Goal: Information Seeking & Learning: Learn about a topic

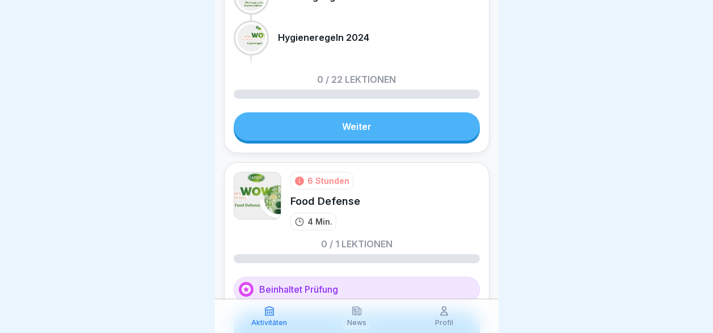
scroll to position [170, 0]
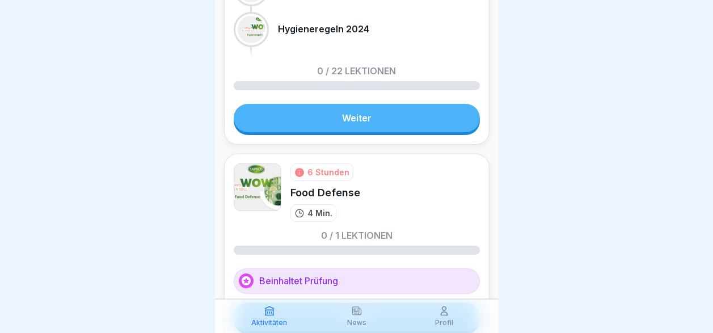
click at [342, 124] on link "Weiter" at bounding box center [357, 118] width 246 height 28
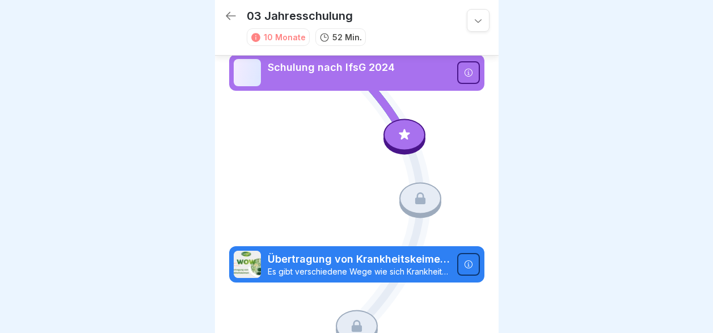
click at [399, 136] on icon at bounding box center [404, 134] width 11 height 11
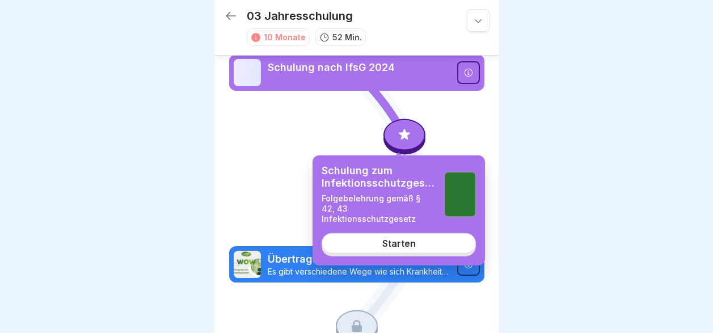
click at [403, 238] on div "Starten" at bounding box center [398, 243] width 33 height 10
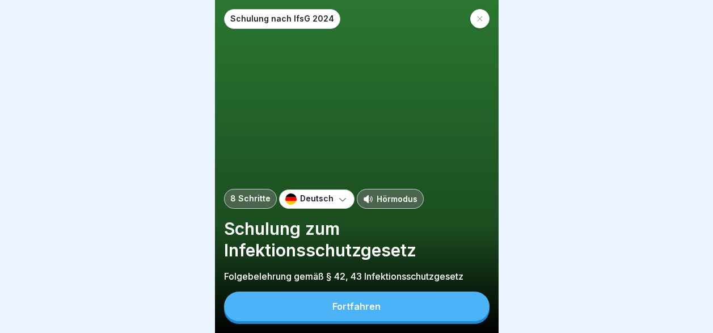
click at [337, 205] on icon at bounding box center [342, 198] width 11 height 11
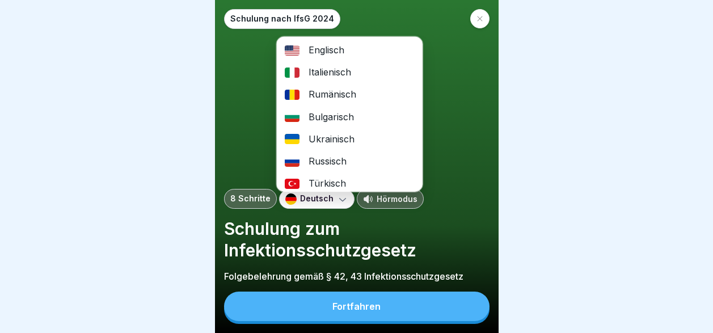
click at [337, 73] on div "Italienisch" at bounding box center [349, 72] width 146 height 22
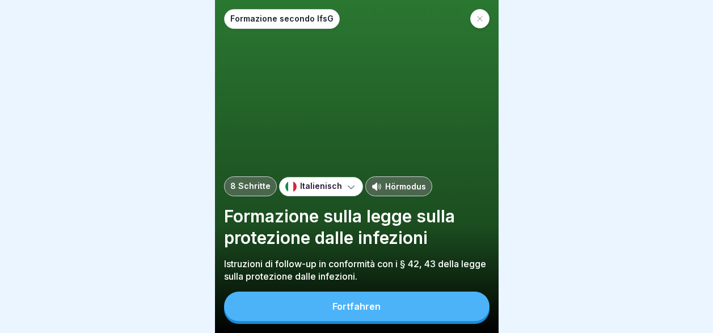
scroll to position [9, 0]
click at [372, 305] on div "Fortfahren" at bounding box center [356, 306] width 48 height 10
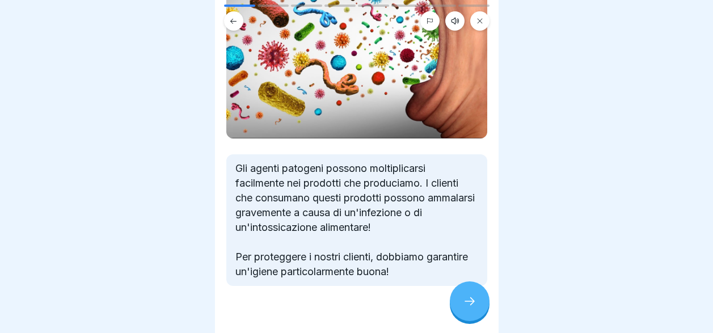
scroll to position [151, 0]
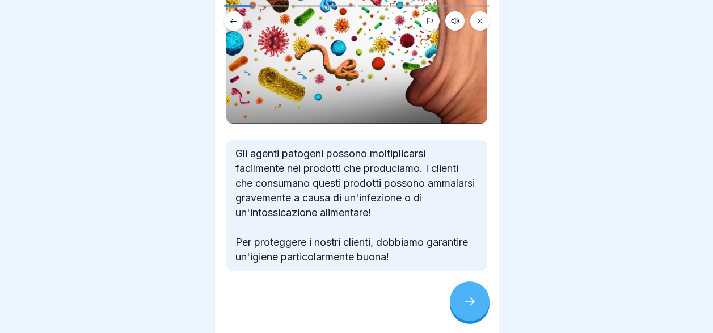
click at [461, 306] on div at bounding box center [470, 301] width 40 height 40
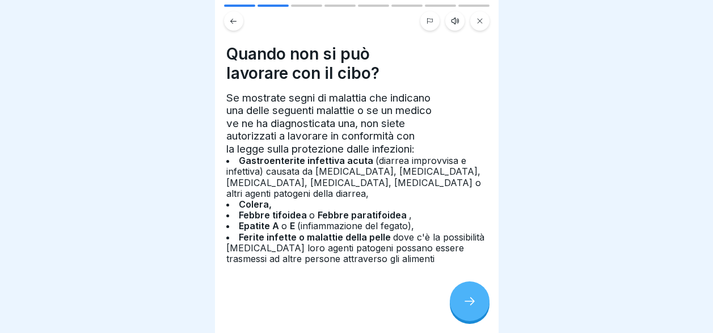
click at [461, 306] on div at bounding box center [470, 301] width 40 height 40
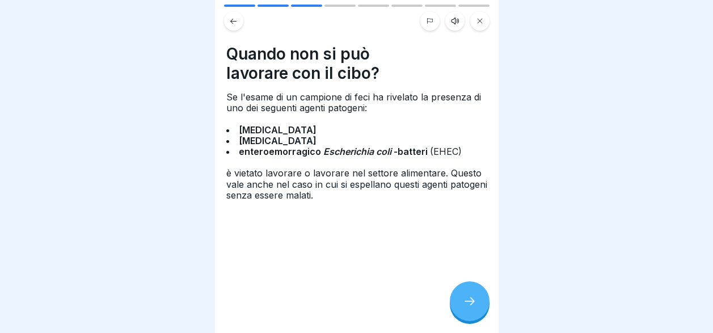
click at [461, 306] on div at bounding box center [470, 301] width 40 height 40
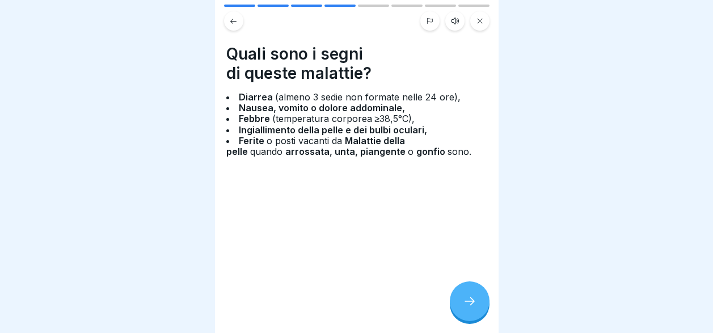
click at [461, 306] on div at bounding box center [470, 301] width 40 height 40
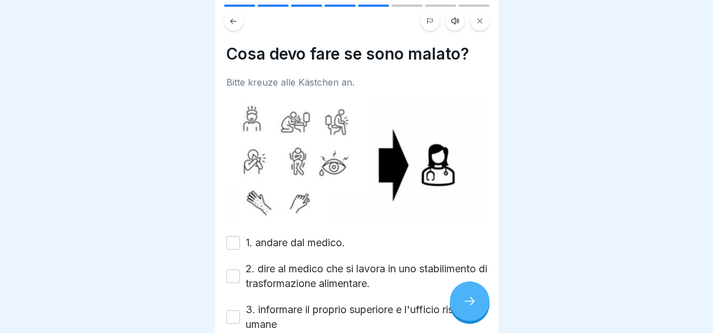
click at [238, 236] on button "1. andare dal medico." at bounding box center [233, 243] width 14 height 14
click at [459, 303] on div at bounding box center [470, 301] width 40 height 40
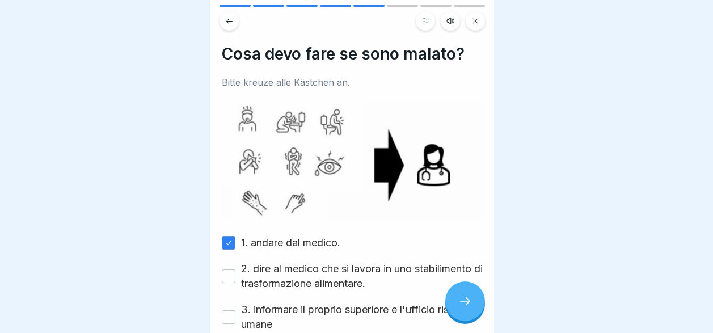
scroll to position [0, 0]
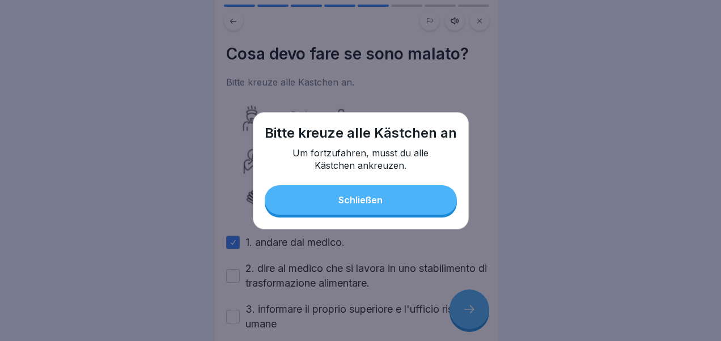
click at [366, 199] on div "Schließen" at bounding box center [361, 200] width 44 height 10
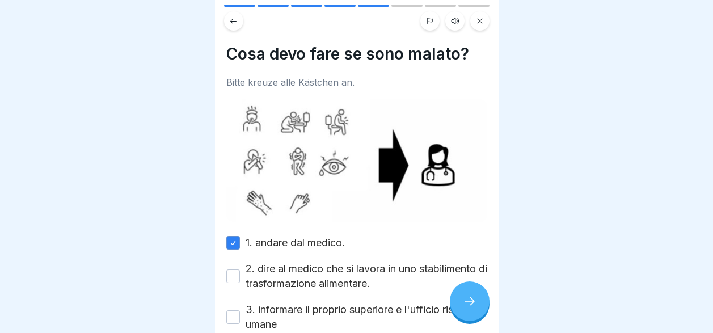
click at [230, 275] on button "2. dire al medico che si lavora in uno stabilimento di trasformazione alimentar…" at bounding box center [233, 276] width 14 height 14
click at [233, 312] on button "3. informare il proprio superiore e l'ufficio risorse umane" at bounding box center [233, 317] width 14 height 14
click at [466, 308] on icon at bounding box center [470, 301] width 14 height 14
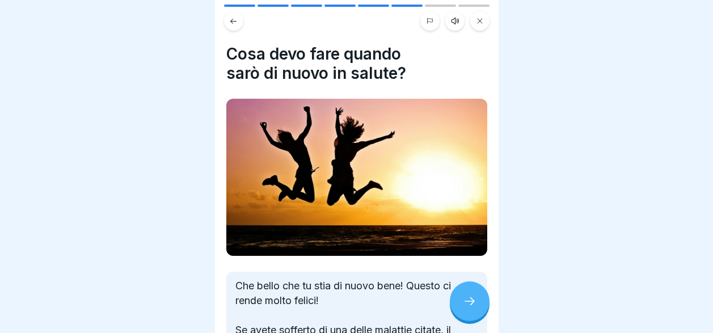
scroll to position [9, 0]
click at [466, 308] on div at bounding box center [470, 301] width 40 height 40
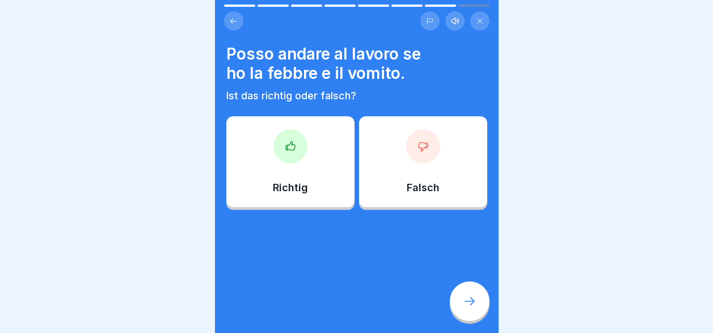
click at [412, 163] on div "Falsch" at bounding box center [423, 161] width 128 height 91
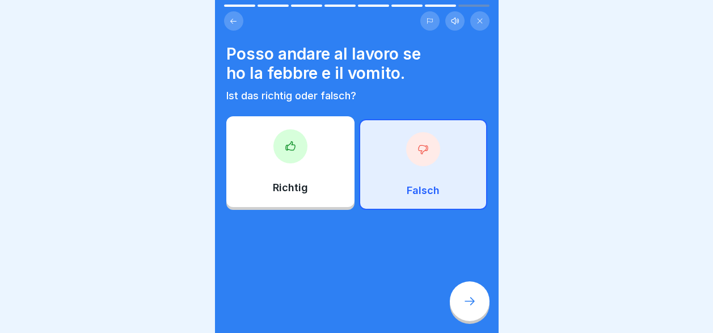
click at [467, 305] on icon at bounding box center [470, 301] width 14 height 14
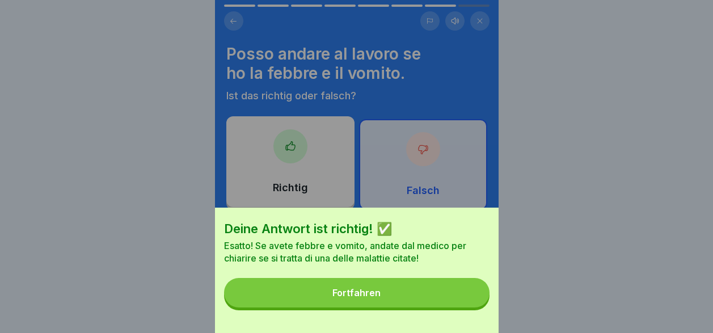
click at [448, 305] on button "Fortfahren" at bounding box center [356, 292] width 265 height 29
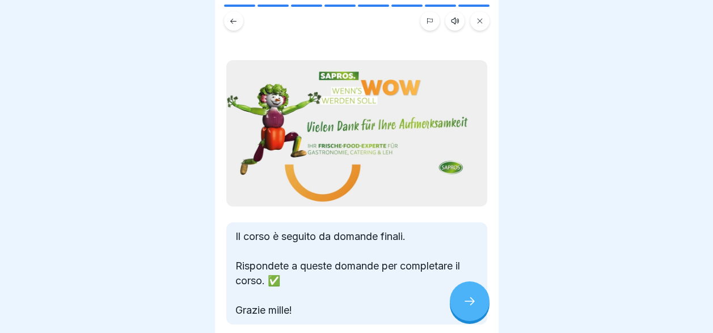
click at [468, 303] on icon at bounding box center [470, 301] width 14 height 14
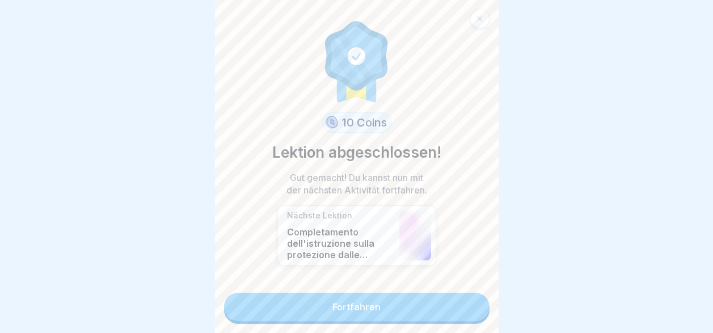
click at [422, 301] on link "Fortfahren" at bounding box center [356, 307] width 265 height 28
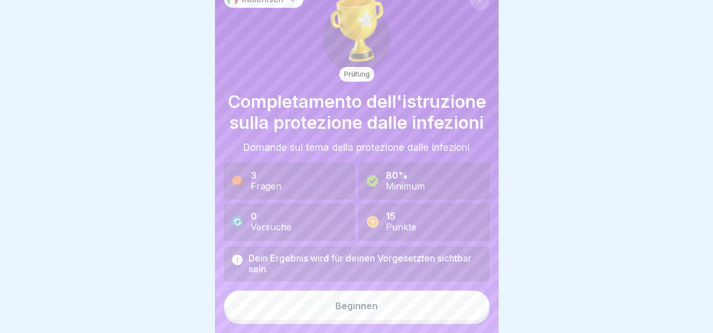
scroll to position [31, 0]
click at [381, 309] on button "Beginnen" at bounding box center [356, 305] width 265 height 31
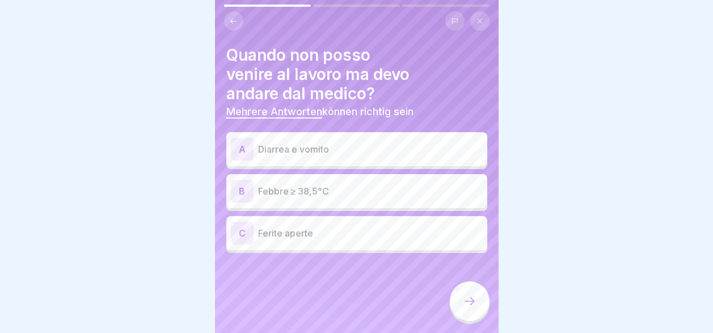
click at [302, 142] on p "Diarrea e vomito" at bounding box center [370, 149] width 225 height 14
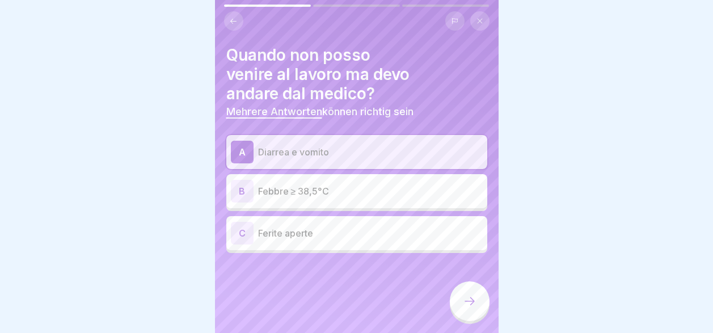
click at [308, 184] on p "Febbre ≥ 38,5°C" at bounding box center [370, 191] width 225 height 14
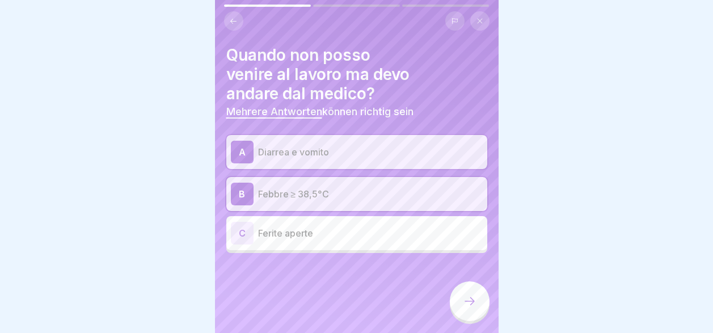
click at [310, 226] on p "Ferite aperte" at bounding box center [370, 233] width 225 height 14
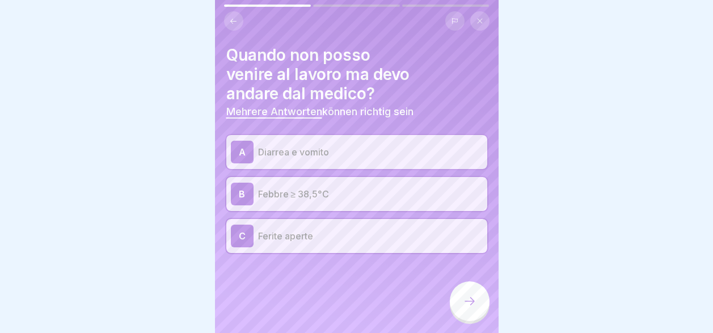
click at [463, 303] on icon at bounding box center [470, 301] width 14 height 14
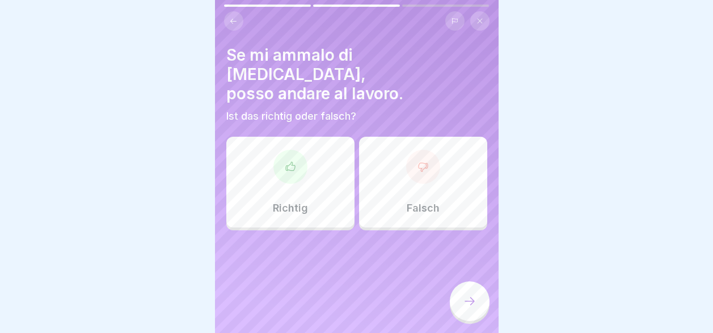
click at [411, 168] on div "Falsch" at bounding box center [423, 182] width 128 height 91
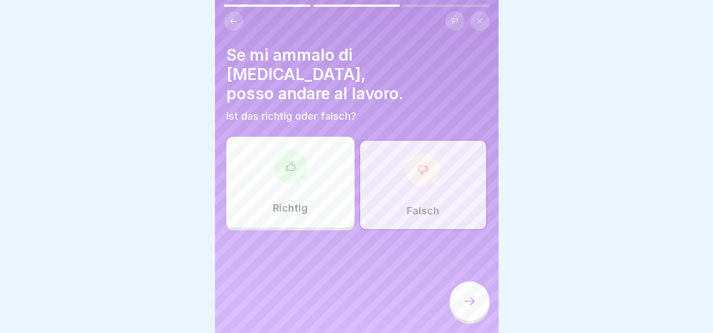
click at [469, 307] on icon at bounding box center [470, 301] width 14 height 14
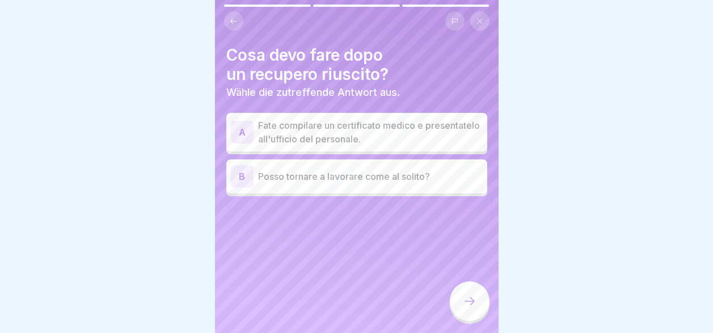
click at [294, 170] on p "Posso tornare a lavorare come al solito?" at bounding box center [370, 177] width 225 height 14
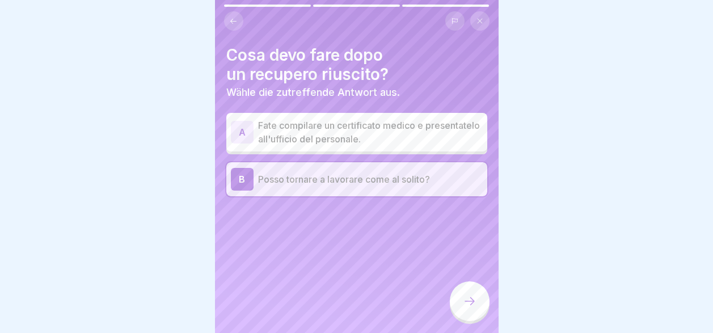
click at [478, 304] on div at bounding box center [470, 301] width 40 height 40
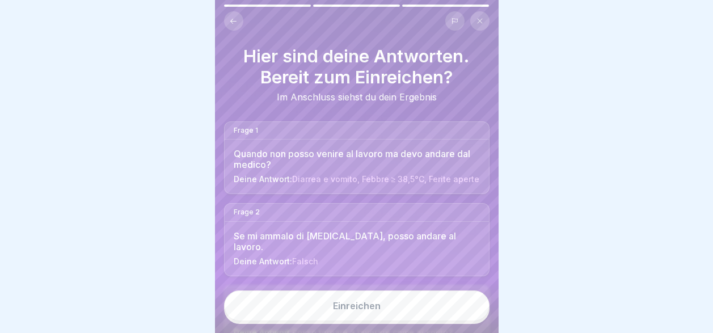
scroll to position [58, 0]
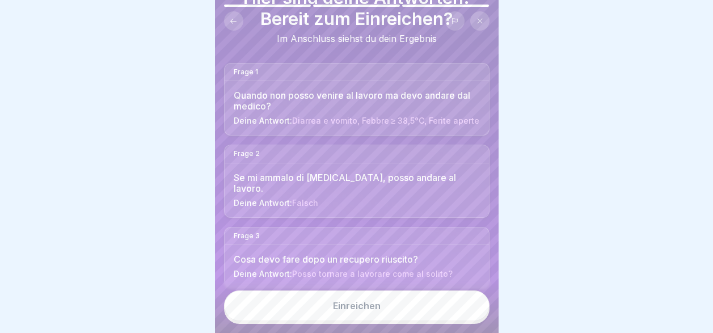
click at [421, 314] on button "Einreichen" at bounding box center [356, 305] width 265 height 31
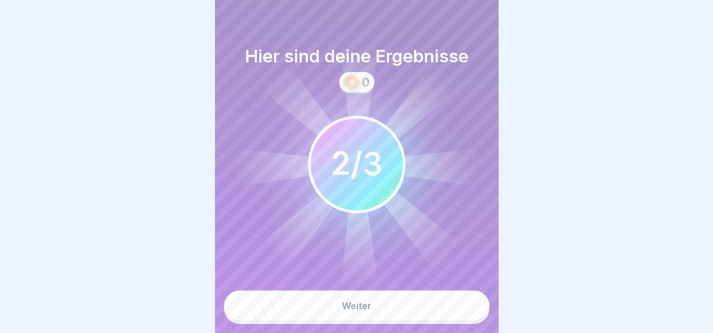
click at [421, 314] on button "Weiter" at bounding box center [356, 305] width 265 height 31
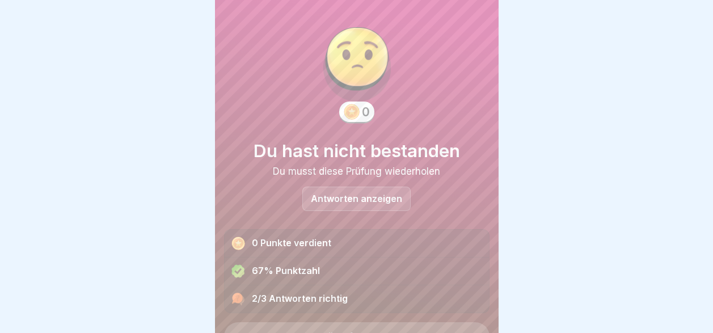
scroll to position [55, 0]
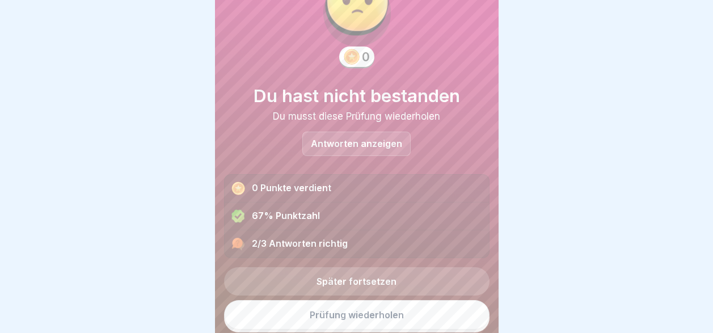
click at [334, 139] on p "Antworten anzeigen" at bounding box center [356, 144] width 91 height 10
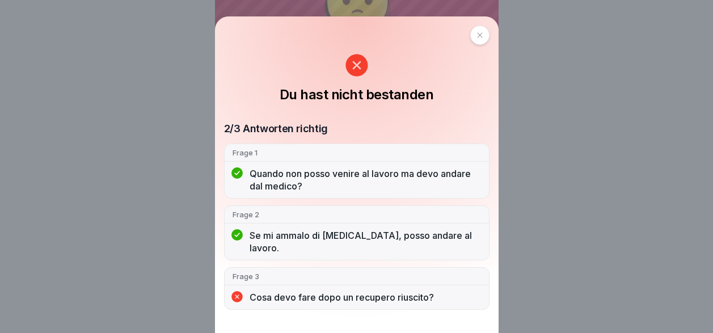
click at [482, 36] on icon at bounding box center [479, 35] width 5 height 5
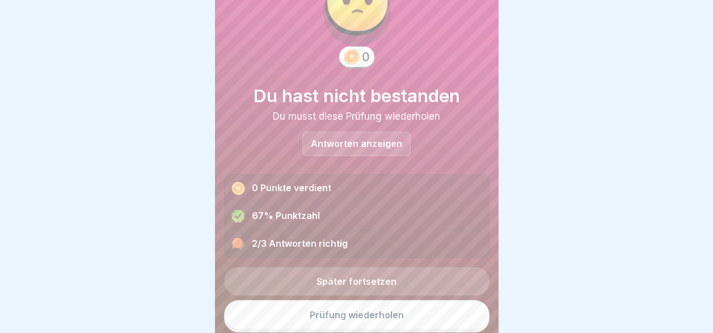
click at [378, 309] on link "Prüfung wiederholen" at bounding box center [356, 314] width 265 height 29
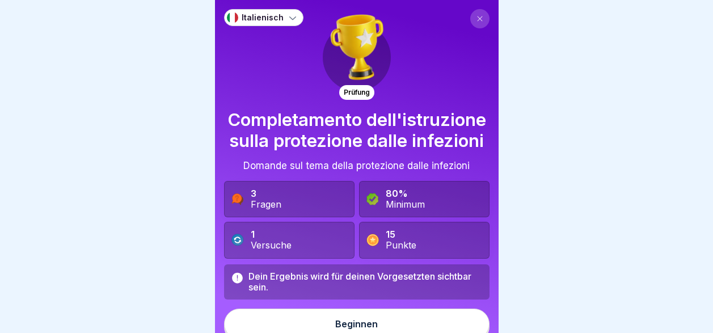
scroll to position [31, 0]
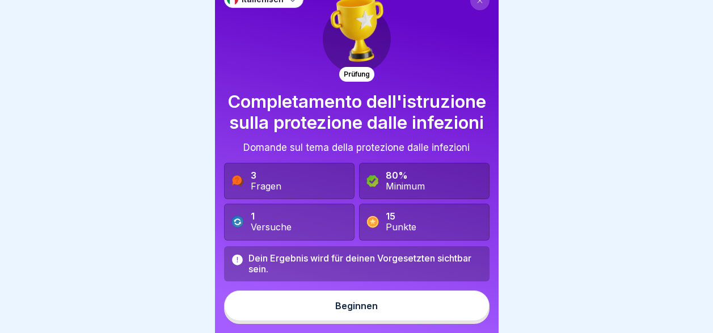
click at [356, 311] on div "Beginnen" at bounding box center [356, 306] width 43 height 10
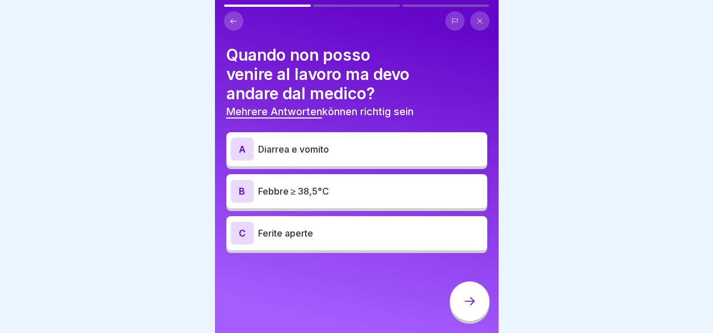
click at [337, 155] on p "Diarrea e vomito" at bounding box center [370, 149] width 225 height 14
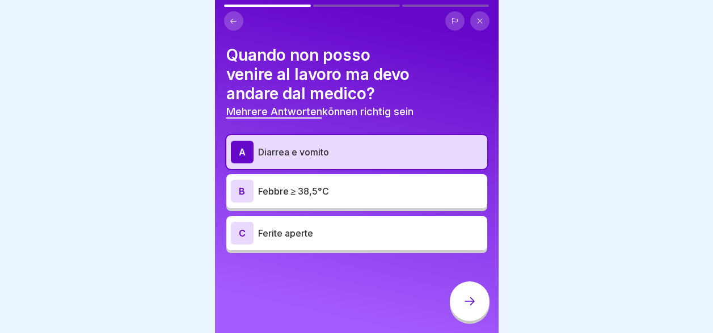
click at [337, 187] on p "Febbre ≥ 38,5°C" at bounding box center [370, 191] width 225 height 14
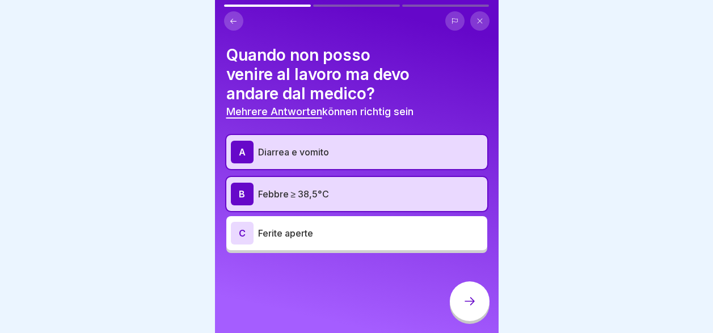
click at [337, 242] on div "C Ferite aperte" at bounding box center [357, 233] width 252 height 23
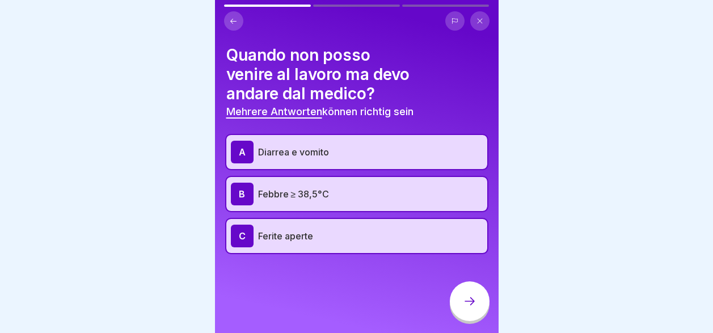
click at [465, 319] on div at bounding box center [470, 301] width 40 height 40
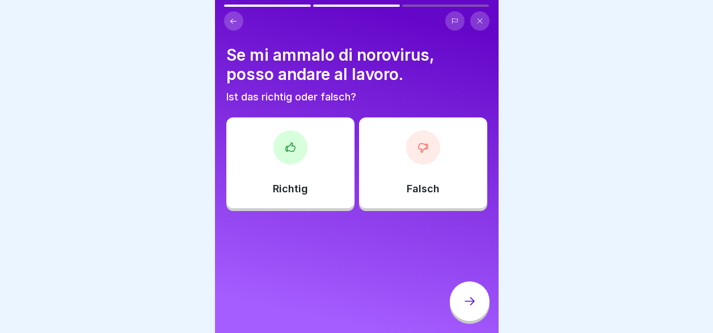
click at [383, 180] on div "Falsch" at bounding box center [423, 162] width 128 height 91
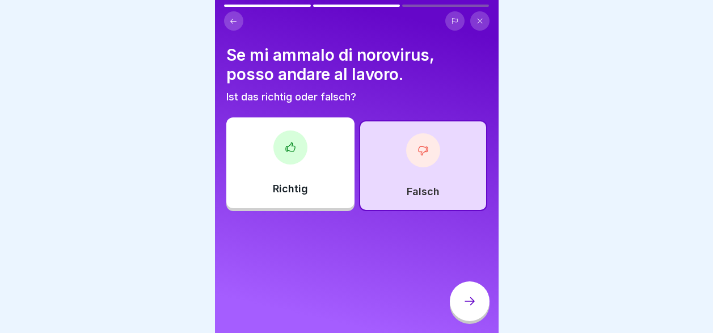
click at [472, 302] on div at bounding box center [470, 301] width 40 height 40
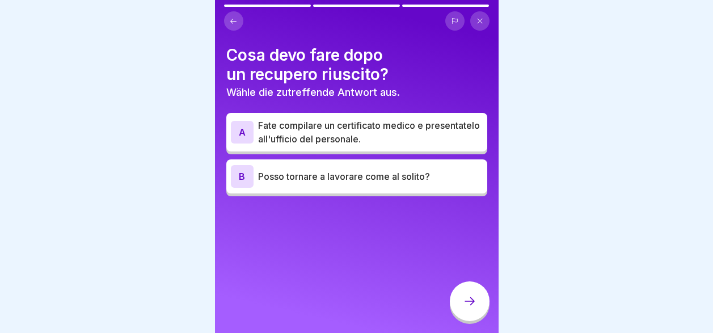
click at [232, 19] on icon at bounding box center [233, 20] width 6 height 5
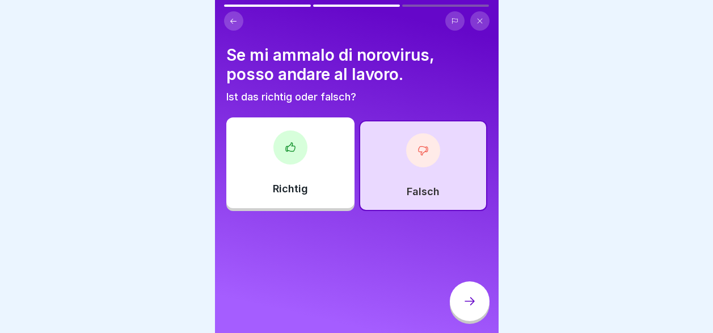
click at [232, 19] on icon at bounding box center [233, 20] width 6 height 5
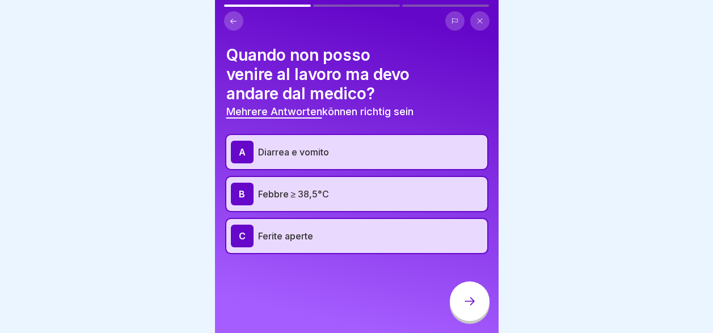
click at [232, 19] on icon at bounding box center [233, 20] width 6 height 5
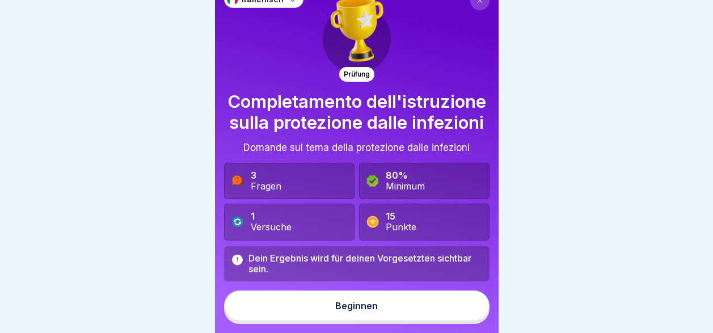
click at [276, 191] on div "Fragen" at bounding box center [266, 186] width 31 height 11
click at [312, 321] on button "Beginnen" at bounding box center [356, 305] width 265 height 31
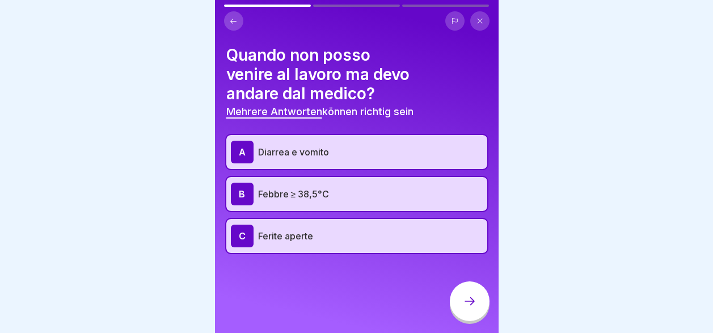
click at [335, 233] on p "Ferite aperte" at bounding box center [370, 236] width 225 height 14
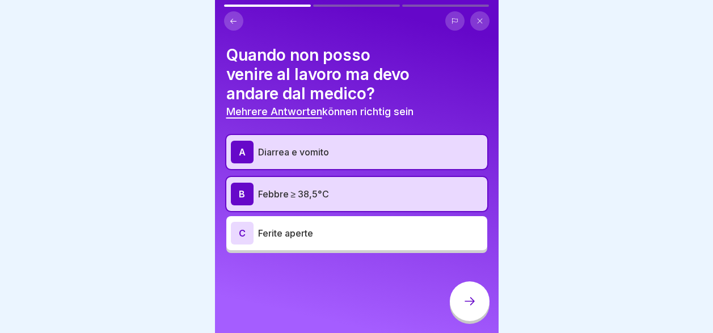
click at [334, 190] on p "Febbre ≥ 38,5°C" at bounding box center [370, 194] width 225 height 14
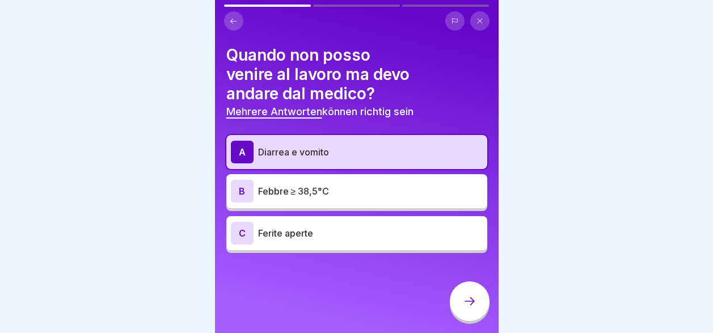
click at [331, 153] on p "Diarrea e vomito" at bounding box center [370, 152] width 225 height 14
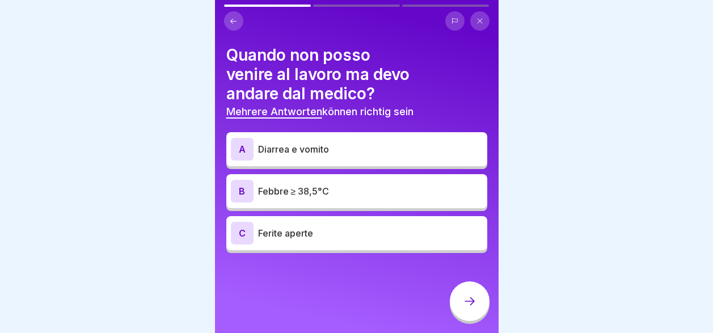
click at [458, 309] on div at bounding box center [470, 301] width 40 height 40
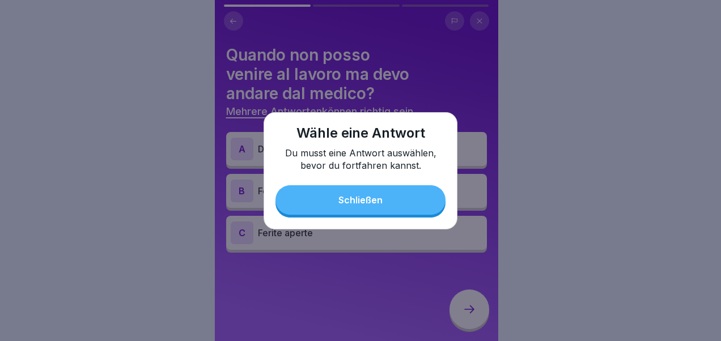
click at [392, 203] on button "Schließen" at bounding box center [361, 199] width 170 height 29
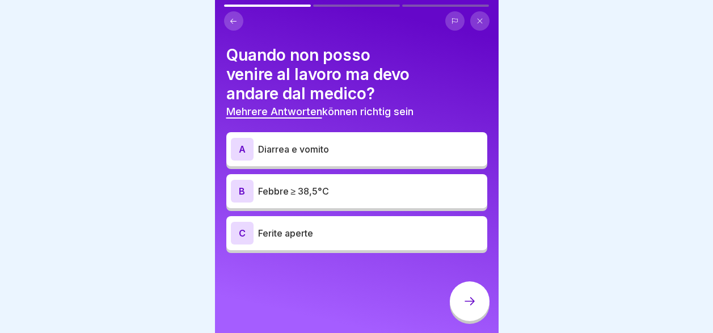
click at [358, 154] on p "Diarrea e vomito" at bounding box center [370, 149] width 225 height 14
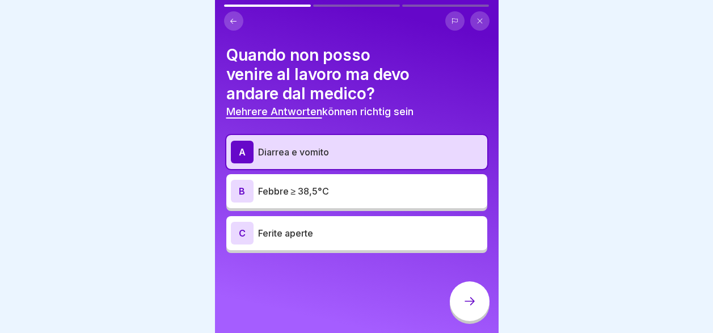
click at [361, 183] on div "B Febbre ≥ 38,5°C" at bounding box center [357, 191] width 252 height 23
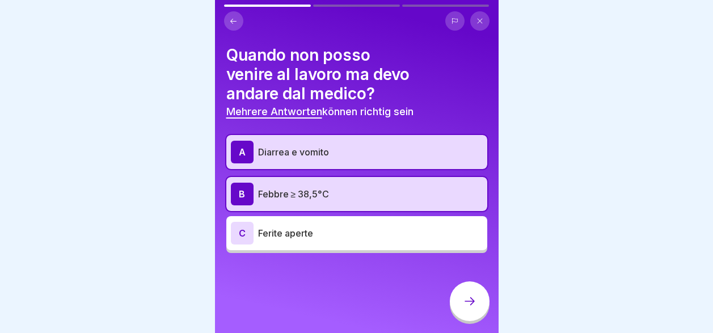
click at [366, 238] on p "Ferite aperte" at bounding box center [370, 233] width 225 height 14
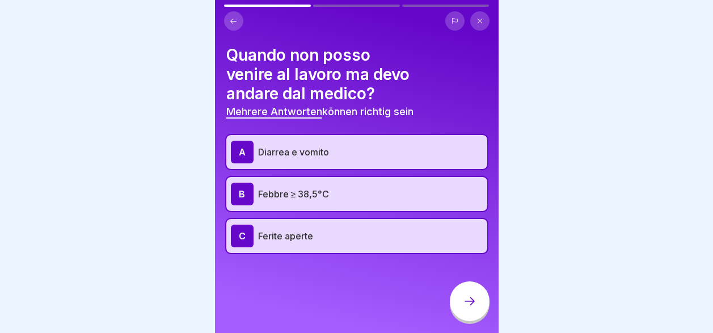
click at [471, 308] on icon at bounding box center [470, 301] width 14 height 14
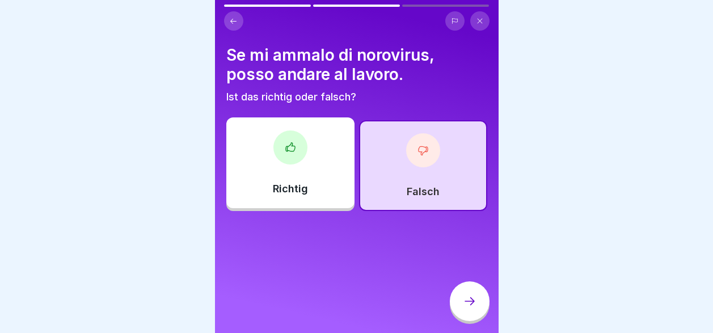
click at [470, 308] on icon at bounding box center [470, 301] width 14 height 14
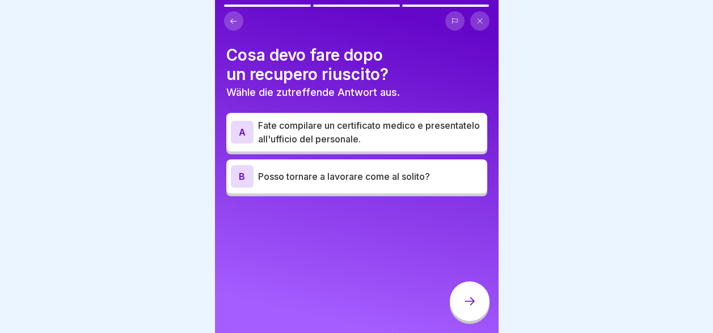
click at [373, 122] on p "Fate compilare un certificato medico e presentatelo all'ufficio del personale." at bounding box center [370, 132] width 225 height 27
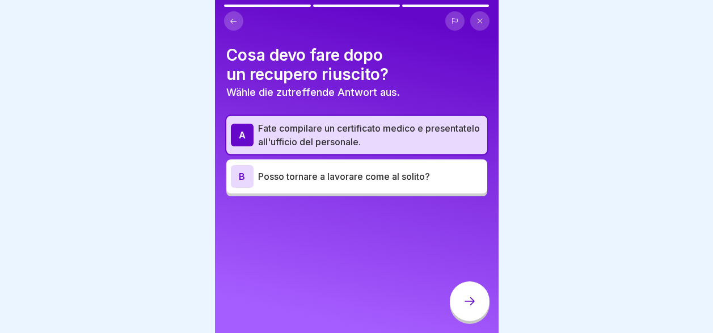
click at [381, 180] on p "Posso tornare a lavorare come al solito?" at bounding box center [370, 177] width 225 height 14
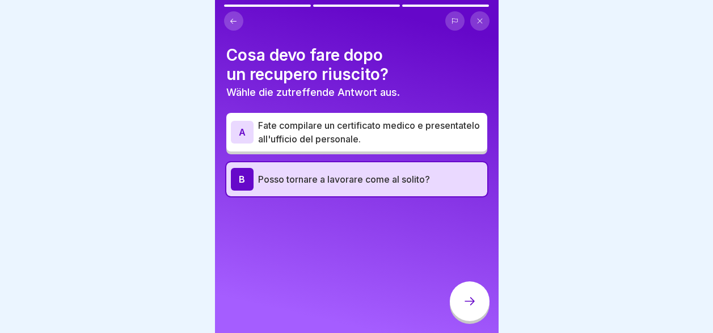
click at [226, 21] on button at bounding box center [233, 20] width 19 height 19
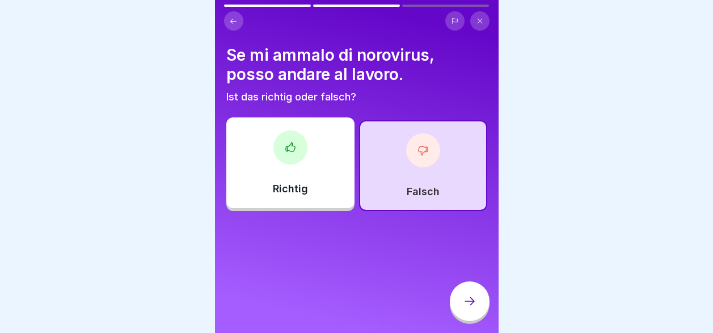
click at [296, 171] on div "Richtig" at bounding box center [290, 162] width 128 height 91
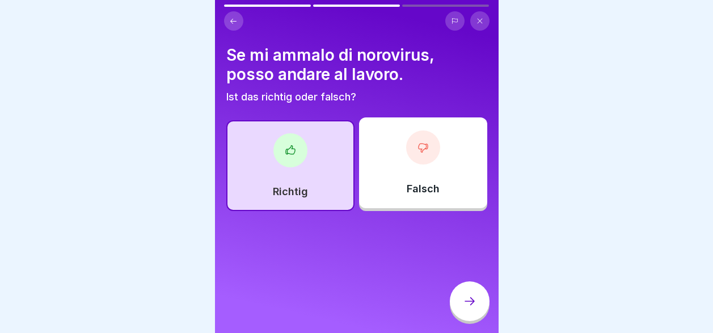
click at [470, 308] on icon at bounding box center [470, 301] width 14 height 14
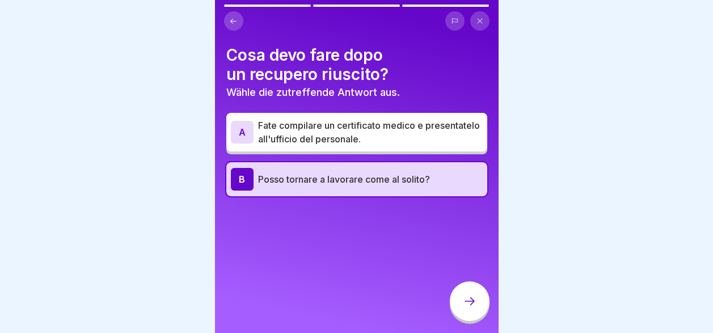
click at [470, 307] on icon at bounding box center [470, 301] width 14 height 14
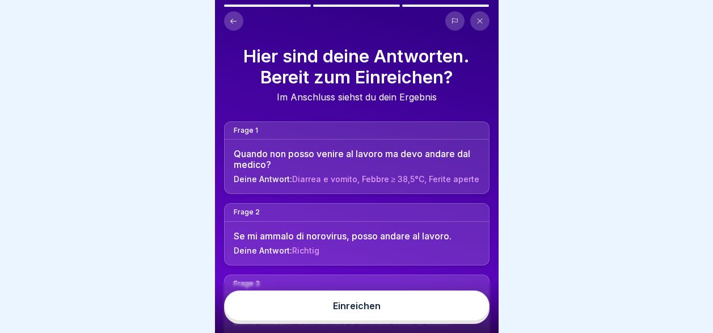
click at [449, 316] on button "Einreichen" at bounding box center [356, 305] width 265 height 31
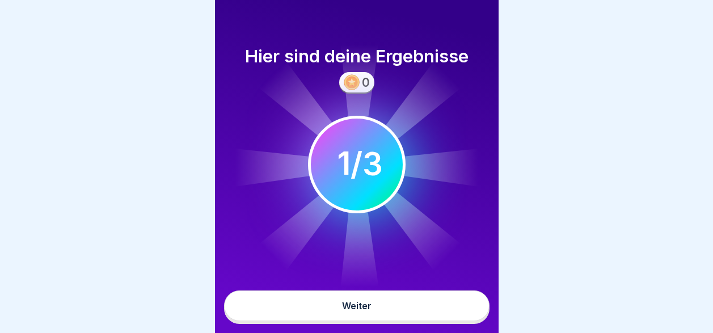
click at [449, 316] on button "Weiter" at bounding box center [356, 305] width 265 height 31
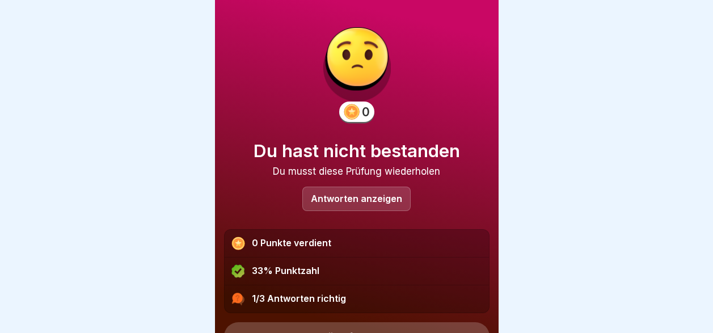
click at [356, 199] on p "Antworten anzeigen" at bounding box center [356, 199] width 91 height 10
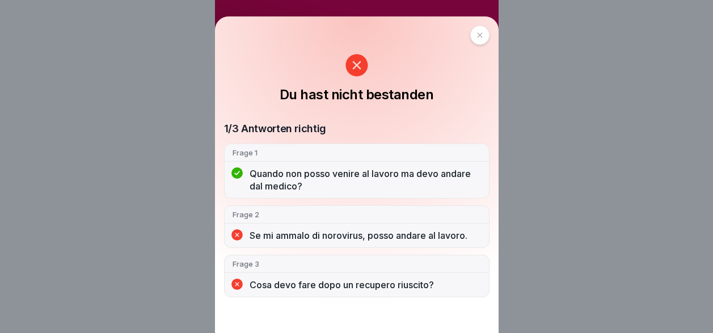
scroll to position [9, 0]
click at [480, 35] on div at bounding box center [479, 35] width 19 height 19
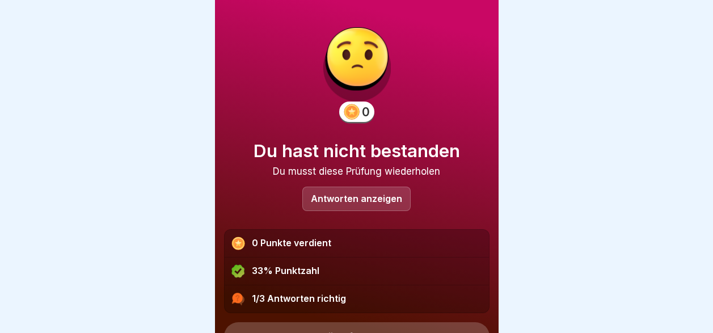
scroll to position [55, 0]
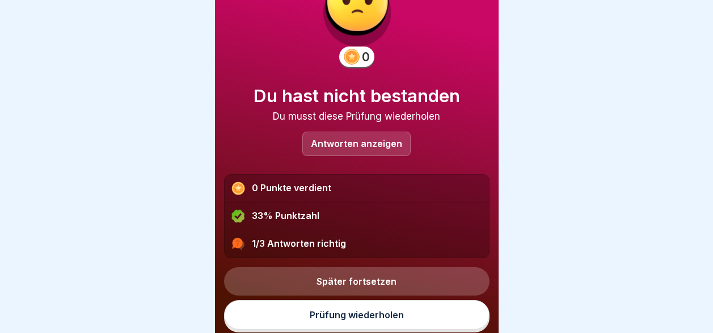
click at [366, 319] on link "Prüfung wiederholen" at bounding box center [356, 314] width 265 height 29
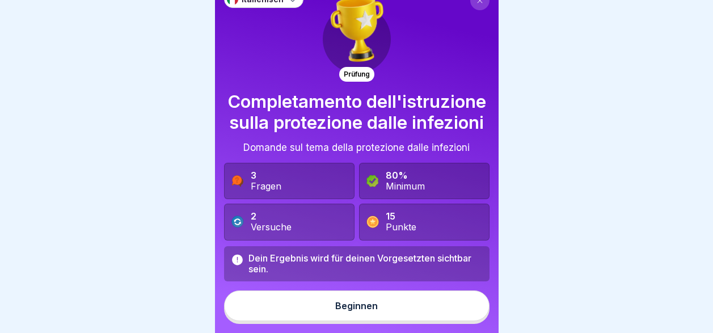
scroll to position [31, 0]
click at [353, 320] on button "Beginnen" at bounding box center [356, 305] width 265 height 31
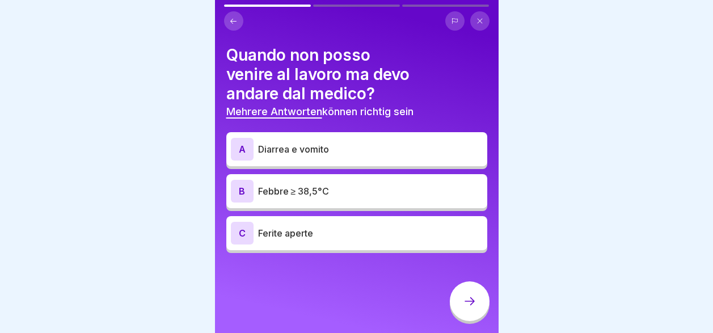
click at [320, 236] on p "Ferite aperte" at bounding box center [370, 233] width 225 height 14
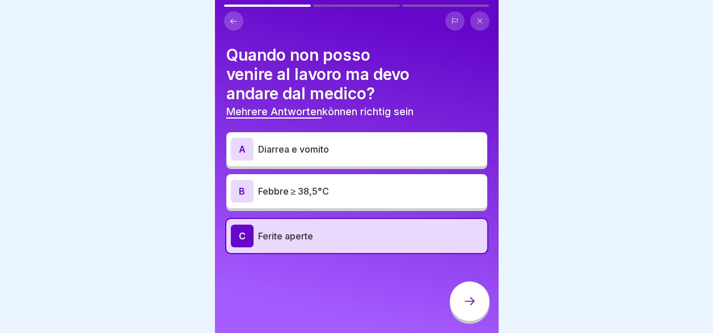
click at [320, 189] on p "Febbre ≥ 38,5°C" at bounding box center [370, 191] width 225 height 14
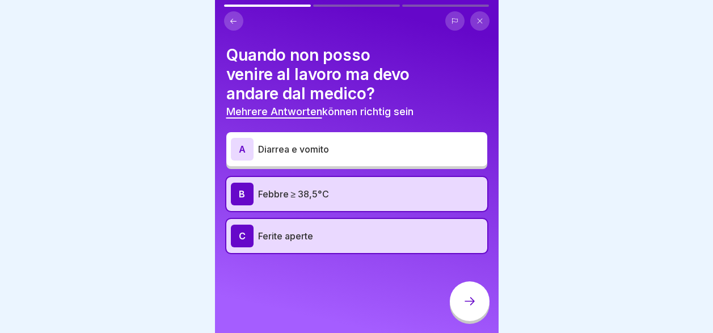
click at [319, 157] on div "A Diarrea e vomito" at bounding box center [357, 149] width 252 height 23
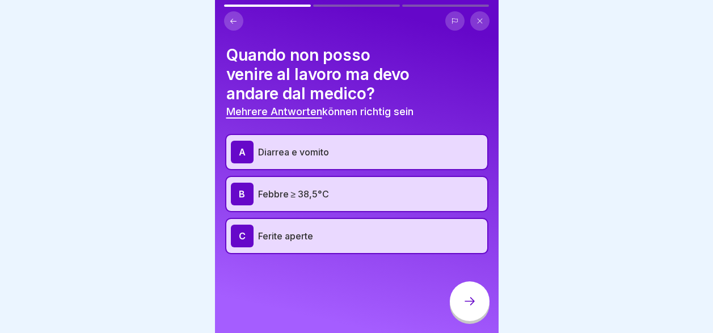
click at [461, 310] on div at bounding box center [470, 301] width 40 height 40
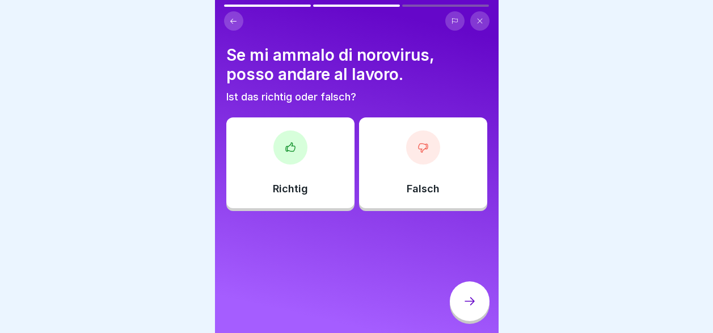
click at [392, 181] on div "Falsch" at bounding box center [423, 162] width 128 height 91
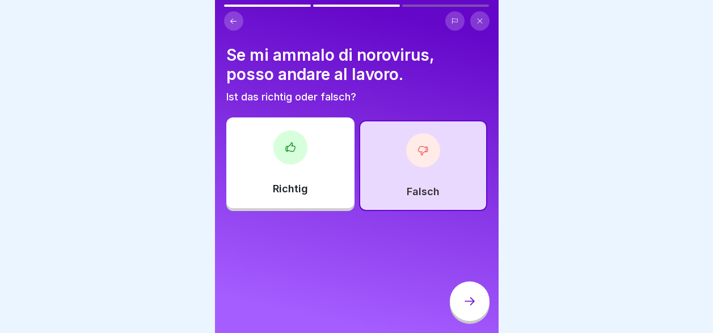
click at [472, 305] on icon at bounding box center [470, 301] width 14 height 14
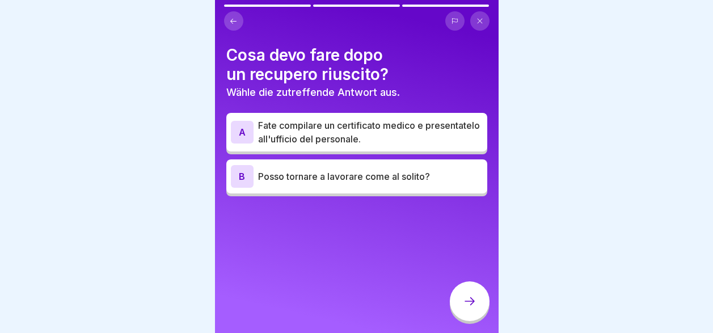
click at [347, 134] on p "Fate compilare un certificato medico e presentatelo all'ufficio del personale." at bounding box center [370, 132] width 225 height 27
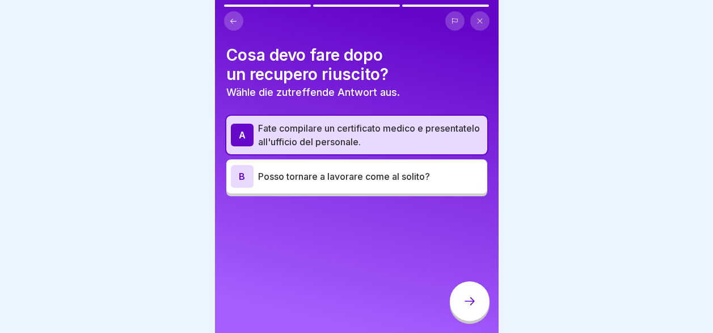
click at [471, 306] on icon at bounding box center [470, 301] width 14 height 14
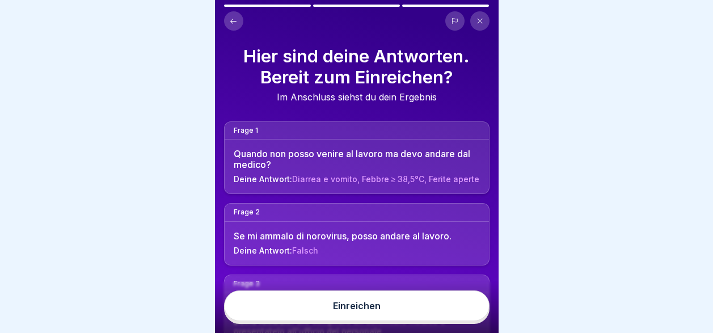
click at [427, 321] on button "Einreichen" at bounding box center [356, 305] width 265 height 31
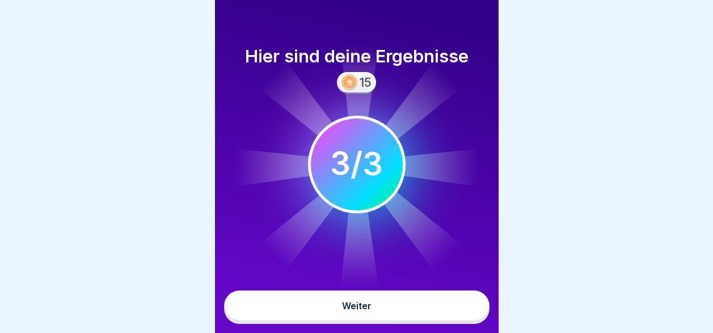
click at [427, 321] on button "Weiter" at bounding box center [356, 305] width 265 height 31
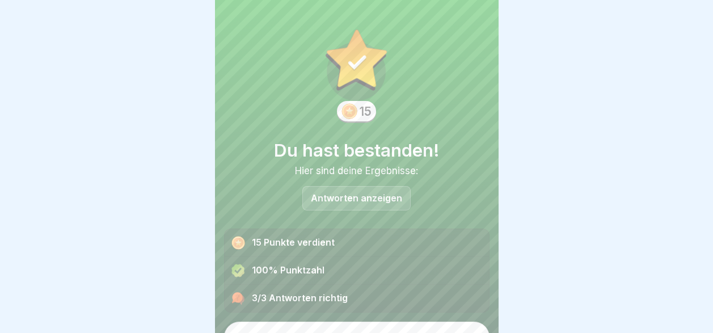
scroll to position [22, 0]
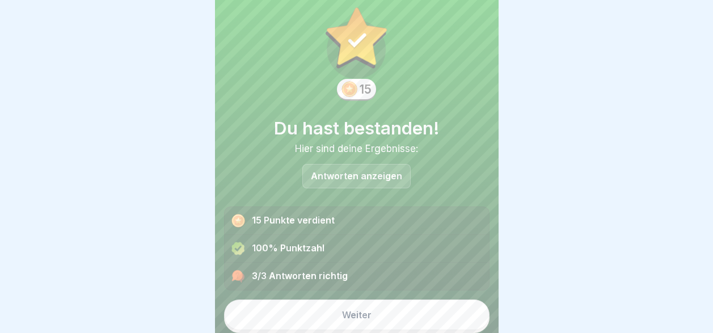
click at [428, 320] on button "Weiter" at bounding box center [356, 314] width 265 height 31
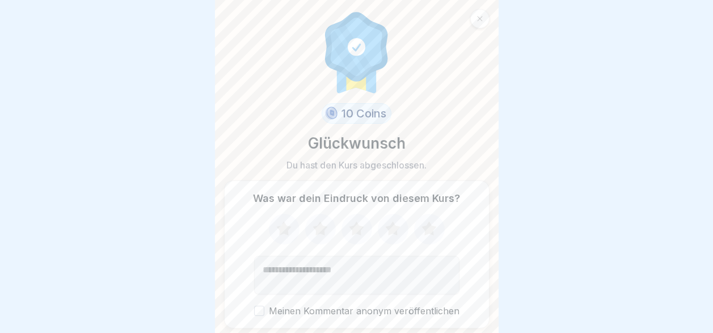
scroll to position [37, 0]
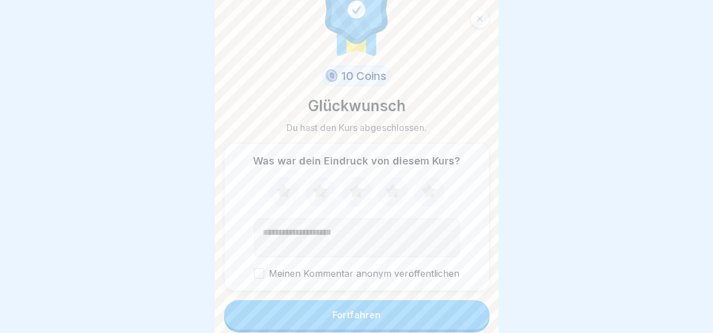
click at [403, 324] on button "Fortfahren" at bounding box center [356, 314] width 265 height 29
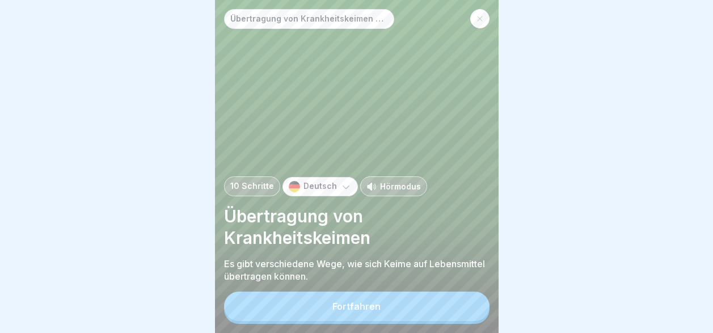
click at [403, 321] on button "Fortfahren" at bounding box center [356, 306] width 265 height 29
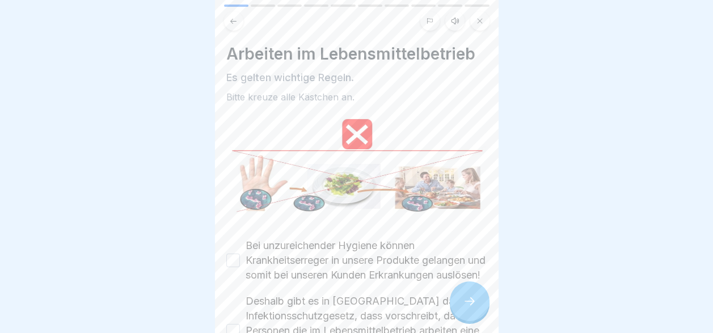
click at [234, 23] on icon at bounding box center [233, 21] width 9 height 9
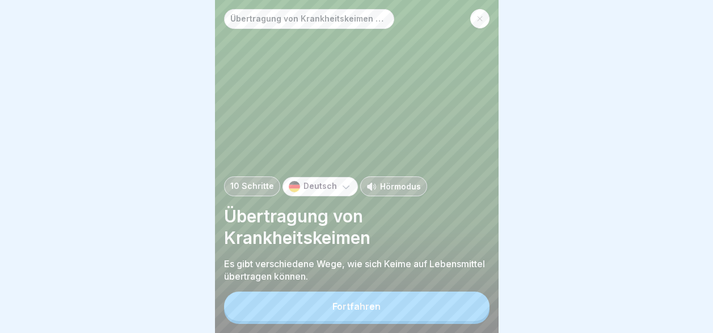
click at [305, 191] on p "Deutsch" at bounding box center [319, 186] width 33 height 10
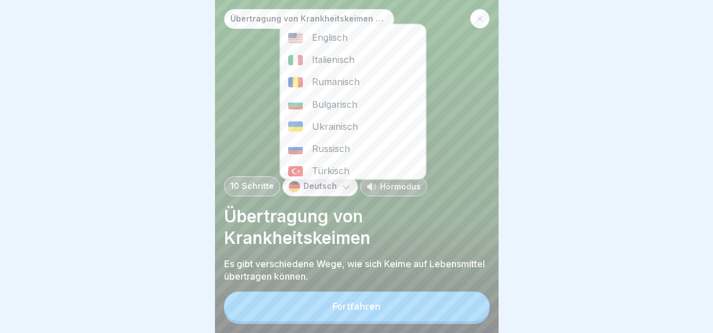
click at [330, 61] on div "Italienisch" at bounding box center [353, 60] width 146 height 22
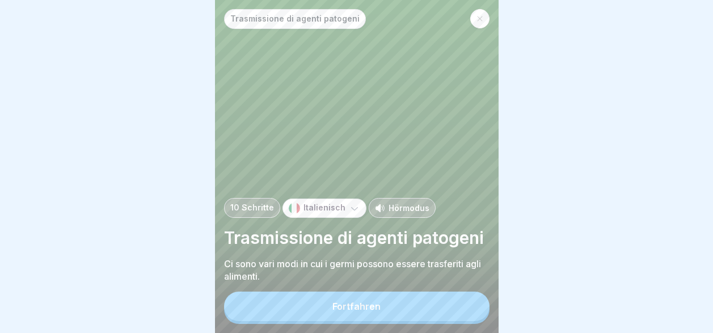
click at [366, 311] on div "Fortfahren" at bounding box center [356, 306] width 48 height 10
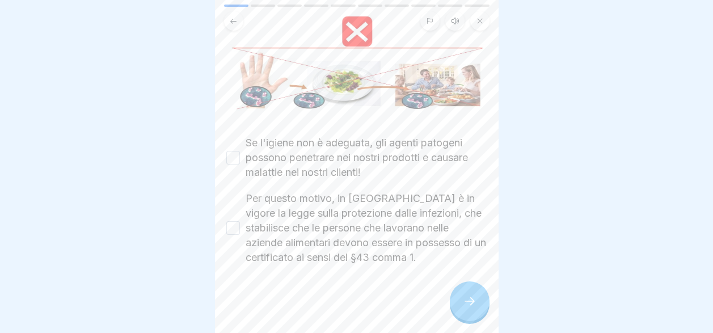
scroll to position [119, 0]
click at [234, 227] on button "Per questo motivo, in Germania è in vigore la legge sulla protezione dalle infe…" at bounding box center [233, 228] width 14 height 14
drag, startPoint x: 233, startPoint y: 155, endPoint x: 248, endPoint y: 189, distance: 37.3
click at [234, 159] on button "Se l'igiene non è adeguata, gli agenti patogeni possono penetrare nei nostri pr…" at bounding box center [233, 158] width 14 height 14
click at [467, 307] on icon at bounding box center [470, 301] width 14 height 14
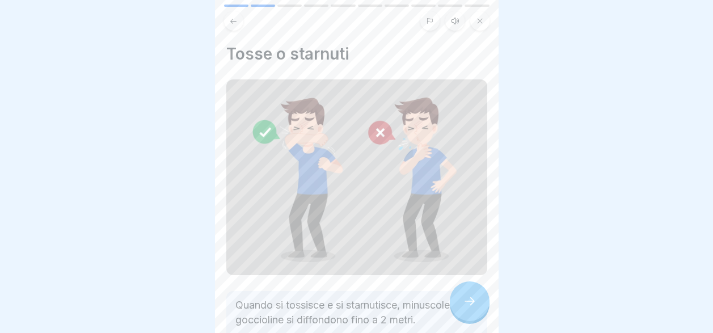
scroll to position [113, 0]
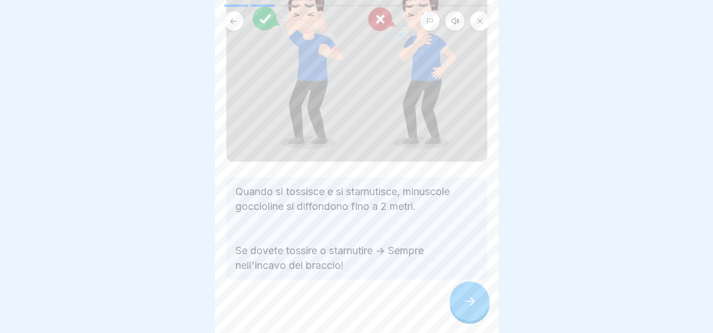
click at [465, 308] on icon at bounding box center [470, 301] width 14 height 14
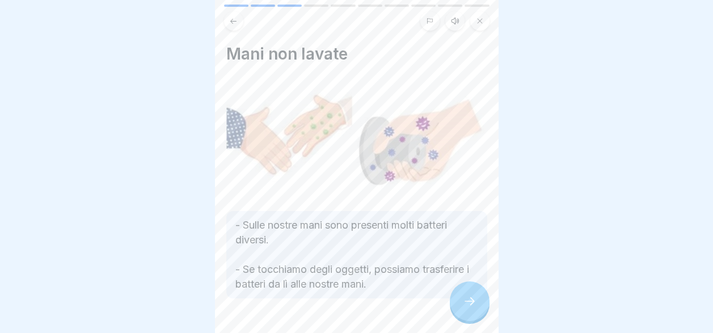
click at [465, 308] on icon at bounding box center [470, 301] width 14 height 14
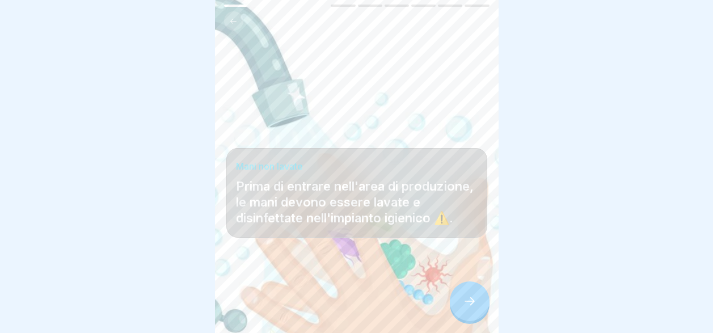
scroll to position [9, 0]
click at [465, 313] on div at bounding box center [470, 301] width 40 height 40
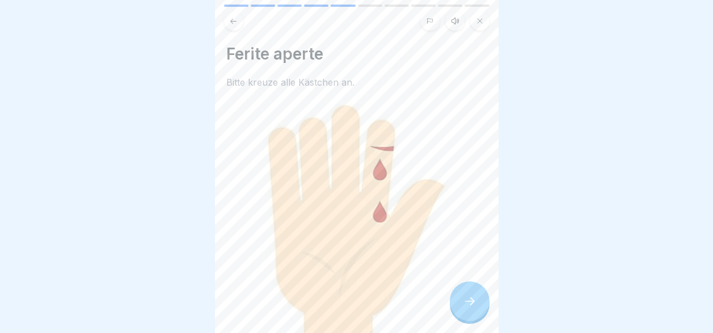
click at [465, 313] on div at bounding box center [470, 301] width 40 height 40
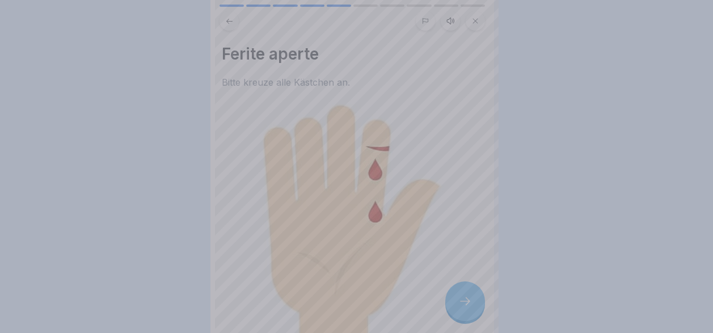
scroll to position [0, 0]
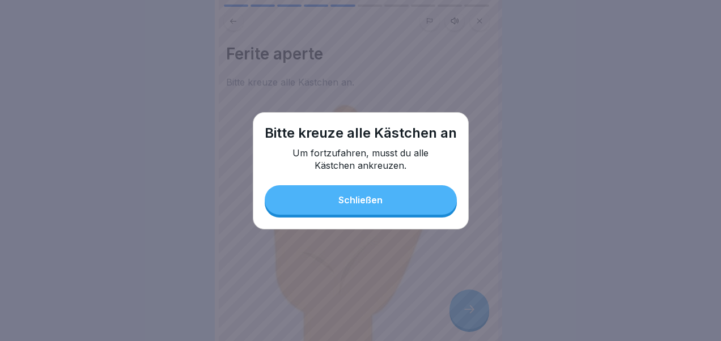
click at [391, 206] on button "Schließen" at bounding box center [361, 199] width 192 height 29
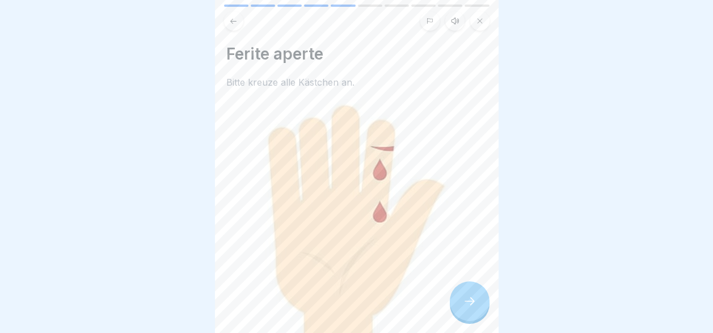
scroll to position [216, 0]
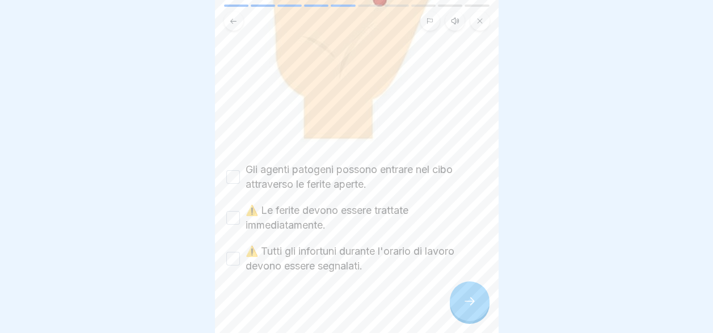
click at [231, 171] on button "Gli agenti patogeni possono entrare nel cibo attraverso le ferite aperte." at bounding box center [233, 177] width 14 height 14
click at [231, 211] on button "⚠️ Le ferite devono essere trattate immediatamente." at bounding box center [233, 218] width 14 height 14
click at [230, 253] on button "⚠️ Tutti gli infortuni durante l'orario di lavoro devono essere segnalati." at bounding box center [233, 259] width 14 height 14
click at [467, 308] on icon at bounding box center [470, 301] width 14 height 14
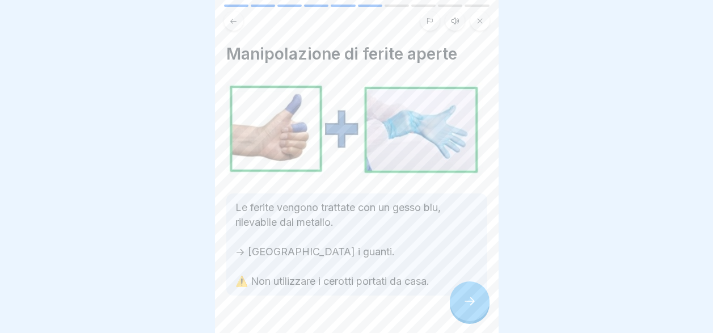
click at [459, 310] on div at bounding box center [470, 301] width 40 height 40
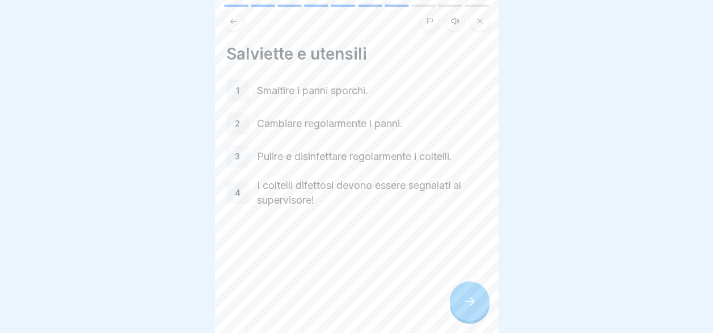
click at [459, 310] on div at bounding box center [470, 301] width 40 height 40
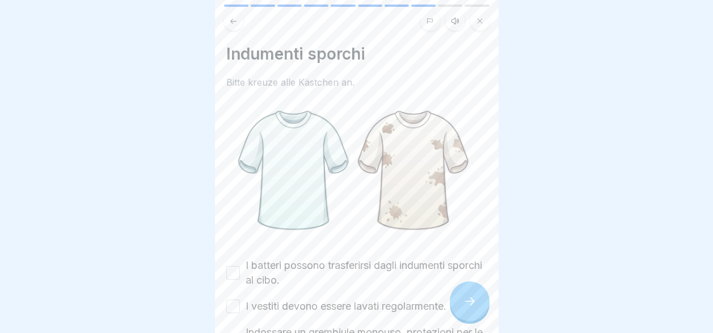
scroll to position [9, 0]
click at [231, 299] on button "I vestiti devono essere lavati regolarmente." at bounding box center [233, 306] width 14 height 14
click at [234, 266] on button "I batteri possono trasferirsi dagli indumenti sporchi al cibo." at bounding box center [233, 273] width 14 height 14
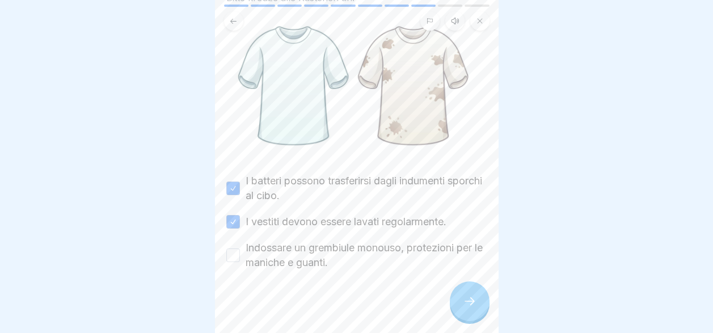
click at [233, 248] on button "Indossare un grembiule monouso, protezioni per le maniche e guanti." at bounding box center [233, 255] width 14 height 14
click at [470, 297] on icon at bounding box center [470, 301] width 14 height 14
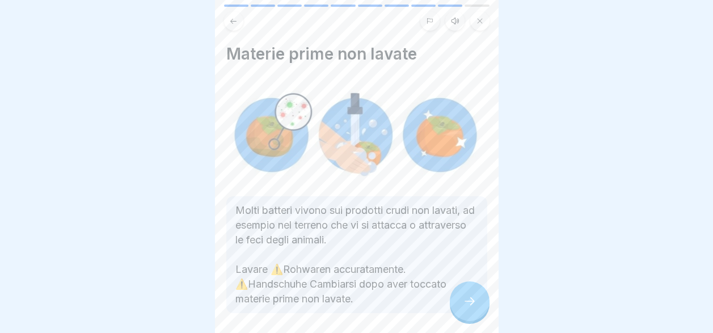
scroll to position [44, 0]
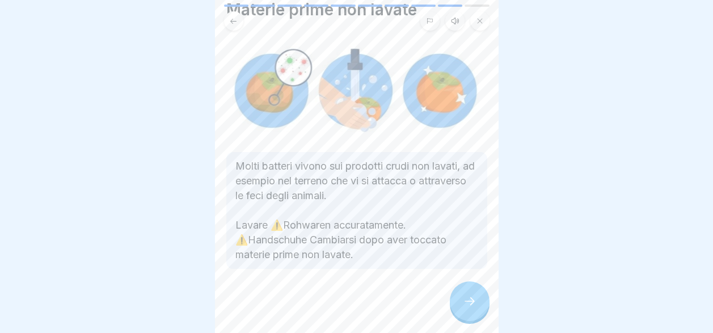
click at [471, 297] on icon at bounding box center [470, 301] width 14 height 14
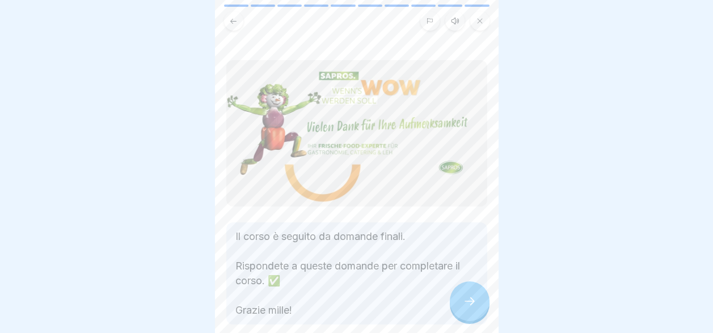
click at [471, 297] on icon at bounding box center [470, 301] width 14 height 14
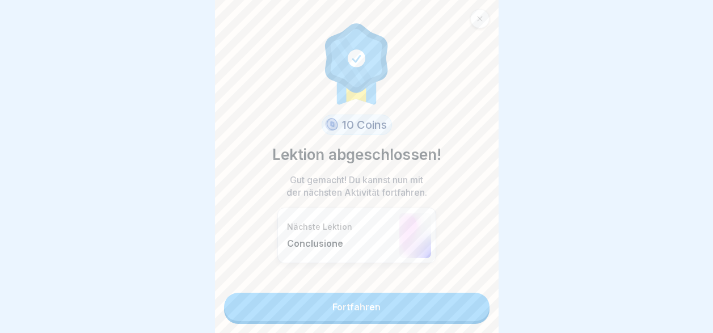
click at [426, 298] on link "Fortfahren" at bounding box center [356, 307] width 265 height 28
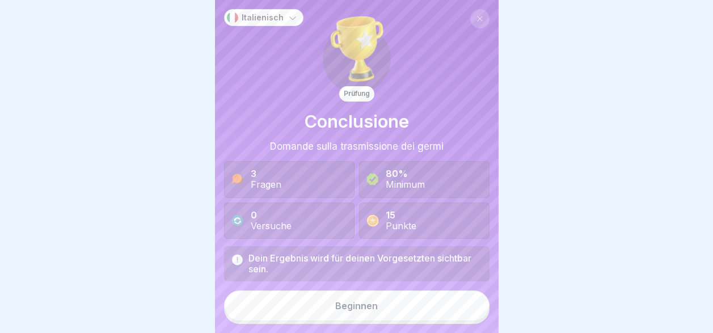
click at [417, 301] on button "Beginnen" at bounding box center [356, 305] width 265 height 31
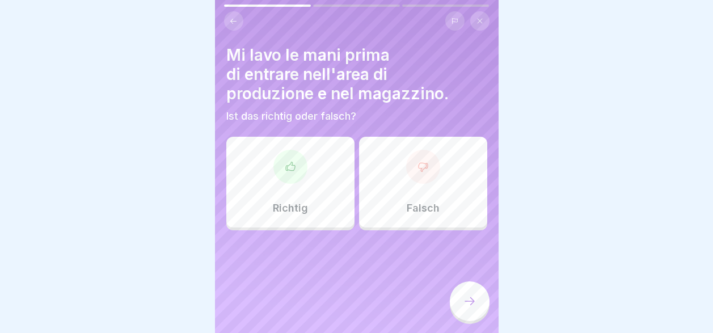
click at [303, 185] on div "Richtig" at bounding box center [290, 182] width 128 height 91
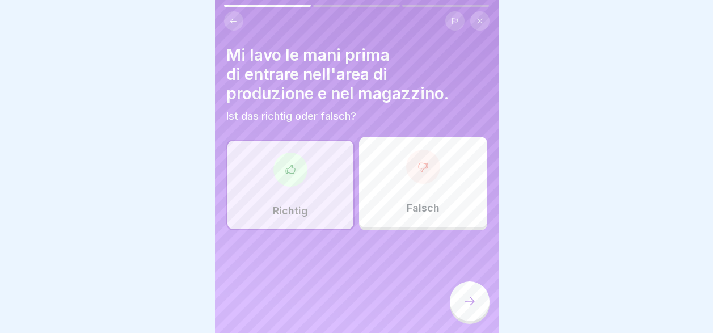
click at [471, 305] on icon at bounding box center [470, 301] width 14 height 14
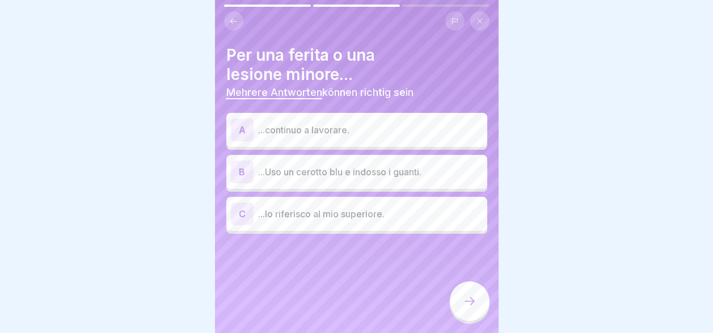
click at [259, 125] on p "...continuo a lavorare." at bounding box center [370, 130] width 225 height 14
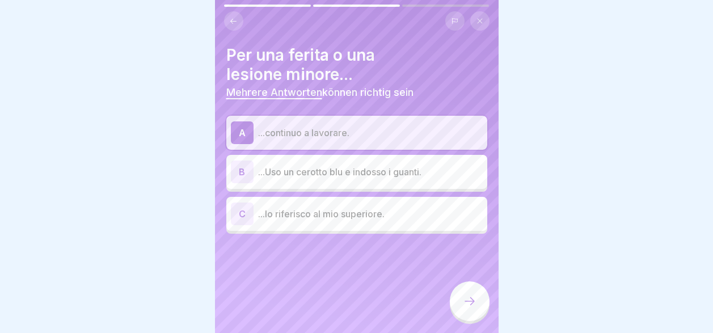
click at [265, 165] on p "...Uso un cerotto blu e indosso i guanti." at bounding box center [370, 172] width 225 height 14
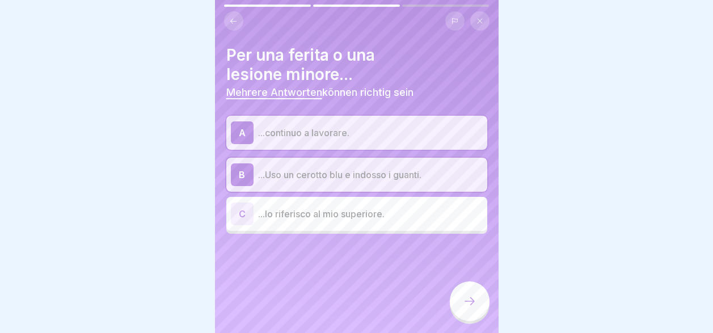
click at [268, 208] on p "...lo riferisco al mio superiore." at bounding box center [370, 214] width 225 height 14
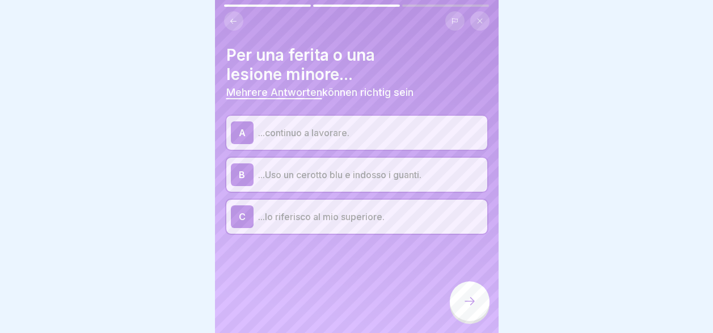
click at [465, 307] on icon at bounding box center [470, 301] width 14 height 14
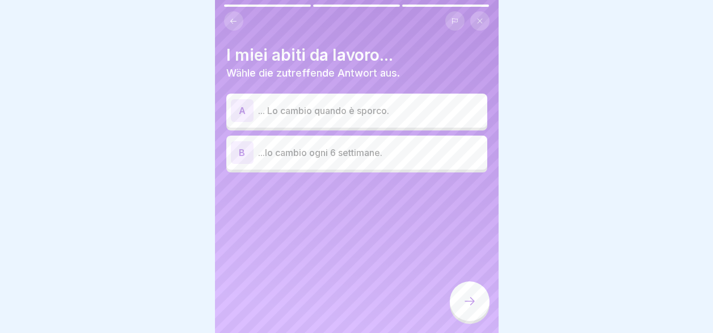
click at [291, 105] on p "... Lo cambio quando è sporco." at bounding box center [370, 111] width 225 height 14
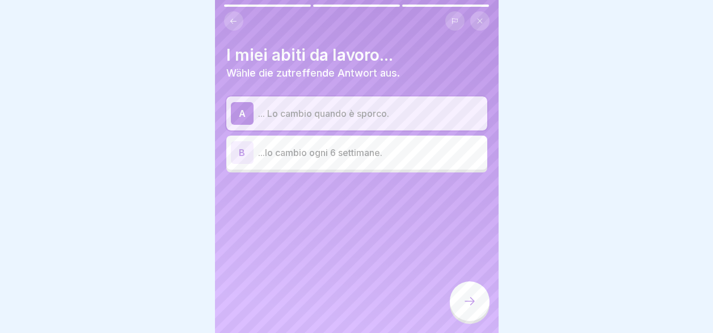
click at [468, 307] on icon at bounding box center [470, 301] width 14 height 14
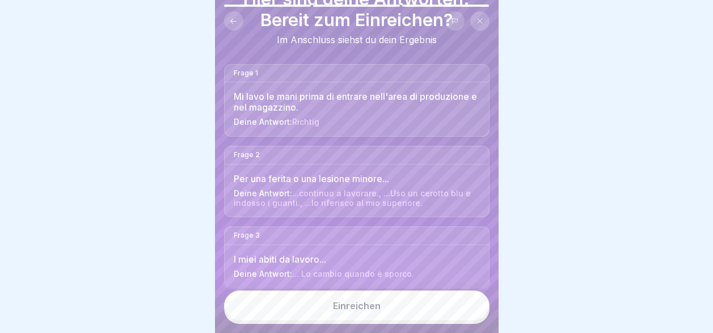
scroll to position [58, 0]
click at [404, 314] on button "Einreichen" at bounding box center [356, 305] width 265 height 31
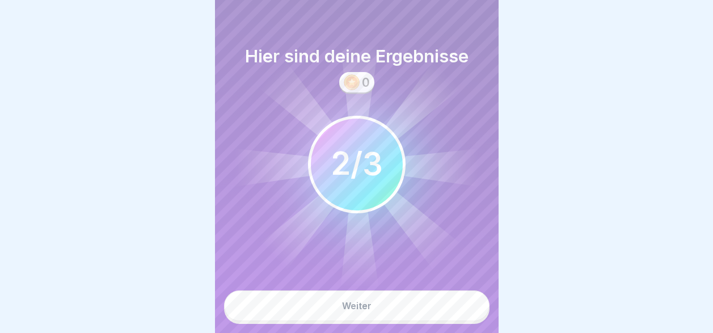
click at [404, 311] on button "Weiter" at bounding box center [356, 305] width 265 height 31
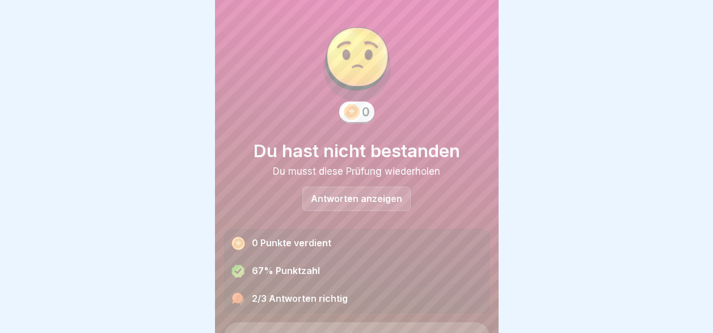
click at [365, 194] on p "Antworten anzeigen" at bounding box center [356, 199] width 91 height 10
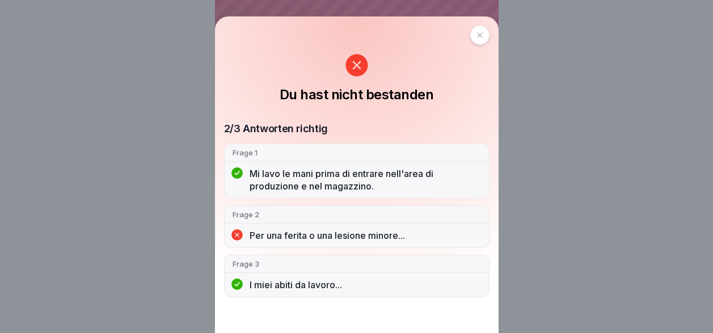
click at [483, 37] on icon at bounding box center [479, 35] width 7 height 7
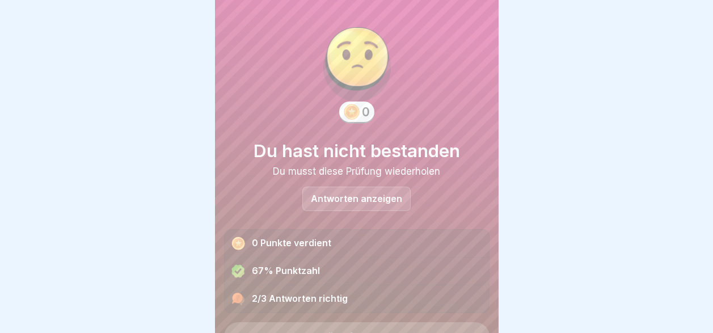
scroll to position [55, 0]
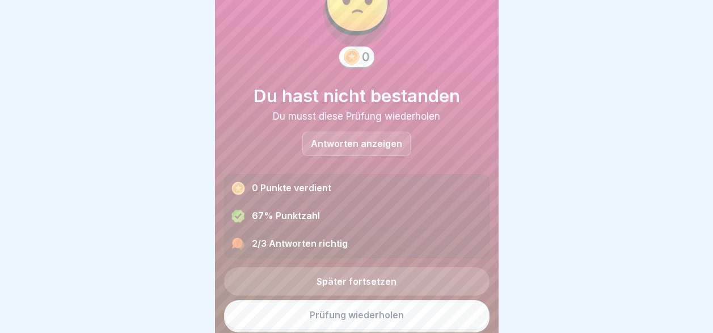
click at [365, 310] on link "Prüfung wiederholen" at bounding box center [356, 314] width 265 height 29
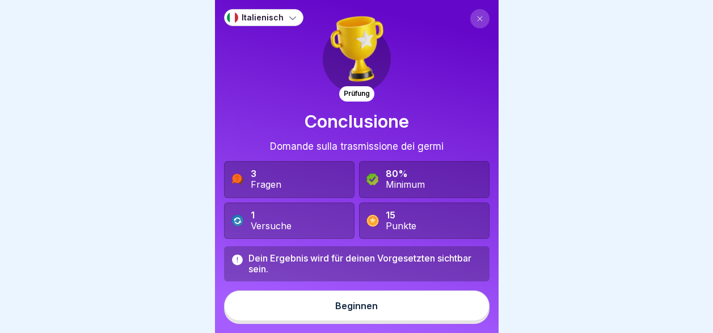
click at [362, 321] on button "Beginnen" at bounding box center [356, 305] width 265 height 31
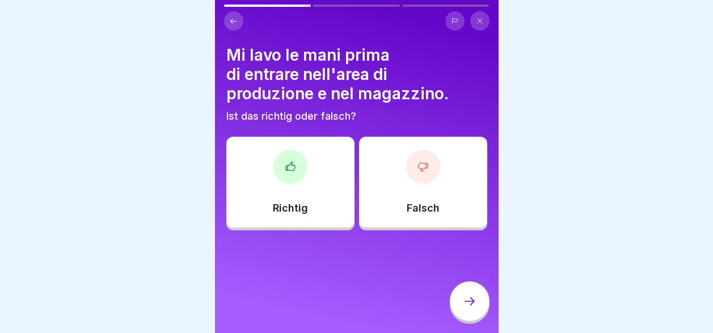
click at [302, 197] on div "Richtig" at bounding box center [290, 182] width 128 height 91
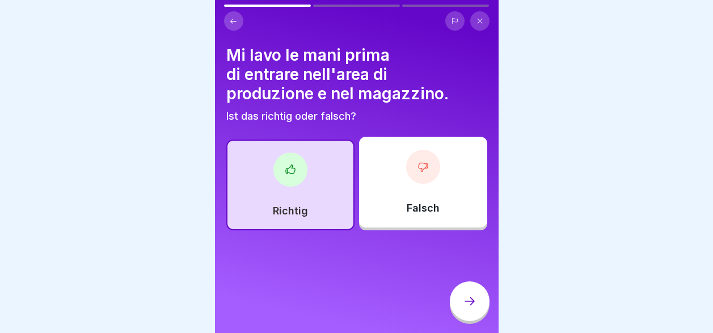
click at [476, 308] on div at bounding box center [470, 301] width 40 height 40
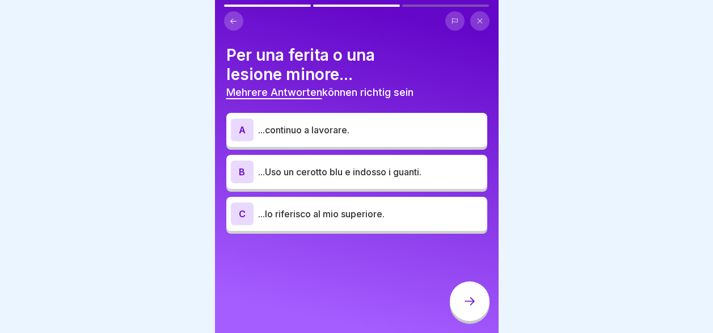
click at [335, 174] on p "...Uso un cerotto blu e indosso i guanti." at bounding box center [370, 172] width 225 height 14
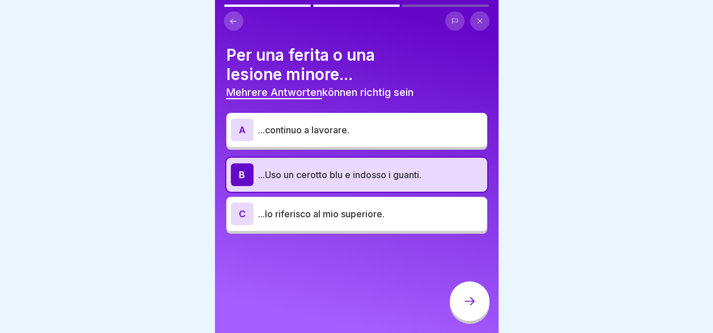
click at [472, 308] on icon at bounding box center [470, 301] width 14 height 14
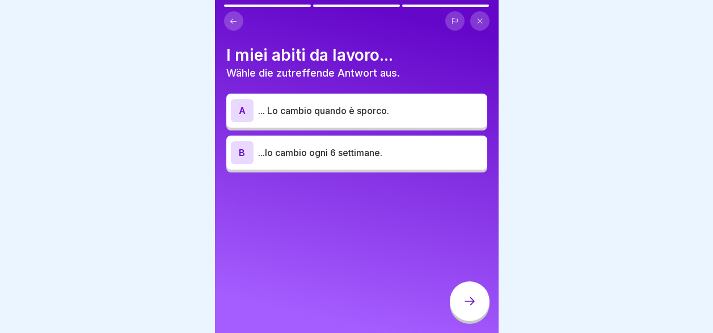
click at [413, 115] on p "... Lo cambio quando è sporco." at bounding box center [370, 111] width 225 height 14
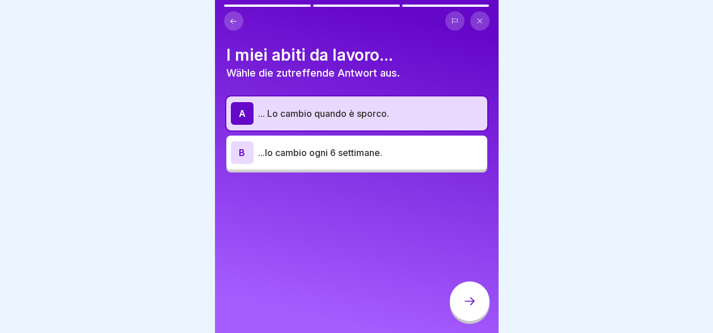
click at [465, 307] on icon at bounding box center [470, 301] width 14 height 14
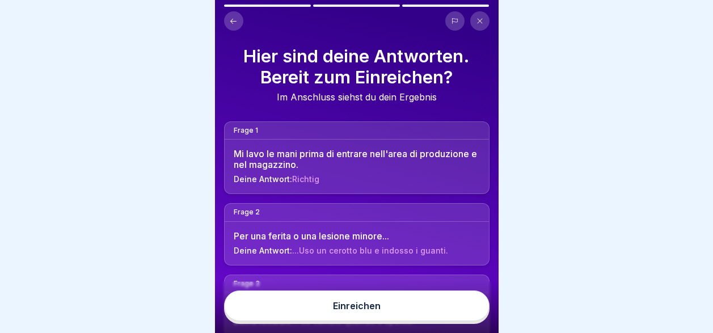
click at [453, 317] on button "Einreichen" at bounding box center [356, 305] width 265 height 31
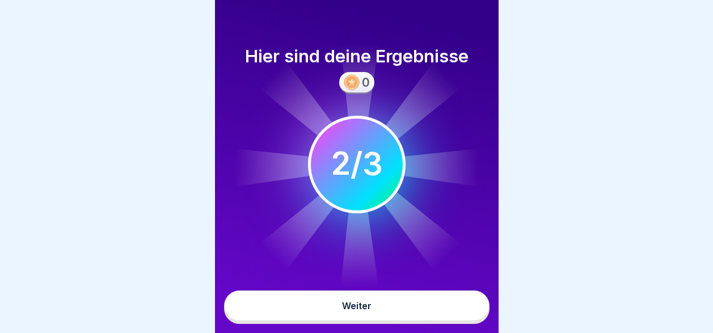
click at [453, 317] on button "Weiter" at bounding box center [356, 305] width 265 height 31
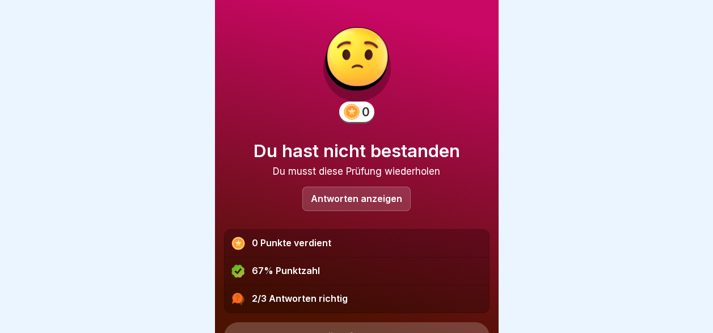
click at [358, 200] on p "Antworten anzeigen" at bounding box center [356, 199] width 91 height 10
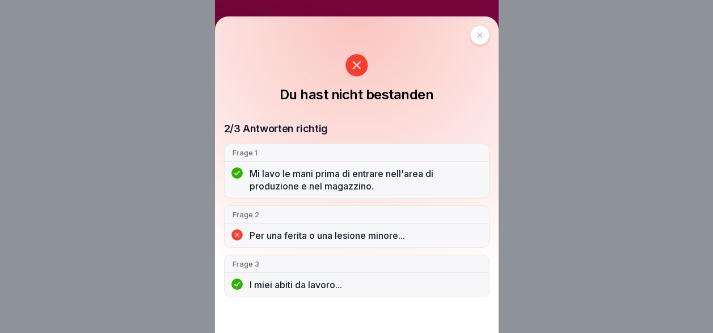
click at [483, 37] on icon at bounding box center [479, 35] width 7 height 7
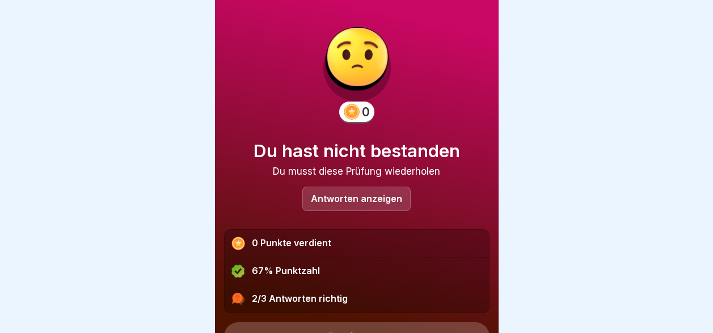
scroll to position [55, 0]
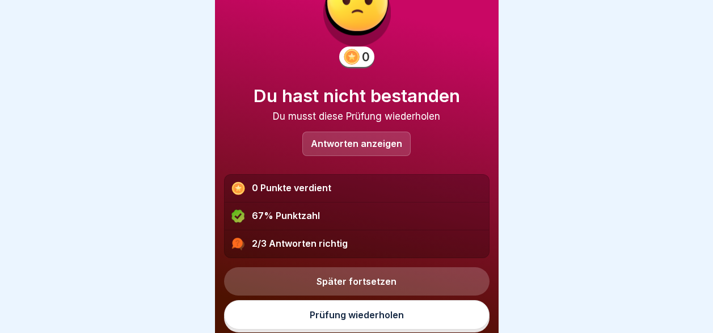
click at [385, 320] on link "Prüfung wiederholen" at bounding box center [356, 314] width 265 height 29
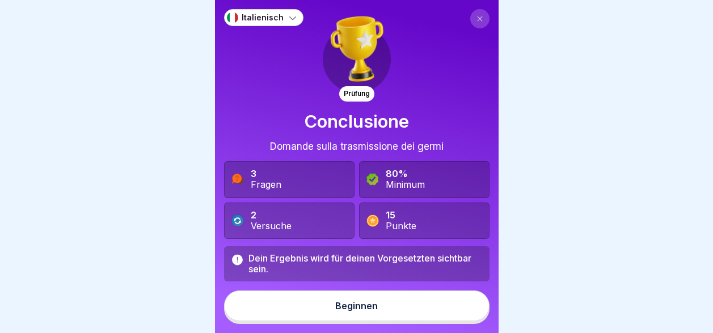
click at [331, 318] on button "Beginnen" at bounding box center [356, 305] width 265 height 31
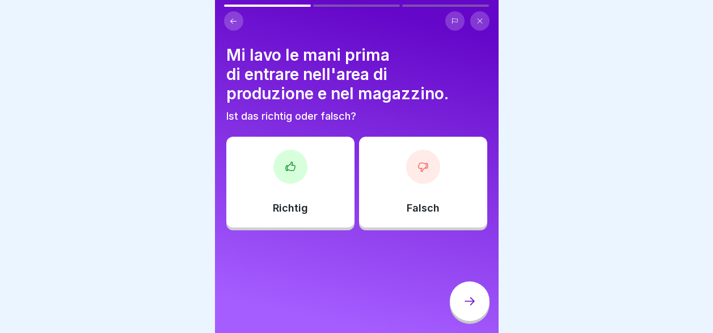
click at [299, 175] on div at bounding box center [290, 167] width 34 height 34
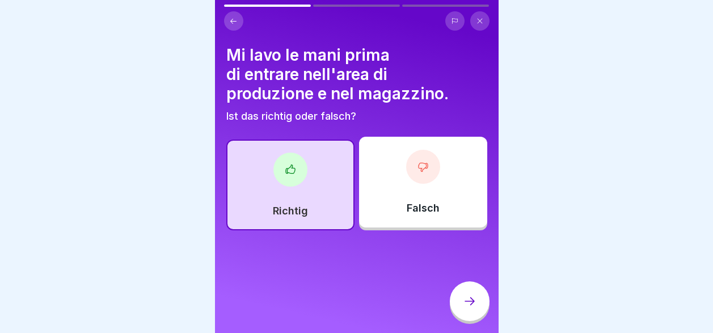
click at [474, 308] on icon at bounding box center [470, 301] width 14 height 14
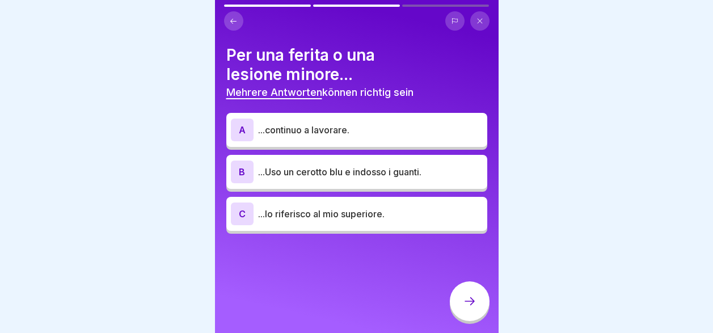
click at [377, 175] on p "...Uso un cerotto blu e indosso i guanti." at bounding box center [370, 172] width 225 height 14
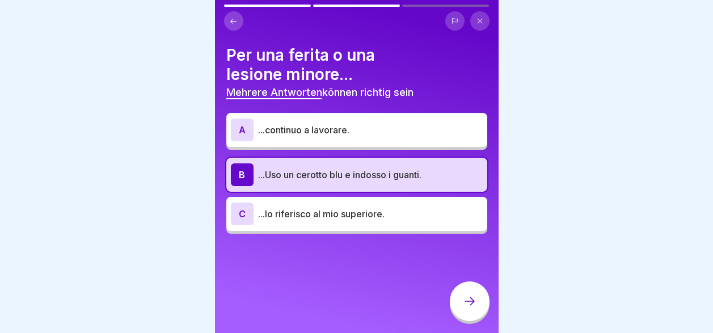
click at [369, 215] on p "...lo riferisco al mio superiore." at bounding box center [370, 214] width 225 height 14
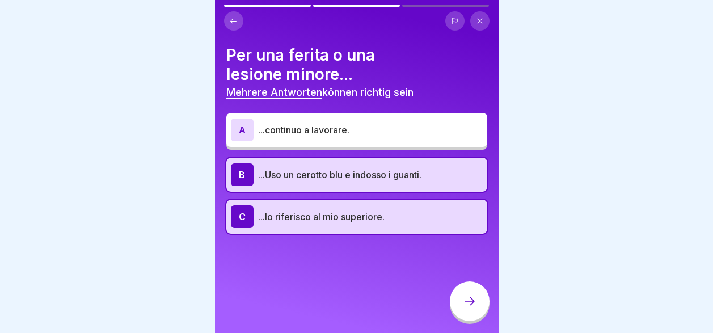
click at [469, 307] on icon at bounding box center [470, 301] width 14 height 14
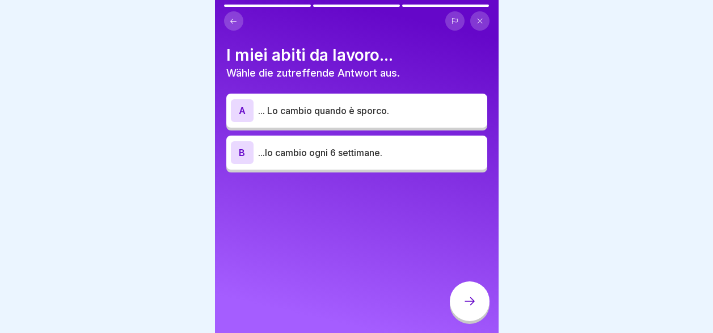
click at [392, 108] on p "... Lo cambio quando è sporco." at bounding box center [370, 111] width 225 height 14
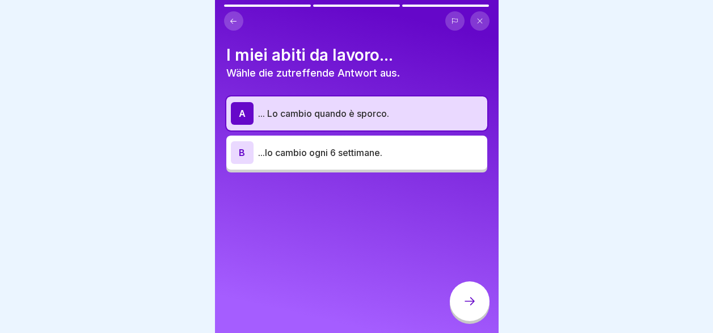
click at [470, 308] on icon at bounding box center [470, 301] width 14 height 14
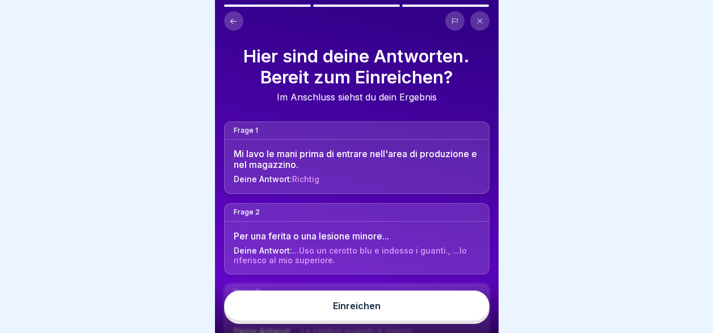
click at [428, 311] on button "Einreichen" at bounding box center [356, 305] width 265 height 31
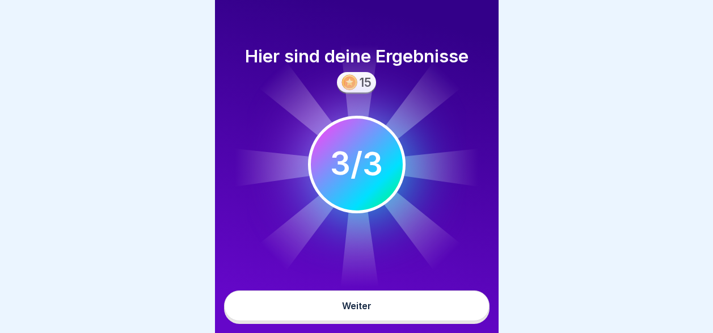
click at [428, 311] on button "Weiter" at bounding box center [356, 305] width 265 height 31
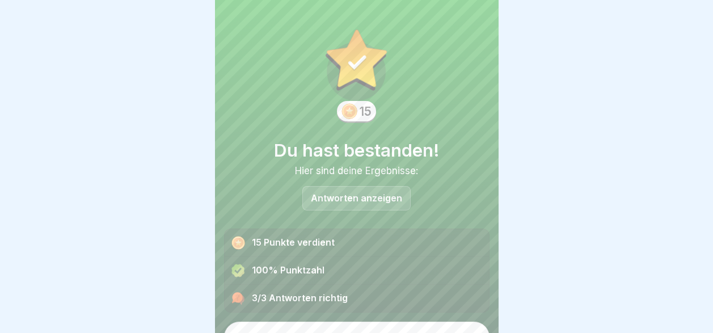
scroll to position [22, 0]
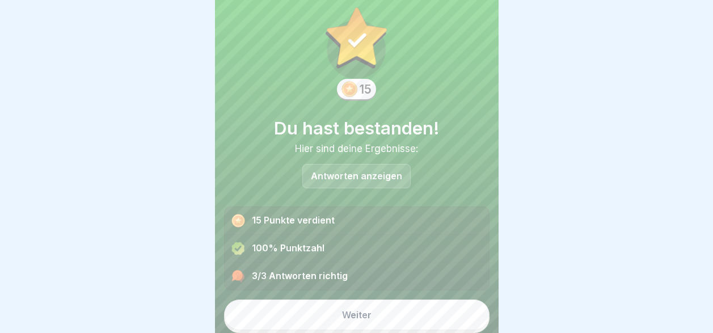
click at [428, 311] on button "Weiter" at bounding box center [356, 314] width 265 height 31
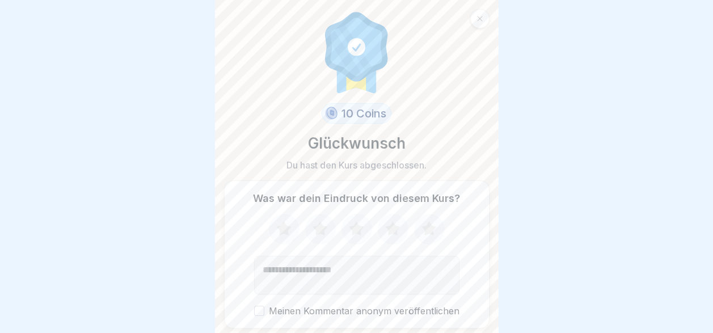
scroll to position [37, 0]
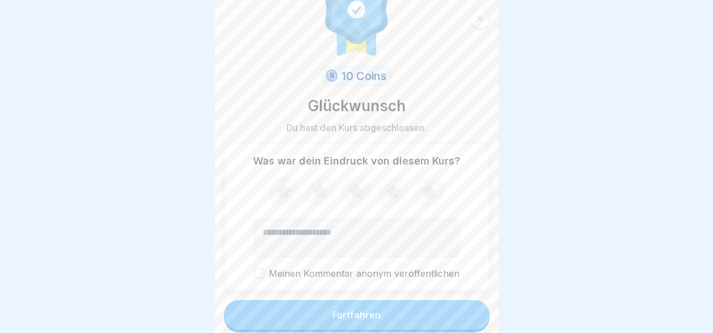
click at [428, 311] on button "Fortfahren" at bounding box center [356, 314] width 265 height 29
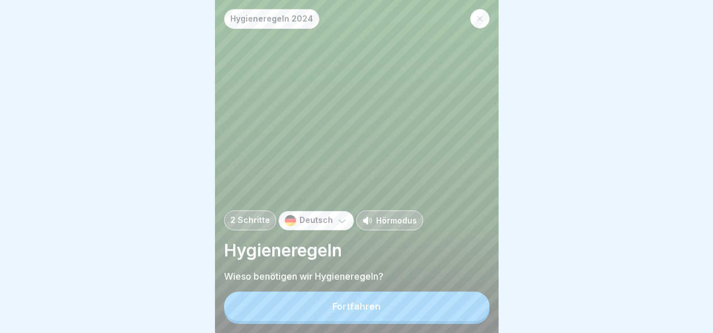
click at [339, 223] on icon at bounding box center [342, 221] width 7 height 3
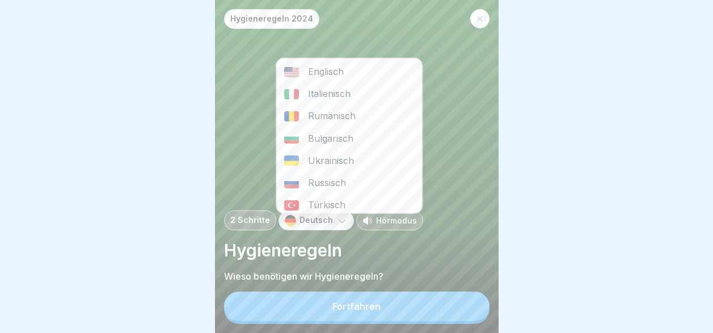
click at [324, 96] on div "Italienisch" at bounding box center [349, 94] width 146 height 22
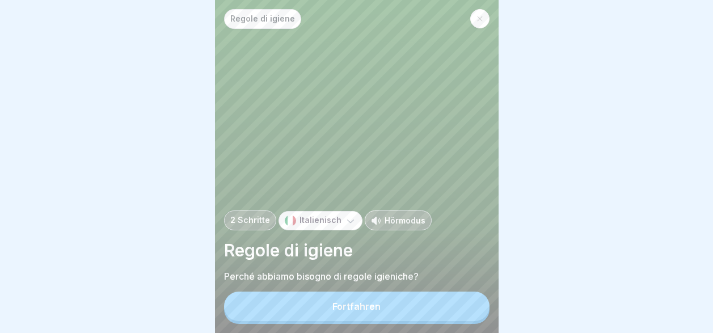
click at [355, 311] on div "Fortfahren" at bounding box center [356, 306] width 48 height 10
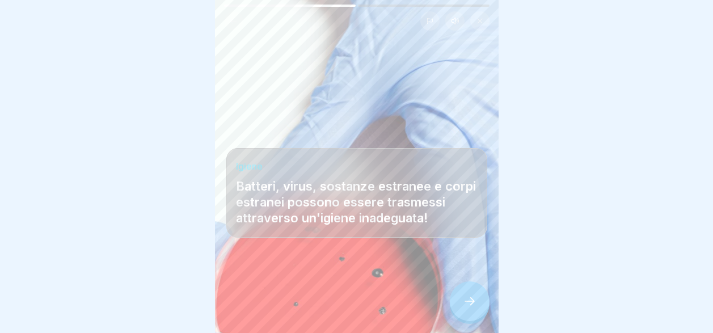
scroll to position [9, 0]
click at [475, 302] on icon at bounding box center [470, 301] width 14 height 14
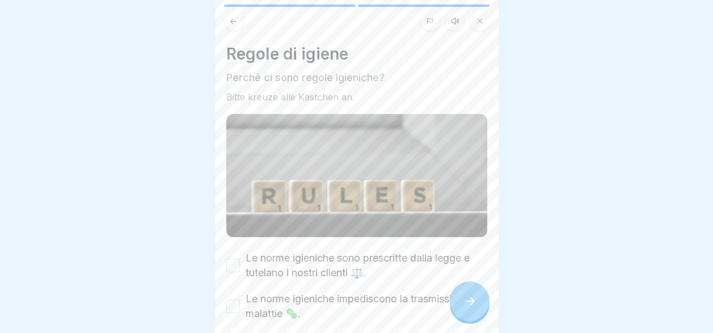
click at [229, 259] on button "Le norme igieniche sono prescritte dalla legge e tutelano i nostri clienti ⚖️." at bounding box center [233, 266] width 14 height 14
click at [234, 299] on button "Le norme igieniche impediscono la trasmissione di malattie 🦠." at bounding box center [233, 306] width 14 height 14
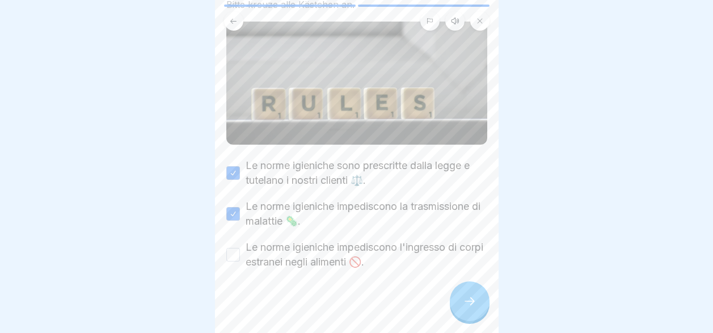
click at [237, 248] on button "Le norme igieniche impediscono l'ingresso di corpi estranei negli alimenti 🚫." at bounding box center [233, 255] width 14 height 14
click at [481, 299] on div at bounding box center [470, 301] width 40 height 40
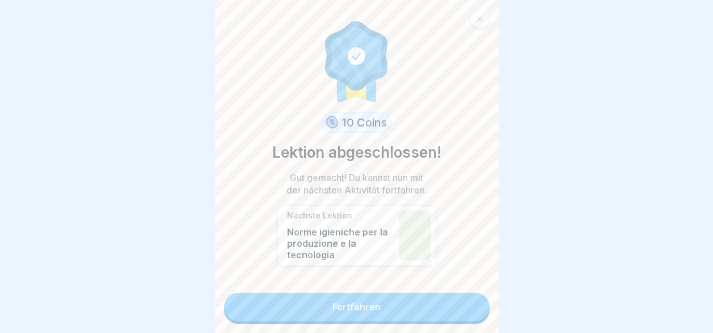
click at [447, 293] on link "Fortfahren" at bounding box center [356, 307] width 265 height 28
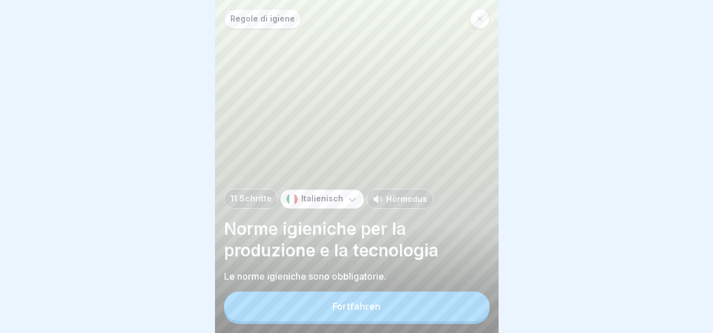
click at [436, 307] on button "Fortfahren" at bounding box center [356, 306] width 265 height 29
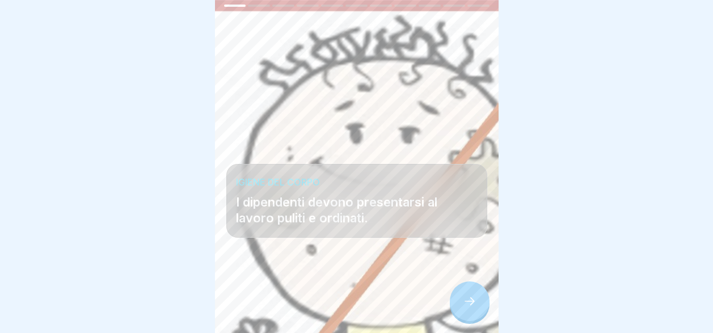
click at [457, 299] on div at bounding box center [470, 301] width 40 height 40
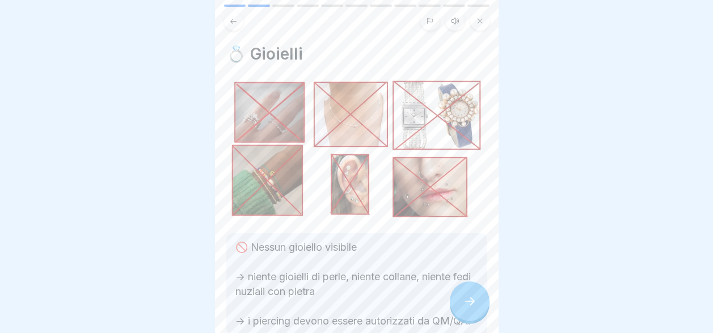
scroll to position [95, 0]
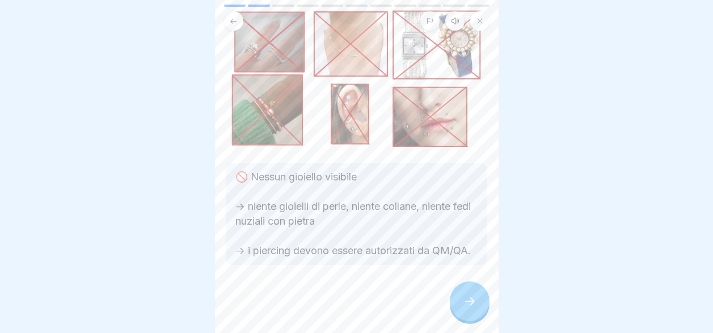
click at [463, 298] on icon at bounding box center [470, 301] width 14 height 14
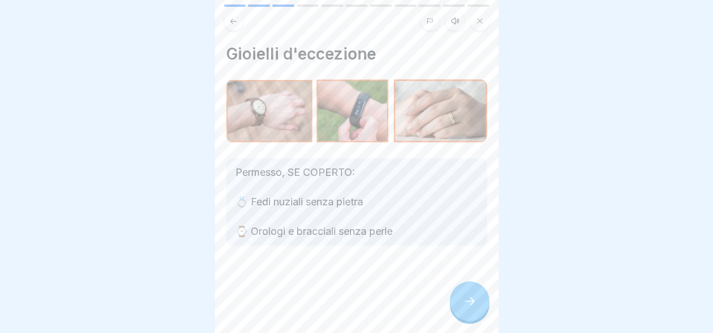
click at [463, 298] on icon at bounding box center [470, 301] width 14 height 14
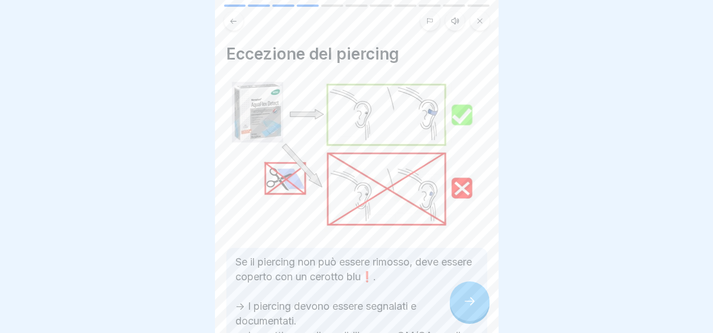
click at [463, 298] on icon at bounding box center [470, 301] width 14 height 14
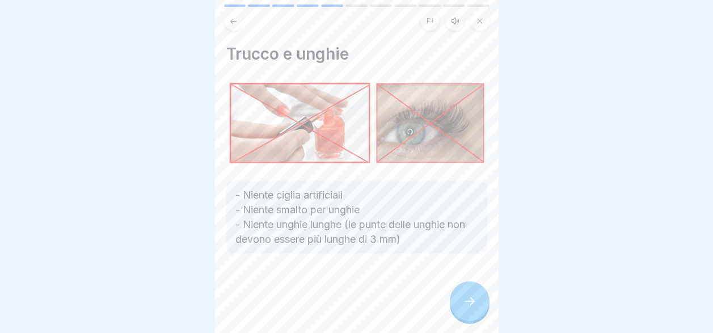
click at [463, 298] on icon at bounding box center [470, 301] width 14 height 14
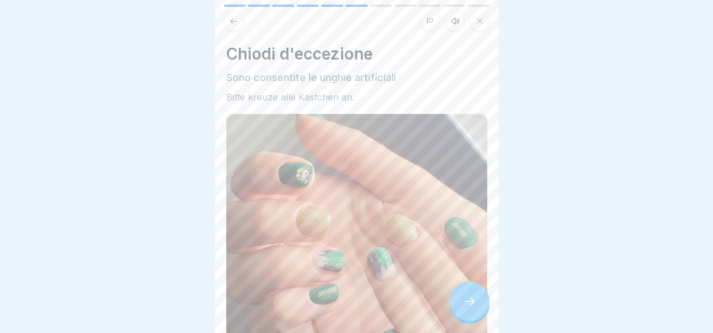
click at [463, 298] on icon at bounding box center [470, 301] width 14 height 14
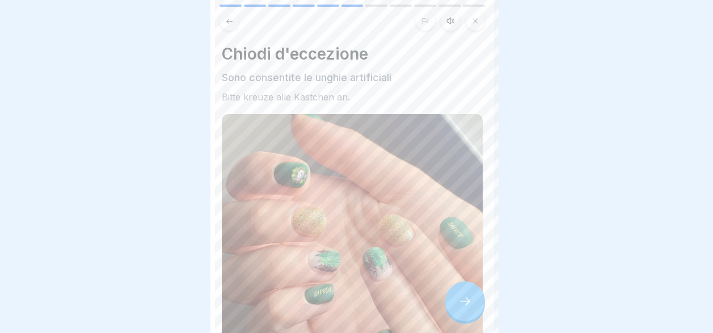
scroll to position [0, 0]
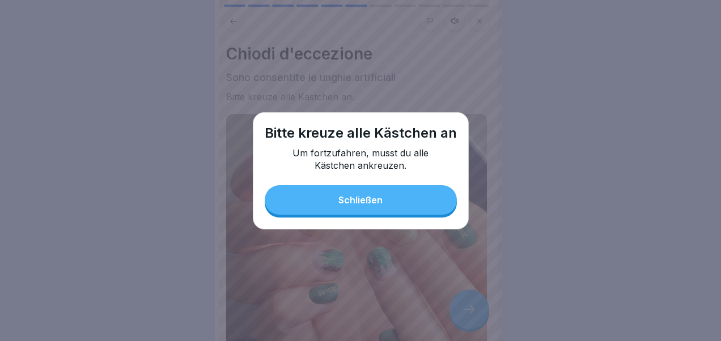
click at [417, 213] on button "Schließen" at bounding box center [361, 199] width 192 height 29
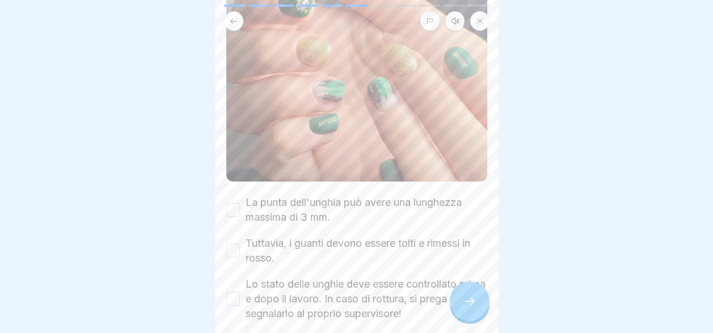
scroll to position [218, 0]
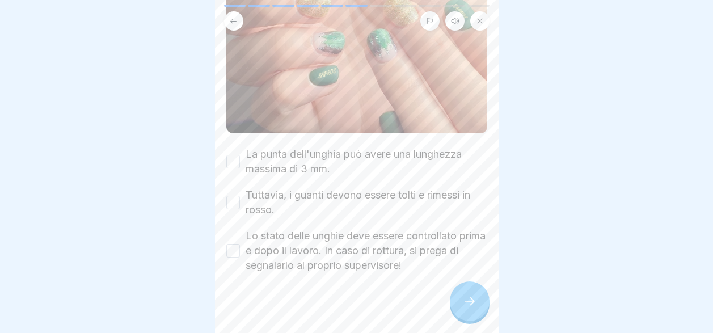
click at [230, 244] on button "Lo stato delle unghie deve essere controllato prima e dopo il lavoro. In caso d…" at bounding box center [233, 251] width 14 height 14
click at [230, 198] on button "Tuttavia, i guanti devono essere tolti e rimessi in rosso." at bounding box center [233, 203] width 14 height 14
click at [232, 156] on button "La punta dell'unghia può avere una lunghezza massima di 3 mm." at bounding box center [233, 162] width 14 height 14
click at [462, 309] on div at bounding box center [470, 301] width 40 height 40
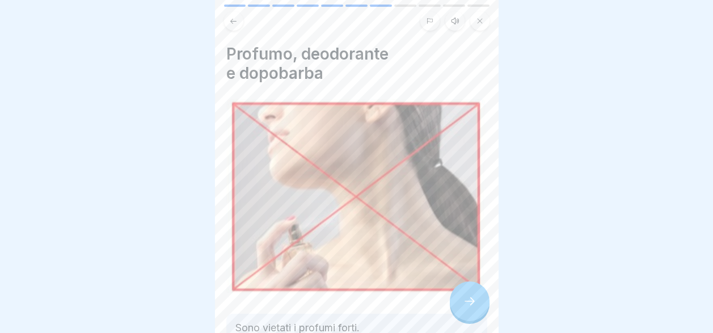
scroll to position [9, 0]
click at [463, 310] on div at bounding box center [470, 301] width 40 height 40
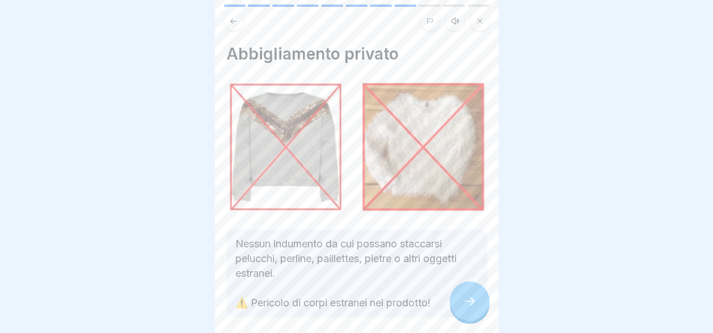
click at [463, 310] on div at bounding box center [470, 301] width 40 height 40
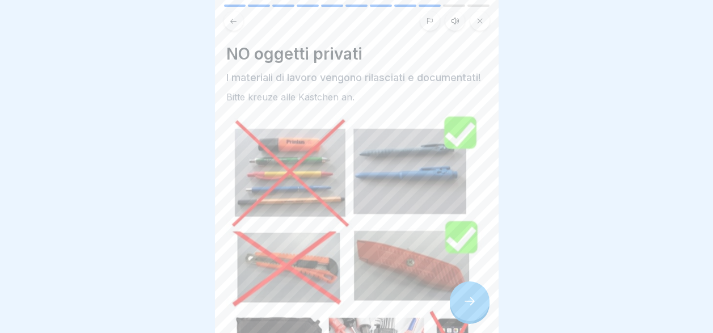
click at [463, 310] on div at bounding box center [470, 301] width 40 height 40
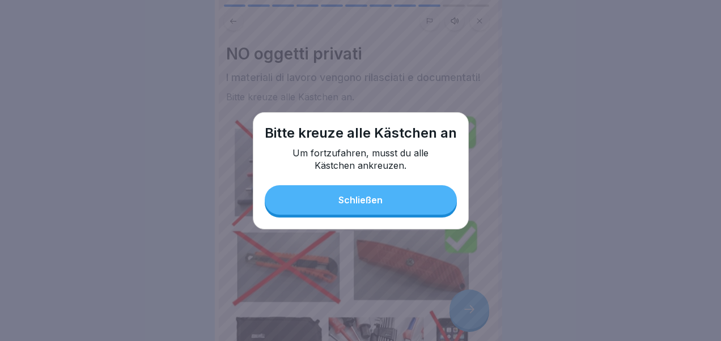
click at [420, 196] on button "Schließen" at bounding box center [361, 199] width 192 height 29
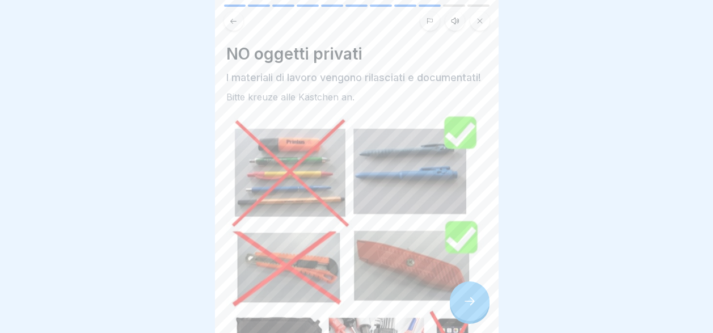
scroll to position [281, 0]
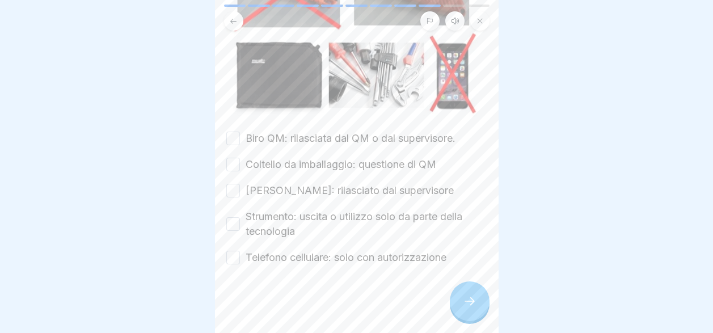
click at [227, 142] on button "Biro QM: rilasciata dal QM o dal supervisore." at bounding box center [233, 139] width 14 height 14
click at [230, 166] on button "Coltello da imballaggio: questione di QM" at bounding box center [233, 165] width 14 height 14
click at [231, 194] on button "[PERSON_NAME]: rilasciato dal supervisore" at bounding box center [233, 191] width 14 height 14
click at [235, 225] on button "Strumento: uscita o utilizzo solo da parte della tecnologia" at bounding box center [233, 224] width 14 height 14
click at [237, 259] on button "Telefono cellulare: solo con autorizzazione" at bounding box center [233, 258] width 14 height 14
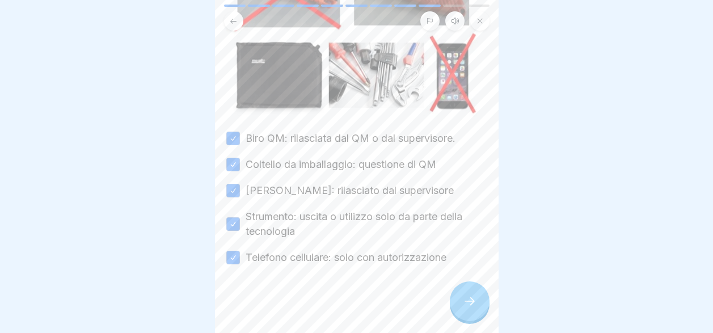
click at [466, 308] on icon at bounding box center [470, 301] width 14 height 14
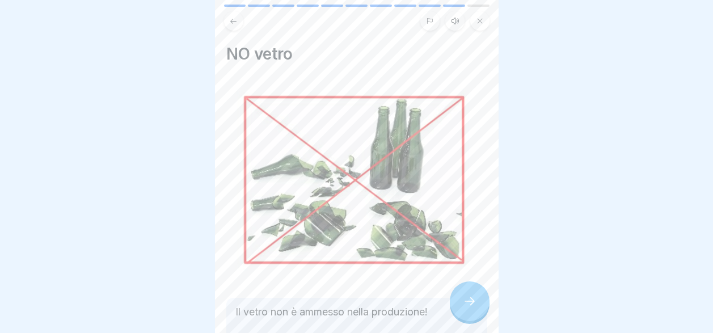
scroll to position [9, 0]
click at [466, 309] on div at bounding box center [470, 301] width 40 height 40
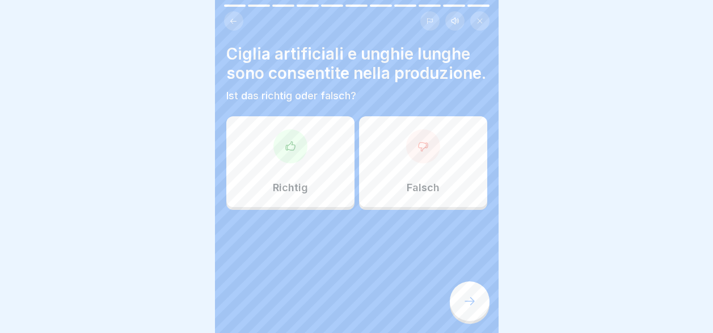
click at [415, 189] on div "Falsch" at bounding box center [423, 161] width 128 height 91
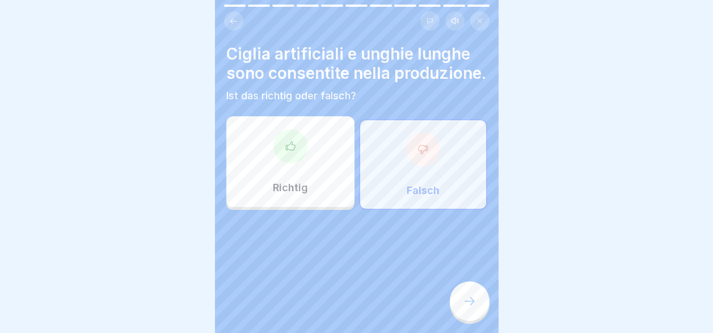
click at [469, 297] on icon at bounding box center [470, 301] width 14 height 14
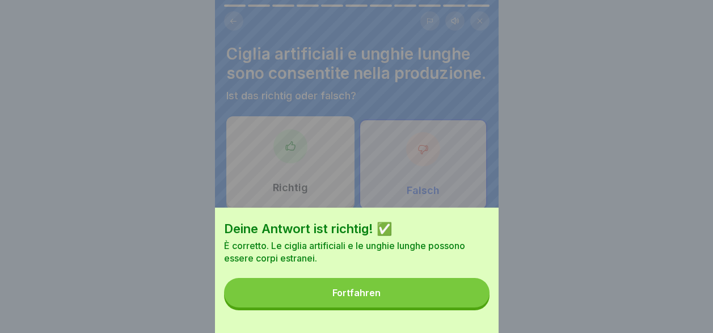
click at [408, 299] on button "Fortfahren" at bounding box center [356, 292] width 265 height 29
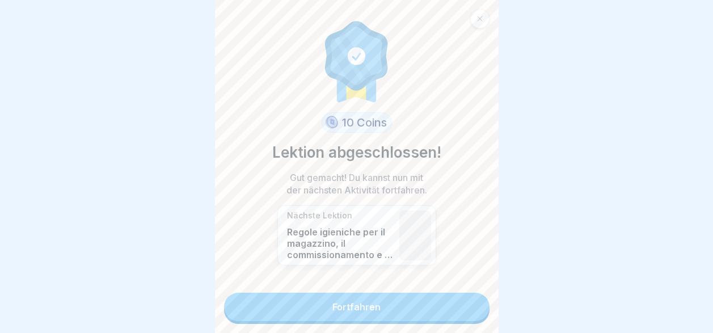
click at [408, 299] on link "Fortfahren" at bounding box center [356, 307] width 265 height 28
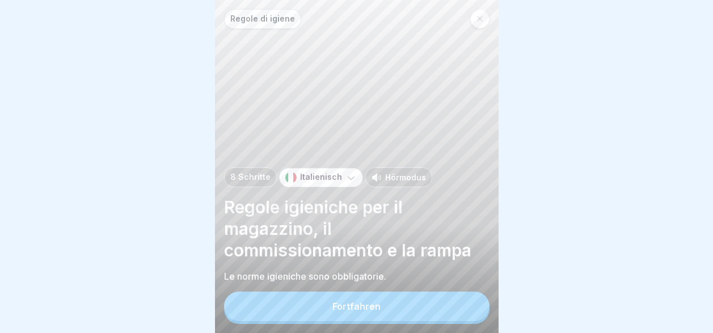
click at [410, 307] on button "Fortfahren" at bounding box center [356, 306] width 265 height 29
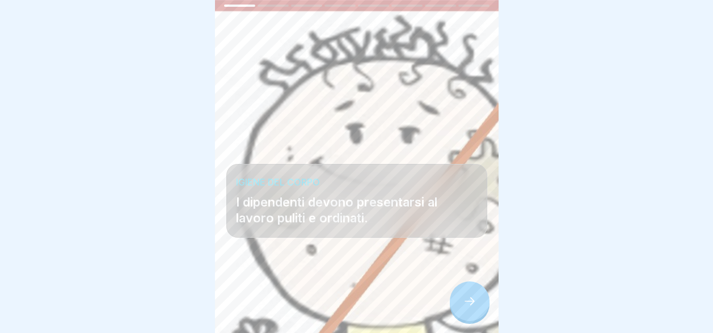
click at [467, 302] on icon at bounding box center [470, 301] width 14 height 14
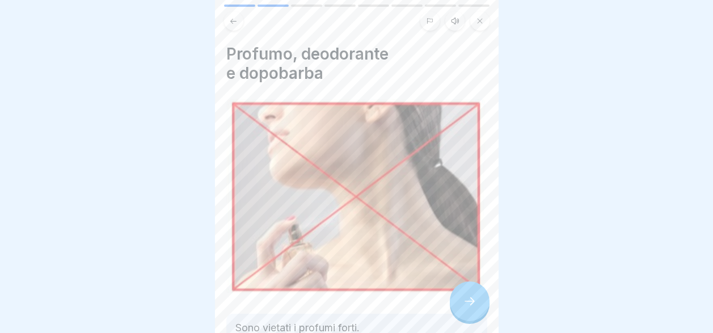
click at [470, 301] on icon at bounding box center [470, 301] width 14 height 14
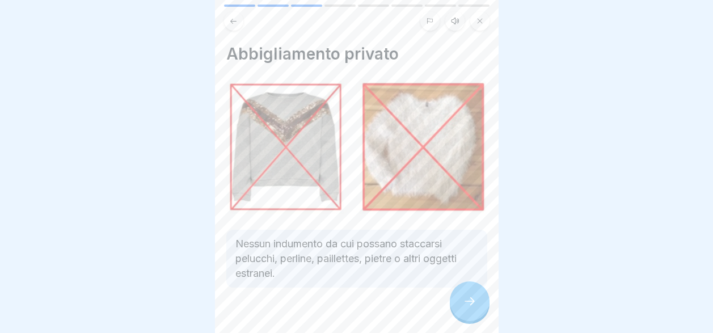
click at [470, 301] on icon at bounding box center [470, 301] width 14 height 14
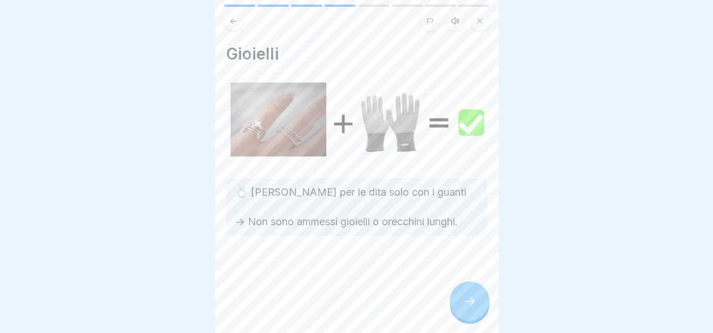
click at [470, 301] on icon at bounding box center [470, 301] width 14 height 14
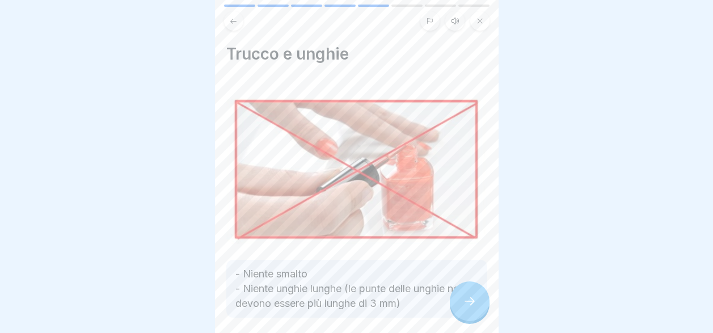
click at [470, 301] on icon at bounding box center [470, 301] width 14 height 14
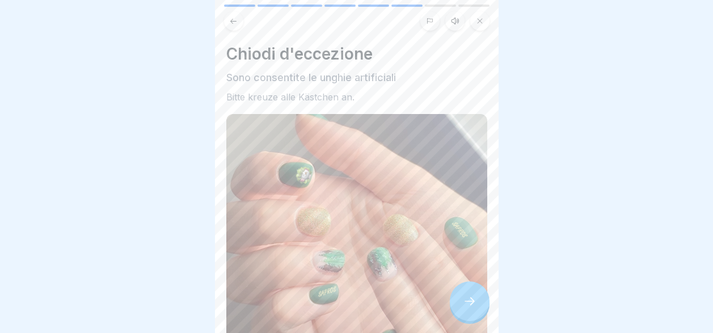
click at [470, 301] on icon at bounding box center [470, 301] width 14 height 14
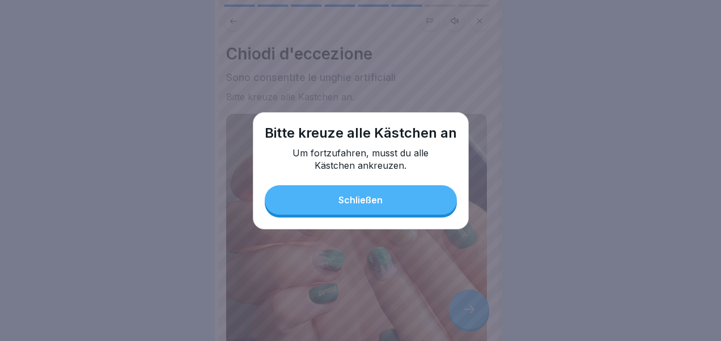
click at [428, 198] on button "Schließen" at bounding box center [361, 199] width 192 height 29
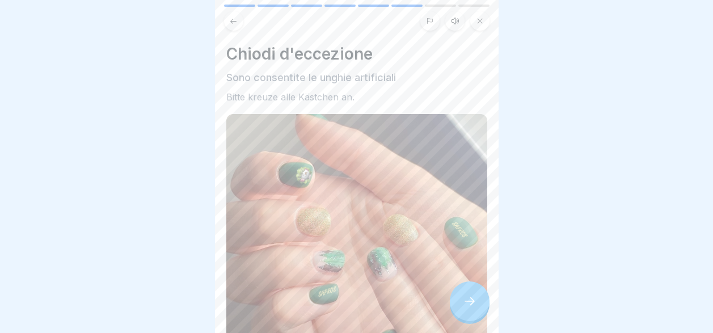
scroll to position [178, 0]
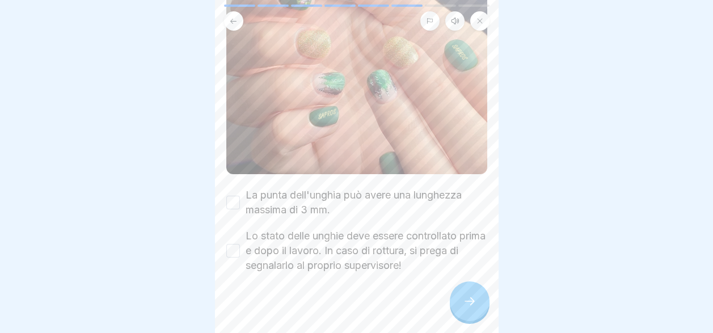
click at [236, 244] on button "Lo stato delle unghie deve essere controllato prima e dopo il lavoro. In caso d…" at bounding box center [233, 251] width 14 height 14
click at [467, 304] on div at bounding box center [470, 301] width 40 height 40
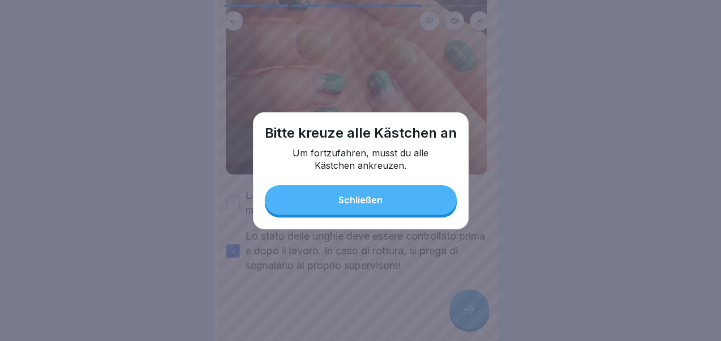
click at [417, 198] on button "Schließen" at bounding box center [361, 199] width 192 height 29
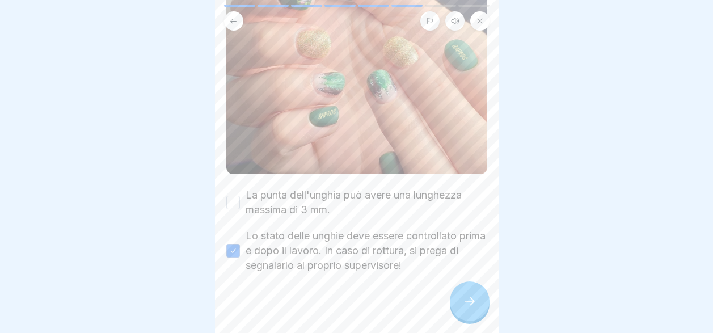
drag, startPoint x: 228, startPoint y: 191, endPoint x: 325, endPoint y: 242, distance: 109.3
click at [228, 196] on button "La punta dell'unghia può avere una lunghezza massima di 3 mm." at bounding box center [233, 203] width 14 height 14
click at [468, 308] on icon at bounding box center [470, 301] width 14 height 14
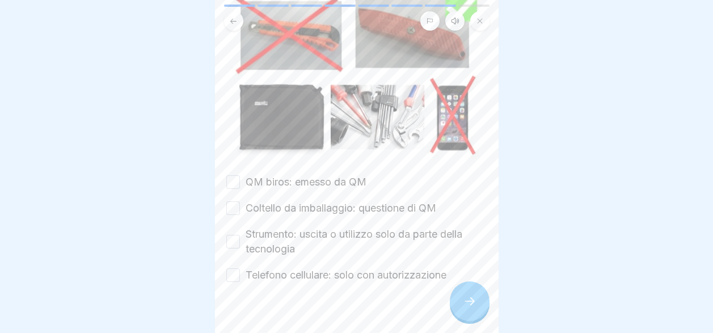
scroll to position [255, 0]
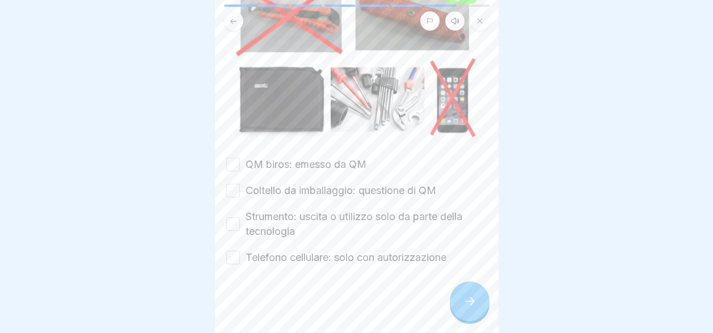
click at [232, 252] on button "Telefono cellulare: solo con autorizzazione" at bounding box center [233, 258] width 14 height 14
click at [230, 217] on button "Strumento: uscita o utilizzo solo da parte della tecnologia" at bounding box center [233, 224] width 14 height 14
click at [232, 184] on button "Coltello da imballaggio: questione di QM" at bounding box center [233, 191] width 14 height 14
click at [233, 158] on button "QM biros: emesso da QM" at bounding box center [233, 165] width 14 height 14
click at [465, 301] on icon at bounding box center [470, 301] width 14 height 14
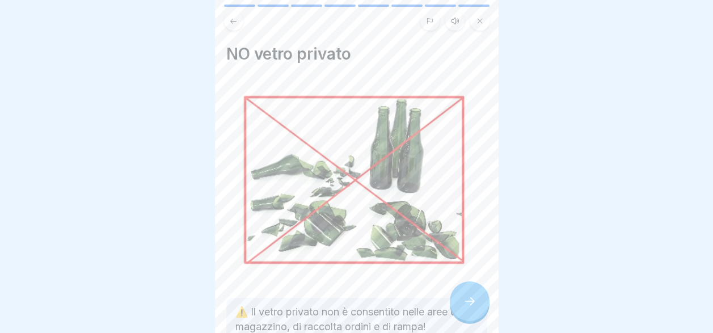
scroll to position [84, 0]
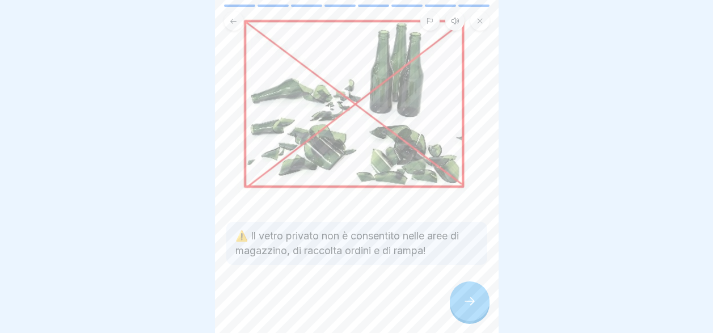
click at [464, 303] on icon at bounding box center [470, 301] width 14 height 14
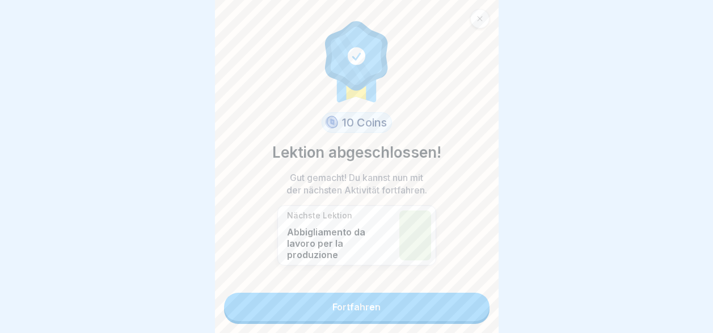
click at [464, 303] on link "Fortfahren" at bounding box center [356, 307] width 265 height 28
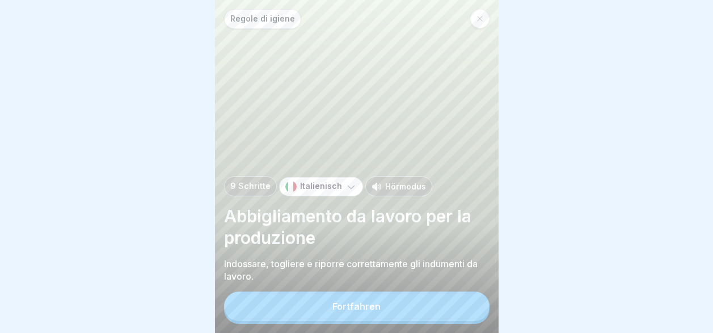
click at [464, 303] on button "Fortfahren" at bounding box center [356, 306] width 265 height 29
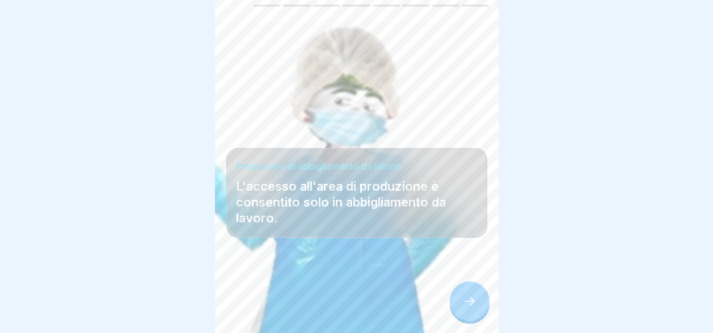
click at [464, 303] on icon at bounding box center [470, 301] width 14 height 14
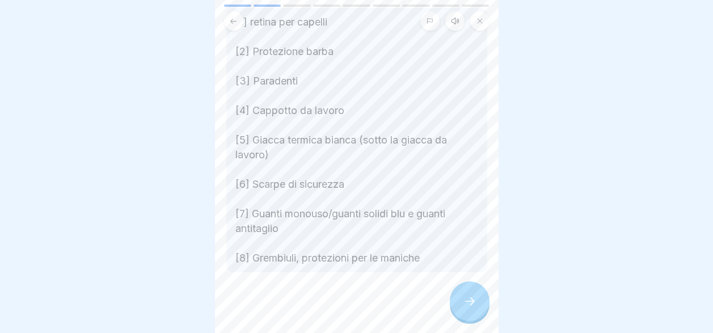
scroll to position [159, 0]
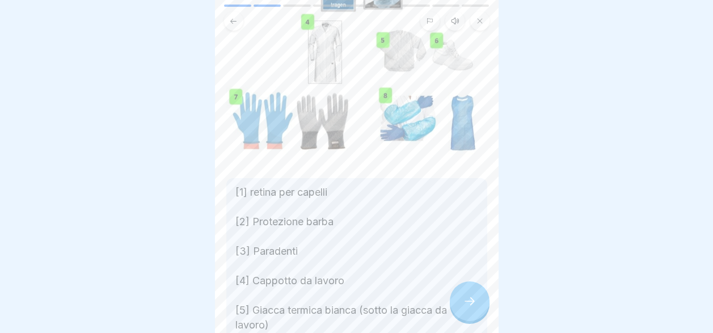
click at [470, 302] on icon at bounding box center [470, 301] width 14 height 14
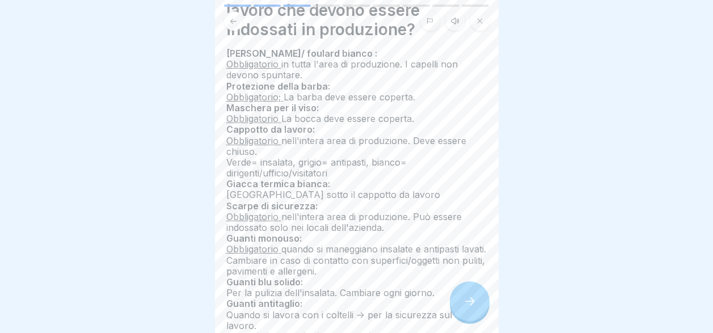
scroll to position [57, 0]
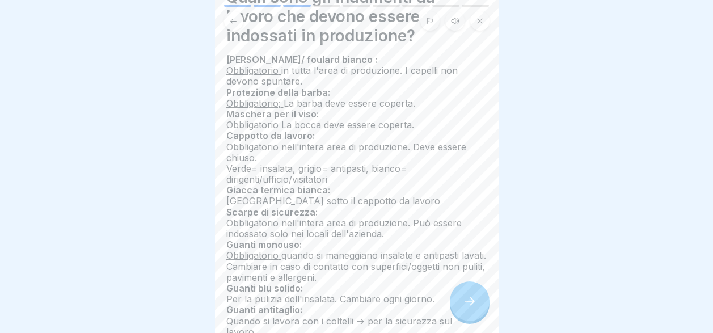
click at [472, 314] on div at bounding box center [470, 301] width 40 height 40
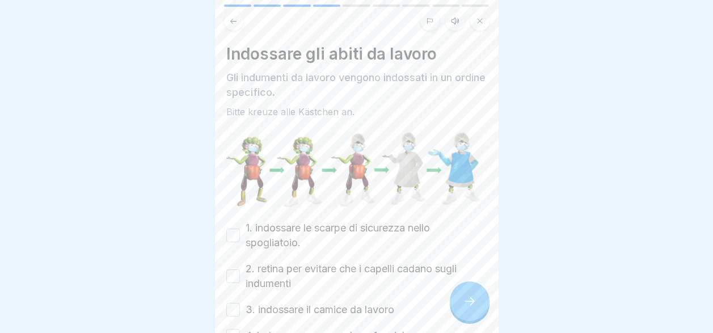
click at [235, 229] on button "1. indossare le scarpe di sicurezza nello spogliatoio." at bounding box center [233, 236] width 14 height 14
click at [239, 269] on button "2. retina per evitare che i capelli cadano sugli indumenti" at bounding box center [233, 276] width 14 height 14
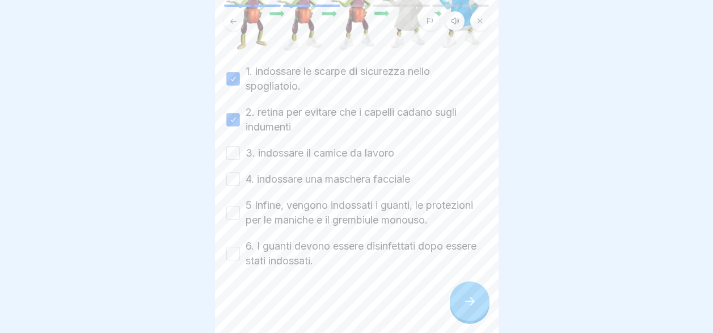
scroll to position [157, 0]
click at [235, 246] on button "6. I guanti devono essere disinfettati dopo essere stati indossati." at bounding box center [233, 253] width 14 height 14
drag, startPoint x: 234, startPoint y: 205, endPoint x: 237, endPoint y: 192, distance: 13.3
click at [235, 205] on button "5 Infine, vengono indossati i guanti, le protezioni per le maniche e il grembiu…" at bounding box center [233, 212] width 14 height 14
drag, startPoint x: 235, startPoint y: 166, endPoint x: 234, endPoint y: 149, distance: 17.1
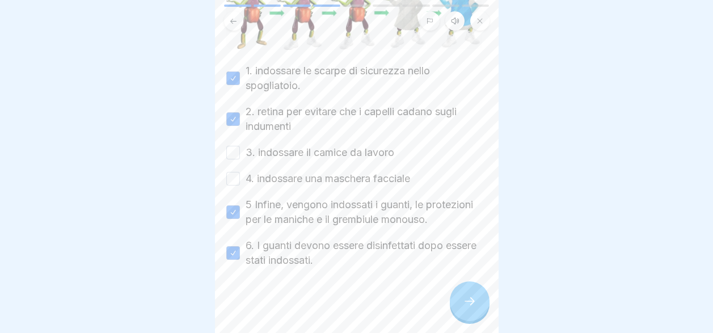
click at [235, 172] on button "4. indossare una maschera facciale" at bounding box center [233, 179] width 14 height 14
click at [231, 146] on button "3. indossare il camice da lavoro" at bounding box center [233, 153] width 14 height 14
click at [471, 299] on icon at bounding box center [470, 301] width 14 height 14
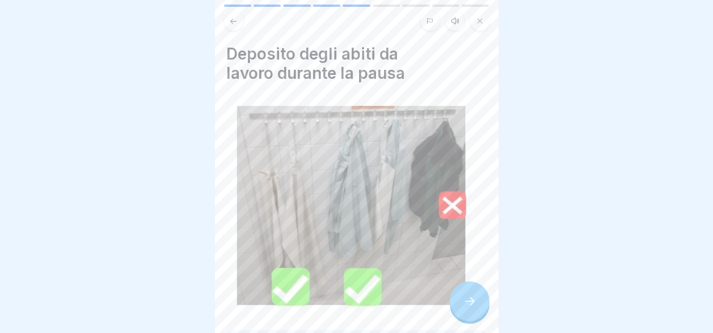
click at [467, 300] on icon at bounding box center [470, 301] width 14 height 14
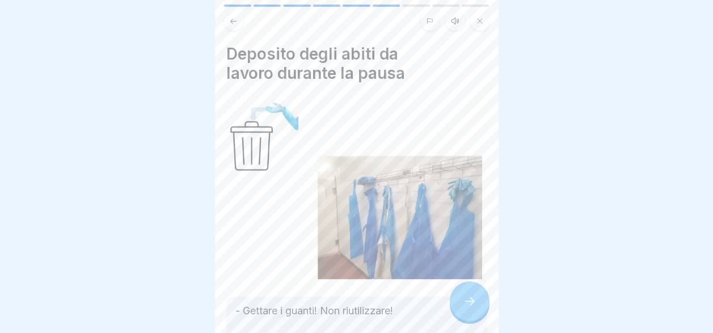
click at [467, 300] on icon at bounding box center [470, 301] width 14 height 14
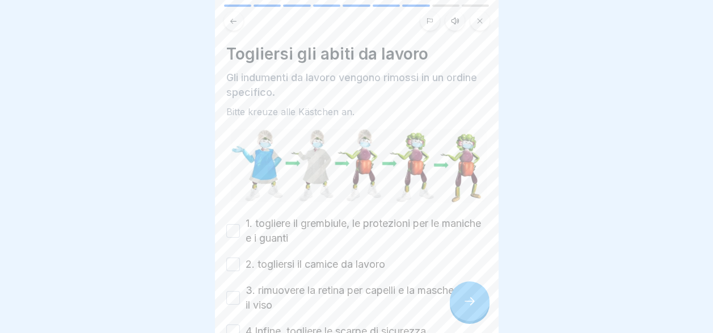
click at [233, 224] on button "1. togliere il grembiule, le protezioni per le maniche e i guanti" at bounding box center [233, 231] width 14 height 14
click at [225, 255] on div "Togliersi gli abiti da lavoro Gli indumenti da lavoro vengono rimossi in un ord…" at bounding box center [357, 166] width 284 height 333
click at [230, 291] on button "3. rimuovere la retina per capelli e la maschera per il viso" at bounding box center [233, 298] width 14 height 14
click at [233, 258] on button "2. togliersi il camice da lavoro" at bounding box center [233, 265] width 14 height 14
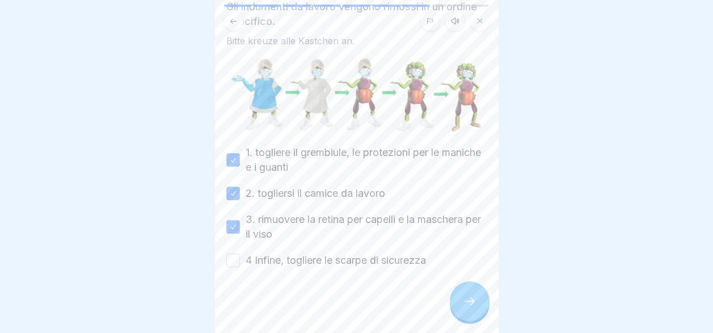
scroll to position [71, 0]
click at [233, 254] on button "4 Infine, togliere le scarpe di sicurezza" at bounding box center [233, 261] width 14 height 14
click at [479, 303] on div at bounding box center [470, 301] width 40 height 40
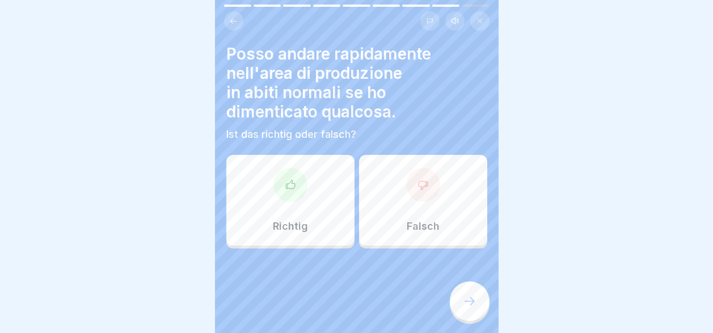
click at [418, 205] on div "Falsch" at bounding box center [423, 200] width 128 height 91
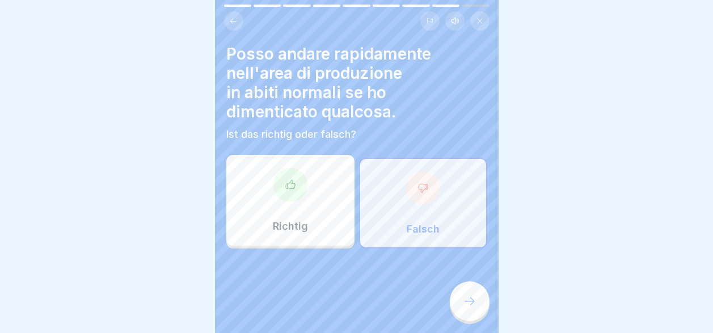
click at [469, 298] on icon at bounding box center [470, 301] width 14 height 14
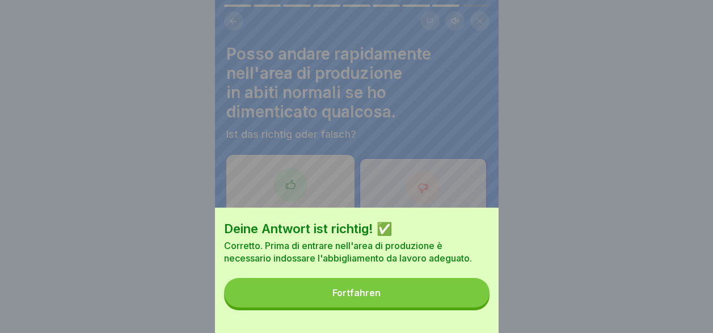
click at [429, 304] on button "Fortfahren" at bounding box center [356, 292] width 265 height 29
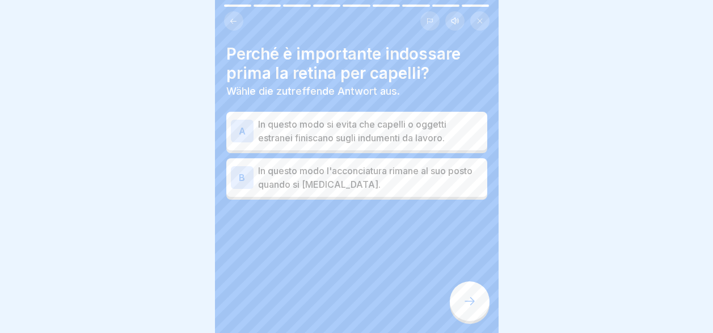
click at [315, 117] on p "In questo modo si evita che capelli o oggetti estranei finiscano sugli indument…" at bounding box center [370, 130] width 225 height 27
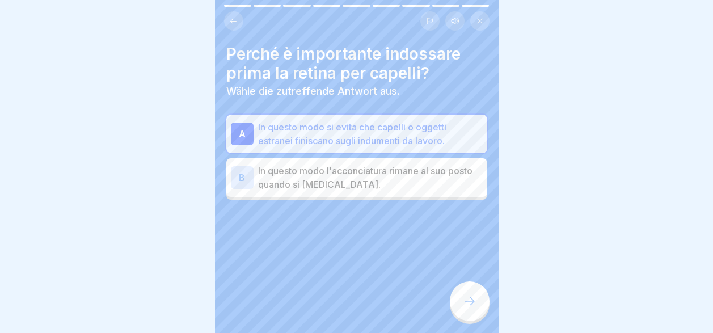
click at [475, 302] on icon at bounding box center [470, 301] width 14 height 14
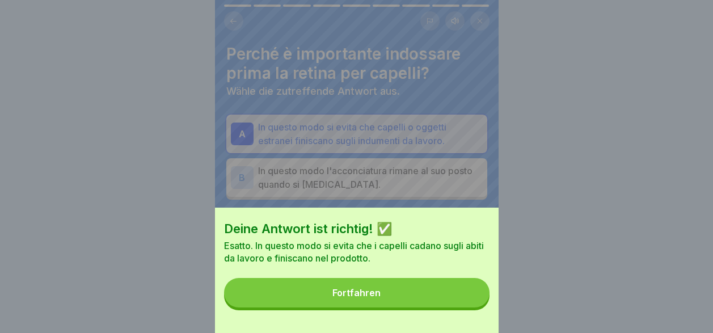
click at [432, 307] on button "Fortfahren" at bounding box center [356, 292] width 265 height 29
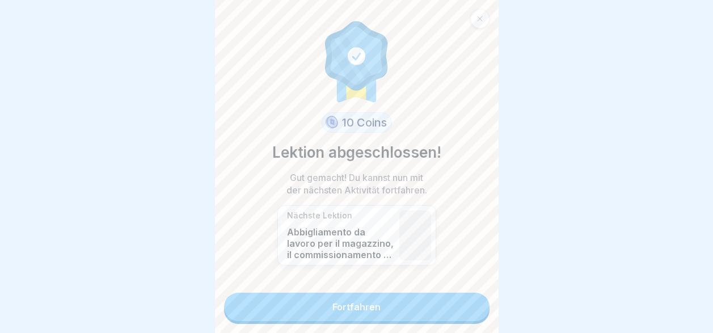
click at [406, 297] on link "Fortfahren" at bounding box center [356, 307] width 265 height 28
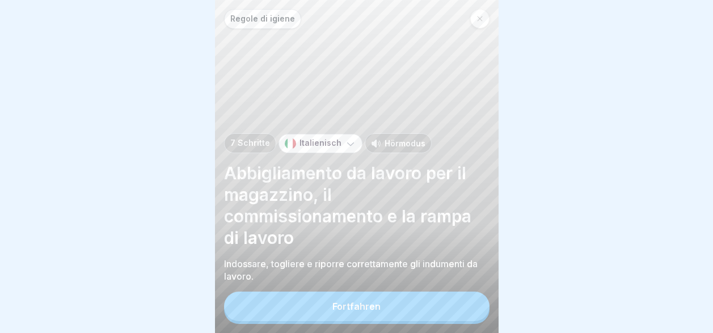
click at [406, 297] on button "Fortfahren" at bounding box center [356, 306] width 265 height 29
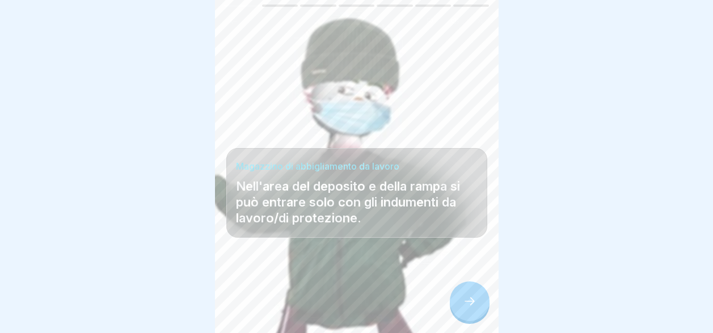
click at [470, 303] on icon at bounding box center [470, 301] width 14 height 14
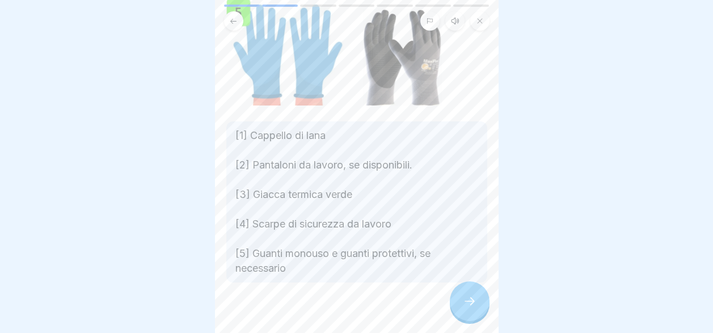
scroll to position [331, 0]
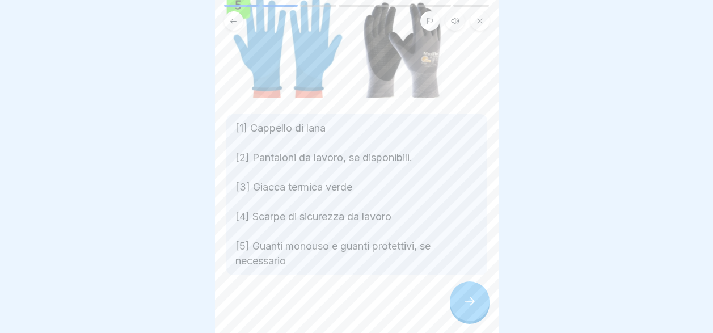
click at [474, 303] on icon at bounding box center [470, 301] width 14 height 14
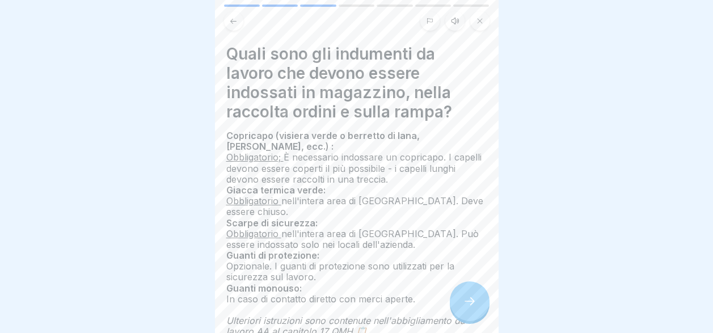
click at [474, 303] on icon at bounding box center [470, 301] width 14 height 14
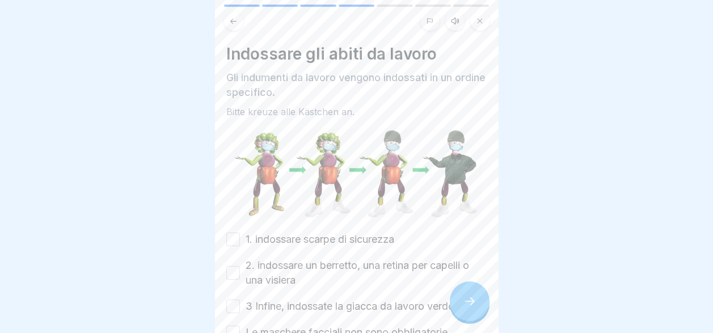
click at [230, 233] on button "1. indossare scarpe di sicurezza" at bounding box center [233, 240] width 14 height 14
drag, startPoint x: 230, startPoint y: 258, endPoint x: 228, endPoint y: 272, distance: 14.9
click at [229, 266] on button "2. indossare un berretto, una retina per capelli o una visiera" at bounding box center [233, 273] width 14 height 14
click at [227, 299] on button "3 Infine, indossate la giacca da lavoro verde" at bounding box center [233, 306] width 14 height 14
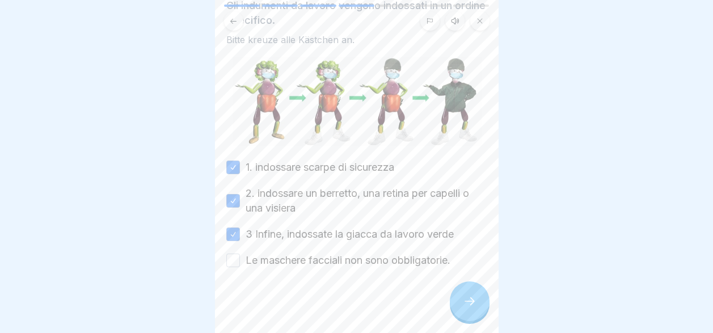
click at [233, 254] on button "Le maschere facciali non sono obbligatorie." at bounding box center [233, 261] width 14 height 14
click at [463, 299] on div at bounding box center [470, 301] width 40 height 40
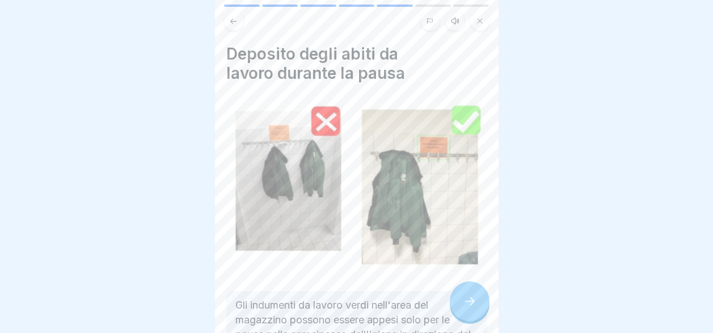
scroll to position [123, 0]
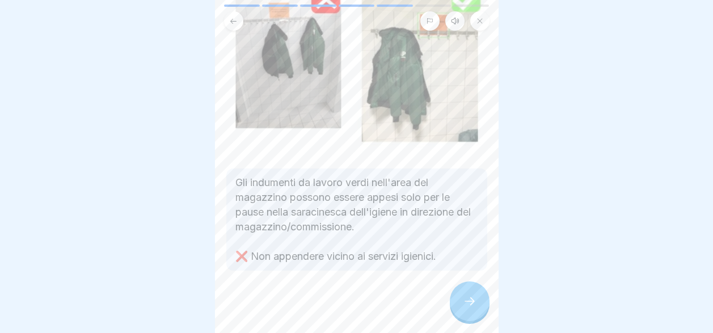
click at [463, 301] on icon at bounding box center [470, 301] width 14 height 14
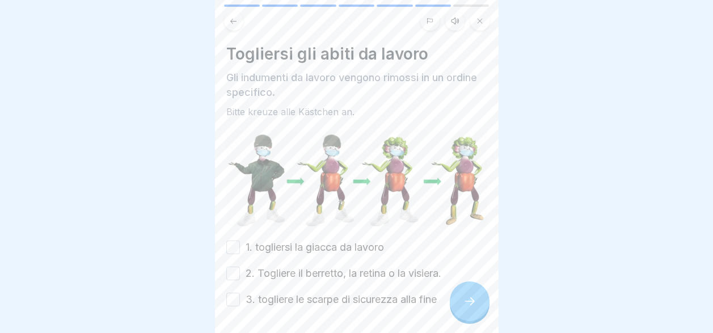
click at [228, 240] on button "1. togliersi la giacca da lavoro" at bounding box center [233, 247] width 14 height 14
click at [233, 267] on button "2. Togliere il berretto, la retina o la visiera." at bounding box center [233, 274] width 14 height 14
click at [233, 293] on button "3. togliere le scarpe di sicurezza alla fine" at bounding box center [233, 300] width 14 height 14
click at [476, 302] on div at bounding box center [470, 301] width 40 height 40
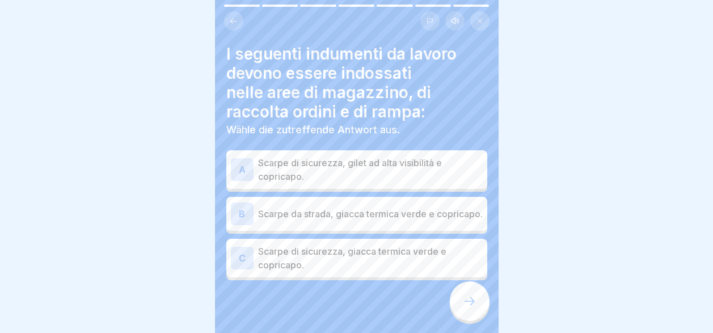
click at [367, 261] on p "Scarpe di sicurezza, giacca termica verde e copricapo." at bounding box center [370, 257] width 225 height 27
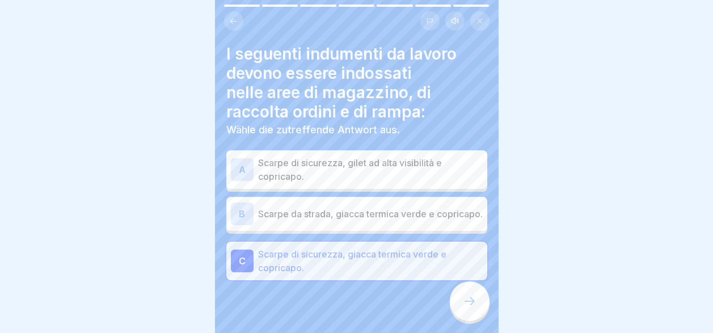
click at [468, 301] on icon at bounding box center [470, 301] width 14 height 14
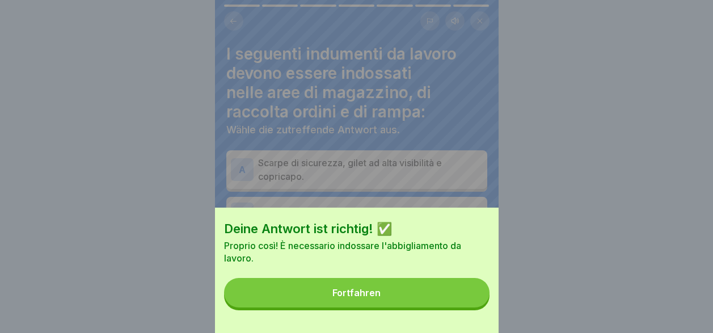
click at [421, 301] on button "Fortfahren" at bounding box center [356, 292] width 265 height 29
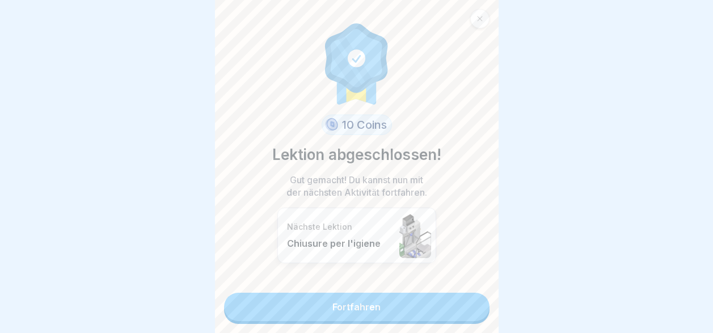
click at [416, 309] on link "Fortfahren" at bounding box center [356, 307] width 265 height 28
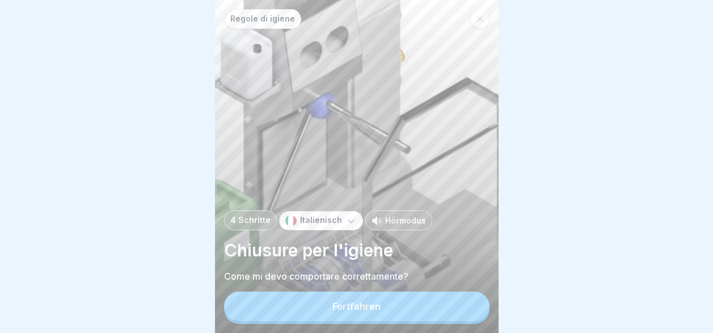
click at [416, 314] on button "Fortfahren" at bounding box center [356, 306] width 265 height 29
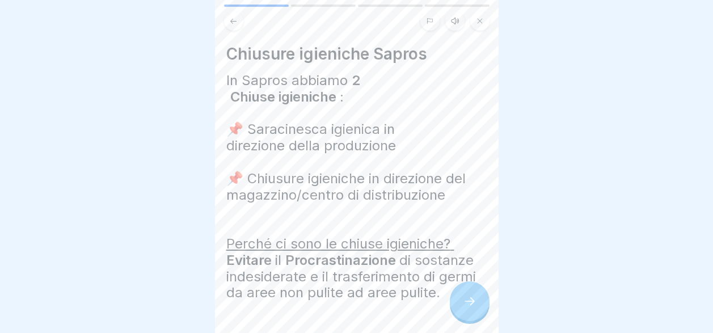
click at [465, 299] on icon at bounding box center [470, 301] width 14 height 14
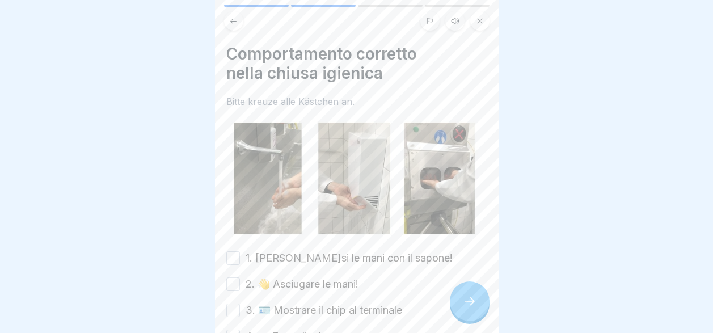
click at [229, 251] on button "1. lavarsi le mani con il sapone!" at bounding box center [233, 258] width 14 height 14
click at [230, 277] on button "2. 👋 Asciugare le mani!" at bounding box center [233, 284] width 14 height 14
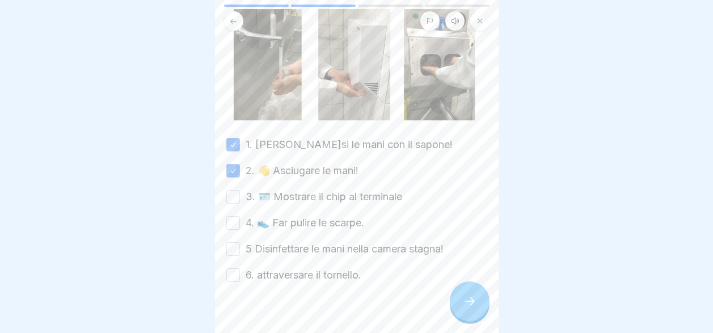
click at [232, 190] on button "3. 🪪 Mostrare il chip al terminale" at bounding box center [233, 197] width 14 height 14
click at [230, 216] on button "4. 👟 Far pulire le scarpe." at bounding box center [233, 223] width 14 height 14
click at [226, 242] on button "5 Disinfettare le mani nella camera stagna!" at bounding box center [233, 249] width 14 height 14
click at [233, 268] on button "6. attraversare il tornello." at bounding box center [233, 275] width 14 height 14
click at [467, 302] on icon at bounding box center [470, 301] width 14 height 14
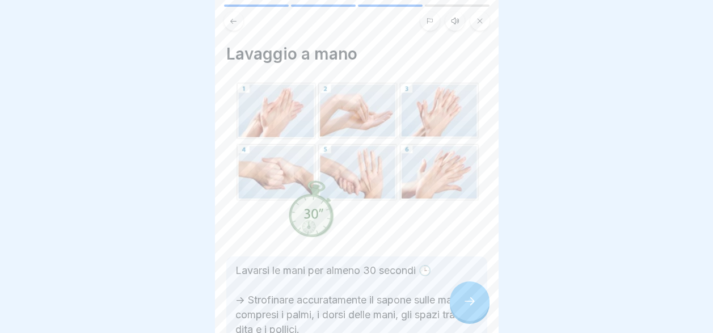
scroll to position [74, 0]
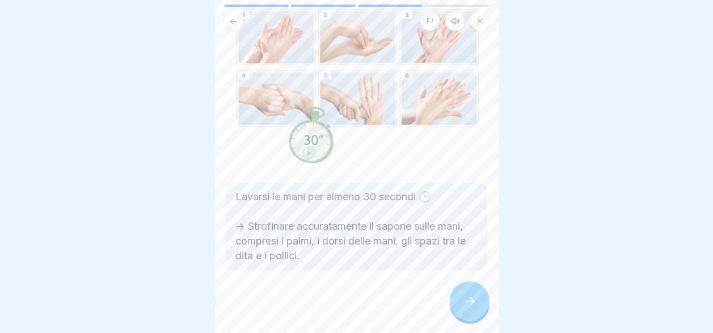
click at [475, 304] on icon at bounding box center [470, 301] width 14 height 14
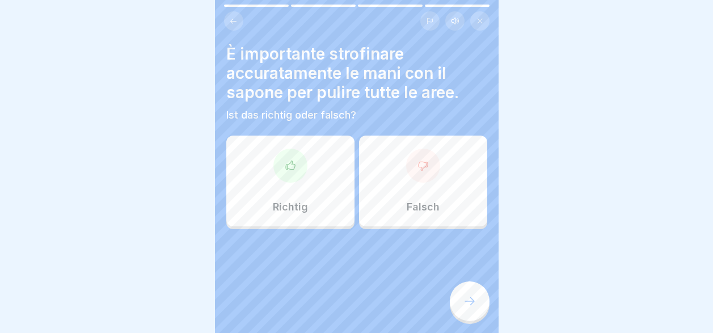
click at [312, 185] on div "Richtig" at bounding box center [290, 181] width 128 height 91
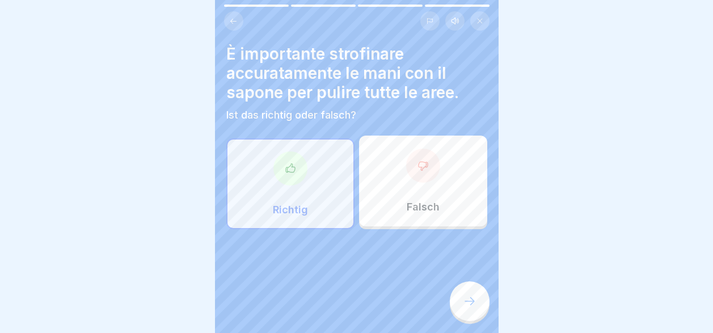
click at [467, 304] on icon at bounding box center [470, 301] width 14 height 14
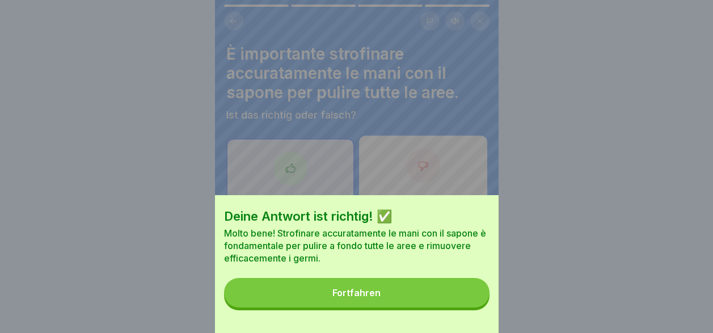
click at [419, 298] on button "Fortfahren" at bounding box center [356, 292] width 265 height 29
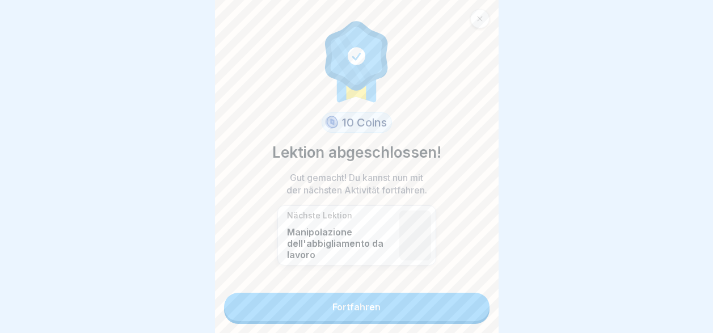
click at [406, 306] on link "Fortfahren" at bounding box center [356, 307] width 265 height 28
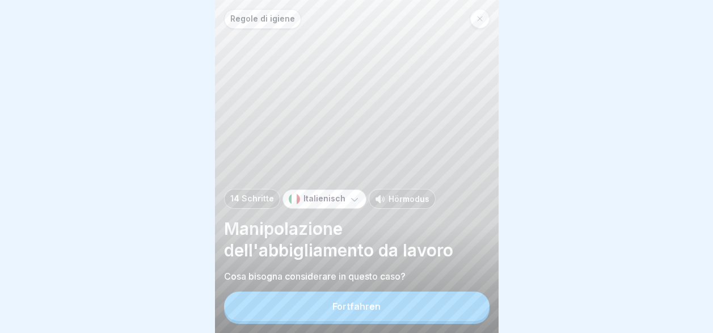
click at [407, 307] on button "Fortfahren" at bounding box center [356, 306] width 265 height 29
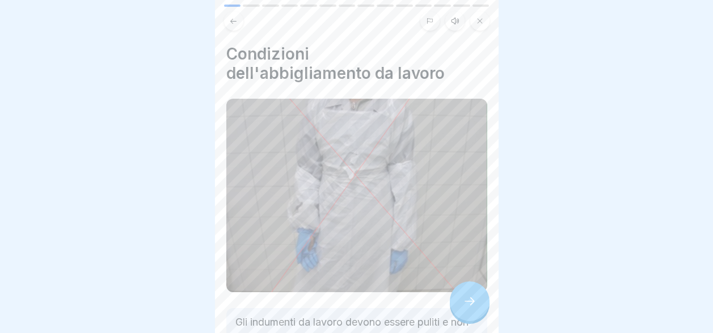
scroll to position [80, 0]
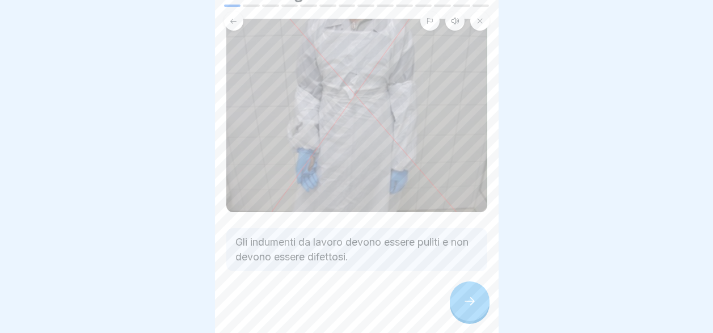
click at [465, 295] on div at bounding box center [470, 301] width 40 height 40
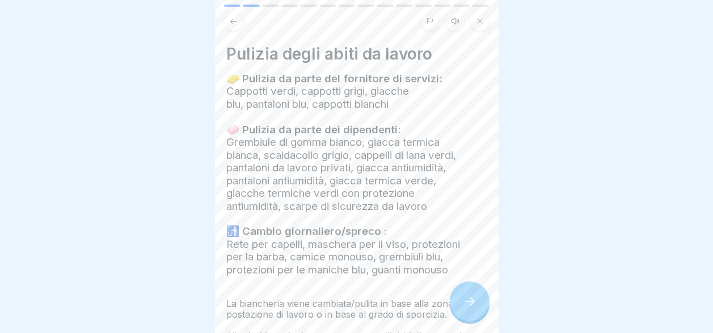
click at [465, 295] on div at bounding box center [470, 301] width 40 height 40
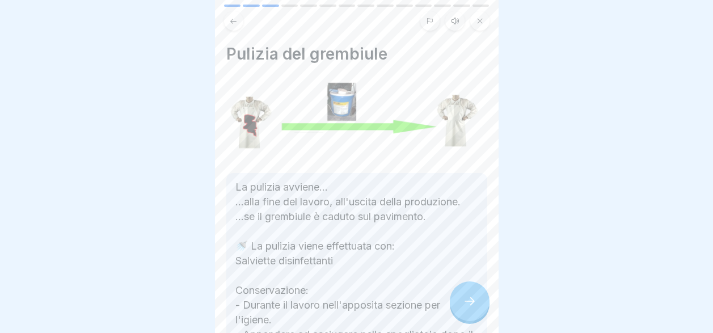
scroll to position [113, 0]
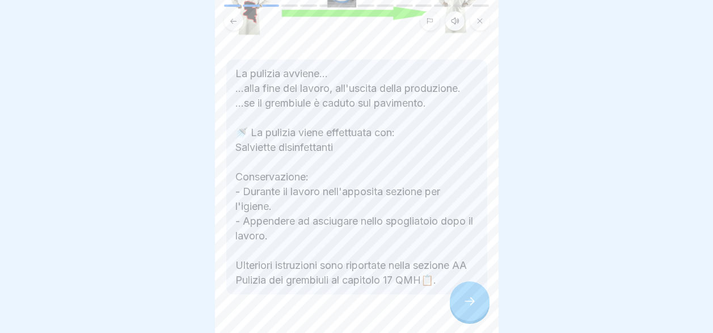
click at [471, 293] on div at bounding box center [470, 301] width 40 height 40
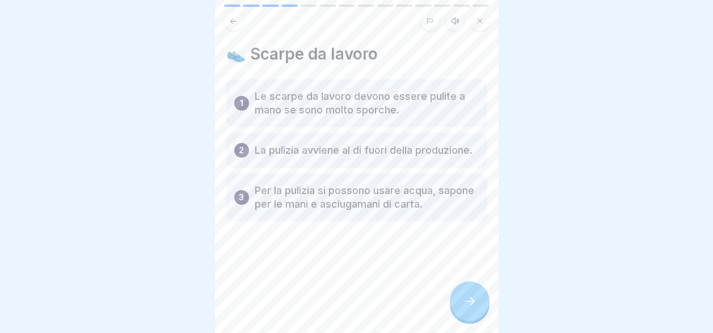
click at [471, 303] on icon at bounding box center [470, 301] width 14 height 14
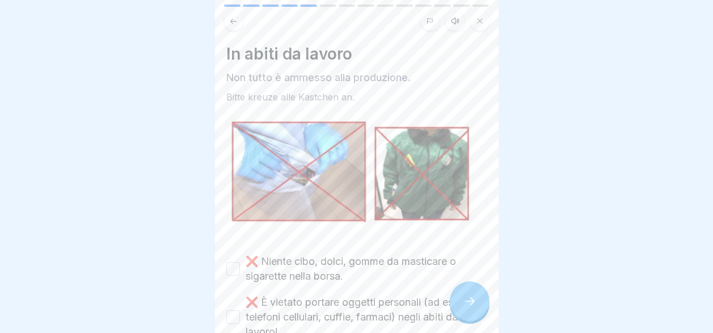
scroll to position [111, 0]
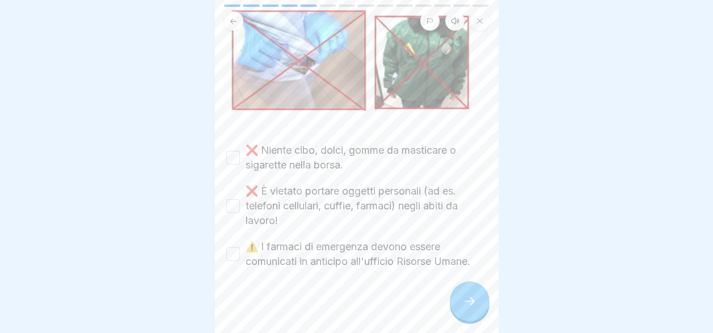
click at [238, 247] on button "⚠️ I farmaci di emergenza devono essere comunicati in anticipo all'ufficio Riso…" at bounding box center [233, 254] width 14 height 14
click at [231, 199] on button "❌ È vietato portare oggetti personali (ad es. telefoni cellulari, cuffie, farma…" at bounding box center [233, 206] width 14 height 14
click at [233, 151] on button "❌ Niente cibo, dolci, gomme da masticare o sigarette nella borsa." at bounding box center [233, 158] width 14 height 14
click at [466, 301] on icon at bounding box center [470, 301] width 14 height 14
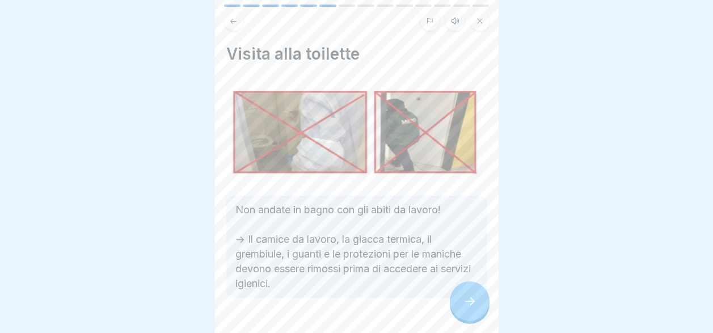
click at [466, 301] on icon at bounding box center [470, 301] width 14 height 14
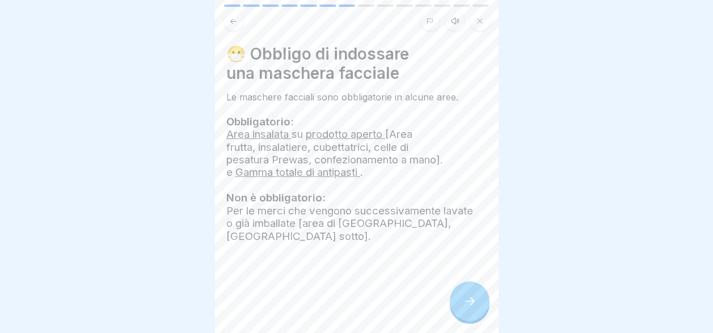
click at [466, 301] on icon at bounding box center [470, 301] width 14 height 14
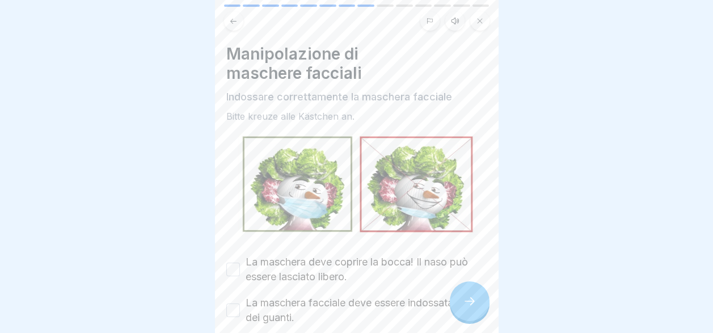
click at [229, 263] on button "La maschera deve coprire la bocca! Il naso può essere lasciato libero." at bounding box center [233, 270] width 14 height 14
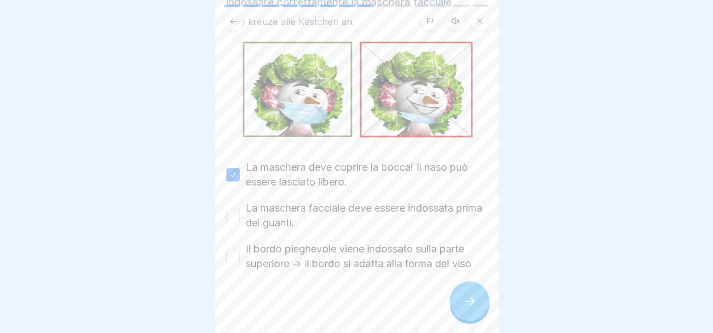
scroll to position [97, 0]
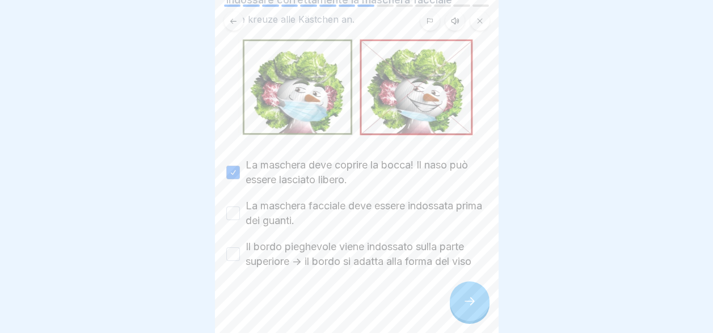
drag, startPoint x: 230, startPoint y: 200, endPoint x: 230, endPoint y: 210, distance: 10.2
click at [230, 206] on button "La maschera facciale deve essere indossata prima dei guanti." at bounding box center [233, 213] width 14 height 14
click at [229, 247] on button "Il bordo pieghevole viene indossato sulla parte superiore -> il bordo si adatta…" at bounding box center [233, 254] width 14 height 14
click at [458, 305] on div at bounding box center [470, 301] width 40 height 40
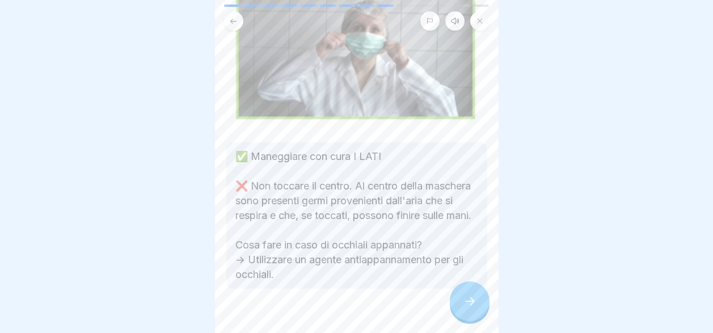
scroll to position [181, 0]
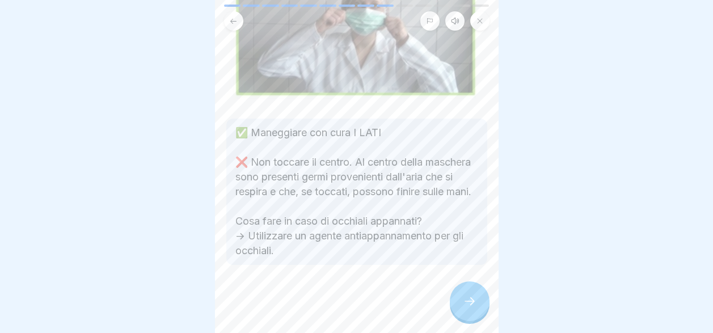
click at [456, 298] on div at bounding box center [470, 301] width 40 height 40
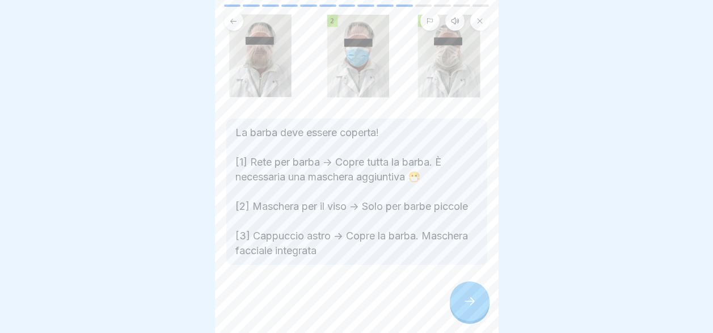
scroll to position [78, 0]
click at [460, 305] on div at bounding box center [470, 301] width 40 height 40
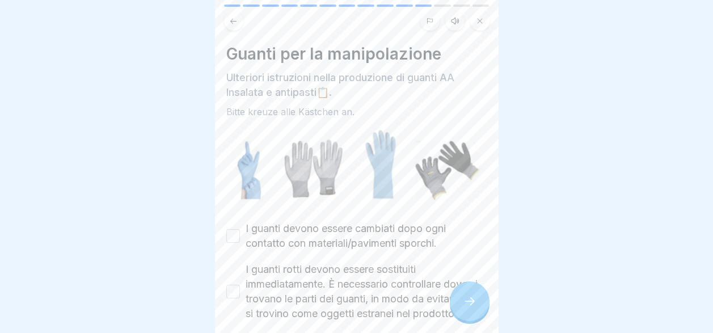
click at [231, 229] on button "I guanti devono essere cambiati dopo ogni contatto con materiali/pavimenti spor…" at bounding box center [233, 236] width 14 height 14
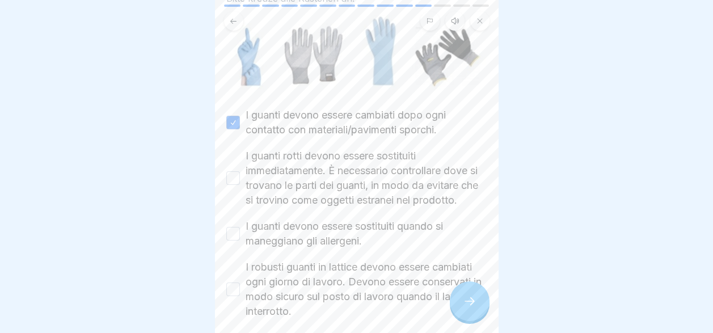
scroll to position [170, 0]
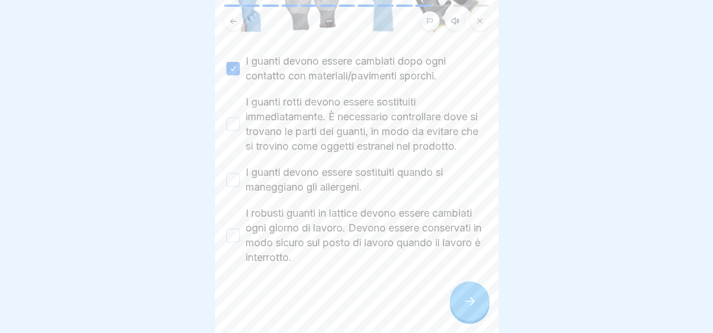
click at [235, 117] on button "I guanti rotti devono essere sostituiti immediatamente. È necessario controllar…" at bounding box center [233, 124] width 14 height 14
click at [232, 188] on div "I guanti devono essere sostituiti quando si maneggiano gli allergeni." at bounding box center [356, 179] width 261 height 29
click at [231, 179] on button "I guanti devono essere sostituiti quando si maneggiano gli allergeni." at bounding box center [233, 180] width 14 height 14
click at [227, 238] on button "I robusti guanti in lattice devono essere cambiati ogni giorno di lavoro. Devon…" at bounding box center [233, 236] width 14 height 14
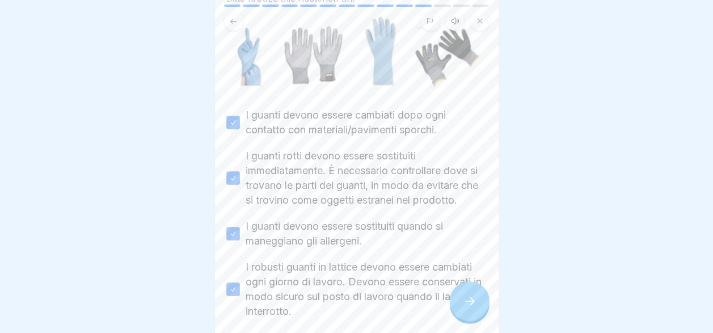
click at [471, 295] on div at bounding box center [470, 301] width 40 height 40
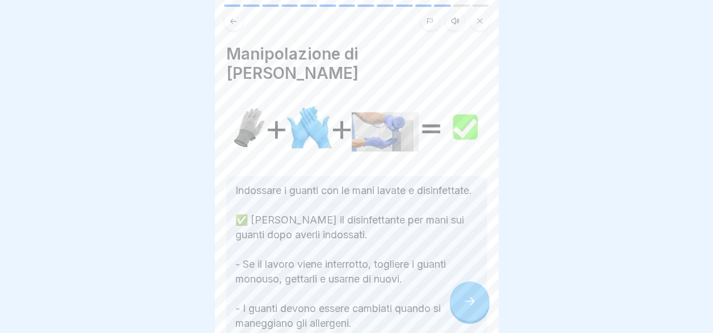
scroll to position [57, 0]
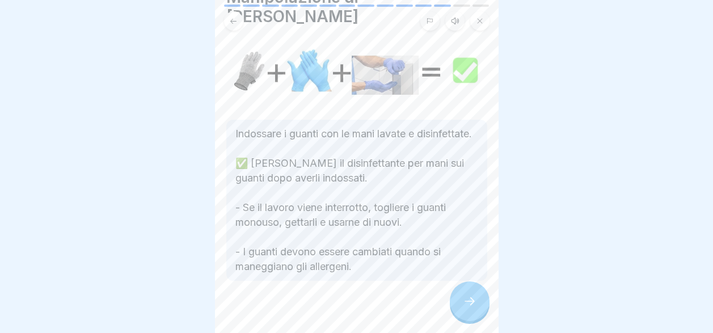
click at [475, 309] on div at bounding box center [470, 301] width 40 height 40
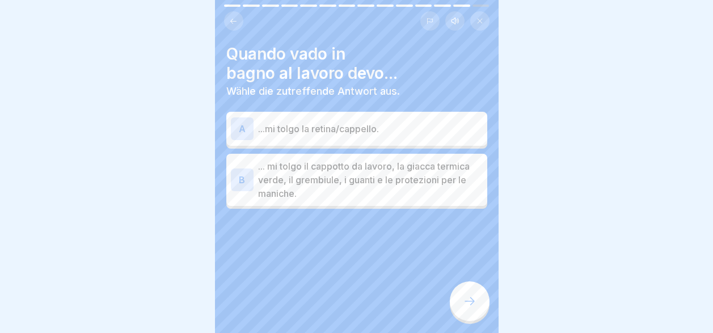
click at [434, 176] on p "... mi tolgo il cappotto da lavoro, la giacca termica verde, il grembiule, i gu…" at bounding box center [370, 179] width 225 height 41
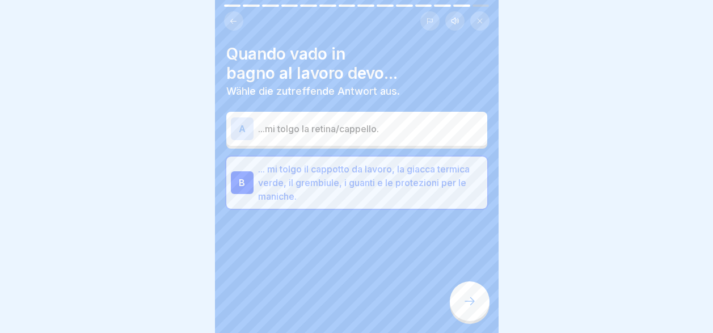
click at [456, 294] on div at bounding box center [470, 301] width 40 height 40
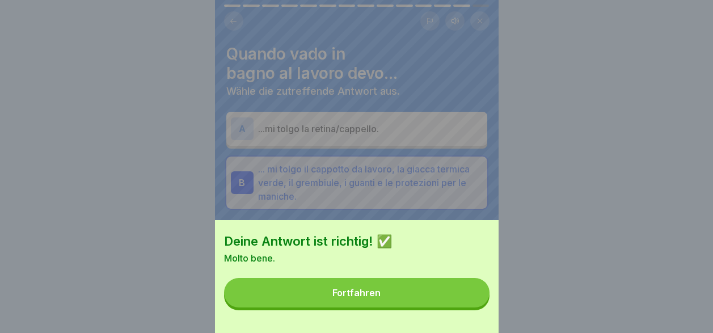
click at [429, 303] on button "Fortfahren" at bounding box center [356, 292] width 265 height 29
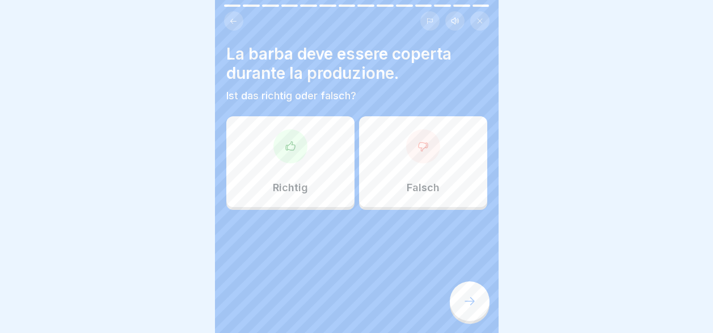
click at [284, 161] on div "Richtig" at bounding box center [290, 161] width 128 height 91
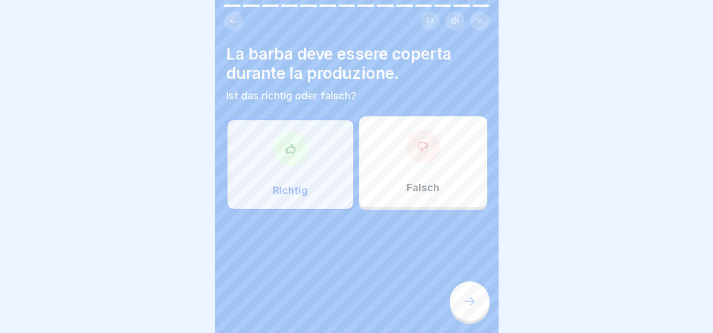
click at [465, 306] on icon at bounding box center [470, 301] width 14 height 14
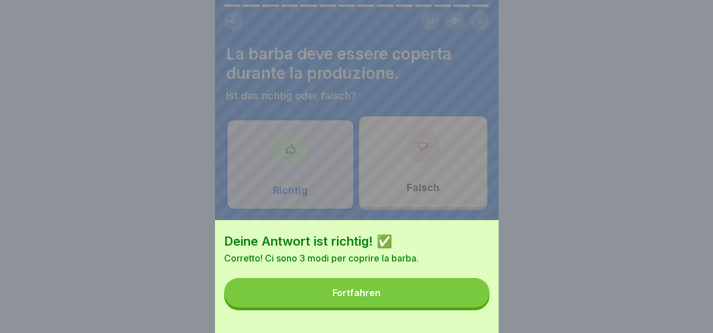
click at [444, 306] on button "Fortfahren" at bounding box center [356, 292] width 265 height 29
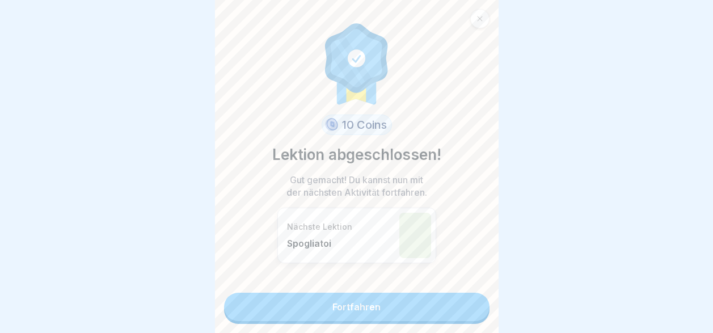
click at [432, 301] on link "Fortfahren" at bounding box center [356, 307] width 265 height 28
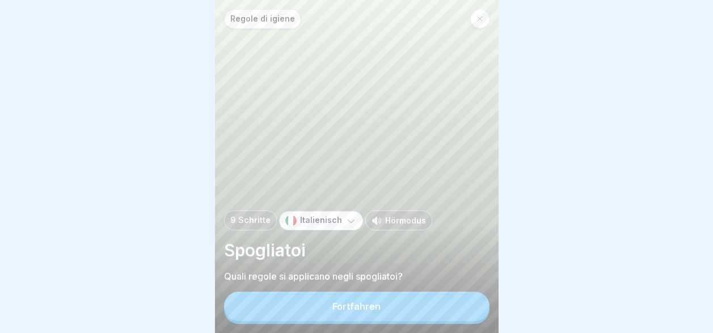
click at [425, 306] on button "Fortfahren" at bounding box center [356, 306] width 265 height 29
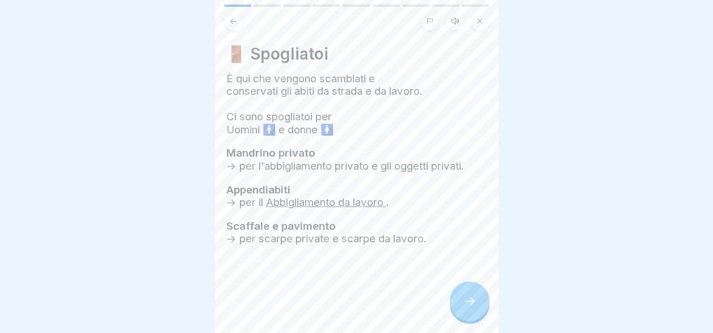
click at [463, 297] on icon at bounding box center [470, 301] width 14 height 14
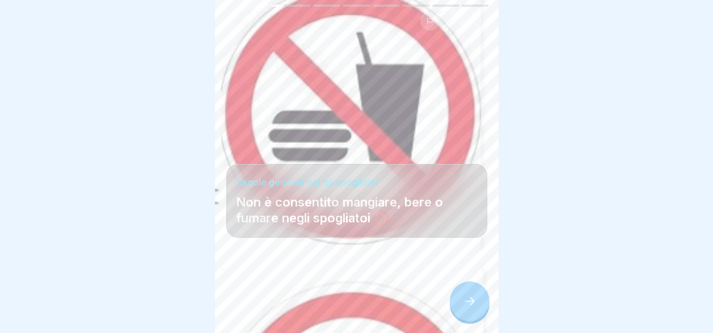
click at [468, 305] on icon at bounding box center [470, 301] width 14 height 14
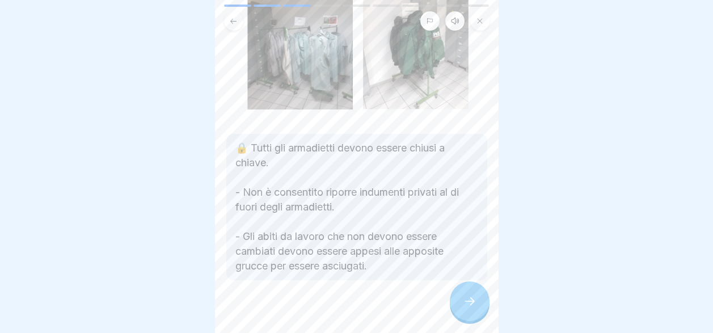
scroll to position [130, 0]
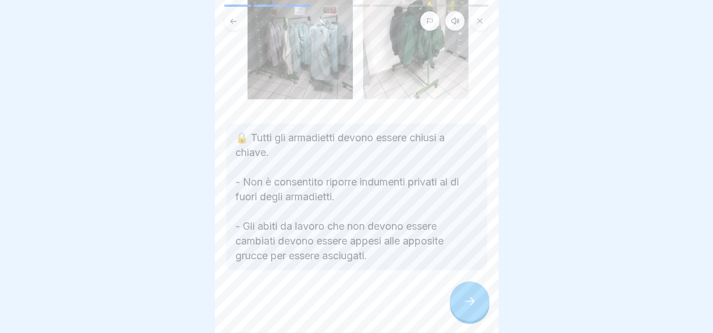
click at [466, 294] on div at bounding box center [470, 301] width 40 height 40
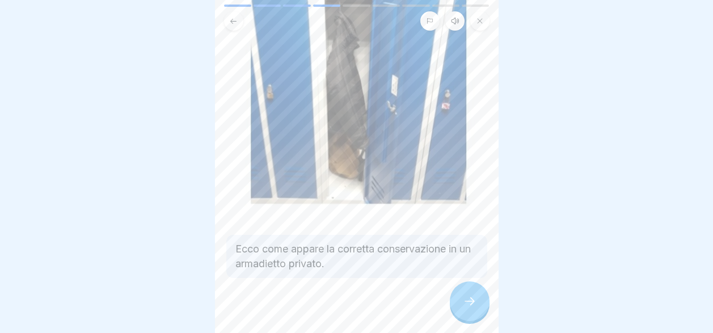
scroll to position [181, 0]
click at [467, 303] on icon at bounding box center [470, 301] width 14 height 14
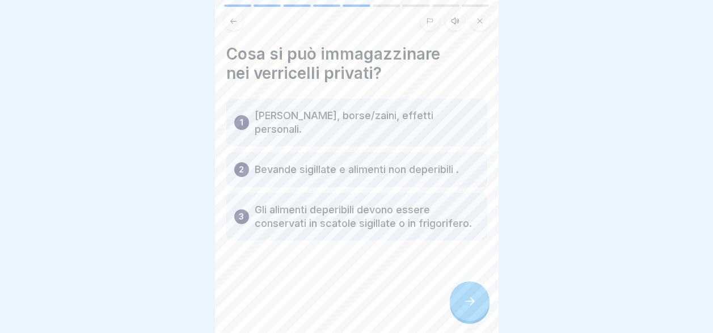
click at [474, 305] on icon at bounding box center [470, 301] width 14 height 14
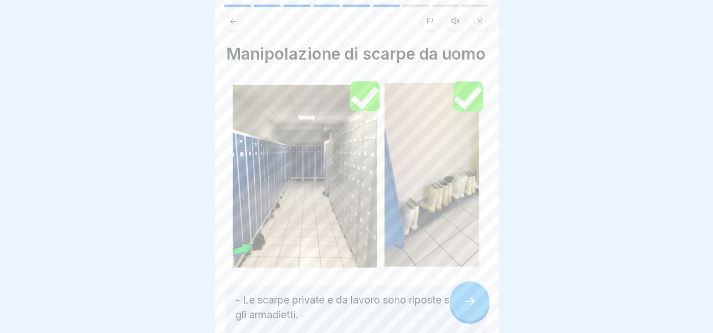
scroll to position [107, 0]
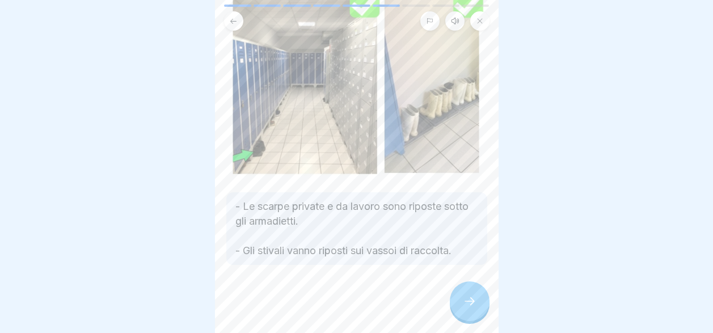
click at [474, 298] on icon at bounding box center [470, 301] width 14 height 14
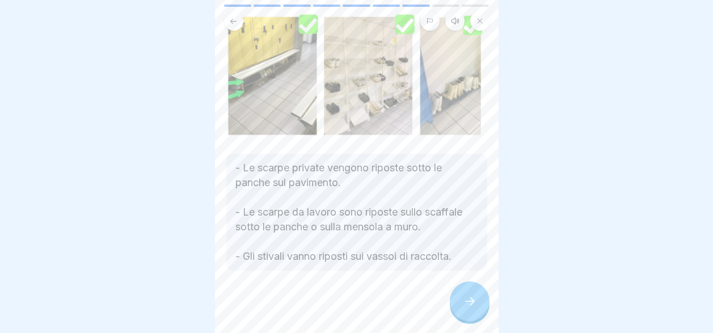
scroll to position [88, 0]
click at [464, 302] on icon at bounding box center [470, 301] width 14 height 14
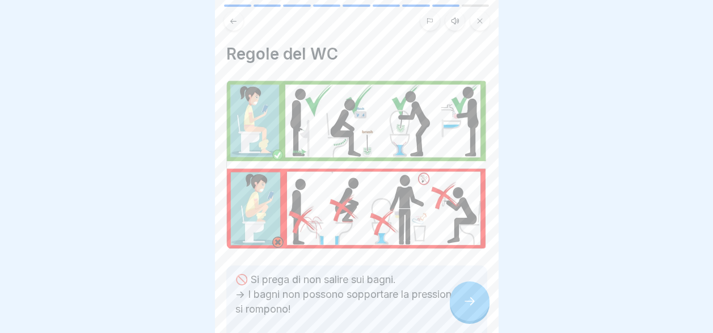
scroll to position [57, 0]
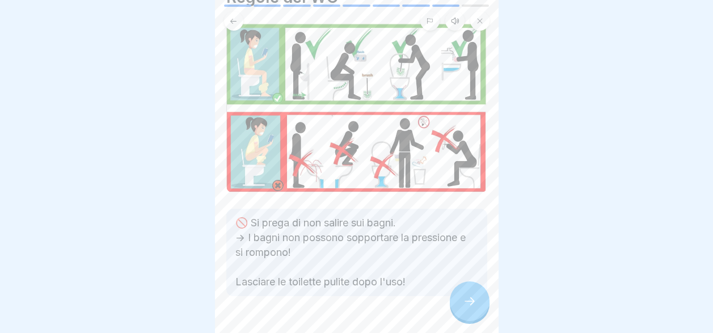
click at [467, 299] on icon at bounding box center [470, 301] width 14 height 14
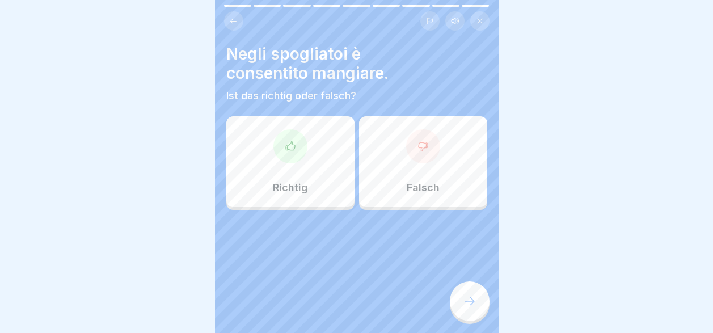
click at [415, 164] on div "Falsch" at bounding box center [423, 161] width 128 height 91
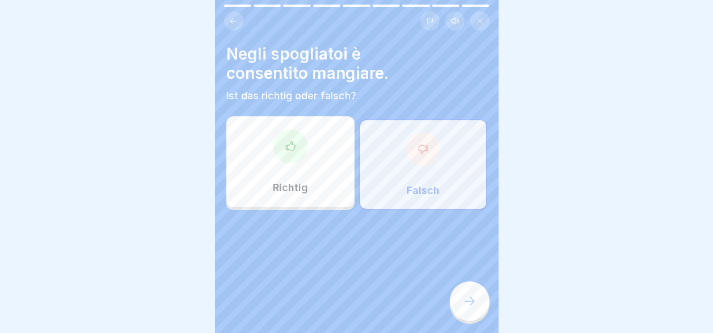
click at [468, 304] on icon at bounding box center [470, 301] width 14 height 14
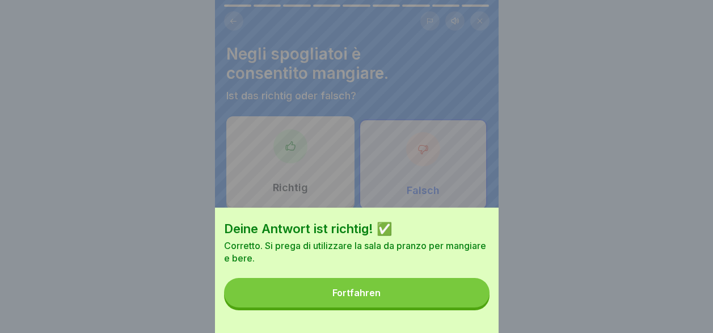
click at [446, 301] on button "Fortfahren" at bounding box center [356, 292] width 265 height 29
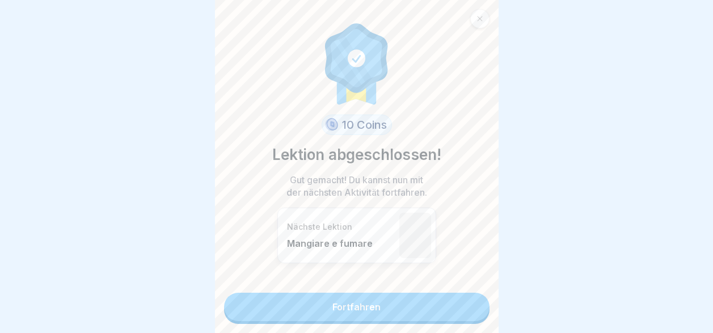
click at [424, 303] on link "Fortfahren" at bounding box center [356, 307] width 265 height 28
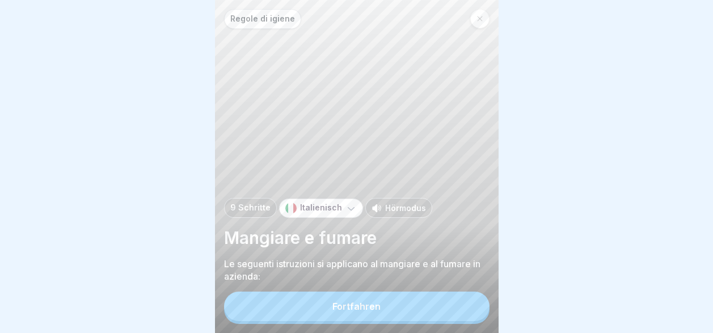
click at [424, 310] on button "Fortfahren" at bounding box center [356, 306] width 265 height 29
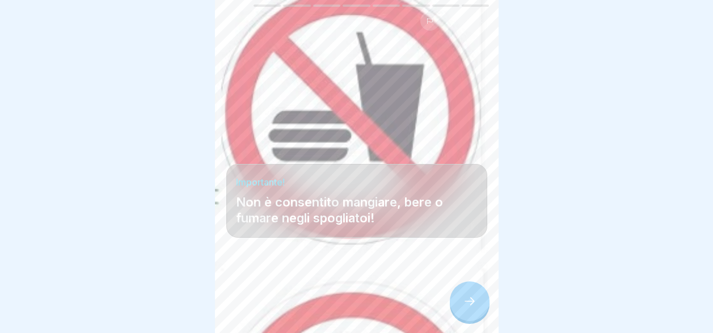
click at [475, 302] on icon at bounding box center [470, 301] width 14 height 14
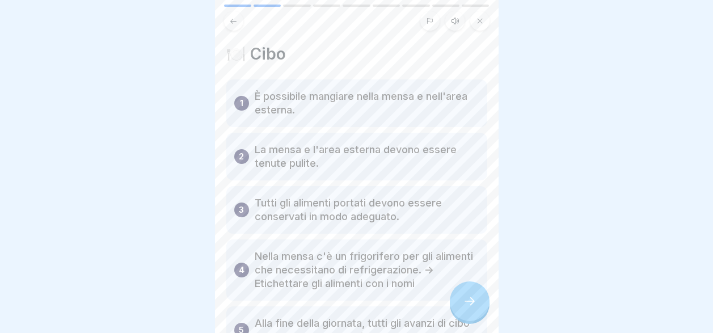
scroll to position [113, 0]
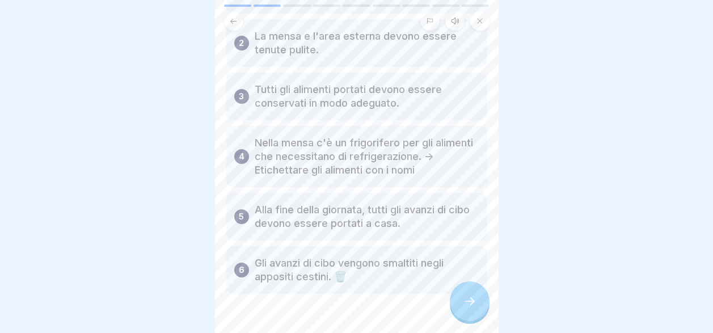
click at [469, 302] on icon at bounding box center [470, 301] width 14 height 14
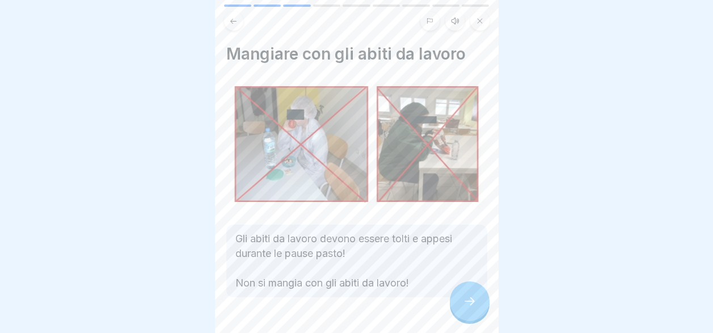
scroll to position [43, 0]
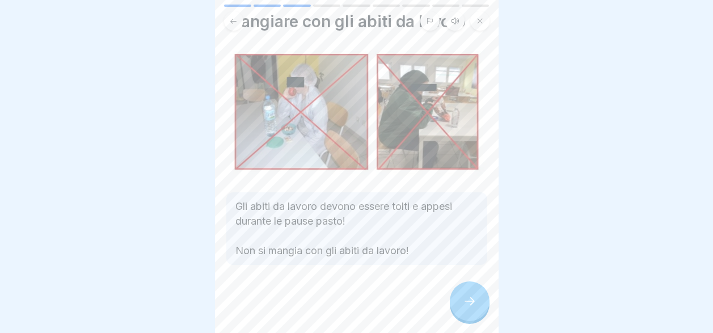
click at [465, 297] on icon at bounding box center [470, 301] width 14 height 14
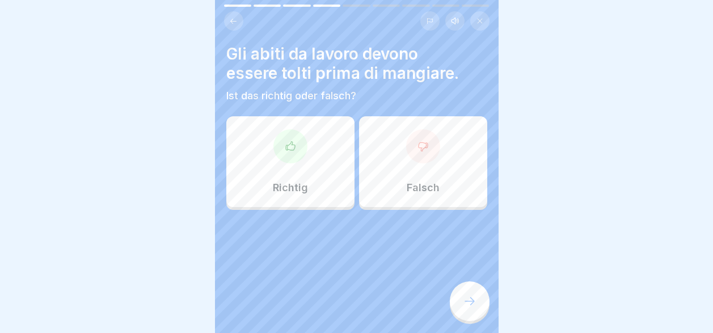
click at [285, 155] on div "Richtig" at bounding box center [290, 161] width 128 height 91
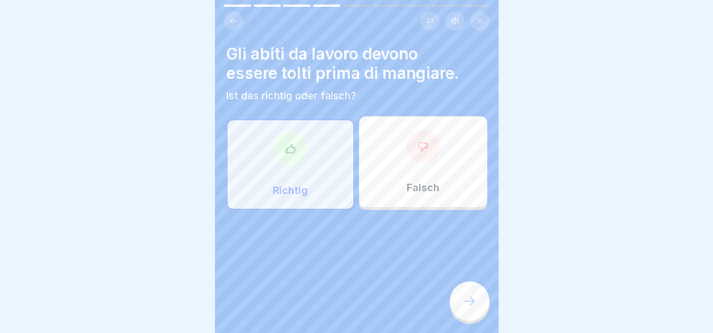
click at [463, 306] on icon at bounding box center [470, 301] width 14 height 14
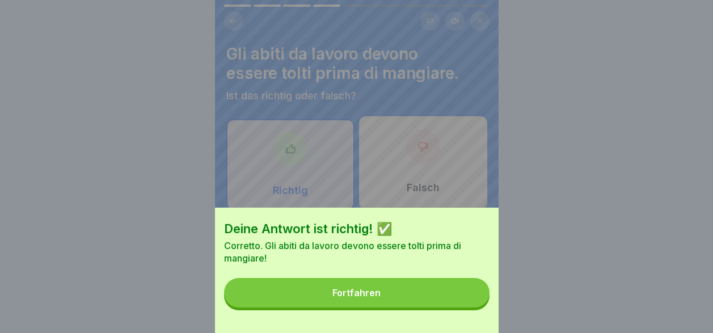
click at [411, 307] on button "Fortfahren" at bounding box center [356, 292] width 265 height 29
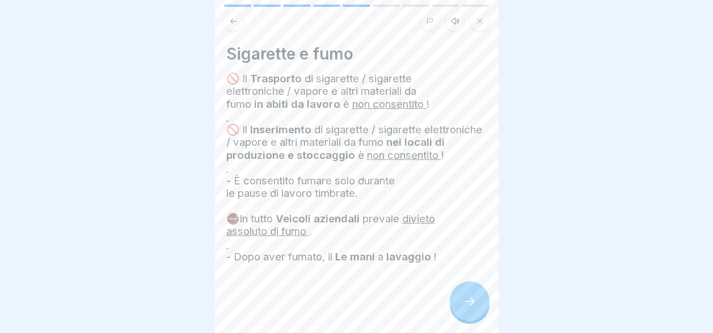
click at [455, 309] on div at bounding box center [470, 301] width 40 height 40
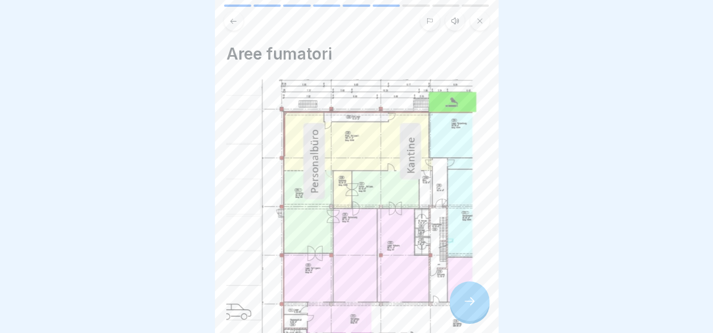
click at [455, 309] on div at bounding box center [470, 301] width 40 height 40
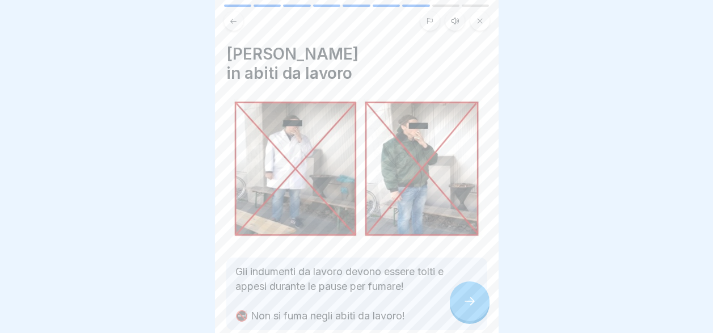
click at [455, 309] on div at bounding box center [470, 301] width 40 height 40
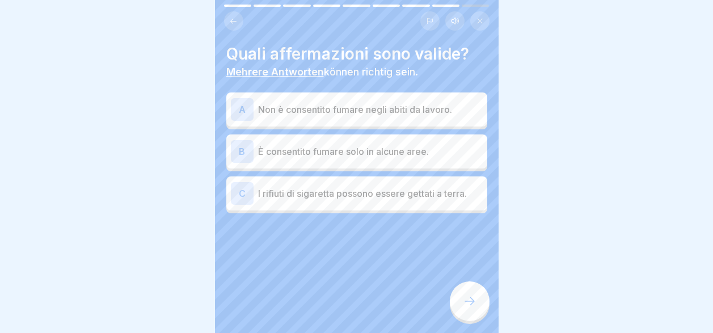
click at [330, 145] on p "È consentito fumare solo in alcune aree." at bounding box center [370, 152] width 225 height 14
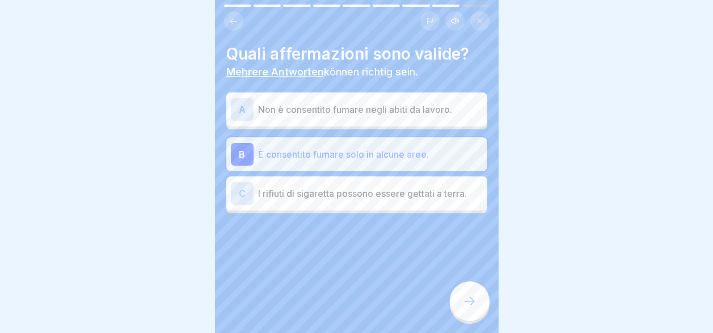
click at [307, 106] on p "Non è consentito fumare negli abiti da lavoro." at bounding box center [370, 110] width 225 height 14
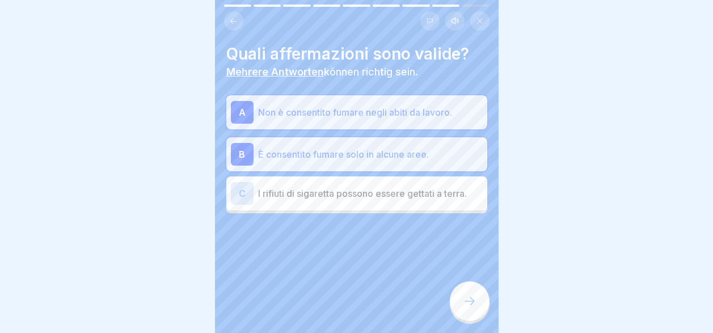
click at [470, 298] on icon at bounding box center [470, 301] width 14 height 14
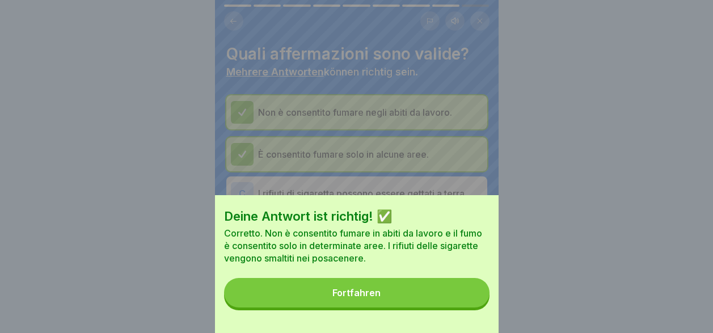
click at [449, 302] on button "Fortfahren" at bounding box center [356, 292] width 265 height 29
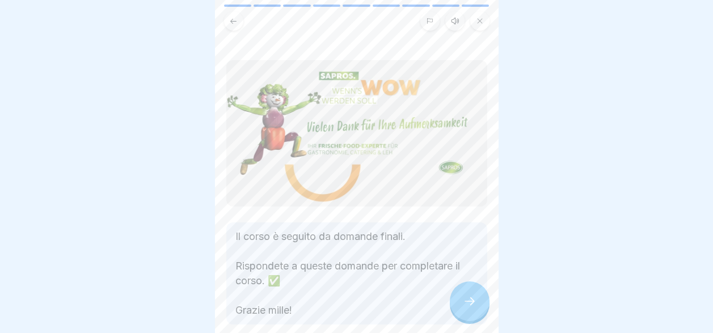
click at [463, 302] on icon at bounding box center [470, 301] width 14 height 14
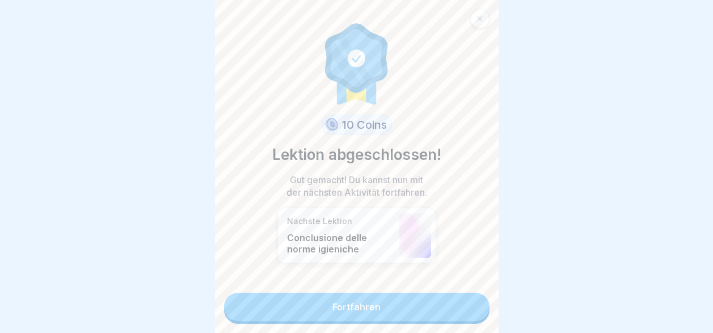
click at [440, 303] on link "Fortfahren" at bounding box center [356, 307] width 265 height 28
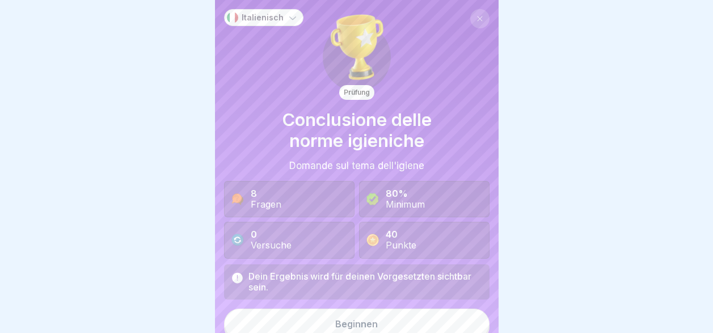
scroll to position [10, 0]
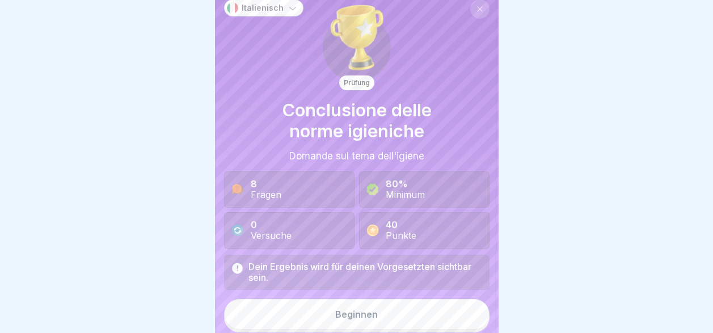
click at [396, 311] on button "Beginnen" at bounding box center [356, 314] width 265 height 31
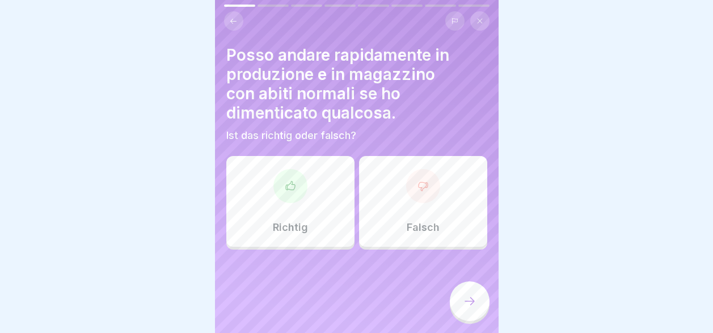
click at [420, 201] on div "Falsch" at bounding box center [423, 201] width 128 height 91
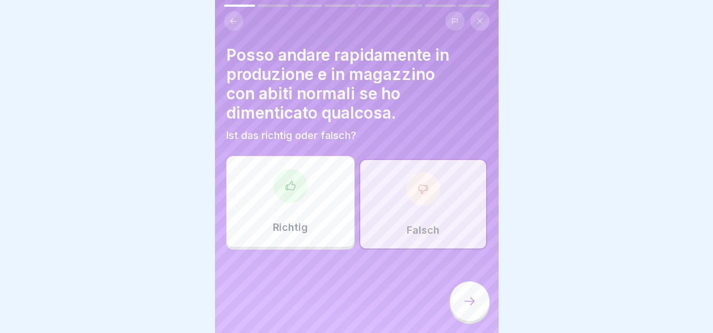
click at [469, 301] on icon at bounding box center [470, 301] width 14 height 14
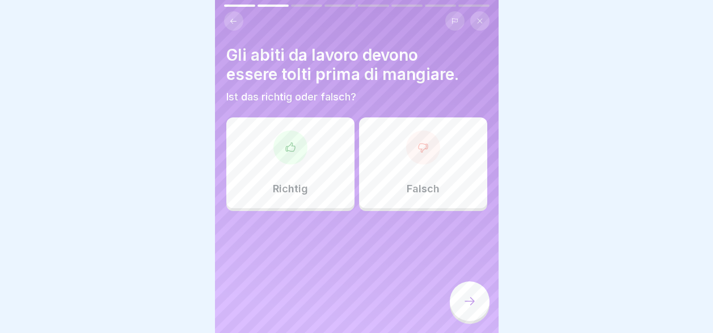
click at [306, 161] on div "Richtig" at bounding box center [290, 162] width 128 height 91
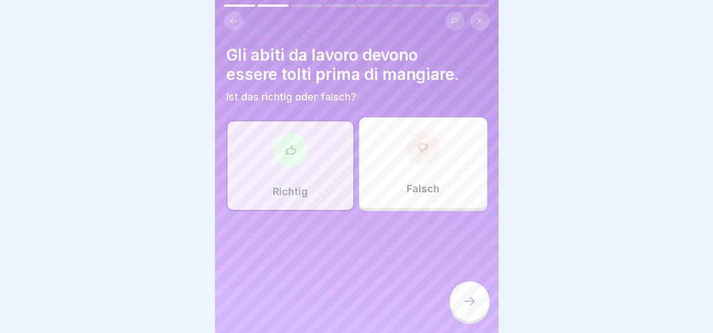
click at [467, 301] on icon at bounding box center [470, 301] width 14 height 14
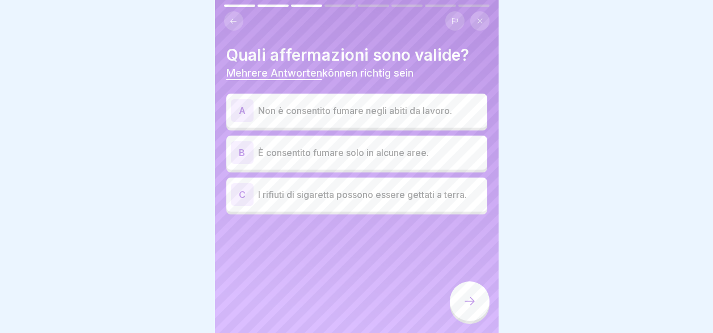
click at [308, 104] on p "Non è consentito fumare negli abiti da lavoro." at bounding box center [370, 111] width 225 height 14
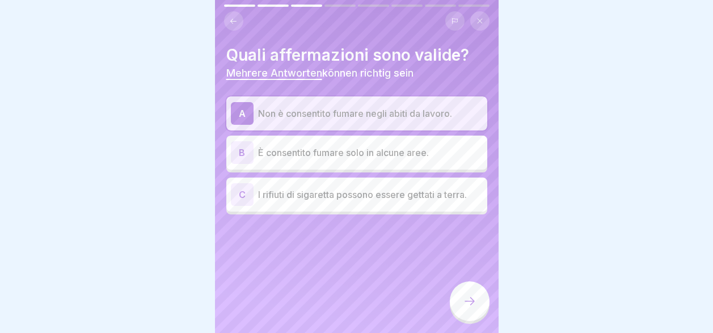
click at [315, 152] on div "B È consentito fumare solo in alcune aree." at bounding box center [357, 152] width 252 height 23
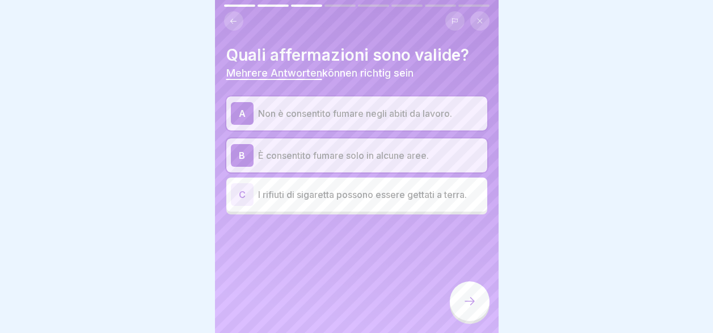
click at [478, 302] on div at bounding box center [470, 301] width 40 height 40
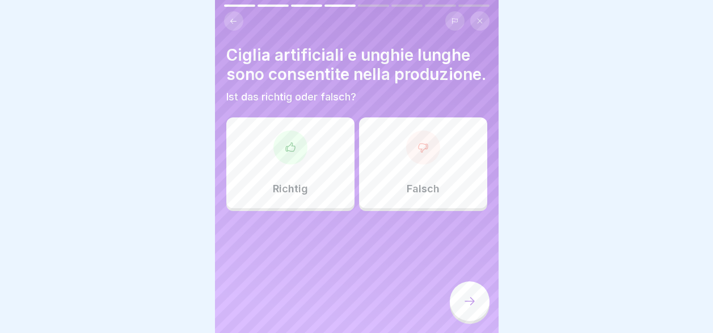
click at [411, 189] on div "Falsch" at bounding box center [423, 162] width 128 height 91
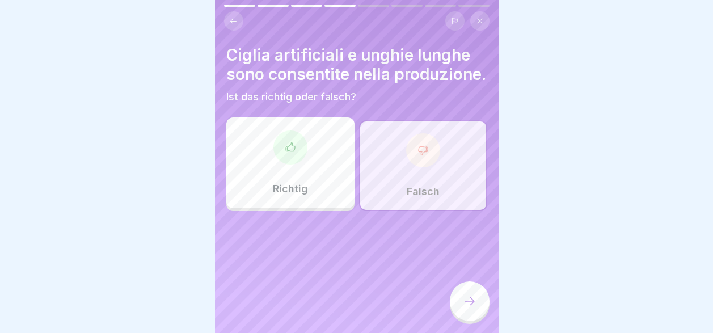
click at [476, 301] on div at bounding box center [470, 301] width 40 height 40
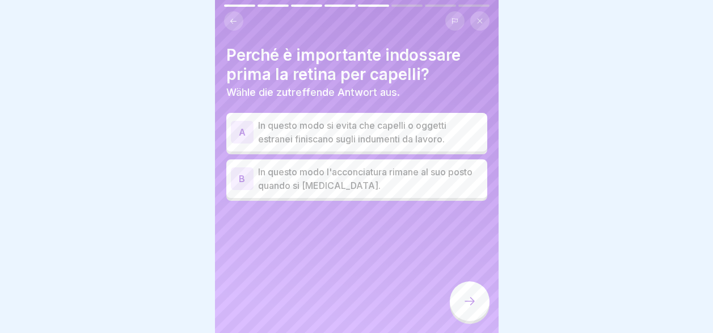
click at [353, 130] on p "In questo modo si evita che capelli o oggetti estranei finiscano sugli indument…" at bounding box center [370, 132] width 225 height 27
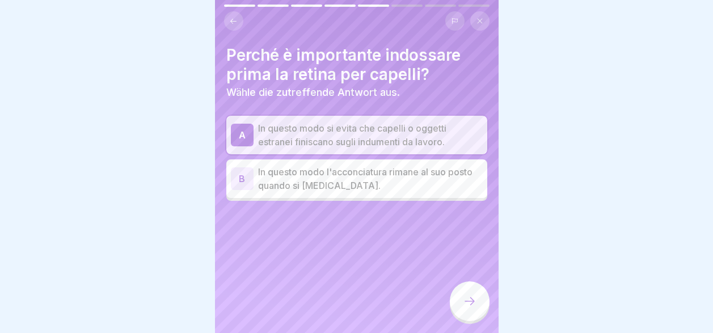
click at [472, 299] on icon at bounding box center [470, 301] width 14 height 14
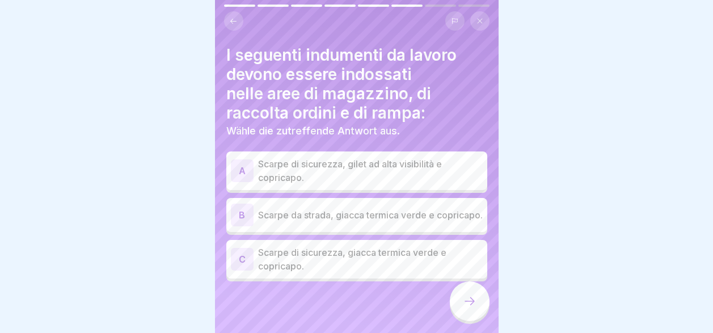
click at [307, 257] on p "Scarpe di sicurezza, giacca termica verde e copricapo." at bounding box center [370, 259] width 225 height 27
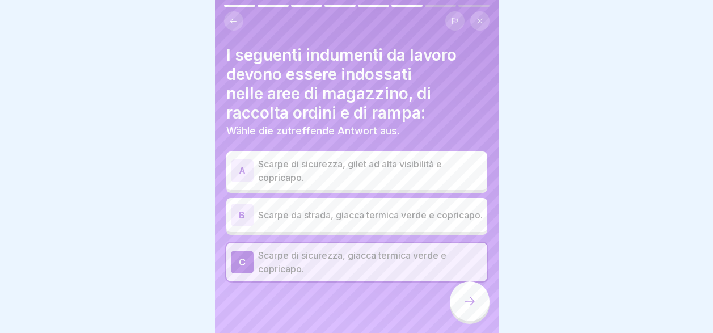
click at [314, 158] on p "Scarpe di sicurezza, gilet ad alta visibilità e copricapo." at bounding box center [370, 170] width 225 height 27
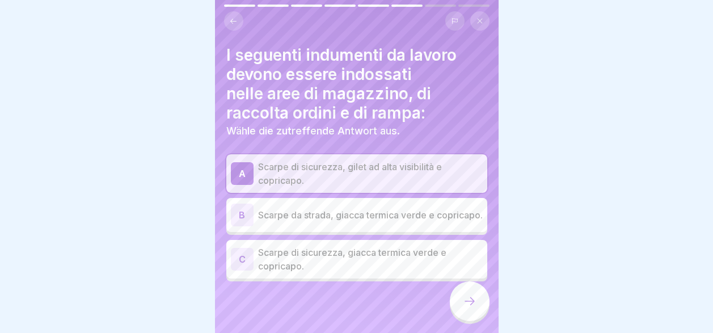
click at [387, 256] on p "Scarpe di sicurezza, giacca termica verde e copricapo." at bounding box center [370, 259] width 225 height 27
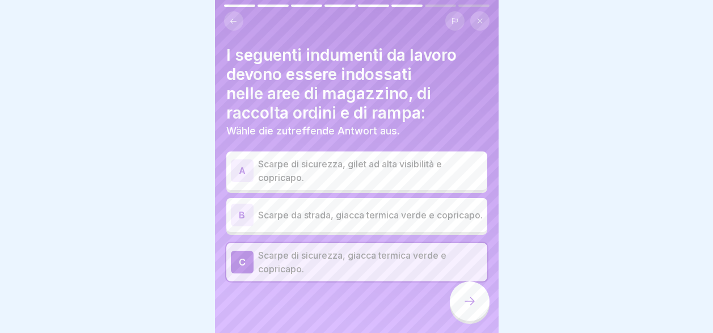
click at [475, 305] on icon at bounding box center [470, 301] width 14 height 14
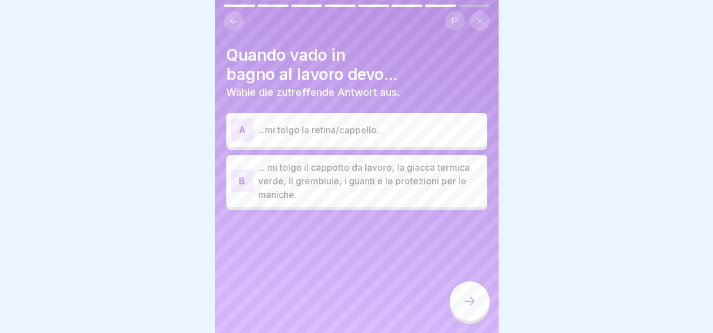
click at [319, 172] on p "... mi tolgo il cappotto da lavoro, la giacca termica verde, il grembiule, i gu…" at bounding box center [370, 181] width 225 height 41
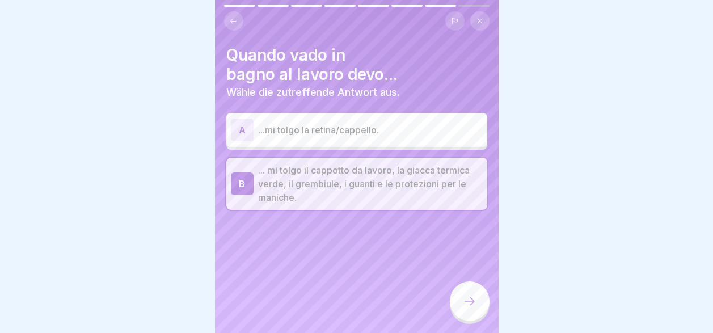
click at [467, 299] on icon at bounding box center [470, 301] width 14 height 14
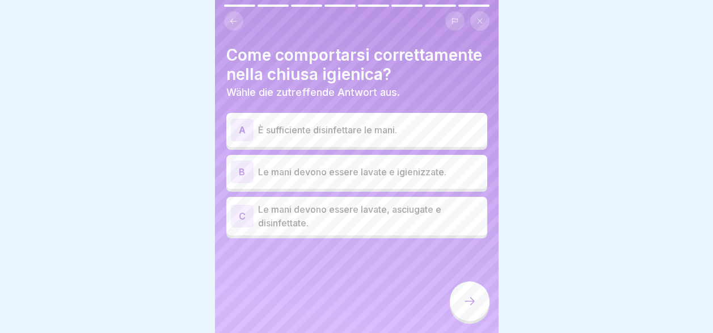
click at [339, 225] on p "Le mani devono essere lavate, asciugate e disinfettate." at bounding box center [370, 215] width 225 height 27
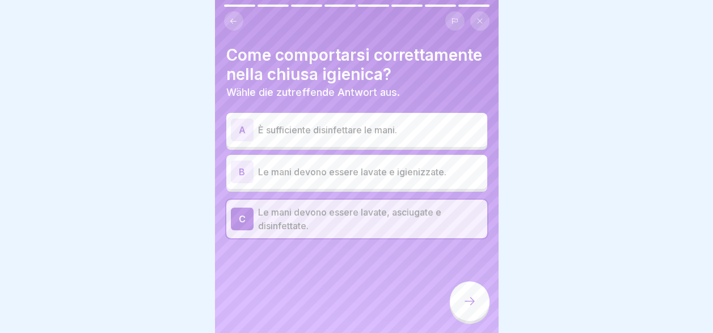
click at [468, 305] on icon at bounding box center [470, 301] width 14 height 14
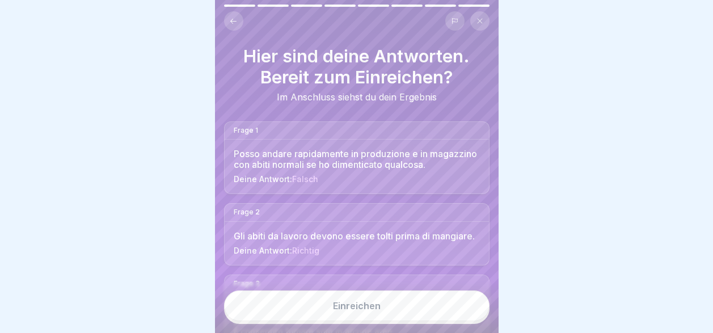
click at [357, 310] on div "Einreichen" at bounding box center [357, 306] width 48 height 10
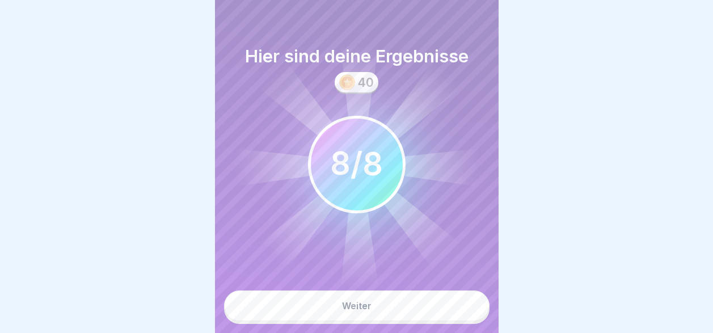
click at [354, 307] on div "Weiter" at bounding box center [356, 306] width 29 height 10
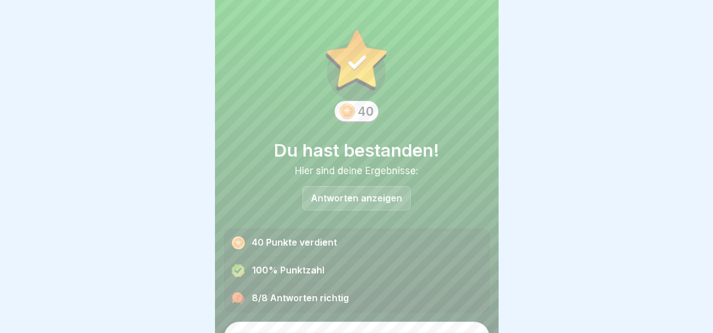
click at [356, 332] on div "Weiter" at bounding box center [356, 337] width 29 height 10
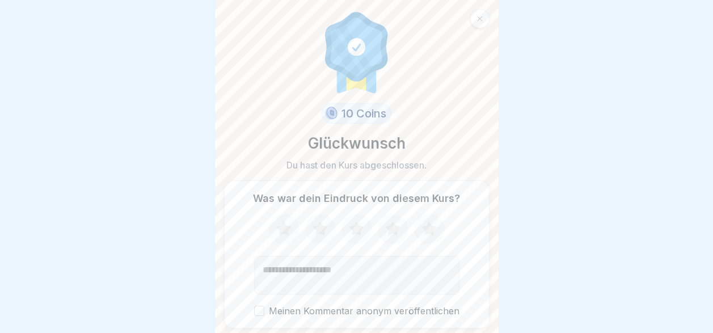
scroll to position [37, 0]
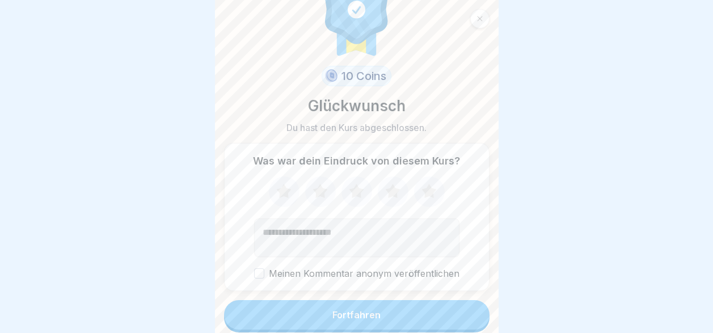
click at [368, 310] on div "Fortfahren" at bounding box center [356, 315] width 48 height 10
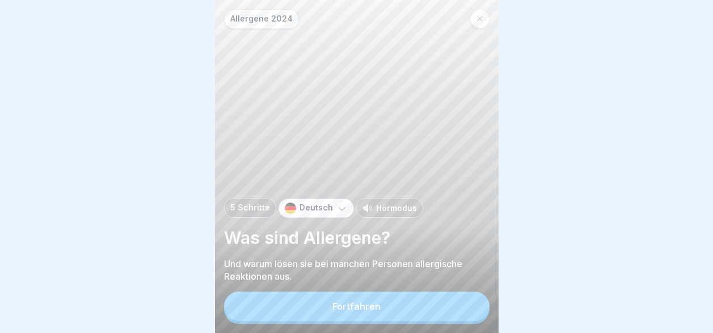
click at [367, 309] on div "Fortfahren" at bounding box center [356, 306] width 48 height 10
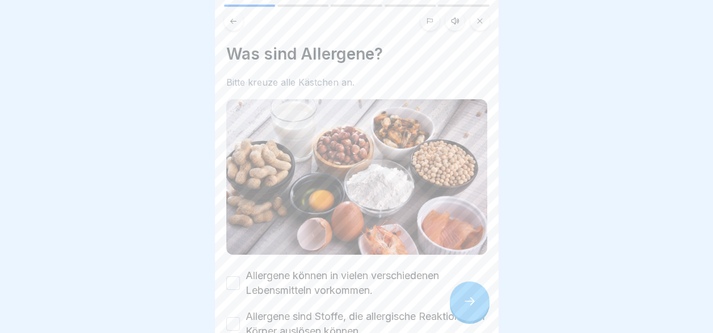
click at [231, 18] on icon at bounding box center [233, 20] width 6 height 5
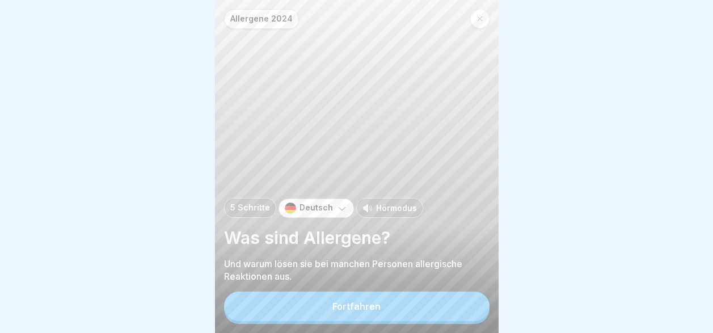
click at [315, 205] on p "Deutsch" at bounding box center [315, 208] width 33 height 10
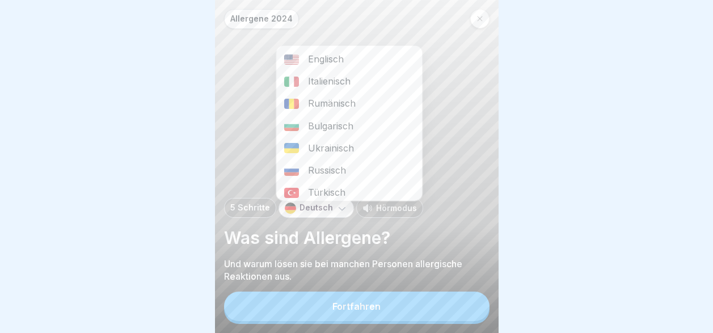
click at [324, 74] on div "Italienisch" at bounding box center [349, 81] width 146 height 22
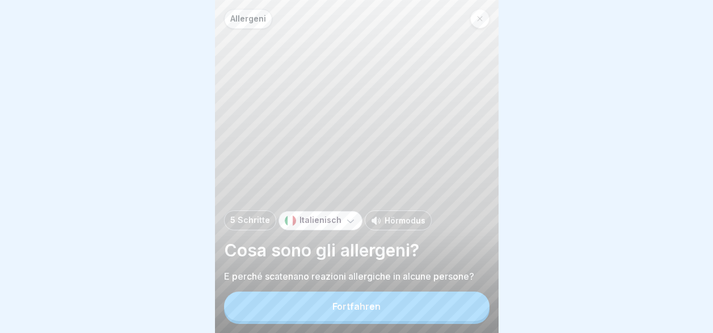
click at [378, 309] on div "Fortfahren" at bounding box center [356, 306] width 48 height 10
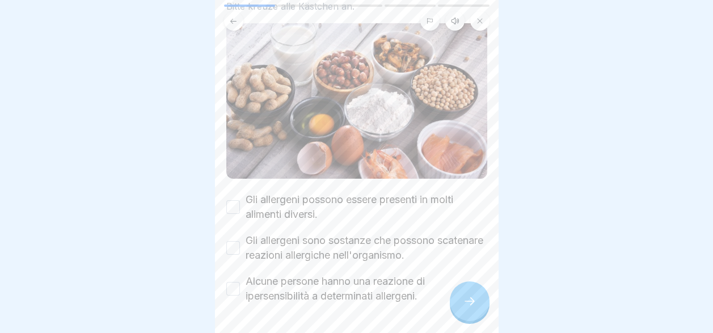
scroll to position [109, 0]
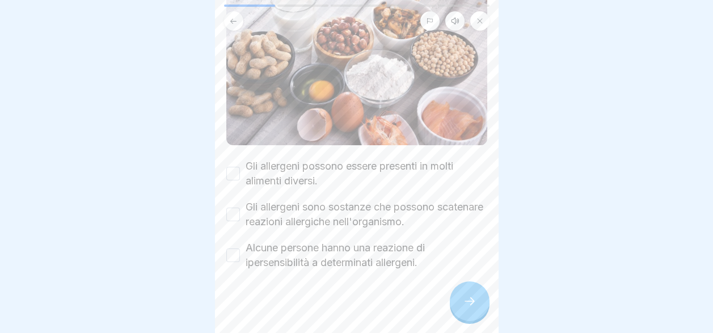
click at [234, 167] on button "Gli allergeni possono essere presenti in molti alimenti diversi." at bounding box center [233, 174] width 14 height 14
click at [233, 208] on button "Gli allergeni sono sostanze che possono scatenare reazioni allergiche nell'orga…" at bounding box center [233, 215] width 14 height 14
click at [235, 248] on button "Alcune persone hanno una reazione di ipersensibilità a determinati allergeni." at bounding box center [233, 255] width 14 height 14
click at [464, 306] on icon at bounding box center [470, 301] width 14 height 14
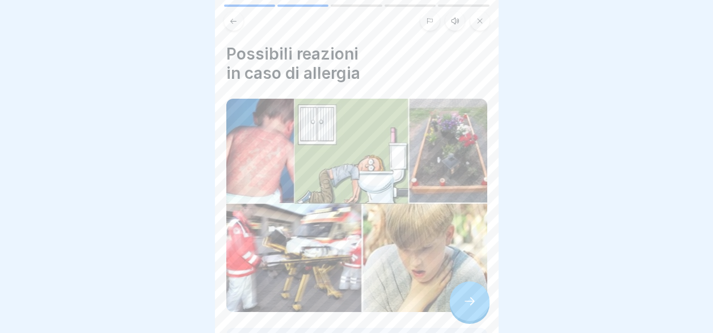
scroll to position [170, 0]
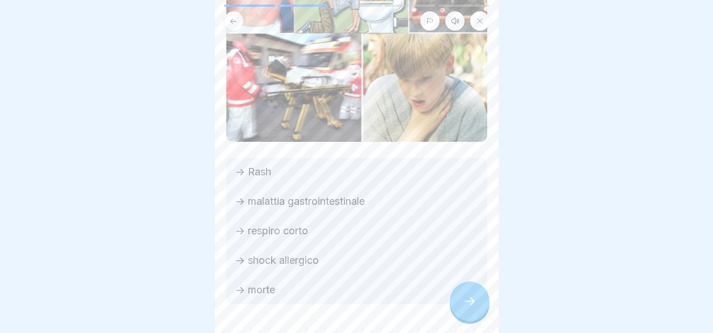
click at [473, 305] on icon at bounding box center [470, 301] width 14 height 14
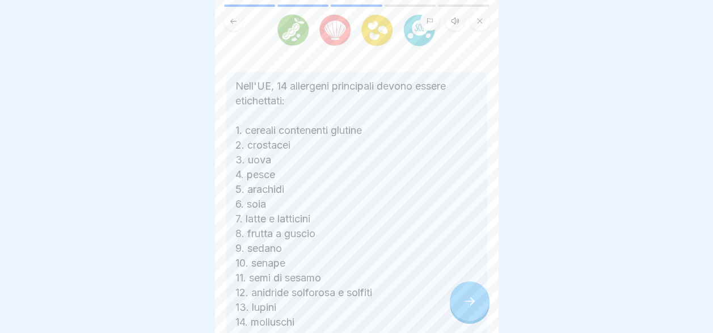
click at [463, 307] on icon at bounding box center [470, 301] width 14 height 14
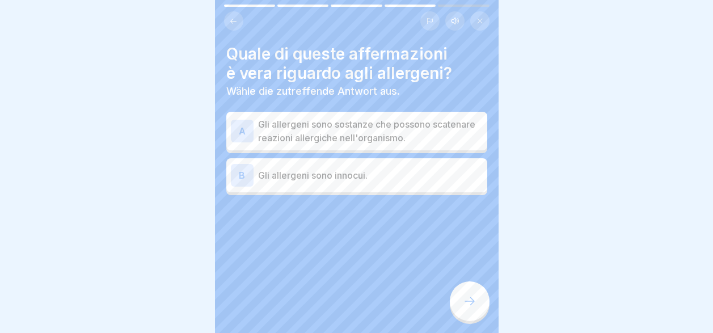
click at [325, 124] on p "Gli allergeni sono sostanze che possono scatenare reazioni allergiche nell'orga…" at bounding box center [370, 130] width 225 height 27
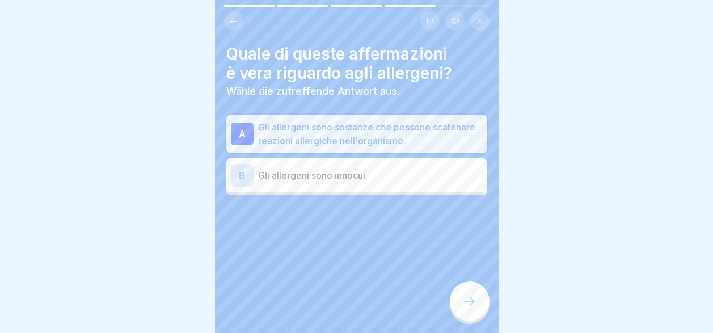
click at [470, 302] on icon at bounding box center [470, 301] width 14 height 14
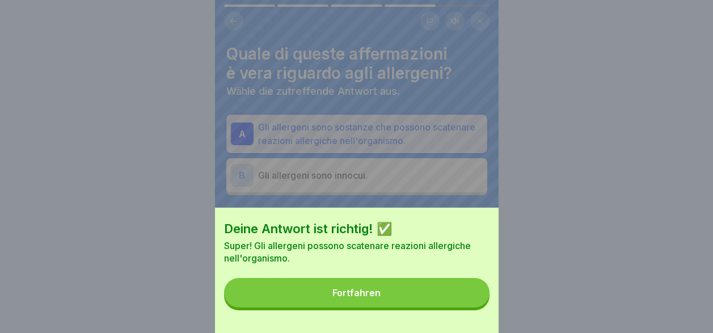
click at [448, 307] on button "Fortfahren" at bounding box center [356, 292] width 265 height 29
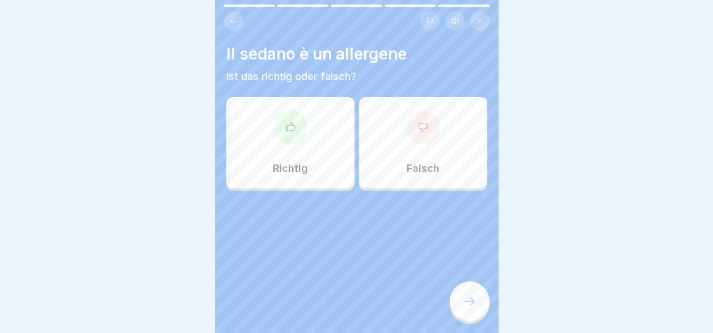
click at [430, 148] on div "Falsch" at bounding box center [423, 142] width 128 height 91
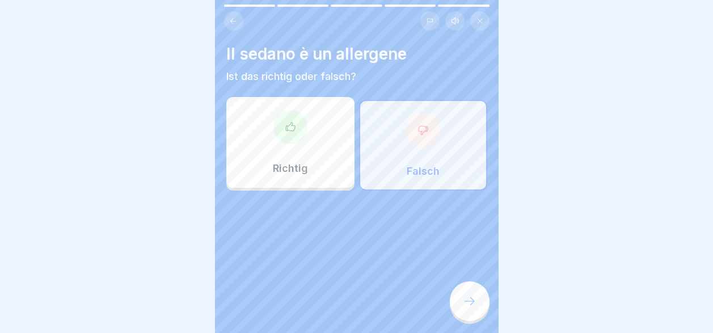
click at [471, 301] on icon at bounding box center [470, 301] width 14 height 14
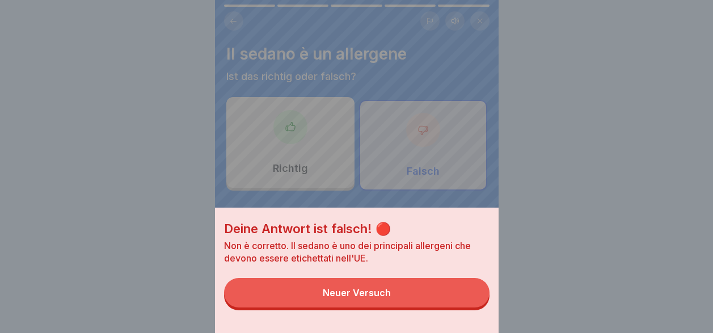
click at [403, 307] on button "Neuer Versuch" at bounding box center [356, 292] width 265 height 29
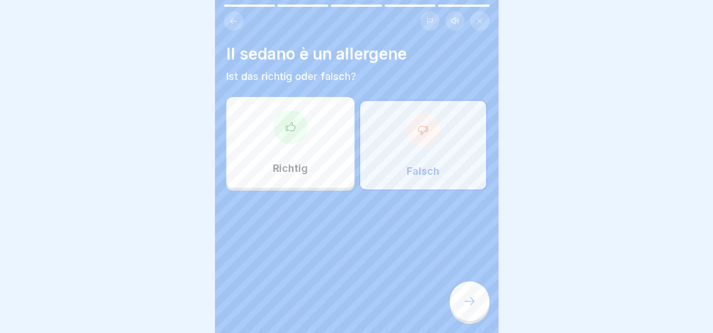
click at [289, 162] on p "Richtig" at bounding box center [290, 168] width 35 height 12
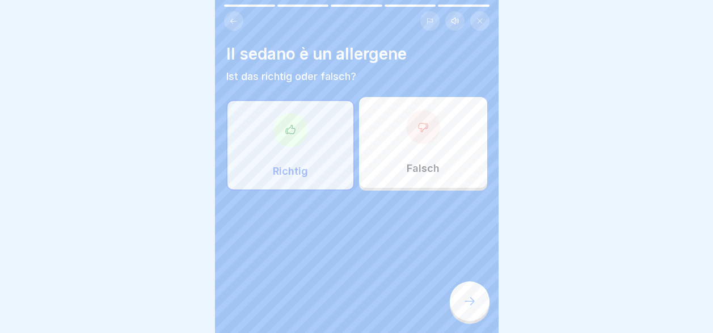
click at [466, 306] on icon at bounding box center [470, 301] width 14 height 14
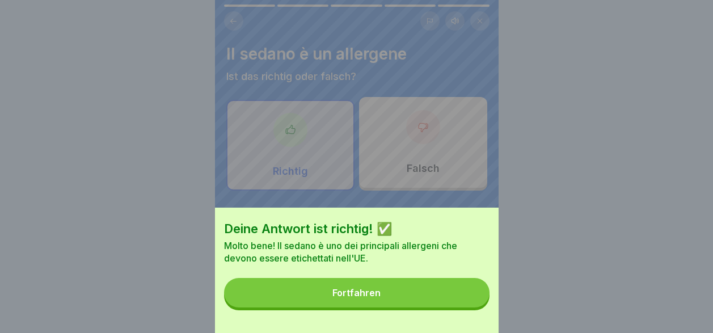
click at [437, 303] on button "Fortfahren" at bounding box center [356, 292] width 265 height 29
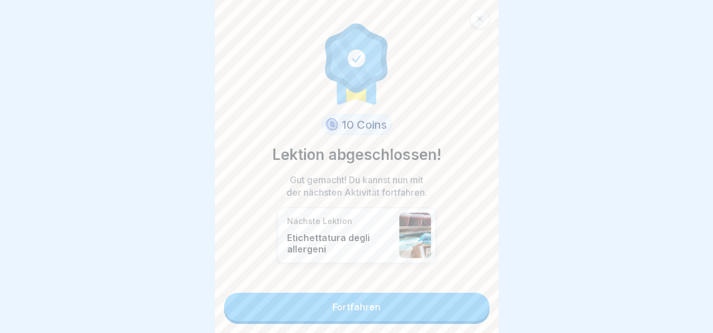
click at [430, 305] on link "Fortfahren" at bounding box center [356, 307] width 265 height 28
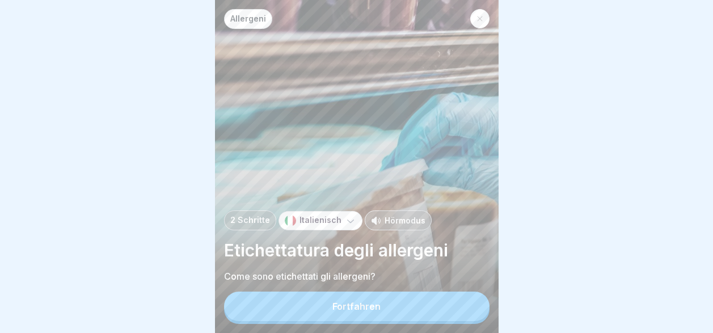
click at [424, 311] on button "Fortfahren" at bounding box center [356, 306] width 265 height 29
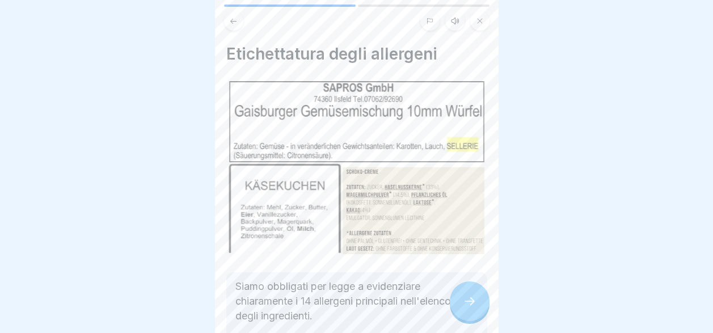
scroll to position [113, 0]
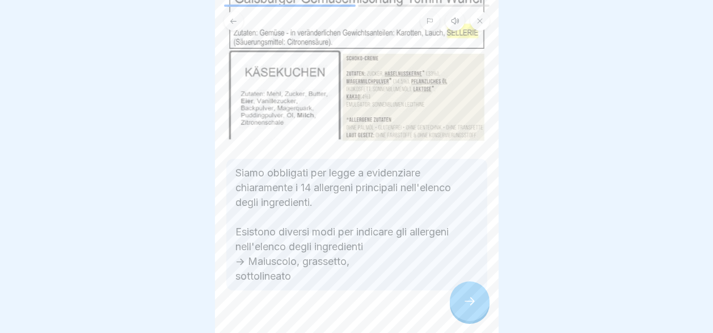
click at [471, 298] on icon at bounding box center [470, 301] width 14 height 14
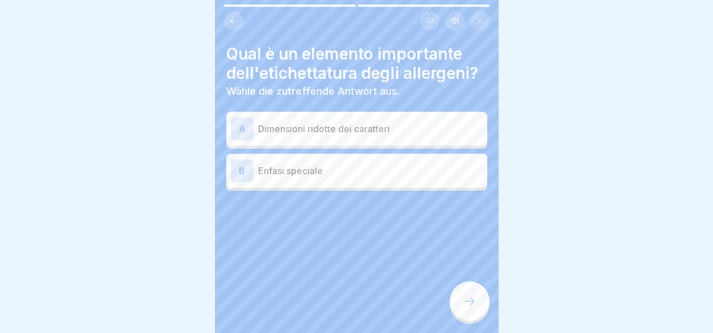
click at [233, 17] on icon at bounding box center [233, 21] width 9 height 9
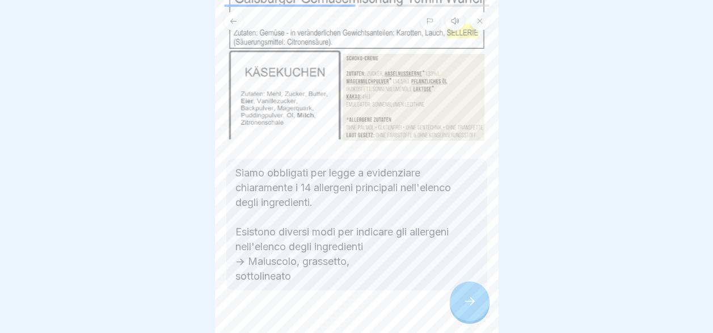
click at [468, 308] on div at bounding box center [470, 301] width 40 height 40
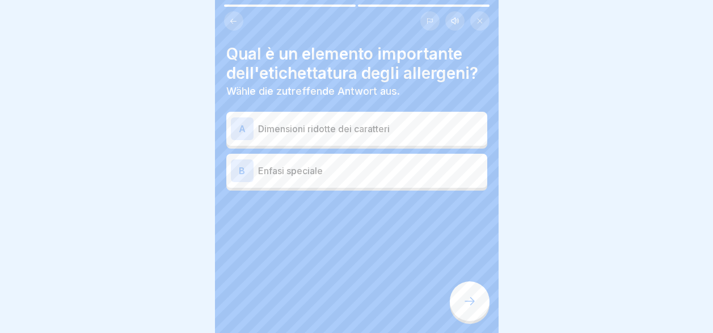
click at [348, 123] on p "Dimensioni ridotte dei caratteri" at bounding box center [370, 129] width 225 height 14
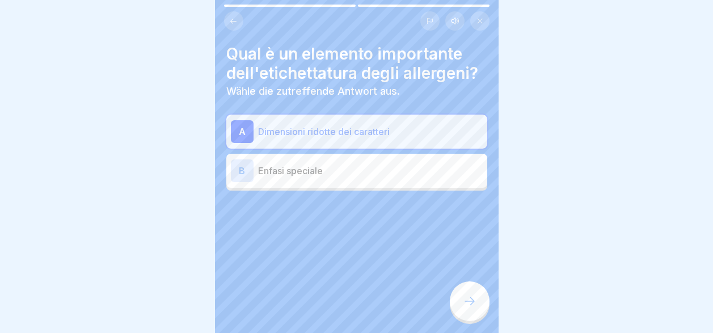
click at [468, 303] on icon at bounding box center [470, 301] width 14 height 14
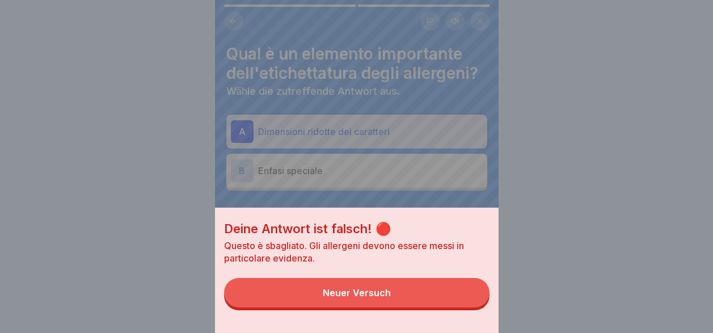
drag, startPoint x: 443, startPoint y: 304, endPoint x: 413, endPoint y: 302, distance: 29.5
click at [438, 304] on button "Neuer Versuch" at bounding box center [356, 292] width 265 height 29
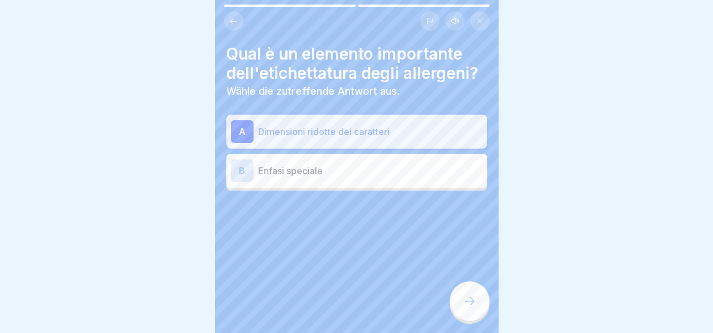
click at [365, 177] on div "B Enfasi speciale" at bounding box center [356, 171] width 261 height 34
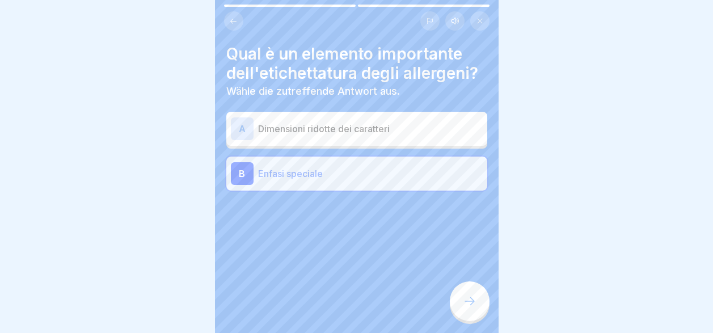
click at [478, 299] on div at bounding box center [470, 301] width 40 height 40
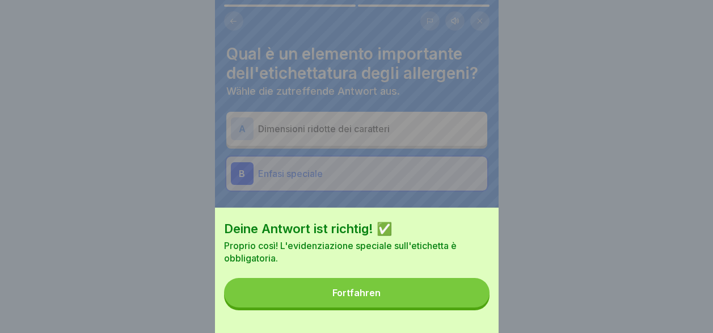
click at [453, 307] on button "Fortfahren" at bounding box center [356, 292] width 265 height 29
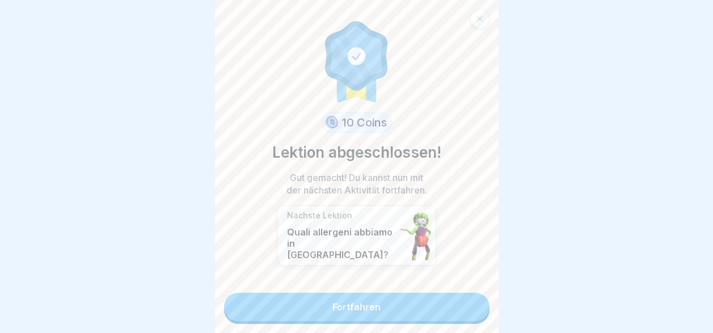
click at [436, 306] on link "Fortfahren" at bounding box center [356, 307] width 265 height 28
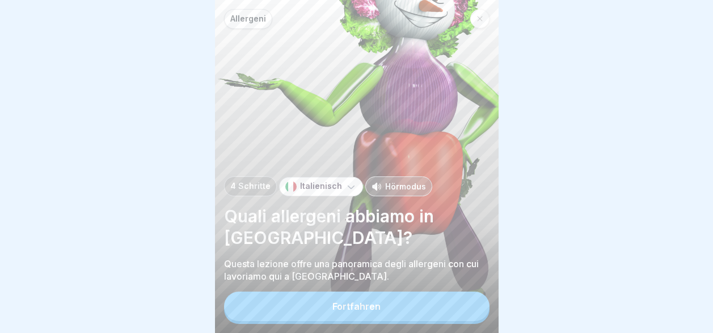
click at [436, 306] on button "Fortfahren" at bounding box center [356, 306] width 265 height 29
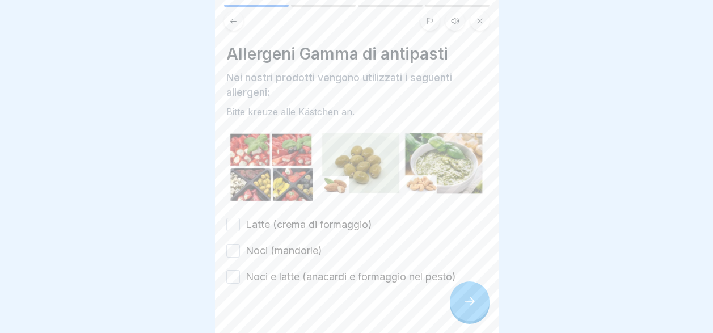
click at [237, 218] on button "Latte (crema di formaggio)" at bounding box center [233, 225] width 14 height 14
click at [234, 244] on button "Noci (mandorle)" at bounding box center [233, 251] width 14 height 14
click at [235, 270] on button "Noci e latte (anacardi e formaggio nel pesto)" at bounding box center [233, 277] width 14 height 14
click at [461, 294] on div at bounding box center [470, 301] width 40 height 40
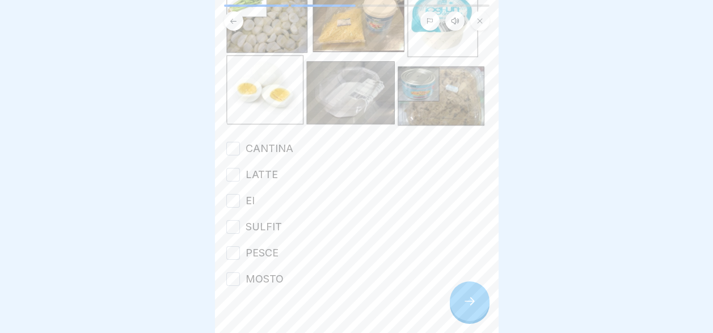
scroll to position [163, 0]
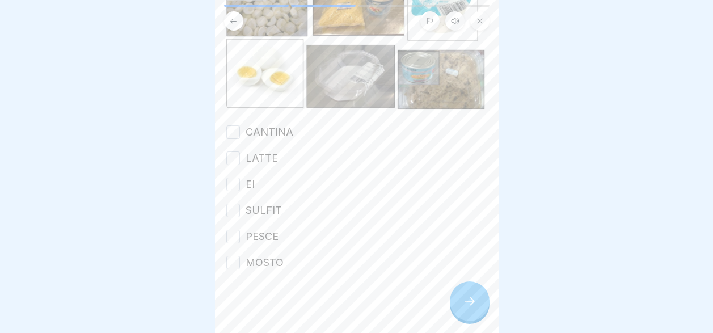
click at [229, 256] on button "MOSTO" at bounding box center [233, 263] width 14 height 14
click at [227, 230] on button "PESCE" at bounding box center [233, 237] width 14 height 14
drag, startPoint x: 231, startPoint y: 192, endPoint x: 232, endPoint y: 178, distance: 13.7
click at [231, 204] on button "SULFIT" at bounding box center [233, 211] width 14 height 14
click at [232, 178] on button "EI" at bounding box center [233, 185] width 14 height 14
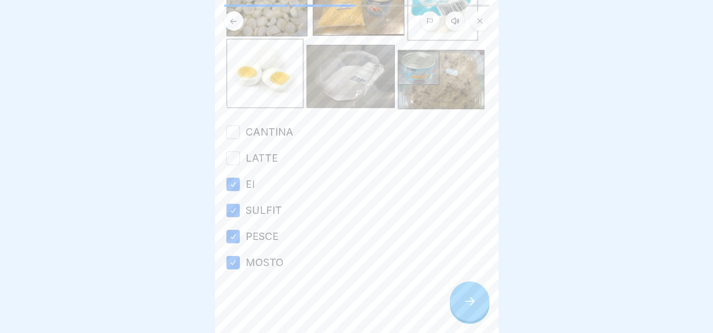
click at [233, 151] on button "LATTE" at bounding box center [233, 158] width 14 height 14
drag, startPoint x: 233, startPoint y: 116, endPoint x: 238, endPoint y: 143, distance: 27.7
click at [235, 128] on div "CANTINA LATTE EI SULFIT PESCE MOSTO" at bounding box center [356, 197] width 261 height 145
click at [232, 125] on button "CANTINA" at bounding box center [233, 132] width 14 height 14
click at [472, 303] on icon at bounding box center [470, 301] width 14 height 14
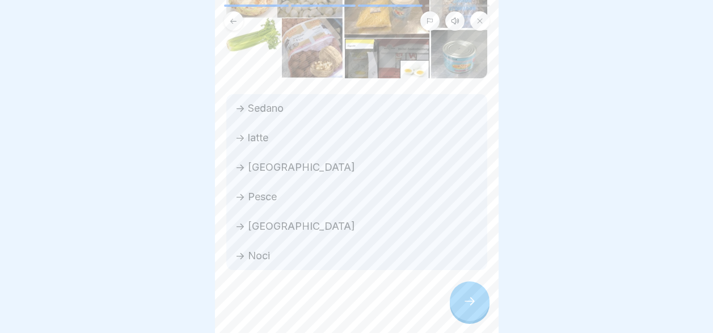
scroll to position [115, 0]
click at [465, 302] on icon at bounding box center [470, 301] width 14 height 14
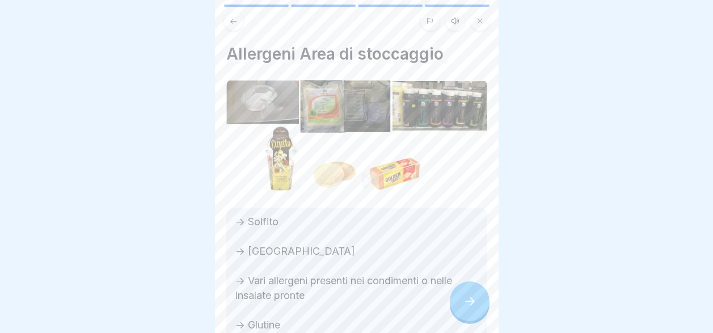
scroll to position [86, 0]
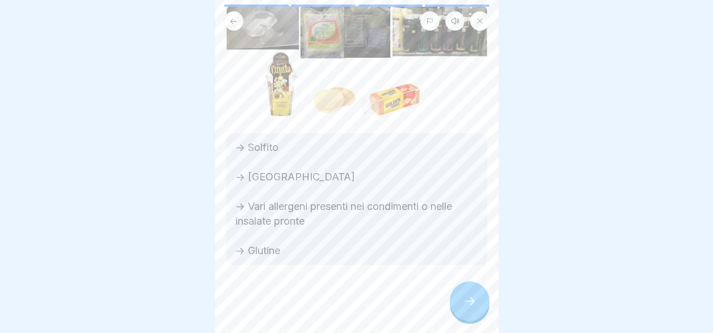
click at [462, 290] on div at bounding box center [470, 301] width 40 height 40
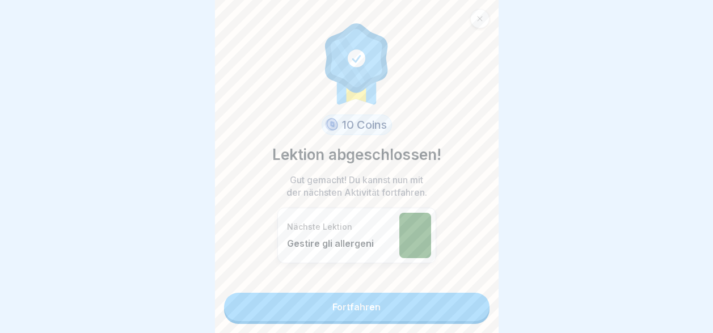
click at [462, 293] on link "Fortfahren" at bounding box center [356, 307] width 265 height 28
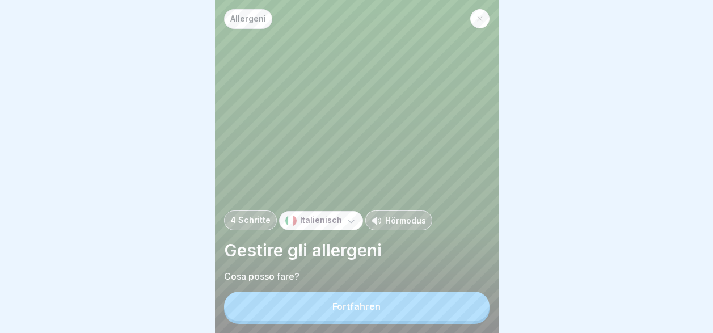
click at [429, 310] on button "Fortfahren" at bounding box center [356, 306] width 265 height 29
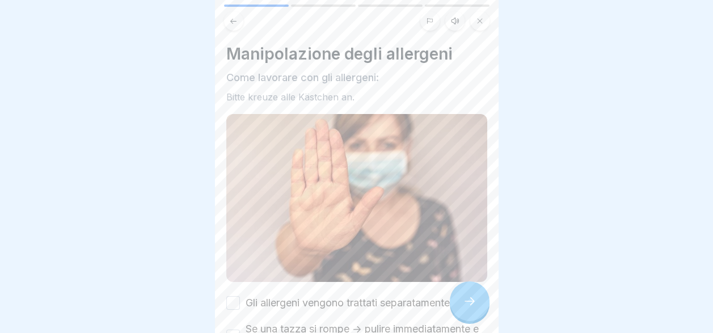
scroll to position [170, 0]
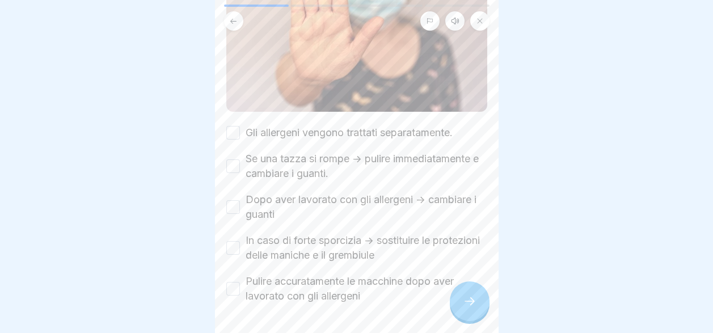
click at [233, 282] on button "Pulire accuratamente le macchine dopo aver lavorato con gli allergeni" at bounding box center [233, 289] width 14 height 14
click at [229, 241] on button "In caso di forte sporcizia -> sostituire le protezioni delle maniche e il gremb…" at bounding box center [233, 248] width 14 height 14
click at [229, 200] on button "Dopo aver lavorato con gli allergeni -> cambiare i guanti" at bounding box center [233, 207] width 14 height 14
click at [230, 159] on button "Se una tazza si rompe -> pulire immediatamente e cambiare i guanti." at bounding box center [233, 166] width 14 height 14
click at [234, 126] on button "Gli allergeni vengono trattati separatamente." at bounding box center [233, 133] width 14 height 14
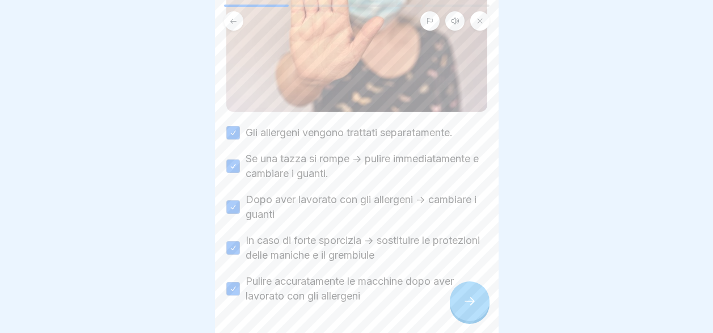
click at [456, 300] on div at bounding box center [470, 301] width 40 height 40
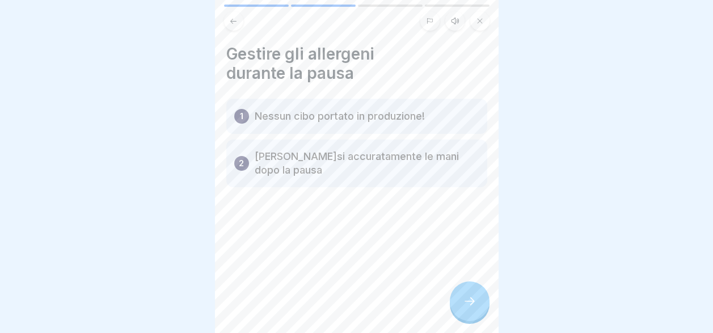
click at [406, 150] on p "Lavarsi accuratamente le mani dopo la pausa" at bounding box center [367, 163] width 225 height 27
click at [393, 159] on p "Lavarsi accuratamente le mani dopo la pausa" at bounding box center [367, 163] width 225 height 27
click at [475, 303] on icon at bounding box center [470, 301] width 14 height 14
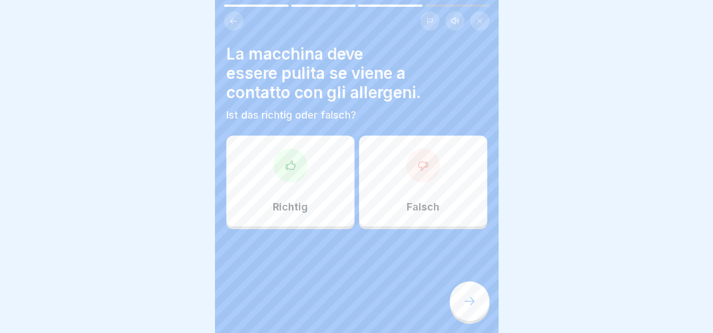
click at [298, 180] on div "Richtig" at bounding box center [290, 181] width 128 height 91
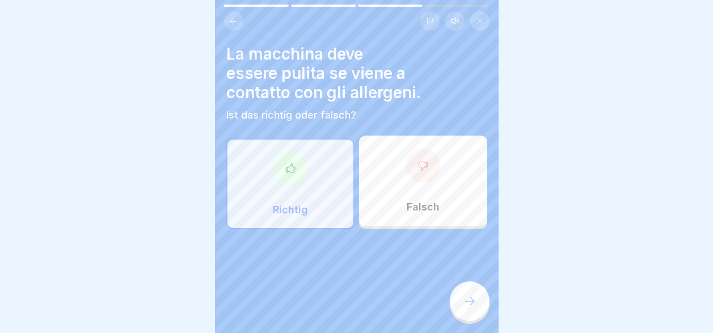
click at [466, 298] on icon at bounding box center [470, 301] width 14 height 14
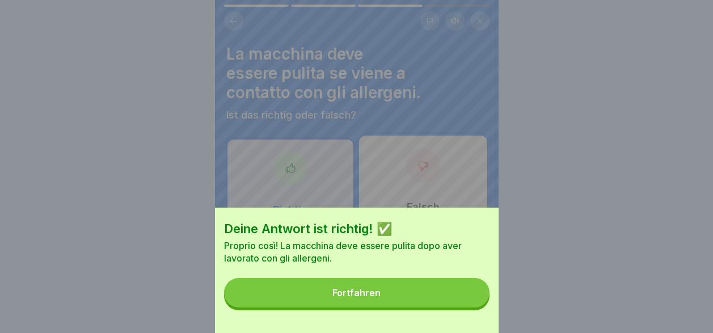
click at [466, 298] on button "Fortfahren" at bounding box center [356, 292] width 265 height 29
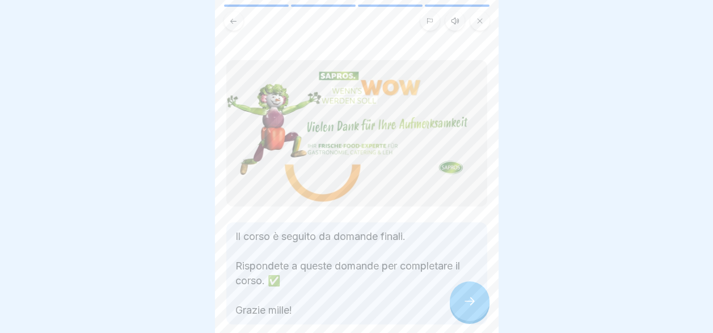
click at [464, 302] on icon at bounding box center [470, 301] width 14 height 14
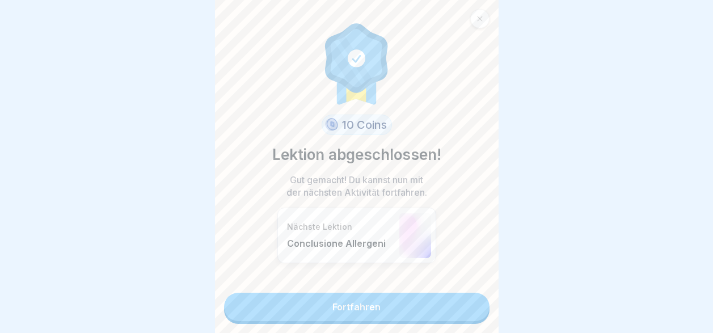
click at [444, 309] on link "Fortfahren" at bounding box center [356, 307] width 265 height 28
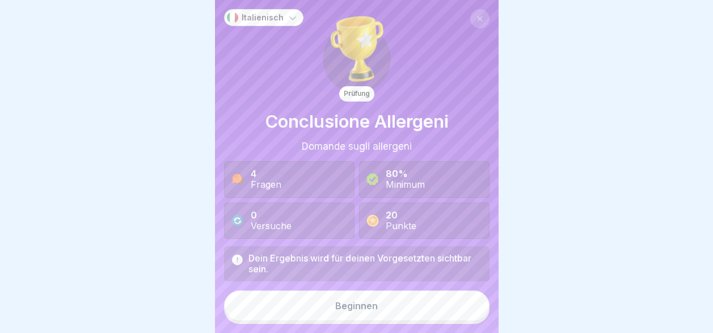
click at [426, 307] on button "Beginnen" at bounding box center [356, 305] width 265 height 31
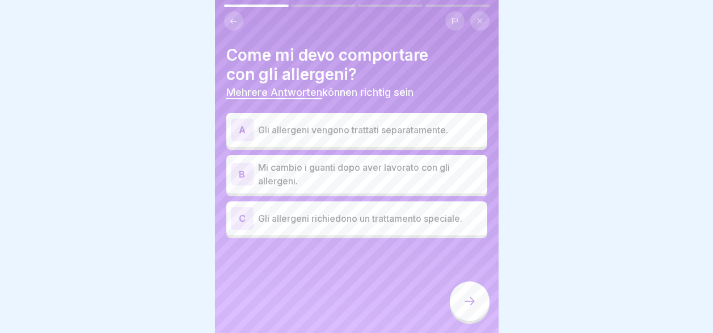
click at [344, 127] on p "Gli allergeni vengono trattati separatamente." at bounding box center [370, 130] width 225 height 14
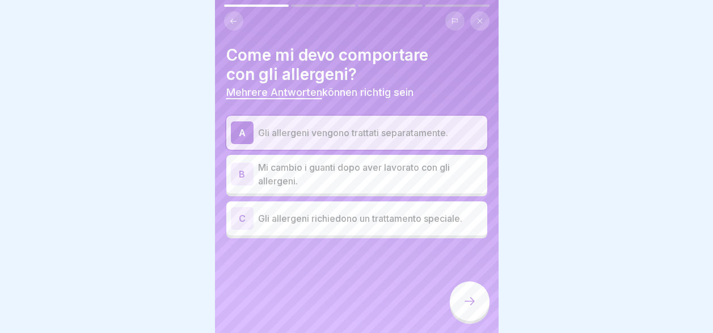
click at [341, 162] on p "Mi cambio i guanti dopo aver lavorato con gli allergeni." at bounding box center [370, 174] width 225 height 27
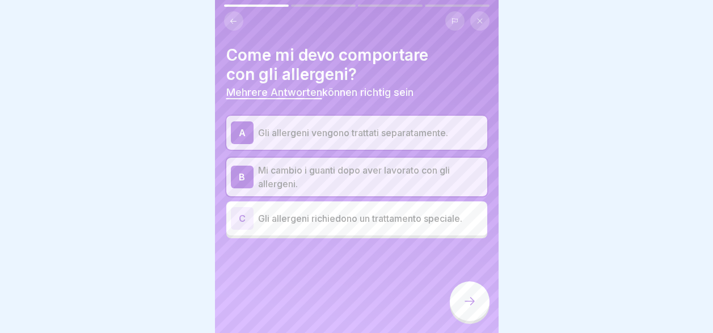
click at [343, 212] on p "Gli allergeni richiedono un trattamento speciale." at bounding box center [370, 219] width 225 height 14
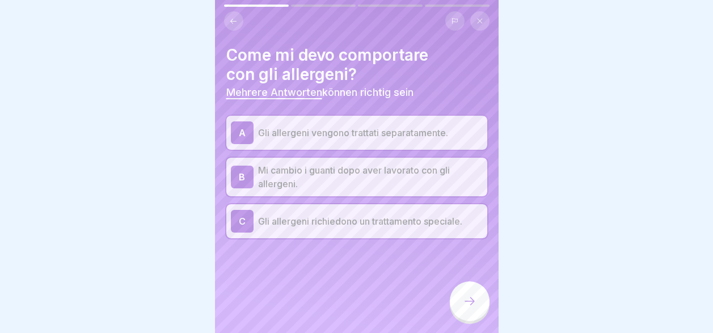
click at [467, 310] on div at bounding box center [470, 301] width 40 height 40
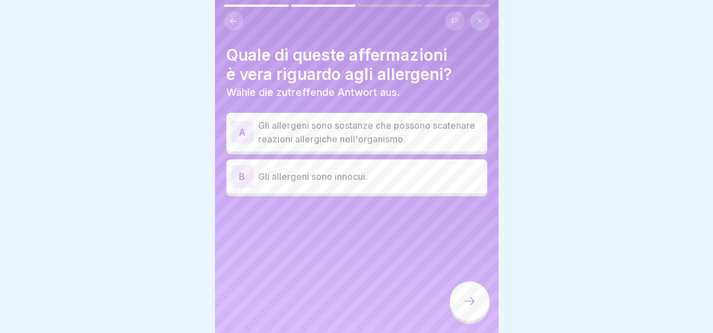
click at [386, 125] on p "Gli allergeni sono sostanze che possono scatenare reazioni allergiche nell'orga…" at bounding box center [370, 132] width 225 height 27
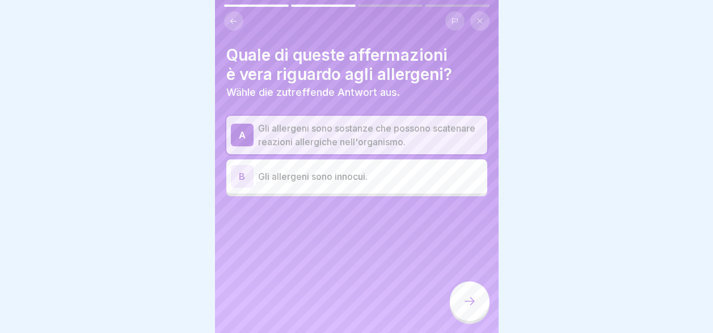
click at [474, 301] on icon at bounding box center [470, 301] width 14 height 14
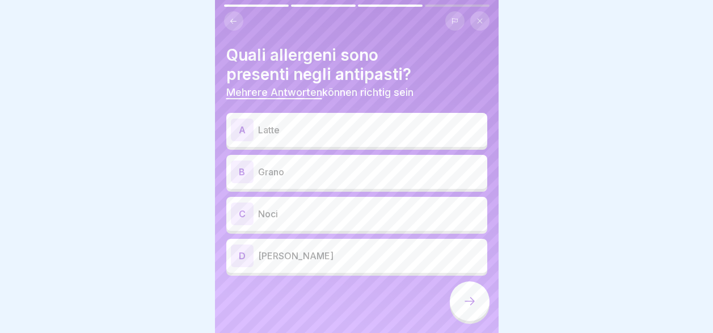
click at [352, 210] on p "Noci" at bounding box center [370, 214] width 225 height 14
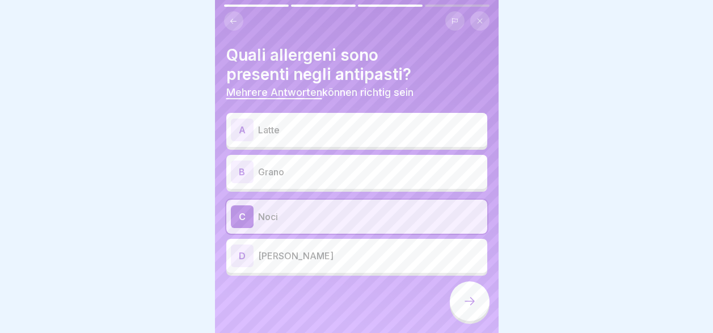
click at [389, 128] on p "Latte" at bounding box center [370, 130] width 225 height 14
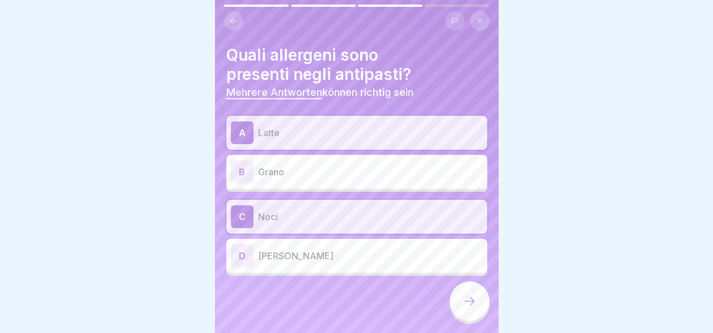
click at [471, 298] on icon at bounding box center [470, 301] width 14 height 14
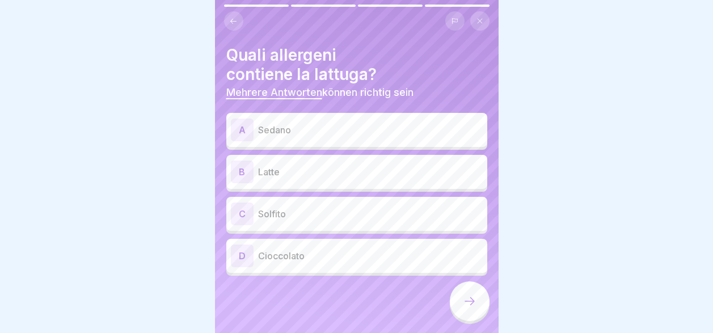
click at [334, 133] on div "A Sedano" at bounding box center [356, 130] width 261 height 34
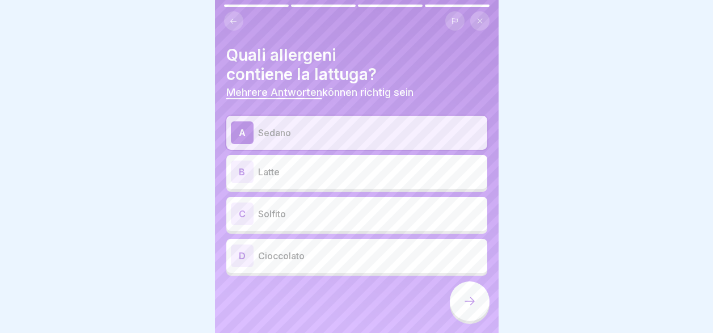
click at [471, 301] on icon at bounding box center [470, 301] width 14 height 14
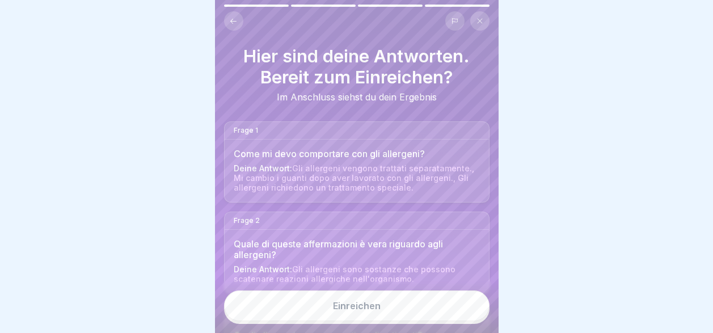
click at [435, 313] on button "Einreichen" at bounding box center [356, 305] width 265 height 31
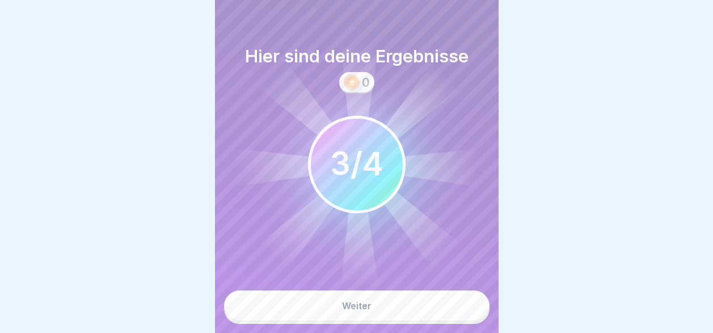
click at [435, 313] on button "Weiter" at bounding box center [356, 305] width 265 height 31
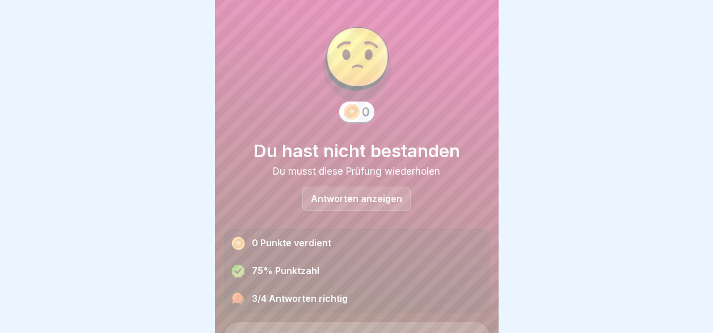
click at [379, 196] on div "Antworten anzeigen" at bounding box center [356, 199] width 108 height 24
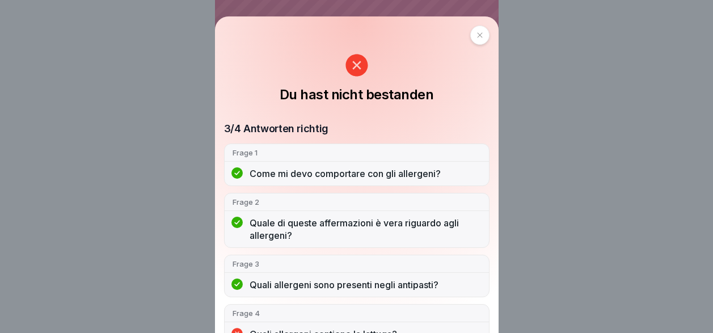
scroll to position [15, 0]
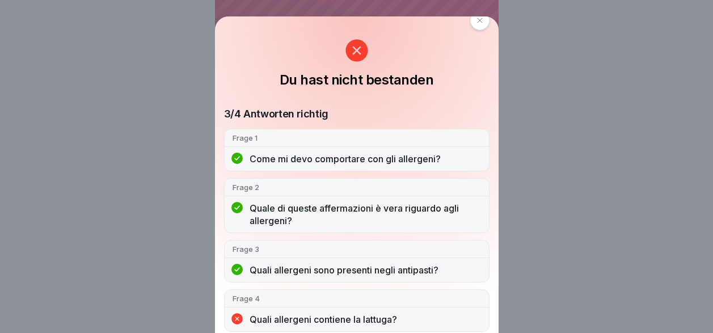
click at [354, 53] on icon at bounding box center [356, 50] width 23 height 23
click at [476, 23] on icon at bounding box center [479, 20] width 7 height 7
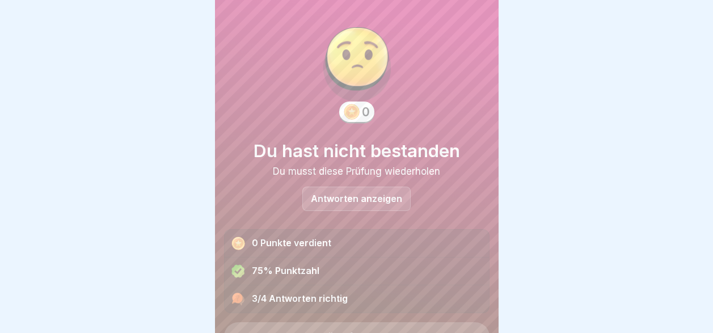
scroll to position [55, 0]
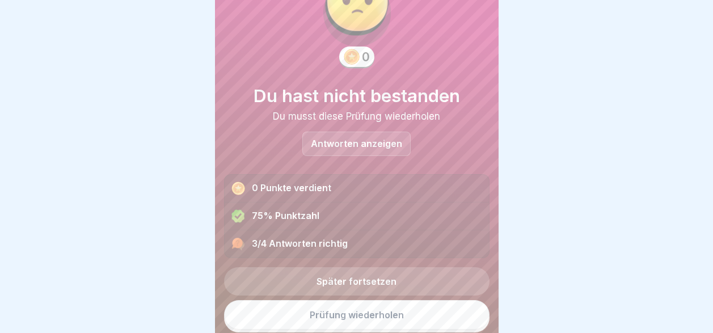
click at [376, 306] on link "Prüfung wiederholen" at bounding box center [356, 314] width 265 height 29
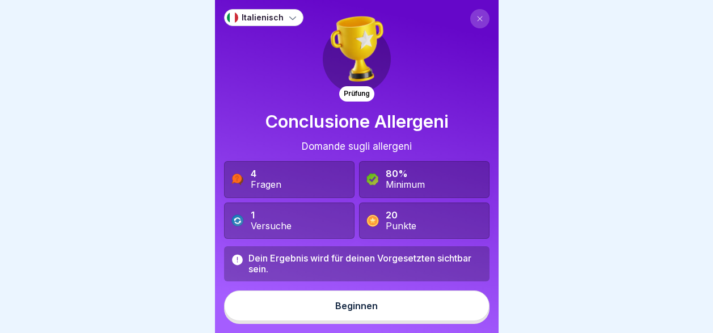
click at [374, 314] on button "Beginnen" at bounding box center [356, 305] width 265 height 31
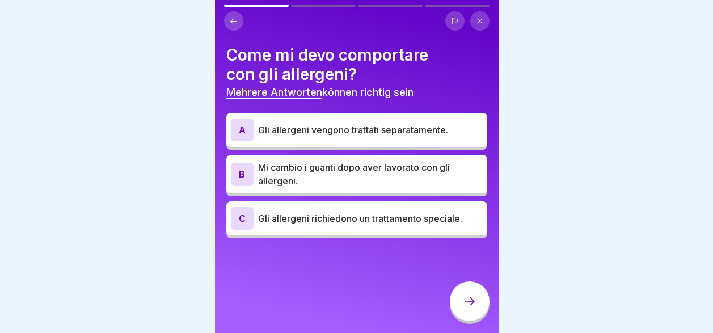
click at [362, 136] on p "Gli allergeni vengono trattati separatamente." at bounding box center [370, 130] width 225 height 14
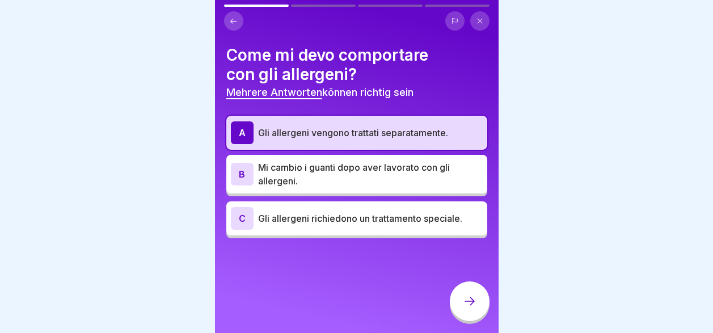
click at [362, 177] on p "Mi cambio i guanti dopo aver lavorato con gli allergeni." at bounding box center [370, 174] width 225 height 27
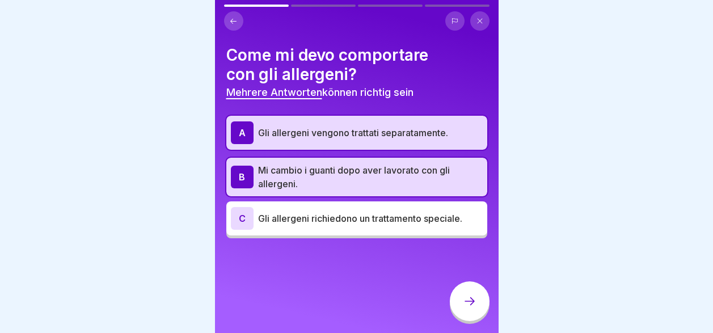
click at [365, 214] on p "Gli allergeni richiedono un trattamento speciale." at bounding box center [370, 219] width 225 height 14
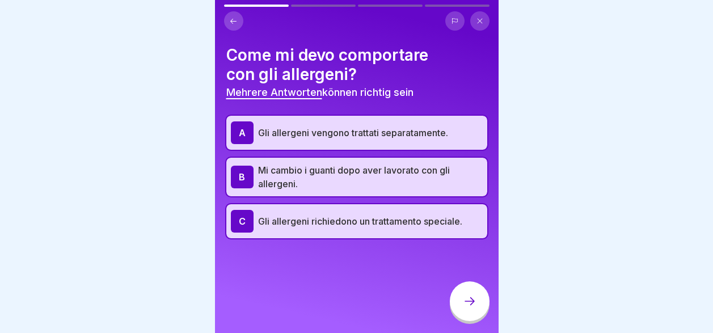
click at [466, 319] on div at bounding box center [470, 301] width 40 height 40
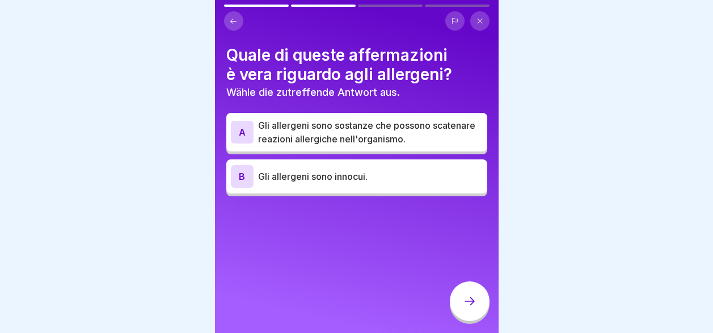
click at [345, 132] on p "Gli allergeni sono sostanze che possono scatenare reazioni allergiche nell'orga…" at bounding box center [370, 132] width 225 height 27
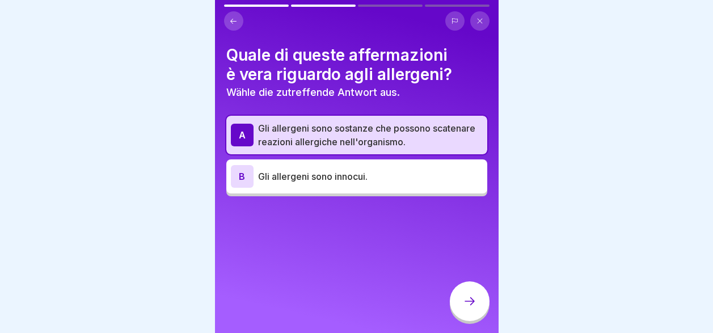
click at [472, 306] on icon at bounding box center [470, 301] width 14 height 14
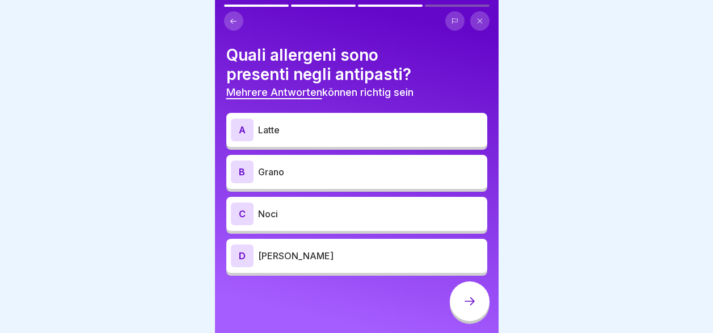
click at [347, 218] on p "Noci" at bounding box center [370, 214] width 225 height 14
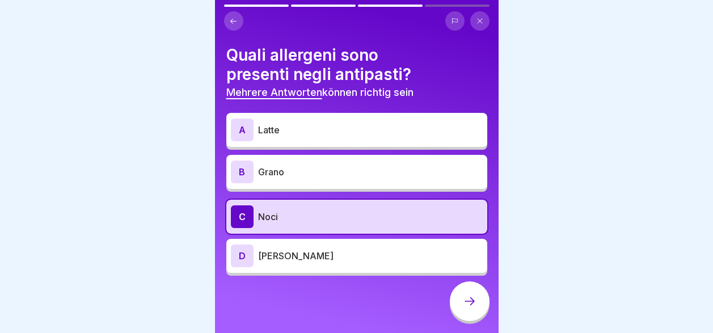
click at [463, 308] on icon at bounding box center [470, 301] width 14 height 14
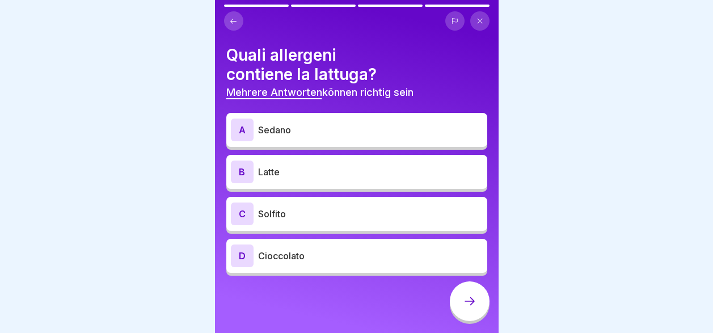
click at [316, 133] on p "Sedano" at bounding box center [370, 130] width 225 height 14
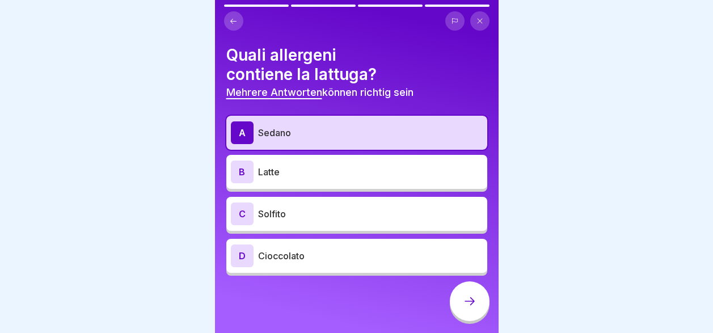
click at [315, 179] on div "B Latte" at bounding box center [357, 172] width 252 height 23
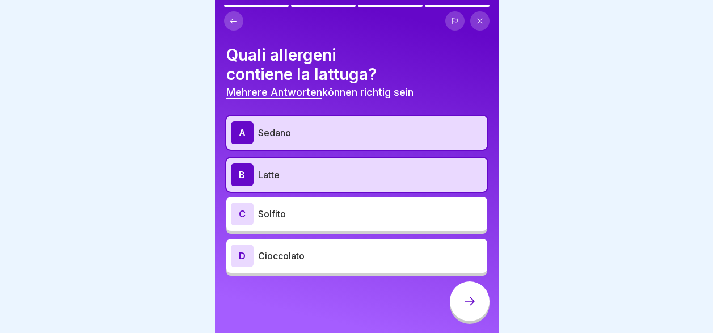
click at [319, 220] on p "Solfito" at bounding box center [370, 214] width 225 height 14
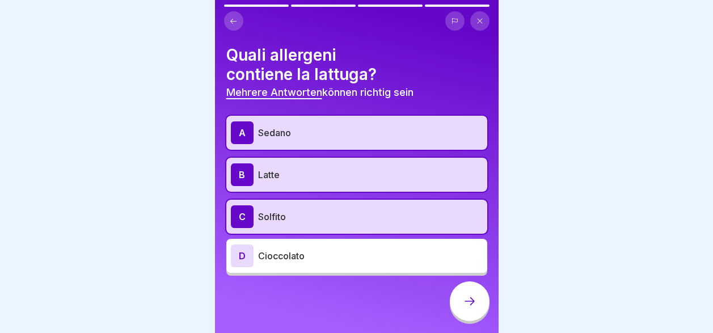
click at [465, 308] on icon at bounding box center [470, 301] width 14 height 14
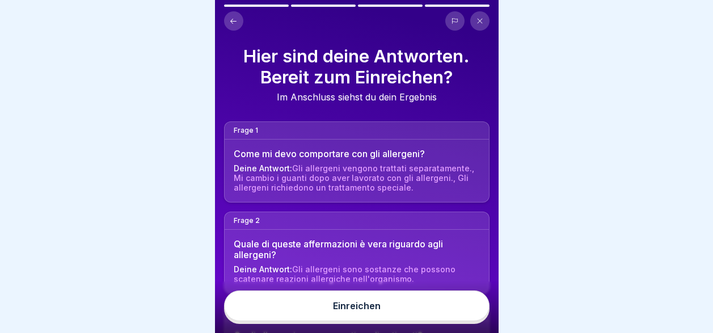
click at [430, 321] on button "Einreichen" at bounding box center [356, 305] width 265 height 31
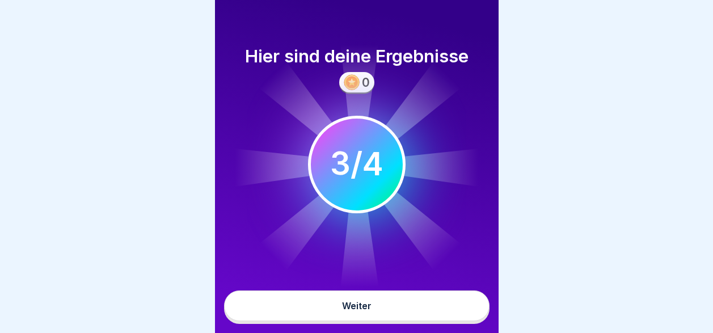
click at [426, 318] on button "Weiter" at bounding box center [356, 305] width 265 height 31
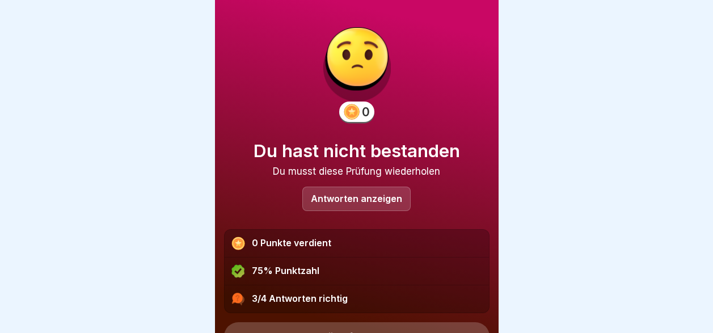
click at [349, 199] on p "Antworten anzeigen" at bounding box center [356, 199] width 91 height 10
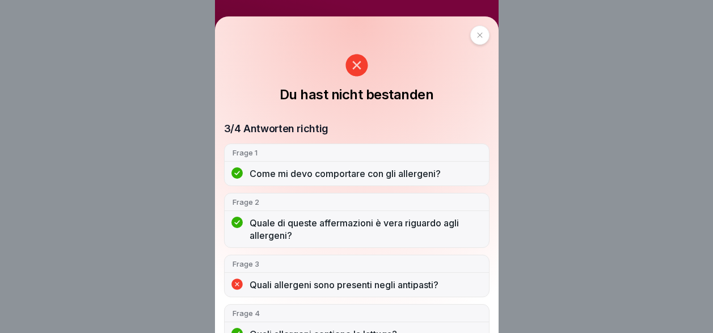
click at [358, 67] on icon at bounding box center [356, 65] width 23 height 23
click at [476, 36] on icon at bounding box center [479, 35] width 7 height 7
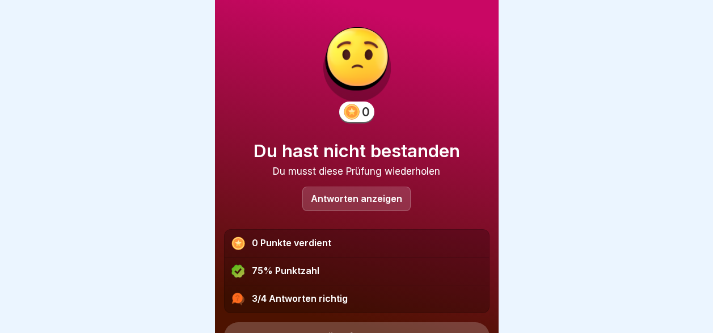
scroll to position [55, 0]
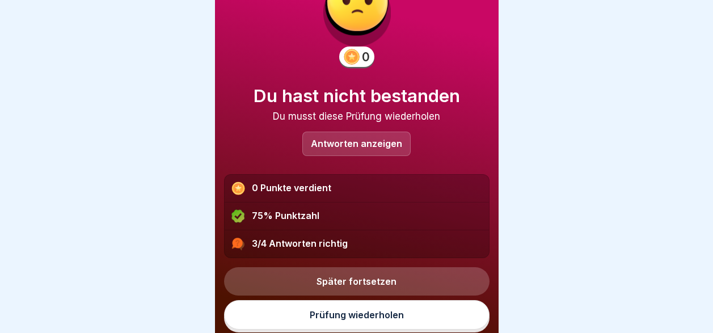
click at [382, 316] on link "Prüfung wiederholen" at bounding box center [356, 314] width 265 height 29
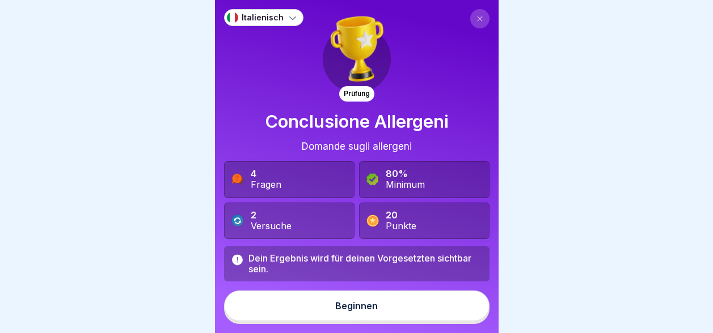
click at [344, 311] on div "Beginnen" at bounding box center [356, 306] width 43 height 10
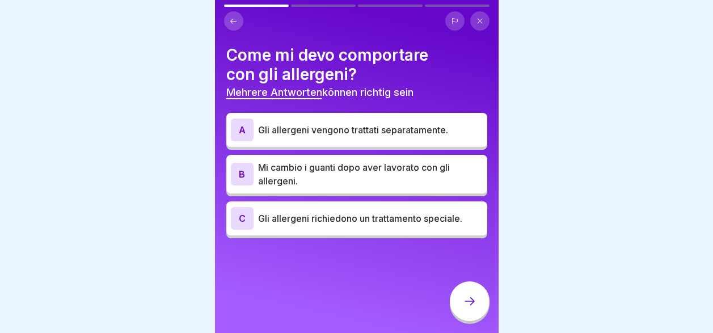
click at [337, 219] on p "Gli allergeni richiedono un trattamento speciale." at bounding box center [370, 219] width 225 height 14
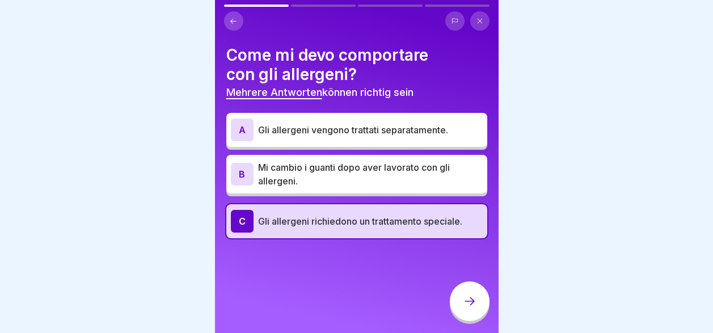
click at [337, 161] on p "Mi cambio i guanti dopo aver lavorato con gli allergeni." at bounding box center [370, 174] width 225 height 27
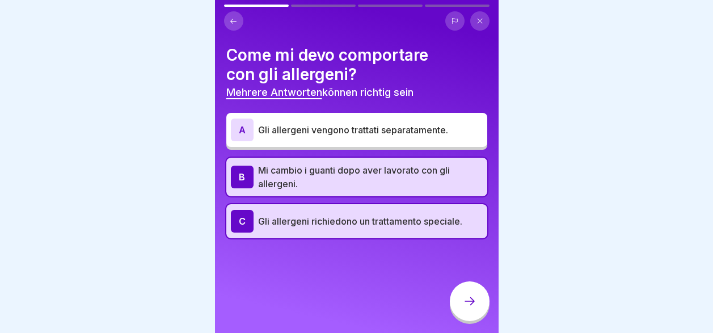
click at [335, 132] on p "Gli allergeni vengono trattati separatamente." at bounding box center [370, 130] width 225 height 14
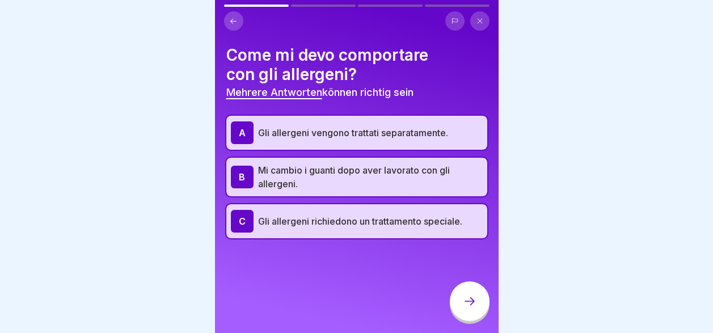
click at [456, 302] on div at bounding box center [470, 301] width 40 height 40
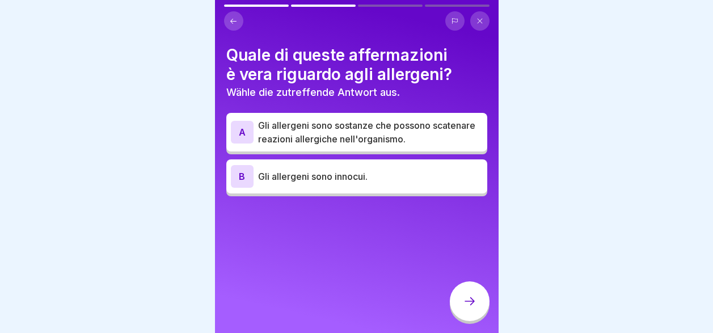
click at [372, 134] on p "Gli allergeni sono sostanze che possono scatenare reazioni allergiche nell'orga…" at bounding box center [370, 132] width 225 height 27
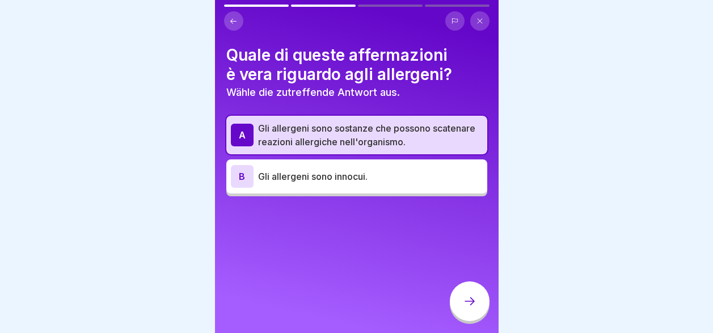
click at [468, 307] on icon at bounding box center [470, 301] width 14 height 14
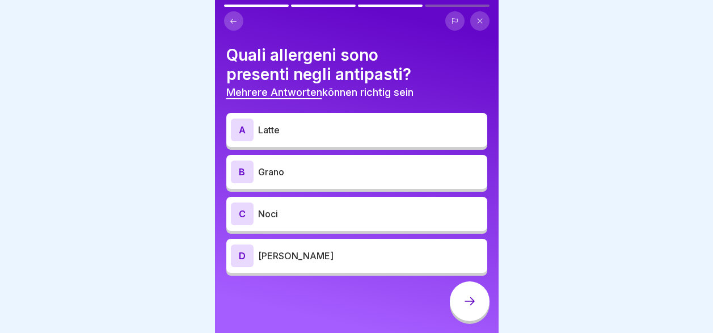
click at [330, 132] on p "Latte" at bounding box center [370, 130] width 225 height 14
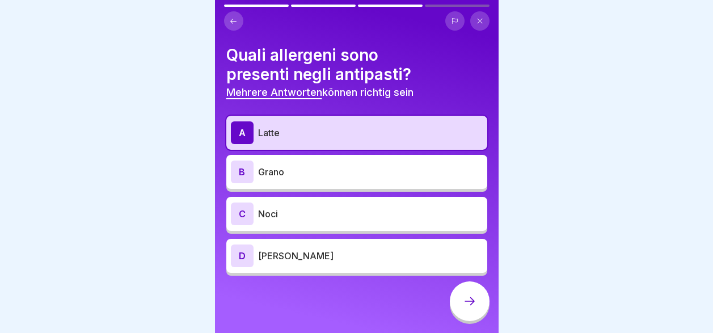
click at [334, 219] on p "Noci" at bounding box center [370, 214] width 225 height 14
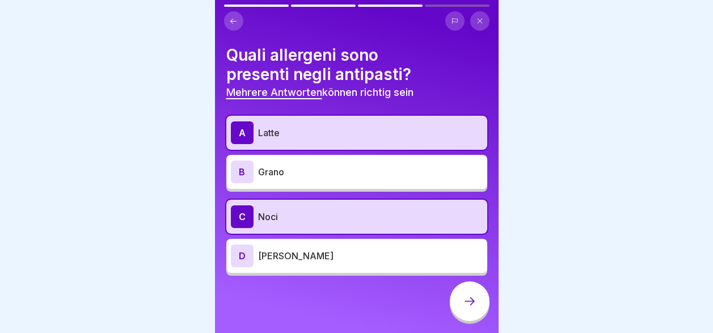
click at [326, 128] on p "Latte" at bounding box center [370, 133] width 225 height 14
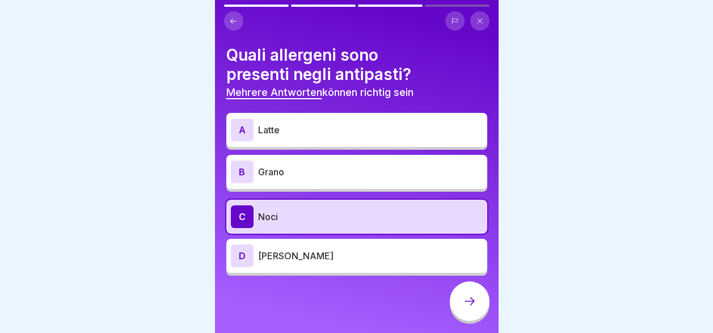
click at [469, 305] on icon at bounding box center [470, 301] width 14 height 14
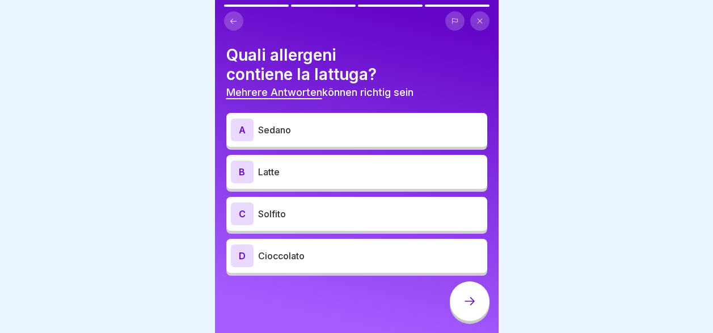
click at [352, 213] on p "Solfito" at bounding box center [370, 214] width 225 height 14
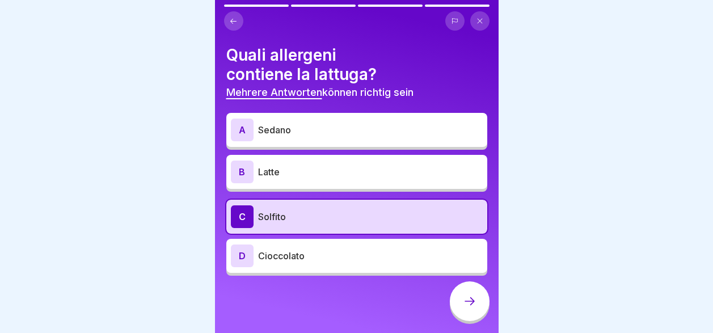
click at [347, 131] on p "Sedano" at bounding box center [370, 130] width 225 height 14
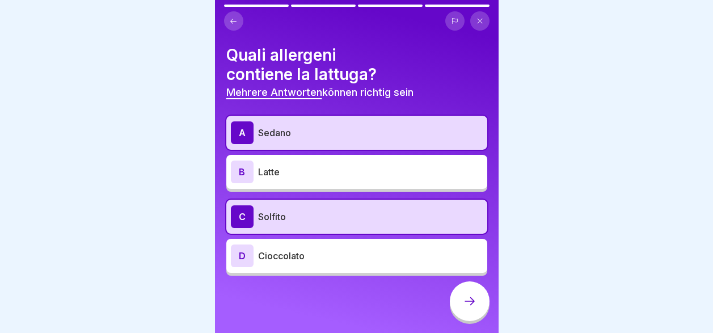
click at [464, 308] on icon at bounding box center [470, 301] width 14 height 14
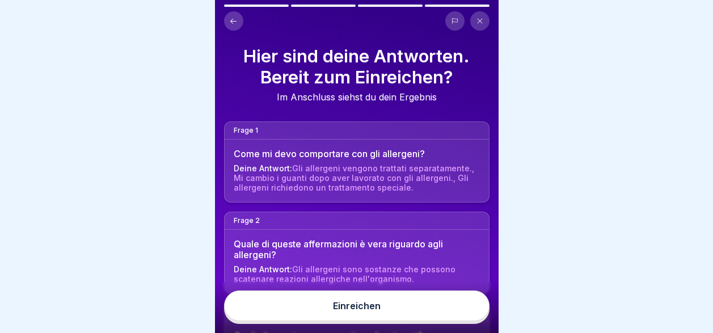
click at [422, 316] on button "Einreichen" at bounding box center [356, 305] width 265 height 31
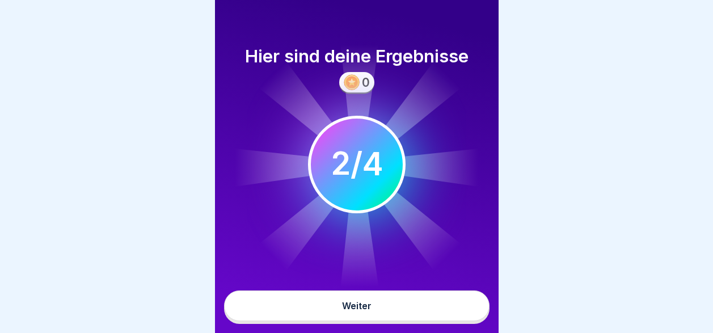
click at [420, 318] on button "Weiter" at bounding box center [356, 305] width 265 height 31
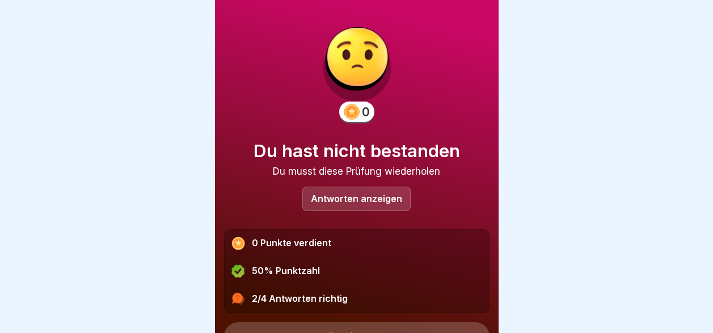
click at [366, 195] on p "Antworten anzeigen" at bounding box center [356, 199] width 91 height 10
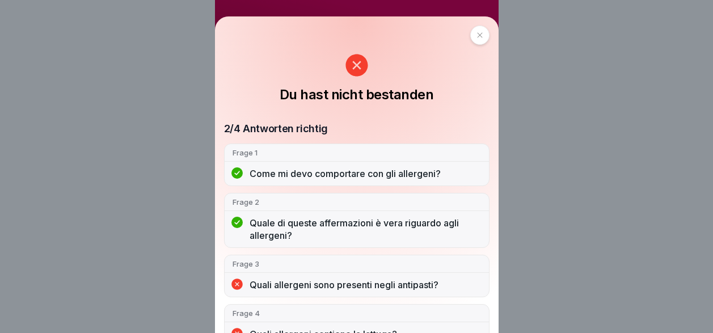
scroll to position [15, 0]
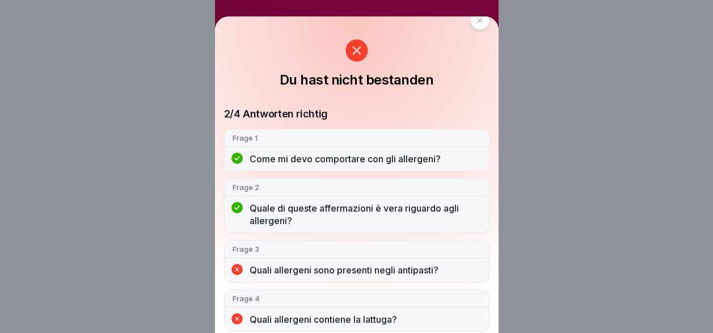
click at [357, 54] on icon at bounding box center [356, 51] width 22 height 22
click at [356, 56] on icon at bounding box center [356, 51] width 22 height 22
click at [476, 19] on icon at bounding box center [479, 20] width 7 height 7
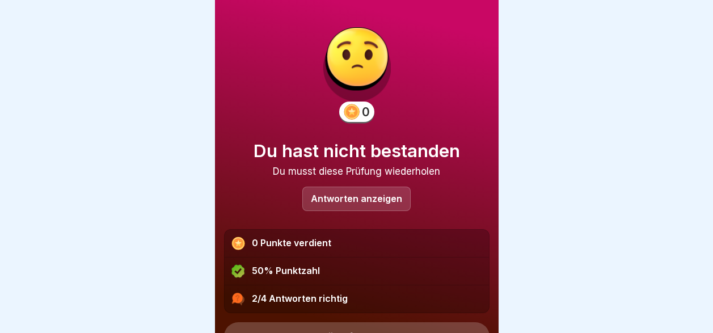
scroll to position [55, 0]
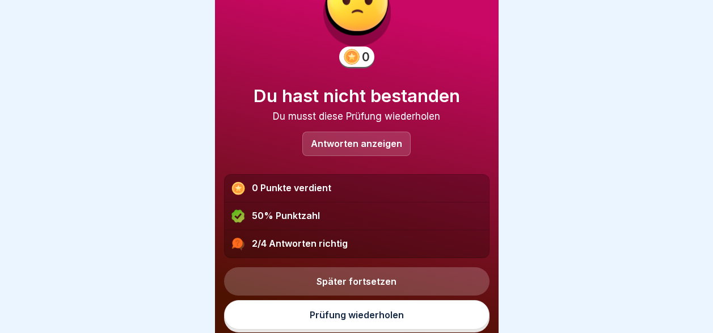
click at [378, 314] on link "Prüfung wiederholen" at bounding box center [356, 314] width 265 height 29
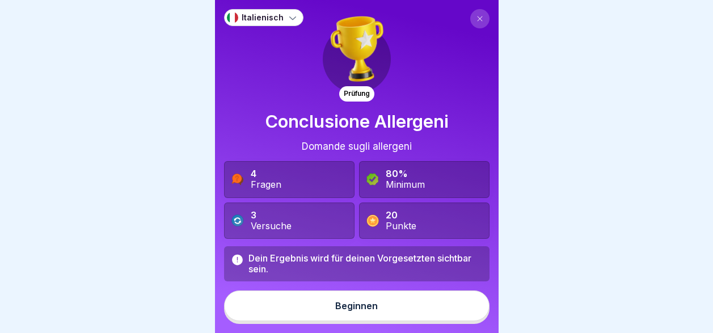
click at [375, 315] on button "Beginnen" at bounding box center [356, 305] width 265 height 31
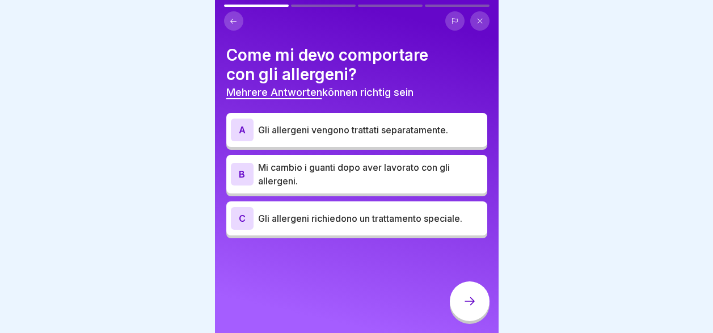
click at [368, 226] on div "C Gli allergeni richiedono un trattamento speciale." at bounding box center [357, 218] width 252 height 23
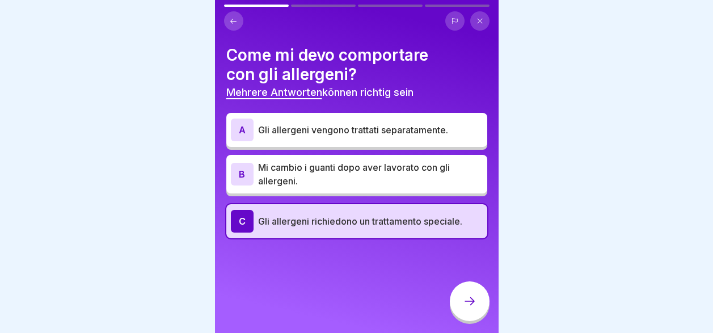
click at [366, 172] on p "Mi cambio i guanti dopo aver lavorato con gli allergeni." at bounding box center [370, 174] width 225 height 27
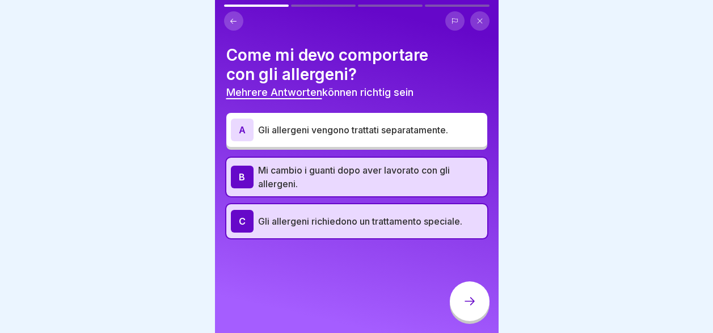
click at [362, 127] on p "Gli allergeni vengono trattati separatamente." at bounding box center [370, 130] width 225 height 14
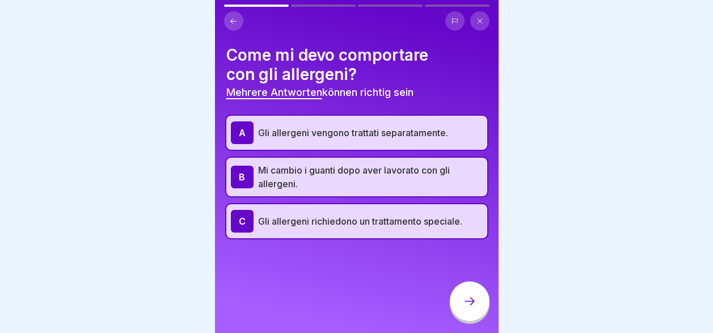
click at [472, 305] on icon at bounding box center [470, 301] width 10 height 8
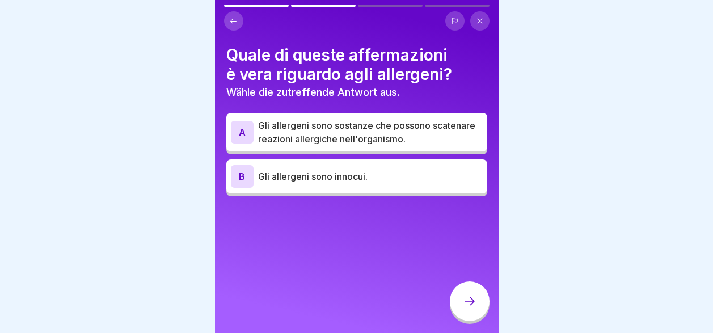
click at [383, 130] on p "Gli allergeni sono sostanze che possono scatenare reazioni allergiche nell'orga…" at bounding box center [370, 132] width 225 height 27
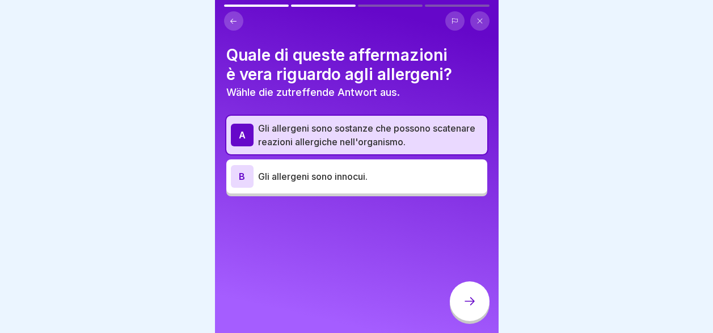
click at [473, 307] on icon at bounding box center [470, 301] width 14 height 14
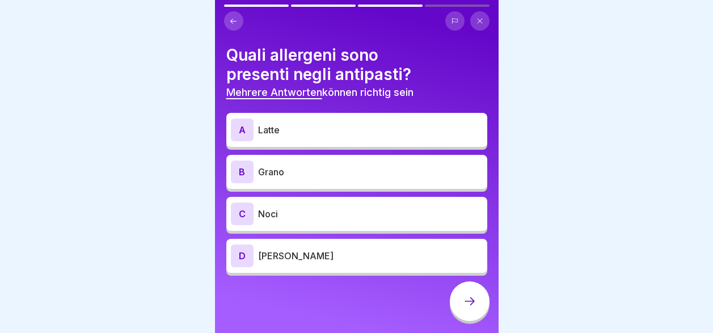
click at [337, 212] on p "Noci" at bounding box center [370, 214] width 225 height 14
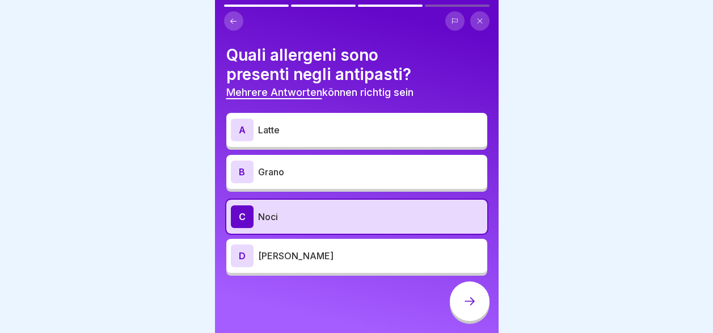
click at [318, 136] on p "Latte" at bounding box center [370, 130] width 225 height 14
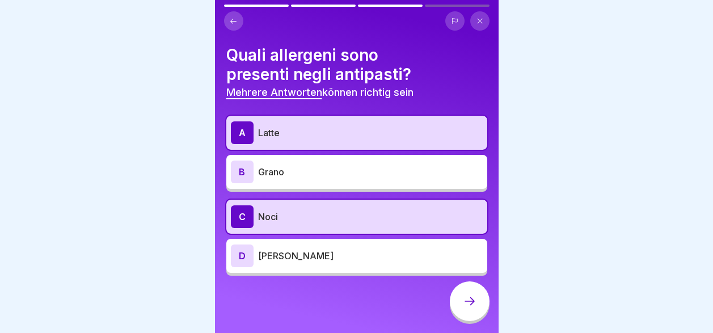
click at [467, 308] on icon at bounding box center [470, 301] width 14 height 14
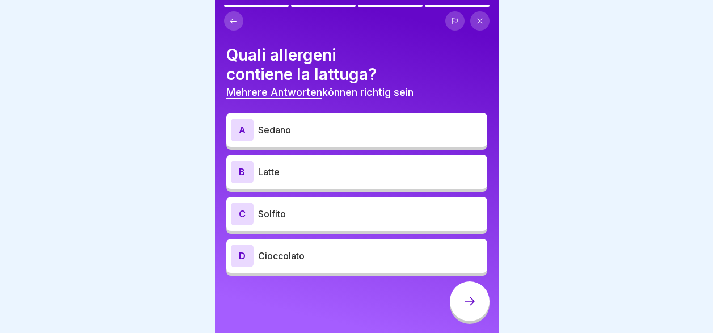
click at [344, 201] on div "C Solfito" at bounding box center [356, 214] width 261 height 34
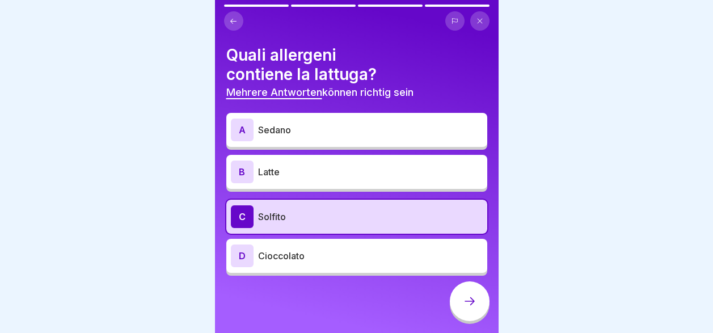
click at [337, 176] on p "Latte" at bounding box center [370, 172] width 225 height 14
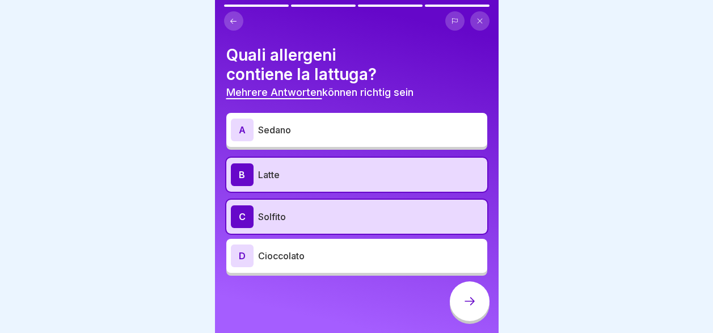
click at [328, 119] on div "A Sedano" at bounding box center [357, 130] width 252 height 23
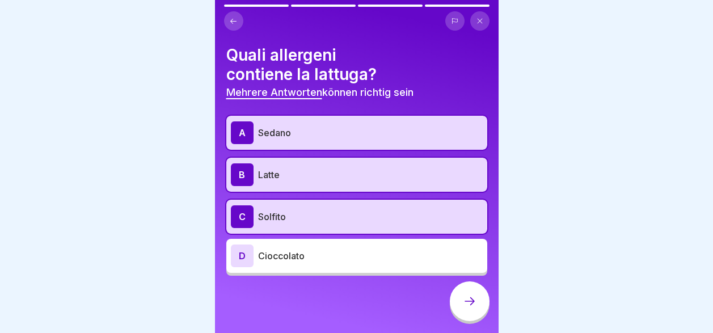
click at [470, 308] on icon at bounding box center [470, 301] width 14 height 14
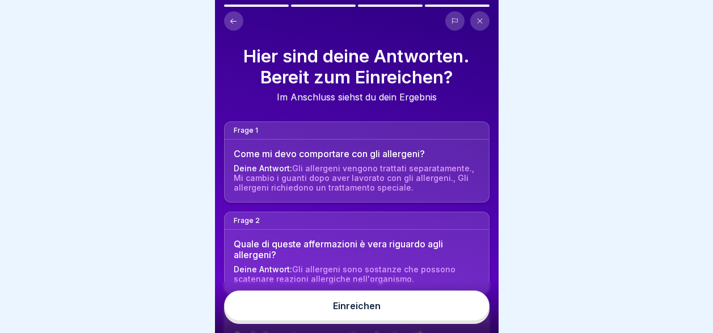
click at [453, 314] on button "Einreichen" at bounding box center [356, 305] width 265 height 31
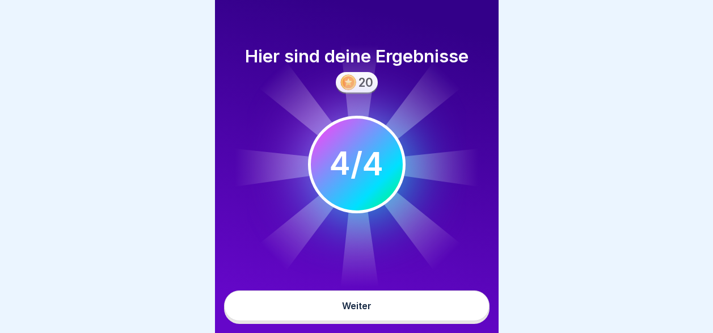
click at [453, 314] on button "Weiter" at bounding box center [356, 305] width 265 height 31
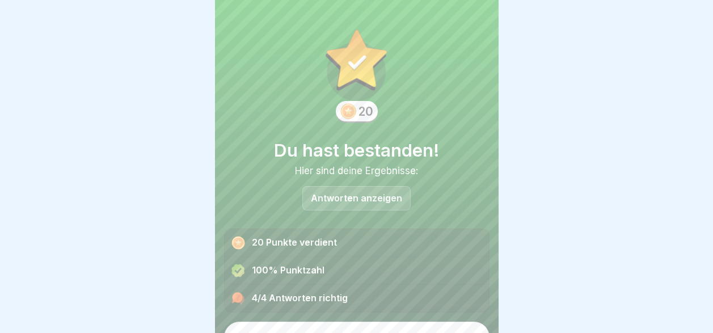
scroll to position [22, 0]
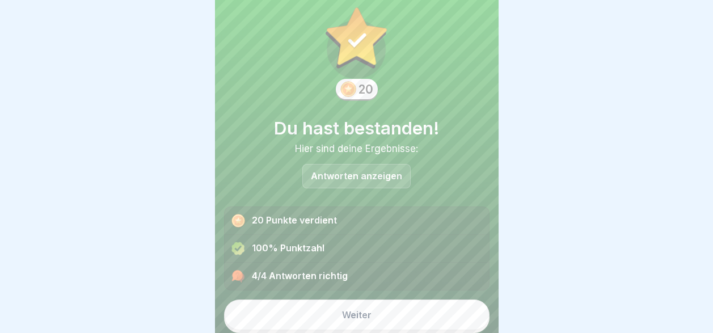
click at [434, 313] on button "Weiter" at bounding box center [356, 314] width 265 height 31
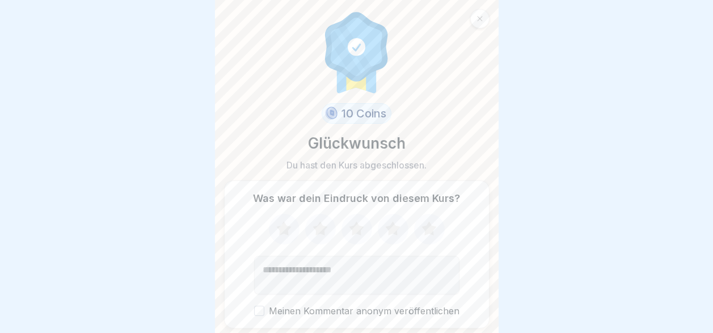
scroll to position [37, 0]
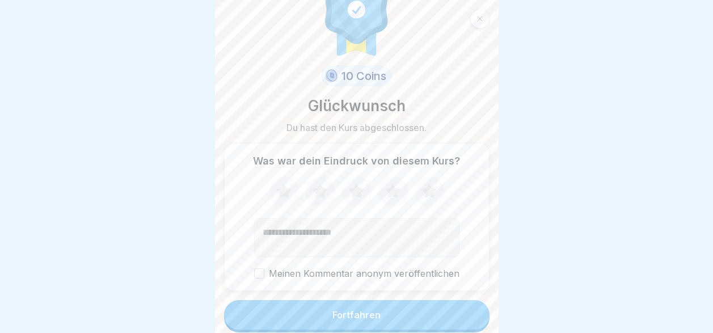
click at [434, 310] on button "Fortfahren" at bounding box center [356, 314] width 265 height 29
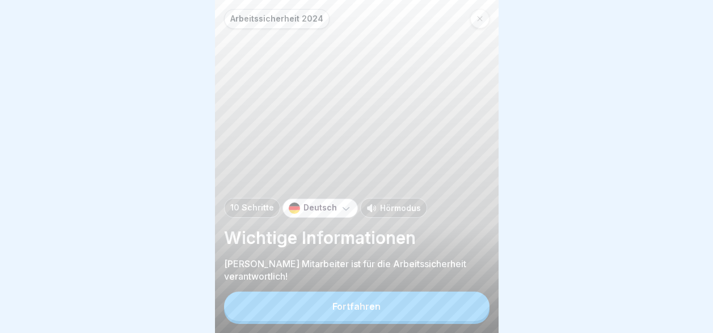
click at [340, 214] on icon at bounding box center [345, 207] width 11 height 11
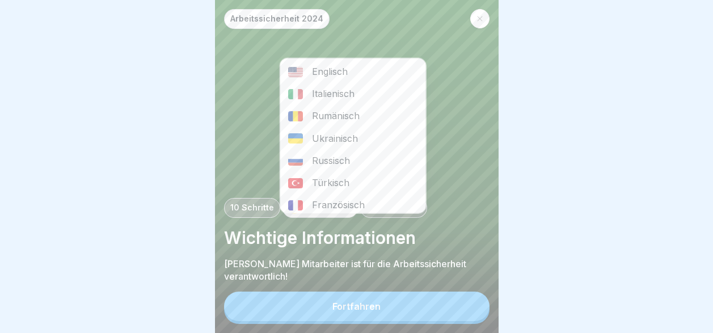
click at [334, 92] on div "Italienisch" at bounding box center [353, 94] width 146 height 22
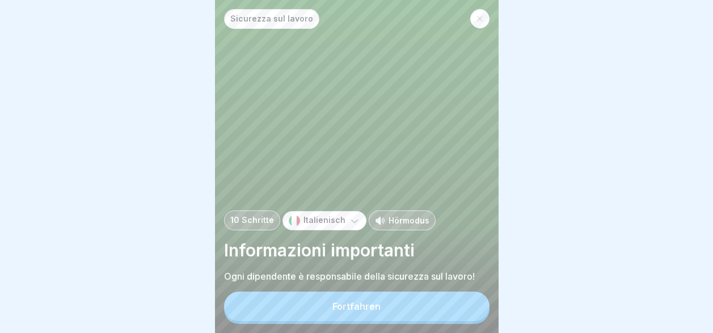
scroll to position [9, 0]
click at [412, 307] on button "Fortfahren" at bounding box center [356, 306] width 265 height 29
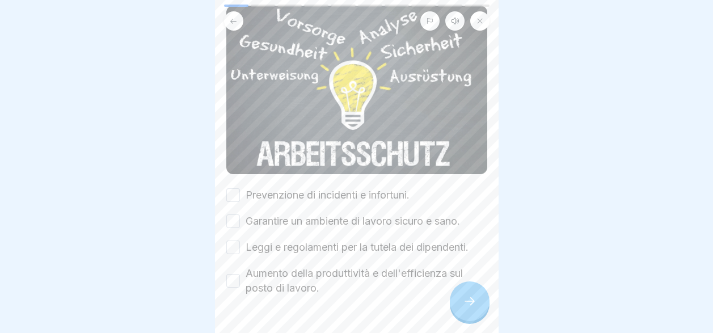
scroll to position [113, 0]
click at [231, 188] on button "Prevenzione di incidenti e infortuni." at bounding box center [233, 195] width 14 height 14
click at [233, 213] on div "Garantire un ambiente di lavoro sicuro e sano." at bounding box center [343, 220] width 234 height 15
click at [233, 240] on button "Leggi e regolamenti per la tutela dei dipendenti." at bounding box center [233, 247] width 14 height 14
click at [229, 214] on button "Garantire un ambiente di lavoro sicuro e sano." at bounding box center [233, 221] width 14 height 14
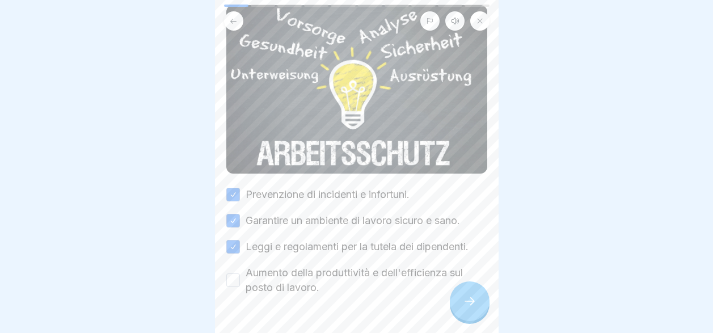
click at [233, 273] on button "Aumento della produttività e dell'efficienza sul posto di lavoro." at bounding box center [233, 280] width 14 height 14
click at [461, 306] on div at bounding box center [470, 301] width 40 height 40
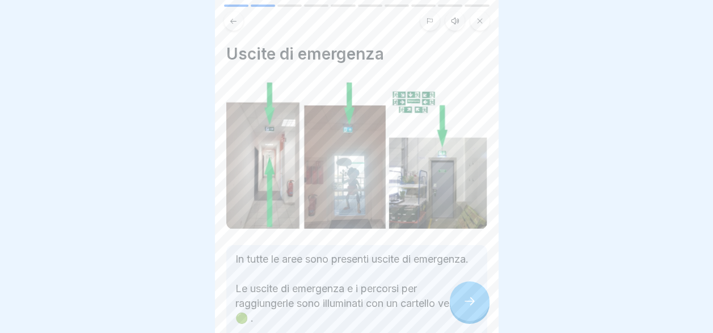
click at [468, 303] on icon at bounding box center [470, 301] width 14 height 14
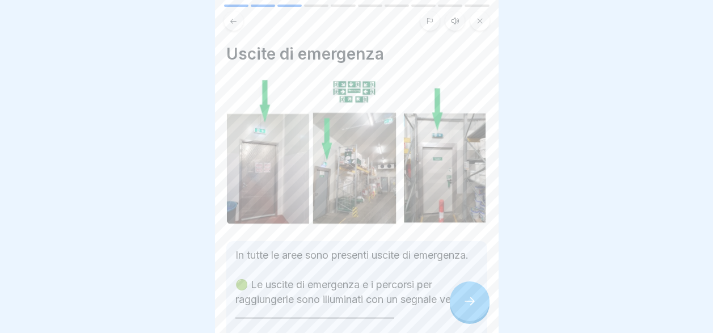
click at [465, 304] on icon at bounding box center [470, 301] width 14 height 14
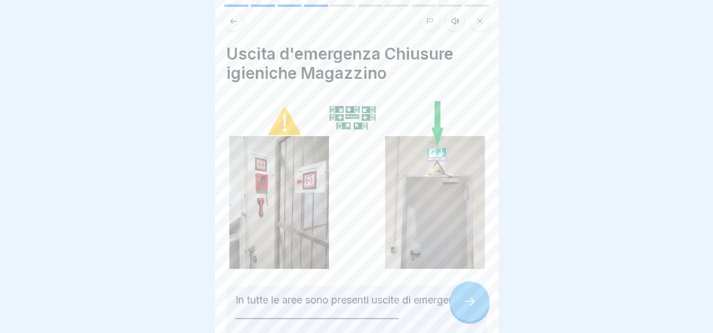
click at [465, 304] on icon at bounding box center [470, 301] width 14 height 14
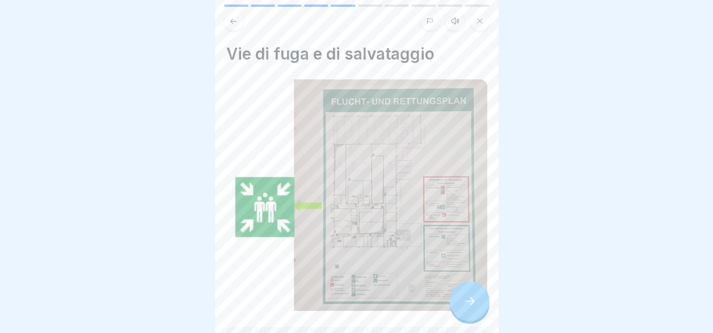
scroll to position [156, 0]
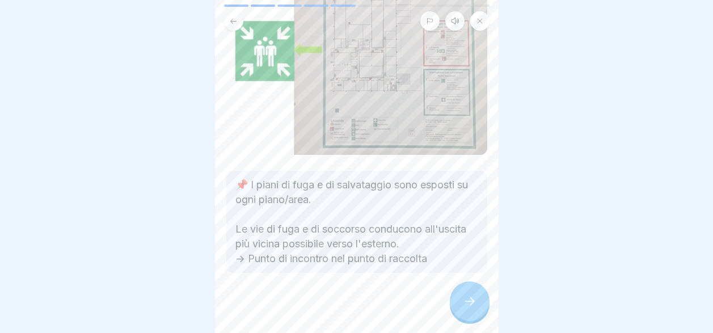
click at [466, 302] on icon at bounding box center [470, 301] width 14 height 14
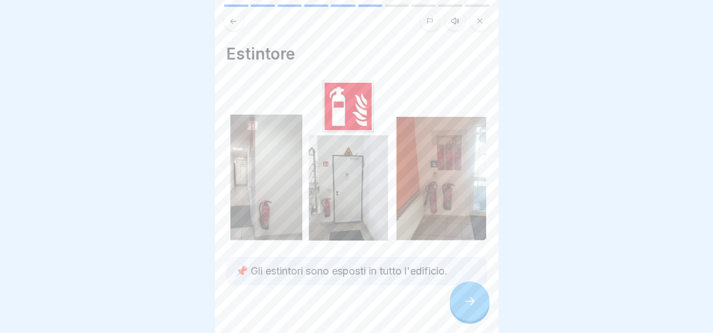
click at [466, 302] on icon at bounding box center [470, 301] width 14 height 14
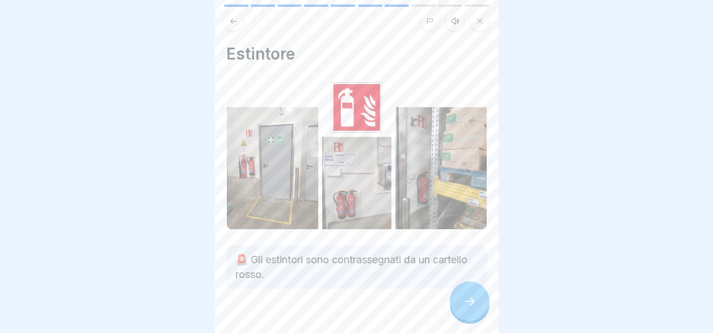
click at [466, 302] on icon at bounding box center [470, 301] width 14 height 14
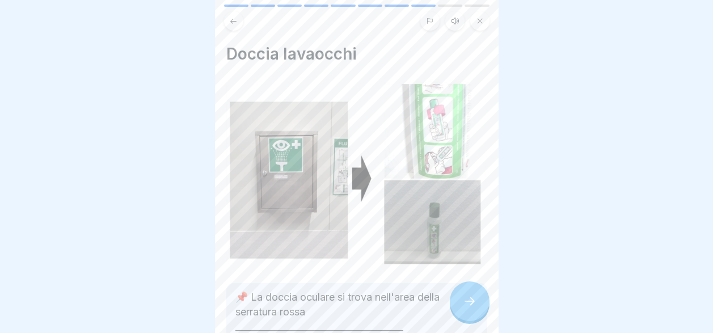
click at [466, 302] on icon at bounding box center [470, 301] width 14 height 14
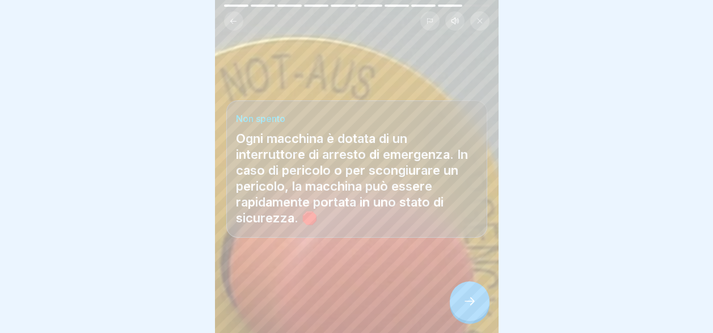
click at [466, 302] on icon at bounding box center [470, 301] width 14 height 14
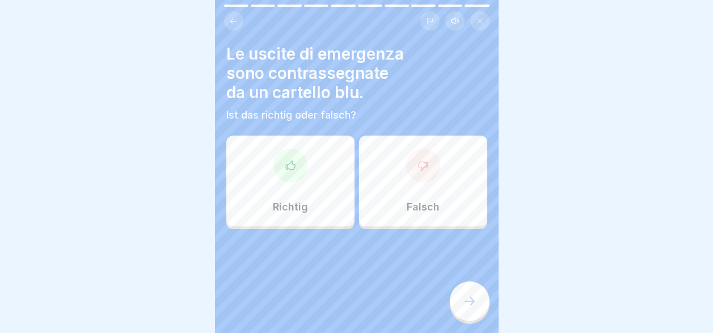
click at [413, 188] on div "Falsch" at bounding box center [423, 181] width 128 height 91
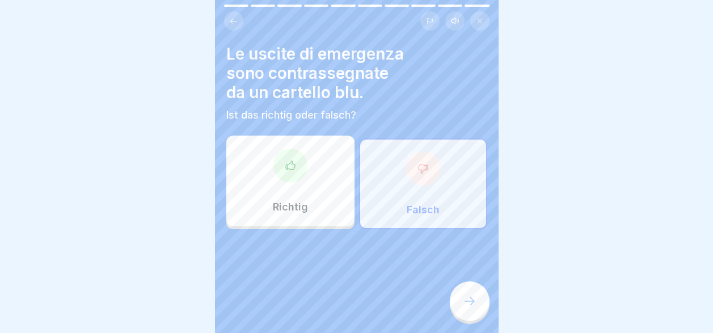
click at [479, 293] on div at bounding box center [470, 301] width 40 height 40
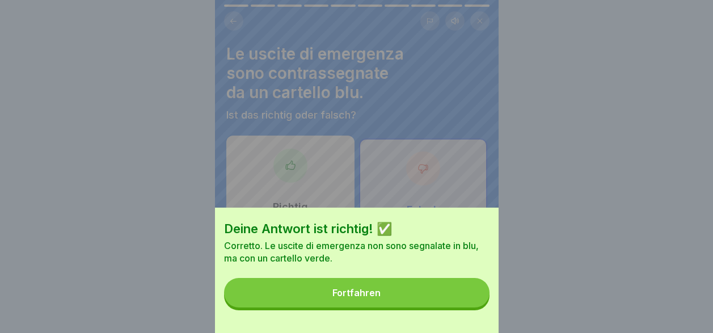
click at [450, 307] on button "Fortfahren" at bounding box center [356, 292] width 265 height 29
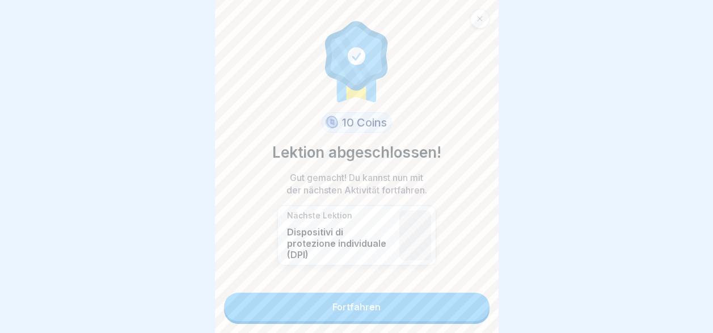
click at [419, 305] on link "Fortfahren" at bounding box center [356, 307] width 265 height 28
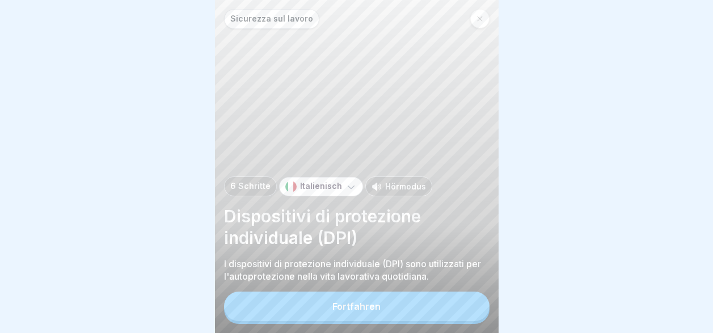
click at [394, 304] on button "Fortfahren" at bounding box center [356, 306] width 265 height 29
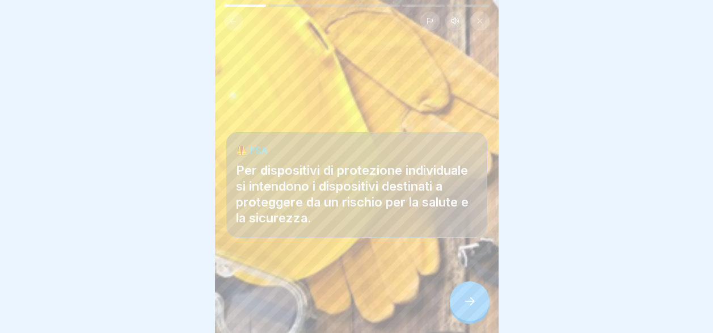
click at [477, 301] on div at bounding box center [470, 301] width 40 height 40
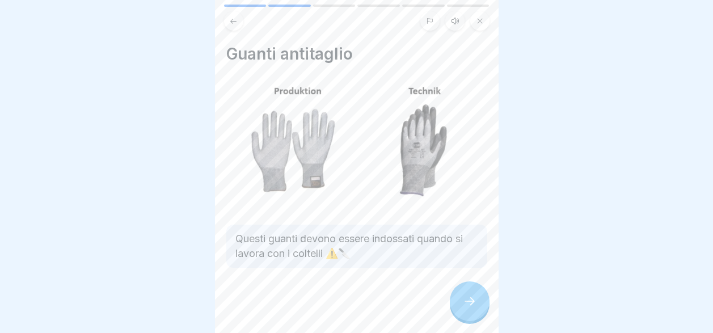
click at [463, 304] on icon at bounding box center [470, 301] width 14 height 14
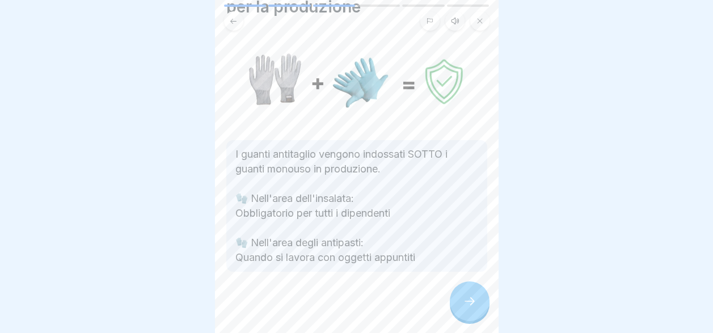
scroll to position [70, 0]
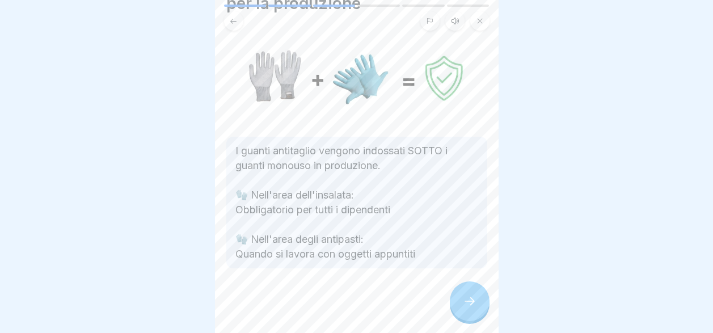
click at [459, 298] on div at bounding box center [470, 301] width 40 height 40
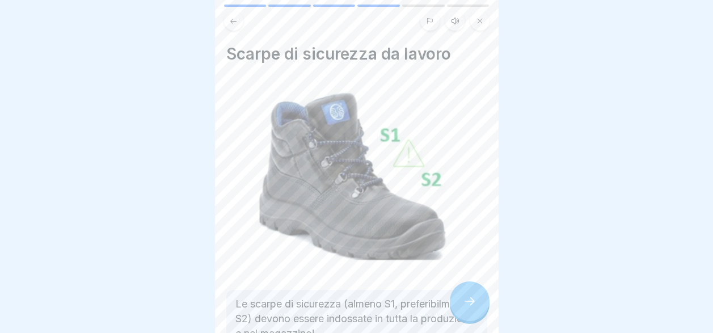
click at [459, 298] on div at bounding box center [470, 301] width 40 height 40
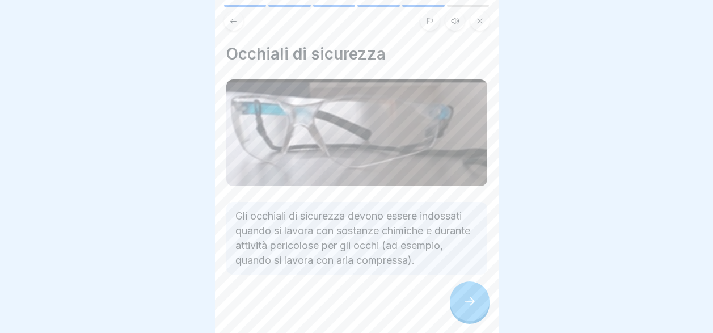
click at [459, 298] on div at bounding box center [470, 301] width 40 height 40
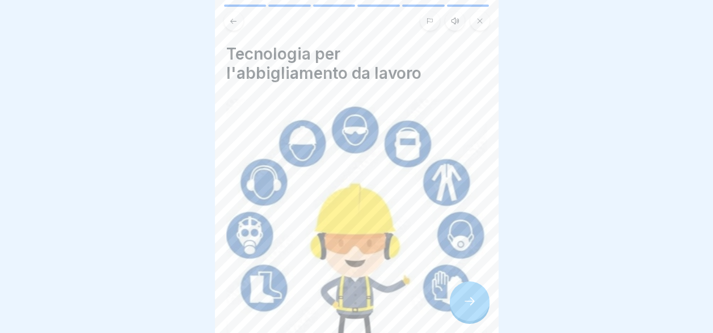
click at [459, 298] on div at bounding box center [470, 301] width 40 height 40
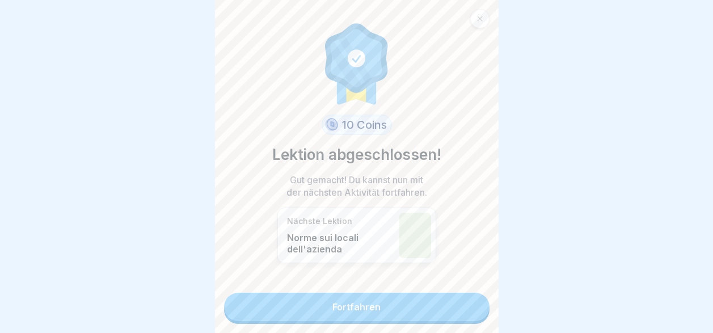
click at [459, 298] on link "Fortfahren" at bounding box center [356, 307] width 265 height 28
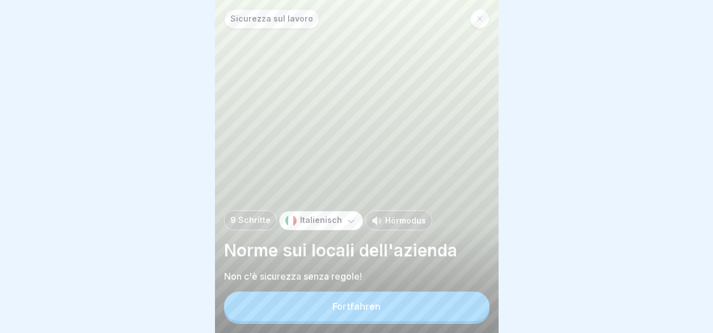
click at [459, 298] on button "Fortfahren" at bounding box center [356, 306] width 265 height 29
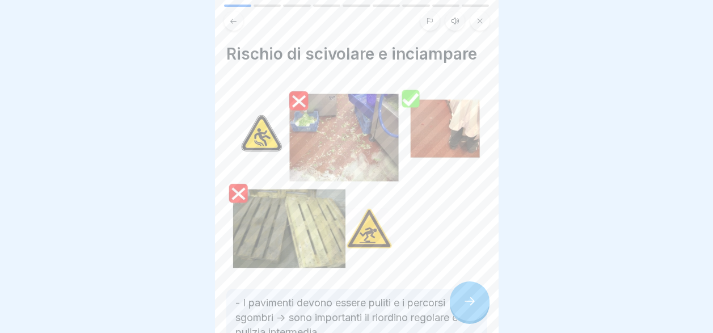
click at [459, 298] on div at bounding box center [470, 301] width 40 height 40
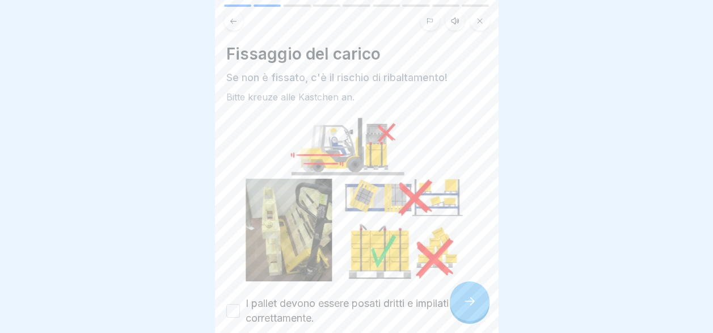
scroll to position [163, 0]
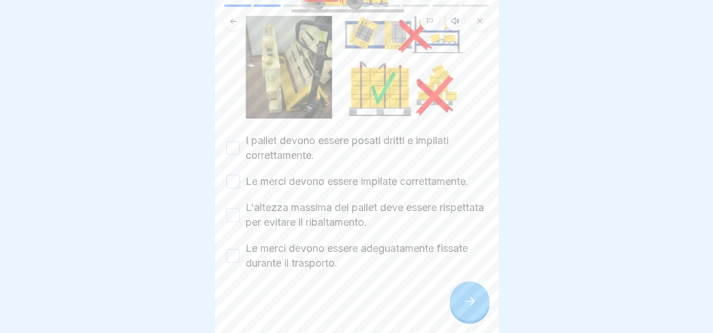
click at [230, 141] on button "I pallet devono essere posati dritti e impilati correttamente." at bounding box center [233, 148] width 14 height 14
click at [234, 175] on button "Le merci devono essere impilate correttamente." at bounding box center [233, 182] width 14 height 14
click at [233, 208] on button "L'altezza massima del pallet deve essere rispettata per evitare il ribaltamento." at bounding box center [233, 215] width 14 height 14
click at [238, 249] on button "Le merci devono essere adeguatamente fissate durante il trasporto." at bounding box center [233, 256] width 14 height 14
click at [470, 306] on icon at bounding box center [470, 301] width 14 height 14
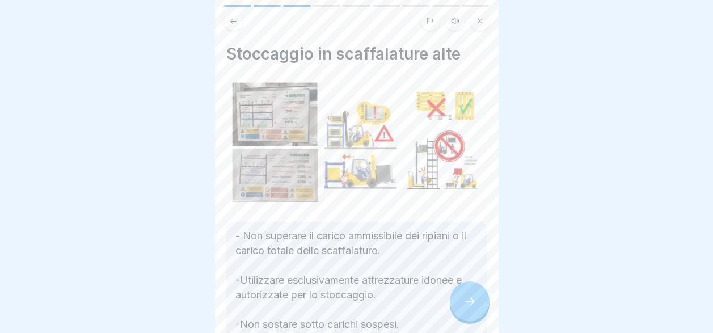
click at [468, 302] on icon at bounding box center [470, 301] width 14 height 14
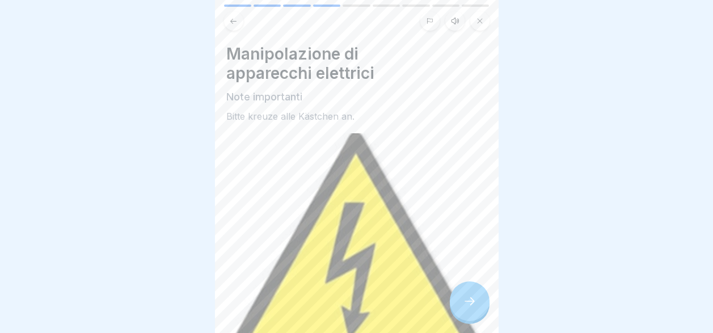
scroll to position [256, 0]
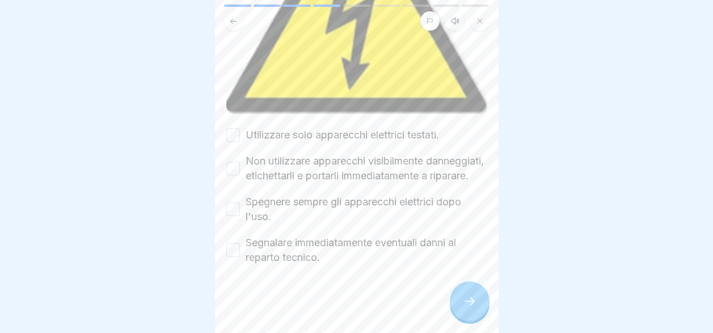
click at [225, 113] on div "Manipolazione di apparecchi elettrici Note importanti Bitte kreuze alle Kästche…" at bounding box center [357, 166] width 284 height 333
click at [234, 128] on button "Utilizzare solo apparecchi elettrici testati." at bounding box center [233, 135] width 14 height 14
click at [235, 162] on button "Non utilizzare apparecchi visibilmente danneggiati, etichettarli e portarli imm…" at bounding box center [233, 169] width 14 height 14
click at [232, 204] on button "Spegnere sempre gli apparecchi elettrici dopo l'uso." at bounding box center [233, 209] width 14 height 14
click at [237, 247] on button "Segnalare immediatamente eventuali danni al reparto tecnico." at bounding box center [233, 250] width 14 height 14
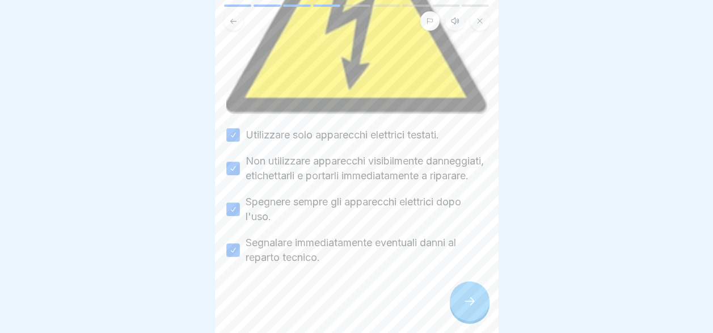
click at [471, 307] on icon at bounding box center [470, 301] width 14 height 14
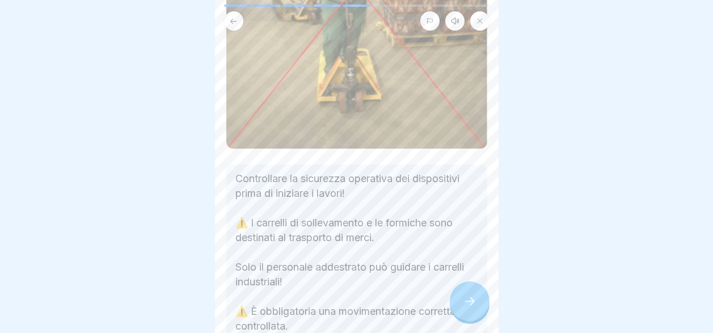
scroll to position [340, 0]
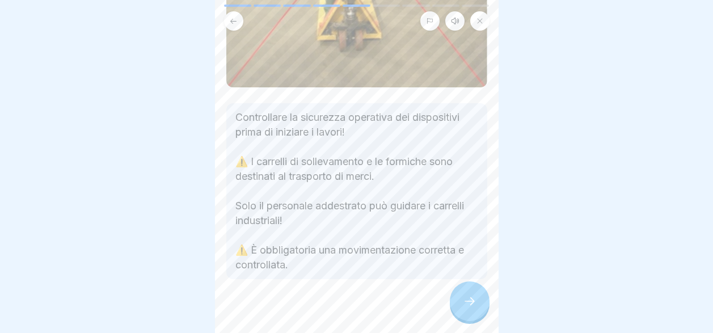
click at [475, 301] on icon at bounding box center [470, 301] width 14 height 14
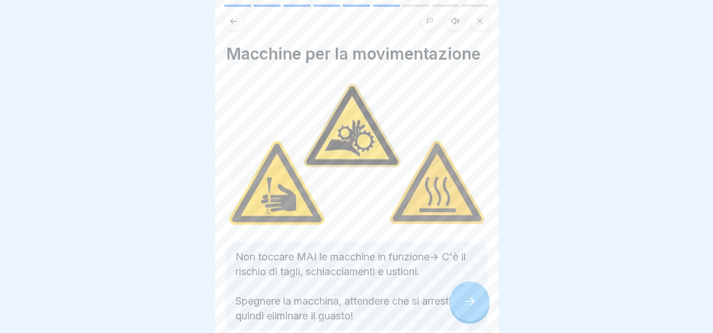
click at [474, 299] on icon at bounding box center [470, 301] width 14 height 14
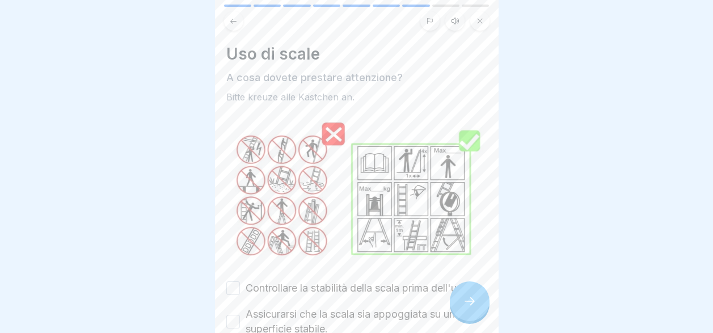
click at [230, 281] on button "Controllare la stabilità della scala prima dell'uso." at bounding box center [233, 288] width 14 height 14
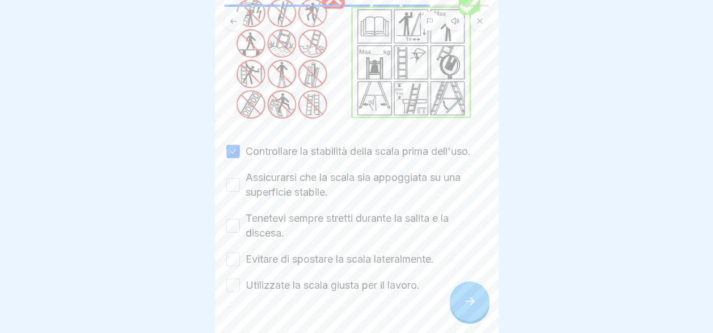
scroll to position [159, 0]
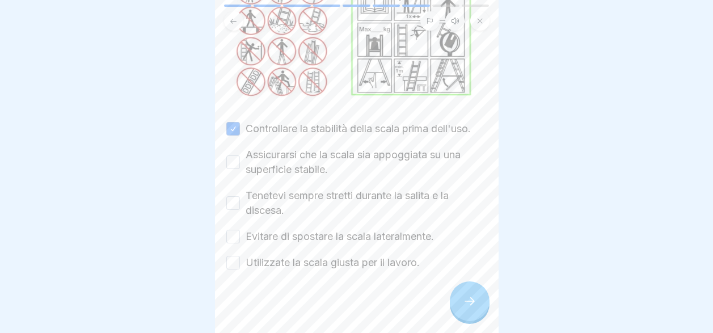
click at [233, 155] on button "Assicurarsi che la scala sia appoggiata su una superficie stabile." at bounding box center [233, 162] width 14 height 14
click at [229, 196] on button "Tenetevi sempre stretti durante la salita e la discesa." at bounding box center [233, 203] width 14 height 14
click at [227, 230] on button "Evitare di spostare la scala lateralmente." at bounding box center [233, 237] width 14 height 14
click at [231, 256] on button "Utilizzate la scala giusta per il lavoro." at bounding box center [233, 263] width 14 height 14
click at [470, 298] on icon at bounding box center [470, 301] width 14 height 14
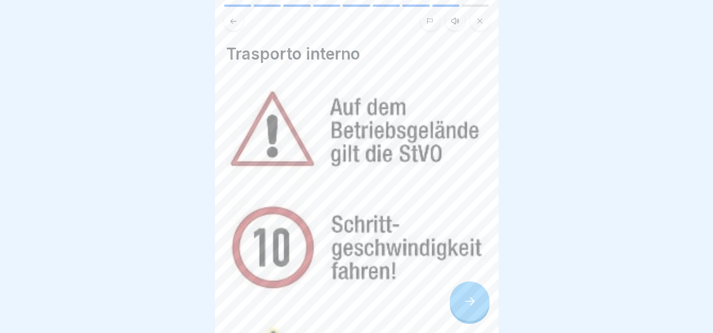
scroll to position [280, 0]
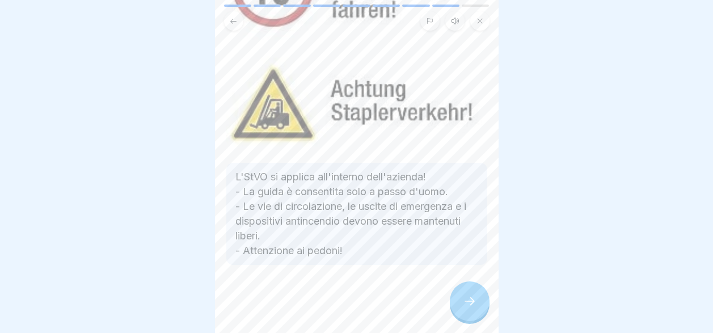
click at [469, 297] on icon at bounding box center [470, 301] width 14 height 14
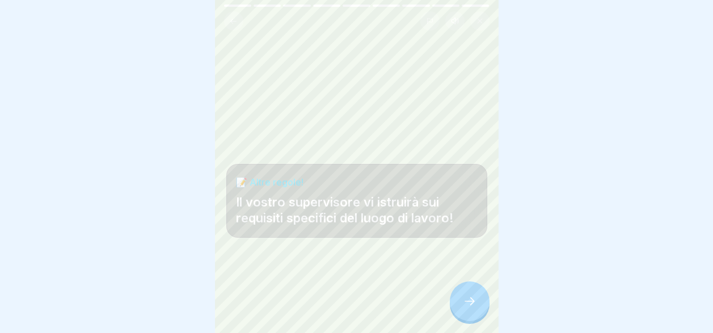
click at [469, 297] on icon at bounding box center [470, 301] width 14 height 14
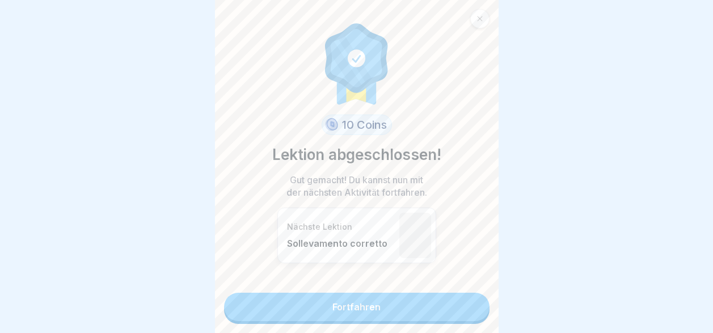
click at [469, 297] on link "Fortfahren" at bounding box center [356, 307] width 265 height 28
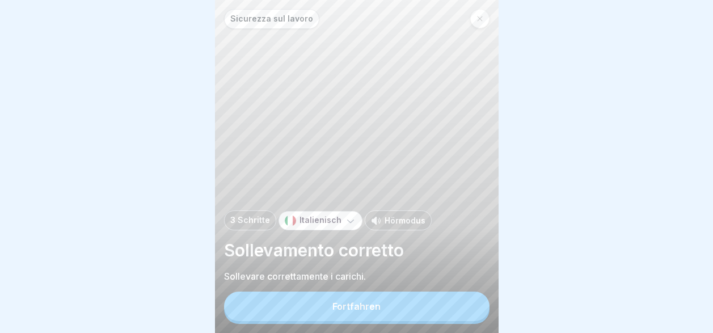
click at [469, 297] on button "Fortfahren" at bounding box center [356, 306] width 265 height 29
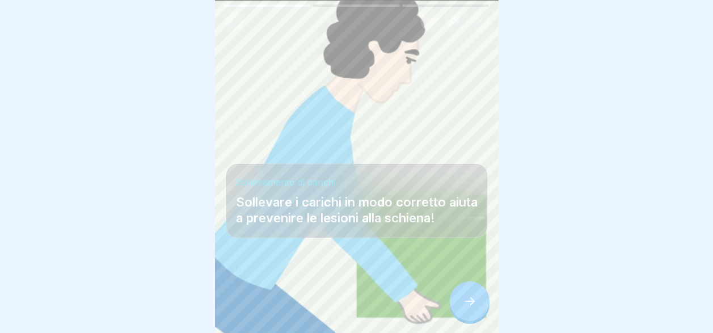
click at [469, 297] on icon at bounding box center [470, 301] width 14 height 14
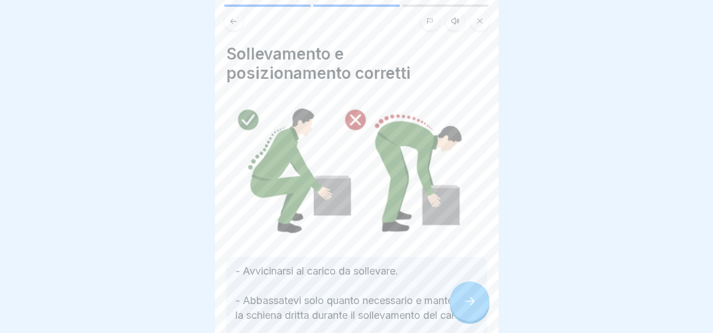
click at [469, 297] on icon at bounding box center [470, 301] width 14 height 14
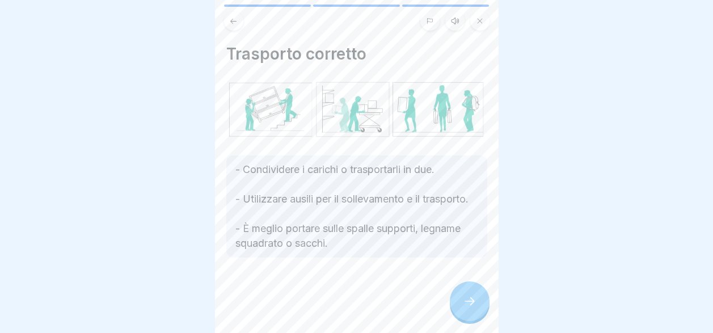
click at [469, 297] on icon at bounding box center [470, 301] width 14 height 14
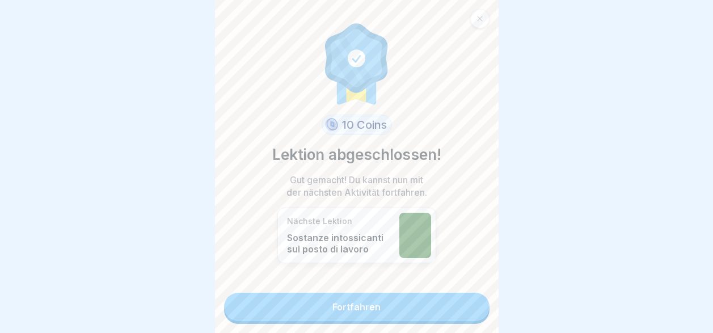
click at [469, 297] on link "Fortfahren" at bounding box center [356, 307] width 265 height 28
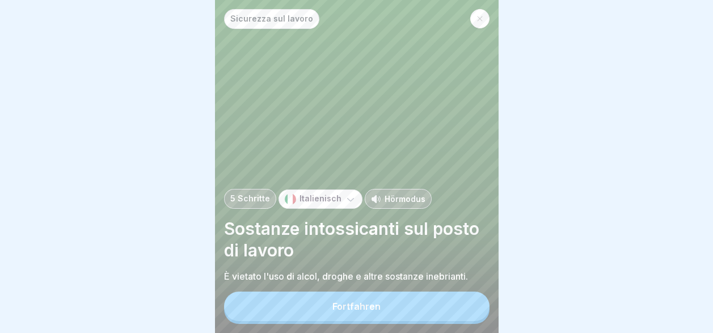
click at [469, 297] on button "Fortfahren" at bounding box center [356, 306] width 265 height 29
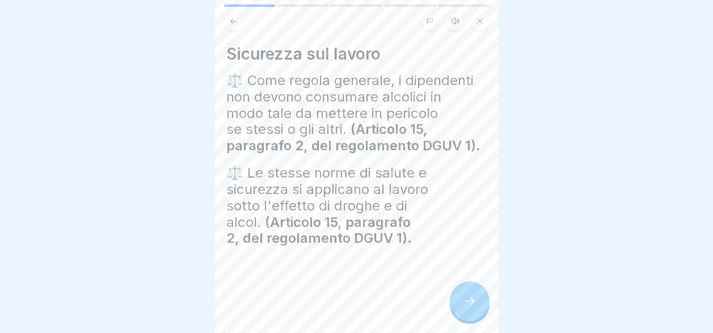
click at [469, 297] on icon at bounding box center [470, 301] width 14 height 14
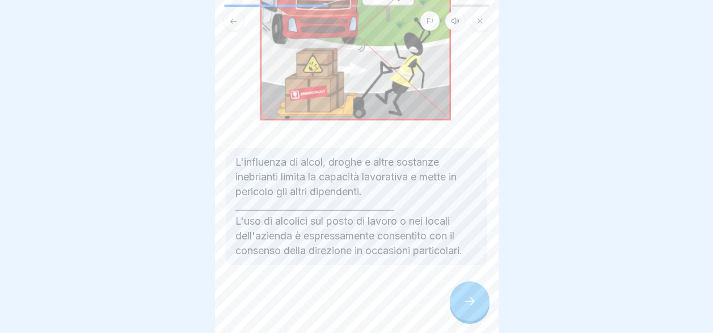
scroll to position [162, 0]
click at [462, 295] on div at bounding box center [470, 301] width 40 height 40
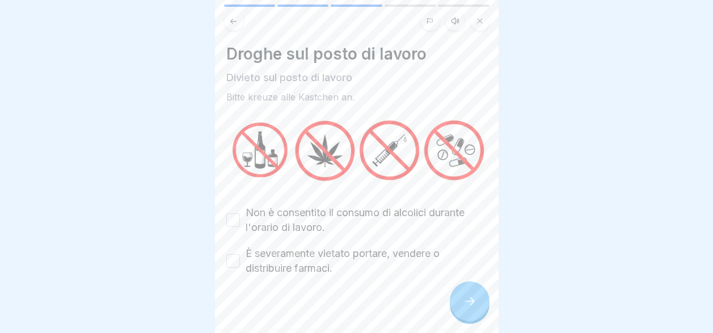
click at [234, 213] on button "Non è consentito il consumo di alcolici durante l'orario di lavoro." at bounding box center [233, 220] width 14 height 14
click at [232, 254] on button "È severamente vietato portare, vendere o distribuire farmaci." at bounding box center [233, 261] width 14 height 14
click at [470, 298] on icon at bounding box center [470, 301] width 14 height 14
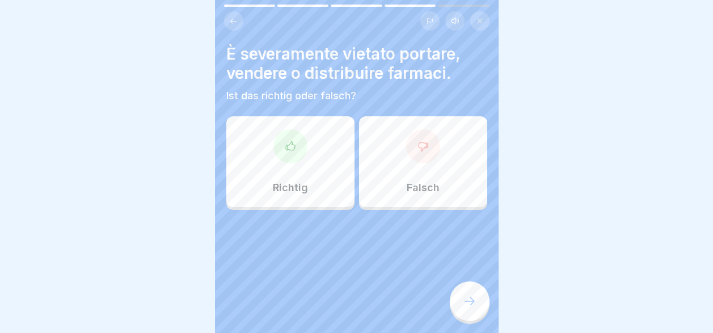
click at [295, 164] on div "Richtig" at bounding box center [290, 161] width 128 height 91
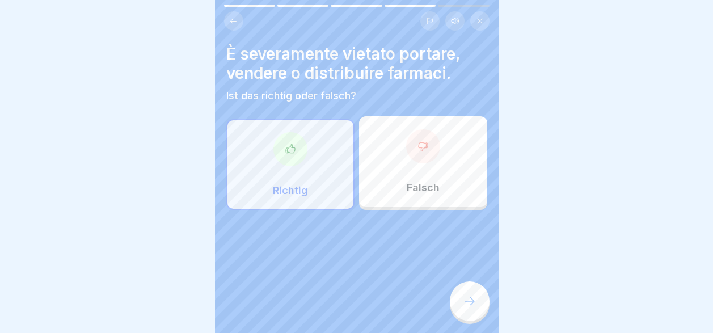
click at [463, 302] on icon at bounding box center [470, 301] width 14 height 14
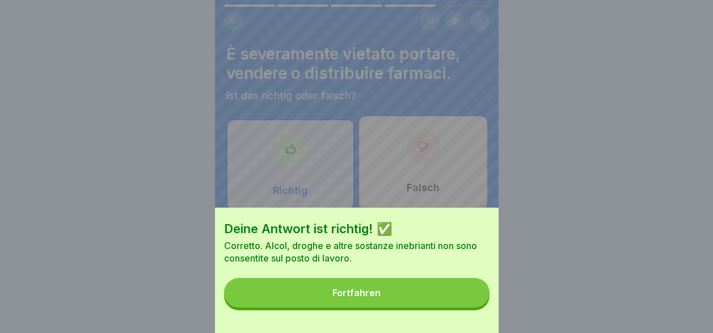
click at [429, 294] on button "Fortfahren" at bounding box center [356, 292] width 265 height 29
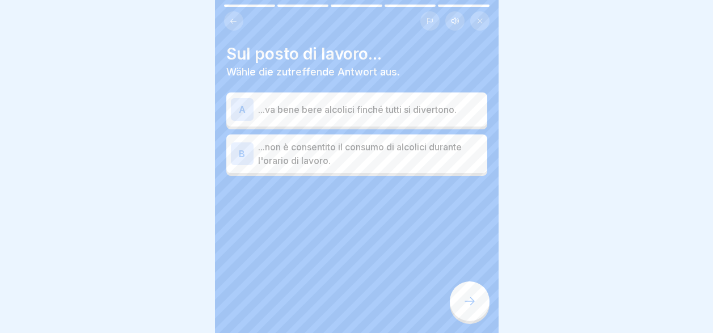
click at [368, 146] on p "...non è consentito il consumo di alcolici durante l'orario di lavoro." at bounding box center [370, 153] width 225 height 27
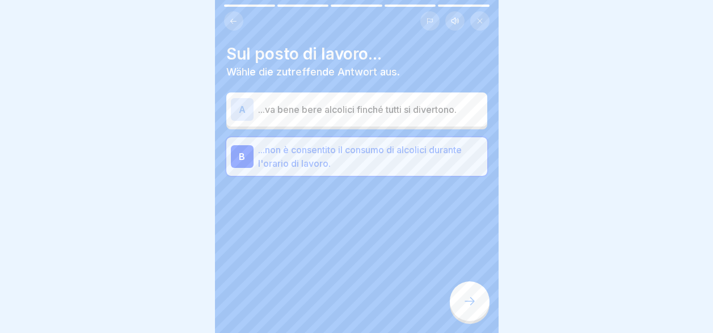
click at [468, 299] on icon at bounding box center [470, 301] width 14 height 14
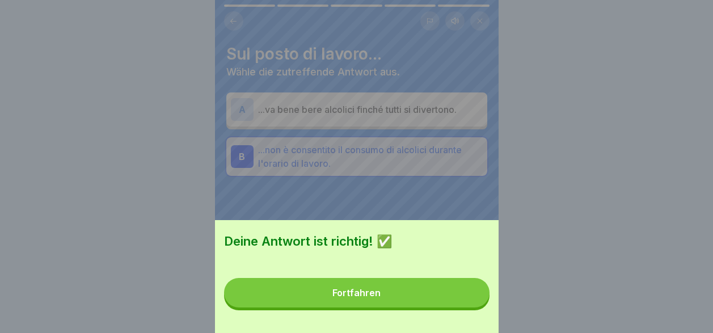
drag, startPoint x: 423, startPoint y: 289, endPoint x: 424, endPoint y: 297, distance: 7.5
click at [424, 297] on button "Fortfahren" at bounding box center [356, 292] width 265 height 29
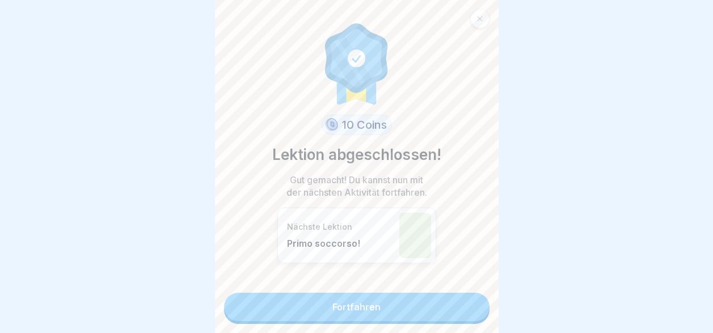
click at [407, 293] on link "Fortfahren" at bounding box center [356, 307] width 265 height 28
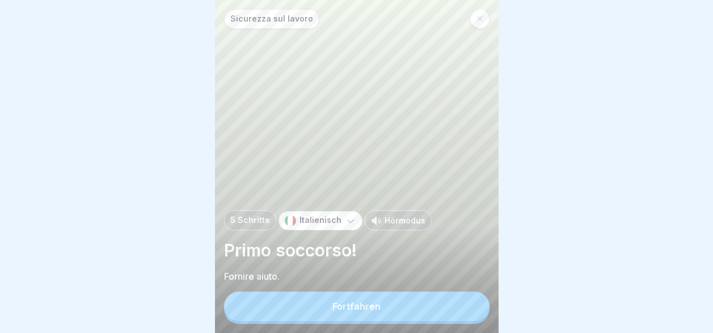
click at [403, 309] on button "Fortfahren" at bounding box center [356, 306] width 265 height 29
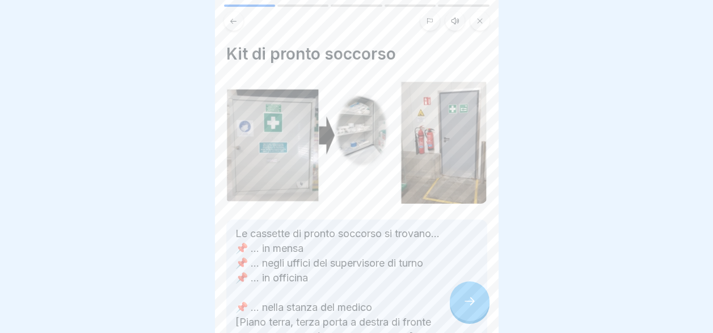
scroll to position [170, 0]
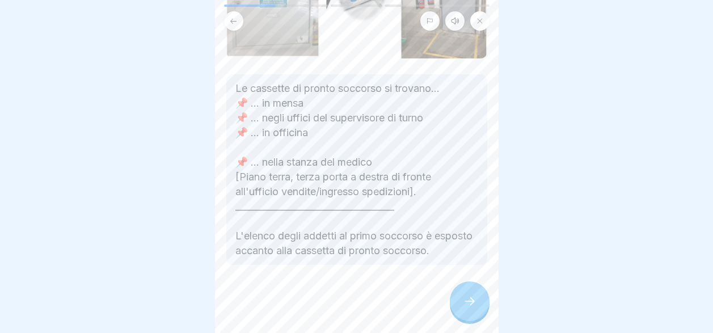
click at [467, 292] on div at bounding box center [470, 301] width 40 height 40
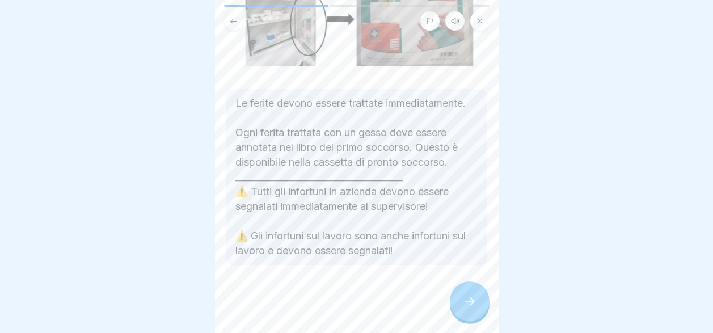
scroll to position [187, 0]
click at [468, 303] on icon at bounding box center [470, 301] width 14 height 14
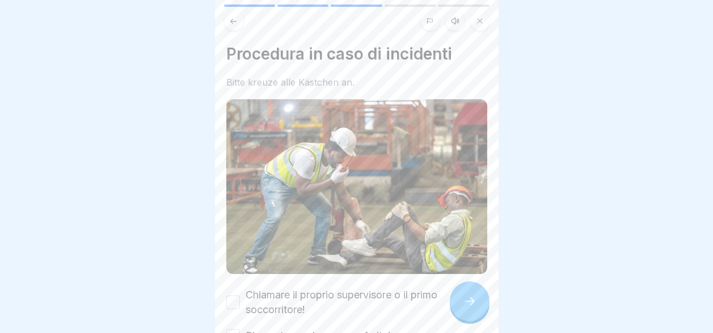
click at [233, 296] on button "Chiamare il proprio supervisore o il primo soccorritore!" at bounding box center [233, 303] width 14 height 14
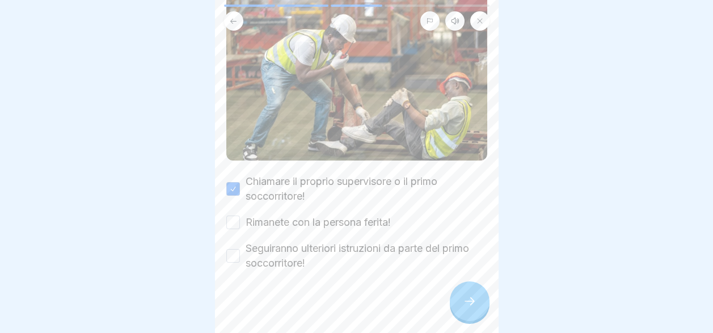
click at [233, 216] on button "Rimanete con la persona ferita!" at bounding box center [233, 223] width 14 height 14
click at [231, 248] on div "Seguiranno ulteriori istruzioni da parte del primo soccorritore!" at bounding box center [356, 255] width 261 height 29
click at [235, 249] on button "Seguiranno ulteriori istruzioni da parte del primo soccorritore!" at bounding box center [233, 256] width 14 height 14
click at [473, 309] on div at bounding box center [470, 301] width 40 height 40
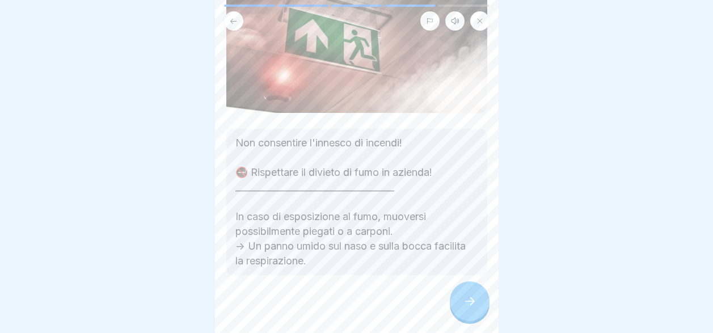
click at [462, 294] on div at bounding box center [470, 301] width 40 height 40
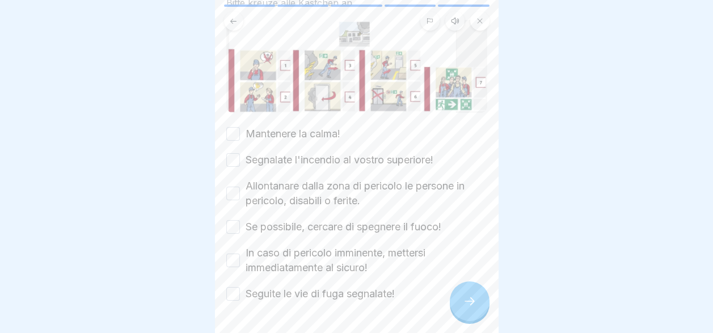
click at [237, 127] on button "Mantenere la calma!" at bounding box center [233, 134] width 14 height 14
click at [234, 153] on button "Segnalate l'incendio al vostro superiore!" at bounding box center [233, 160] width 14 height 14
click at [233, 187] on button "Allontanare dalla zona di pericolo le persone in pericolo, disabili o ferite." at bounding box center [233, 194] width 14 height 14
click at [233, 220] on button "Se possibile, cercare di spegnere il fuoco!" at bounding box center [233, 227] width 14 height 14
click at [233, 254] on button "In caso di pericolo imminente, mettersi immediatamente al sicuro!" at bounding box center [233, 261] width 14 height 14
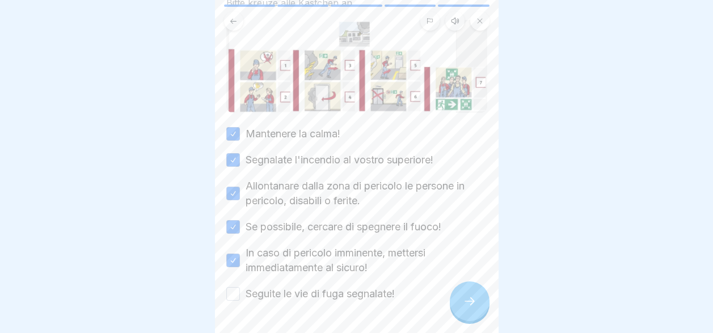
click at [238, 301] on div at bounding box center [356, 335] width 261 height 68
click at [234, 287] on button "Seguite le vie di fuga segnalate!" at bounding box center [233, 294] width 14 height 14
click at [468, 295] on div at bounding box center [470, 301] width 40 height 40
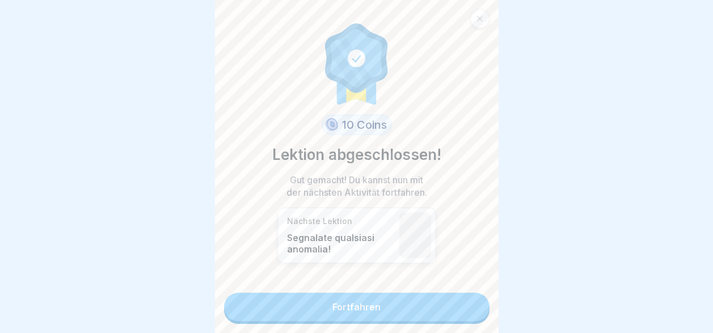
click at [447, 299] on link "Fortfahren" at bounding box center [356, 307] width 265 height 28
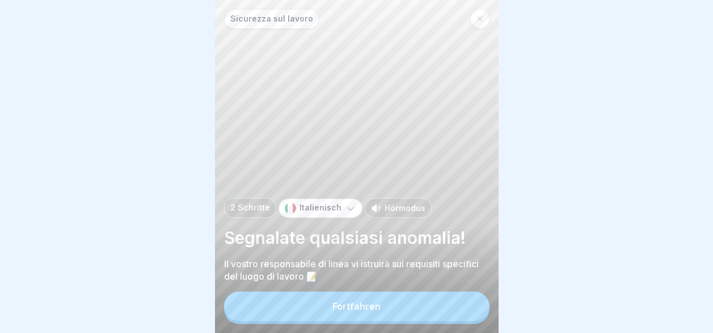
click at [447, 299] on button "Fortfahren" at bounding box center [356, 306] width 265 height 29
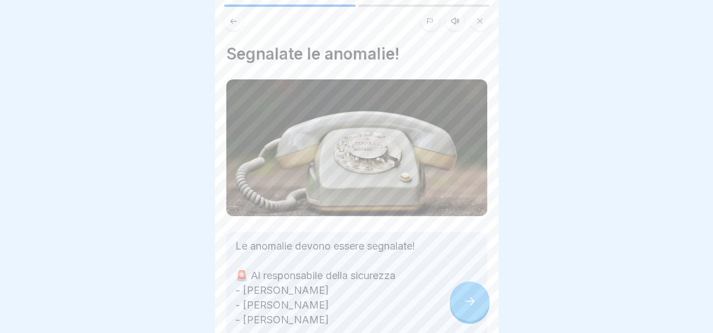
scroll to position [113, 0]
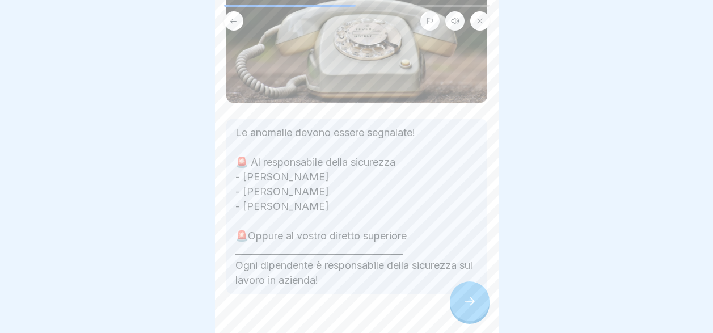
click at [461, 297] on div at bounding box center [470, 301] width 40 height 40
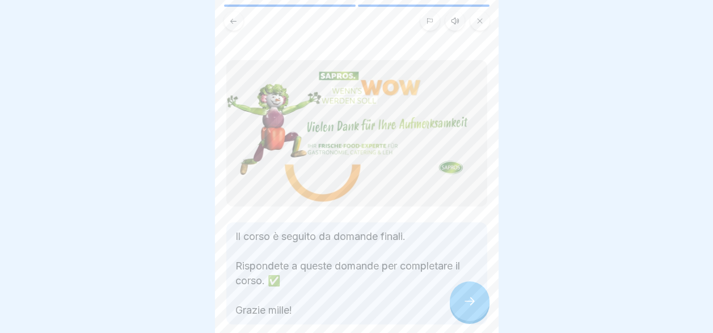
click at [461, 297] on div at bounding box center [470, 301] width 40 height 40
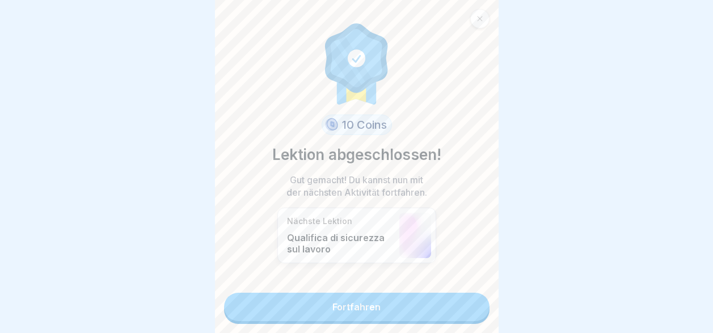
click at [461, 297] on link "Fortfahren" at bounding box center [356, 307] width 265 height 28
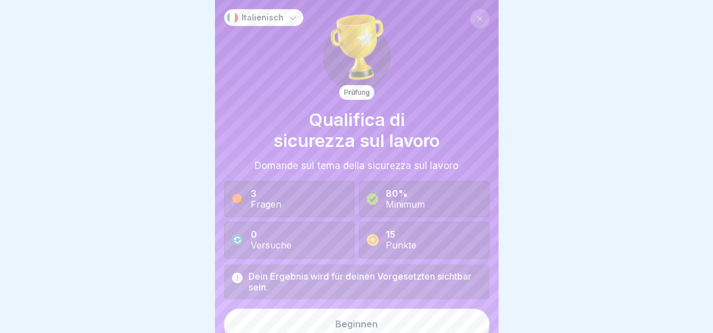
click at [428, 318] on button "Beginnen" at bounding box center [356, 324] width 265 height 31
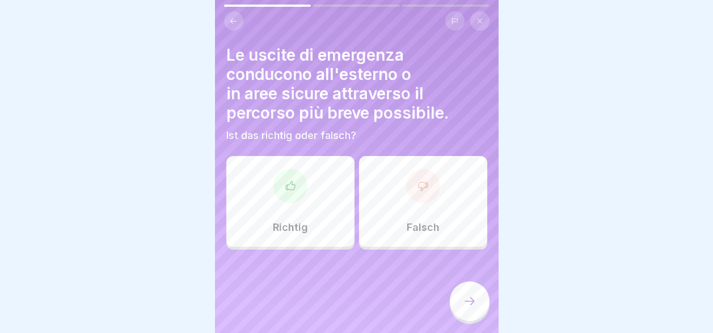
click at [277, 195] on div "Richtig" at bounding box center [290, 201] width 128 height 91
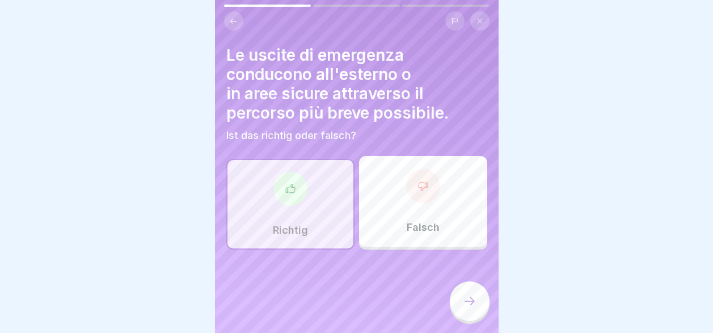
click at [470, 298] on icon at bounding box center [470, 301] width 14 height 14
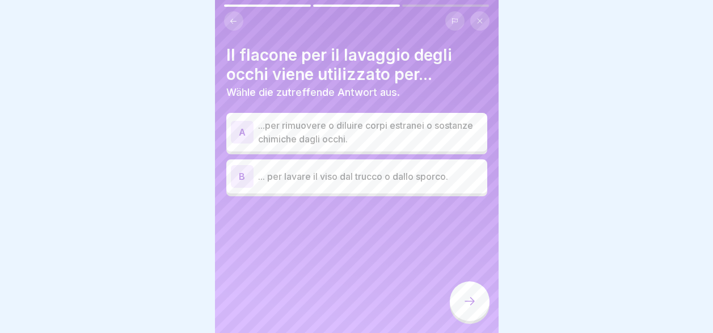
click at [394, 125] on p "...per rimuovere o diluire corpi estranei o sostanze chimiche dagli occhi." at bounding box center [370, 132] width 225 height 27
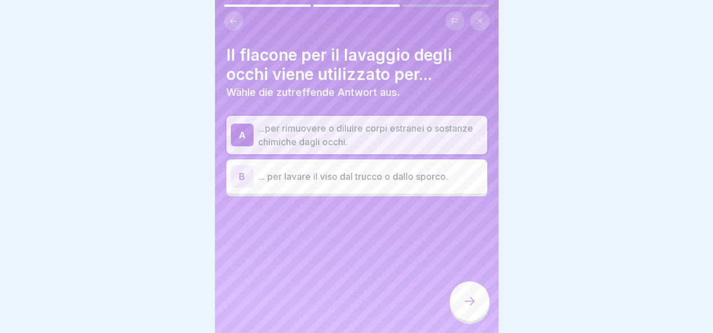
click at [470, 293] on div at bounding box center [470, 301] width 40 height 40
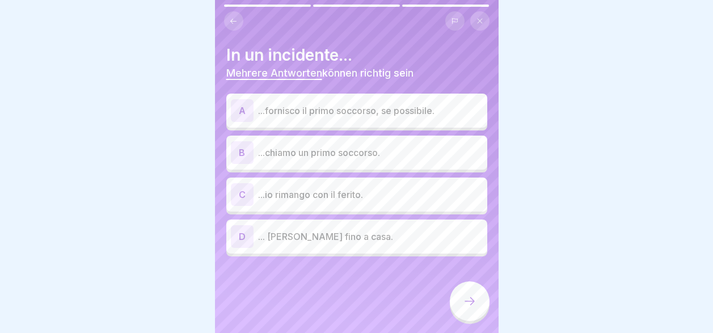
click at [303, 188] on p "...io rimango con il ferito." at bounding box center [370, 195] width 225 height 14
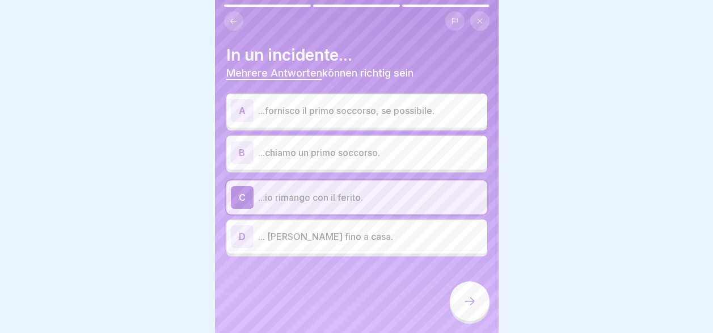
click at [287, 107] on p "...fornisco il primo soccorso, se possibile." at bounding box center [370, 111] width 225 height 14
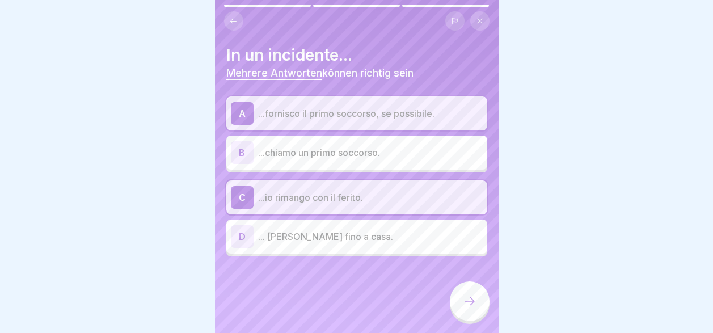
click at [302, 146] on p "...chiamo un primo soccorso." at bounding box center [370, 153] width 225 height 14
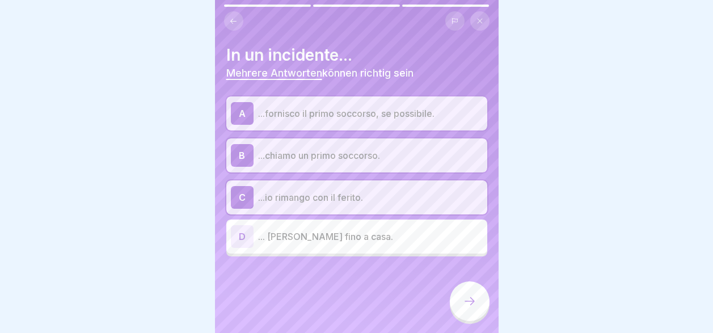
click at [466, 305] on icon at bounding box center [470, 301] width 14 height 14
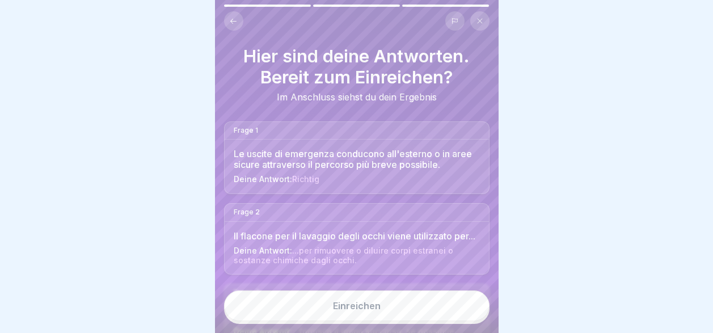
click at [334, 313] on button "Einreichen" at bounding box center [356, 305] width 265 height 31
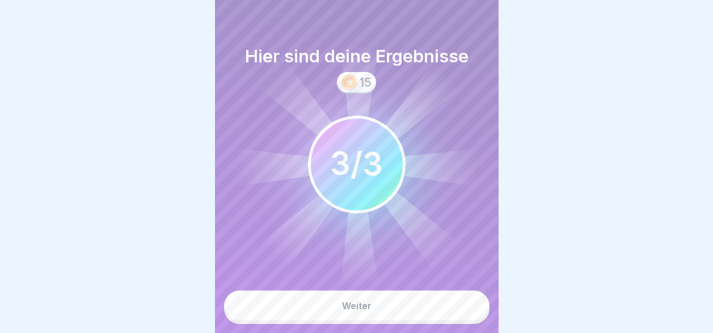
click at [323, 304] on button "Weiter" at bounding box center [356, 305] width 265 height 31
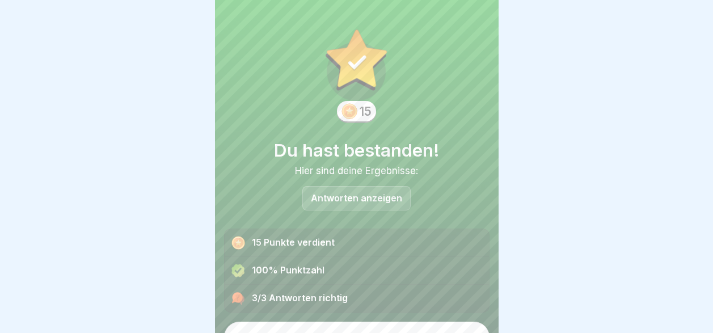
click at [328, 325] on button "Weiter" at bounding box center [356, 337] width 265 height 31
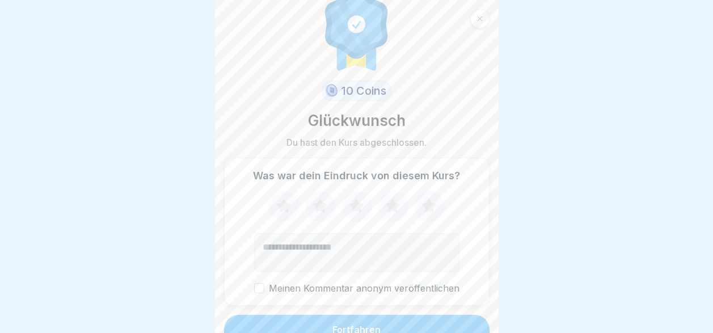
scroll to position [37, 0]
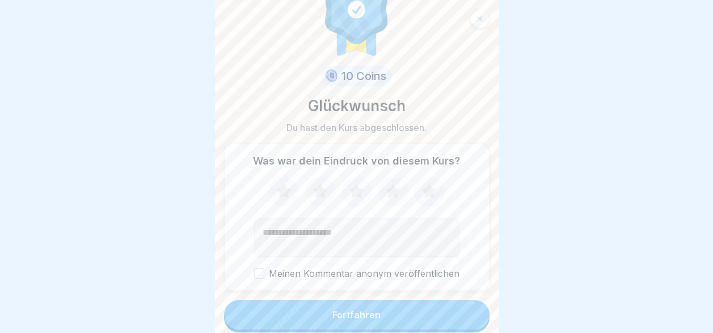
click at [394, 305] on button "Fortfahren" at bounding box center [356, 314] width 265 height 29
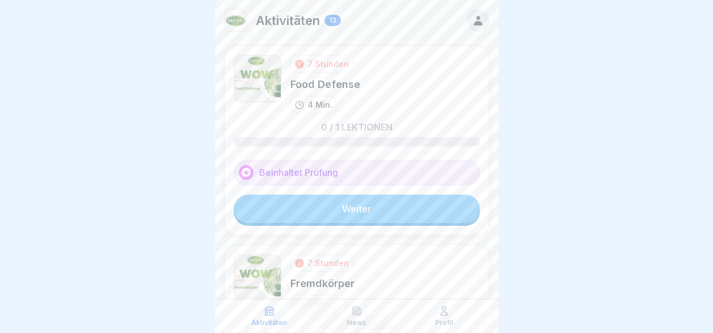
scroll to position [9, 0]
click at [371, 199] on link "Weiter" at bounding box center [357, 209] width 246 height 28
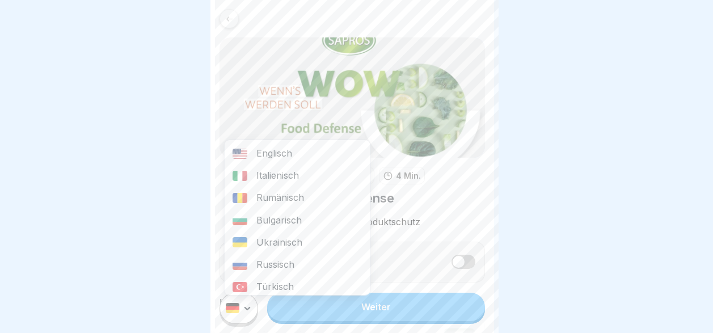
click at [255, 316] on html "Kurs 7 Stunden 4 Min. Food Defense Food Defense = Produktschutz Hörmodus Liest …" at bounding box center [356, 166] width 713 height 333
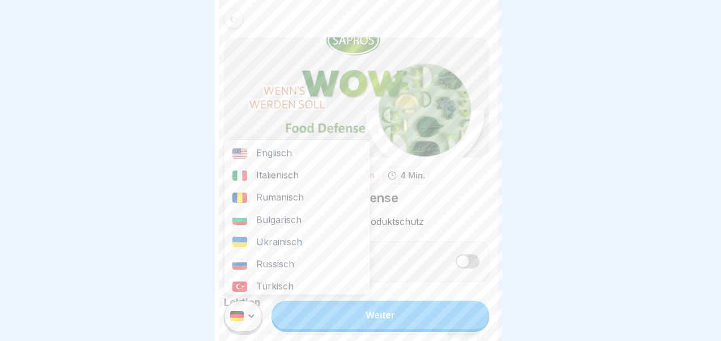
click at [290, 174] on div "Italienisch" at bounding box center [298, 175] width 146 height 22
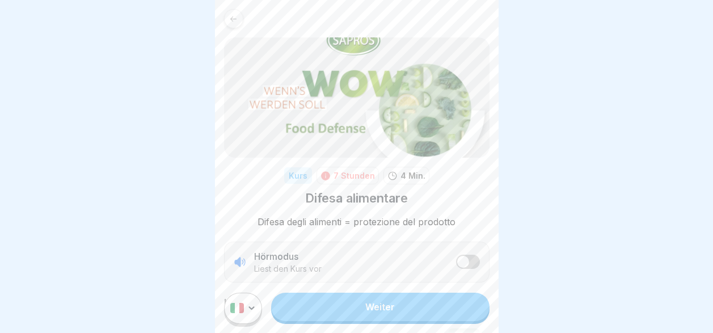
click at [347, 315] on link "Weiter" at bounding box center [380, 307] width 218 height 28
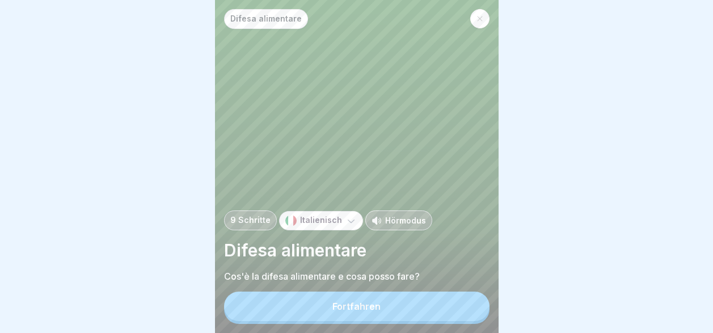
click at [346, 311] on div "Fortfahren" at bounding box center [356, 306] width 48 height 10
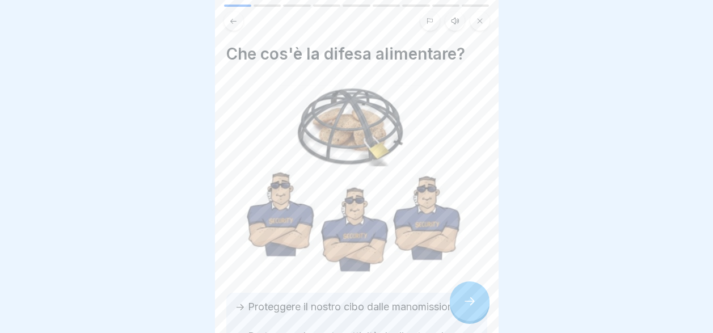
scroll to position [108, 0]
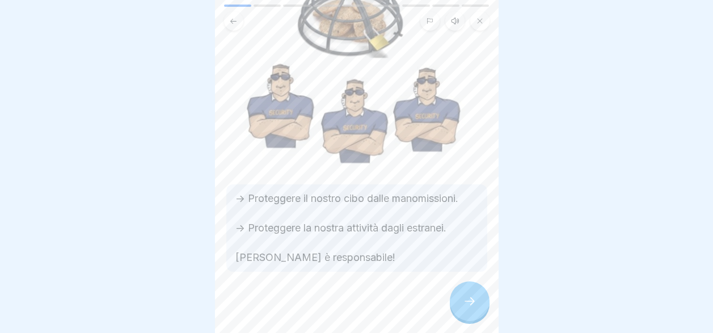
click at [461, 307] on div at bounding box center [470, 301] width 40 height 40
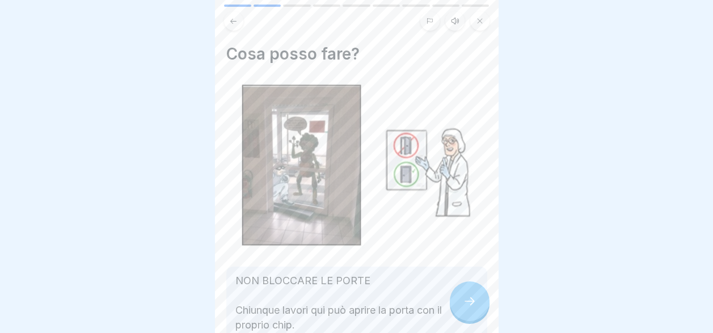
scroll to position [98, 0]
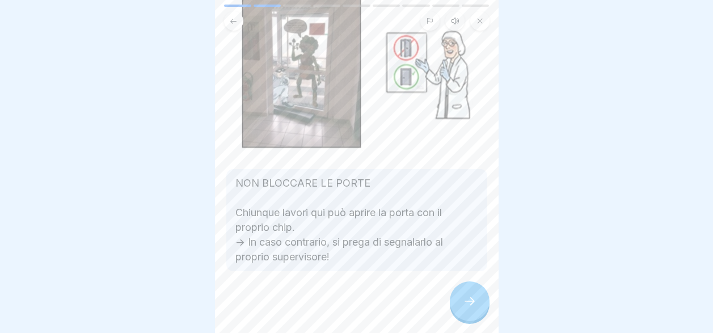
click at [468, 297] on icon at bounding box center [470, 301] width 14 height 14
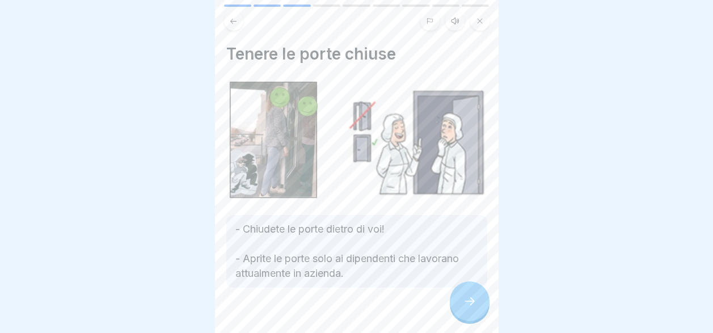
click at [470, 304] on icon at bounding box center [470, 301] width 14 height 14
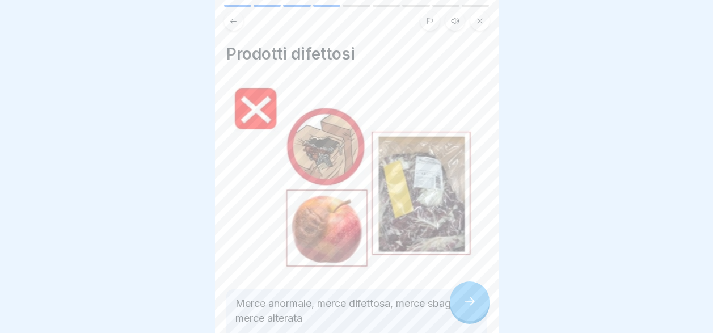
scroll to position [105, 0]
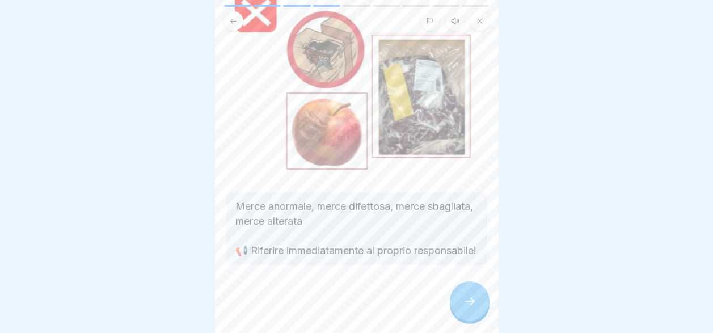
click at [468, 297] on icon at bounding box center [470, 301] width 14 height 14
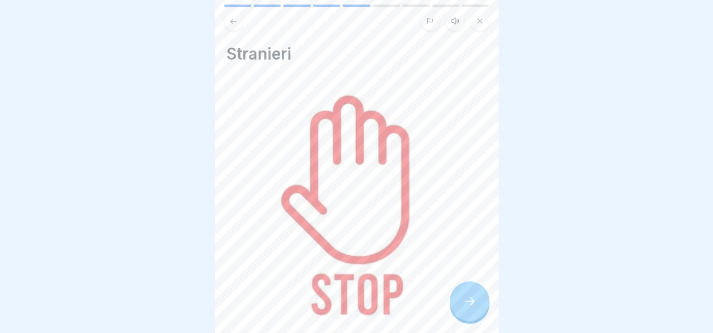
scroll to position [154, 0]
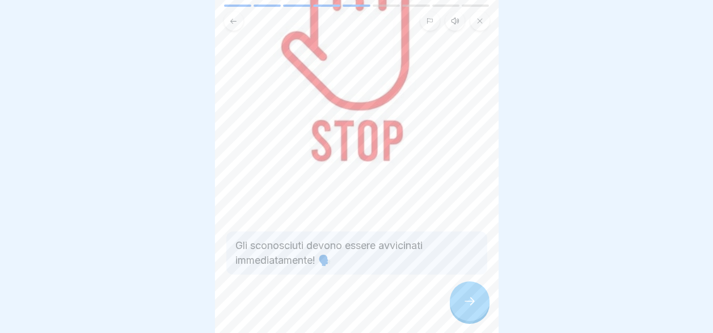
click at [462, 297] on div at bounding box center [470, 301] width 40 height 40
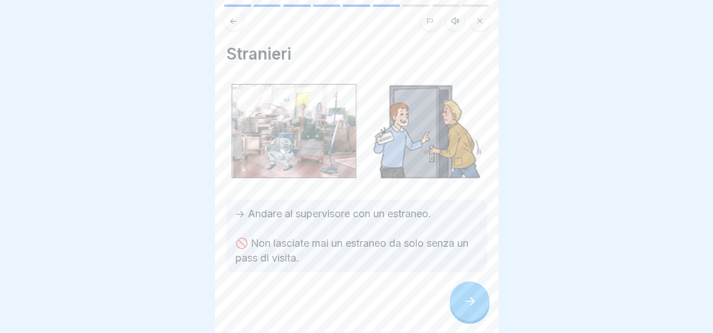
click at [462, 297] on div at bounding box center [470, 301] width 40 height 40
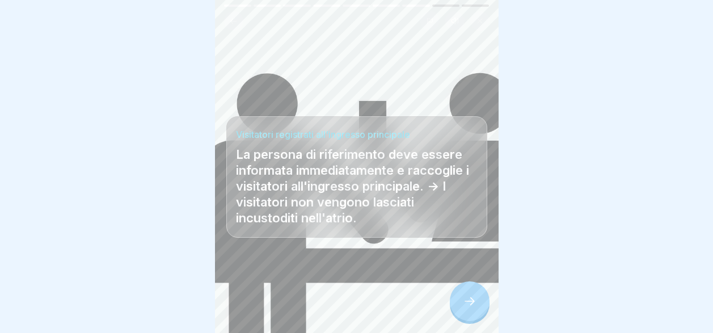
click at [462, 297] on div at bounding box center [470, 301] width 40 height 40
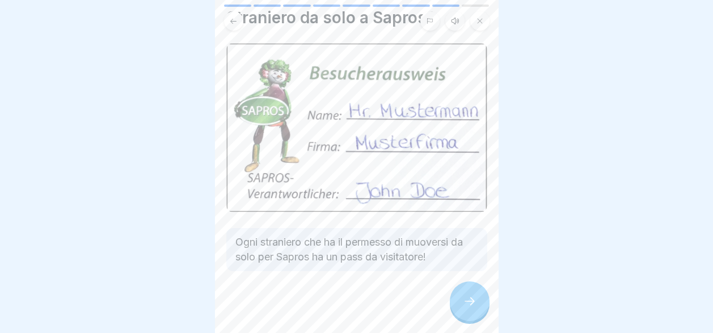
scroll to position [37, 0]
click at [458, 302] on div at bounding box center [470, 301] width 40 height 40
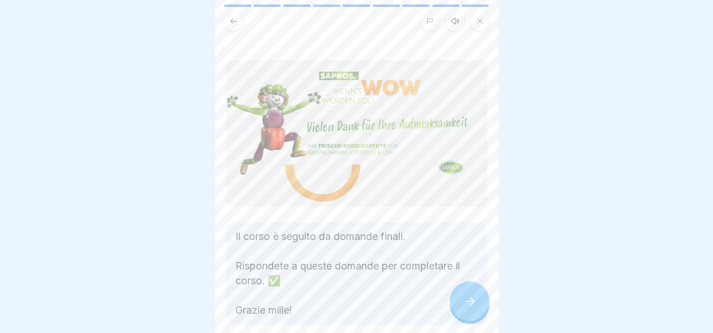
click at [473, 301] on icon at bounding box center [470, 301] width 14 height 14
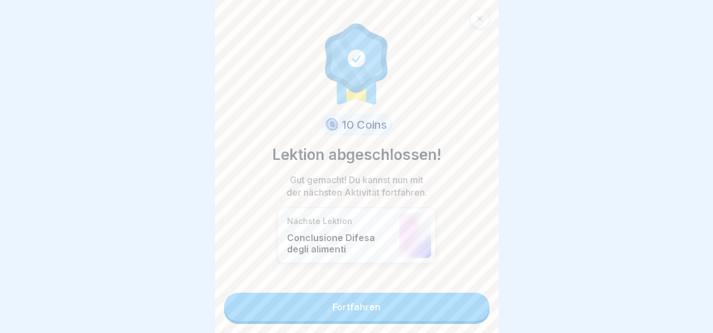
click at [439, 300] on link "Fortfahren" at bounding box center [356, 307] width 265 height 28
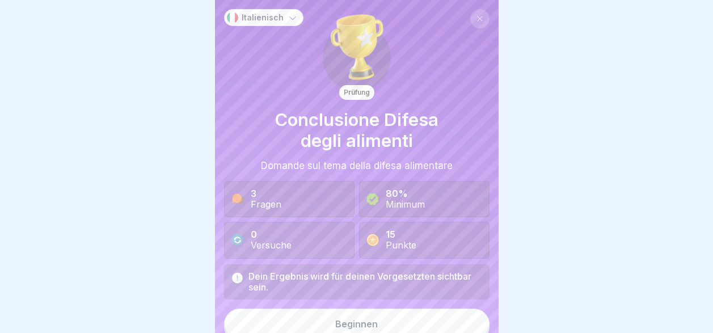
click at [392, 326] on button "Beginnen" at bounding box center [356, 324] width 265 height 31
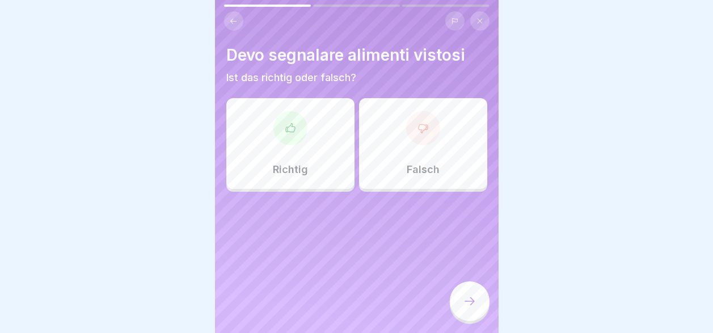
click at [297, 155] on div "Richtig" at bounding box center [290, 143] width 128 height 91
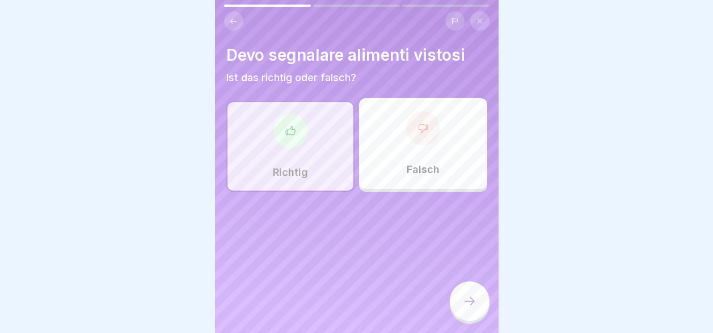
click at [467, 308] on icon at bounding box center [470, 301] width 14 height 14
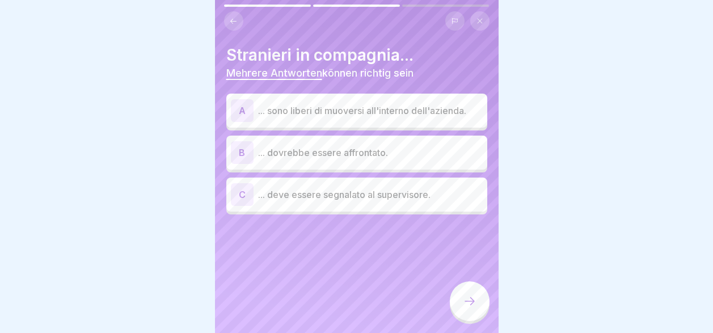
click at [355, 197] on p "... deve essere segnalato al supervisore." at bounding box center [370, 195] width 225 height 14
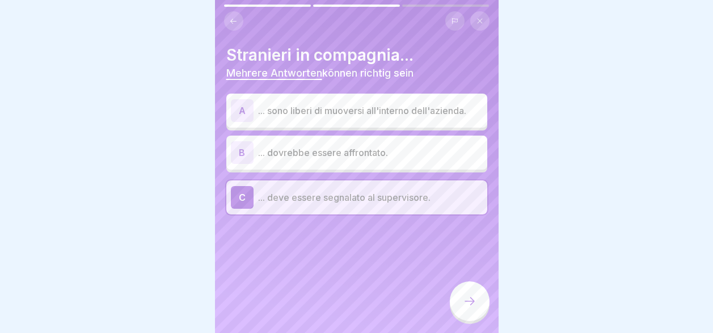
click at [475, 308] on icon at bounding box center [470, 301] width 14 height 14
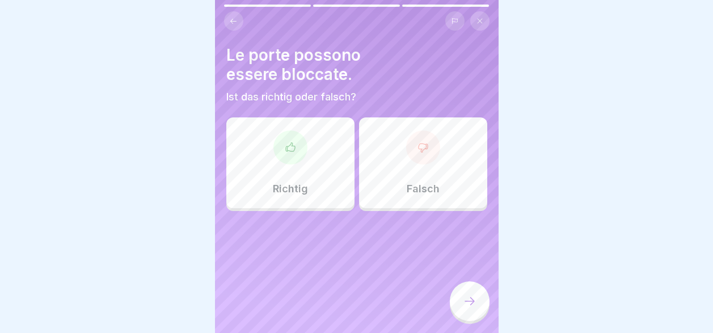
click at [418, 180] on div "Falsch" at bounding box center [423, 162] width 128 height 91
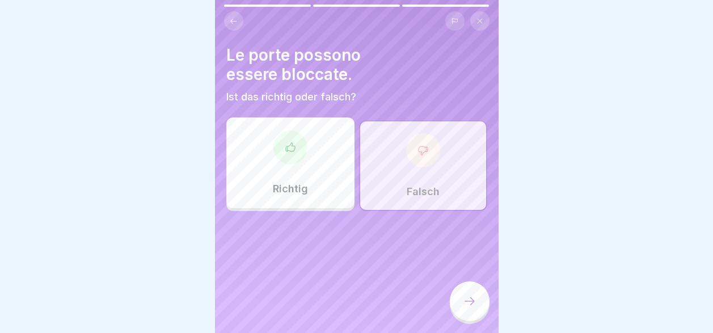
click at [468, 308] on icon at bounding box center [470, 301] width 14 height 14
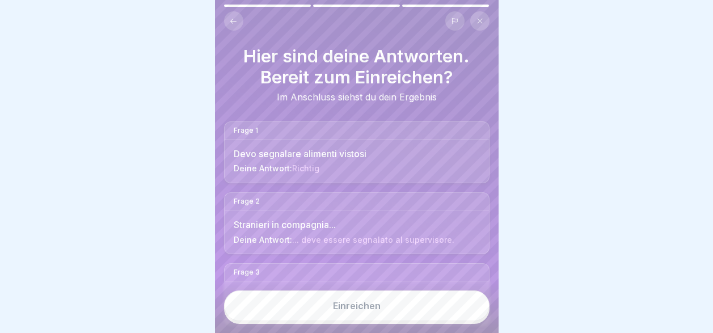
click at [416, 316] on button "Einreichen" at bounding box center [356, 305] width 265 height 31
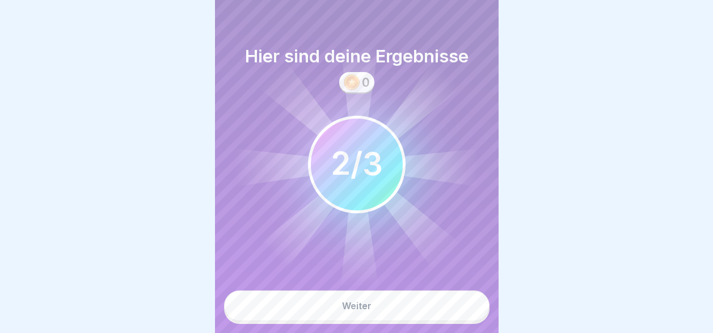
click at [413, 318] on button "Weiter" at bounding box center [356, 305] width 265 height 31
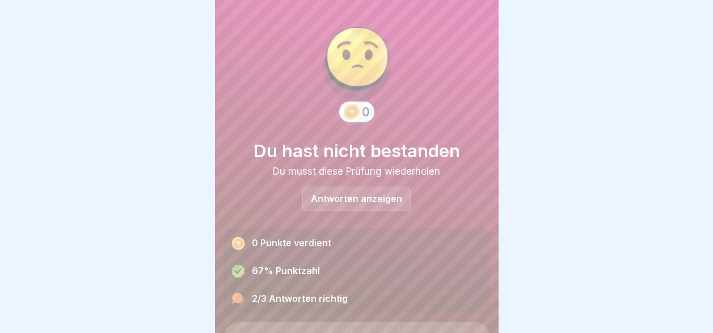
click at [347, 199] on p "Antworten anzeigen" at bounding box center [356, 199] width 91 height 10
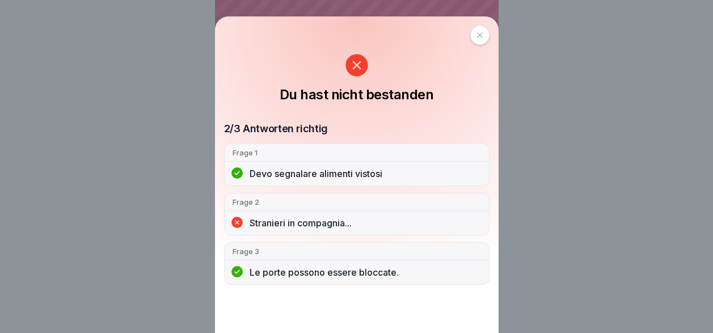
click at [481, 37] on icon at bounding box center [479, 35] width 7 height 7
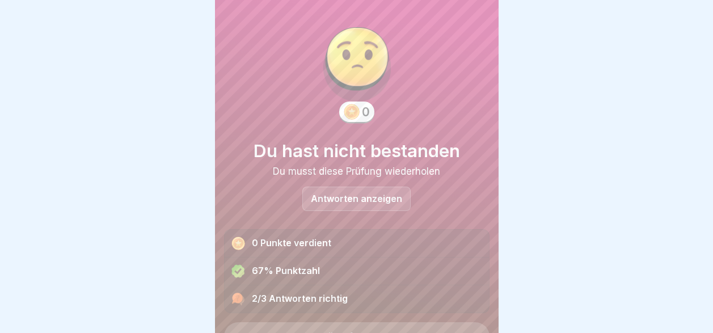
scroll to position [55, 0]
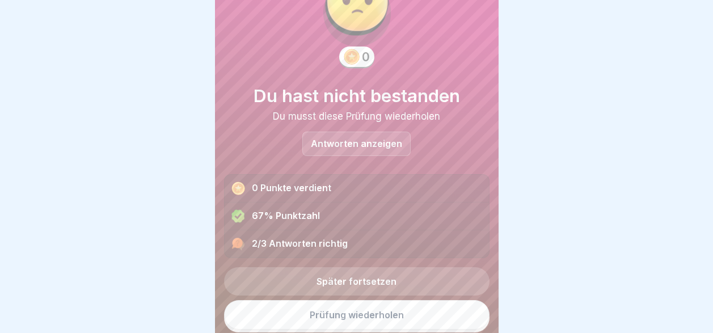
click at [348, 320] on link "Prüfung wiederholen" at bounding box center [356, 314] width 265 height 29
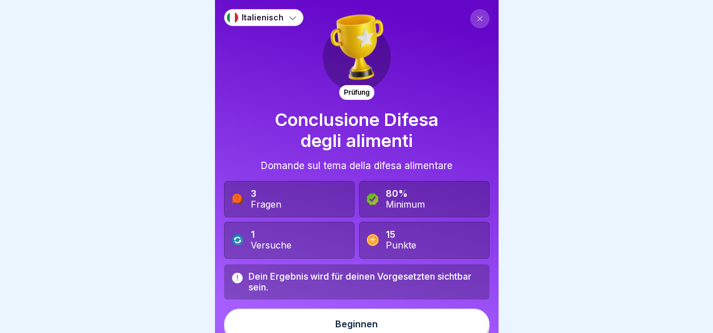
click at [342, 321] on div "Beginnen" at bounding box center [356, 324] width 43 height 10
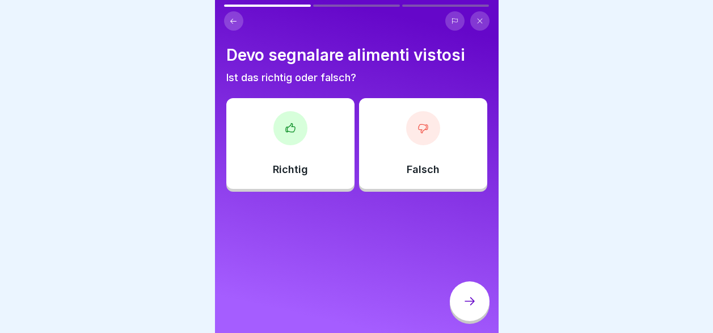
click at [292, 153] on div "Richtig" at bounding box center [290, 143] width 128 height 91
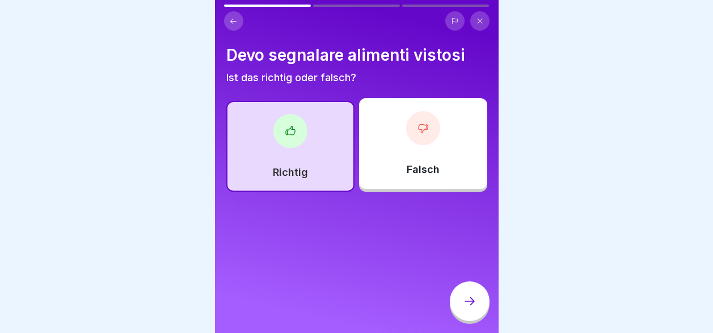
click at [472, 305] on icon at bounding box center [470, 301] width 10 height 8
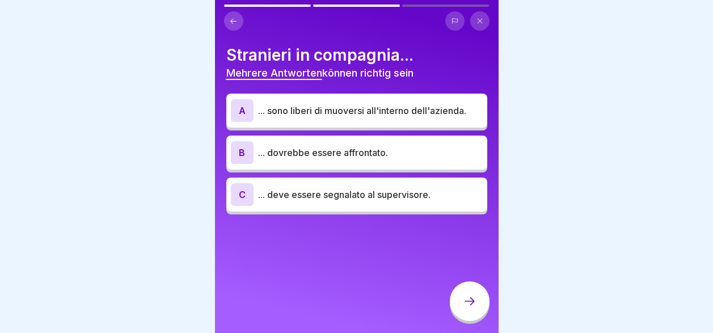
click at [377, 196] on p "... deve essere segnalato al supervisore." at bounding box center [370, 195] width 225 height 14
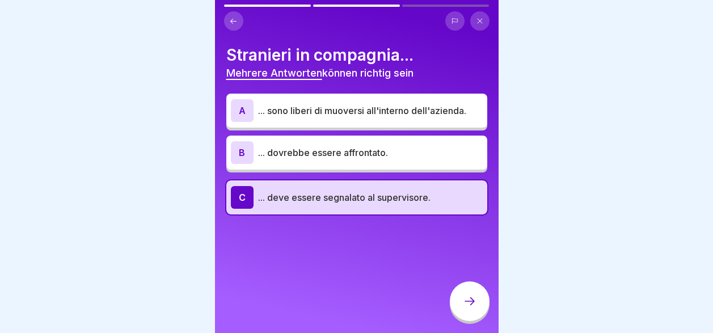
click at [367, 154] on p "... dovrebbe essere affrontato." at bounding box center [370, 153] width 225 height 14
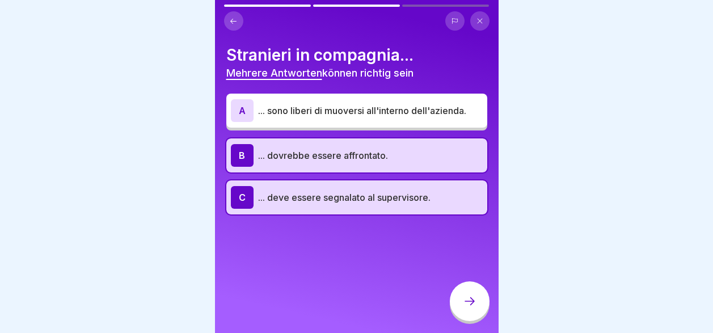
click at [470, 308] on icon at bounding box center [470, 301] width 14 height 14
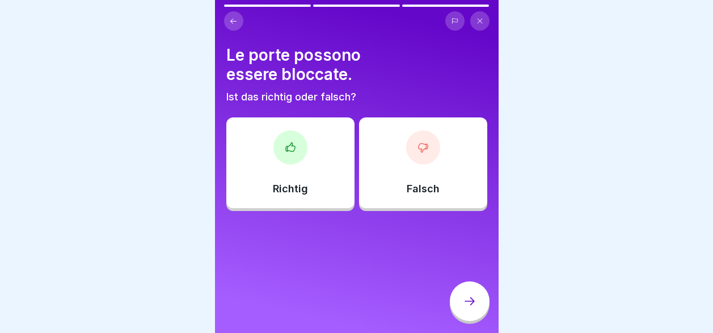
click at [411, 175] on div "Falsch" at bounding box center [423, 162] width 128 height 91
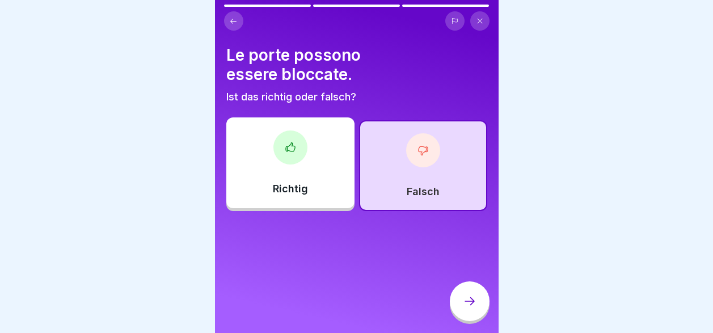
click at [466, 308] on icon at bounding box center [470, 301] width 14 height 14
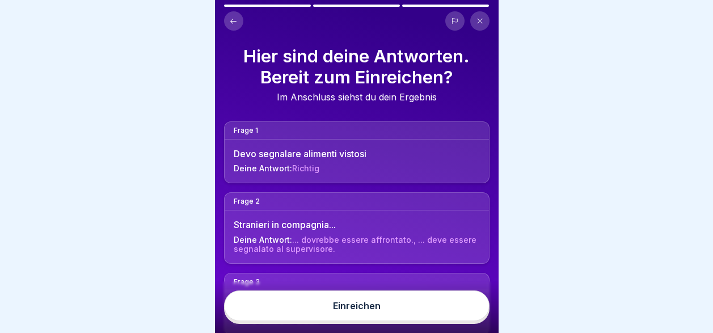
click at [451, 321] on button "Einreichen" at bounding box center [356, 305] width 265 height 31
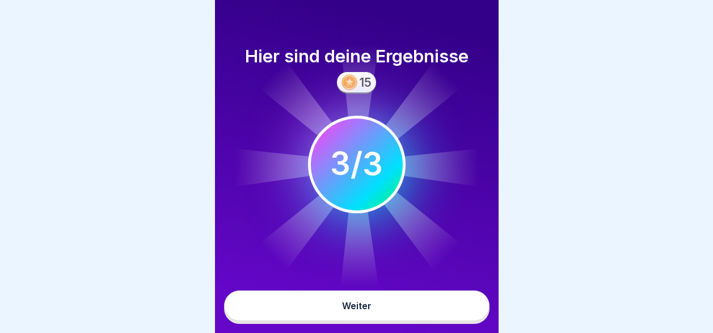
click at [451, 321] on button "Weiter" at bounding box center [356, 305] width 265 height 31
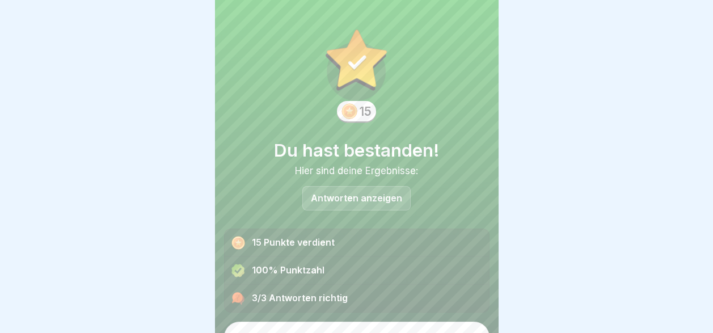
scroll to position [22, 0]
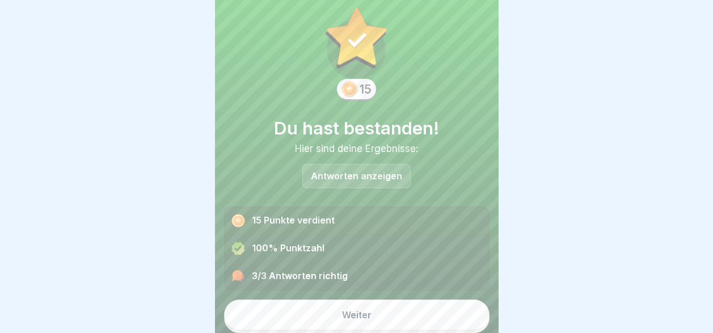
click at [451, 323] on button "Weiter" at bounding box center [356, 314] width 265 height 31
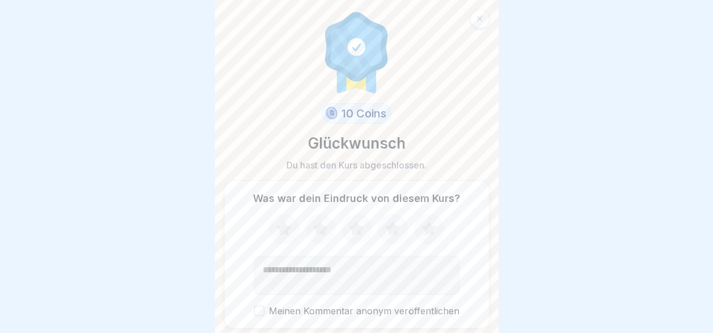
scroll to position [37, 0]
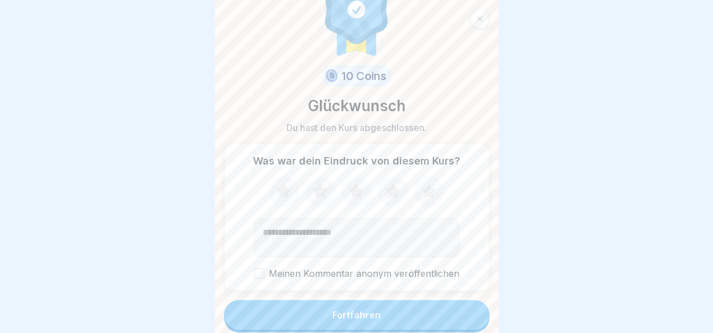
click at [425, 313] on button "Fortfahren" at bounding box center [356, 314] width 265 height 29
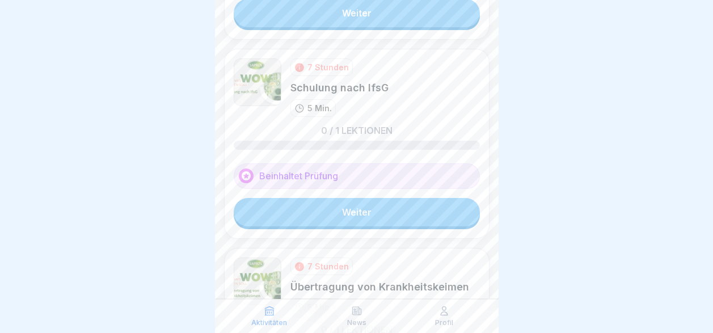
scroll to position [227, 0]
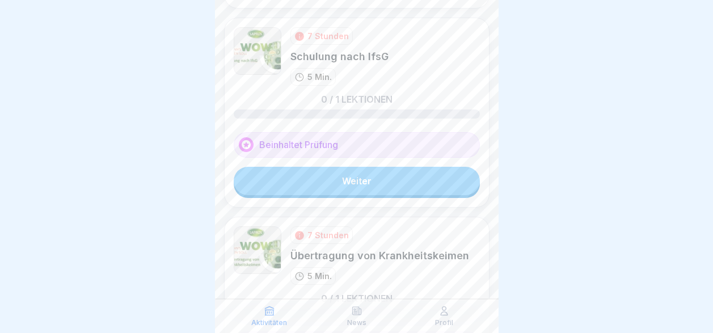
click at [344, 143] on div "Beinhaltet Prüfung" at bounding box center [357, 145] width 246 height 26
click at [334, 149] on div "Beinhaltet Prüfung" at bounding box center [357, 145] width 246 height 26
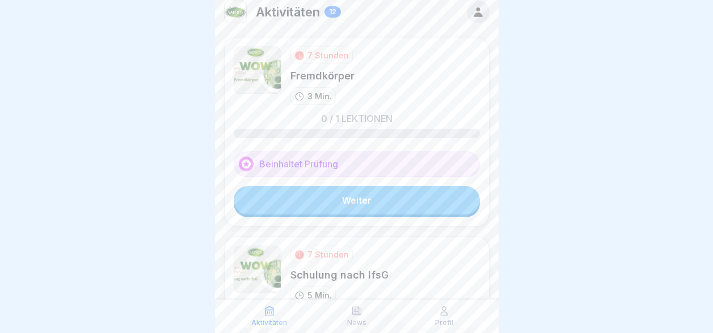
scroll to position [0, 0]
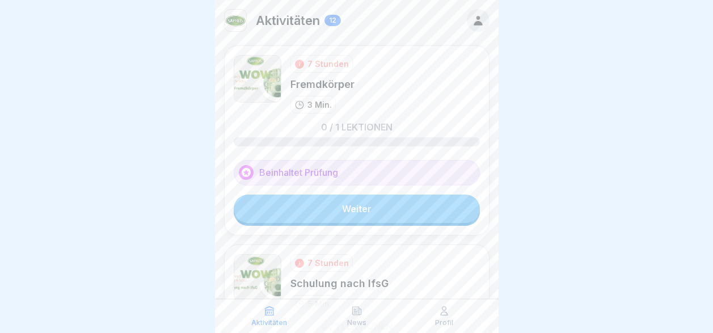
click at [348, 205] on link "Weiter" at bounding box center [357, 209] width 246 height 28
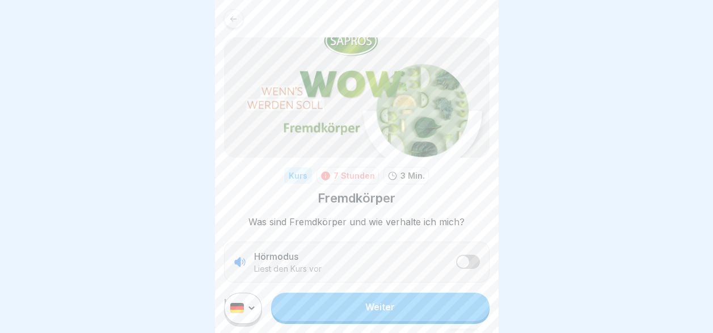
click at [237, 320] on html "Kurs 7 Stunden 3 Min. Fremdkörper Was sind Fremdkörper und wie verhalte ich mic…" at bounding box center [356, 166] width 713 height 333
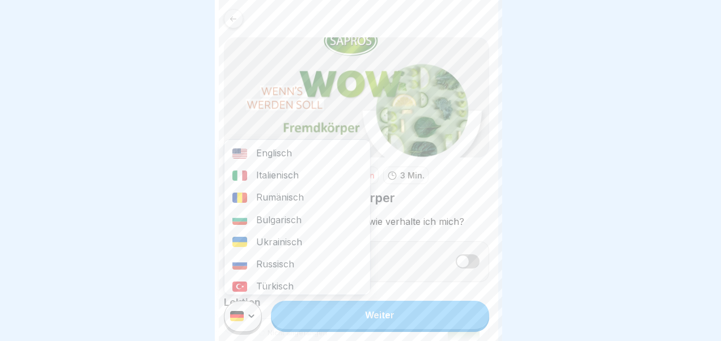
click at [274, 177] on div "Italienisch" at bounding box center [298, 175] width 146 height 22
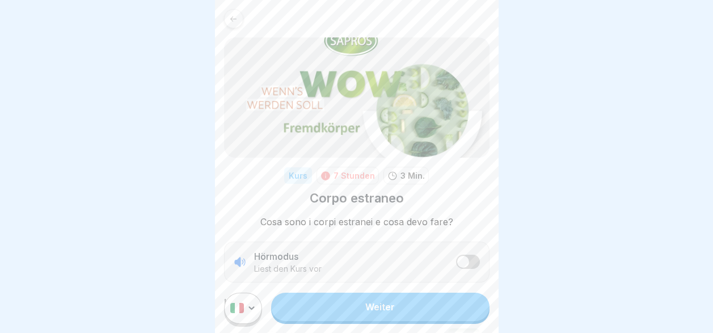
click at [347, 318] on link "Weiter" at bounding box center [380, 307] width 218 height 28
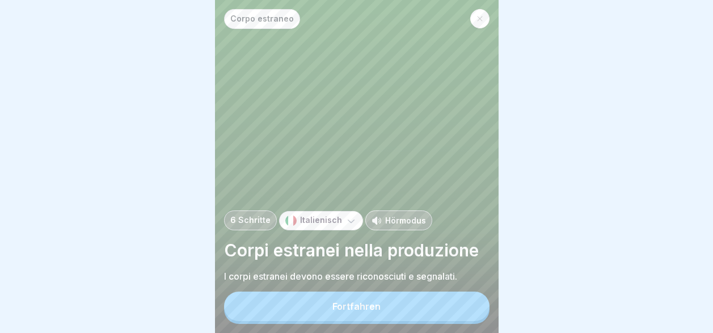
scroll to position [9, 0]
click at [369, 311] on button "Fortfahren" at bounding box center [356, 306] width 265 height 29
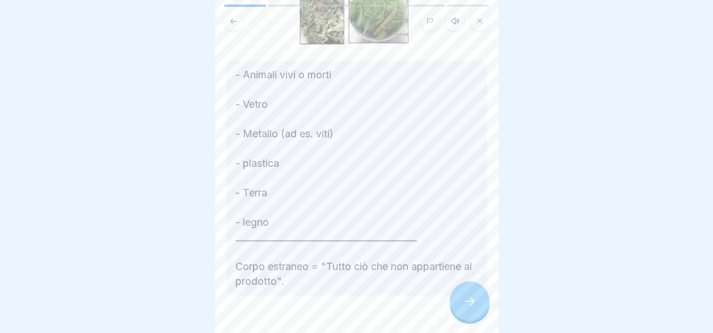
scroll to position [227, 0]
click at [457, 302] on div at bounding box center [470, 301] width 40 height 40
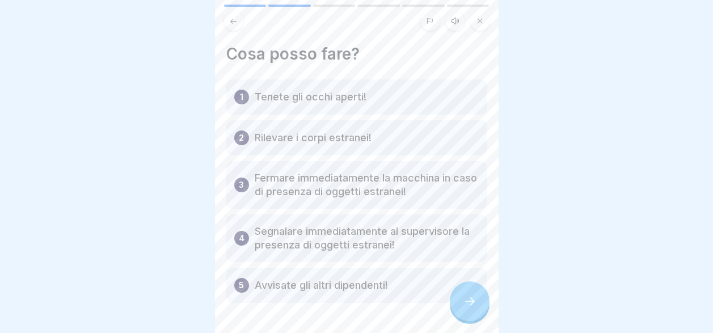
click at [457, 302] on div at bounding box center [470, 301] width 40 height 40
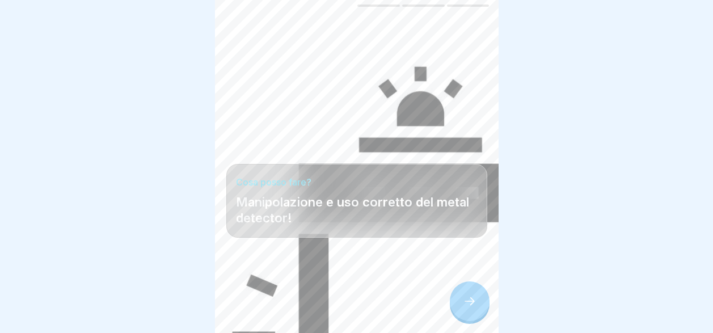
click at [457, 302] on div at bounding box center [470, 301] width 40 height 40
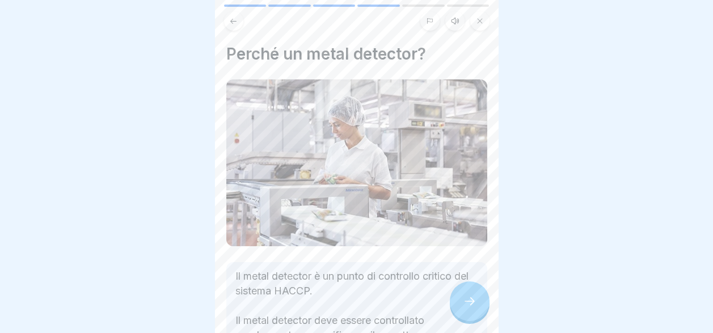
scroll to position [138, 0]
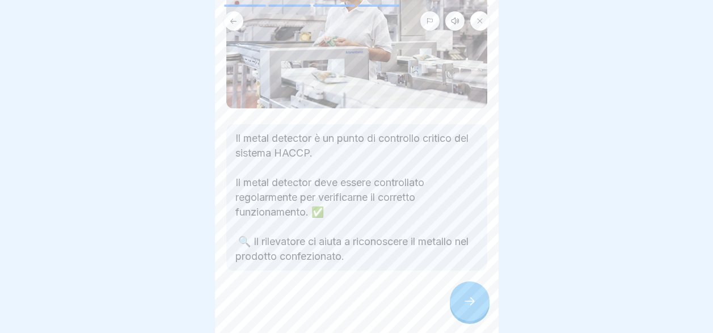
click at [468, 302] on icon at bounding box center [470, 301] width 14 height 14
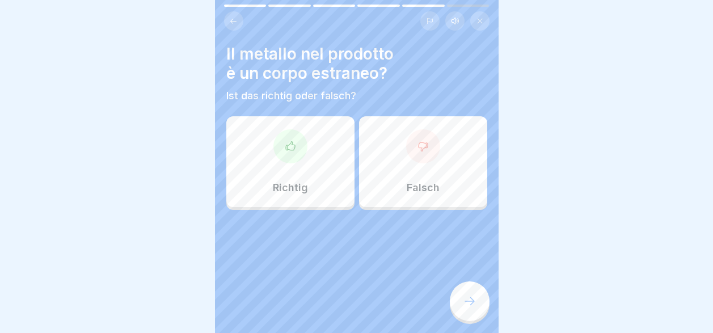
click at [307, 159] on div "Richtig" at bounding box center [290, 161] width 128 height 91
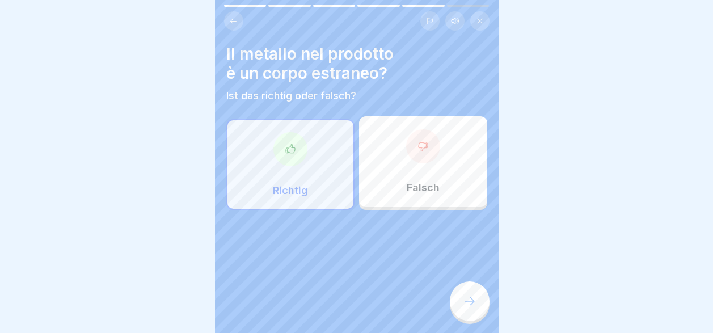
click at [471, 298] on icon at bounding box center [470, 301] width 14 height 14
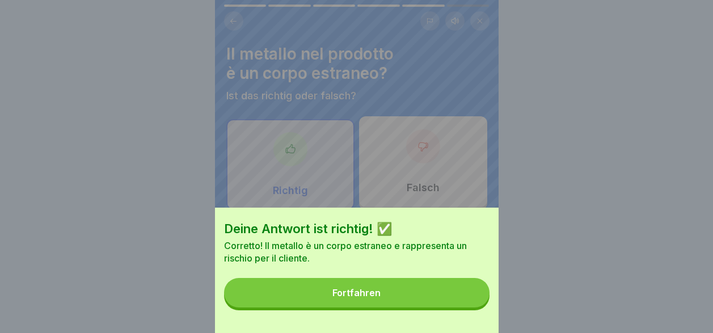
click at [425, 302] on button "Fortfahren" at bounding box center [356, 292] width 265 height 29
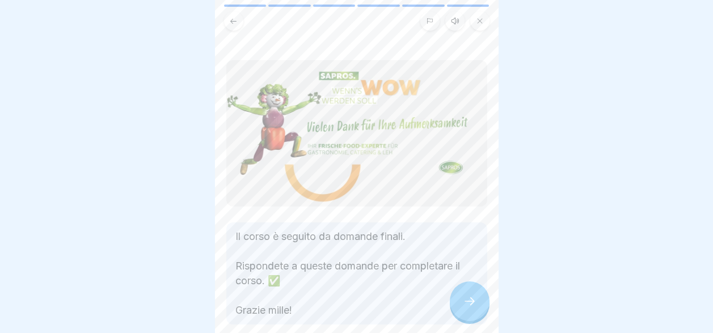
scroll to position [54, 0]
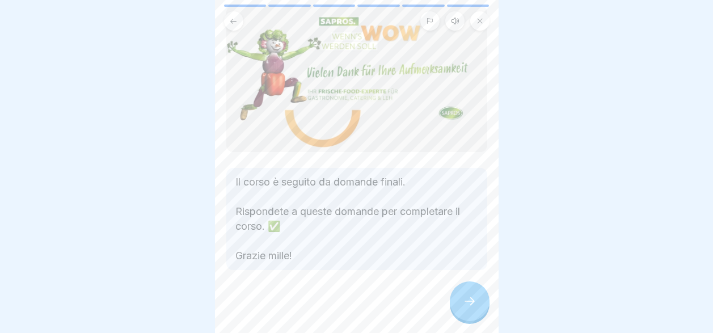
click at [460, 306] on div at bounding box center [470, 301] width 40 height 40
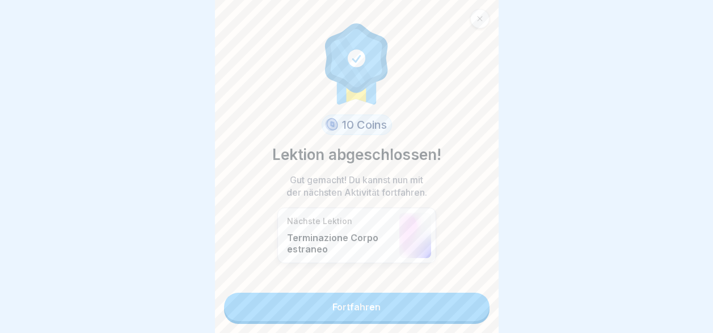
click at [445, 309] on link "Fortfahren" at bounding box center [356, 307] width 265 height 28
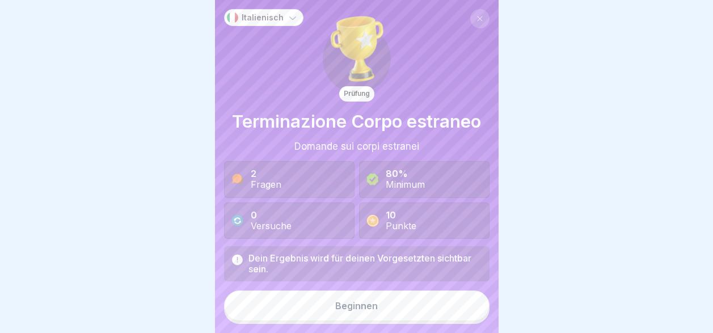
click at [429, 319] on button "Beginnen" at bounding box center [356, 305] width 265 height 31
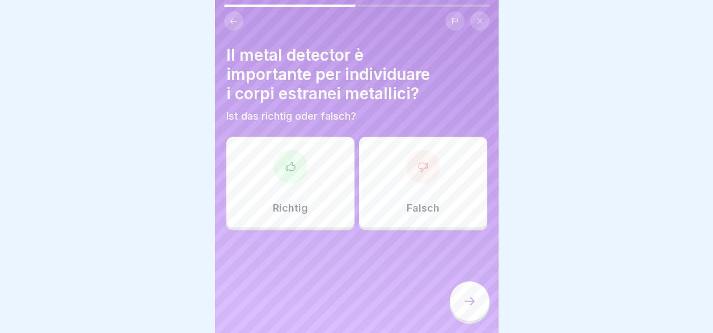
click at [290, 174] on div at bounding box center [290, 167] width 34 height 34
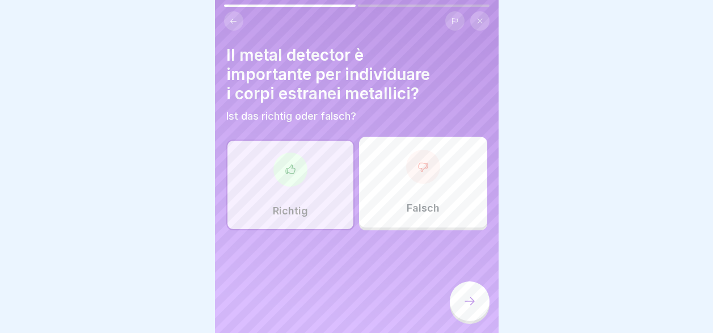
click at [470, 308] on icon at bounding box center [470, 301] width 14 height 14
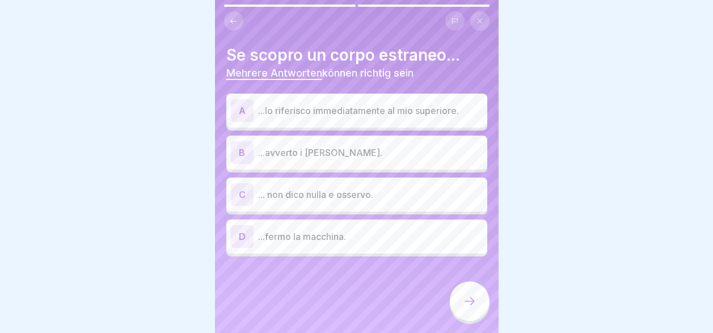
click at [347, 113] on p "...lo riferisco immediatamente al mio superiore." at bounding box center [370, 111] width 225 height 14
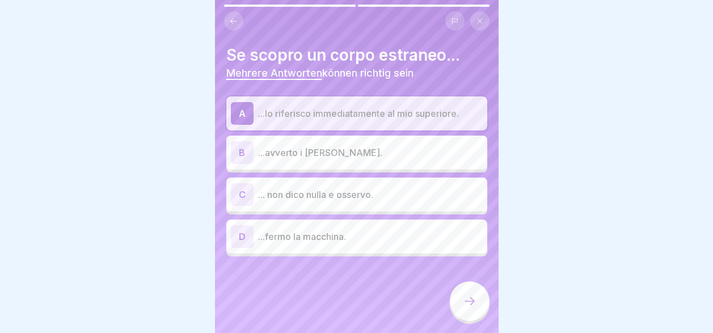
click at [350, 154] on p "...avverto i [PERSON_NAME]." at bounding box center [370, 153] width 225 height 14
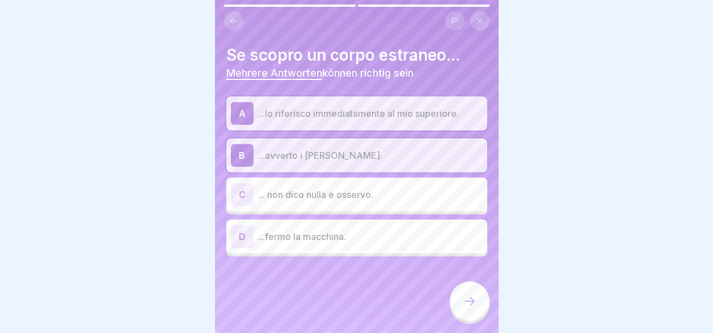
click at [351, 244] on div "D ...fermo la macchina." at bounding box center [357, 236] width 252 height 23
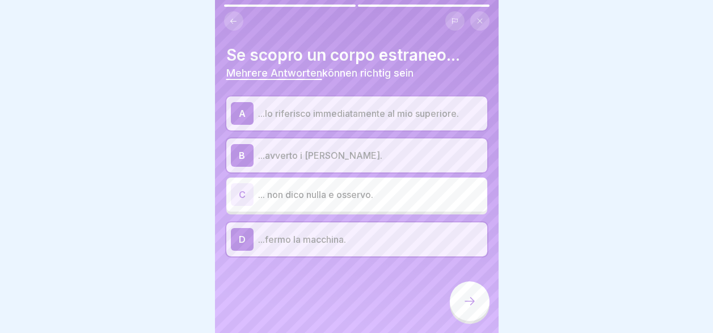
click at [472, 308] on icon at bounding box center [470, 301] width 14 height 14
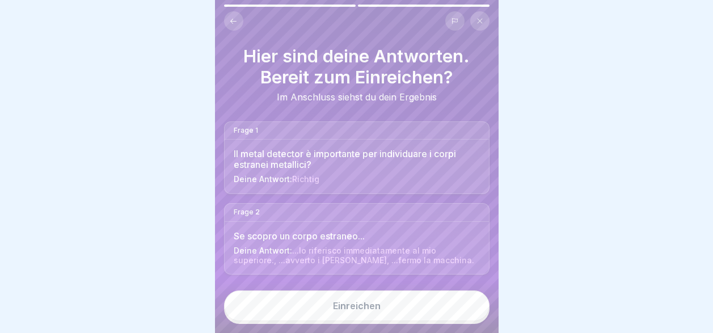
click at [415, 316] on button "Einreichen" at bounding box center [356, 305] width 265 height 31
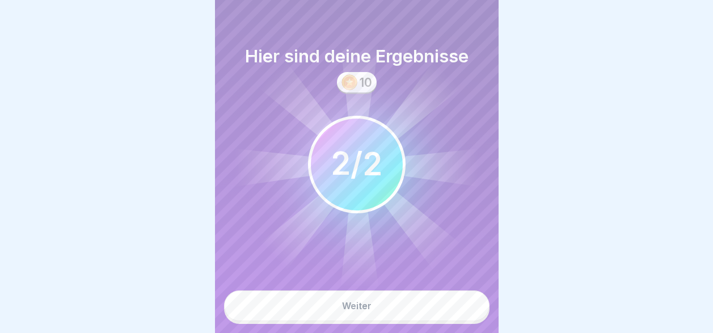
click at [415, 316] on button "Weiter" at bounding box center [356, 305] width 265 height 31
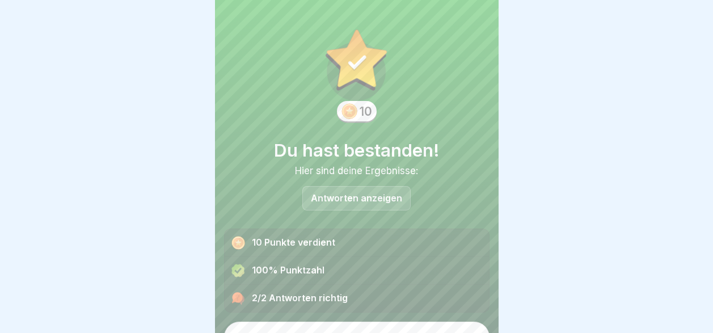
scroll to position [22, 0]
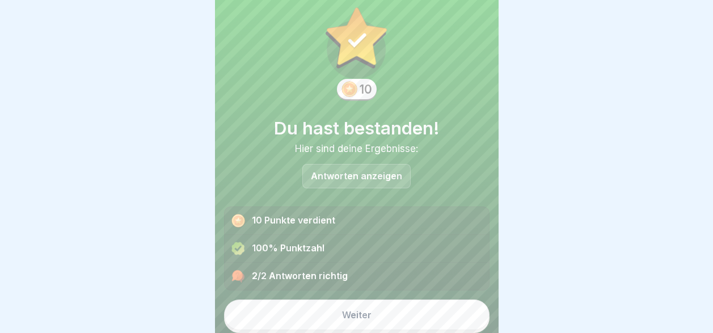
click at [412, 313] on button "Weiter" at bounding box center [356, 314] width 265 height 31
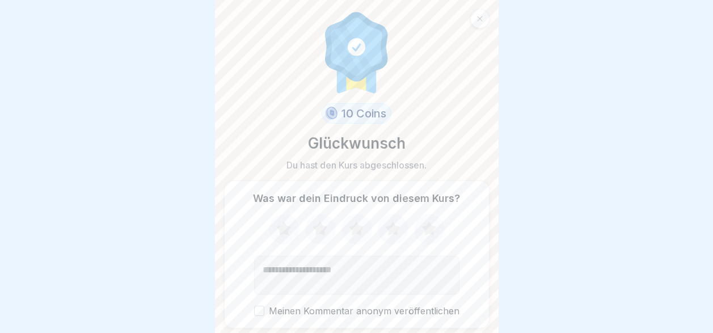
scroll to position [37, 0]
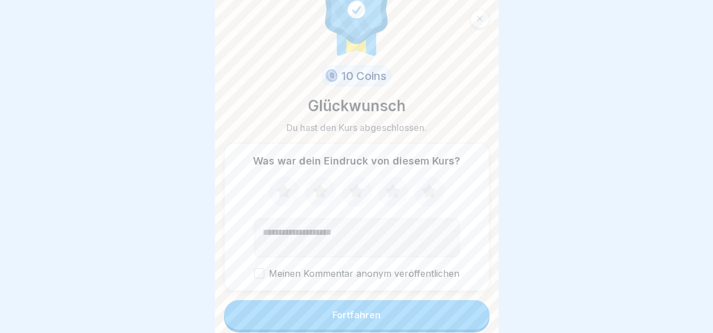
click at [398, 314] on button "Fortfahren" at bounding box center [356, 314] width 265 height 29
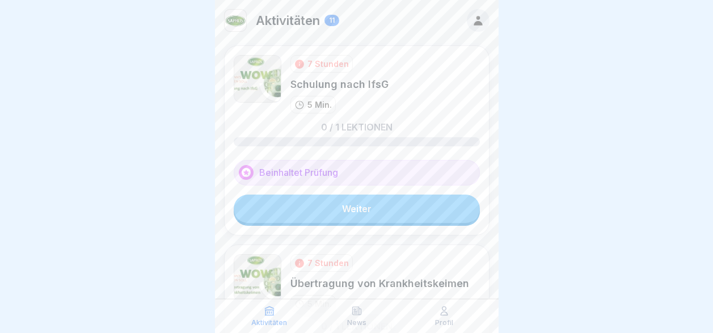
click at [369, 208] on link "Weiter" at bounding box center [357, 209] width 246 height 28
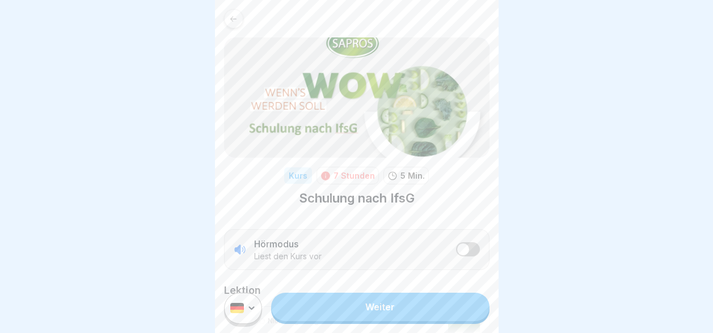
click at [237, 317] on html "Kurs 7 Stunden 5 Min. Schulung nach IfsG Hörmodus Liest den Kurs vor Lektion Ni…" at bounding box center [356, 166] width 713 height 333
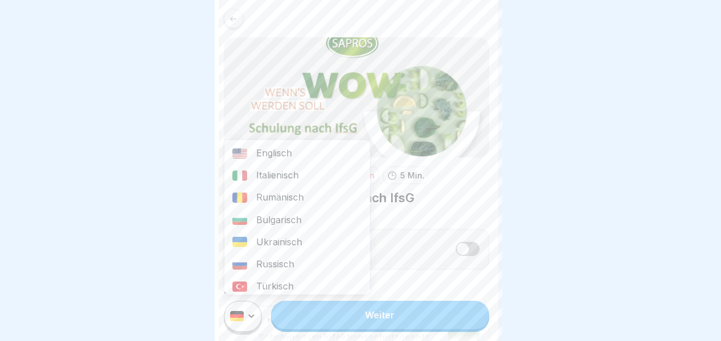
click at [281, 175] on div "Italienisch" at bounding box center [298, 175] width 146 height 22
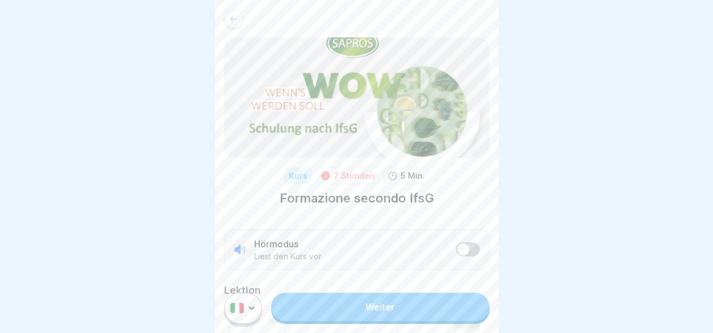
click at [357, 314] on link "Weiter" at bounding box center [380, 307] width 218 height 28
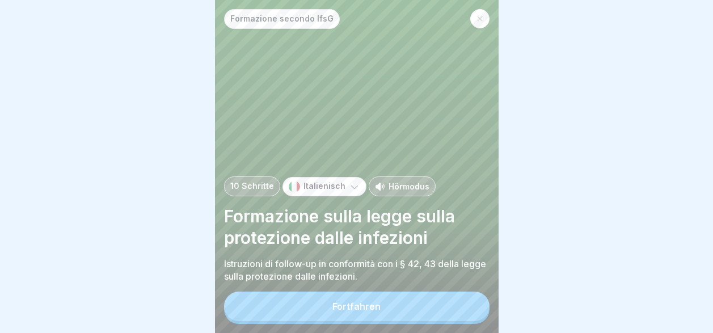
scroll to position [9, 0]
click at [378, 311] on div "Fortfahren" at bounding box center [356, 306] width 48 height 10
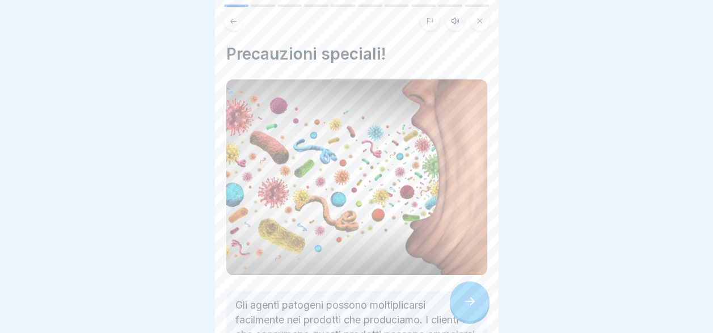
scroll to position [151, 0]
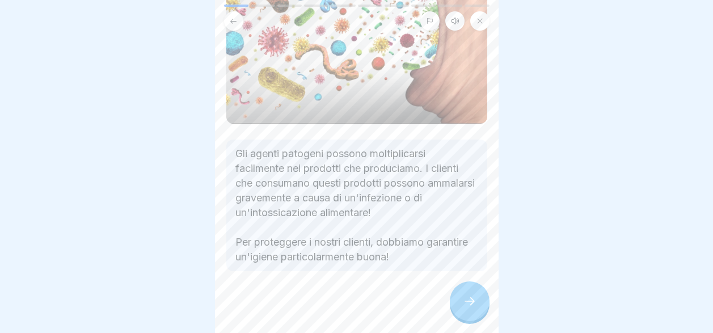
click at [465, 303] on icon at bounding box center [470, 301] width 14 height 14
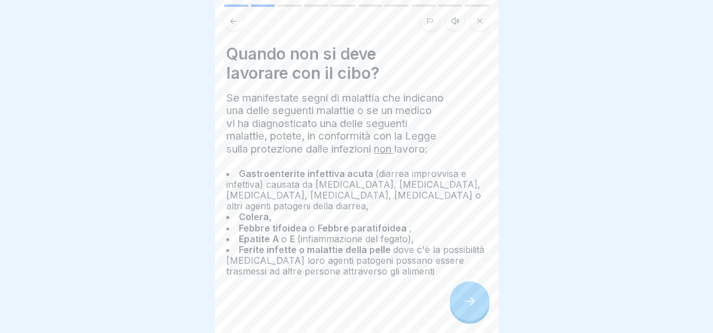
click at [461, 302] on div at bounding box center [470, 301] width 40 height 40
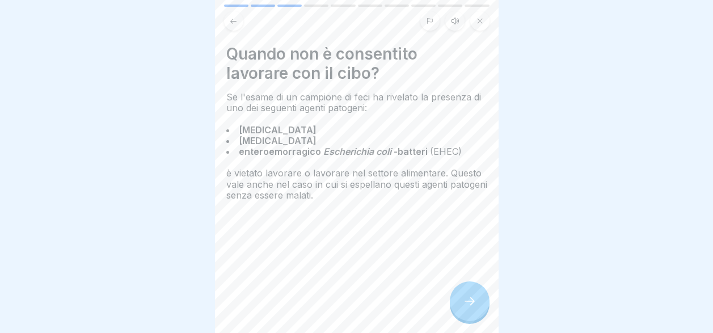
click at [461, 302] on div at bounding box center [470, 301] width 40 height 40
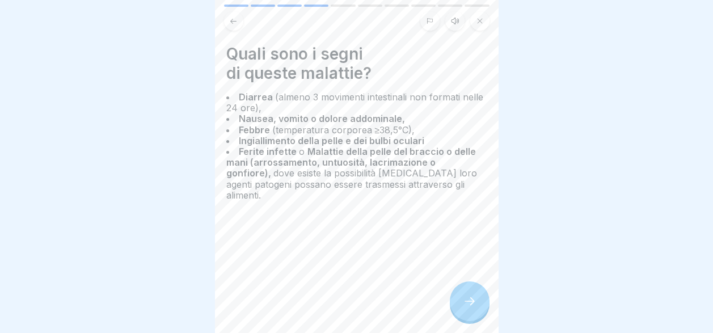
click at [461, 302] on div at bounding box center [470, 301] width 40 height 40
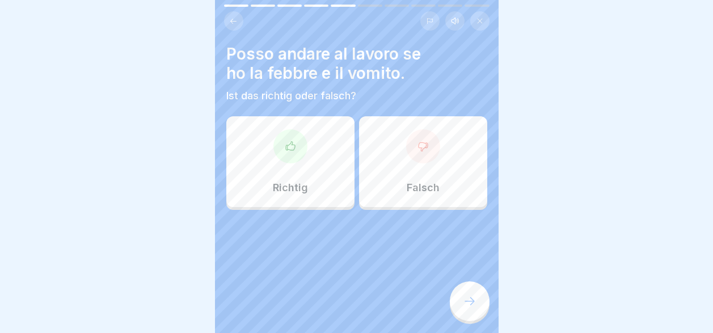
click at [403, 160] on div "Falsch" at bounding box center [423, 161] width 128 height 91
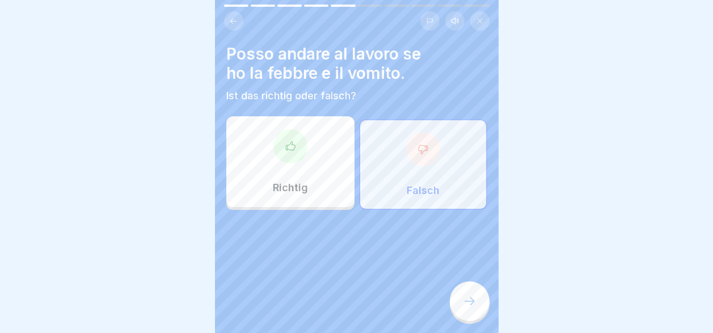
click at [468, 301] on icon at bounding box center [470, 301] width 14 height 14
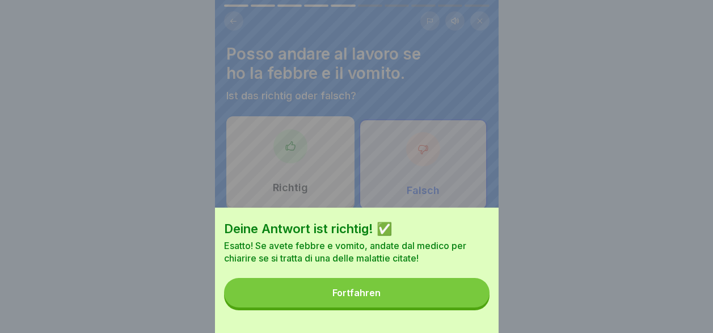
click at [448, 307] on button "Fortfahren" at bounding box center [356, 292] width 265 height 29
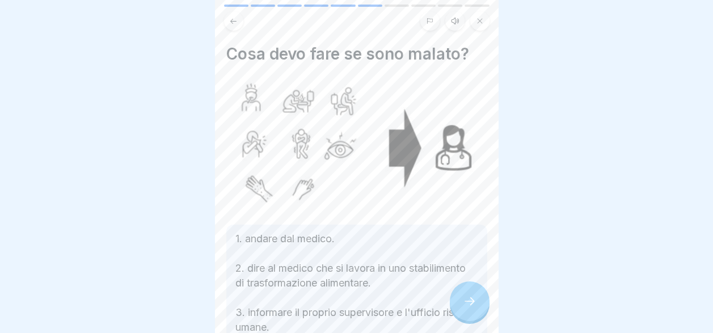
click at [472, 297] on icon at bounding box center [470, 301] width 14 height 14
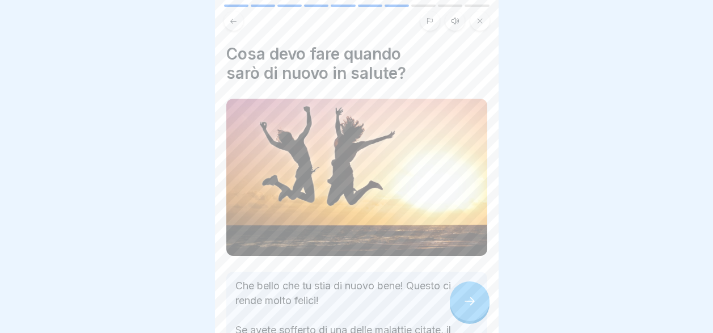
click at [472, 297] on icon at bounding box center [470, 301] width 14 height 14
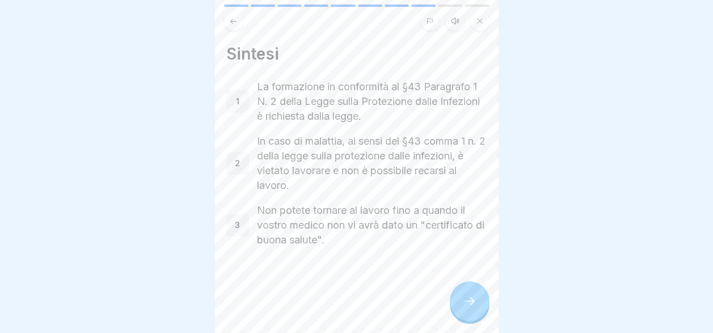
click at [472, 297] on icon at bounding box center [470, 301] width 14 height 14
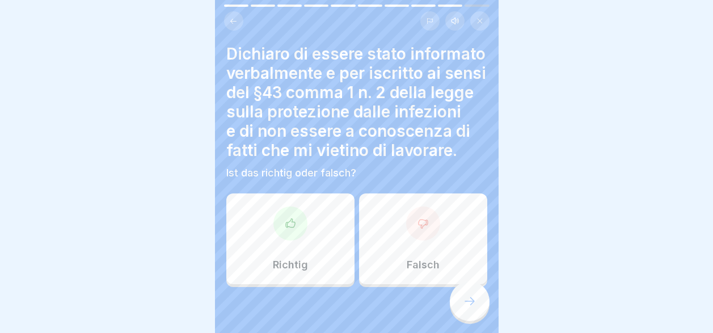
click at [298, 252] on div "Richtig" at bounding box center [290, 238] width 128 height 91
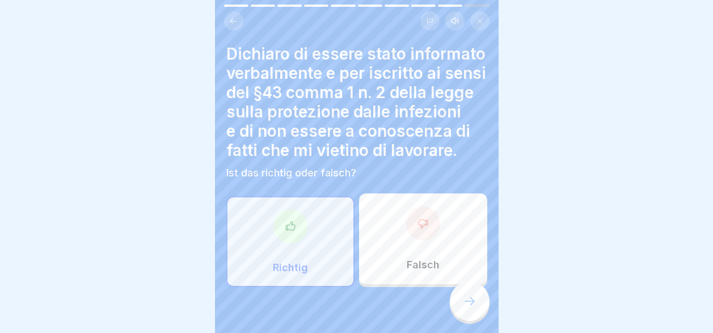
click at [467, 307] on icon at bounding box center [470, 301] width 14 height 14
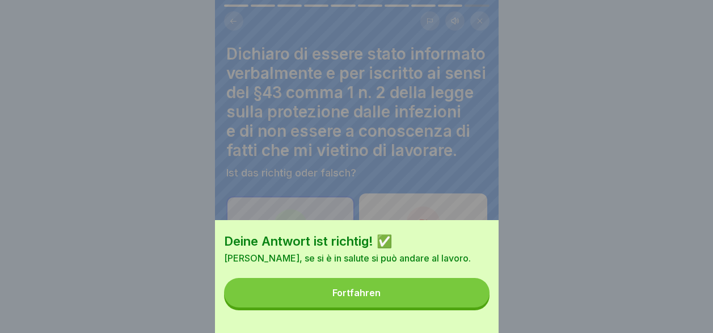
click at [445, 302] on button "Fortfahren" at bounding box center [356, 292] width 265 height 29
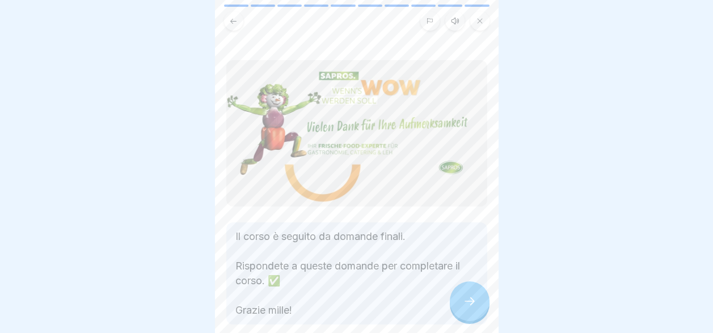
click at [472, 303] on icon at bounding box center [470, 301] width 14 height 14
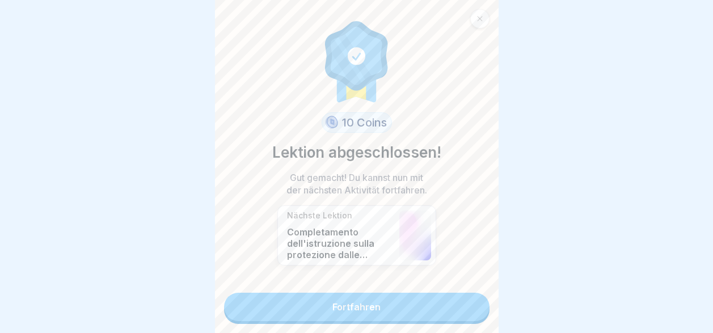
click at [381, 301] on link "Fortfahren" at bounding box center [356, 307] width 265 height 28
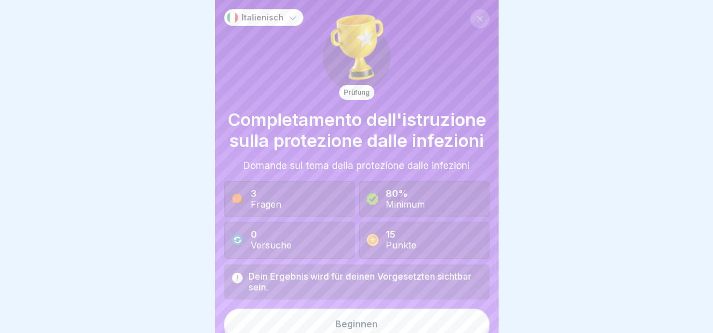
scroll to position [31, 0]
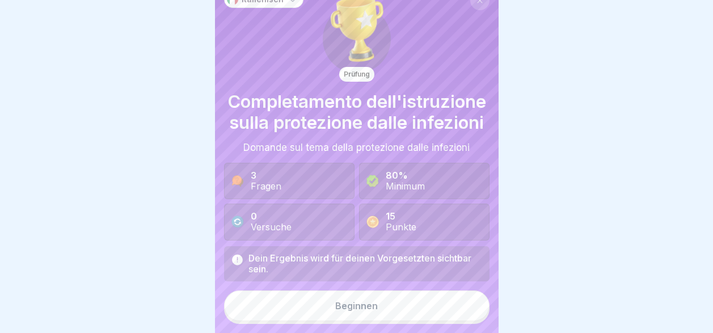
click at [379, 316] on button "Beginnen" at bounding box center [356, 305] width 265 height 31
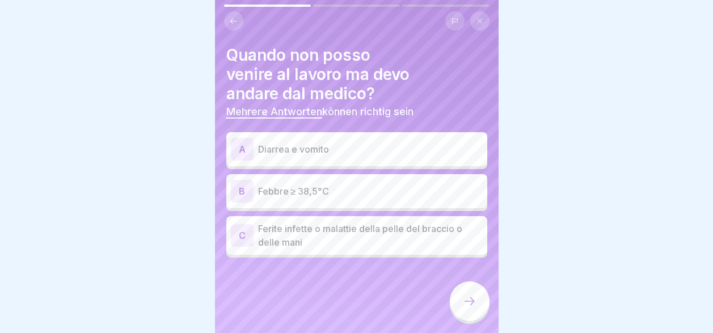
click at [299, 153] on p "Diarrea e vomito" at bounding box center [370, 149] width 225 height 14
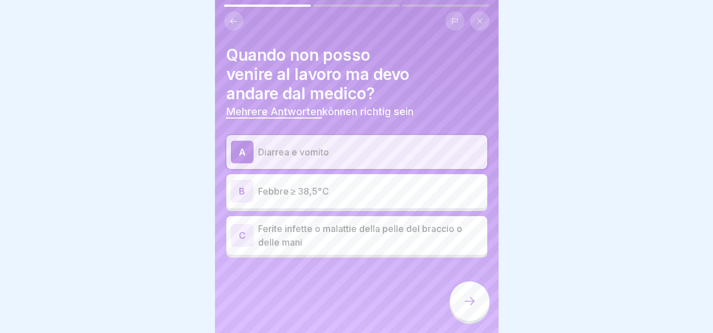
click at [303, 204] on div "B Febbre ≥ 38,5°C" at bounding box center [356, 191] width 261 height 34
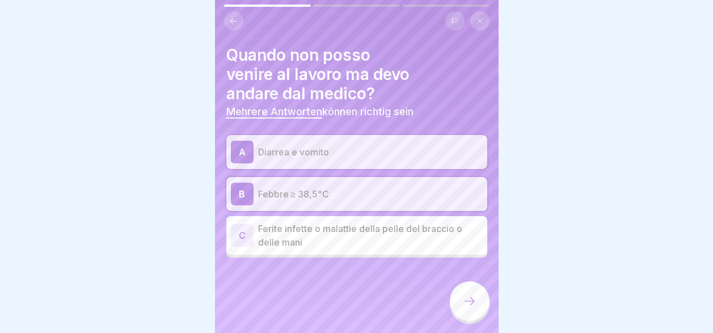
click at [328, 234] on p "Ferite infette o malattie della pelle del braccio o delle mani" at bounding box center [370, 235] width 225 height 27
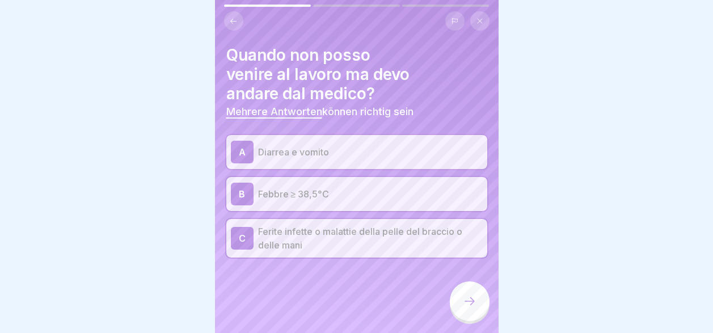
click at [473, 308] on icon at bounding box center [470, 301] width 14 height 14
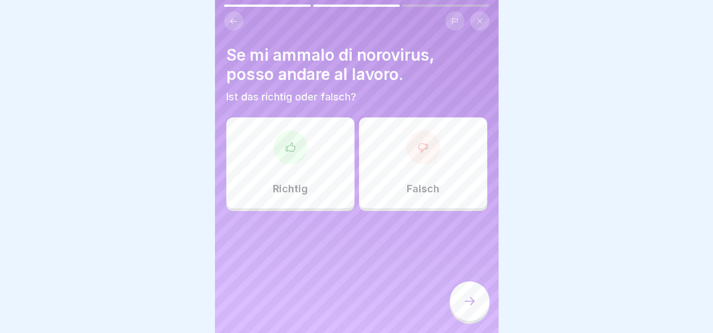
click at [299, 159] on div at bounding box center [290, 147] width 34 height 34
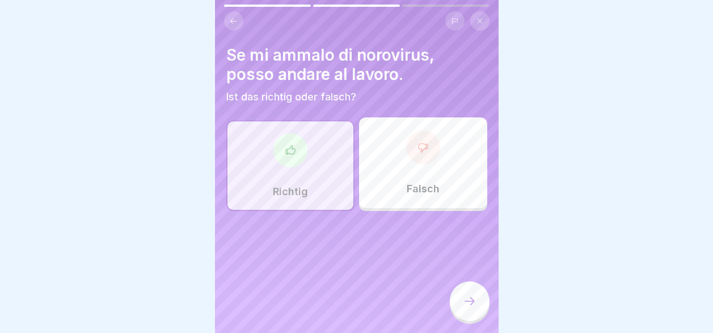
click at [473, 307] on icon at bounding box center [470, 301] width 14 height 14
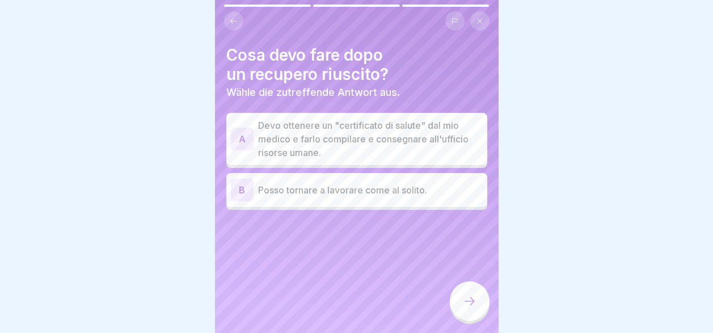
click at [291, 141] on p "Devo ottenere un "certificato di salute" dal mio medico e farlo compilare e con…" at bounding box center [370, 139] width 225 height 41
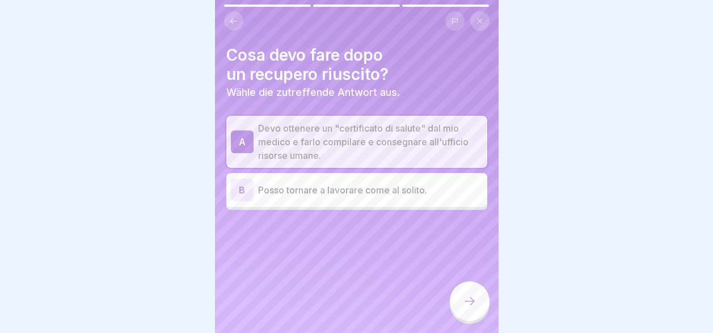
click at [306, 191] on p "Posso tornare a lavorare come al solito." at bounding box center [370, 190] width 225 height 14
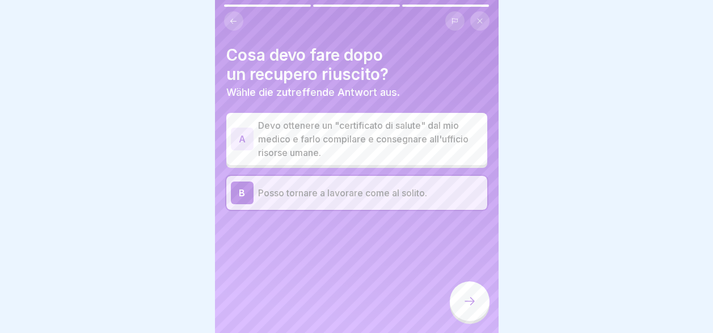
click at [471, 308] on icon at bounding box center [470, 301] width 14 height 14
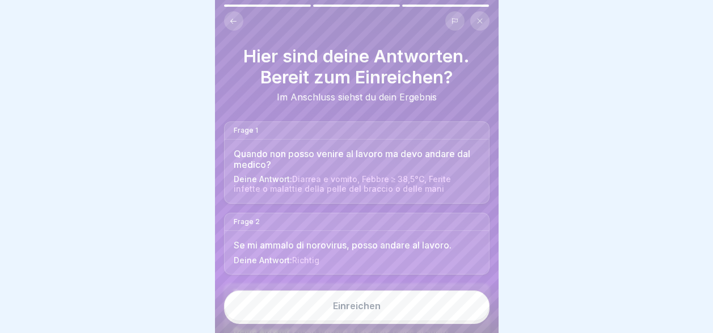
click at [378, 321] on button "Einreichen" at bounding box center [356, 305] width 265 height 31
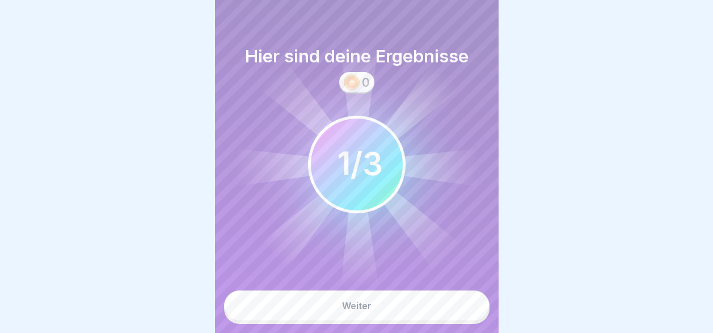
click at [362, 311] on div "Weiter" at bounding box center [356, 306] width 29 height 10
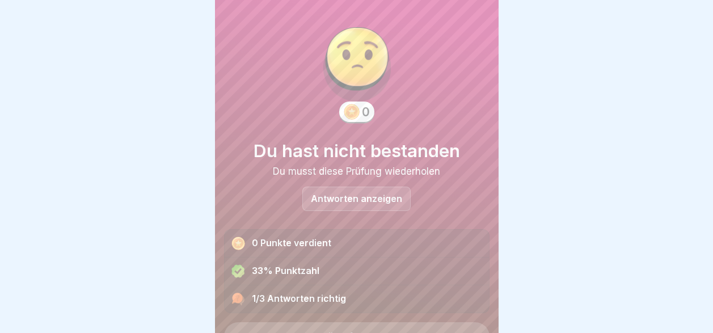
click at [374, 202] on p "Antworten anzeigen" at bounding box center [356, 199] width 91 height 10
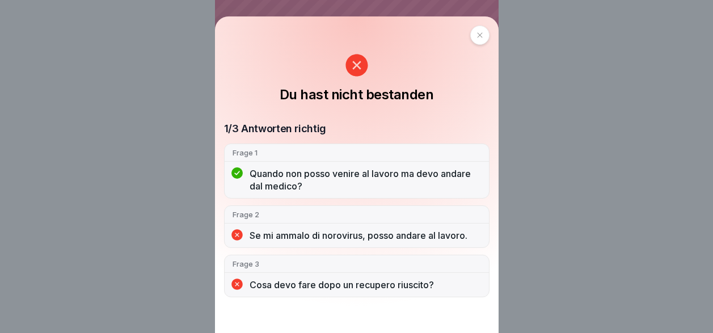
click at [481, 35] on icon at bounding box center [479, 35] width 7 height 7
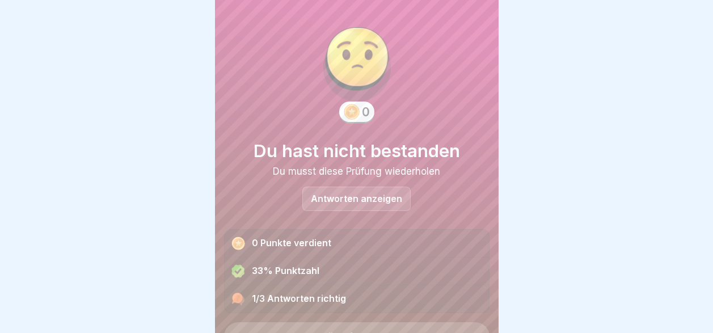
scroll to position [55, 0]
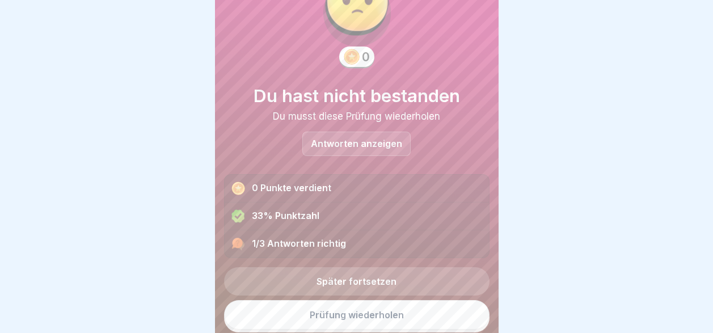
click at [376, 311] on link "Prüfung wiederholen" at bounding box center [356, 314] width 265 height 29
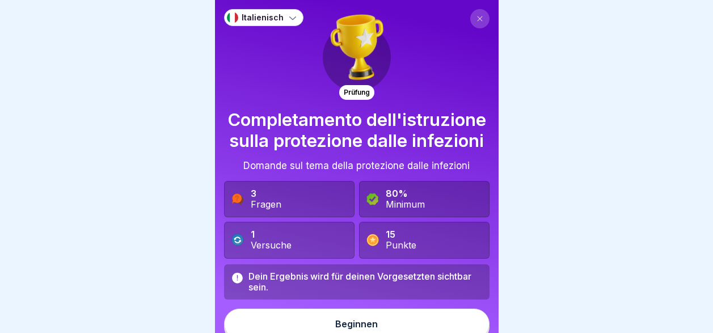
scroll to position [31, 0]
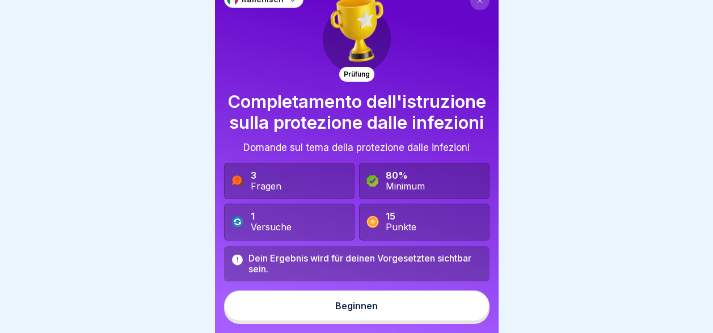
click at [340, 321] on button "Beginnen" at bounding box center [356, 305] width 265 height 31
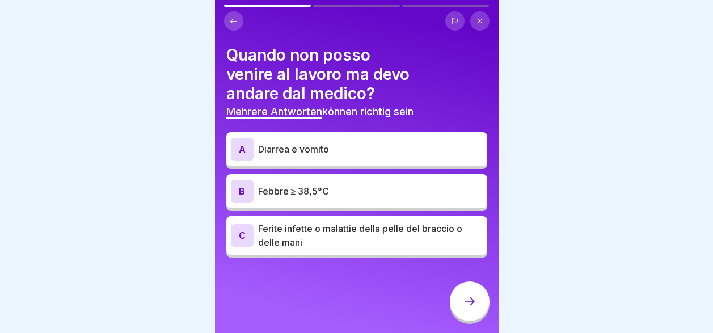
click at [290, 152] on p "Diarrea e vomito" at bounding box center [370, 149] width 225 height 14
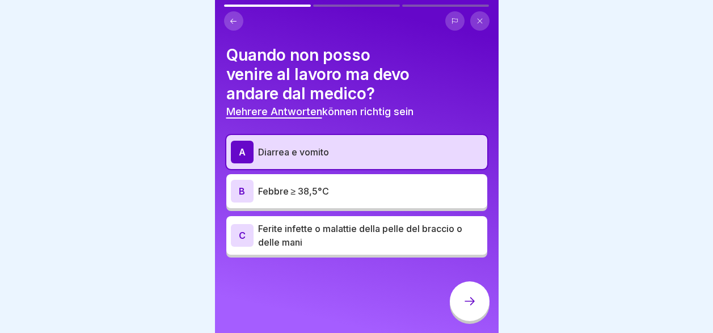
click at [295, 193] on p "Febbre ≥ 38,5°C" at bounding box center [370, 191] width 225 height 14
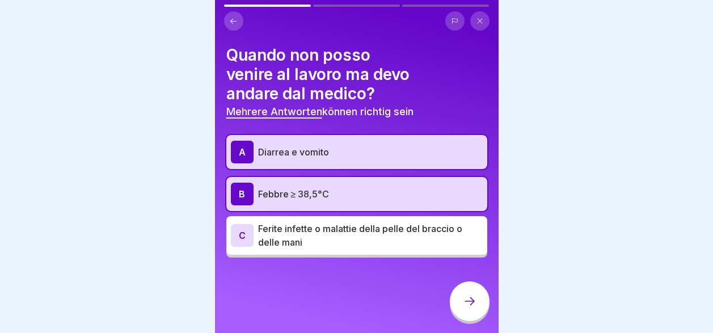
click at [475, 311] on div at bounding box center [470, 301] width 40 height 40
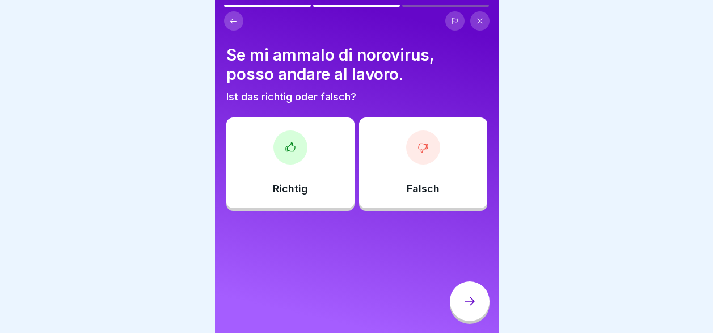
click at [399, 179] on div "Falsch" at bounding box center [423, 162] width 128 height 91
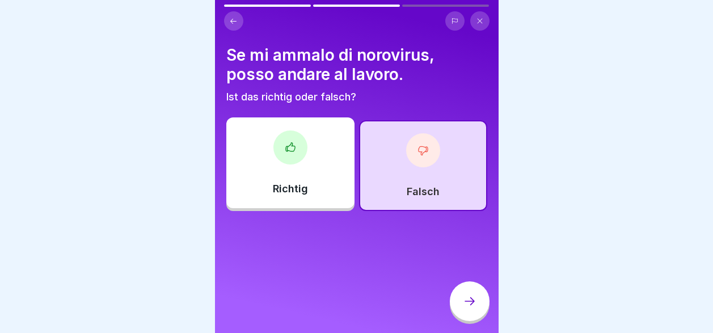
click at [469, 305] on icon at bounding box center [470, 301] width 14 height 14
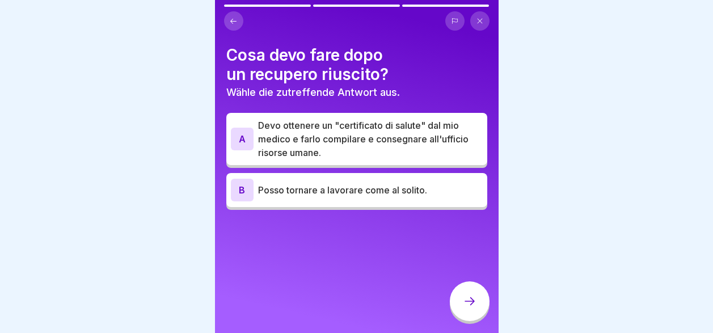
click at [417, 196] on p "Posso tornare a lavorare come al solito." at bounding box center [370, 190] width 225 height 14
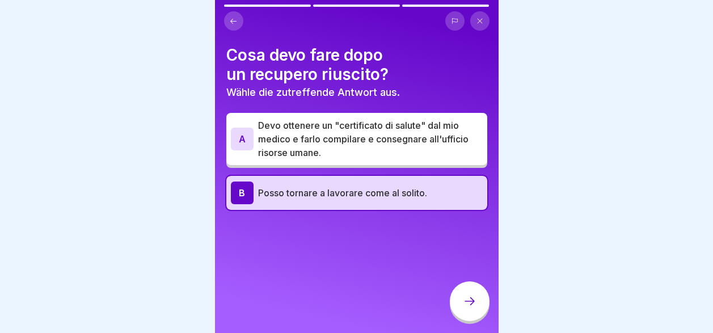
click at [411, 159] on div "A Devo ottenere un "certificato di salute" dal mio medico e farlo compilare e c…" at bounding box center [356, 139] width 261 height 52
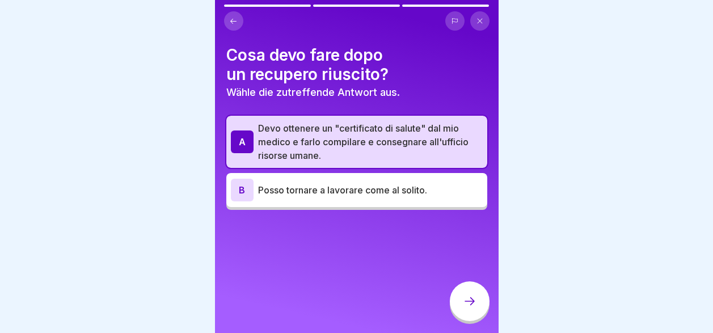
click at [404, 195] on p "Posso tornare a lavorare come al solito." at bounding box center [370, 190] width 225 height 14
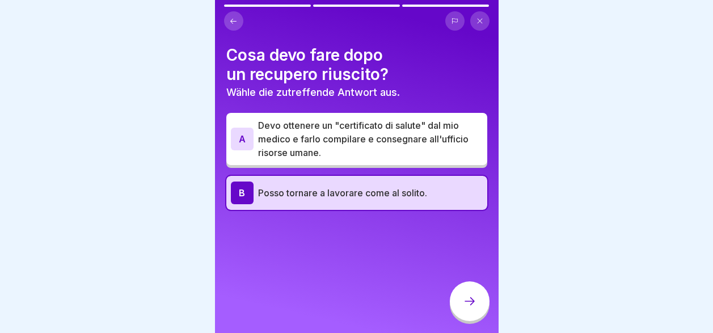
click at [466, 308] on icon at bounding box center [470, 301] width 14 height 14
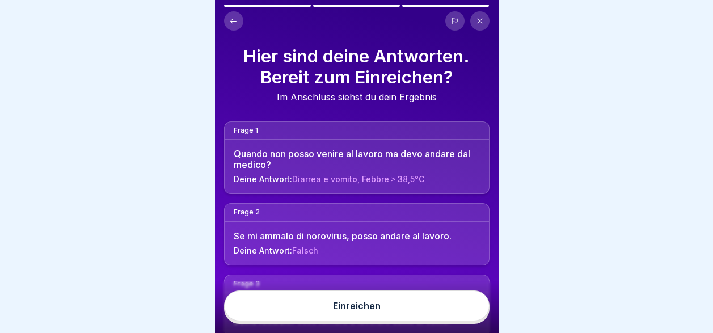
click at [446, 318] on button "Einreichen" at bounding box center [356, 305] width 265 height 31
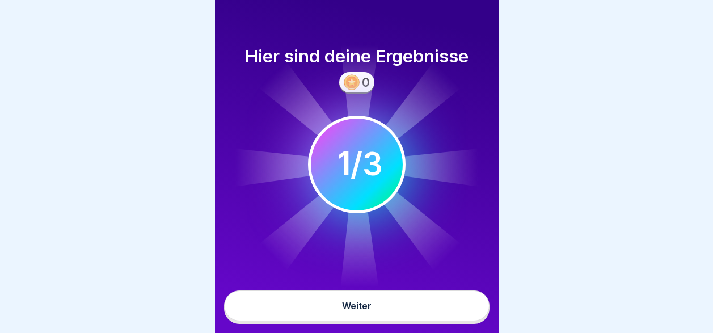
click at [446, 318] on button "Weiter" at bounding box center [356, 305] width 265 height 31
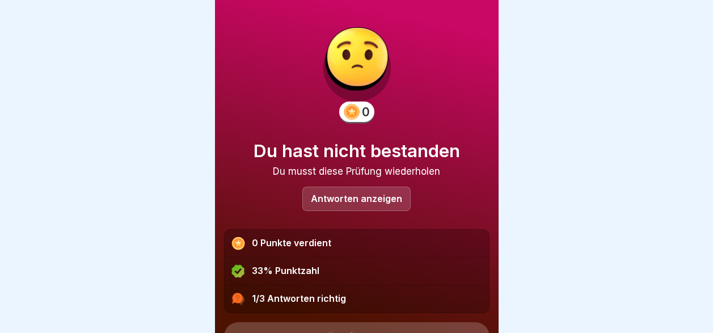
click at [369, 195] on p "Antworten anzeigen" at bounding box center [356, 199] width 91 height 10
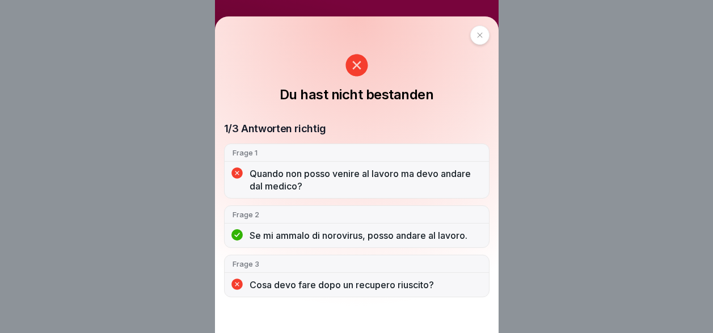
scroll to position [9, 0]
click at [483, 38] on icon at bounding box center [479, 35] width 7 height 7
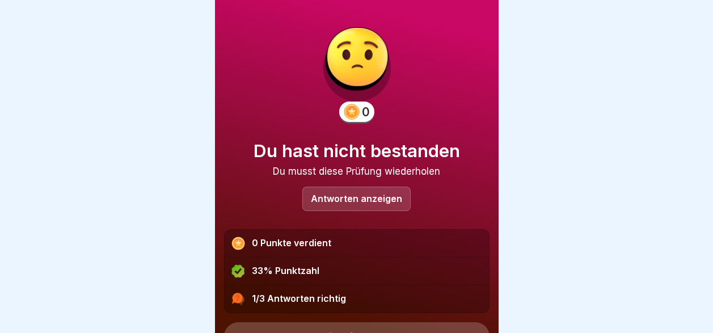
scroll to position [55, 0]
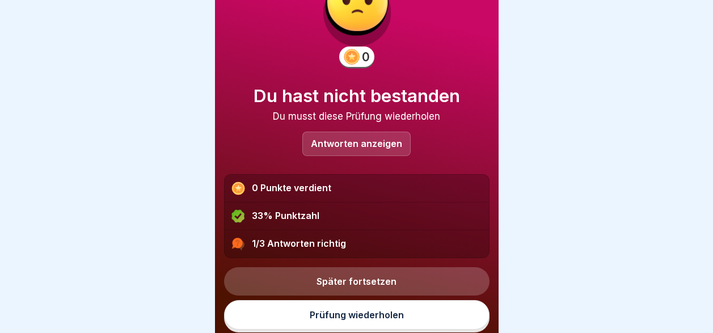
click at [380, 309] on link "Prüfung wiederholen" at bounding box center [356, 314] width 265 height 29
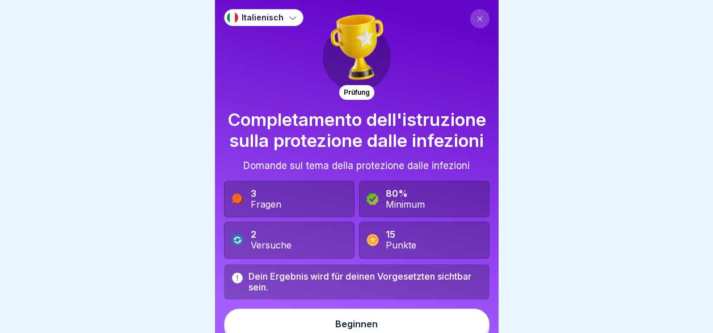
scroll to position [31, 0]
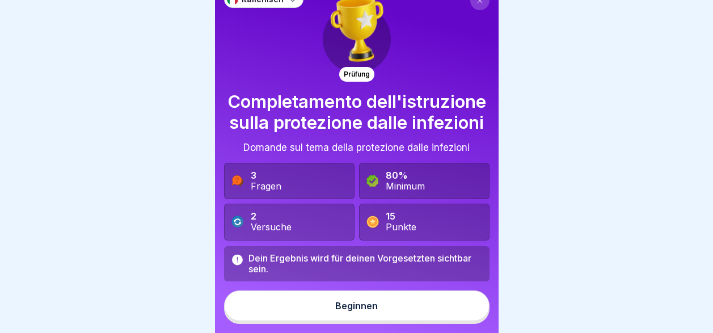
click at [335, 311] on div "Beginnen" at bounding box center [356, 306] width 43 height 10
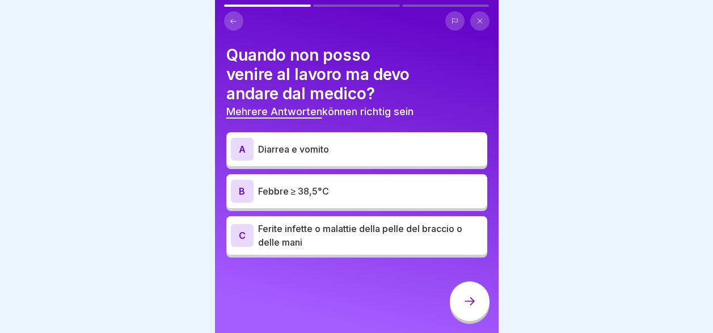
click at [315, 146] on p "Diarrea e vomito" at bounding box center [370, 149] width 225 height 14
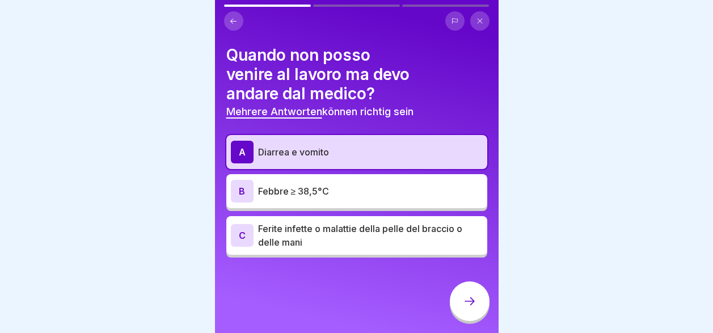
click at [318, 197] on div "B Febbre ≥ 38,5°C" at bounding box center [357, 191] width 252 height 23
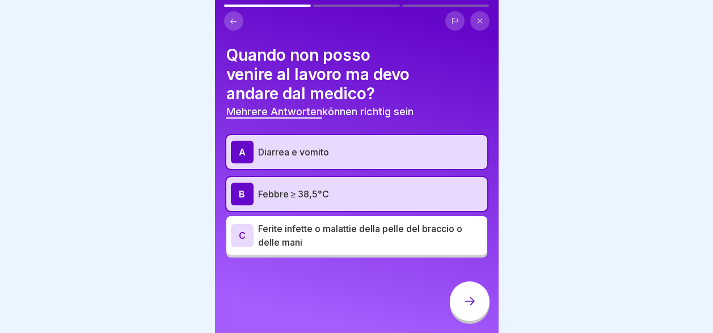
click at [324, 234] on p "Ferite infette o malattie della pelle del braccio o delle mani" at bounding box center [370, 235] width 225 height 27
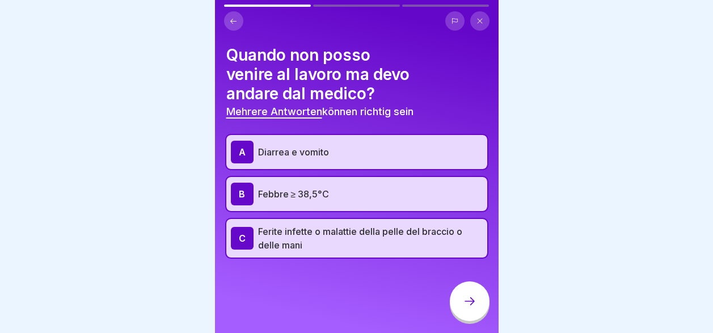
click at [467, 308] on icon at bounding box center [470, 301] width 14 height 14
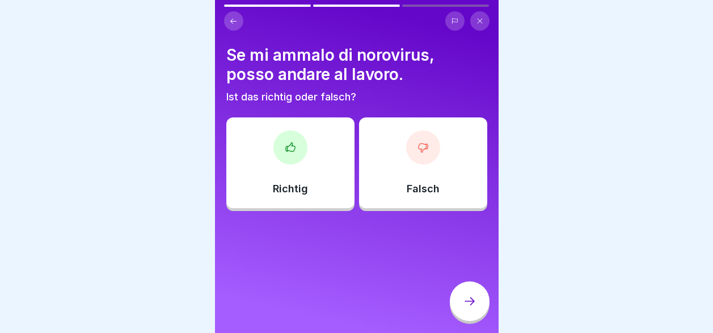
click at [402, 179] on div "Falsch" at bounding box center [423, 162] width 128 height 91
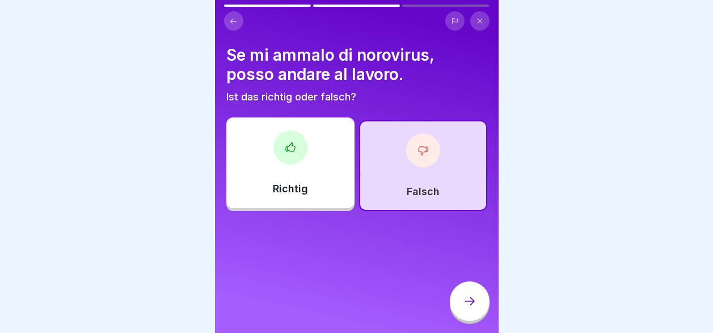
click at [472, 307] on icon at bounding box center [470, 301] width 14 height 14
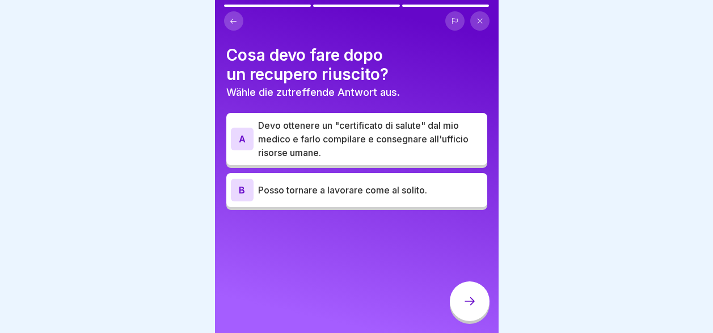
click at [344, 192] on p "Posso tornare a lavorare come al solito." at bounding box center [370, 190] width 225 height 14
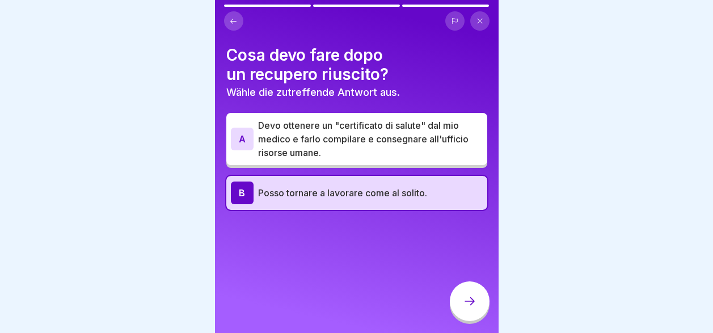
click at [337, 140] on p "Devo ottenere un "certificato di salute" dal mio medico e farlo compilare e con…" at bounding box center [370, 139] width 225 height 41
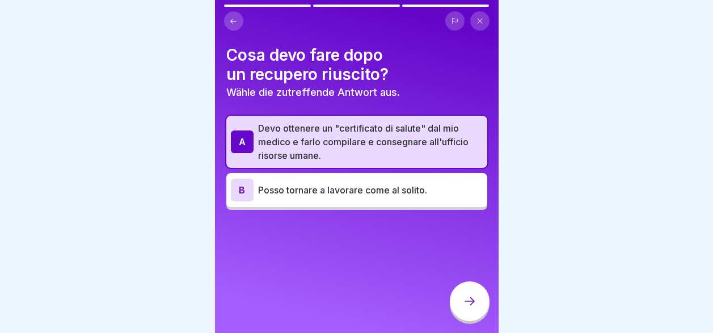
click at [470, 308] on icon at bounding box center [470, 301] width 14 height 14
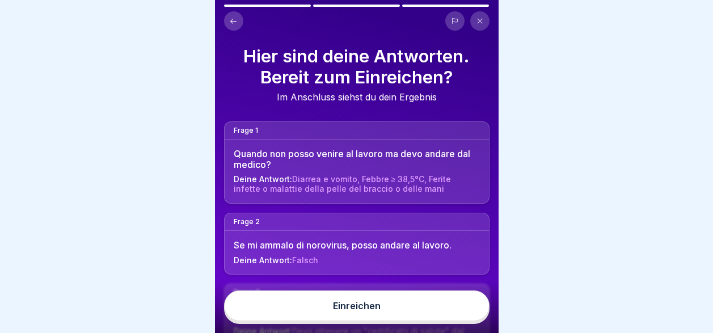
click at [468, 316] on button "Einreichen" at bounding box center [356, 305] width 265 height 31
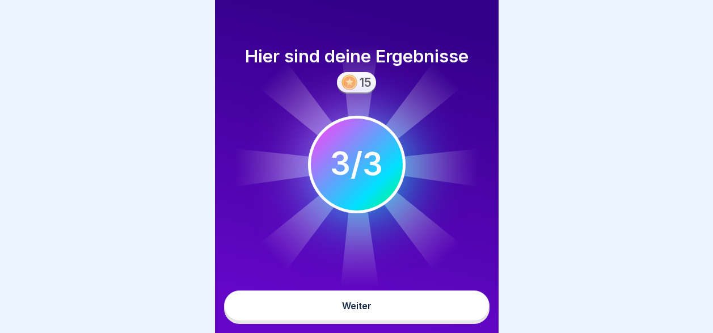
click at [459, 321] on button "Weiter" at bounding box center [356, 305] width 265 height 31
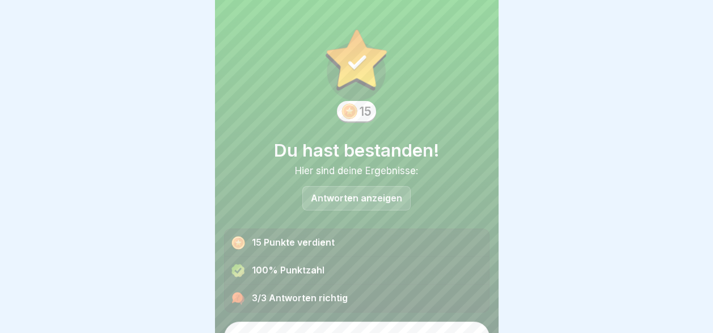
scroll to position [22, 0]
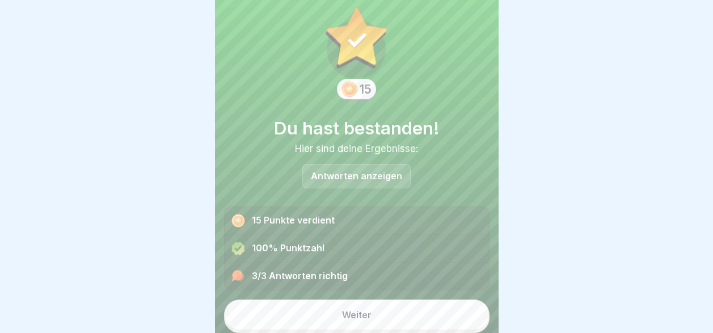
click at [459, 321] on button "Weiter" at bounding box center [356, 314] width 265 height 31
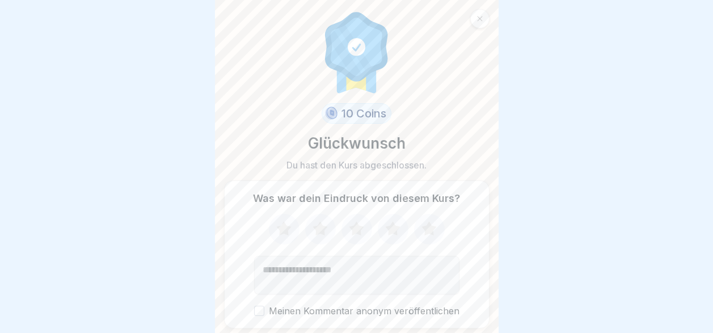
scroll to position [37, 0]
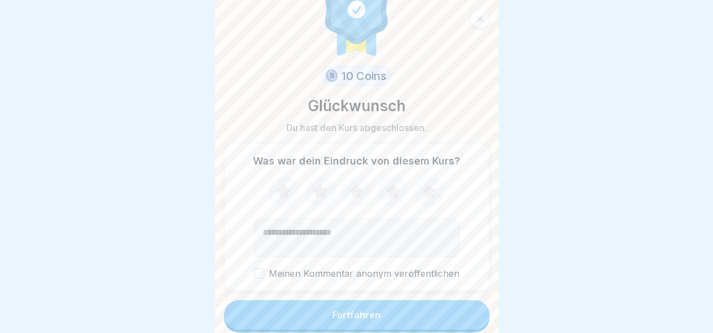
click at [459, 321] on button "Fortfahren" at bounding box center [356, 314] width 265 height 29
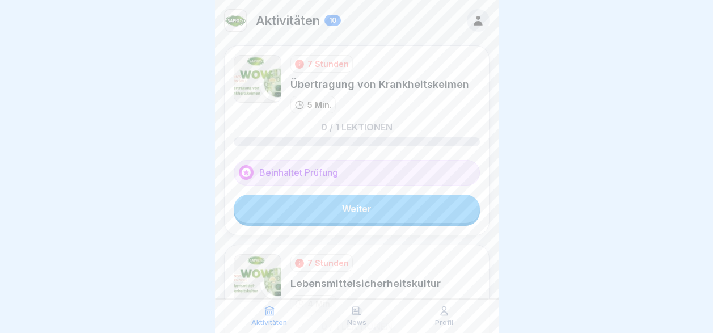
scroll to position [9, 0]
click at [429, 204] on link "Weiter" at bounding box center [357, 209] width 246 height 28
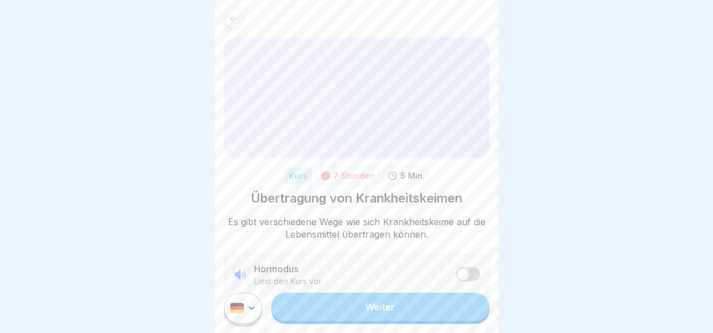
scroll to position [195, 0]
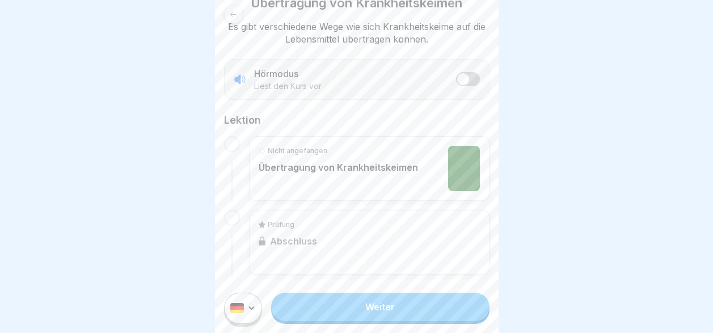
click at [240, 318] on html "Kurs 7 Stunden 5 Min. Übertragung von Krankheitskeimen Es gibt verschiedene Weg…" at bounding box center [356, 166] width 713 height 333
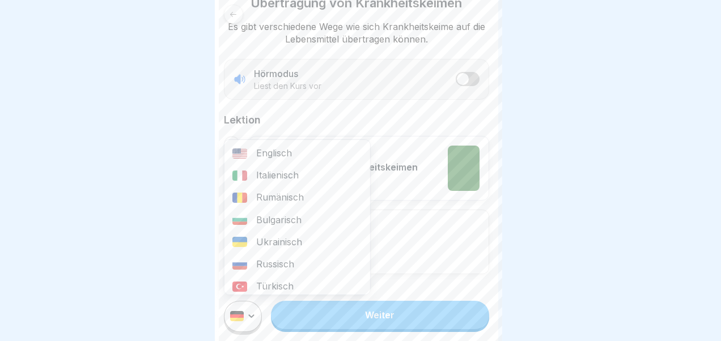
click at [265, 177] on div "Italienisch" at bounding box center [298, 175] width 146 height 22
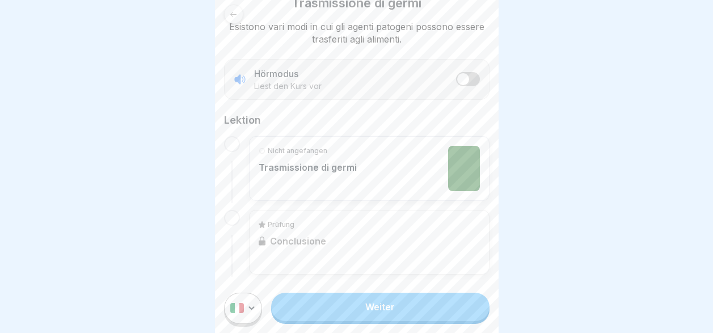
click at [341, 318] on link "Weiter" at bounding box center [380, 307] width 218 height 28
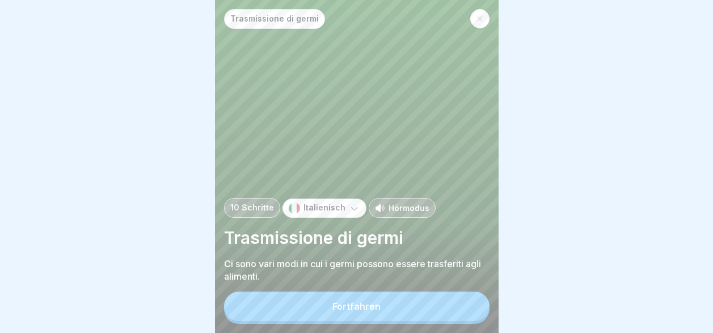
click at [362, 307] on button "Fortfahren" at bounding box center [356, 306] width 265 height 29
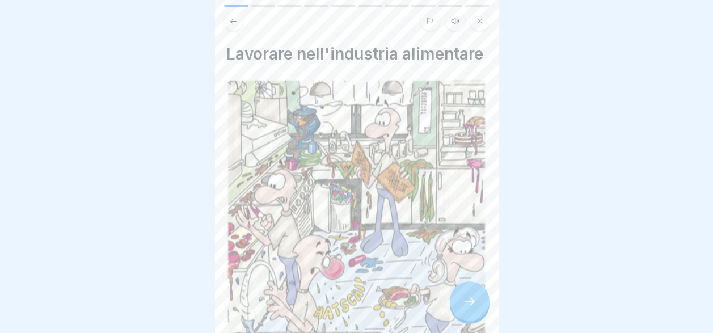
scroll to position [165, 0]
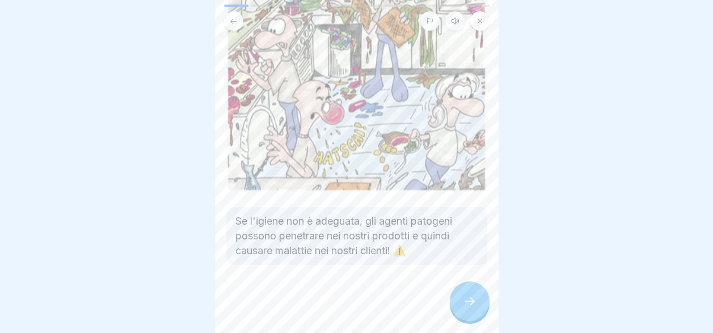
click at [468, 308] on icon at bounding box center [470, 301] width 14 height 14
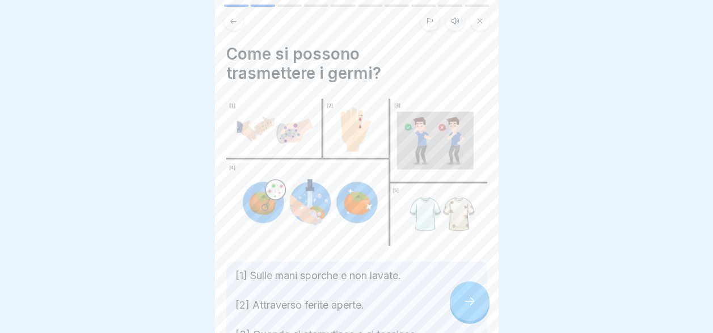
click at [468, 308] on icon at bounding box center [470, 301] width 14 height 14
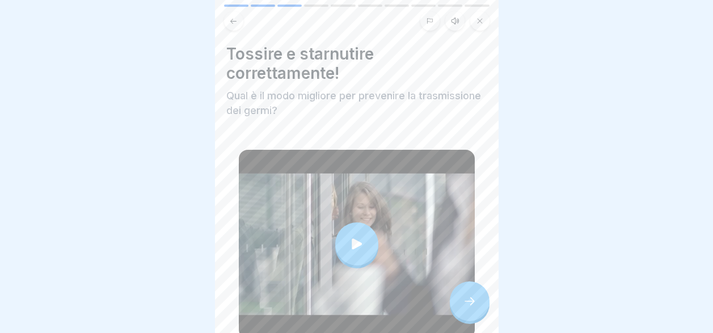
scroll to position [9, 0]
click at [468, 314] on div at bounding box center [470, 301] width 40 height 40
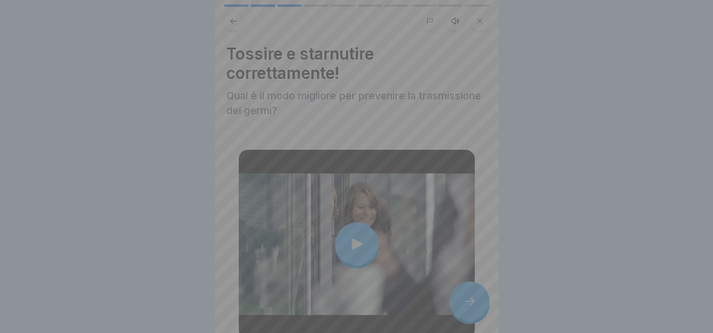
click at [466, 301] on div at bounding box center [357, 166] width 284 height 333
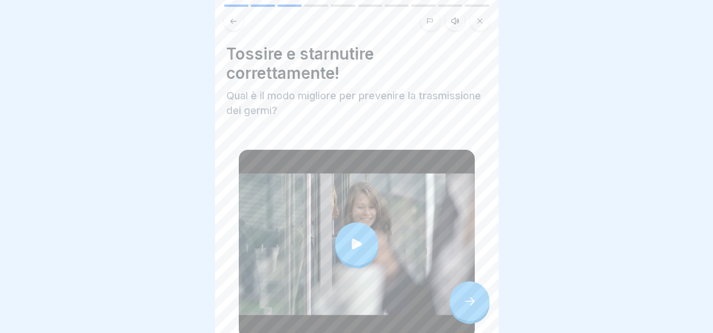
click at [466, 301] on icon at bounding box center [470, 301] width 14 height 14
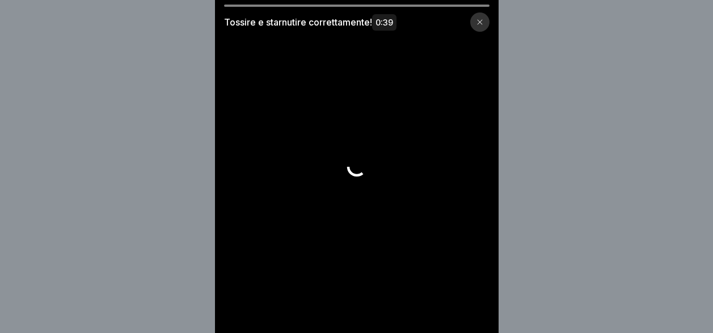
click at [431, 241] on video at bounding box center [357, 166] width 284 height 333
click at [483, 21] on icon at bounding box center [479, 22] width 7 height 7
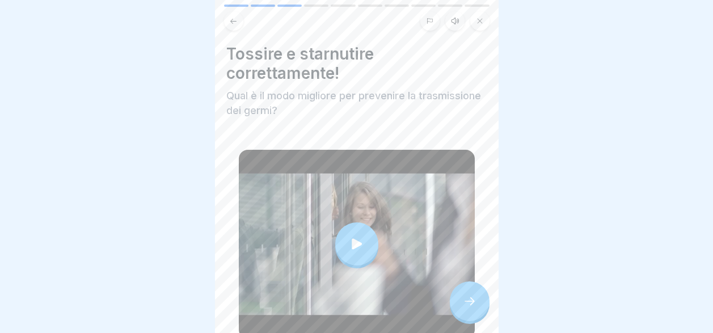
scroll to position [66, 0]
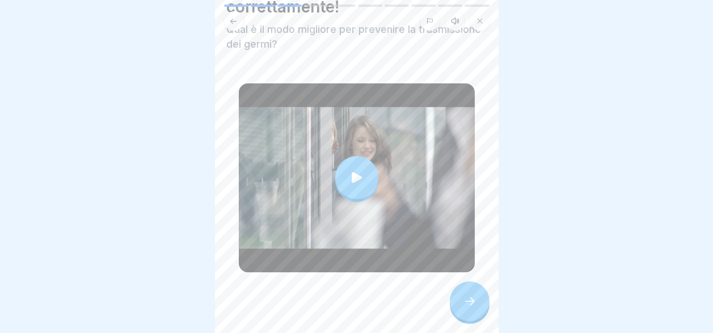
click at [469, 315] on div at bounding box center [470, 301] width 40 height 40
click at [476, 299] on icon at bounding box center [470, 301] width 14 height 14
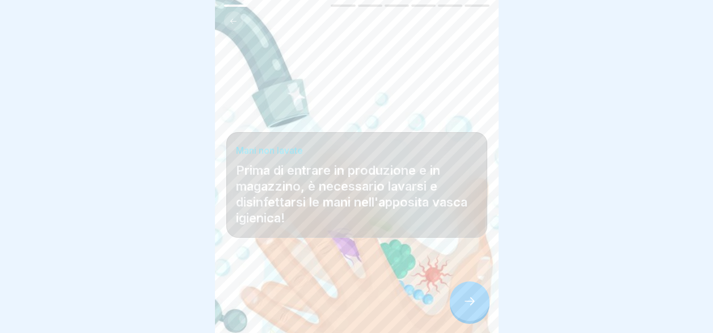
click at [476, 299] on icon at bounding box center [470, 301] width 14 height 14
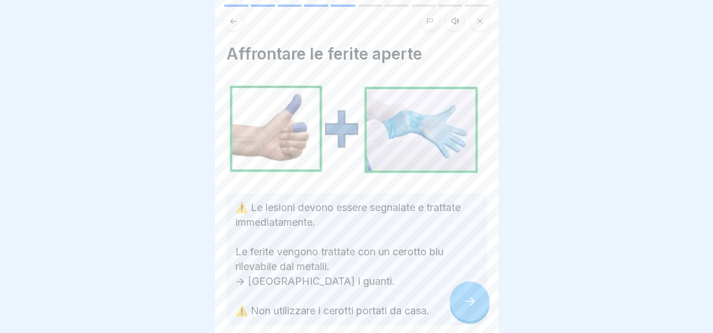
click at [476, 299] on icon at bounding box center [470, 301] width 14 height 14
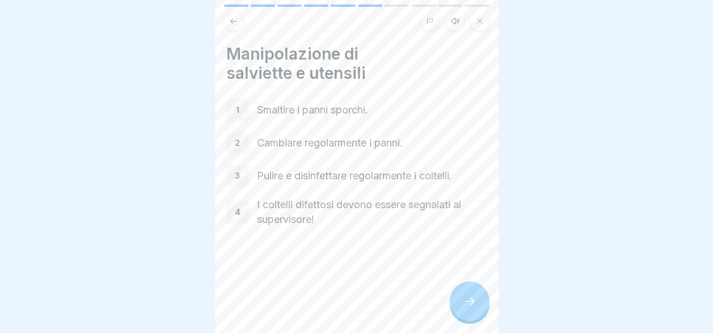
click at [476, 299] on icon at bounding box center [470, 301] width 14 height 14
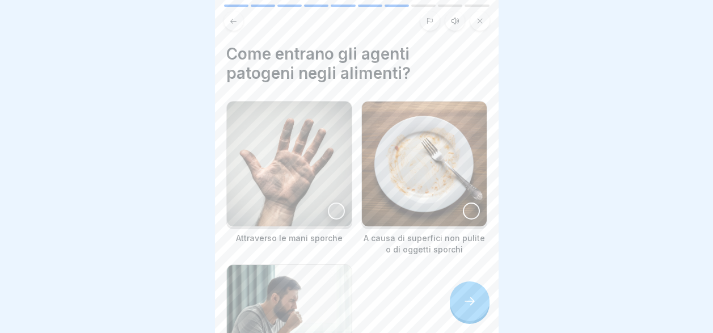
click at [476, 299] on icon at bounding box center [470, 301] width 14 height 14
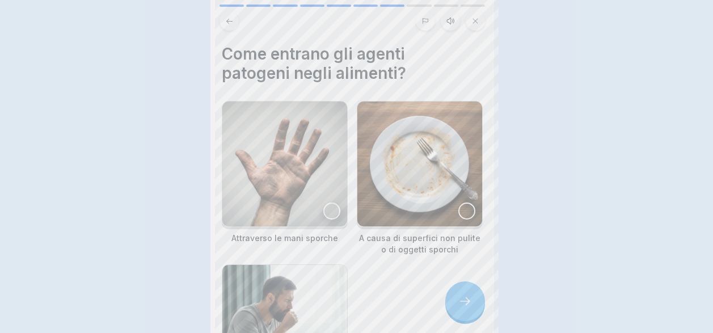
scroll to position [0, 0]
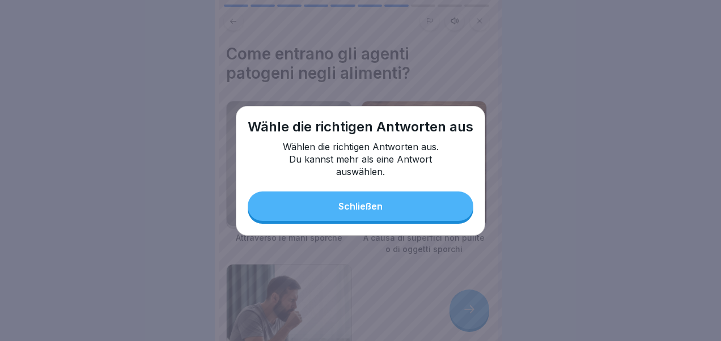
click at [430, 191] on div "Wähle die richtigen Antworten aus Wählen die richtigen Antworten aus. Du kannst…" at bounding box center [361, 171] width 250 height 130
click at [423, 203] on button "Schließen" at bounding box center [361, 206] width 226 height 29
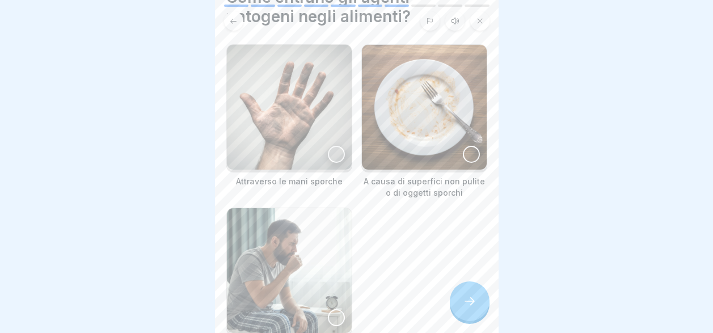
scroll to position [113, 0]
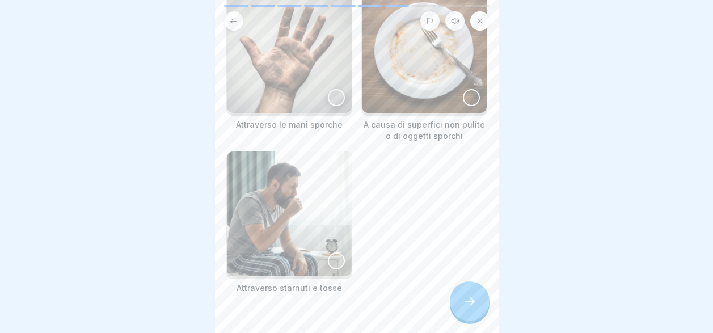
click at [335, 89] on div at bounding box center [336, 97] width 17 height 17
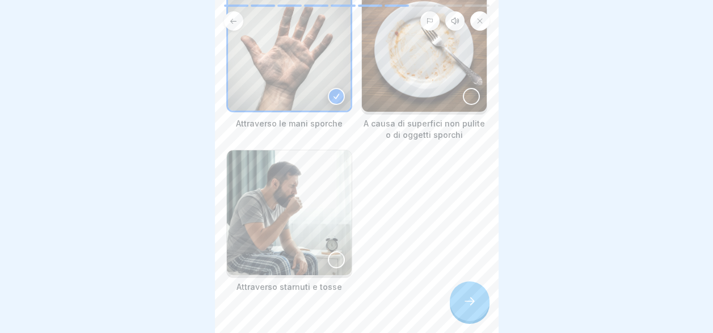
click at [329, 255] on div at bounding box center [336, 259] width 17 height 17
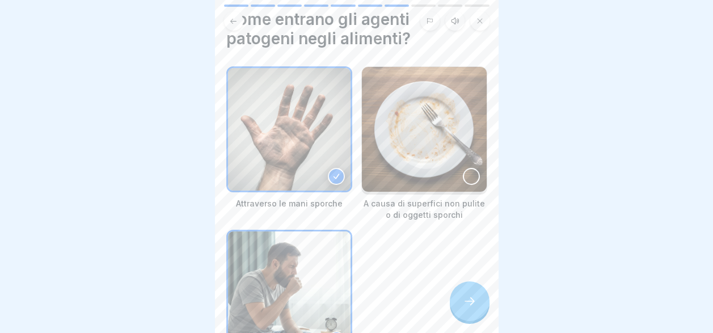
scroll to position [1, 0]
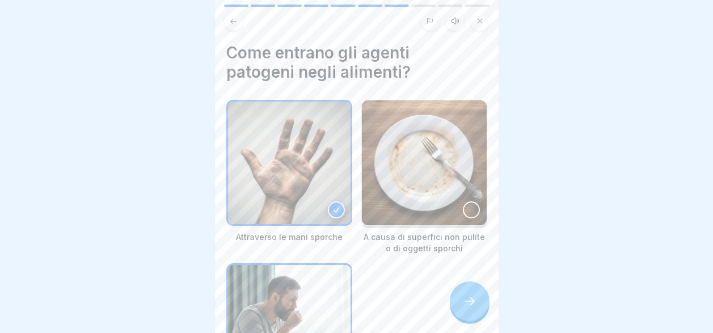
click at [463, 208] on div at bounding box center [471, 209] width 17 height 17
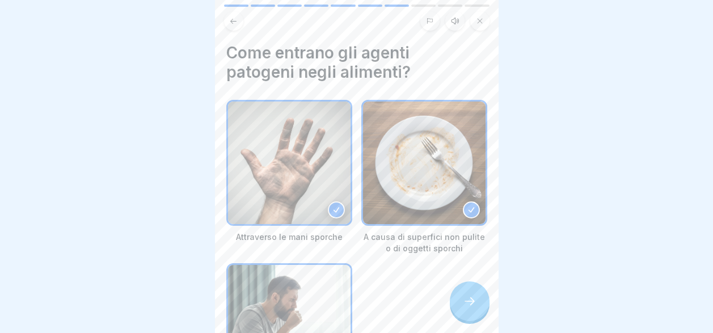
click at [465, 306] on icon at bounding box center [470, 301] width 14 height 14
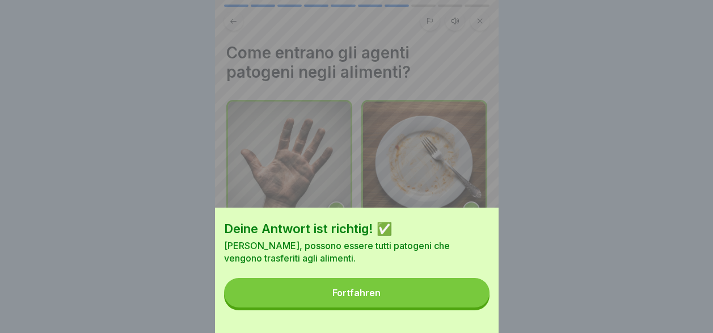
click at [462, 307] on button "Fortfahren" at bounding box center [356, 292] width 265 height 29
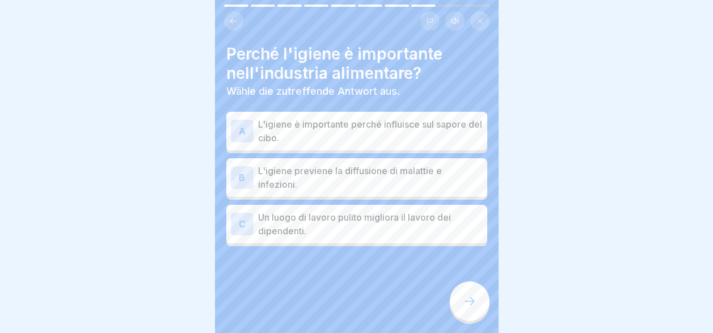
click at [348, 177] on p "L'igiene previene la diffusione di malattie e infezioni." at bounding box center [370, 177] width 225 height 27
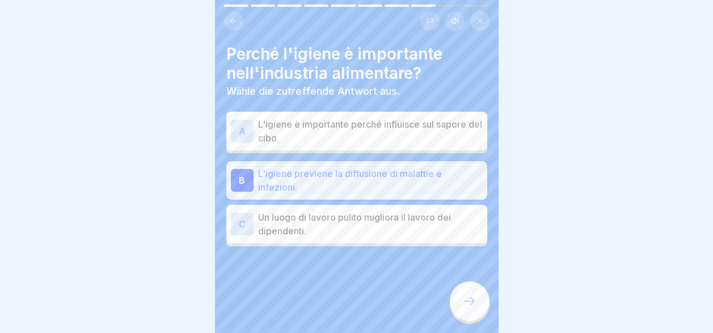
click at [382, 228] on p "Un luogo di lavoro pulito migliora il lavoro dei dipendenti." at bounding box center [370, 223] width 225 height 27
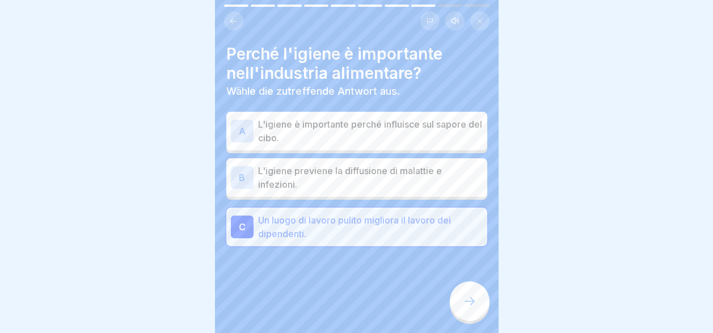
click at [438, 132] on p "L'igiene è importante perché influisce sul sapore del cibo." at bounding box center [370, 130] width 225 height 27
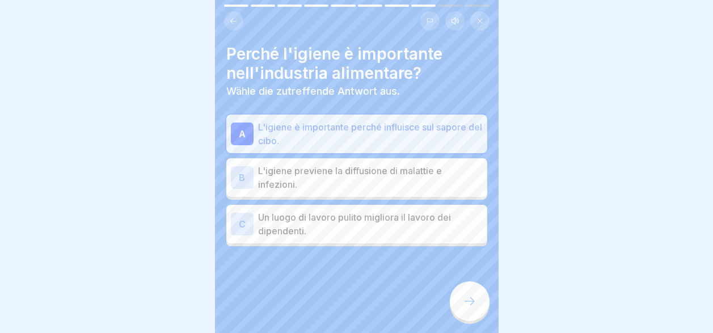
click at [429, 180] on p "L'igiene previene la diffusione di malattie e infezioni." at bounding box center [370, 177] width 225 height 27
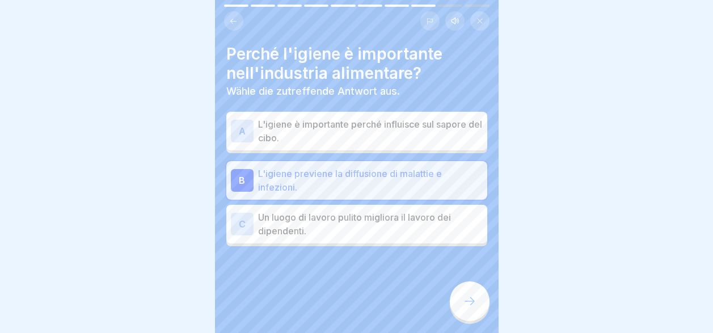
click at [466, 308] on icon at bounding box center [470, 301] width 14 height 14
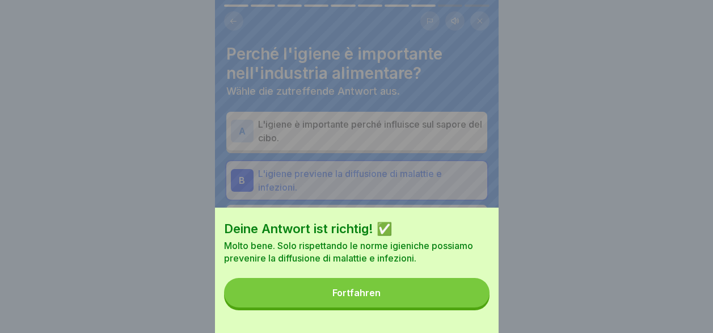
click at [466, 317] on div "Deine Antwort ist richtig! ✅ Molto bene. Solo rispettando le norme igieniche po…" at bounding box center [357, 270] width 284 height 125
click at [462, 307] on button "Fortfahren" at bounding box center [356, 292] width 265 height 29
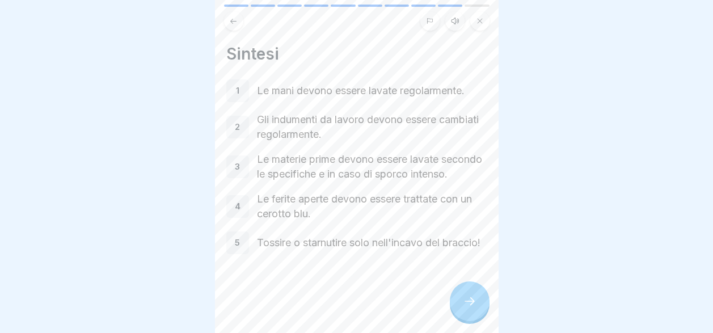
click at [463, 308] on icon at bounding box center [470, 301] width 14 height 14
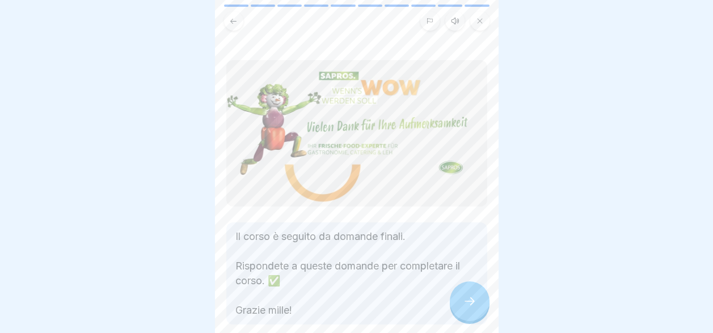
click at [463, 308] on icon at bounding box center [470, 301] width 14 height 14
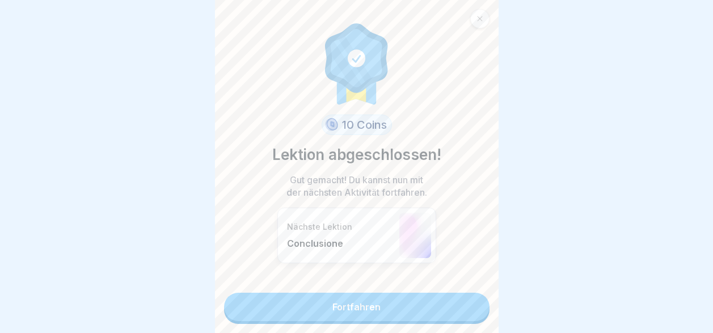
click at [462, 310] on link "Fortfahren" at bounding box center [356, 307] width 265 height 28
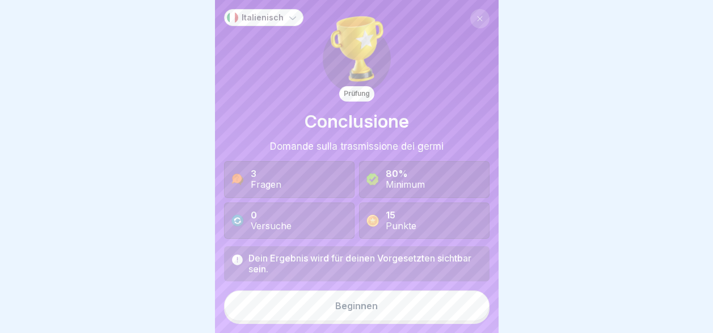
click at [462, 310] on button "Beginnen" at bounding box center [356, 305] width 265 height 31
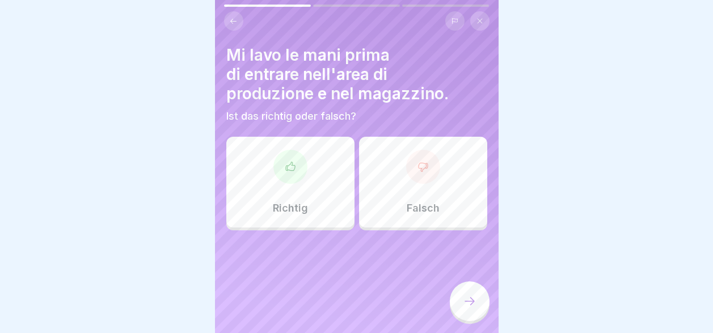
click at [282, 174] on div at bounding box center [290, 167] width 34 height 34
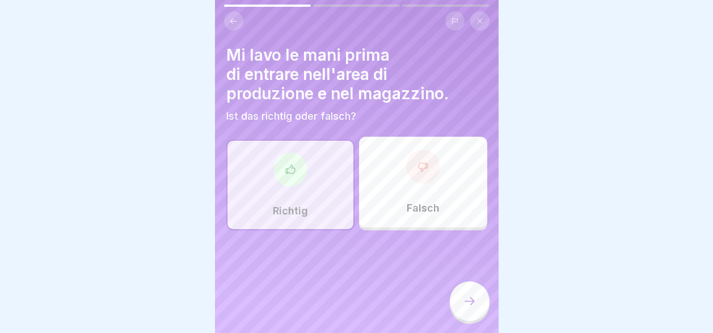
drag, startPoint x: 476, startPoint y: 315, endPoint x: 471, endPoint y: 312, distance: 6.1
click at [471, 308] on icon at bounding box center [470, 301] width 14 height 14
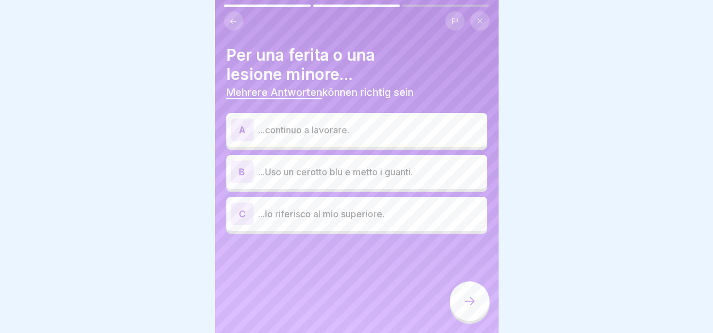
click at [326, 176] on p "...Uso un cerotto blu e metto i guanti." at bounding box center [370, 172] width 225 height 14
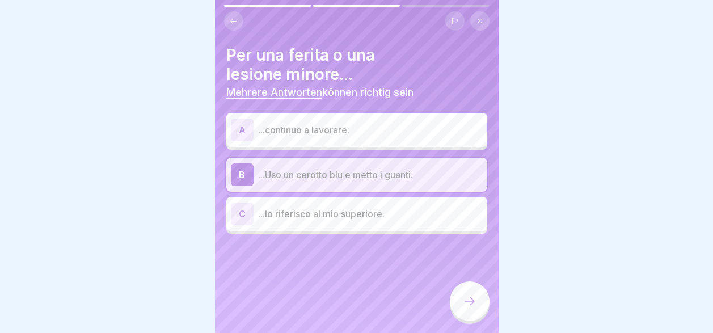
click at [332, 217] on p "...lo riferisco al mio superiore." at bounding box center [370, 214] width 225 height 14
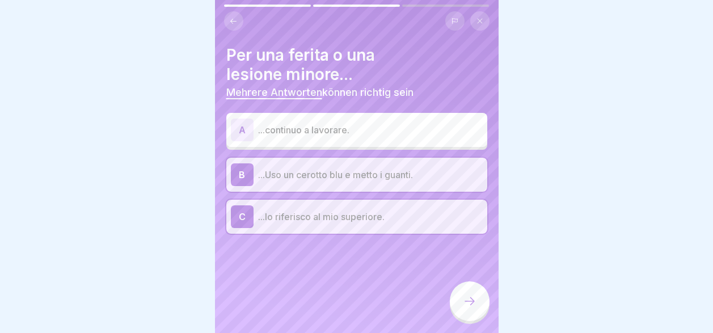
click at [468, 308] on icon at bounding box center [470, 301] width 14 height 14
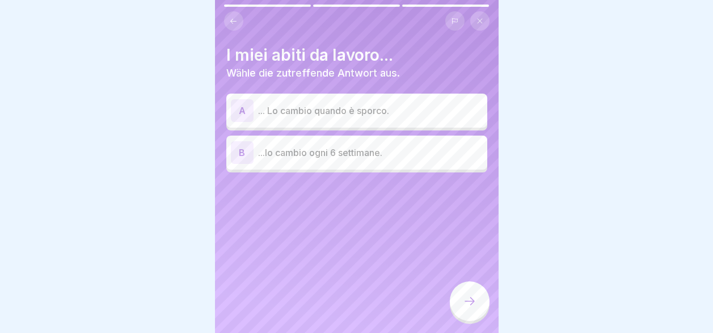
click at [364, 117] on div "A ... Lo cambio quando è sporco." at bounding box center [357, 110] width 252 height 23
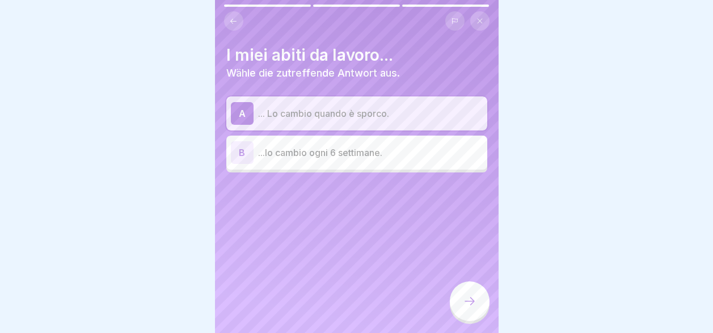
click at [477, 306] on div at bounding box center [470, 301] width 40 height 40
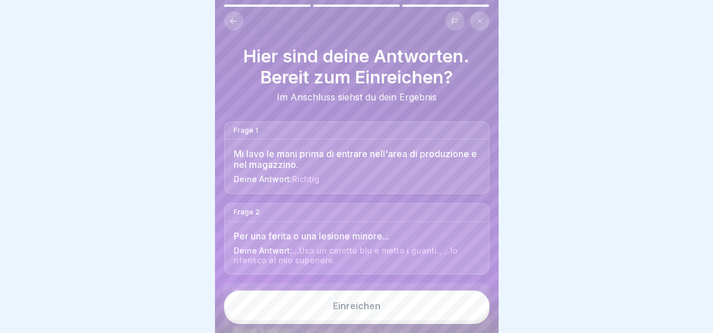
click at [435, 321] on button "Einreichen" at bounding box center [356, 305] width 265 height 31
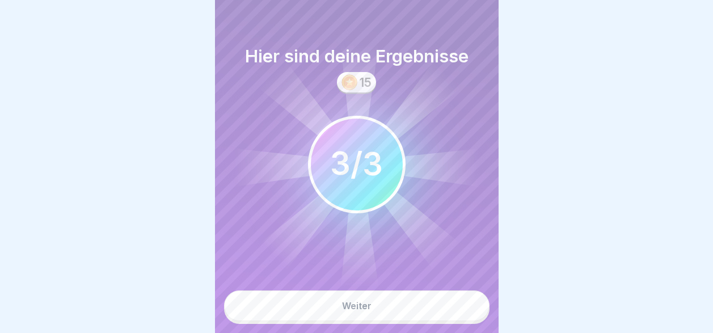
click at [432, 311] on button "Weiter" at bounding box center [356, 305] width 265 height 31
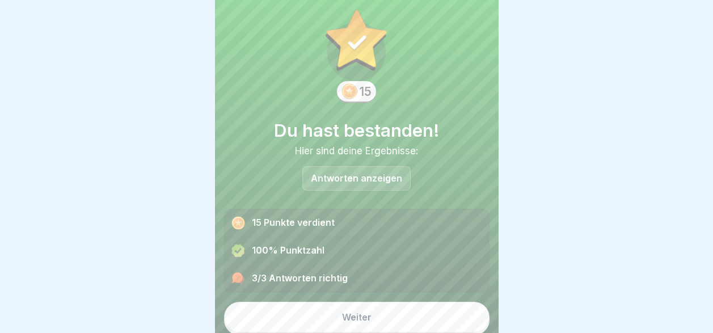
scroll to position [22, 0]
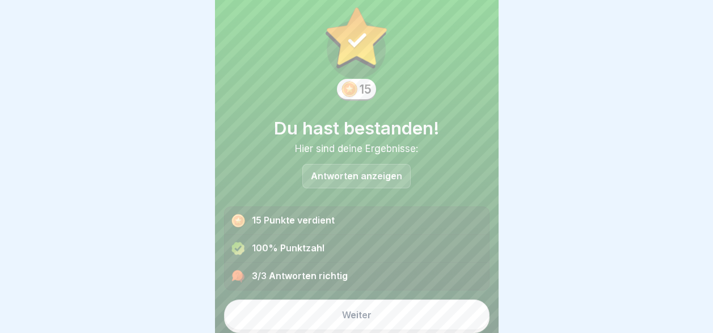
click at [422, 320] on button "Weiter" at bounding box center [356, 314] width 265 height 31
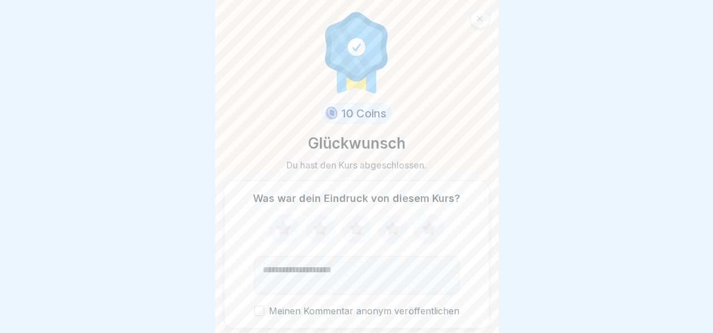
scroll to position [37, 0]
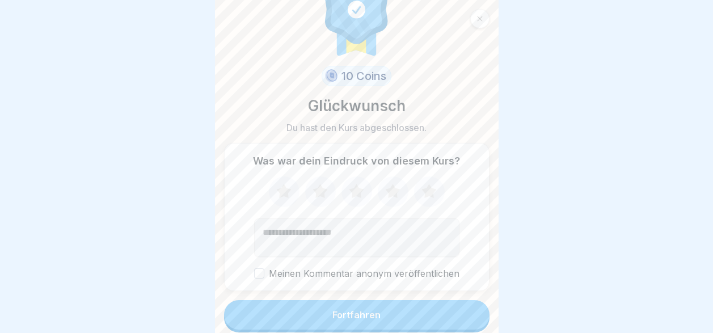
click at [427, 311] on button "Fortfahren" at bounding box center [356, 314] width 265 height 29
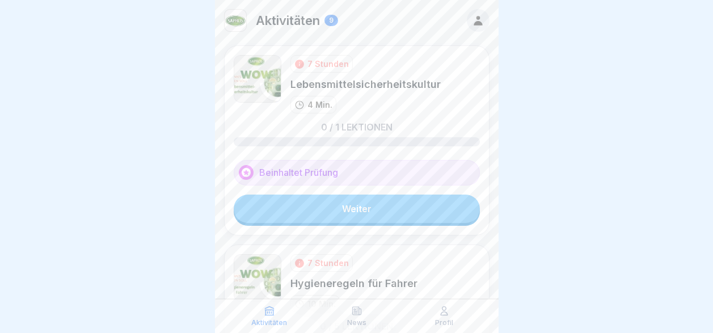
click at [377, 219] on link "Weiter" at bounding box center [357, 209] width 246 height 28
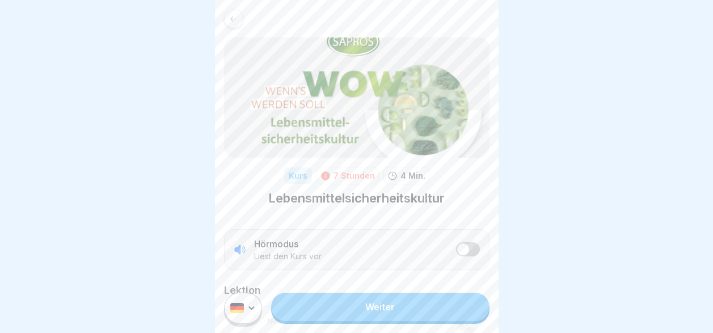
click at [242, 311] on html "Kurs 7 Stunden 4 Min. Lebensmittelsicherheitskultur Hörmodus Liest den Kurs vor…" at bounding box center [356, 166] width 713 height 333
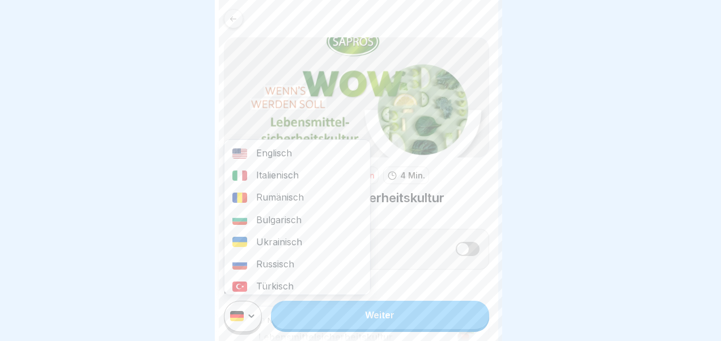
click at [275, 176] on div "Italienisch" at bounding box center [298, 175] width 146 height 22
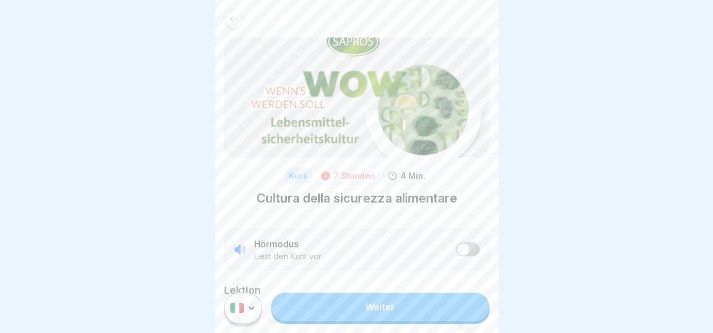
click at [308, 320] on link "Weiter" at bounding box center [380, 307] width 218 height 28
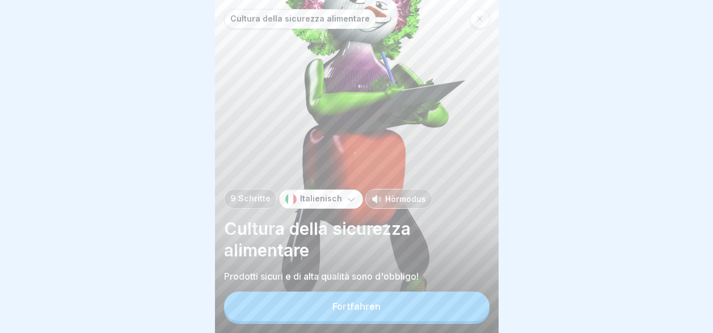
click at [308, 320] on button "Fortfahren" at bounding box center [356, 306] width 265 height 29
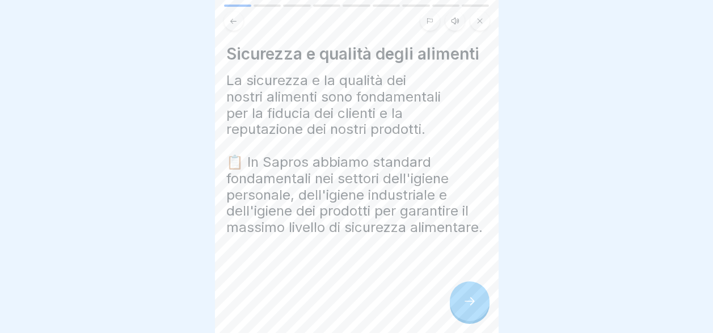
click at [474, 305] on icon at bounding box center [470, 301] width 14 height 14
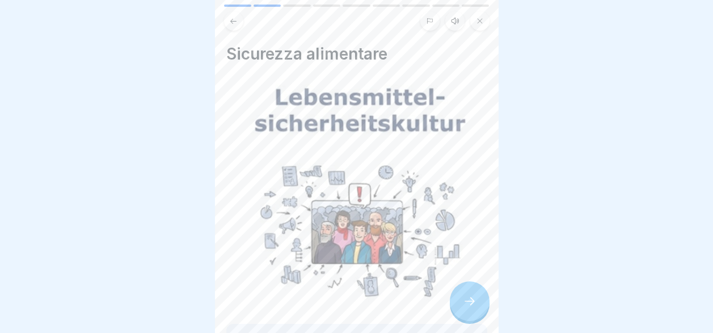
click at [469, 307] on icon at bounding box center [470, 301] width 14 height 14
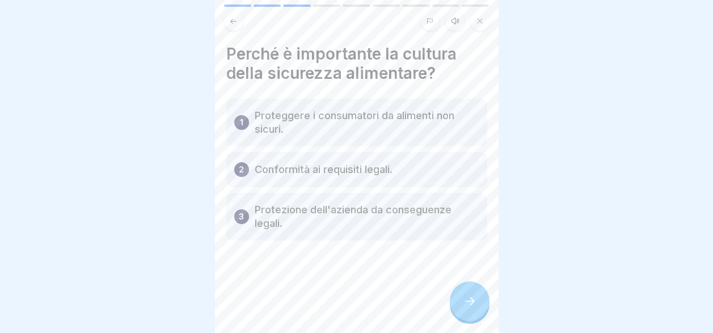
click at [469, 307] on icon at bounding box center [470, 301] width 14 height 14
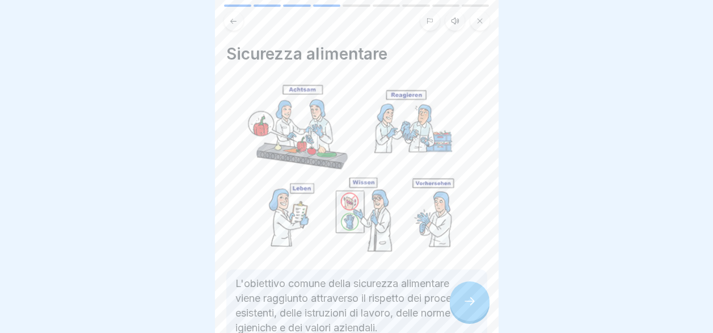
click at [468, 308] on icon at bounding box center [470, 301] width 14 height 14
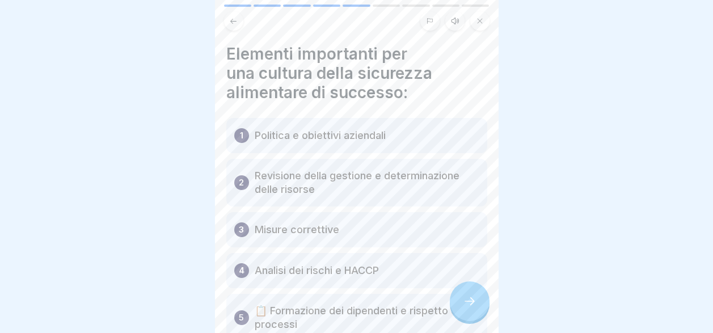
click at [467, 308] on icon at bounding box center [470, 301] width 14 height 14
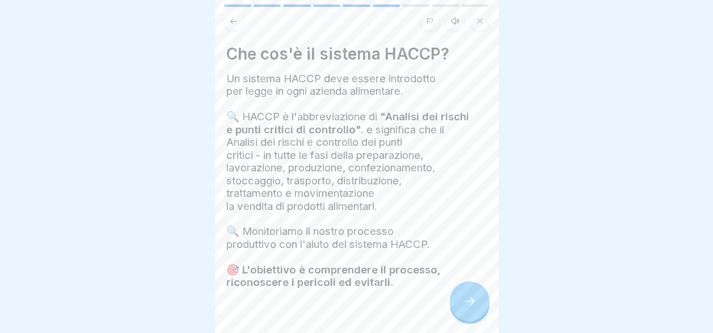
click at [467, 308] on icon at bounding box center [470, 301] width 14 height 14
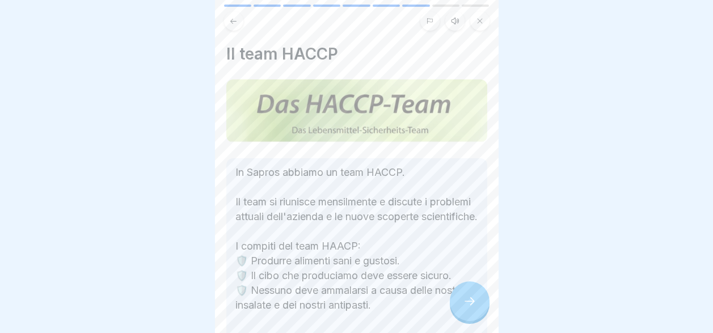
click at [467, 308] on icon at bounding box center [470, 301] width 14 height 14
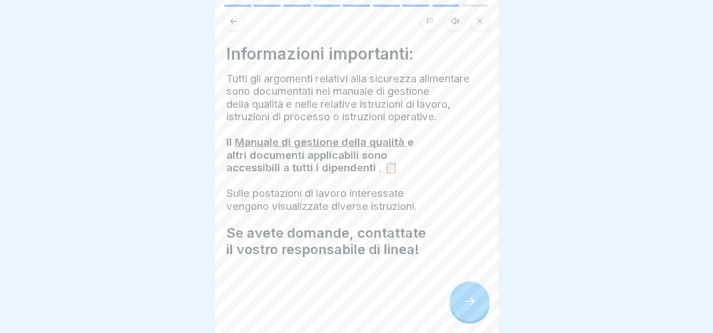
click at [467, 308] on icon at bounding box center [470, 301] width 14 height 14
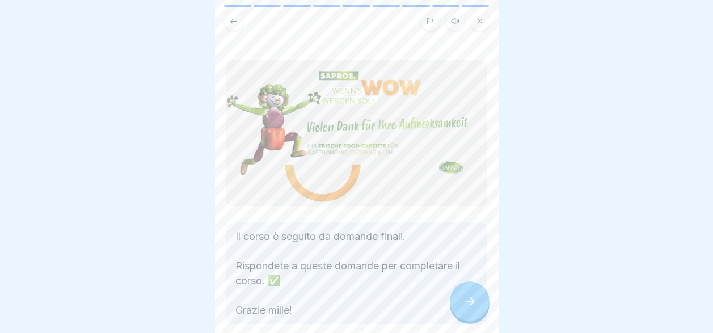
click at [467, 308] on icon at bounding box center [470, 301] width 14 height 14
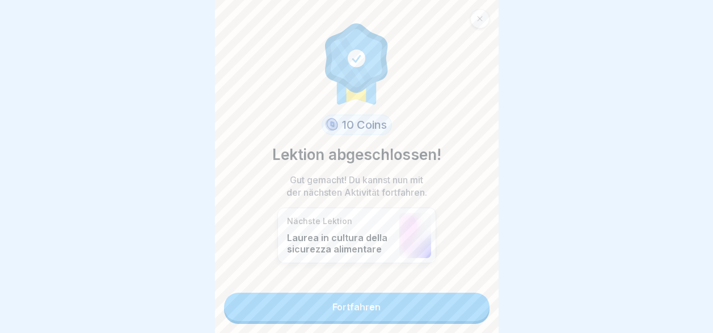
scroll to position [9, 0]
click at [467, 309] on link "Fortfahren" at bounding box center [356, 307] width 265 height 28
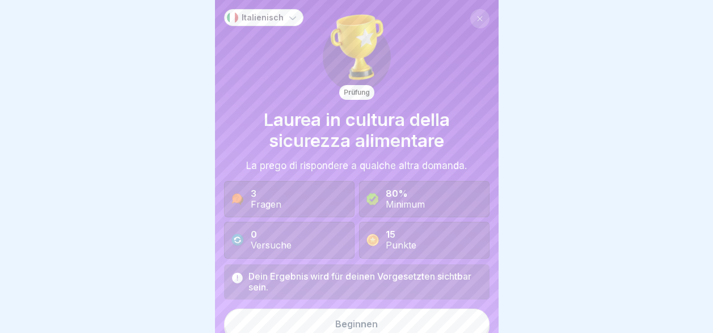
scroll to position [10, 0]
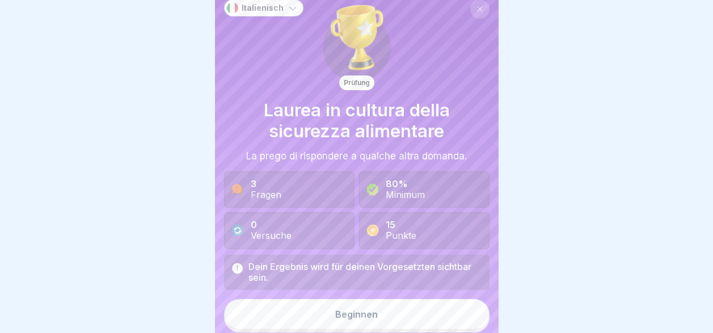
click at [467, 309] on button "Beginnen" at bounding box center [356, 314] width 265 height 31
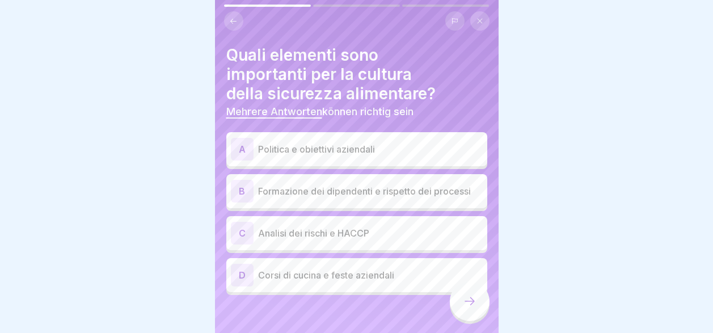
click at [386, 193] on p "Formazione dei dipendenti e rispetto dei processi" at bounding box center [370, 191] width 225 height 14
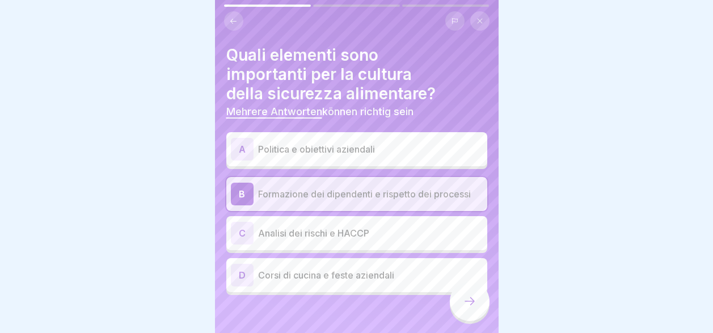
click at [387, 237] on p "Analisi dei rischi e HACCP" at bounding box center [370, 233] width 225 height 14
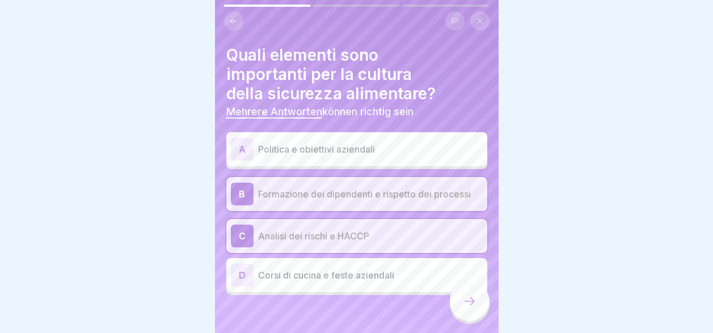
click at [467, 308] on icon at bounding box center [470, 301] width 14 height 14
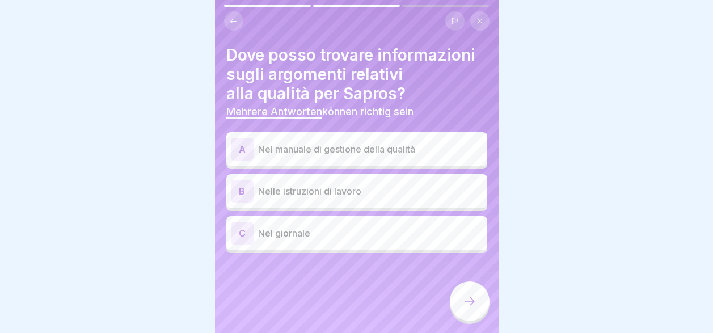
click at [335, 150] on p "Nel manuale di gestione della qualità" at bounding box center [370, 149] width 225 height 14
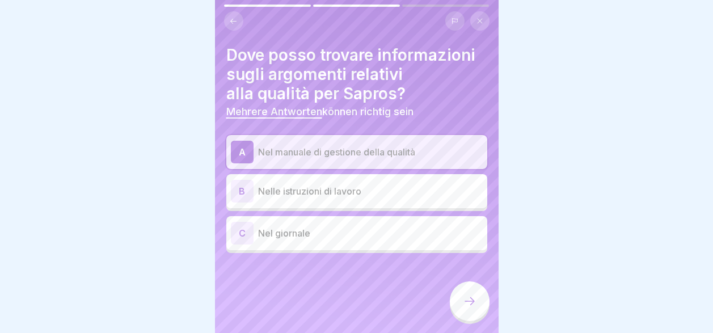
click at [462, 314] on div at bounding box center [470, 301] width 40 height 40
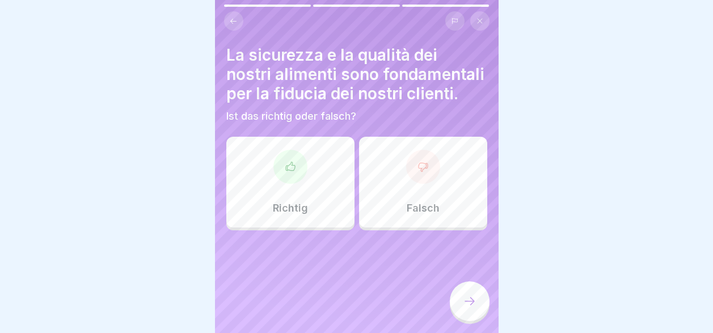
click at [291, 203] on div "Richtig" at bounding box center [290, 182] width 128 height 91
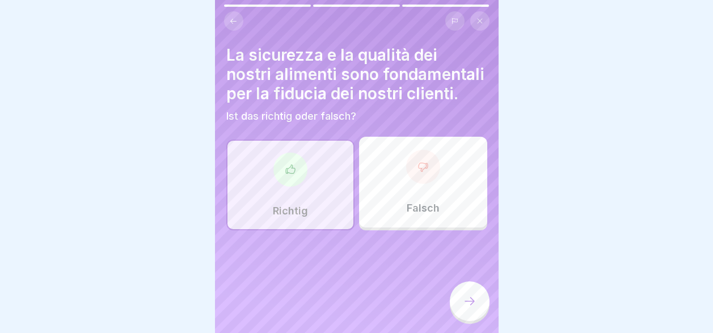
click at [467, 305] on icon at bounding box center [470, 301] width 14 height 14
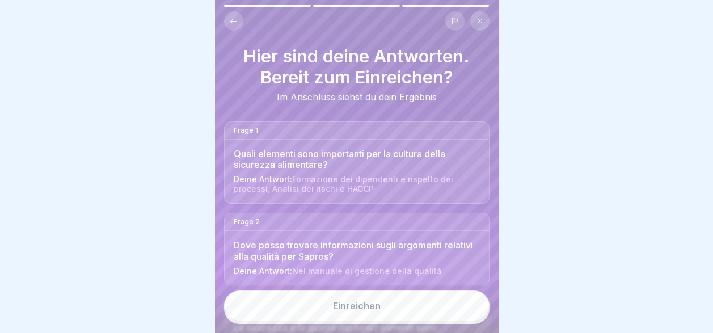
click at [413, 312] on button "Einreichen" at bounding box center [356, 305] width 265 height 31
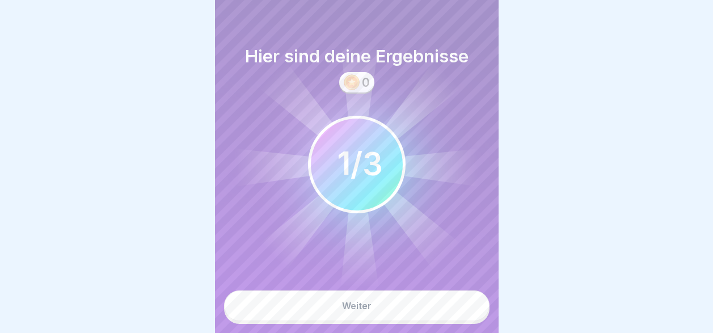
click at [398, 321] on button "Weiter" at bounding box center [356, 305] width 265 height 31
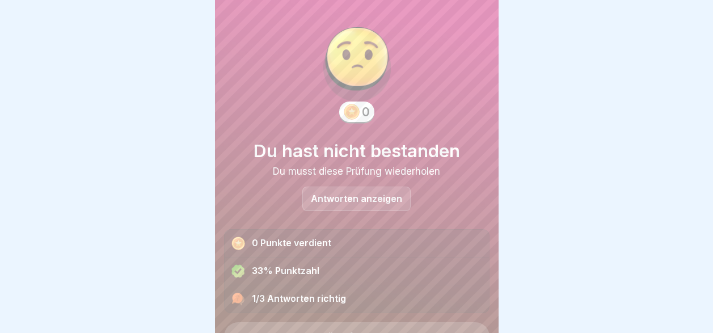
click at [394, 198] on p "Antworten anzeigen" at bounding box center [356, 199] width 91 height 10
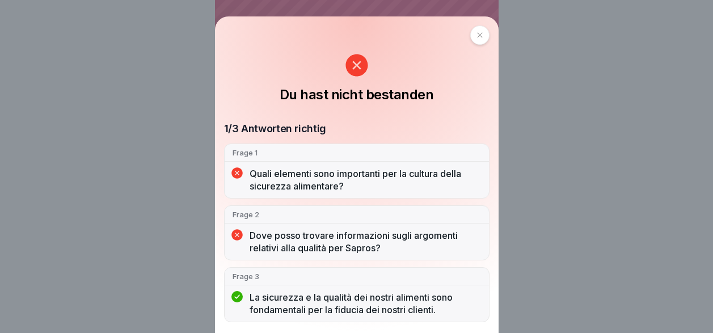
scroll to position [9, 0]
click at [483, 39] on icon at bounding box center [479, 35] width 7 height 7
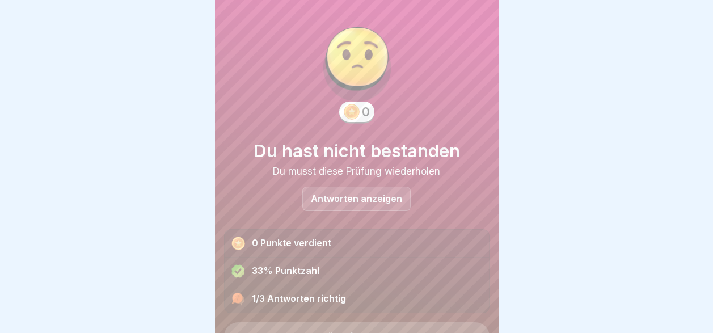
scroll to position [55, 0]
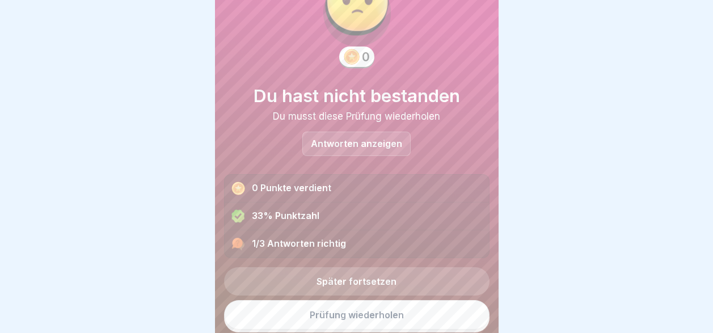
click at [394, 315] on link "Prüfung wiederholen" at bounding box center [356, 314] width 265 height 29
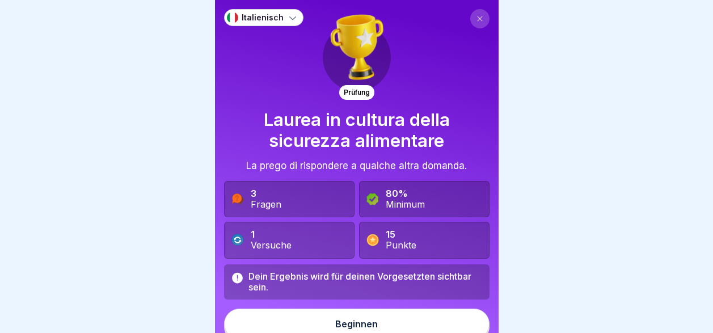
click at [395, 325] on button "Beginnen" at bounding box center [356, 324] width 265 height 31
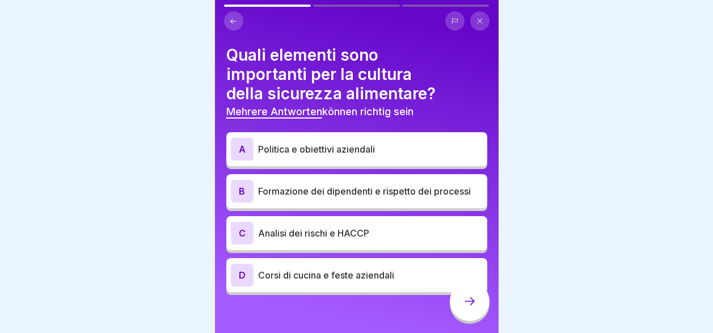
click at [350, 234] on p "Analisi dei rischi e HACCP" at bounding box center [370, 233] width 225 height 14
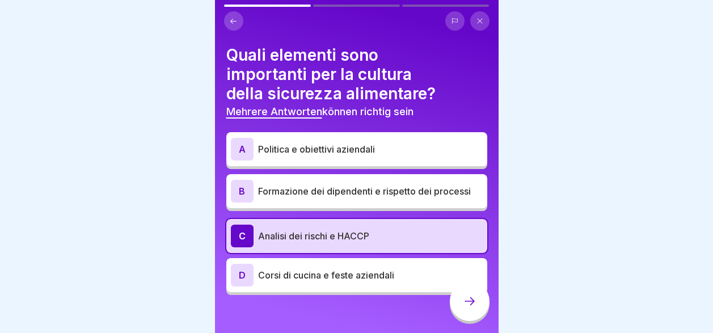
click at [351, 191] on p "Formazione dei dipendenti e rispetto dei processi" at bounding box center [370, 191] width 225 height 14
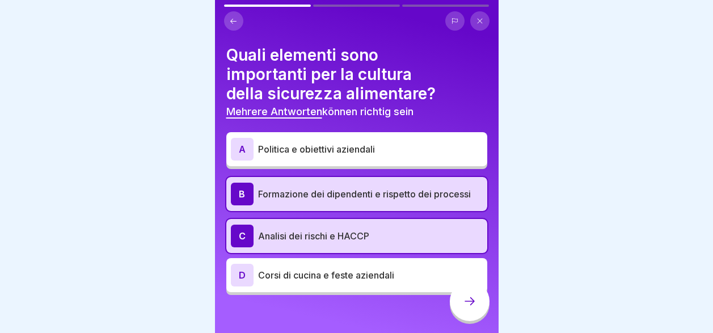
click at [361, 149] on p "Politica e obiettivi aziendali" at bounding box center [370, 149] width 225 height 14
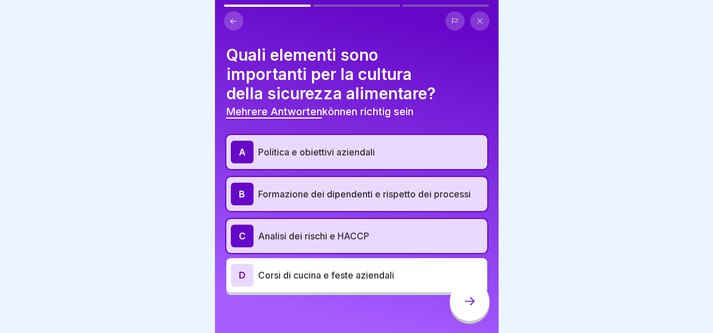
click at [468, 308] on icon at bounding box center [470, 301] width 14 height 14
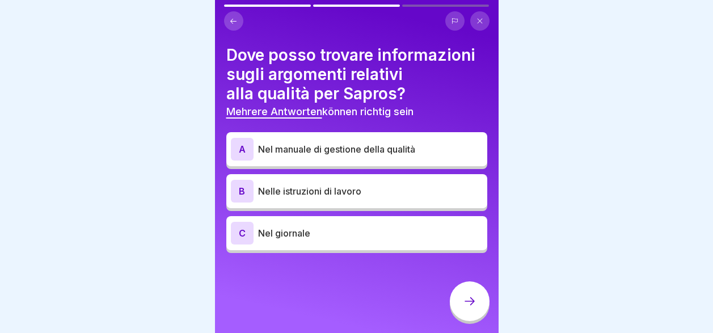
click at [356, 191] on p "Nelle istruzioni di lavoro" at bounding box center [370, 191] width 225 height 14
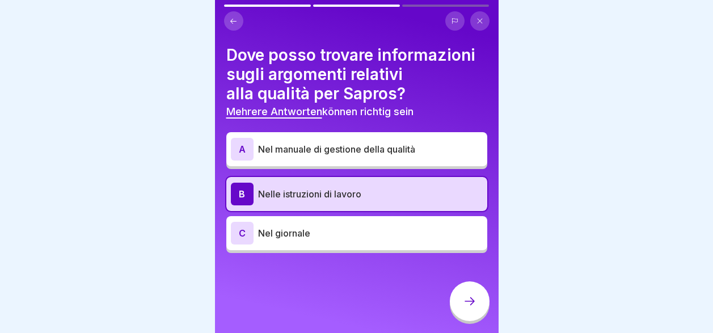
click at [368, 150] on p "Nel manuale di gestione della qualità" at bounding box center [370, 149] width 225 height 14
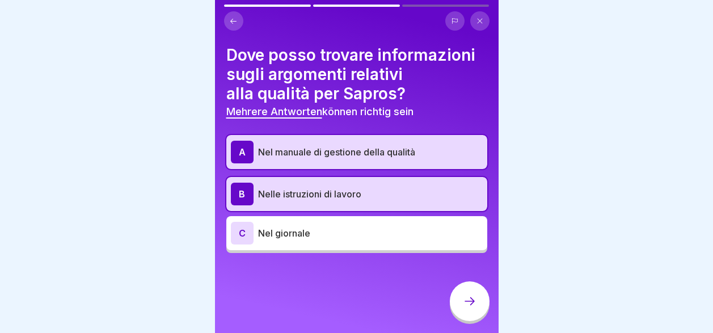
click at [366, 194] on p "Nelle istruzioni di lavoro" at bounding box center [370, 194] width 225 height 14
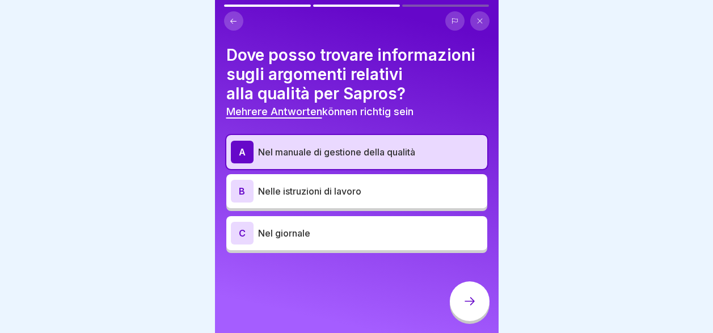
click at [364, 246] on div "C Nel giornale" at bounding box center [356, 233] width 261 height 34
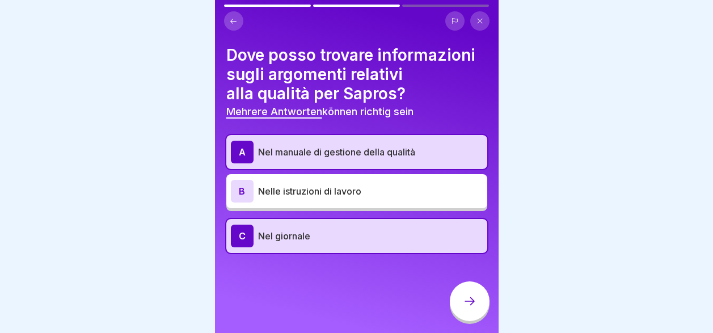
click at [467, 308] on icon at bounding box center [470, 301] width 14 height 14
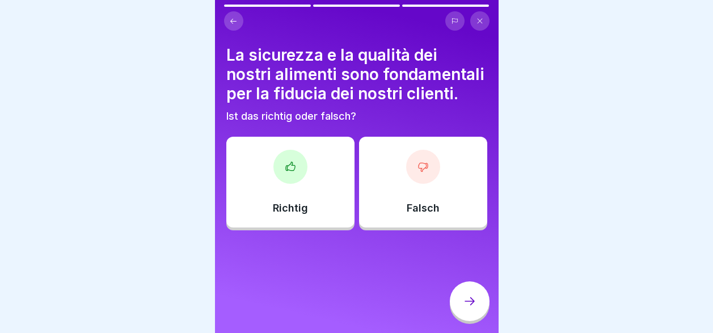
click at [297, 220] on div "Richtig" at bounding box center [290, 182] width 128 height 91
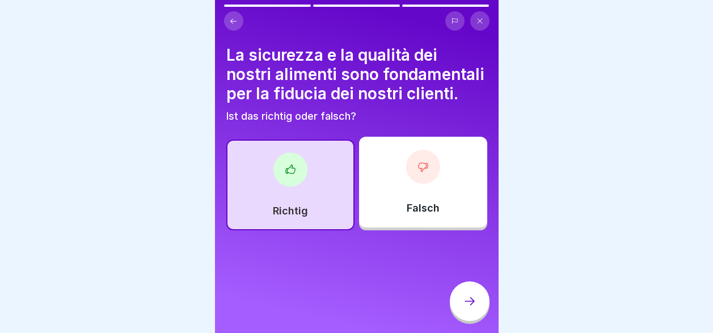
click at [472, 305] on icon at bounding box center [470, 301] width 10 height 8
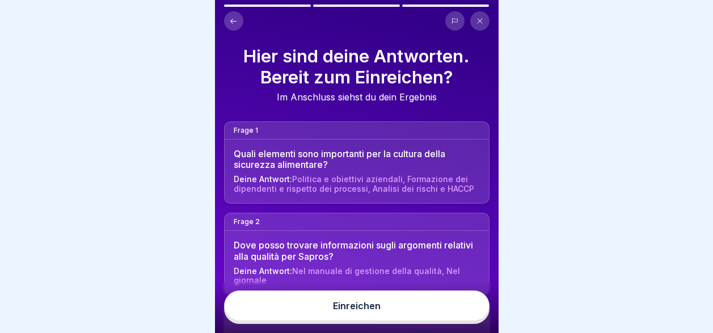
click at [439, 313] on button "Einreichen" at bounding box center [356, 305] width 265 height 31
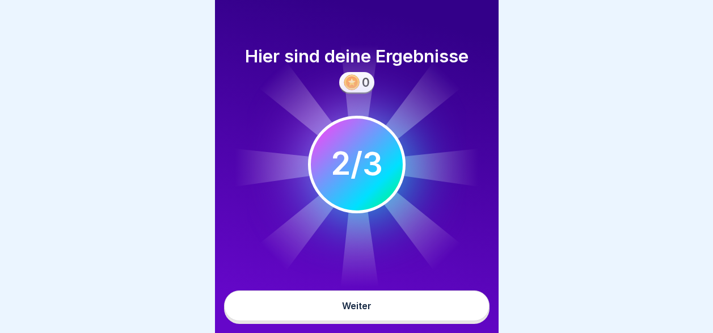
click at [440, 315] on button "Weiter" at bounding box center [356, 305] width 265 height 31
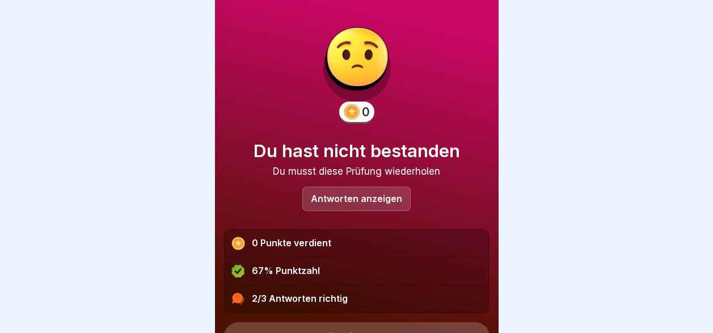
click at [391, 201] on p "Antworten anzeigen" at bounding box center [356, 199] width 91 height 10
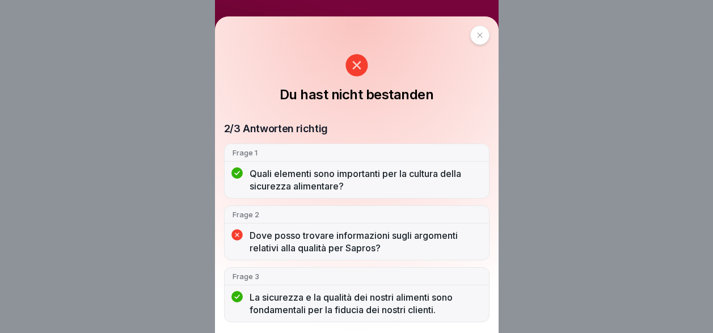
click at [483, 32] on icon at bounding box center [479, 35] width 7 height 7
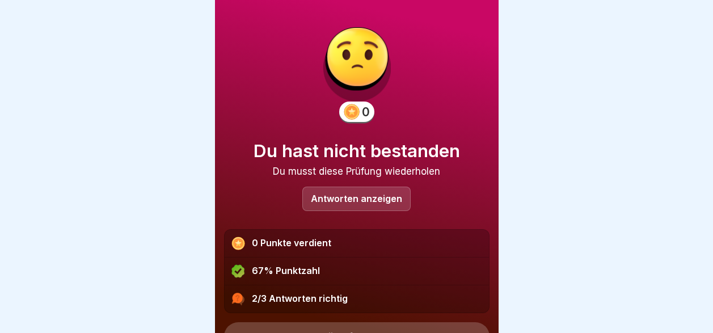
scroll to position [55, 0]
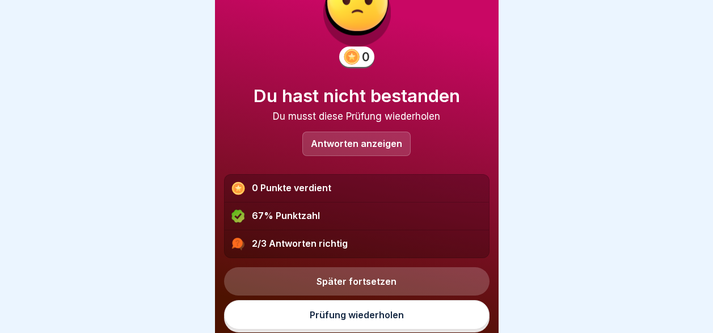
click at [397, 316] on link "Prüfung wiederholen" at bounding box center [356, 314] width 265 height 29
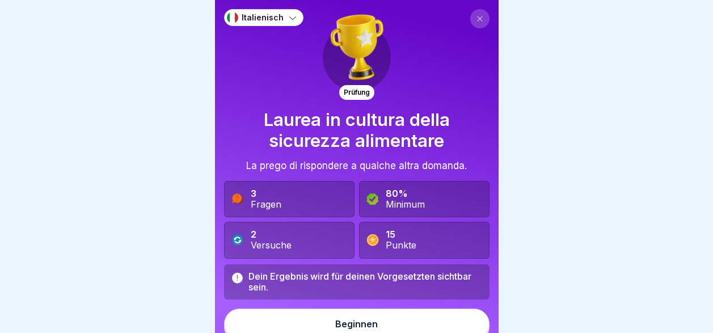
click at [356, 323] on div "Beginnen" at bounding box center [356, 324] width 43 height 10
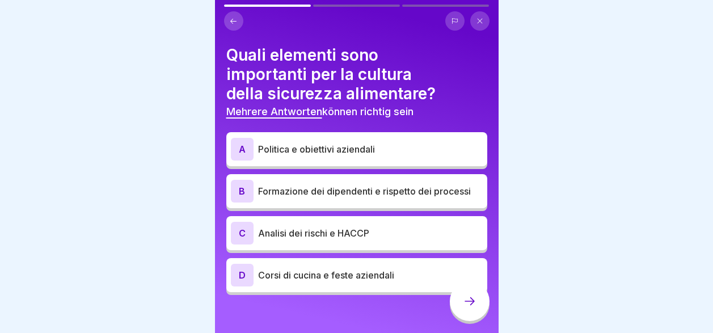
click at [360, 221] on div "C Analisi dei rischi e HACCP" at bounding box center [356, 233] width 261 height 34
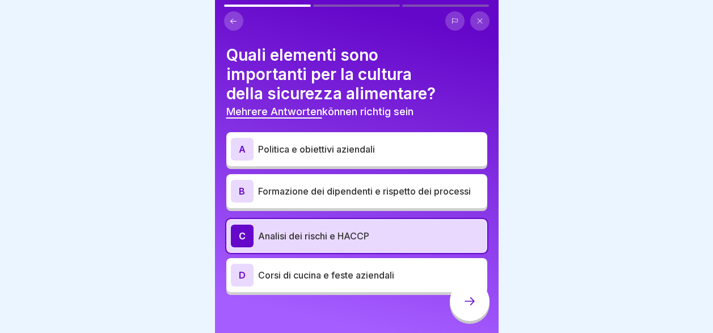
click at [360, 180] on div "B Formazione dei dipendenti e rispetto dei processi" at bounding box center [357, 191] width 252 height 23
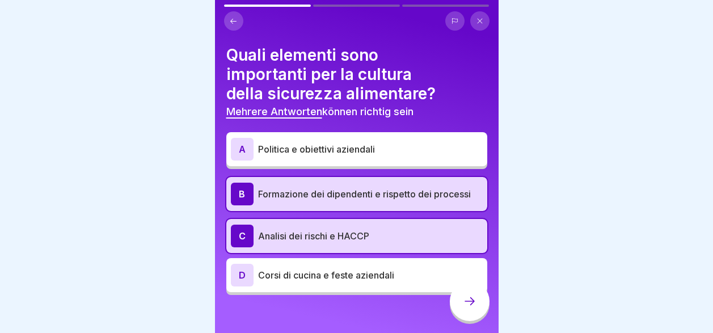
click at [356, 155] on p "Politica e obiettivi aziendali" at bounding box center [370, 149] width 225 height 14
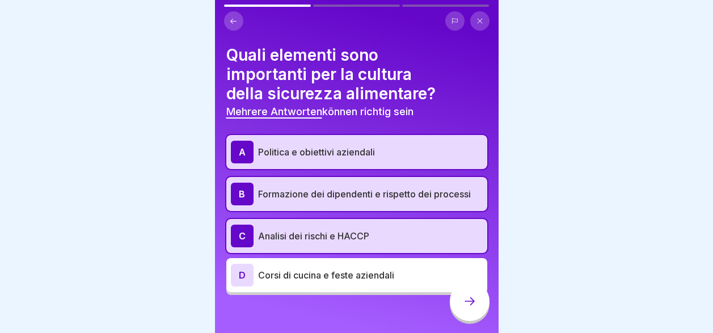
click at [465, 306] on icon at bounding box center [470, 301] width 14 height 14
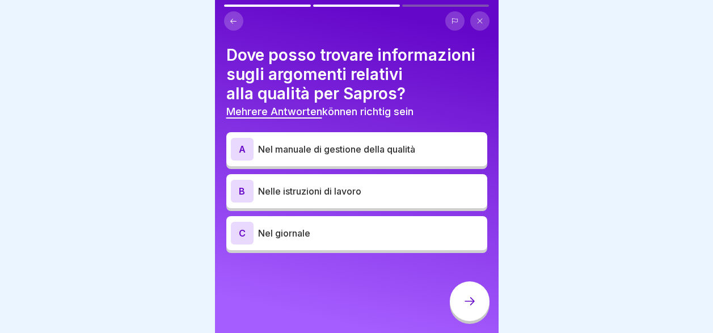
click at [320, 235] on p "Nel giornale" at bounding box center [370, 233] width 225 height 14
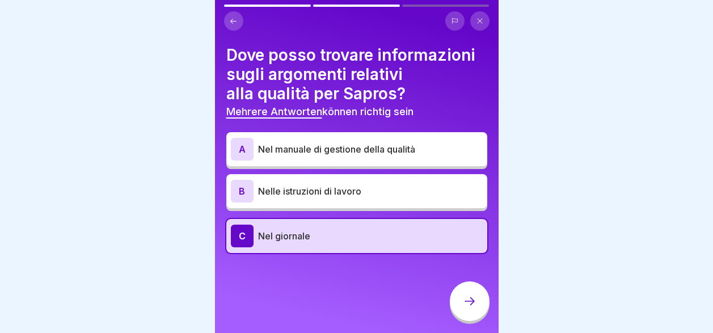
click at [327, 153] on p "Nel manuale di gestione della qualità" at bounding box center [370, 149] width 225 height 14
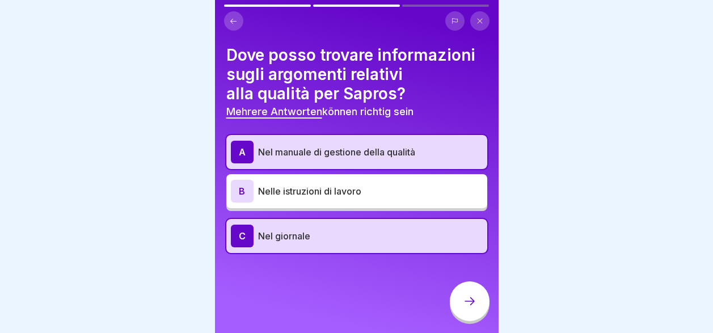
click at [475, 308] on icon at bounding box center [470, 301] width 14 height 14
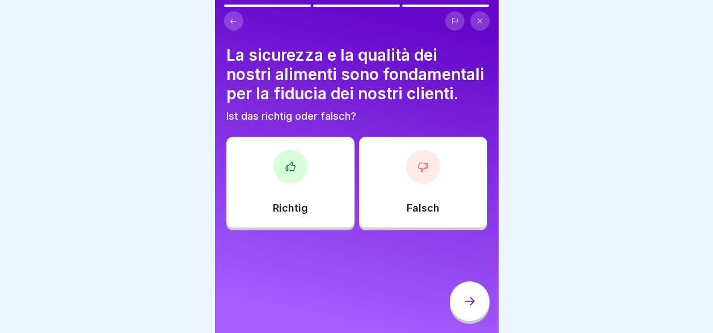
click at [306, 225] on div "Richtig" at bounding box center [290, 182] width 128 height 91
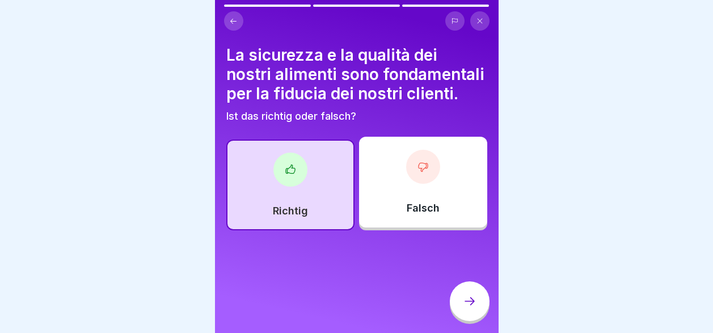
click at [470, 308] on icon at bounding box center [470, 301] width 14 height 14
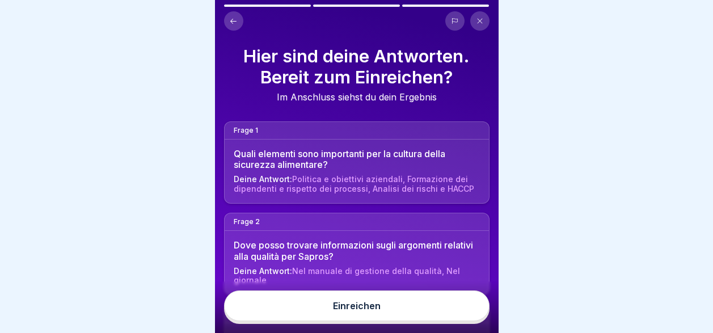
click at [470, 311] on button "Einreichen" at bounding box center [356, 305] width 265 height 31
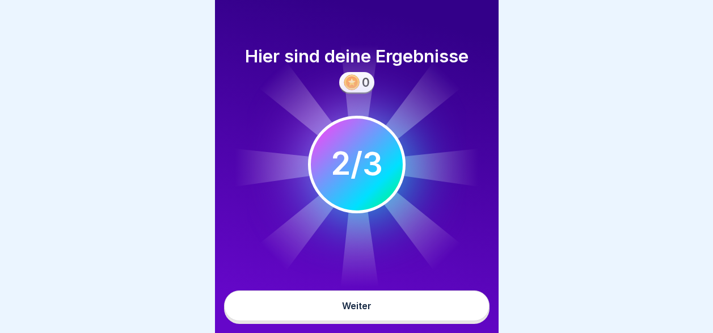
click at [470, 311] on button "Weiter" at bounding box center [356, 305] width 265 height 31
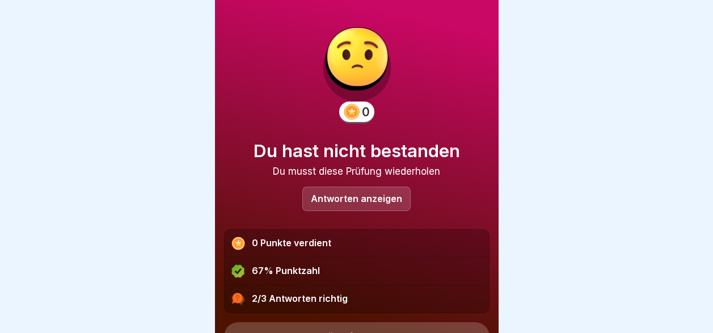
click at [384, 197] on p "Antworten anzeigen" at bounding box center [356, 199] width 91 height 10
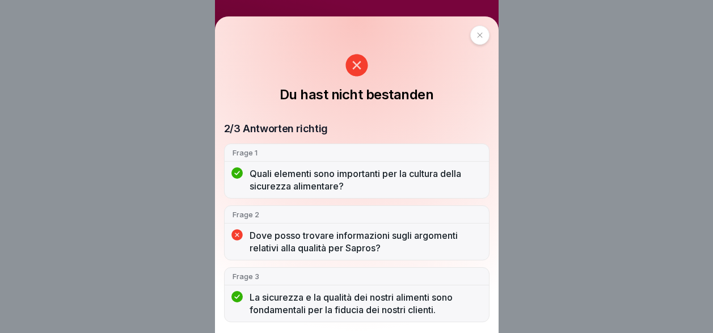
click at [482, 36] on icon at bounding box center [479, 35] width 7 height 7
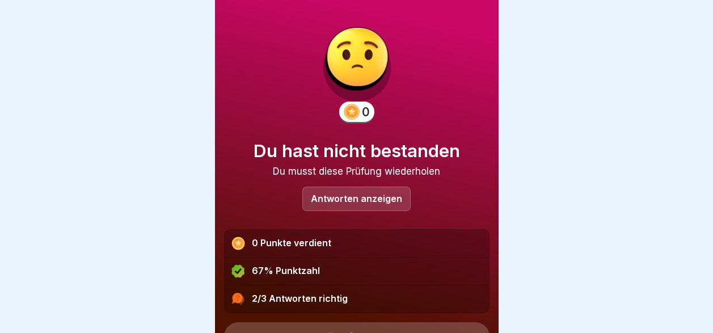
scroll to position [55, 0]
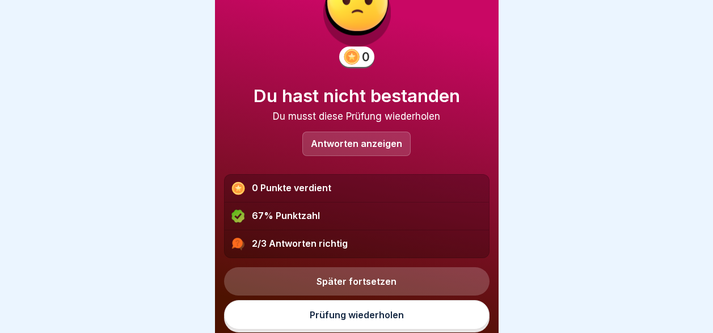
click at [391, 315] on link "Prüfung wiederholen" at bounding box center [356, 314] width 265 height 29
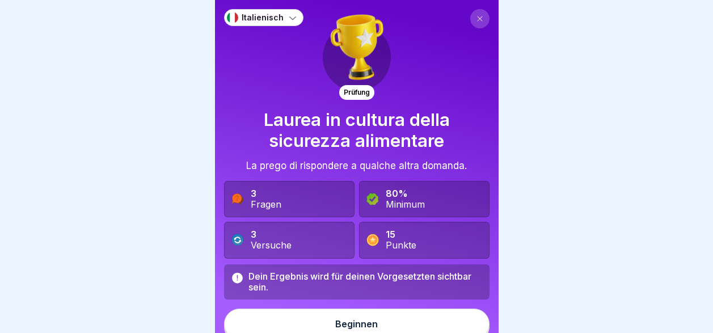
click at [369, 331] on button "Beginnen" at bounding box center [356, 324] width 265 height 31
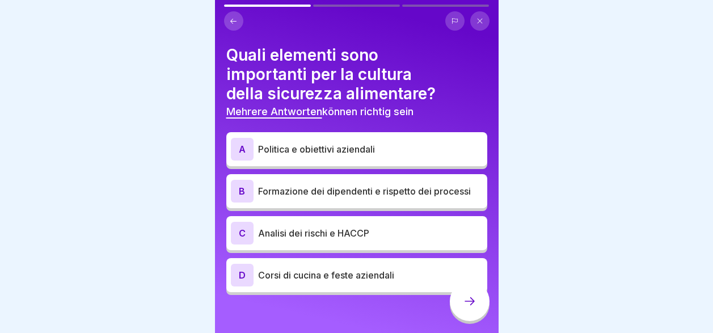
click at [346, 231] on p "Analisi dei rischi e HACCP" at bounding box center [370, 233] width 225 height 14
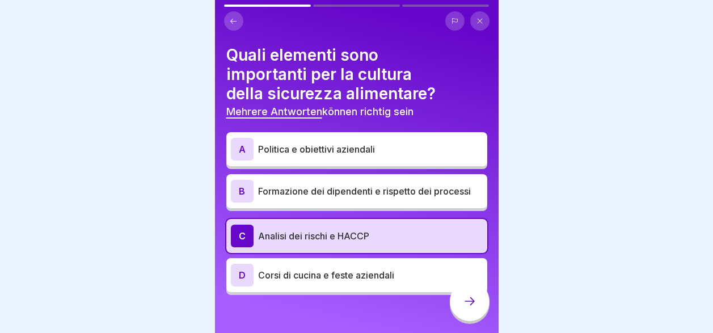
click at [347, 182] on div "B Formazione dei dipendenti e rispetto dei processi" at bounding box center [357, 191] width 252 height 23
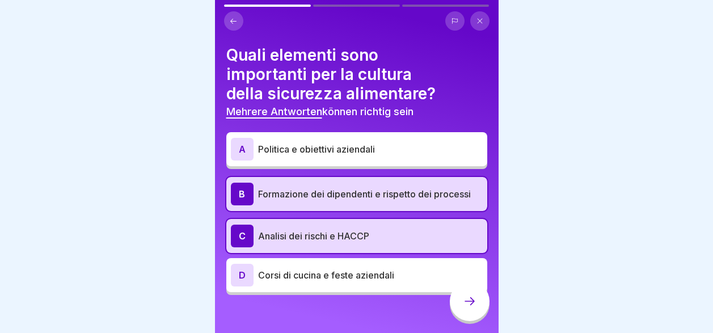
click at [354, 150] on p "Politica e obiettivi aziendali" at bounding box center [370, 149] width 225 height 14
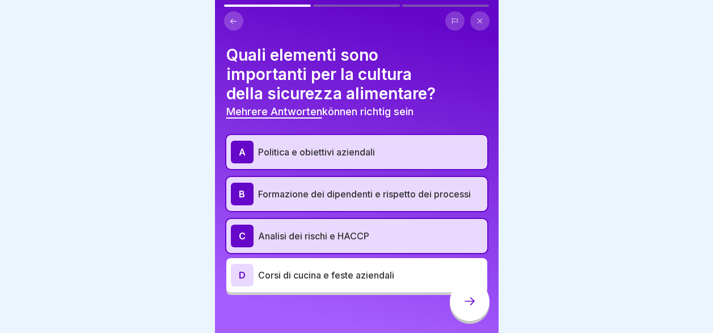
click at [471, 308] on icon at bounding box center [470, 301] width 14 height 14
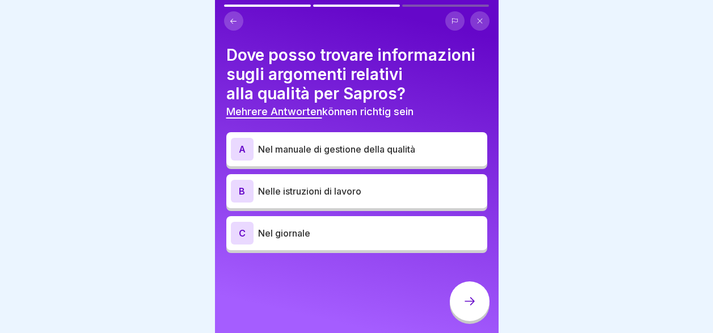
click at [363, 157] on div "A Nel manuale di gestione della qualità" at bounding box center [357, 149] width 252 height 23
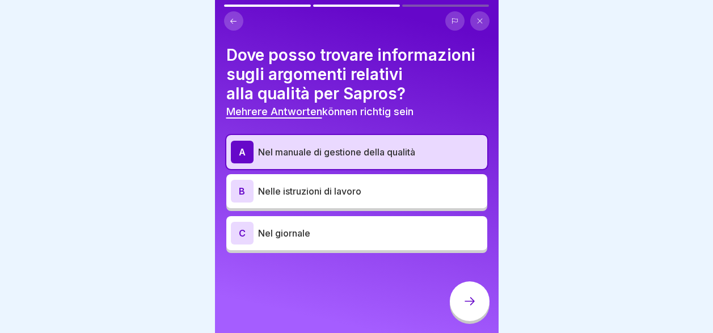
click at [467, 308] on icon at bounding box center [470, 301] width 14 height 14
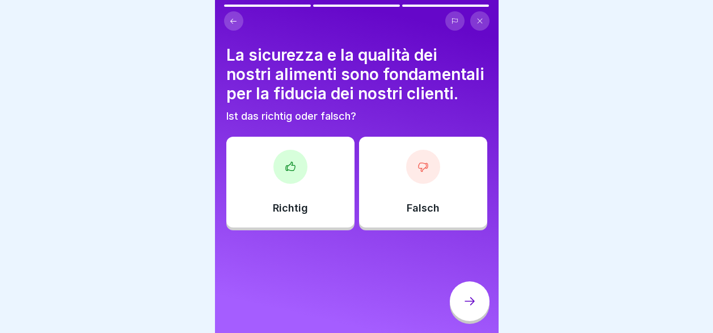
click at [291, 218] on div "Richtig" at bounding box center [290, 182] width 128 height 91
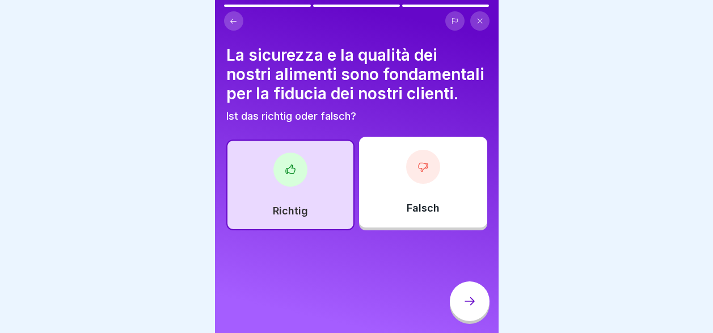
click at [467, 308] on icon at bounding box center [470, 301] width 14 height 14
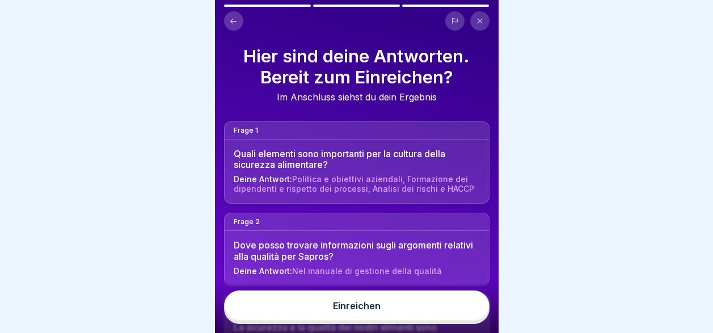
click at [453, 310] on button "Einreichen" at bounding box center [356, 305] width 265 height 31
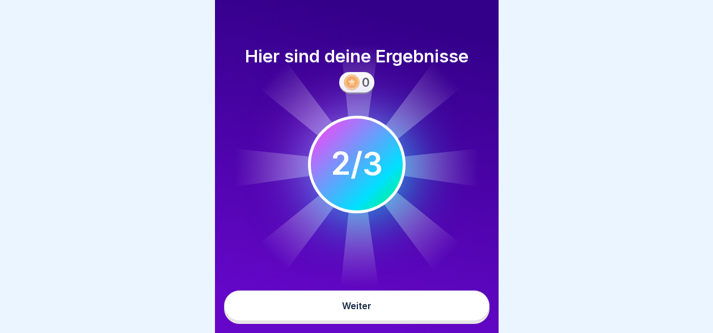
click at [455, 315] on button "Weiter" at bounding box center [356, 305] width 265 height 31
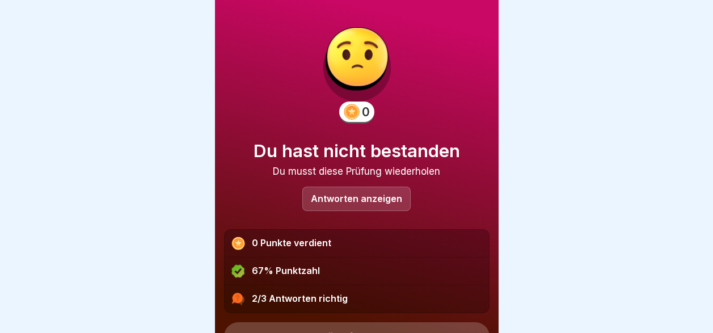
click at [386, 197] on p "Antworten anzeigen" at bounding box center [356, 199] width 91 height 10
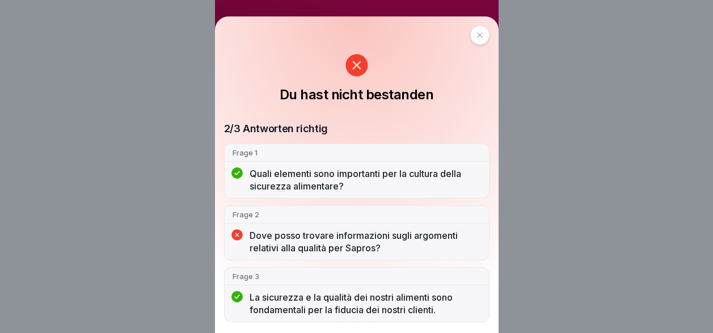
click at [476, 36] on div at bounding box center [479, 35] width 19 height 19
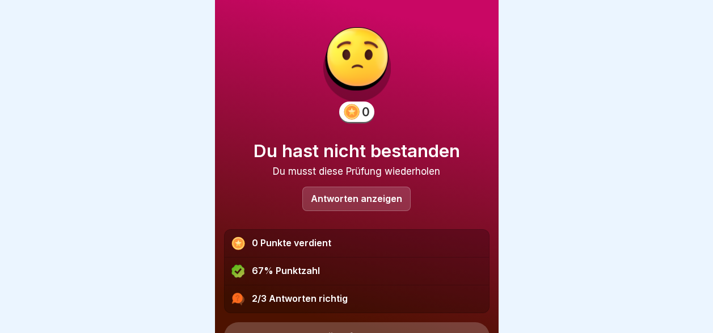
scroll to position [55, 0]
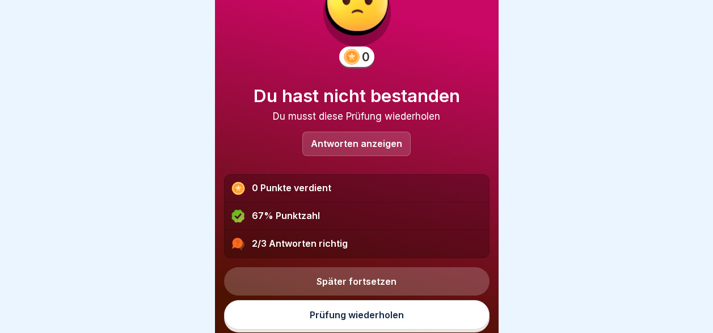
click at [432, 306] on link "Prüfung wiederholen" at bounding box center [356, 314] width 265 height 29
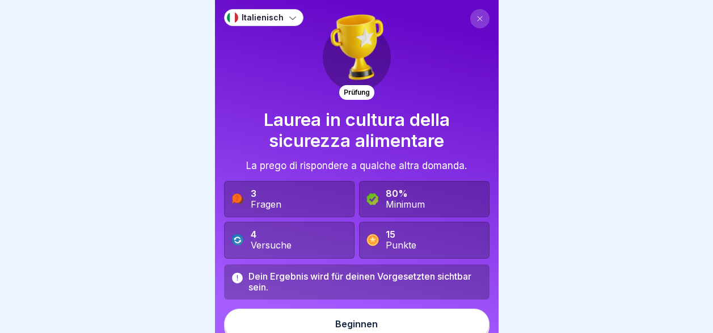
click at [419, 323] on button "Beginnen" at bounding box center [356, 324] width 265 height 31
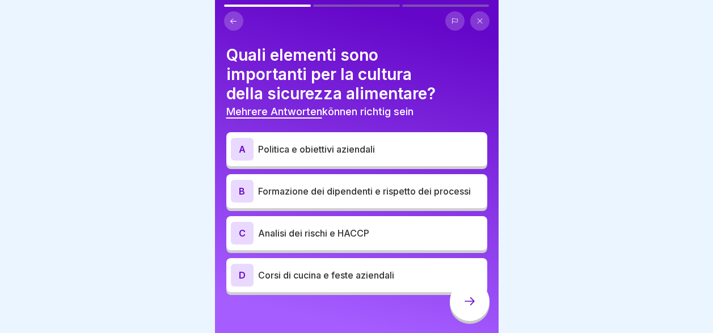
click at [364, 231] on p "Analisi dei rischi e HACCP" at bounding box center [370, 233] width 225 height 14
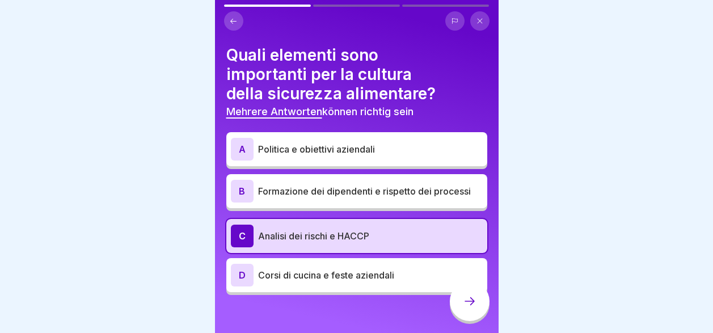
click at [360, 186] on p "Formazione dei dipendenti e rispetto dei processi" at bounding box center [370, 191] width 225 height 14
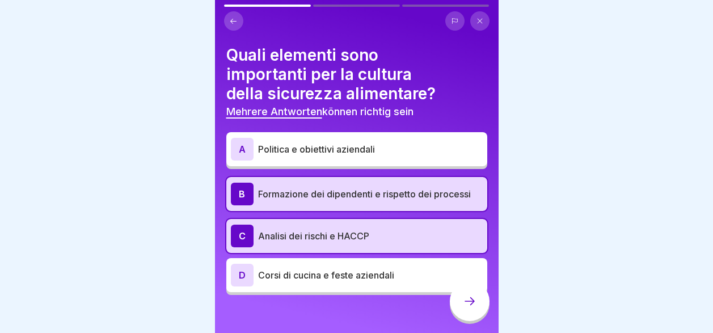
click at [365, 160] on div "A Politica e obiettivi aziendali" at bounding box center [356, 149] width 261 height 34
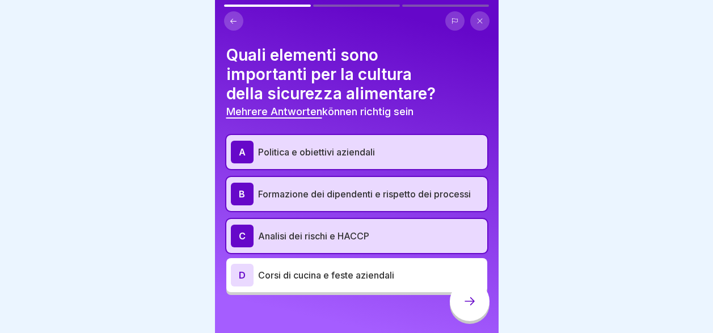
click at [476, 302] on div at bounding box center [470, 301] width 40 height 40
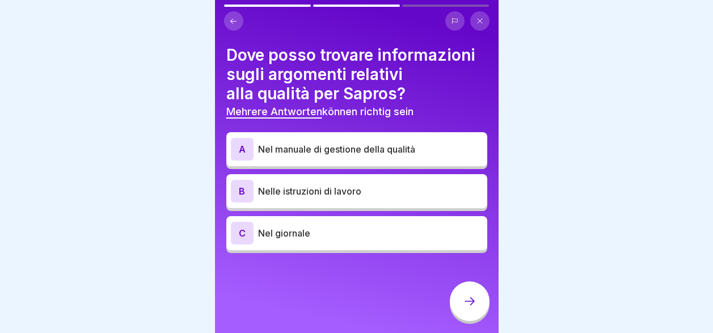
click at [357, 235] on p "Nel giornale" at bounding box center [370, 233] width 225 height 14
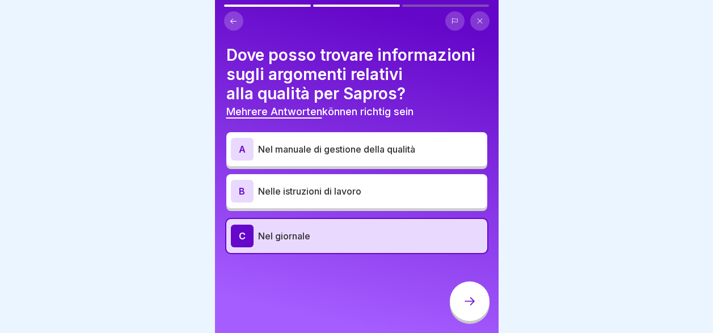
click at [348, 192] on p "Nelle istruzioni di lavoro" at bounding box center [370, 191] width 225 height 14
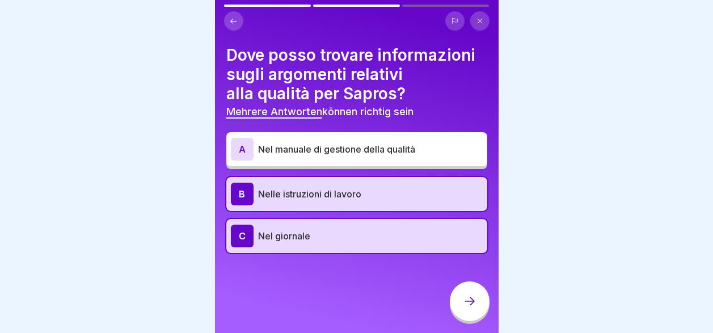
click at [347, 149] on p "Nel manuale di gestione della qualità" at bounding box center [370, 149] width 225 height 14
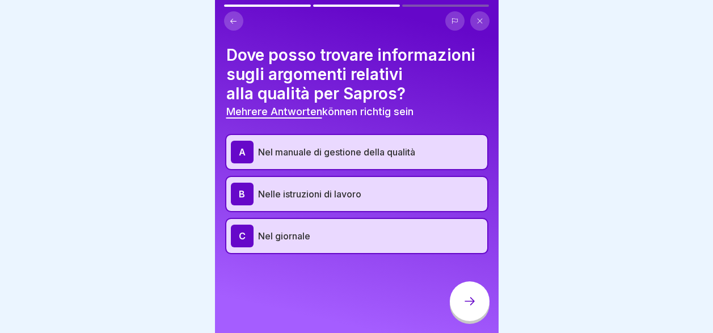
click at [473, 305] on icon at bounding box center [470, 301] width 14 height 14
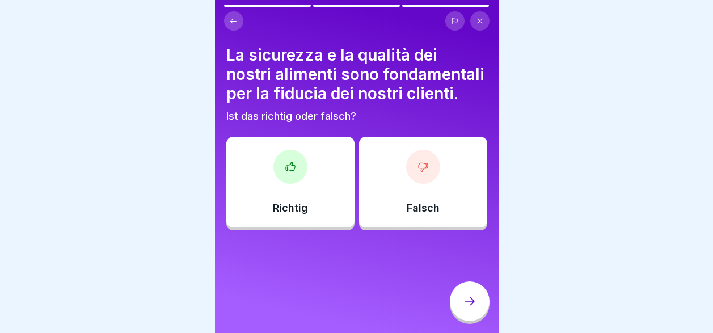
click at [299, 220] on div "Richtig" at bounding box center [290, 182] width 128 height 91
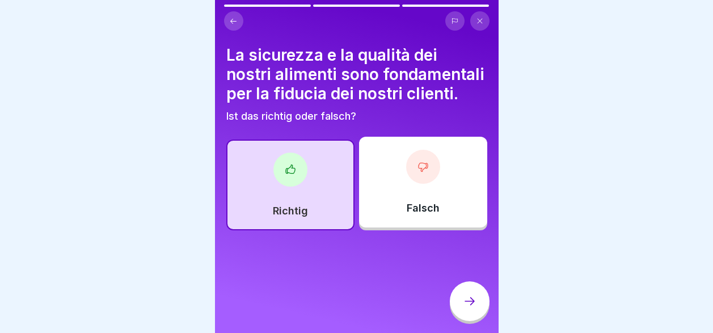
click at [462, 310] on div at bounding box center [470, 301] width 40 height 40
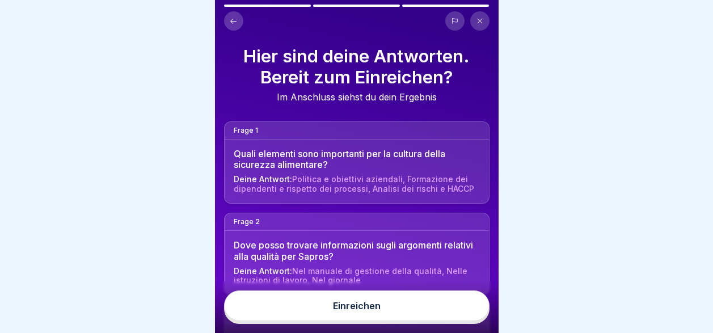
click at [462, 311] on button "Einreichen" at bounding box center [356, 305] width 265 height 31
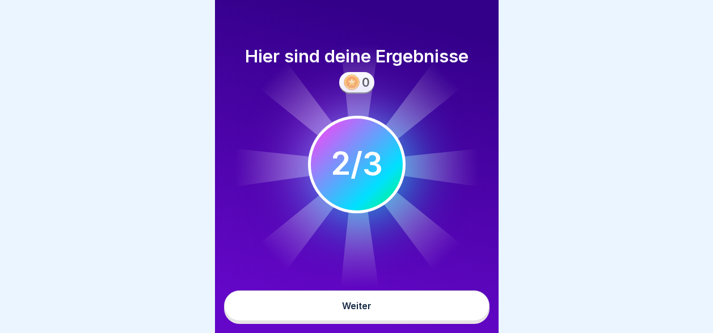
click at [465, 309] on button "Weiter" at bounding box center [356, 305] width 265 height 31
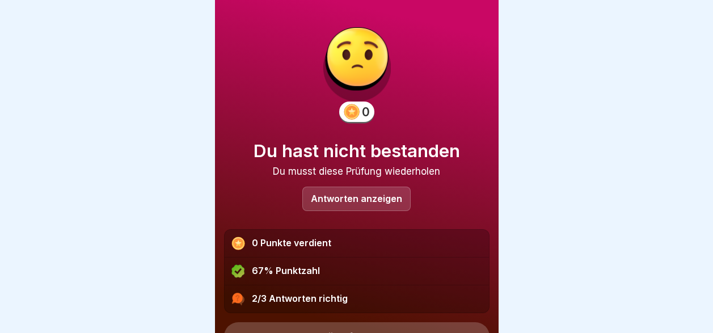
click at [373, 206] on div "Antworten anzeigen" at bounding box center [356, 199] width 108 height 24
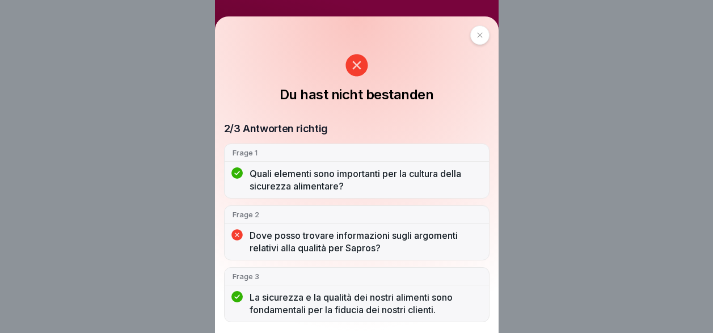
click at [480, 34] on div at bounding box center [479, 35] width 19 height 19
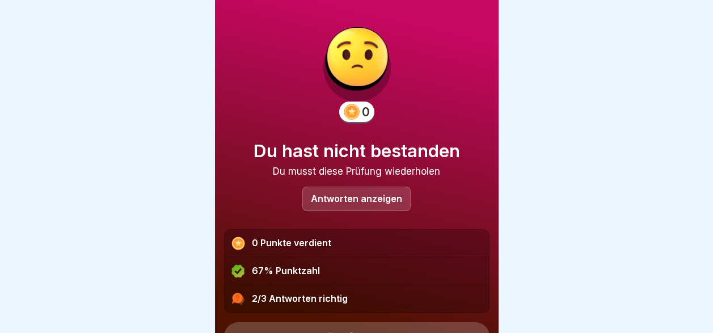
scroll to position [55, 0]
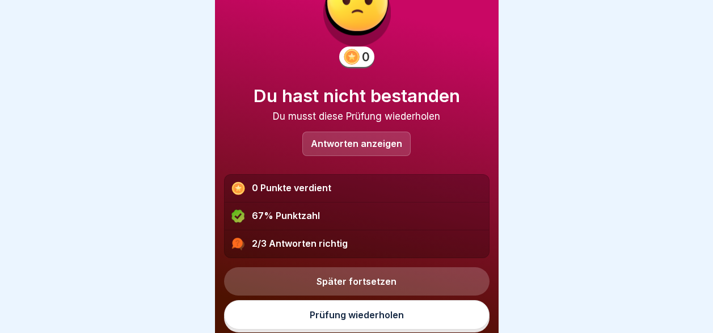
click at [355, 320] on link "Prüfung wiederholen" at bounding box center [356, 314] width 265 height 29
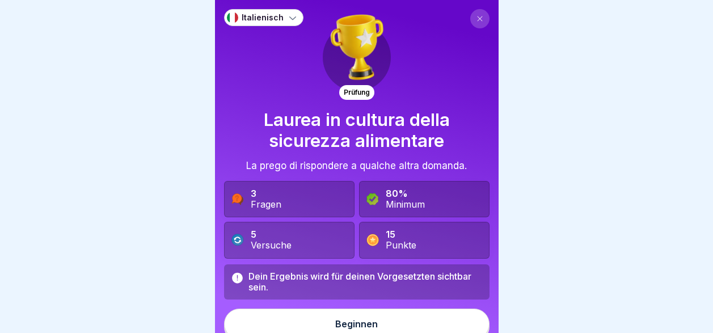
click at [341, 325] on div "Beginnen" at bounding box center [356, 324] width 43 height 10
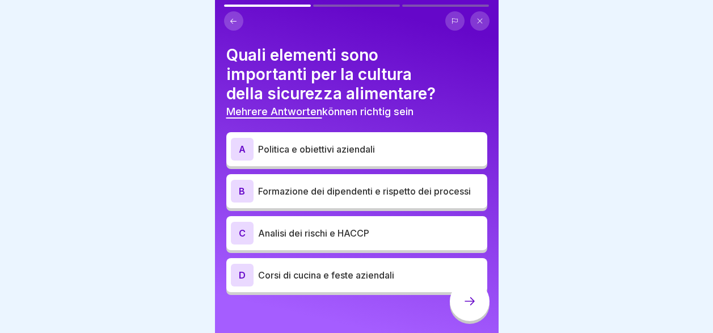
click at [341, 234] on p "Analisi dei rischi e HACCP" at bounding box center [370, 233] width 225 height 14
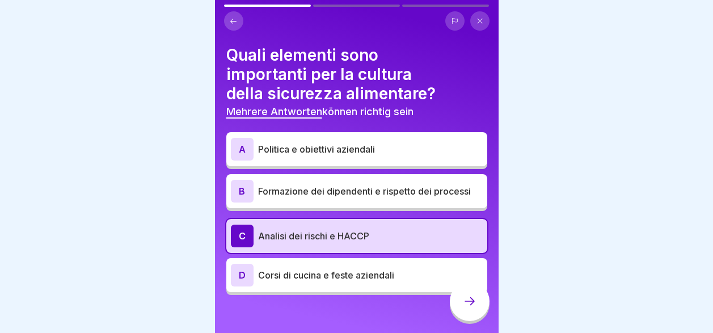
click at [346, 200] on div "B Formazione dei dipendenti e rispetto dei processi" at bounding box center [356, 191] width 261 height 34
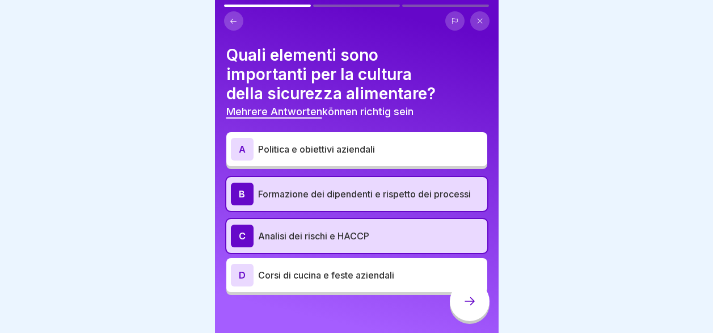
click at [344, 156] on div "A Politica e obiettivi aziendali" at bounding box center [357, 149] width 252 height 23
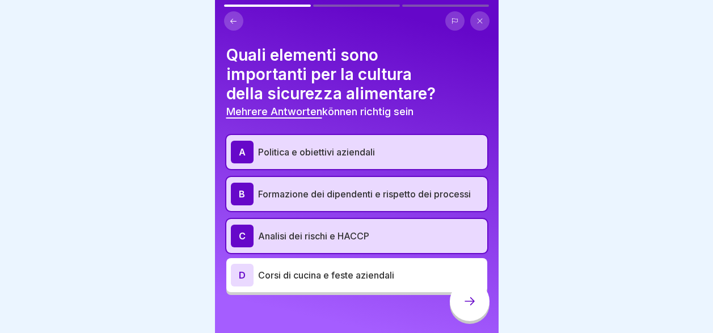
click at [467, 308] on icon at bounding box center [470, 301] width 14 height 14
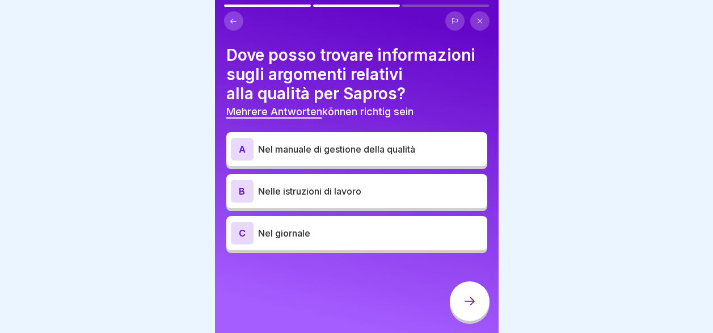
click at [369, 191] on p "Nelle istruzioni di lavoro" at bounding box center [370, 191] width 225 height 14
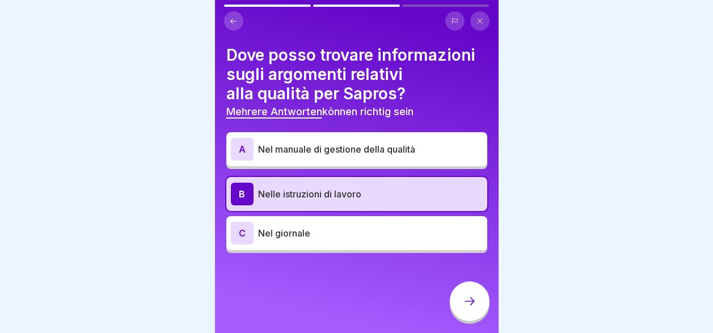
click at [370, 150] on p "Nel manuale di gestione della qualità" at bounding box center [370, 149] width 225 height 14
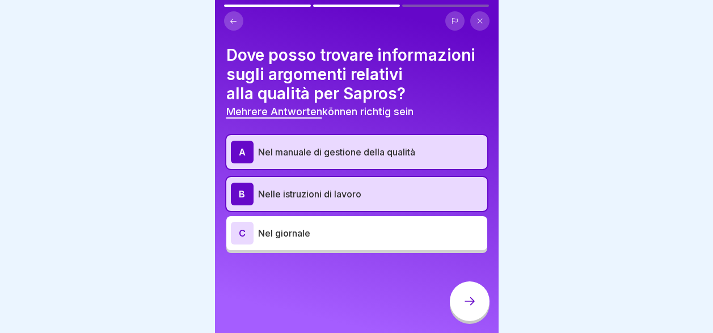
click at [401, 202] on div "B Nelle istruzioni di lavoro" at bounding box center [357, 194] width 252 height 23
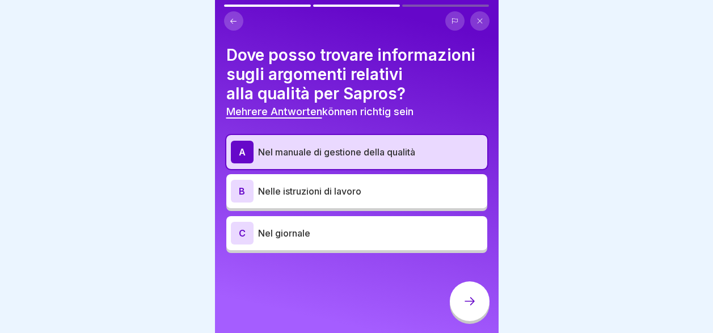
click at [404, 254] on div "Dove posso trovare informazioni sugli argomenti relativi alla qualità per Sapro…" at bounding box center [357, 166] width 284 height 333
click at [408, 244] on div "C Nel giornale" at bounding box center [356, 233] width 261 height 34
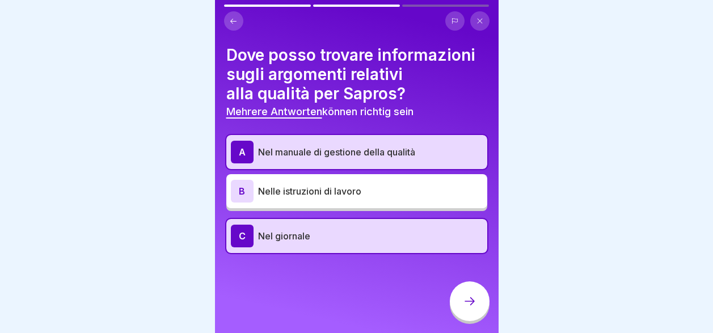
click at [406, 158] on p "Nel manuale di gestione della qualità" at bounding box center [370, 152] width 225 height 14
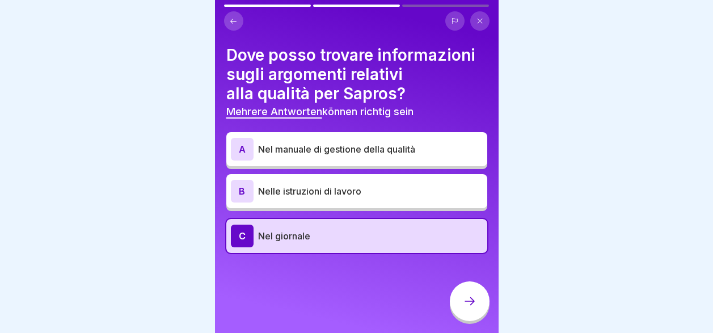
click at [411, 200] on div "B Nelle istruzioni di lavoro" at bounding box center [357, 191] width 252 height 23
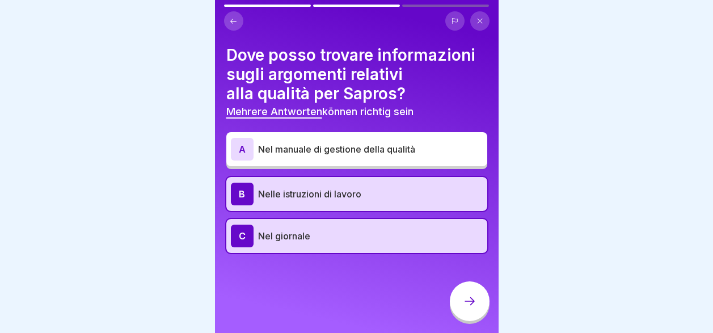
click at [467, 308] on icon at bounding box center [470, 301] width 14 height 14
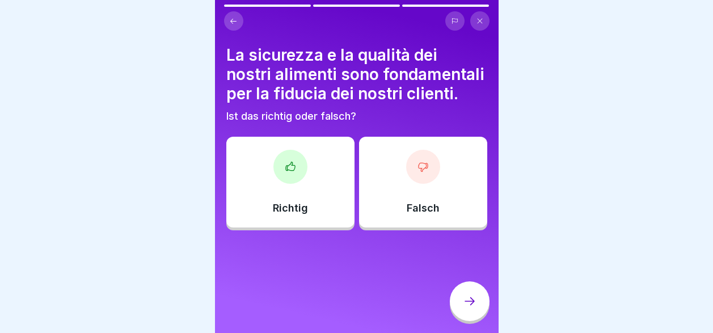
click at [262, 214] on div "Richtig" at bounding box center [290, 182] width 128 height 91
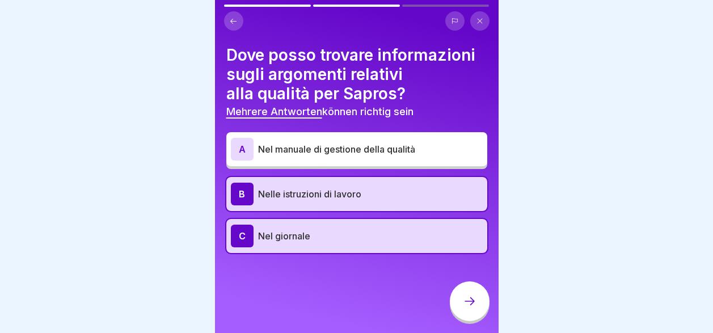
click at [473, 308] on icon at bounding box center [470, 301] width 14 height 14
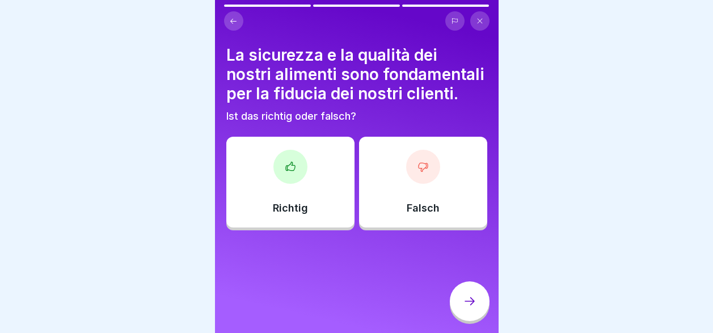
click at [285, 172] on icon at bounding box center [290, 166] width 11 height 11
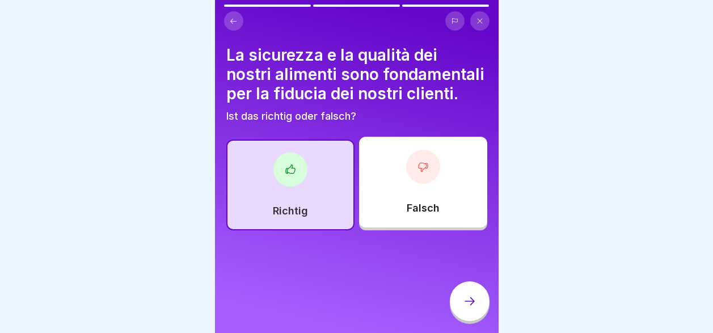
click at [467, 303] on div at bounding box center [470, 301] width 40 height 40
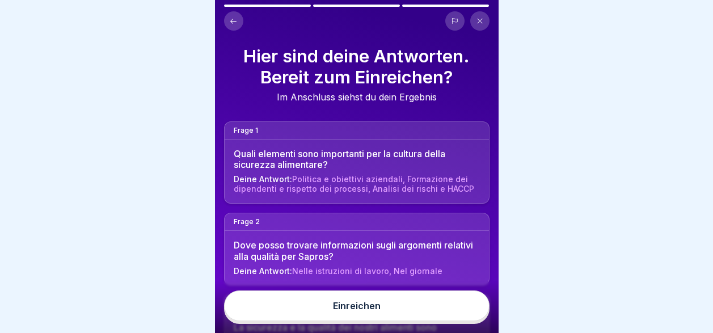
click at [428, 312] on button "Einreichen" at bounding box center [356, 305] width 265 height 31
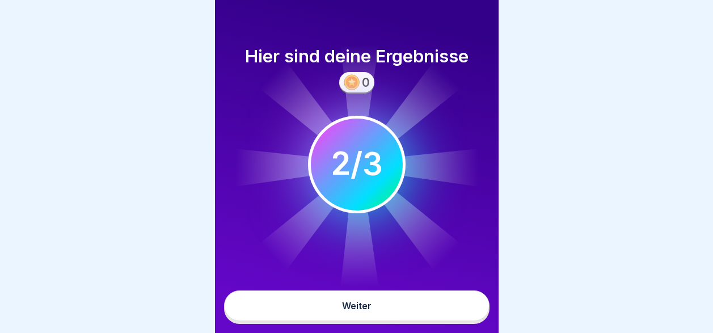
click at [428, 312] on button "Weiter" at bounding box center [356, 305] width 265 height 31
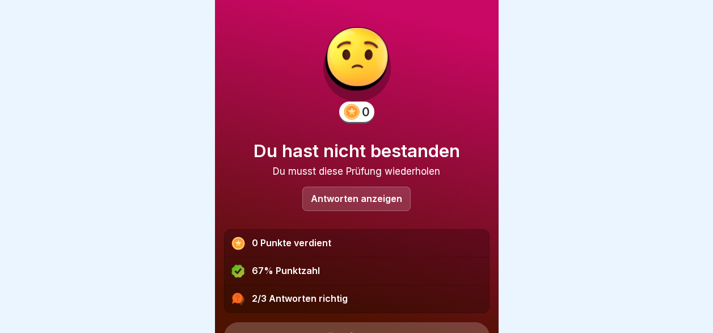
click at [369, 196] on p "Antworten anzeigen" at bounding box center [356, 199] width 91 height 10
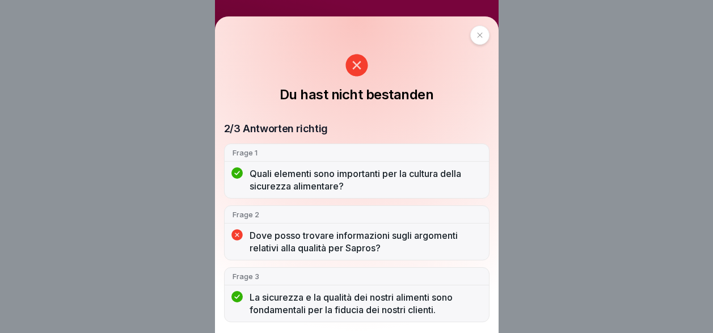
click at [479, 36] on div at bounding box center [479, 35] width 19 height 19
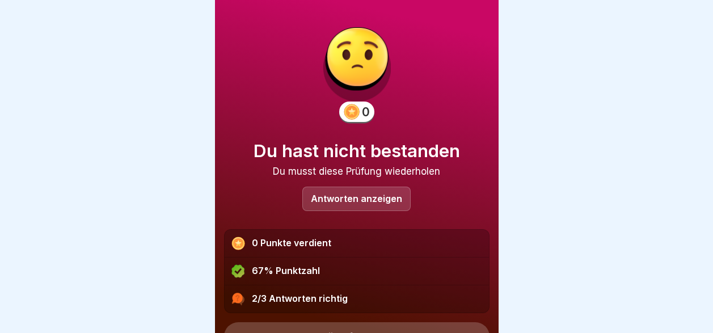
scroll to position [55, 0]
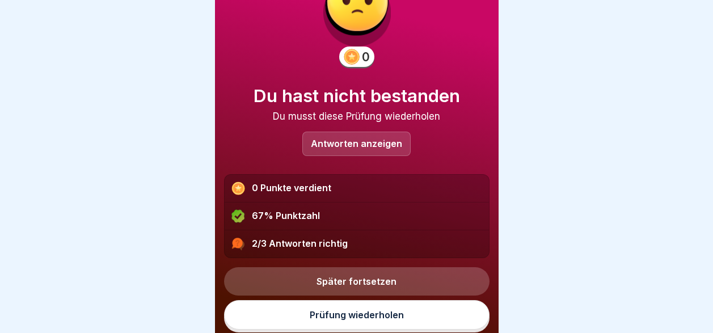
click at [402, 315] on link "Prüfung wiederholen" at bounding box center [356, 314] width 265 height 29
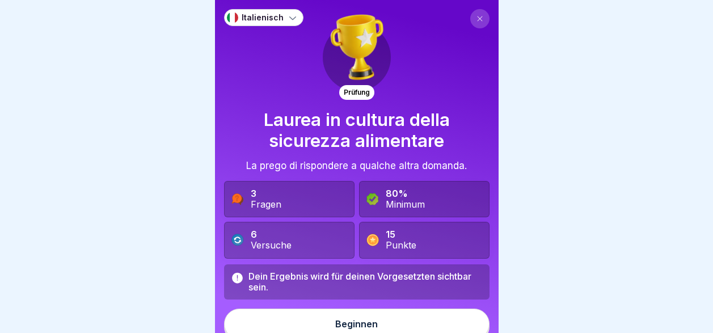
click at [389, 327] on button "Beginnen" at bounding box center [356, 324] width 265 height 31
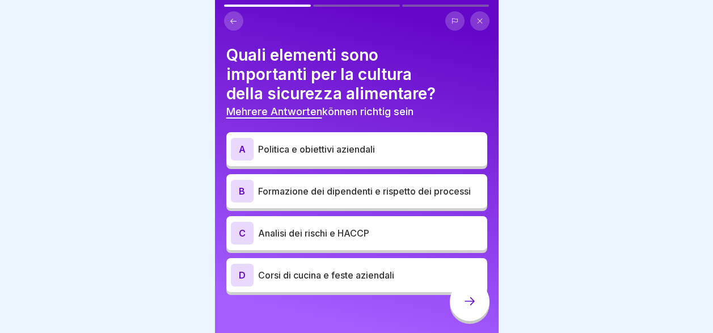
click at [373, 232] on p "Analisi dei rischi e HACCP" at bounding box center [370, 233] width 225 height 14
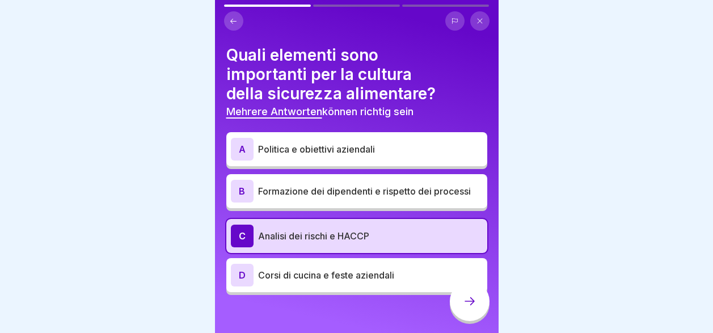
click at [367, 171] on div "A Politica e obiettivi aziendali B Formazione dei dipendenti e rispetto dei pro…" at bounding box center [356, 215] width 261 height 160
click at [361, 154] on p "Politica e obiettivi aziendali" at bounding box center [370, 149] width 225 height 14
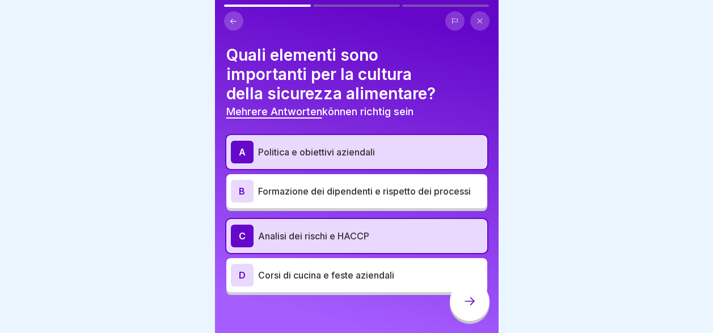
click at [369, 191] on p "Formazione dei dipendenti e rispetto dei processi" at bounding box center [370, 191] width 225 height 14
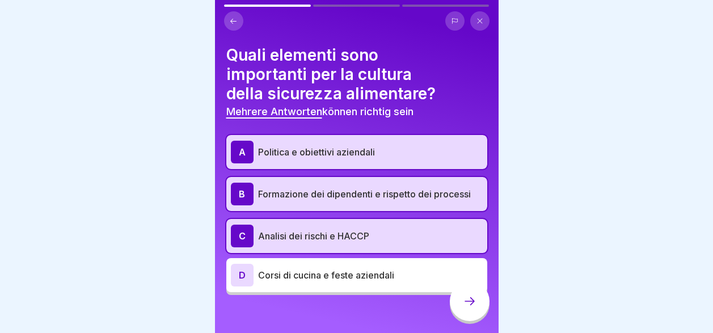
click at [472, 304] on div at bounding box center [470, 301] width 40 height 40
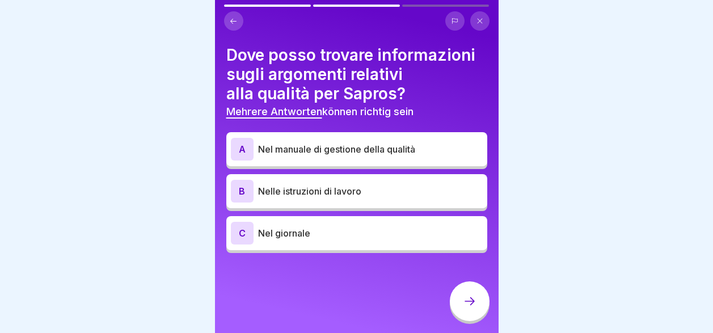
click at [348, 150] on p "Nel manuale di gestione della qualità" at bounding box center [370, 149] width 225 height 14
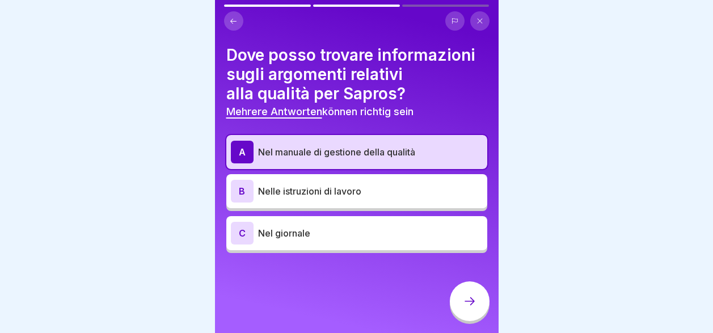
click at [466, 321] on div at bounding box center [470, 301] width 40 height 40
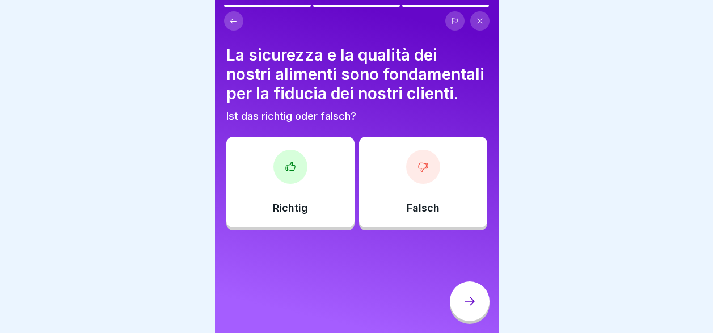
click at [293, 212] on div "Richtig" at bounding box center [290, 182] width 128 height 91
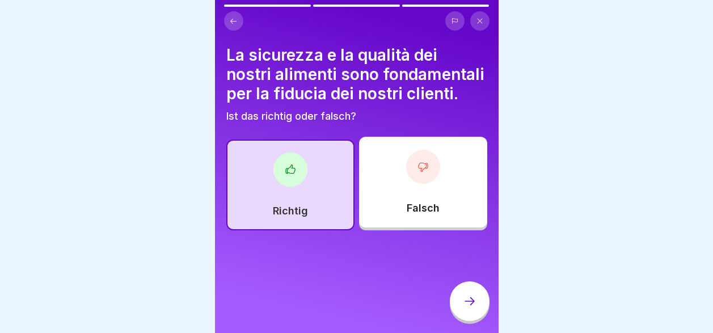
click at [472, 308] on icon at bounding box center [470, 301] width 14 height 14
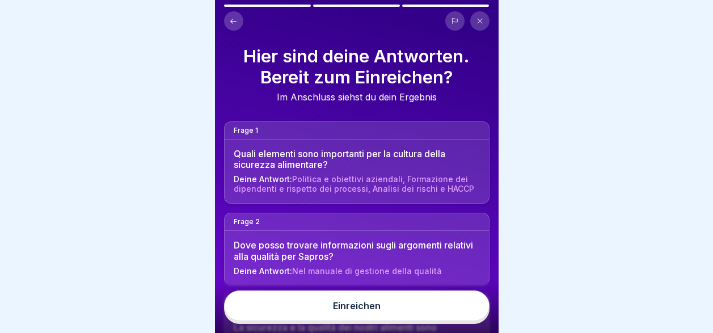
click at [436, 321] on button "Einreichen" at bounding box center [356, 305] width 265 height 31
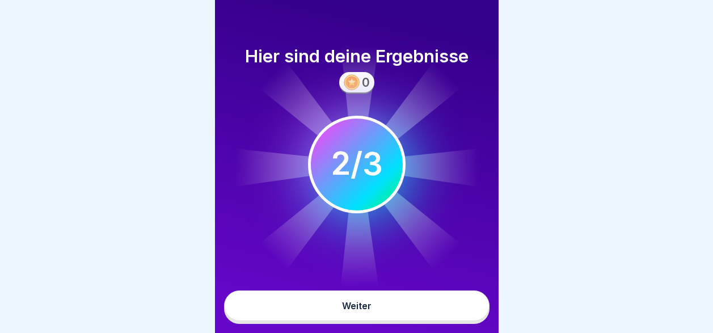
click at [436, 319] on button "Weiter" at bounding box center [356, 305] width 265 height 31
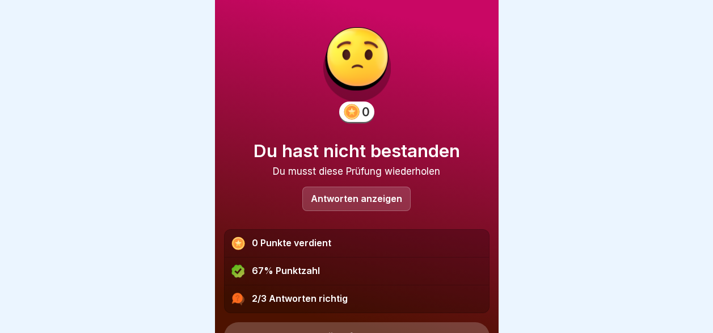
click at [381, 198] on p "Antworten anzeigen" at bounding box center [356, 199] width 91 height 10
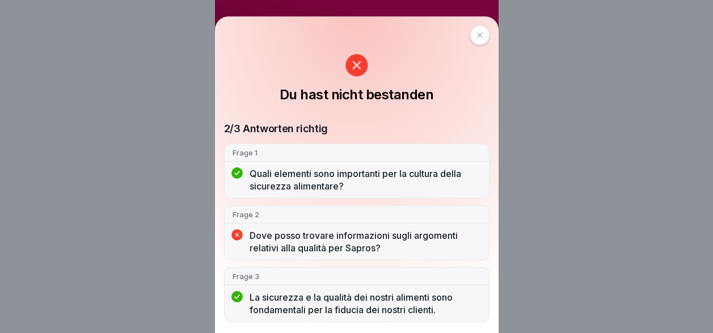
scroll to position [9, 0]
click at [476, 37] on div at bounding box center [479, 35] width 19 height 19
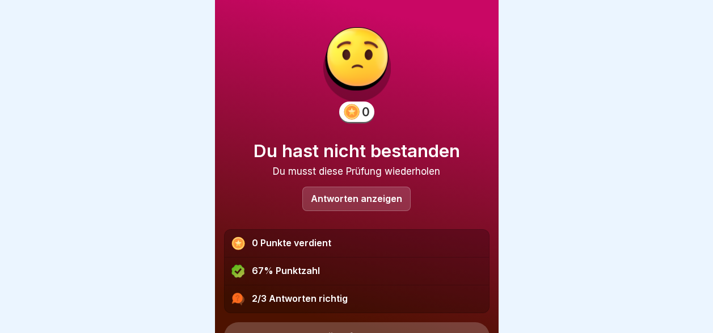
scroll to position [55, 0]
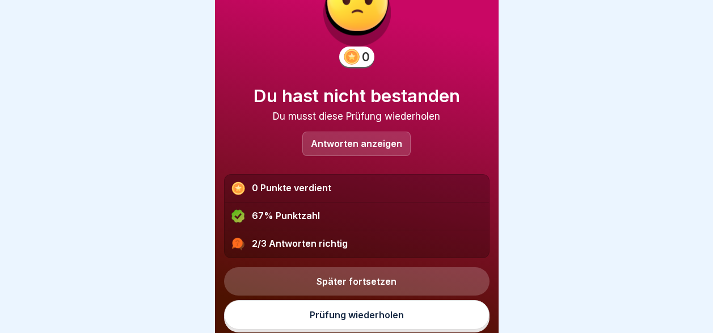
click at [412, 311] on link "Prüfung wiederholen" at bounding box center [356, 314] width 265 height 29
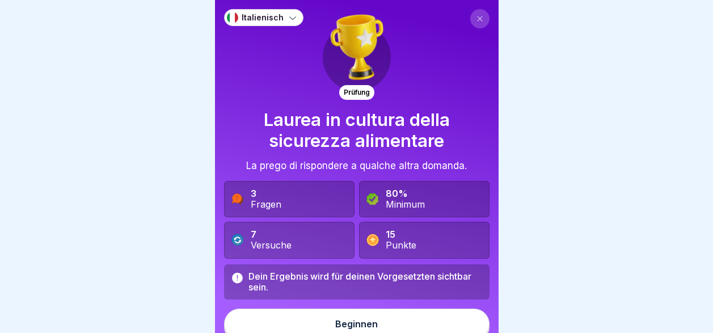
click at [386, 332] on button "Beginnen" at bounding box center [356, 324] width 265 height 31
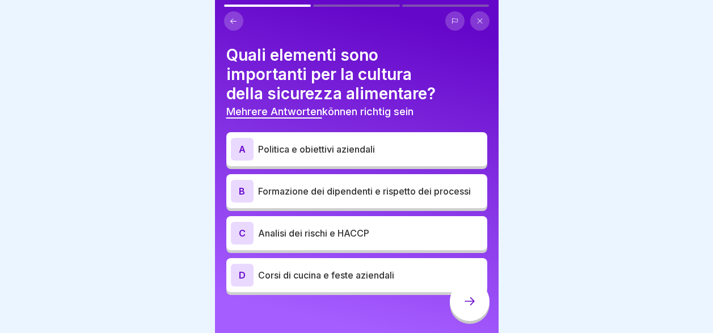
click at [347, 230] on p "Analisi dei rischi e HACCP" at bounding box center [370, 233] width 225 height 14
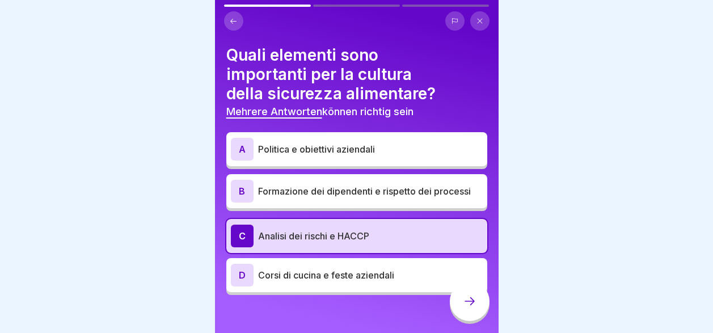
click at [344, 189] on p "Formazione dei dipendenti e rispetto dei processi" at bounding box center [370, 191] width 225 height 14
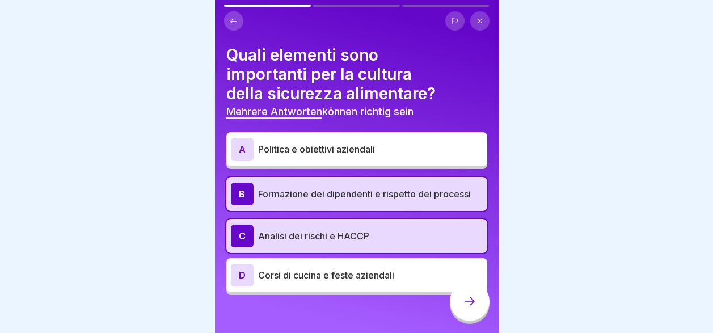
click at [347, 155] on p "Politica e obiettivi aziendali" at bounding box center [370, 149] width 225 height 14
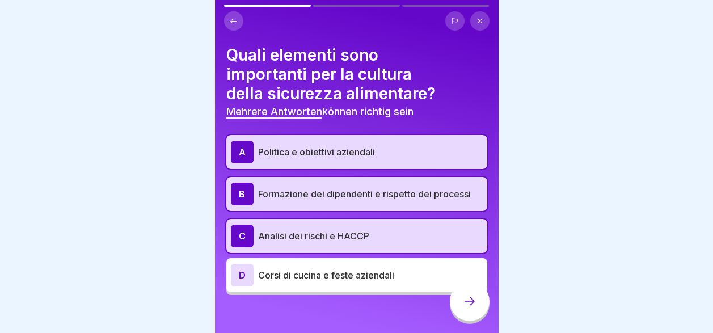
click at [464, 308] on icon at bounding box center [470, 301] width 14 height 14
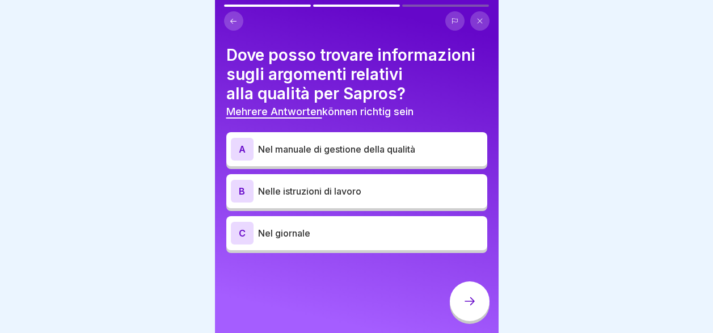
click at [361, 238] on p "Nel giornale" at bounding box center [370, 233] width 225 height 14
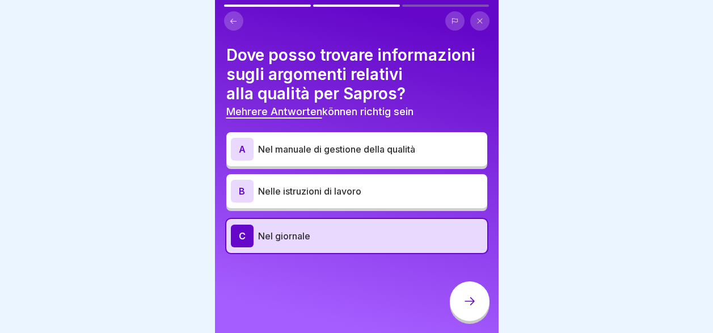
click at [374, 147] on p "Nel manuale di gestione della qualità" at bounding box center [370, 149] width 225 height 14
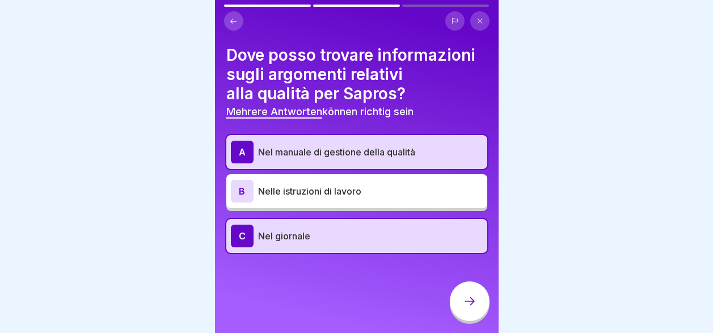
click at [471, 308] on icon at bounding box center [470, 301] width 14 height 14
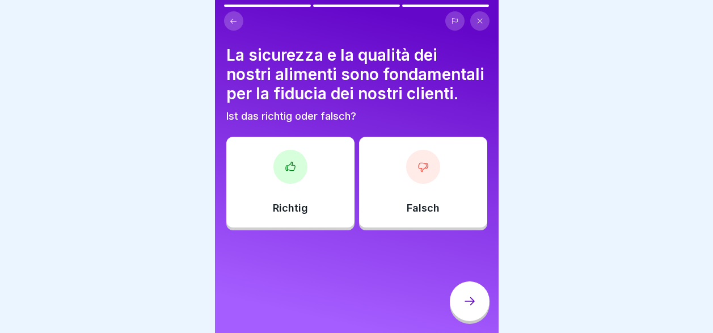
click at [282, 214] on div "Richtig" at bounding box center [290, 182] width 128 height 91
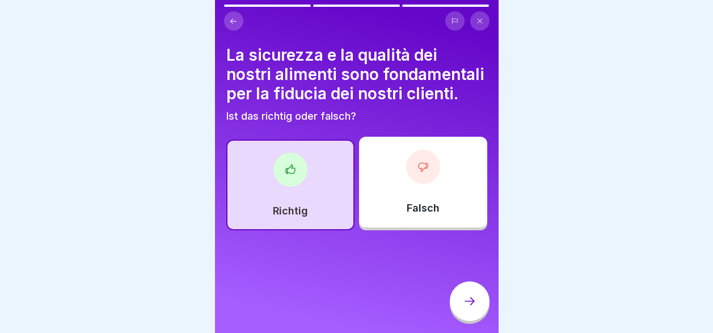
click at [468, 308] on icon at bounding box center [470, 301] width 14 height 14
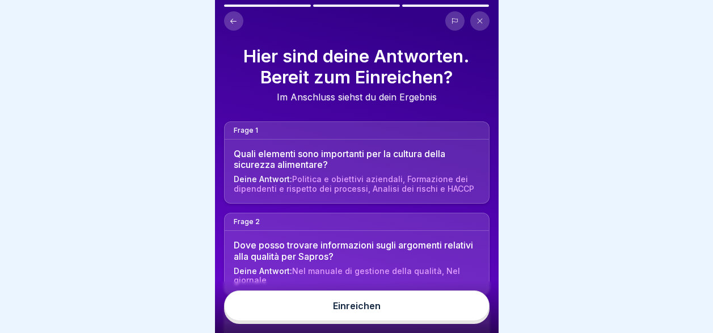
click at [438, 321] on button "Einreichen" at bounding box center [356, 305] width 265 height 31
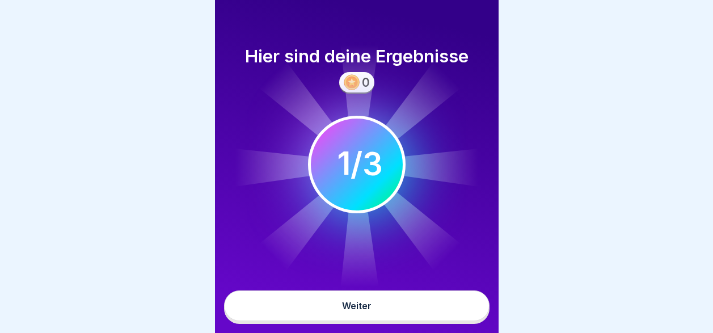
click at [428, 318] on button "Weiter" at bounding box center [356, 305] width 265 height 31
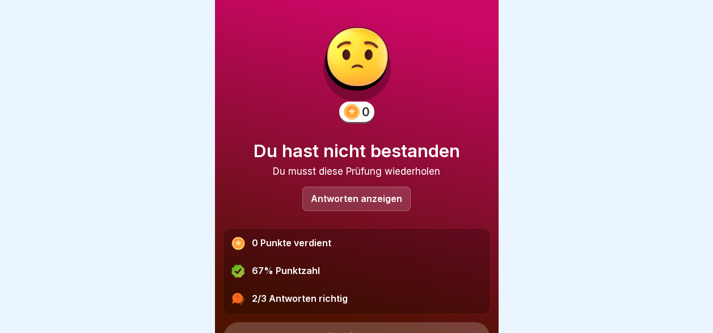
click at [390, 190] on div "Antworten anzeigen" at bounding box center [356, 199] width 108 height 24
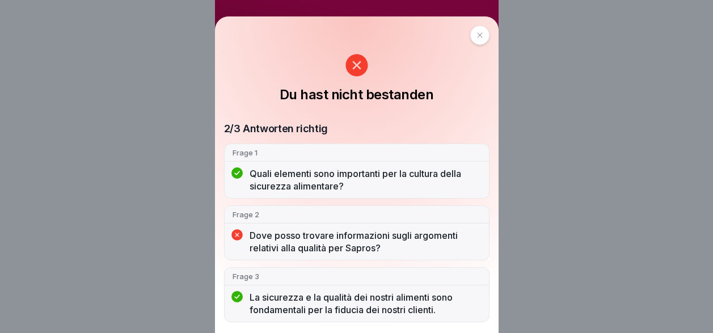
click at [479, 39] on div at bounding box center [479, 35] width 19 height 19
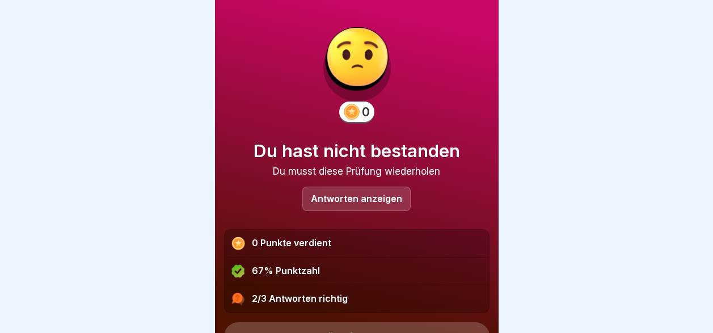
scroll to position [55, 0]
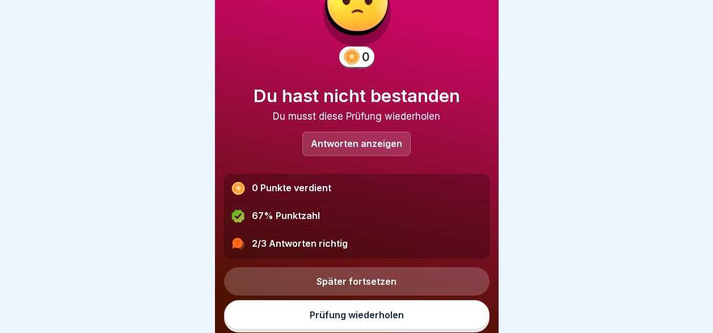
click at [375, 320] on link "Prüfung wiederholen" at bounding box center [356, 314] width 265 height 29
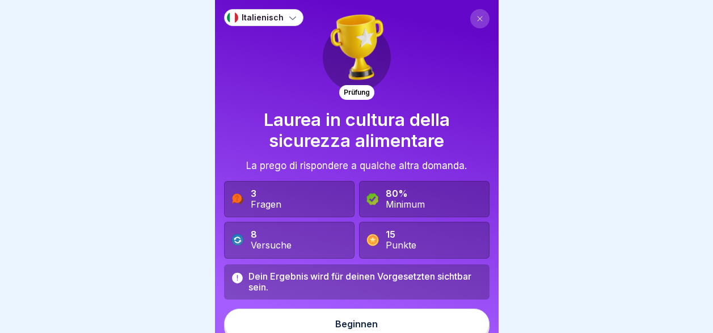
click at [476, 21] on icon at bounding box center [479, 18] width 7 height 7
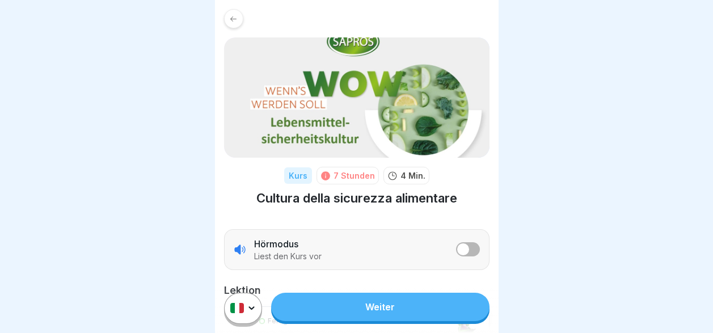
click at [400, 314] on link "Weiter" at bounding box center [380, 307] width 218 height 28
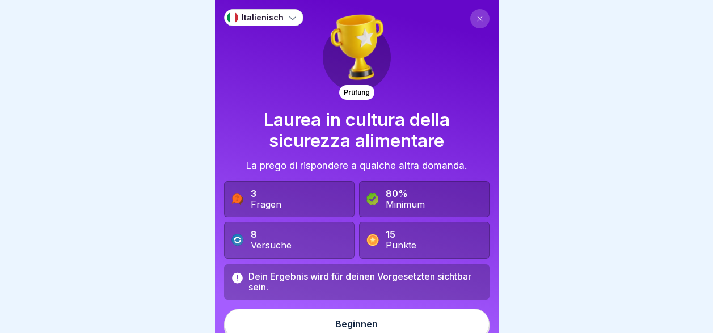
click at [396, 320] on button "Beginnen" at bounding box center [356, 324] width 265 height 31
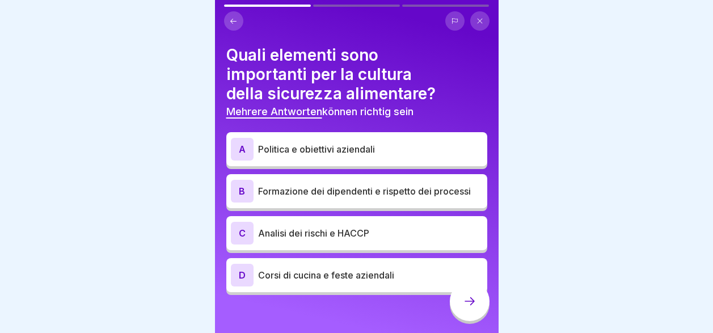
click at [398, 236] on p "Analisi dei rischi e HACCP" at bounding box center [370, 233] width 225 height 14
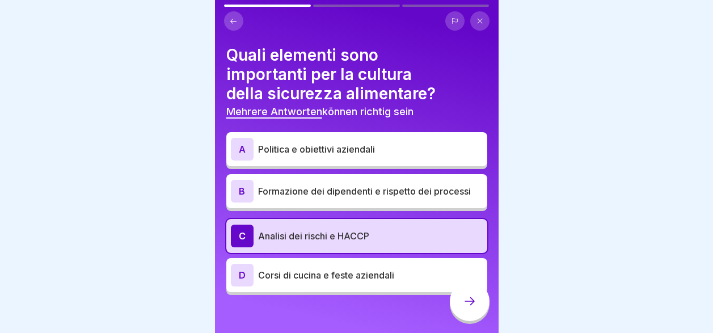
click at [399, 195] on p "Formazione dei dipendenti e rispetto dei processi" at bounding box center [370, 191] width 225 height 14
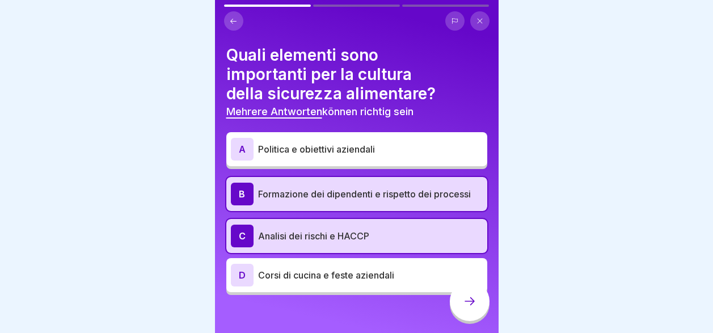
click at [392, 150] on p "Politica e obiettivi aziendali" at bounding box center [370, 149] width 225 height 14
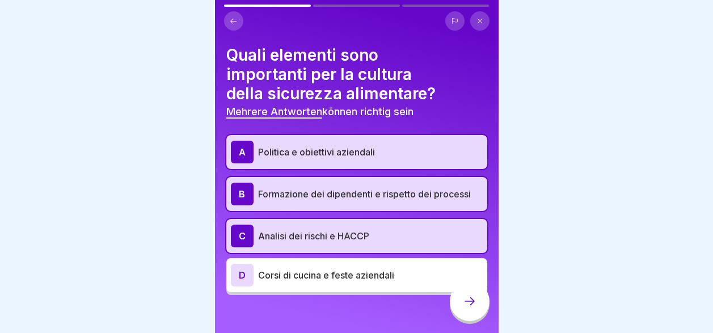
click at [474, 307] on icon at bounding box center [470, 301] width 14 height 14
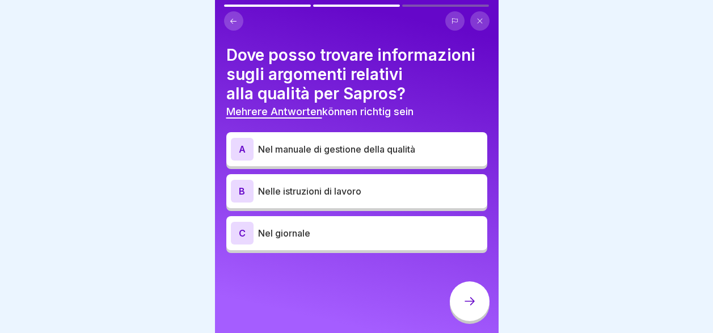
click at [355, 197] on div "B Nelle istruzioni di lavoro" at bounding box center [357, 191] width 252 height 23
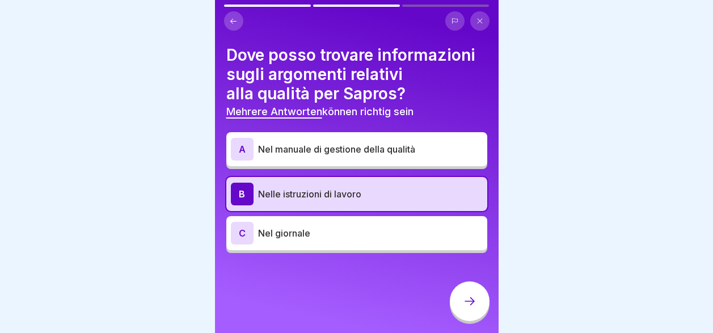
click at [358, 242] on div "C Nel giornale" at bounding box center [357, 233] width 252 height 23
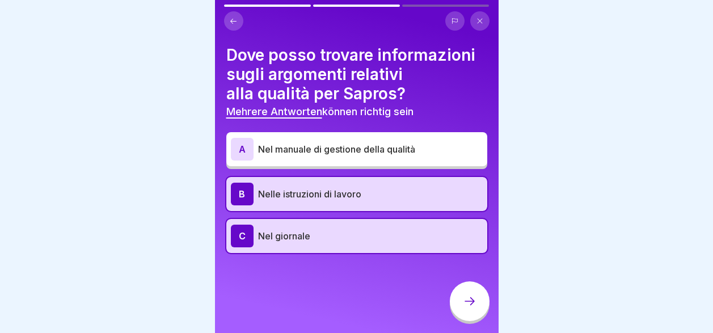
click at [477, 310] on div at bounding box center [470, 301] width 40 height 40
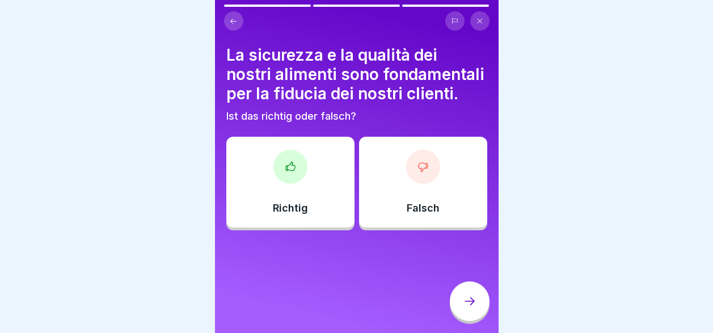
click at [320, 201] on div "Richtig" at bounding box center [290, 182] width 128 height 91
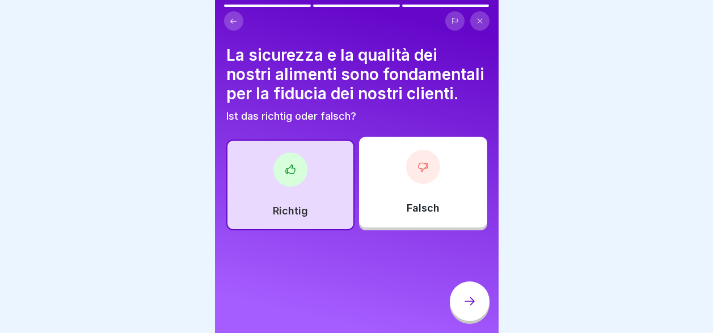
click at [471, 319] on div at bounding box center [470, 301] width 40 height 40
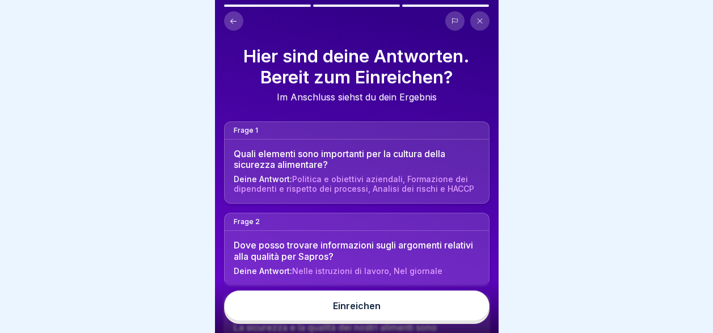
click at [470, 317] on button "Einreichen" at bounding box center [356, 305] width 265 height 31
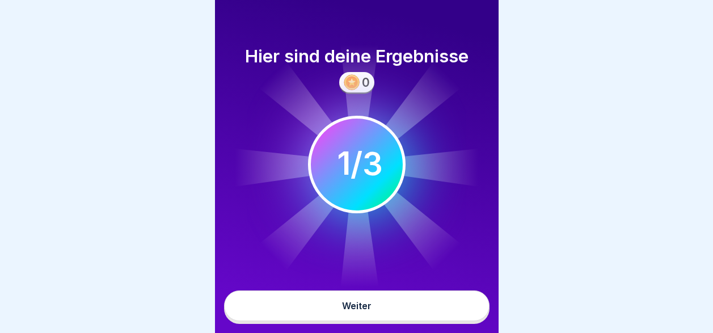
click at [470, 317] on button "Weiter" at bounding box center [356, 305] width 265 height 31
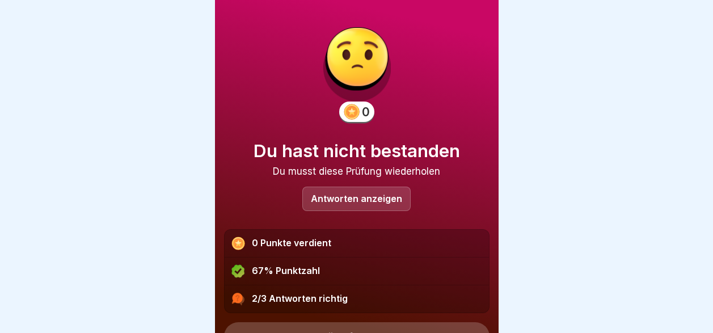
click at [358, 200] on p "Antworten anzeigen" at bounding box center [356, 199] width 91 height 10
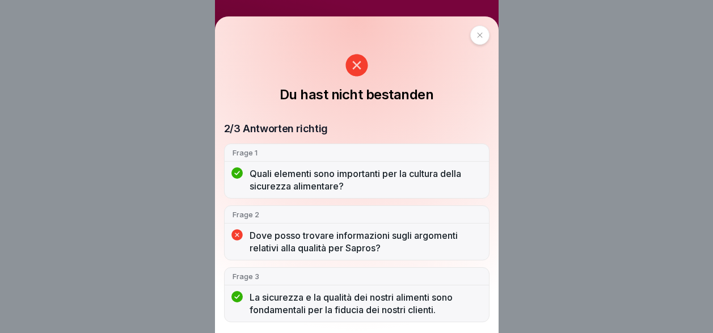
scroll to position [9, 0]
click at [483, 36] on icon at bounding box center [479, 35] width 7 height 7
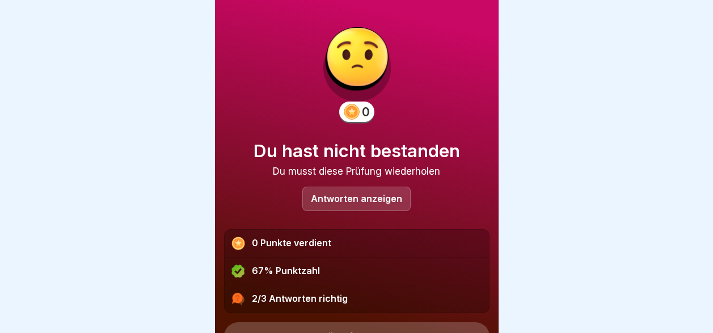
scroll to position [55, 0]
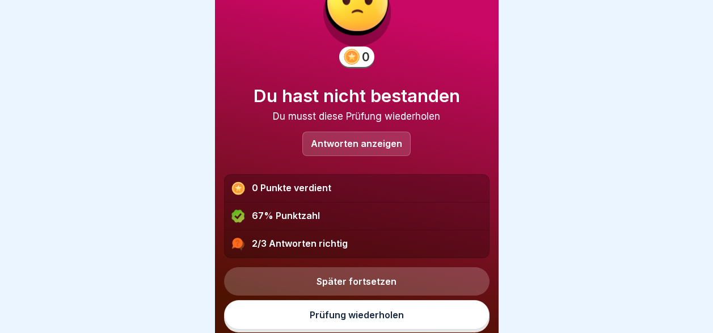
click at [345, 309] on link "Prüfung wiederholen" at bounding box center [356, 314] width 265 height 29
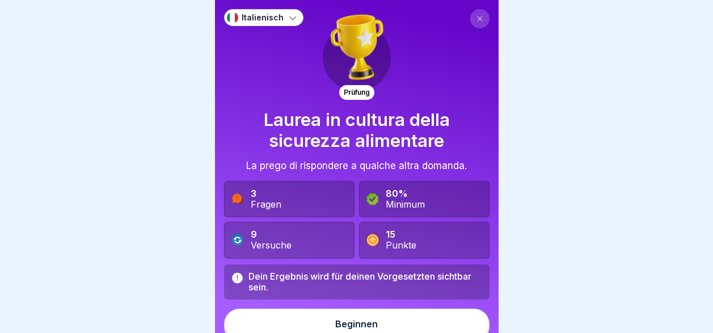
click at [351, 320] on div "Beginnen" at bounding box center [356, 324] width 43 height 10
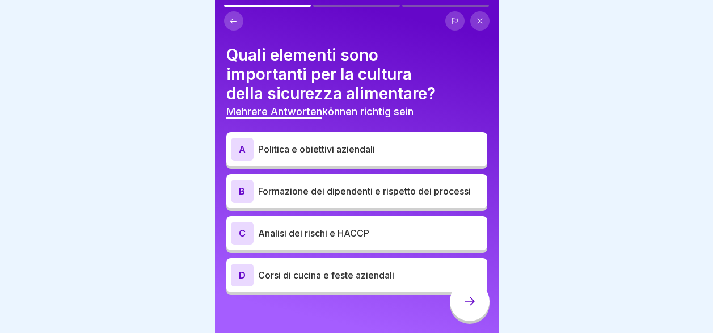
click at [353, 233] on p "Analisi dei rischi e HACCP" at bounding box center [370, 233] width 225 height 14
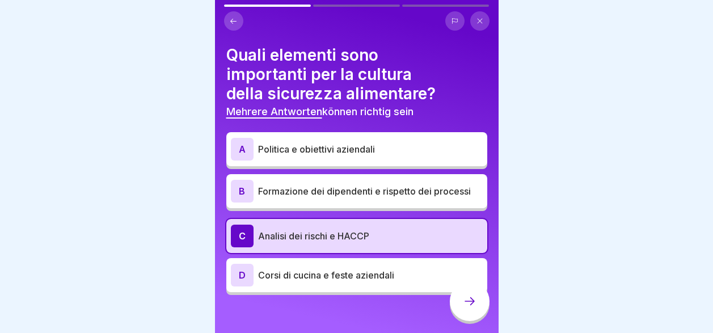
click at [348, 187] on p "Formazione dei dipendenti e rispetto dei processi" at bounding box center [370, 191] width 225 height 14
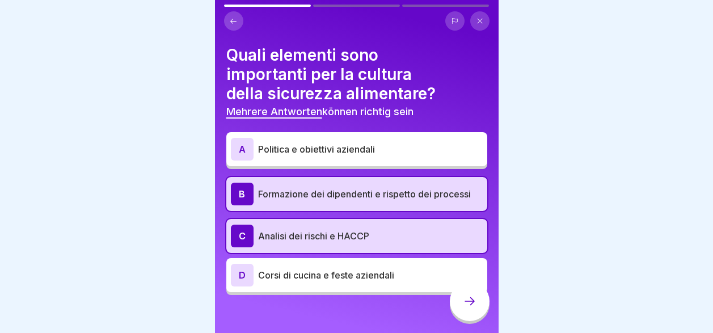
click at [345, 155] on div "A Politica e obiettivi aziendali" at bounding box center [357, 149] width 252 height 23
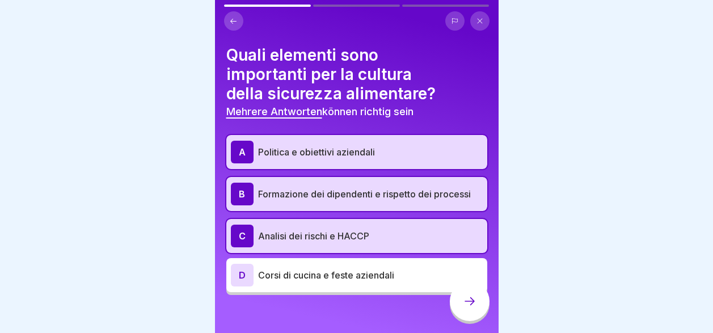
click at [465, 308] on icon at bounding box center [470, 301] width 14 height 14
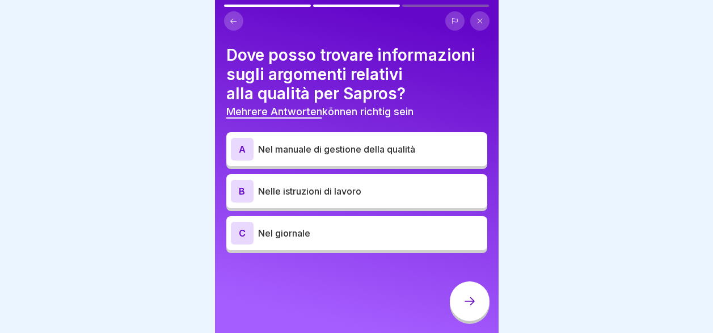
click at [393, 153] on p "Nel manuale di gestione della qualità" at bounding box center [370, 149] width 225 height 14
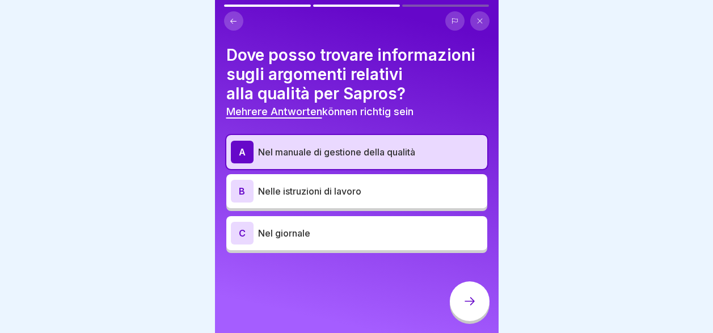
click at [393, 238] on p "Nel giornale" at bounding box center [370, 233] width 225 height 14
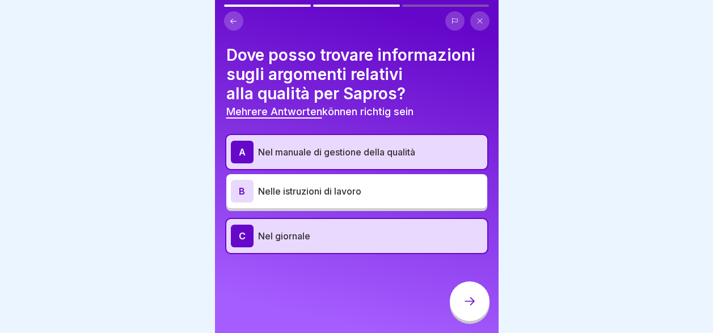
click at [465, 319] on div at bounding box center [470, 301] width 40 height 40
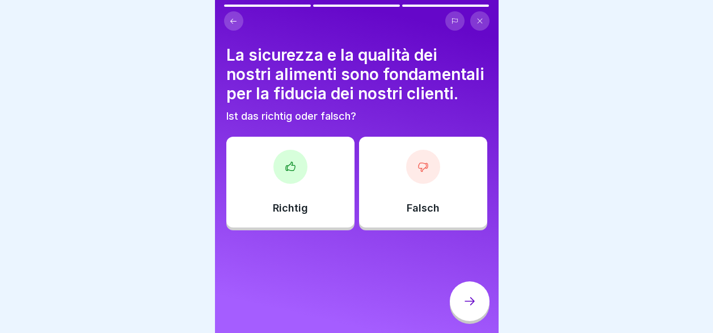
click at [288, 215] on div "Richtig" at bounding box center [290, 182] width 128 height 91
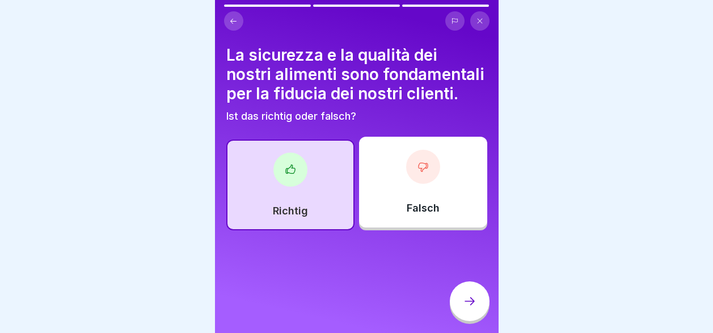
click at [470, 308] on icon at bounding box center [470, 301] width 14 height 14
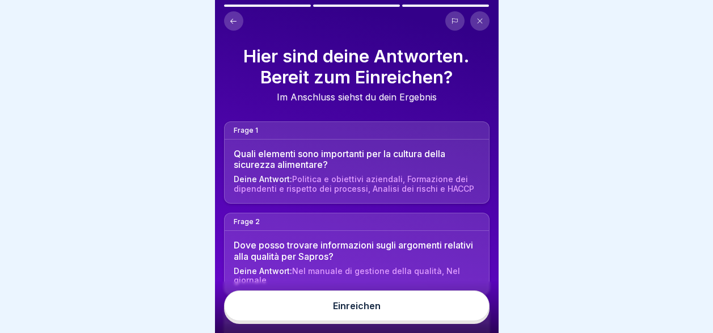
click at [467, 314] on button "Einreichen" at bounding box center [356, 305] width 265 height 31
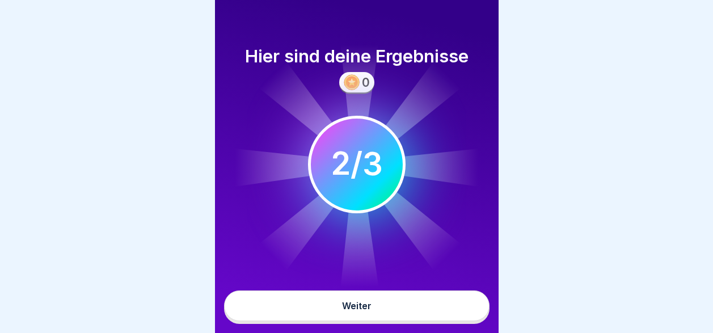
click at [467, 314] on button "Weiter" at bounding box center [356, 305] width 265 height 31
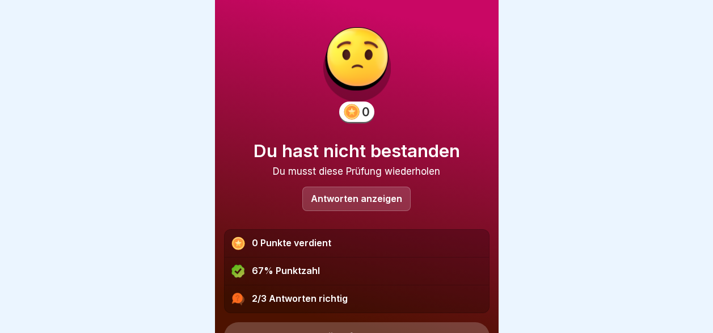
scroll to position [55, 0]
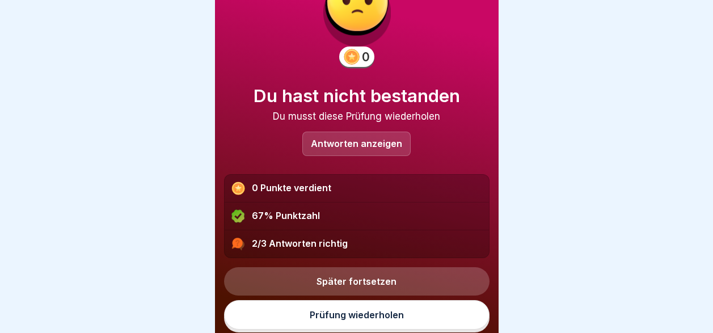
click at [421, 314] on link "Prüfung wiederholen" at bounding box center [356, 314] width 265 height 29
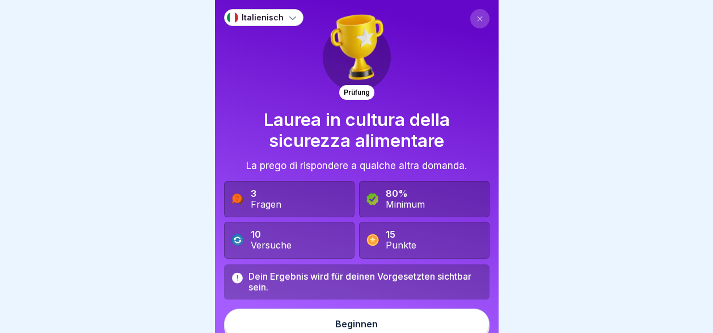
click at [421, 314] on button "Beginnen" at bounding box center [356, 324] width 265 height 31
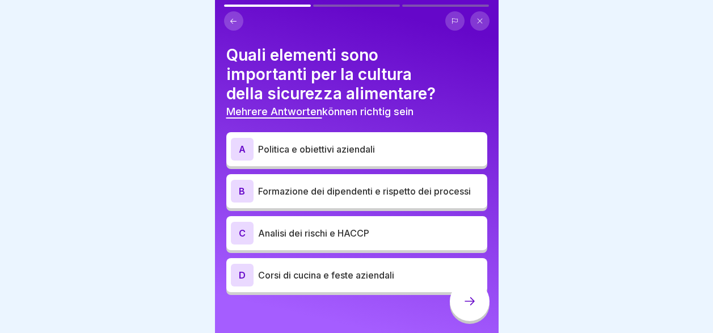
click at [373, 218] on div "A Politica e obiettivi aziendali B Formazione dei dipendenti e rispetto dei pro…" at bounding box center [356, 215] width 261 height 160
click at [378, 191] on p "Formazione dei dipendenti e rispetto dei processi" at bounding box center [370, 191] width 225 height 14
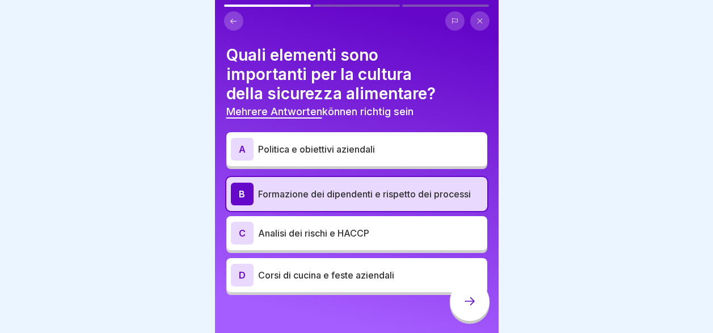
click at [370, 149] on p "Politica e obiettivi aziendali" at bounding box center [370, 149] width 225 height 14
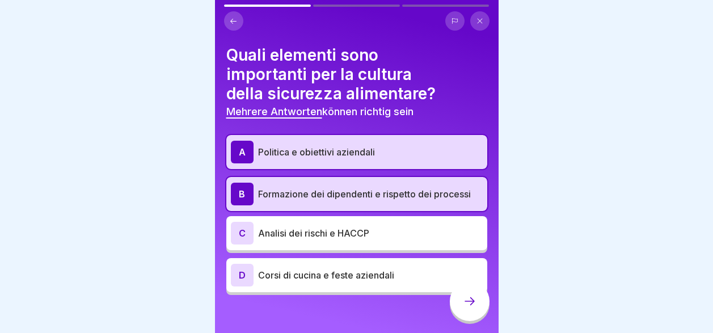
click at [392, 233] on p "Analisi dei rischi e HACCP" at bounding box center [370, 233] width 225 height 14
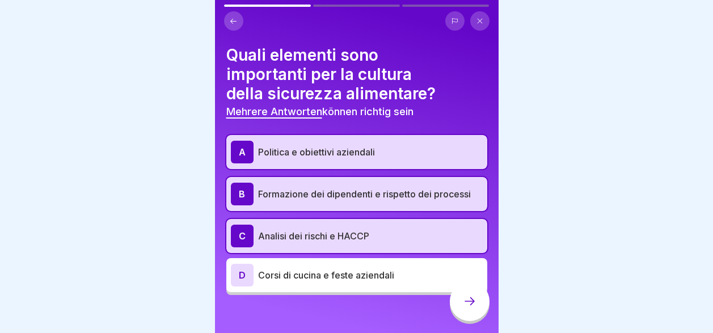
click at [465, 305] on icon at bounding box center [470, 301] width 14 height 14
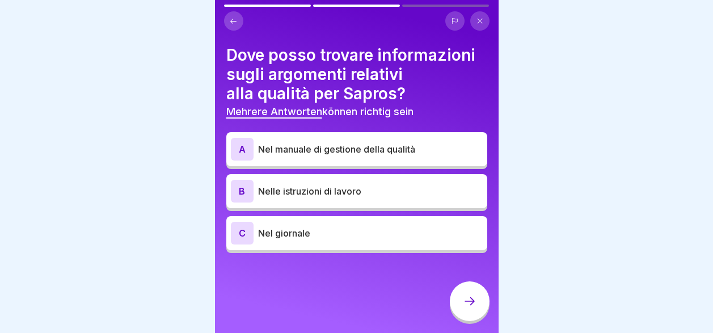
click at [368, 234] on p "Nel giornale" at bounding box center [370, 233] width 225 height 14
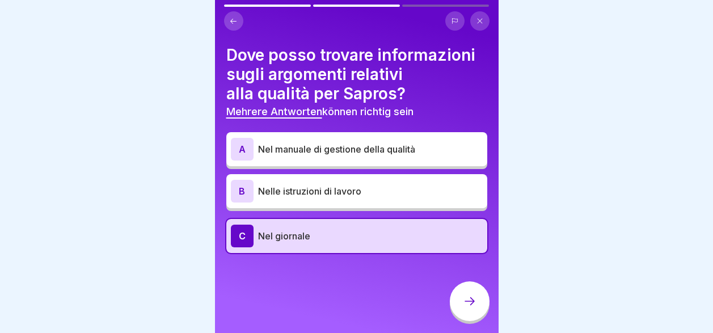
click at [359, 180] on div "B Nelle istruzioni di lavoro" at bounding box center [357, 191] width 252 height 23
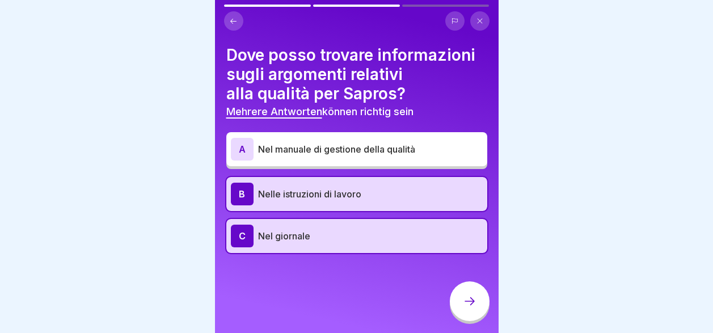
click at [353, 145] on p "Nel manuale di gestione della qualità" at bounding box center [370, 149] width 225 height 14
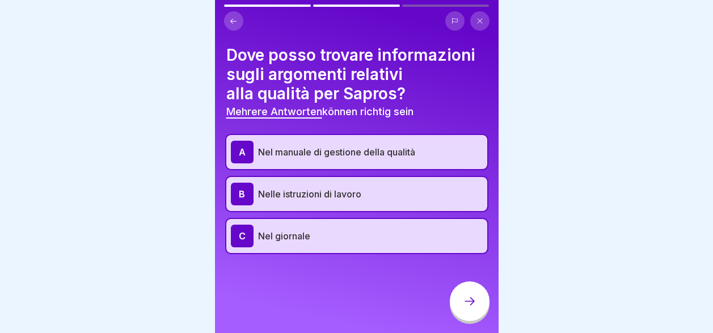
click at [467, 308] on icon at bounding box center [470, 301] width 14 height 14
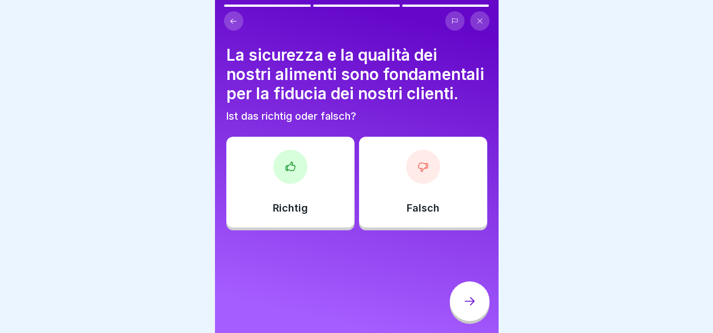
click at [303, 226] on div "Richtig" at bounding box center [290, 182] width 128 height 91
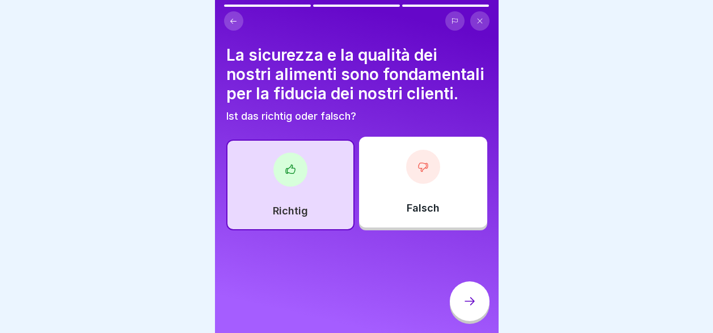
click at [471, 308] on icon at bounding box center [470, 301] width 14 height 14
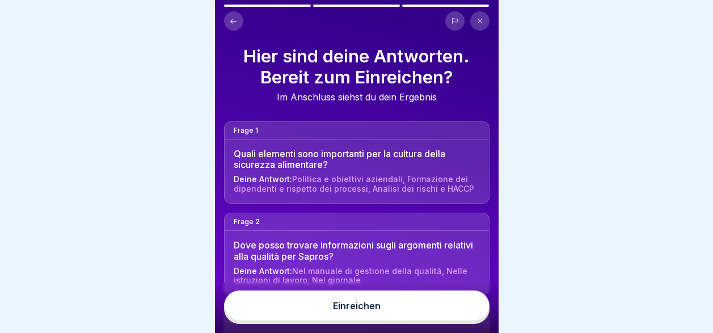
click at [465, 317] on button "Einreichen" at bounding box center [356, 305] width 265 height 31
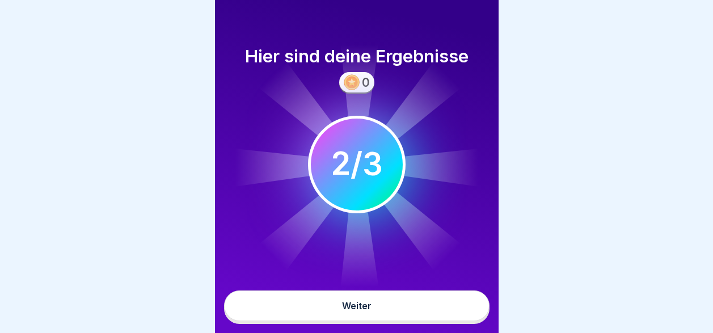
click at [467, 314] on button "Weiter" at bounding box center [356, 305] width 265 height 31
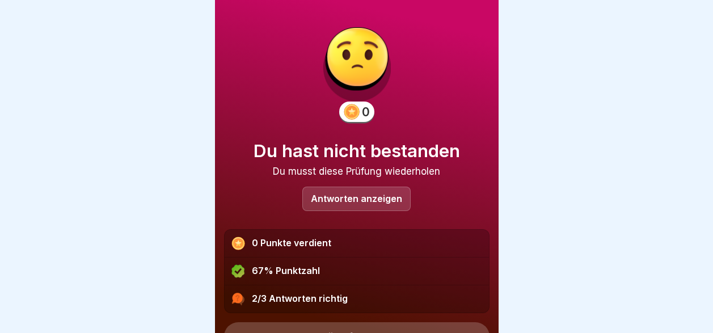
scroll to position [55, 0]
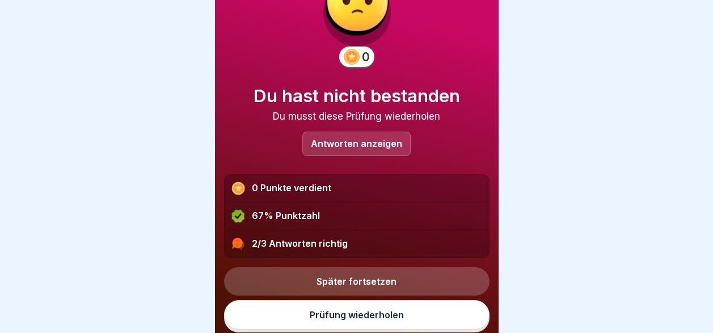
click at [467, 314] on link "Prüfung wiederholen" at bounding box center [356, 314] width 265 height 29
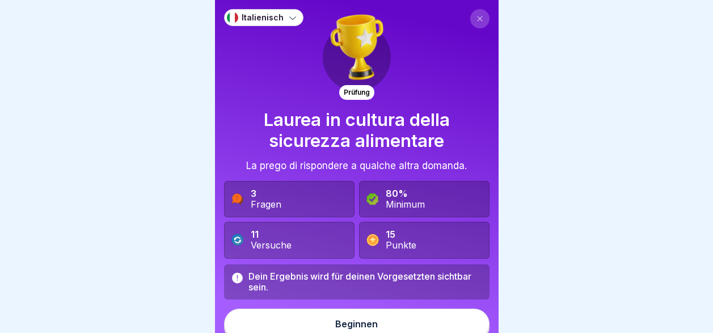
click at [467, 314] on button "Beginnen" at bounding box center [356, 324] width 265 height 31
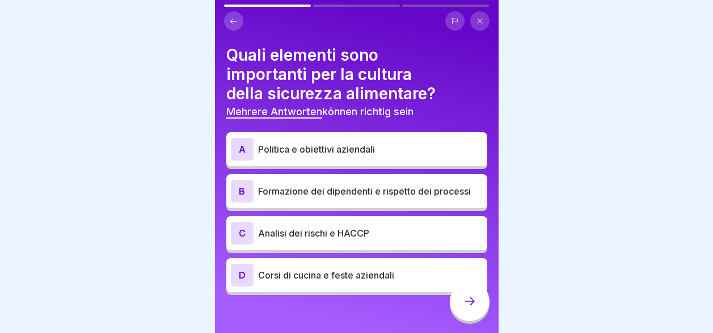
click at [410, 234] on p "Analisi dei rischi e HACCP" at bounding box center [370, 233] width 225 height 14
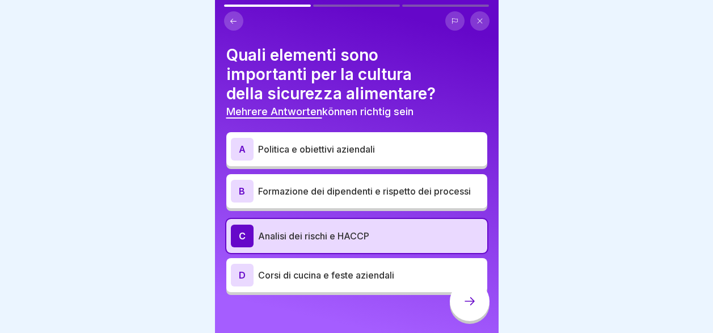
click at [395, 189] on p "Formazione dei dipendenti e rispetto dei processi" at bounding box center [370, 191] width 225 height 14
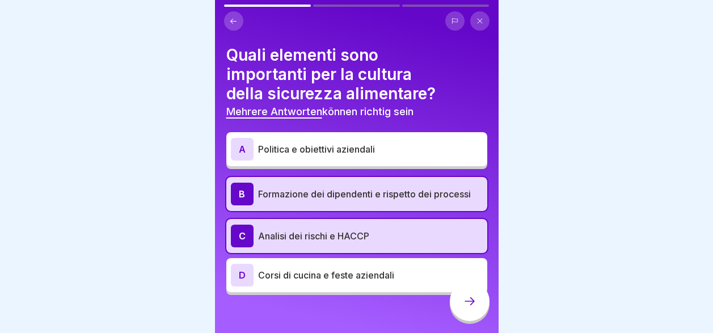
click at [385, 162] on div "A Politica e obiettivi aziendali" at bounding box center [356, 149] width 261 height 34
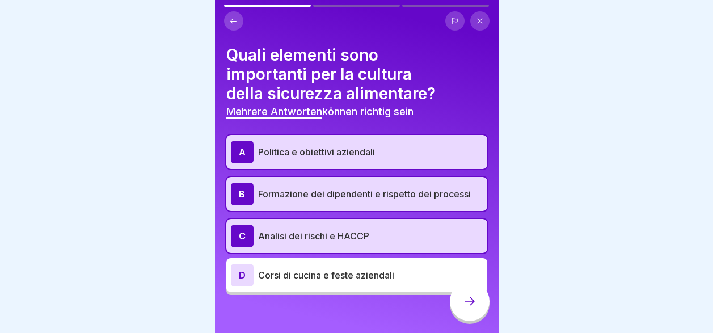
click at [467, 301] on div at bounding box center [470, 301] width 40 height 40
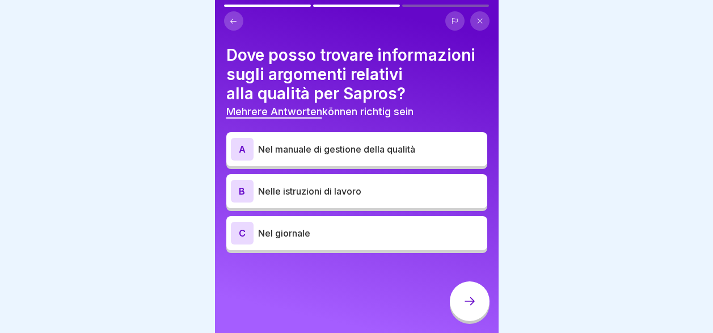
click at [373, 241] on div "C Nel giornale" at bounding box center [357, 233] width 252 height 23
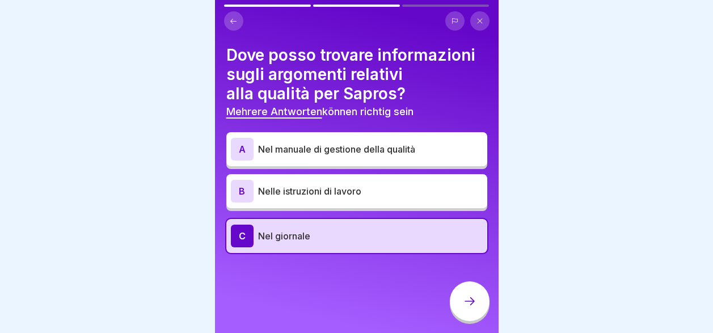
click at [472, 308] on icon at bounding box center [470, 301] width 14 height 14
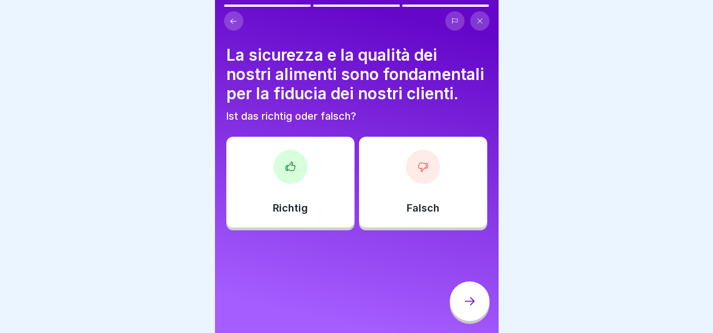
click at [334, 205] on div "Richtig" at bounding box center [290, 182] width 128 height 91
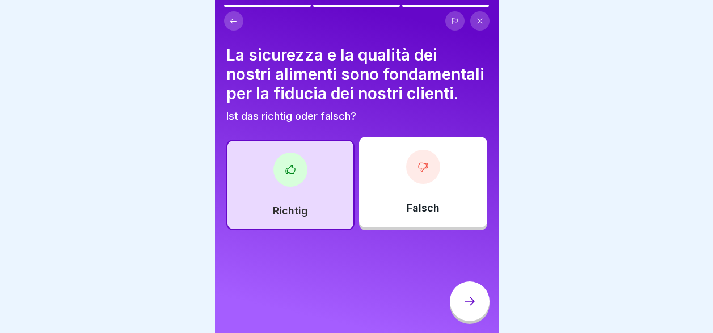
click at [463, 308] on icon at bounding box center [470, 301] width 14 height 14
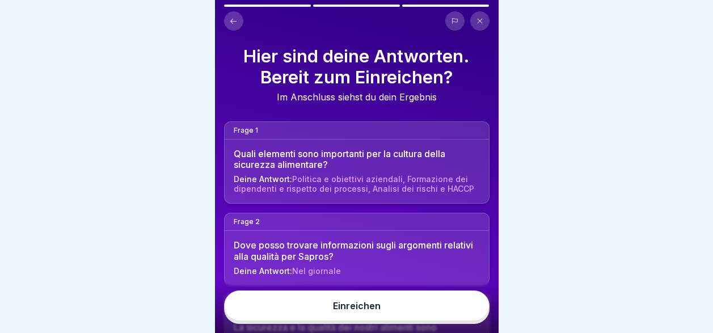
click at [425, 319] on button "Einreichen" at bounding box center [356, 305] width 265 height 31
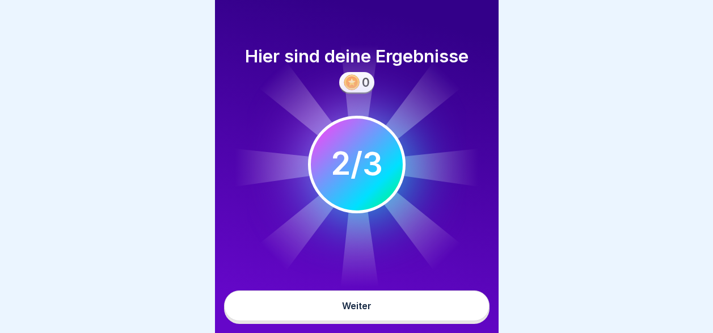
click at [425, 317] on button "Weiter" at bounding box center [356, 305] width 265 height 31
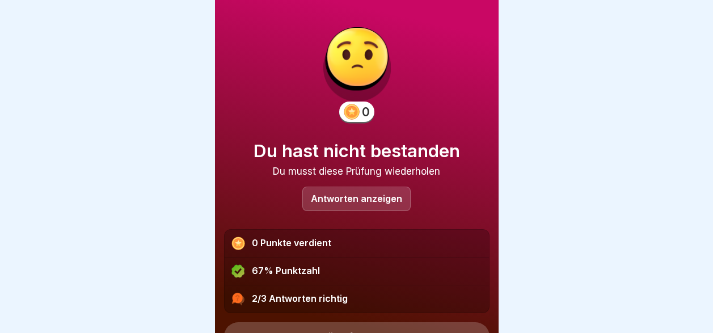
click at [393, 194] on p "Antworten anzeigen" at bounding box center [356, 199] width 91 height 10
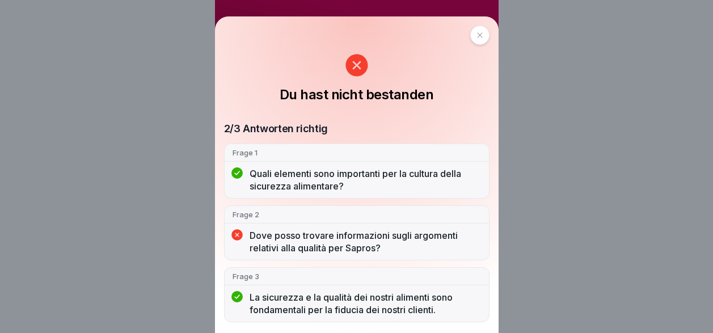
click at [482, 33] on icon at bounding box center [479, 35] width 7 height 7
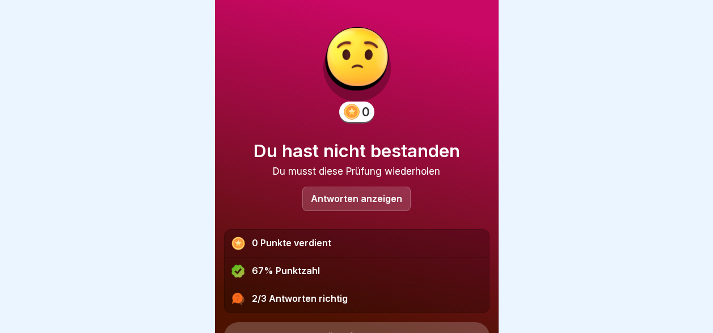
scroll to position [55, 0]
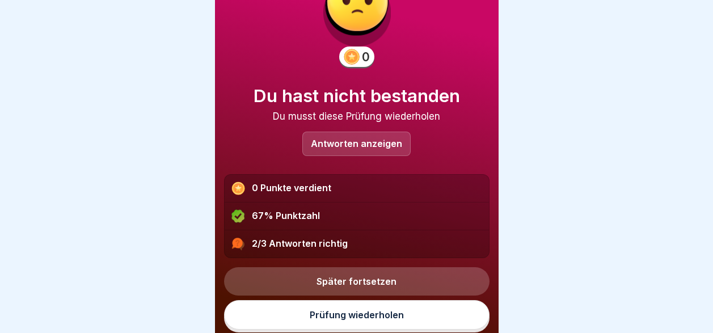
click at [392, 315] on link "Prüfung wiederholen" at bounding box center [356, 314] width 265 height 29
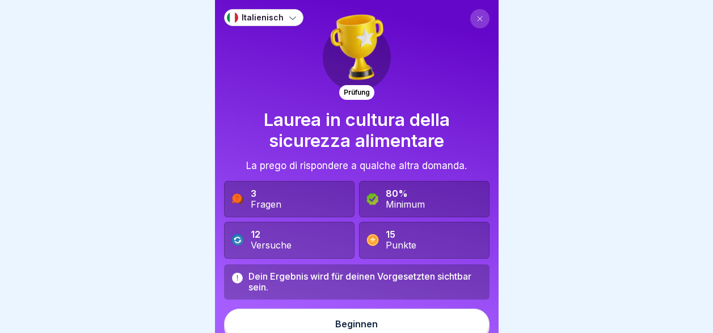
click at [376, 328] on button "Beginnen" at bounding box center [356, 324] width 265 height 31
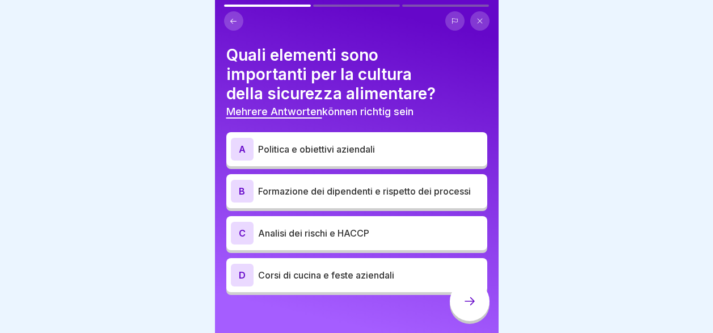
click at [372, 271] on p "Corsi di cucina e feste aziendali" at bounding box center [370, 275] width 225 height 14
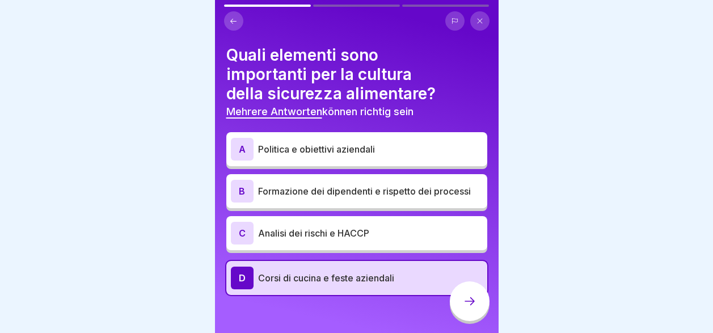
click at [373, 235] on p "Analisi dei rischi e HACCP" at bounding box center [370, 233] width 225 height 14
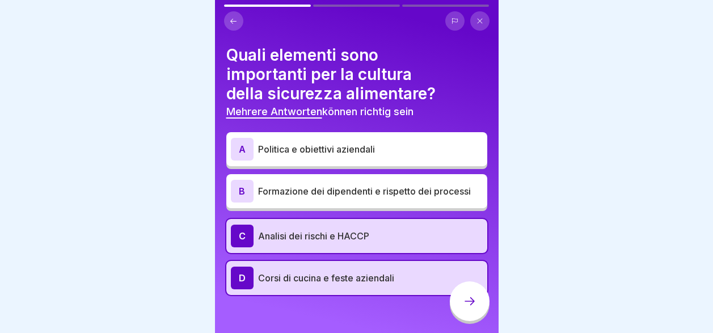
click at [370, 192] on div "B Formazione dei dipendenti e rispetto dei processi" at bounding box center [357, 191] width 252 height 23
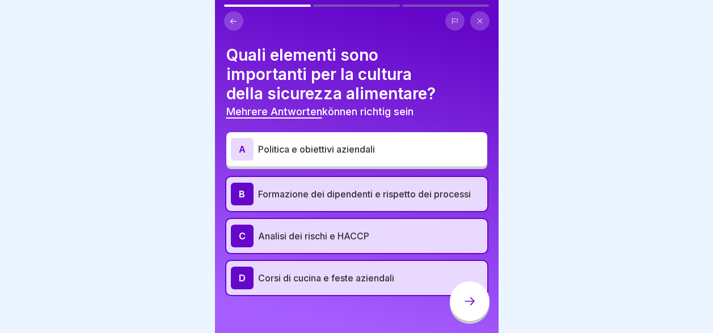
click at [366, 157] on div "A Politica e obiettivi aziendali" at bounding box center [357, 149] width 252 height 23
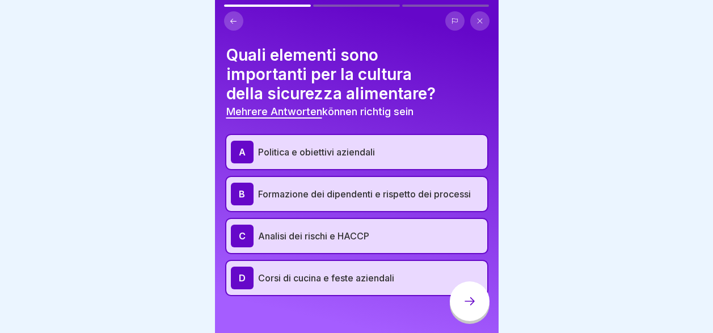
click at [377, 282] on p "Corsi di cucina e feste aziendali" at bounding box center [370, 278] width 225 height 14
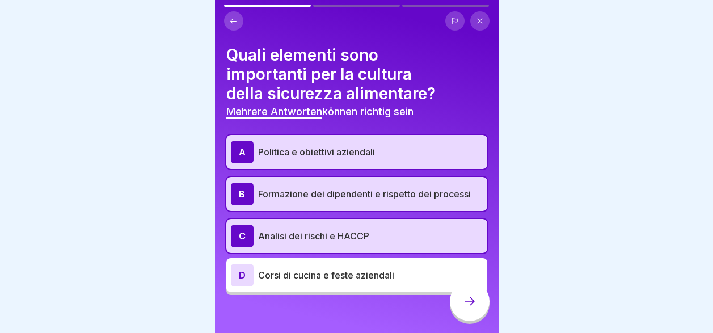
click at [459, 314] on div at bounding box center [470, 301] width 40 height 40
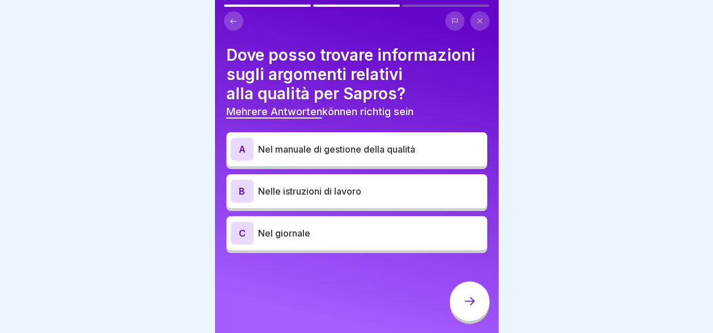
click at [328, 192] on p "Nelle istruzioni di lavoro" at bounding box center [370, 191] width 225 height 14
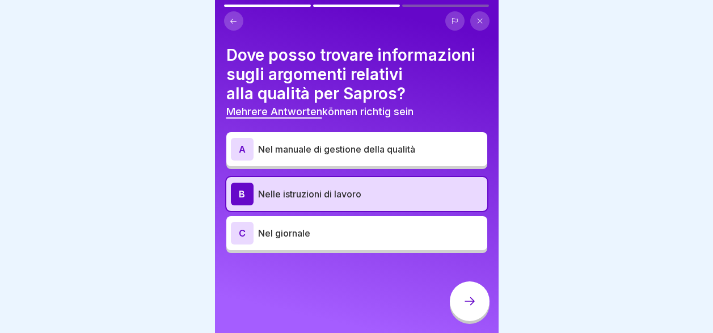
click at [474, 308] on icon at bounding box center [470, 301] width 14 height 14
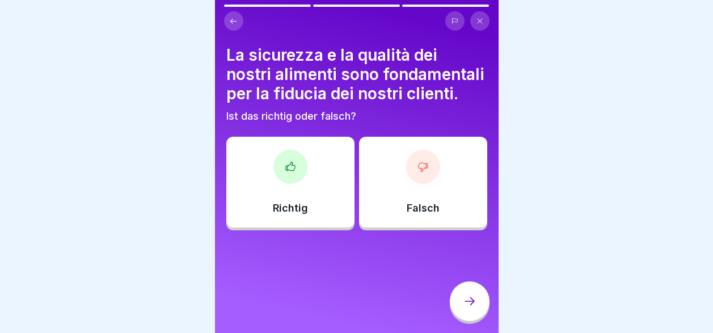
click at [268, 210] on div "Richtig" at bounding box center [290, 182] width 128 height 91
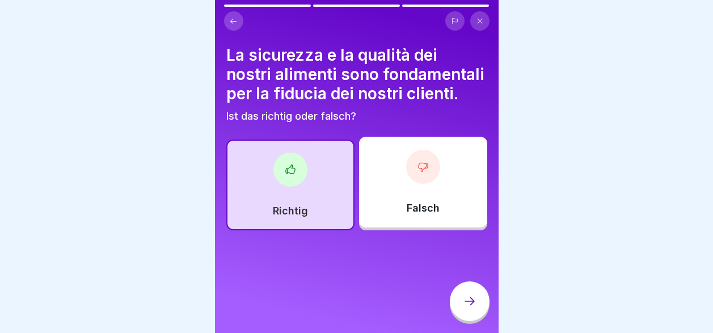
click at [467, 308] on icon at bounding box center [470, 301] width 14 height 14
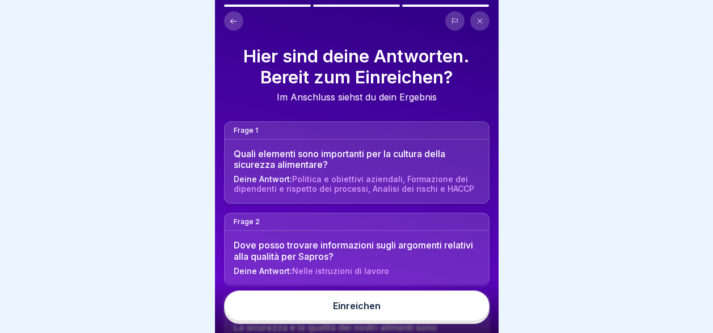
click at [407, 313] on button "Einreichen" at bounding box center [356, 305] width 265 height 31
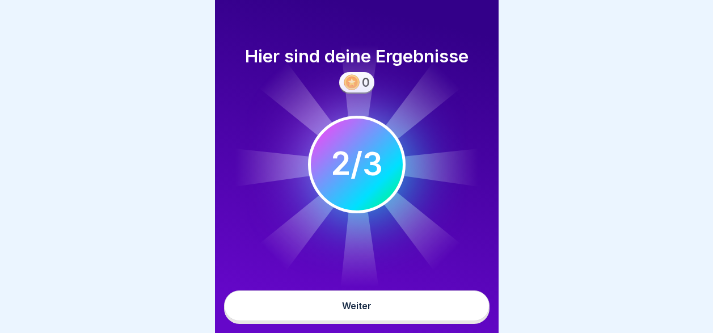
click at [402, 305] on button "Weiter" at bounding box center [356, 305] width 265 height 31
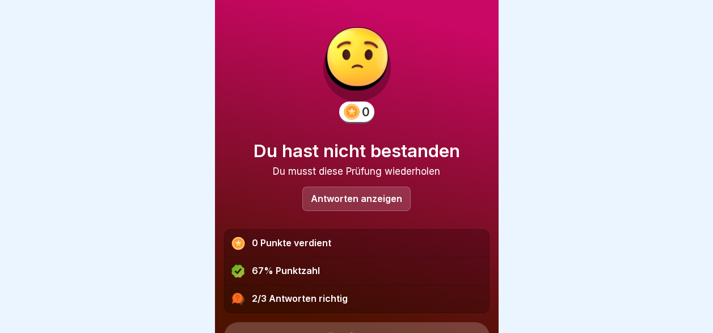
click at [361, 205] on div "Antworten anzeigen" at bounding box center [356, 199] width 108 height 24
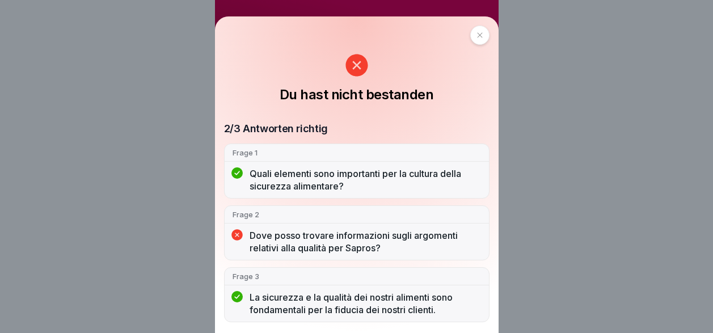
click at [482, 35] on icon at bounding box center [479, 35] width 5 height 5
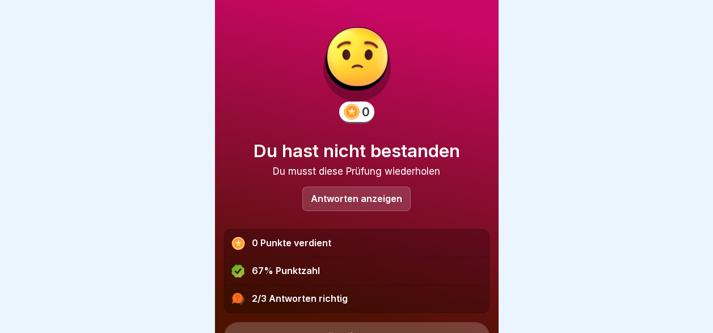
scroll to position [55, 0]
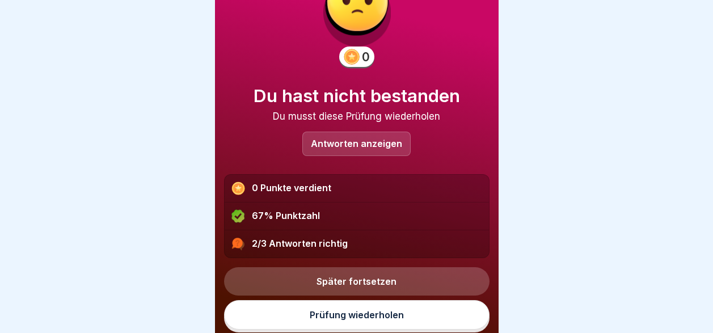
click at [426, 313] on link "Prüfung wiederholen" at bounding box center [356, 314] width 265 height 29
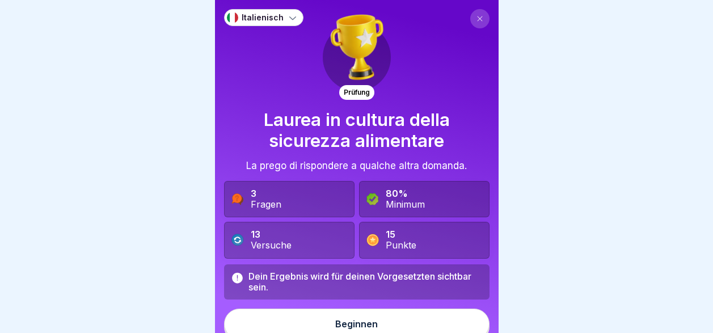
click at [391, 326] on button "Beginnen" at bounding box center [356, 324] width 265 height 31
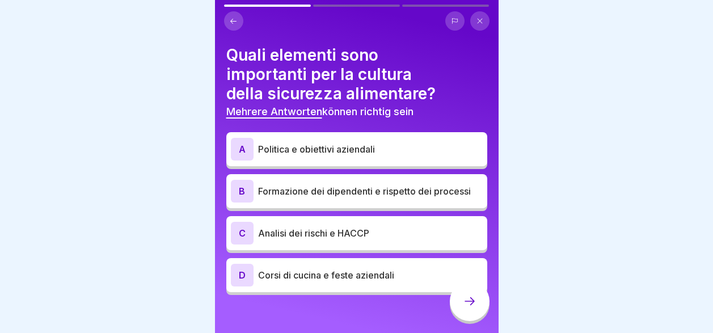
click at [362, 233] on p "Analisi dei rischi e HACCP" at bounding box center [370, 233] width 225 height 14
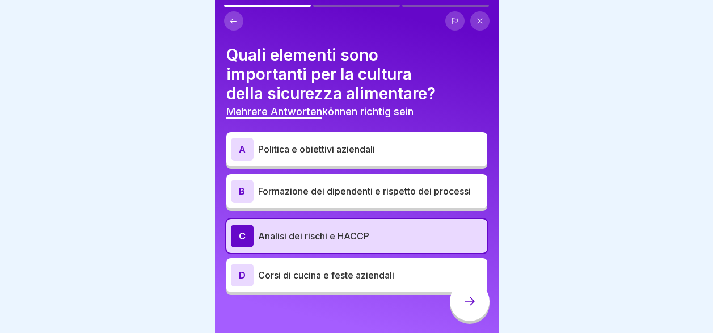
click at [357, 188] on p "Formazione dei dipendenti e rispetto dei processi" at bounding box center [370, 191] width 225 height 14
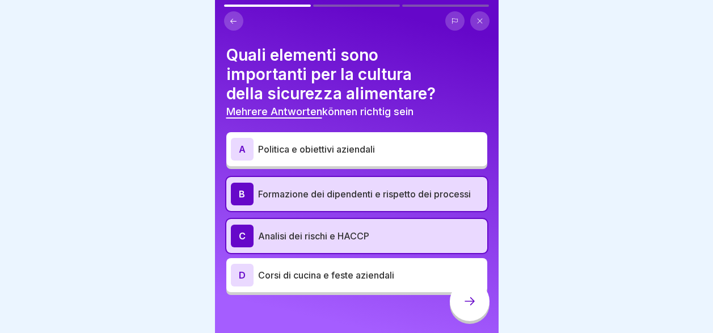
click at [354, 152] on p "Politica e obiettivi aziendali" at bounding box center [370, 149] width 225 height 14
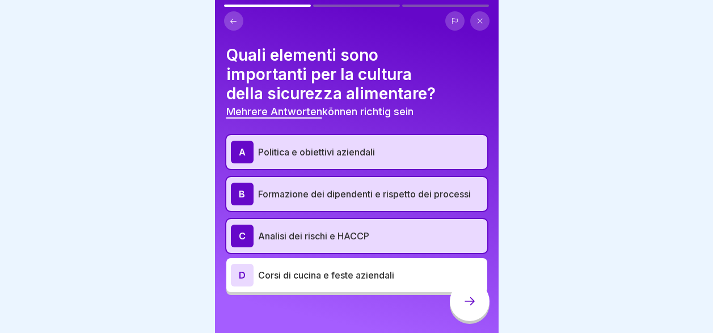
click at [461, 307] on div at bounding box center [470, 301] width 40 height 40
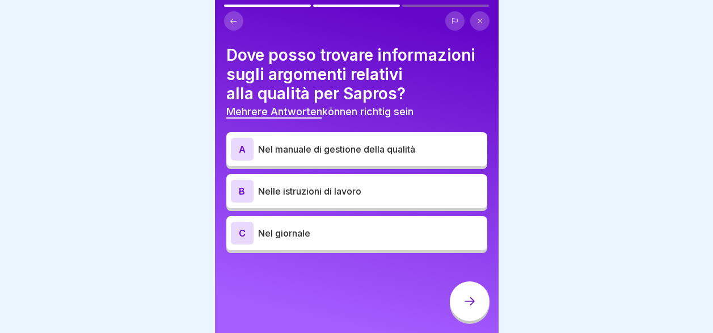
click at [282, 153] on p "Nel manuale di gestione della qualità" at bounding box center [370, 149] width 225 height 14
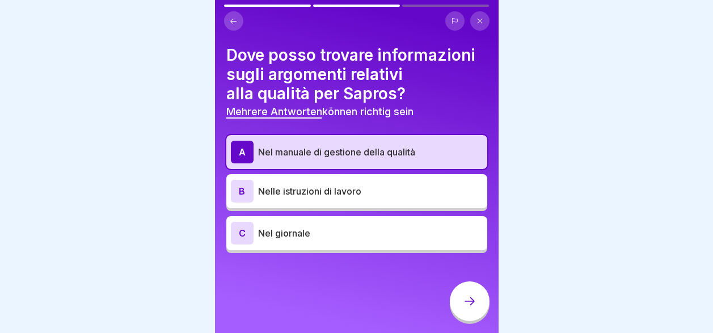
click at [283, 191] on p "Nelle istruzioni di lavoro" at bounding box center [370, 191] width 225 height 14
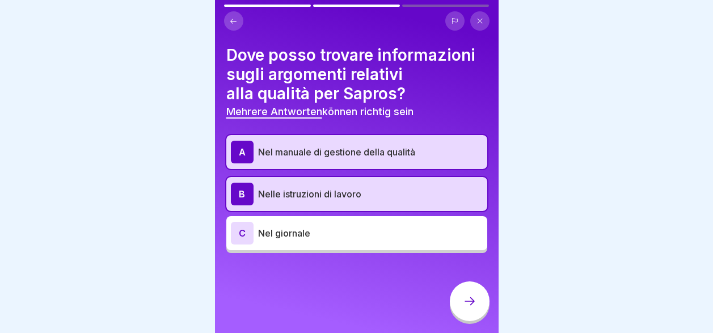
click at [288, 239] on p "Nel giornale" at bounding box center [370, 233] width 225 height 14
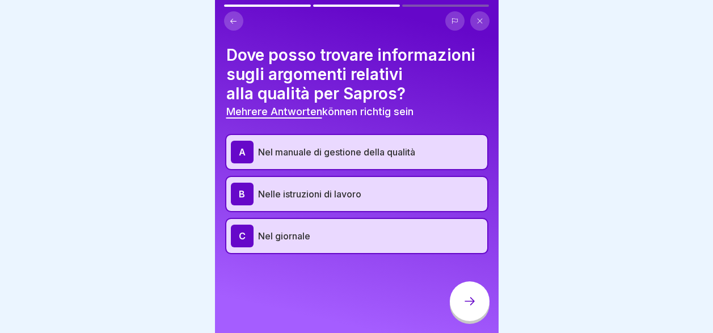
click at [459, 315] on div at bounding box center [470, 301] width 40 height 40
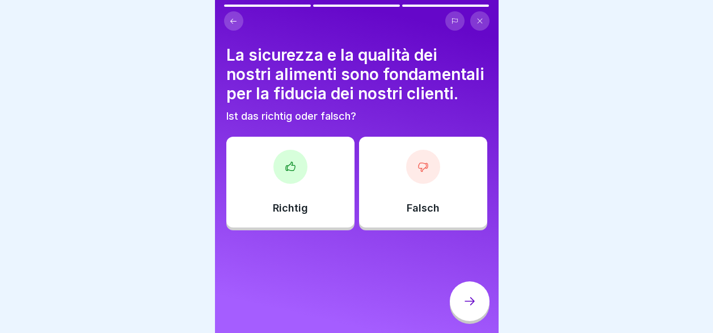
click at [291, 214] on p "Richtig" at bounding box center [290, 208] width 35 height 12
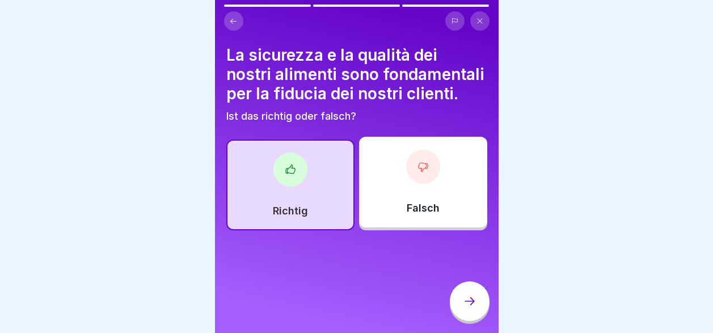
click at [472, 308] on icon at bounding box center [470, 301] width 14 height 14
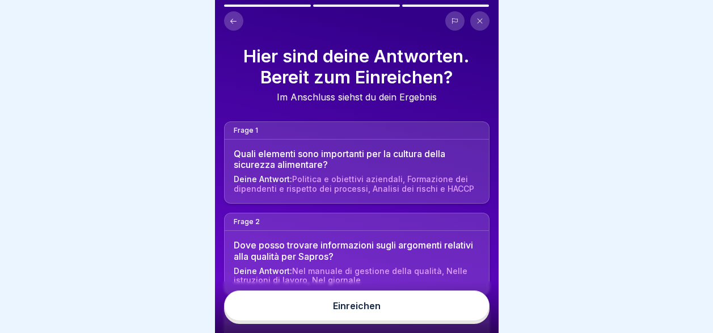
click at [432, 319] on button "Einreichen" at bounding box center [356, 305] width 265 height 31
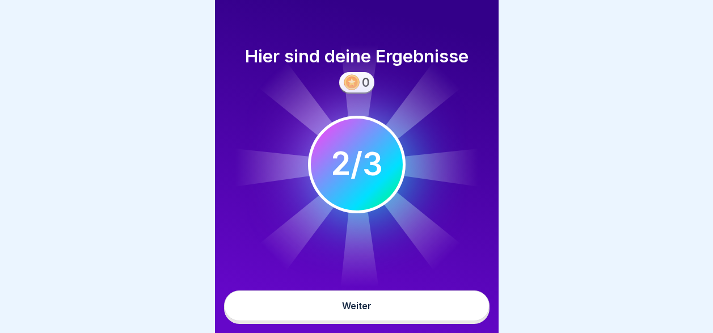
scroll to position [9, 0]
click at [438, 307] on button "Weiter" at bounding box center [356, 305] width 265 height 31
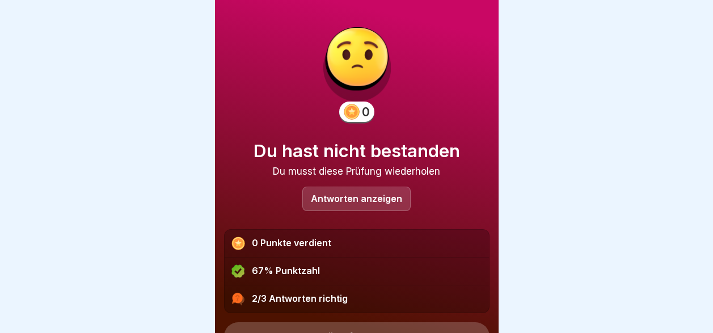
scroll to position [55, 0]
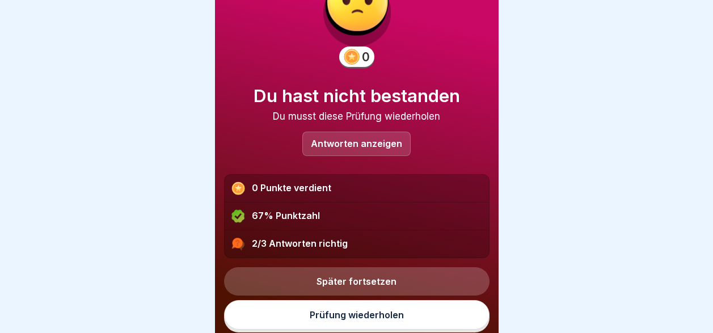
click at [419, 306] on link "Prüfung wiederholen" at bounding box center [356, 314] width 265 height 29
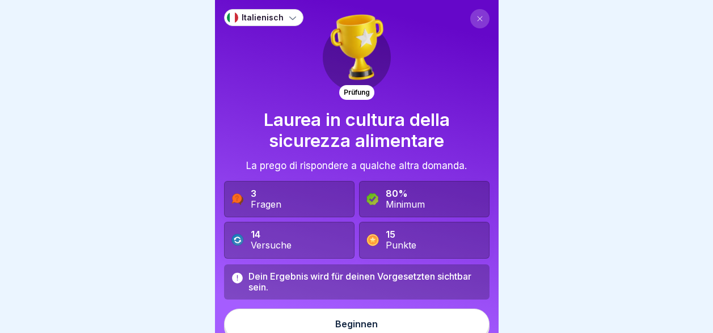
click at [385, 331] on button "Beginnen" at bounding box center [356, 324] width 265 height 31
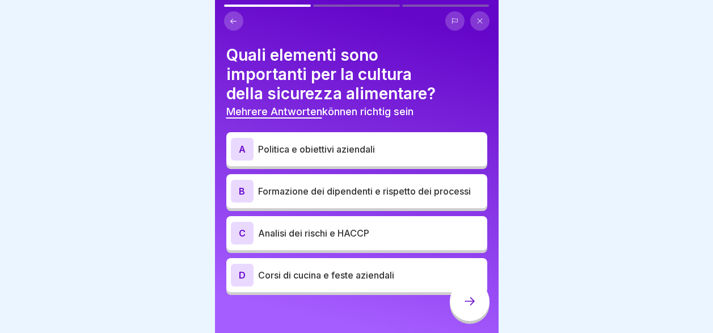
click at [364, 224] on div "C Analisi dei rischi e HACCP" at bounding box center [357, 233] width 252 height 23
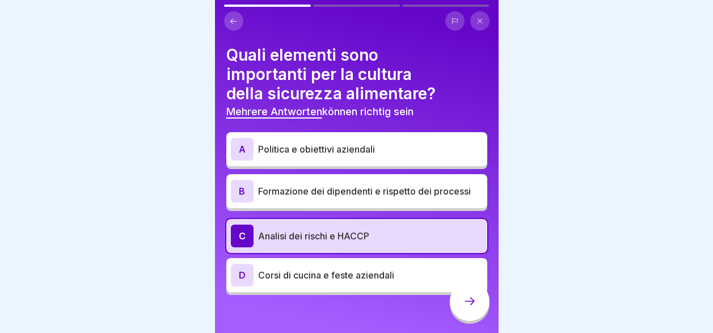
click at [364, 197] on div "B Formazione dei dipendenti e rispetto dei processi" at bounding box center [357, 191] width 252 height 23
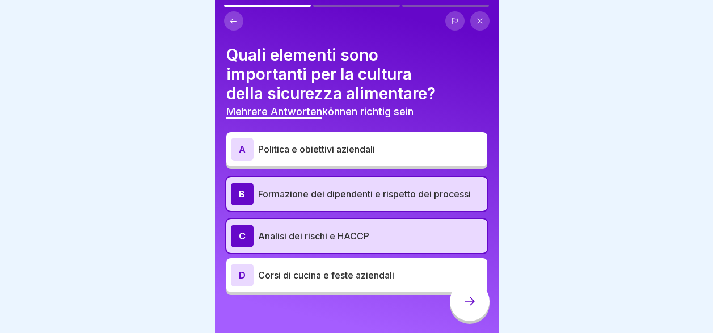
click at [358, 156] on div "A Politica e obiettivi aziendali" at bounding box center [357, 149] width 252 height 23
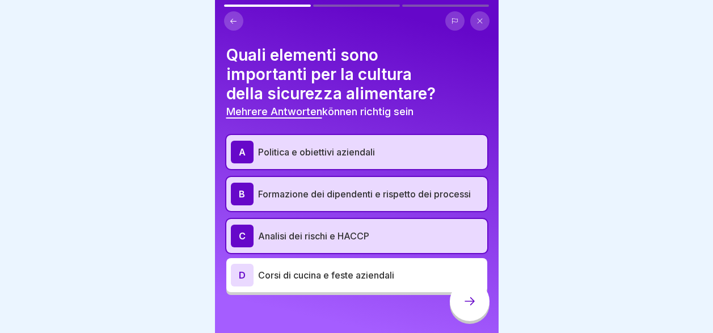
click at [459, 316] on div at bounding box center [470, 301] width 40 height 40
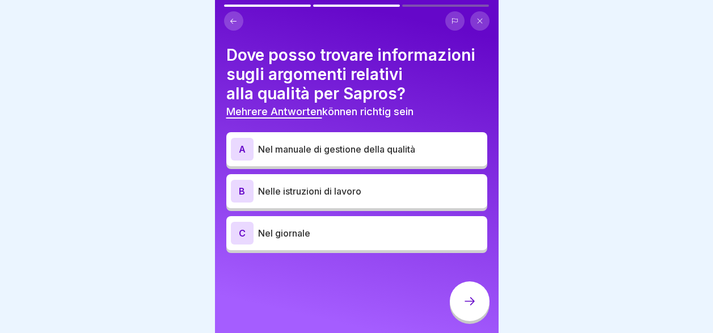
click at [319, 147] on p "Nel manuale di gestione della qualità" at bounding box center [370, 149] width 225 height 14
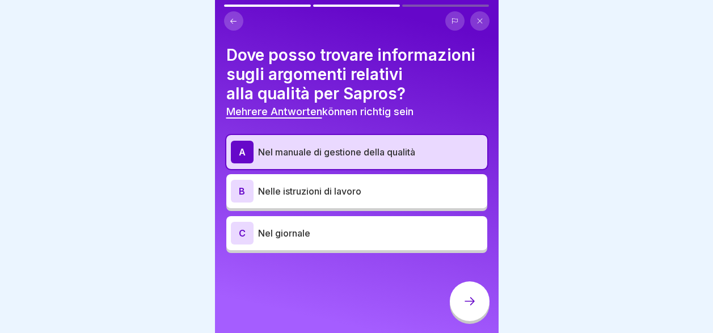
click at [229, 21] on icon at bounding box center [233, 21] width 9 height 9
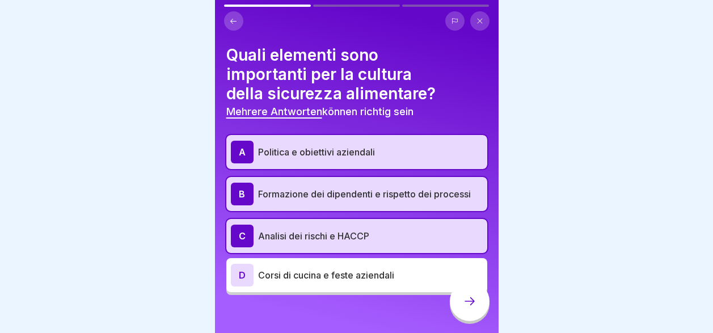
click at [229, 23] on icon at bounding box center [233, 21] width 9 height 9
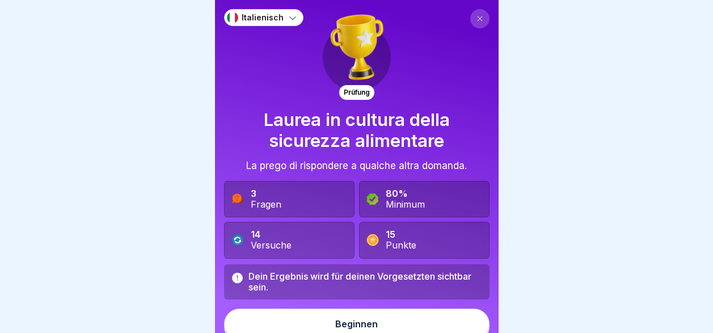
click at [476, 15] on icon at bounding box center [479, 18] width 7 height 7
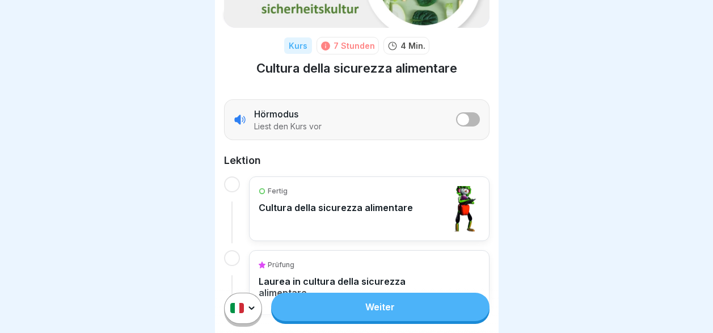
scroll to position [170, 0]
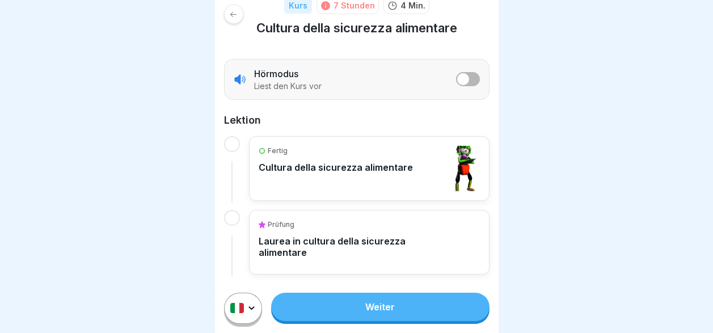
click at [370, 320] on link "Weiter" at bounding box center [380, 307] width 218 height 28
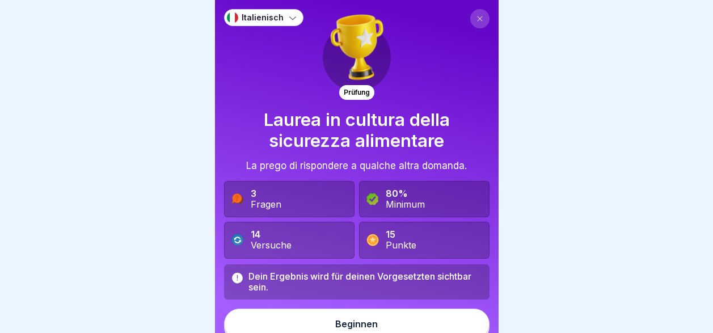
click at [476, 20] on icon at bounding box center [479, 18] width 7 height 7
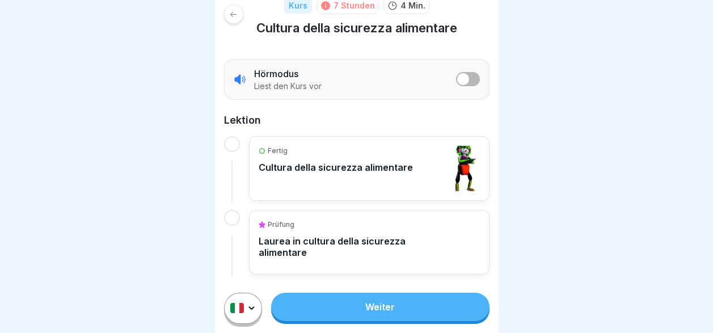
scroll to position [9, 0]
click at [376, 239] on p "Laurea in cultura della sicurezza alimentare" at bounding box center [351, 246] width 185 height 23
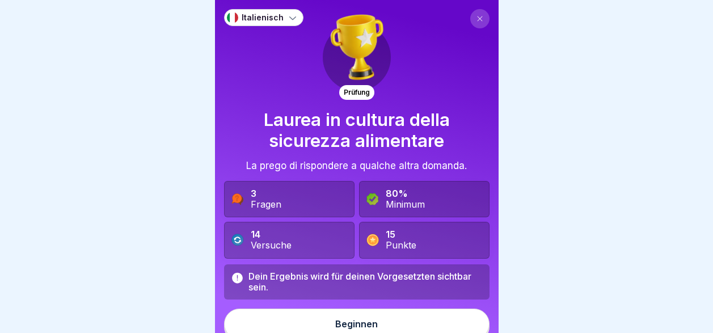
click at [395, 320] on button "Beginnen" at bounding box center [356, 324] width 265 height 31
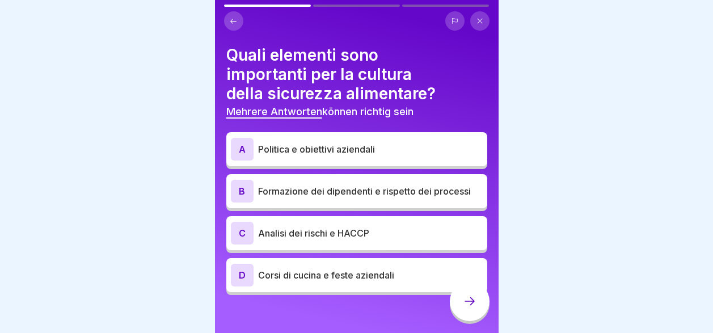
click at [360, 236] on p "Analisi dei rischi e HACCP" at bounding box center [370, 233] width 225 height 14
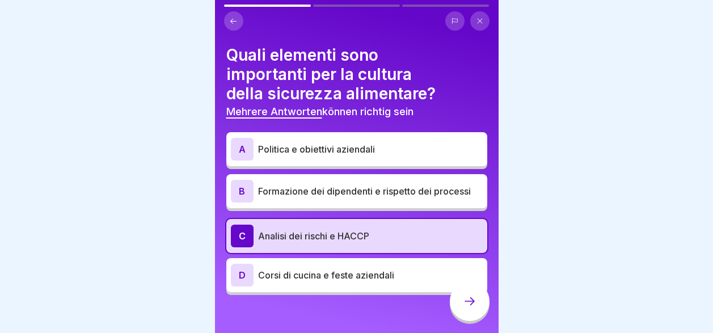
click at [363, 192] on p "Formazione dei dipendenti e rispetto dei processi" at bounding box center [370, 191] width 225 height 14
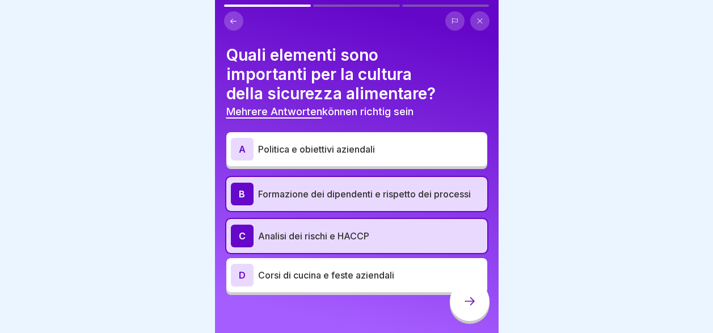
click at [356, 158] on div "A Politica e obiettivi aziendali" at bounding box center [357, 149] width 252 height 23
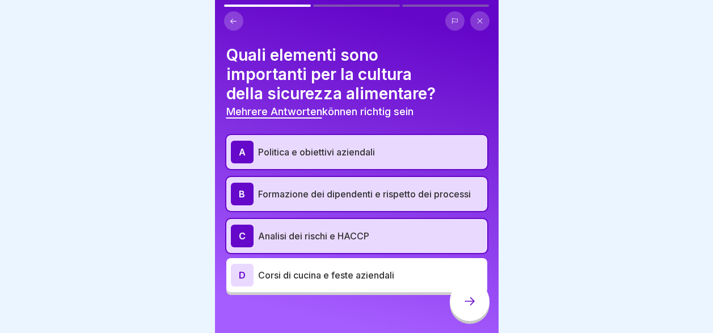
click at [470, 320] on div at bounding box center [470, 301] width 40 height 40
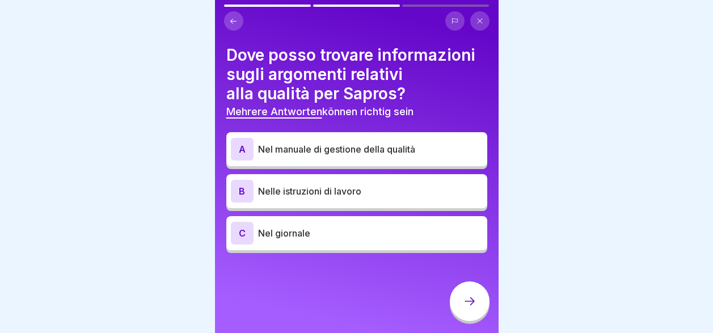
click at [403, 146] on p "Nel manuale di gestione della qualità" at bounding box center [370, 149] width 225 height 14
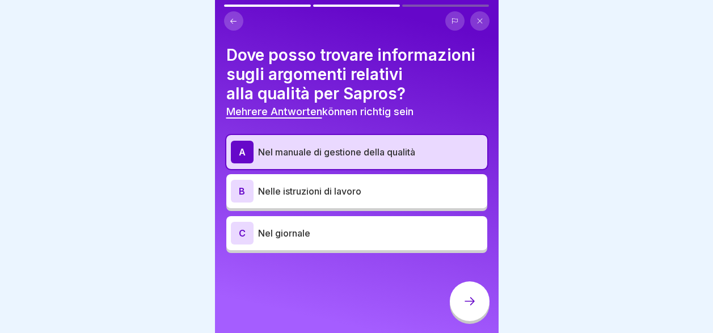
click at [403, 201] on div "B Nelle istruzioni di lavoro" at bounding box center [357, 191] width 252 height 23
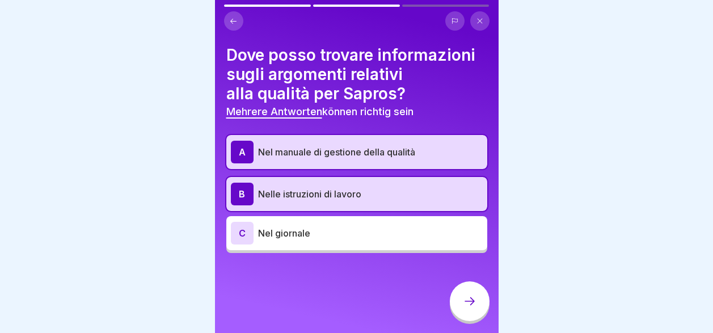
click at [460, 314] on div at bounding box center [470, 301] width 40 height 40
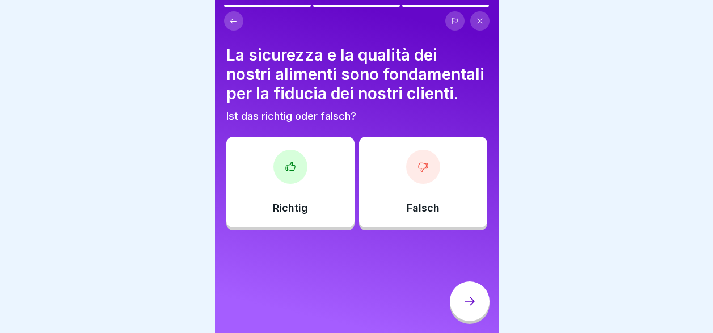
click at [262, 185] on div "Richtig" at bounding box center [290, 182] width 128 height 91
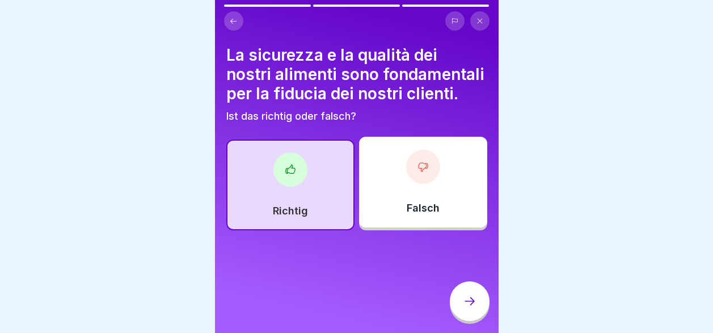
click at [472, 308] on icon at bounding box center [470, 301] width 14 height 14
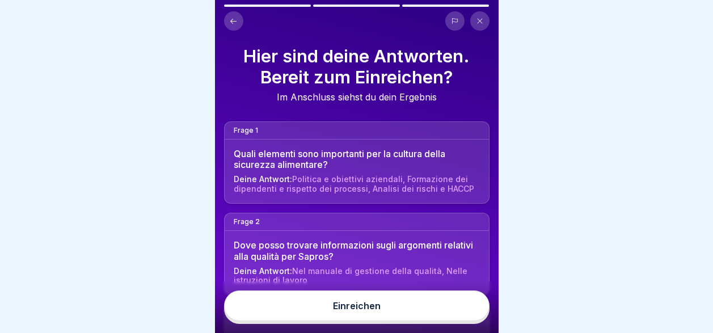
click at [454, 321] on button "Einreichen" at bounding box center [356, 305] width 265 height 31
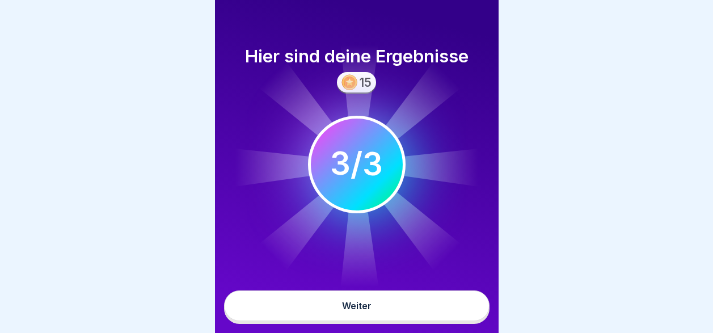
click at [461, 316] on button "Weiter" at bounding box center [356, 305] width 265 height 31
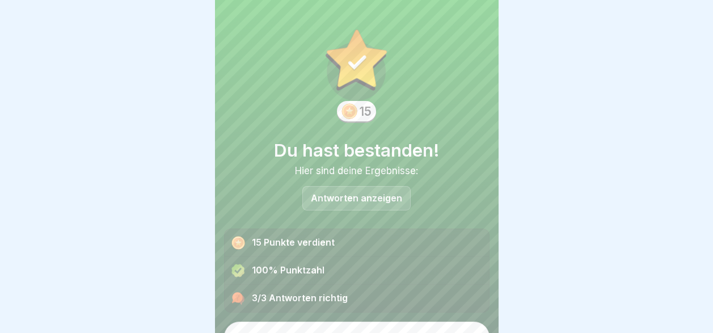
scroll to position [22, 0]
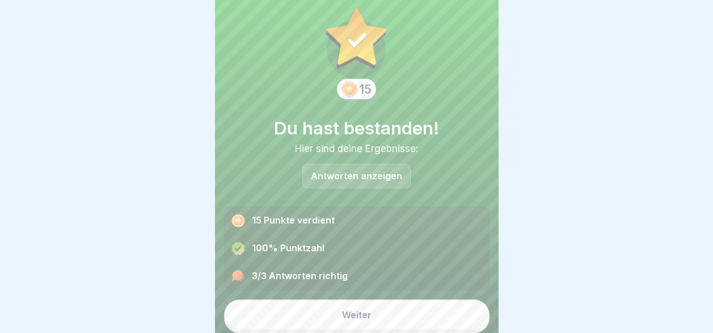
click at [461, 316] on button "Weiter" at bounding box center [356, 314] width 265 height 31
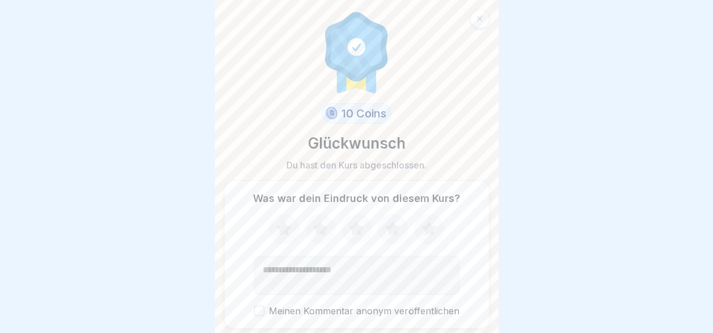
scroll to position [37, 0]
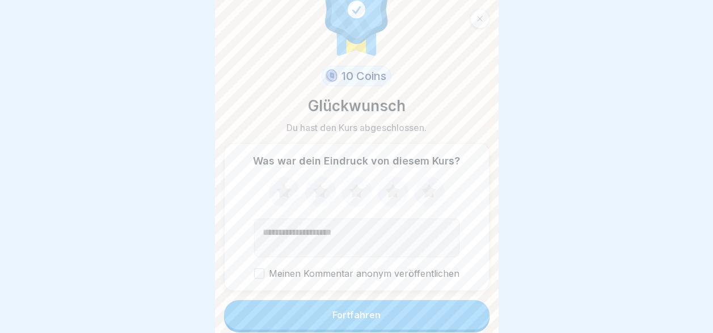
click at [461, 316] on button "Fortfahren" at bounding box center [356, 314] width 265 height 29
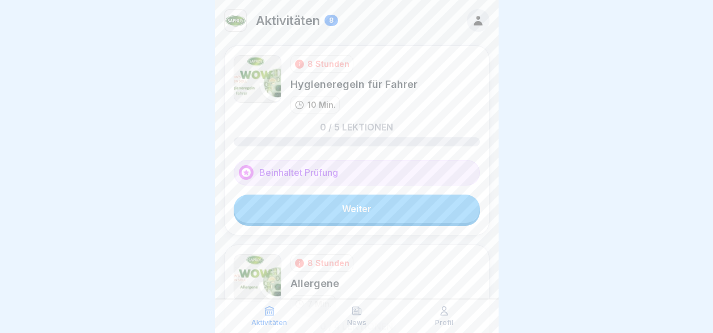
click at [417, 208] on link "Weiter" at bounding box center [357, 209] width 246 height 28
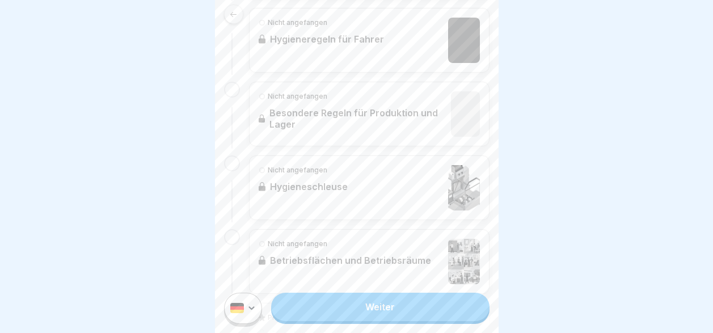
scroll to position [490, 0]
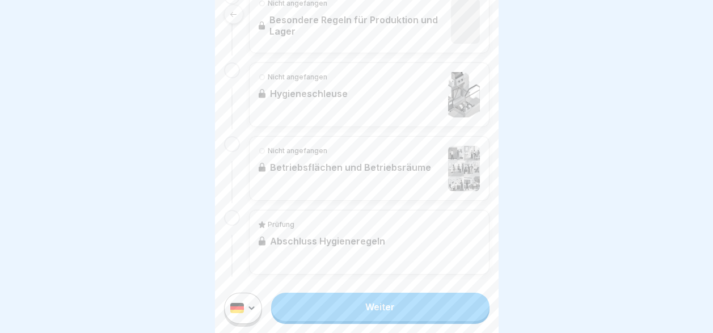
click at [400, 314] on link "Weiter" at bounding box center [380, 307] width 218 height 28
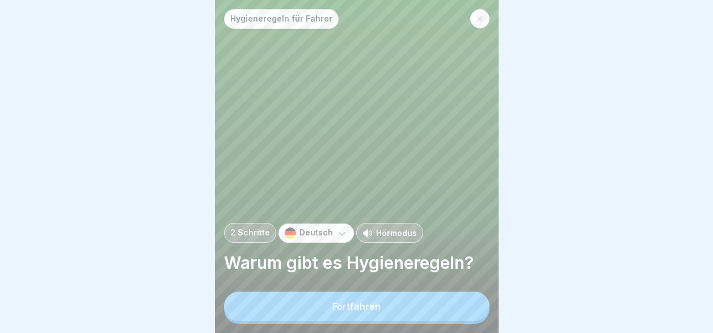
click at [336, 239] on icon at bounding box center [341, 232] width 11 height 11
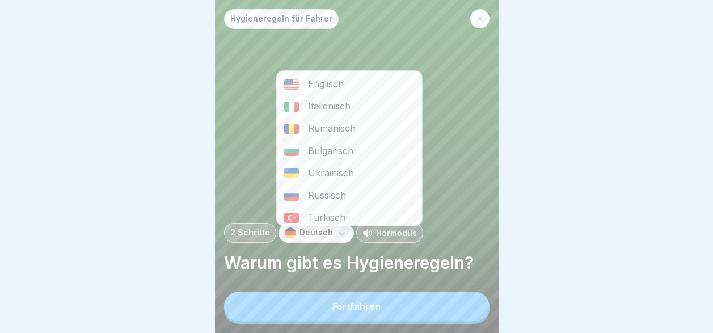
click at [341, 103] on div "Italienisch" at bounding box center [349, 106] width 146 height 22
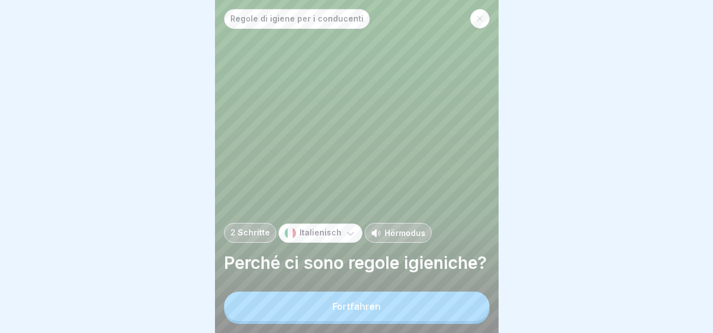
click at [361, 307] on button "Fortfahren" at bounding box center [356, 306] width 265 height 29
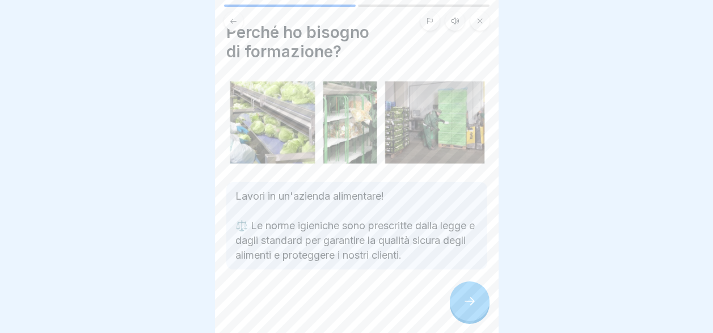
scroll to position [23, 0]
click at [476, 316] on div at bounding box center [470, 301] width 40 height 40
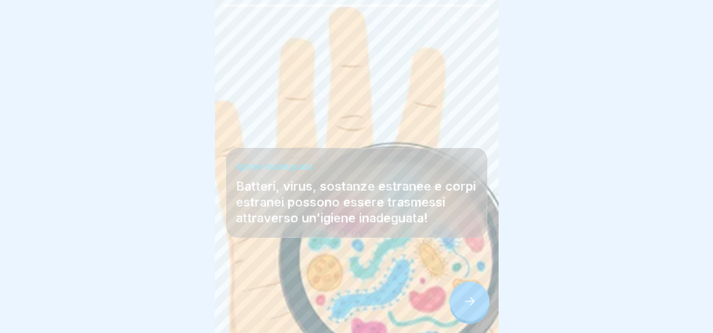
scroll to position [9, 0]
click at [476, 316] on div at bounding box center [470, 301] width 40 height 40
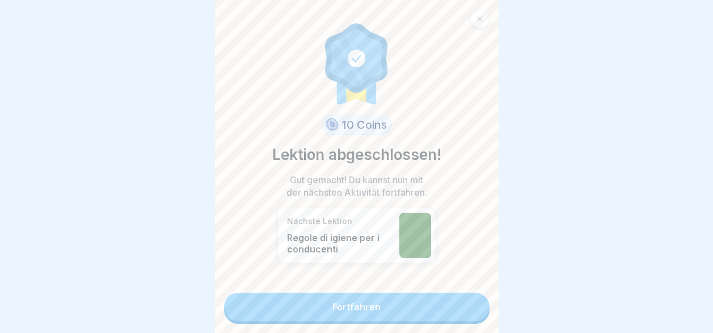
click at [459, 299] on link "Fortfahren" at bounding box center [356, 307] width 265 height 28
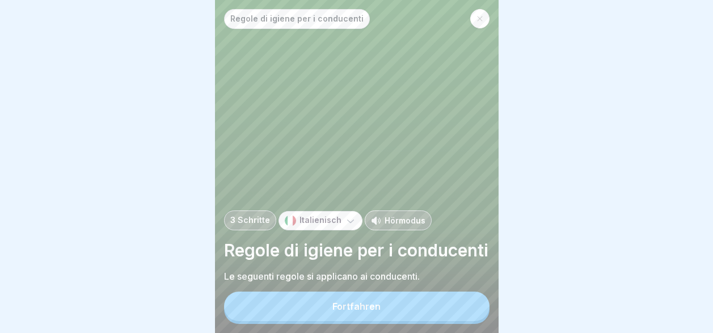
click at [460, 319] on button "Fortfahren" at bounding box center [356, 306] width 265 height 29
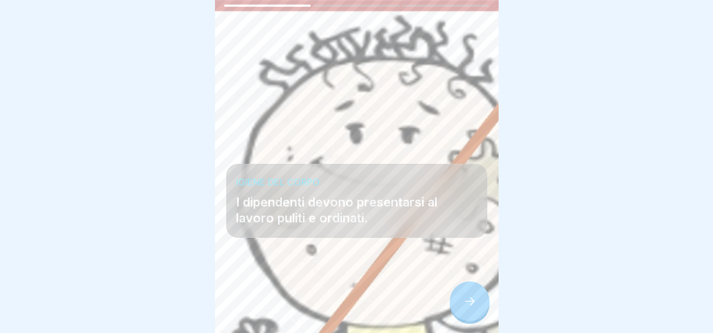
scroll to position [9, 0]
click at [460, 319] on div at bounding box center [356, 299] width 261 height 68
click at [465, 306] on icon at bounding box center [470, 301] width 14 height 14
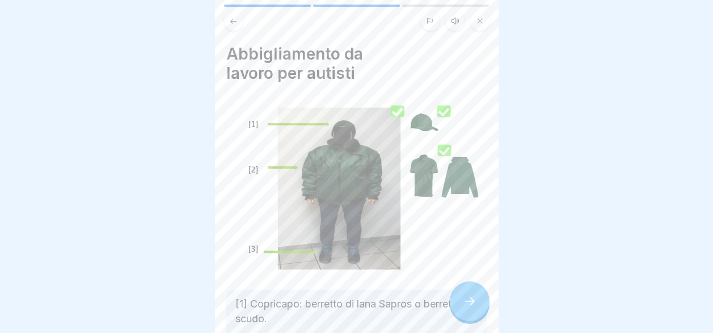
click at [465, 306] on icon at bounding box center [470, 301] width 14 height 14
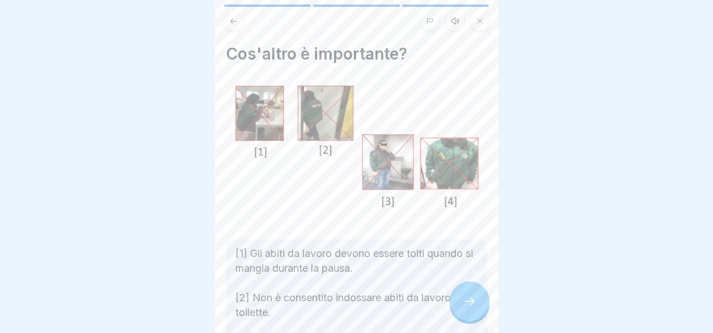
scroll to position [161, 0]
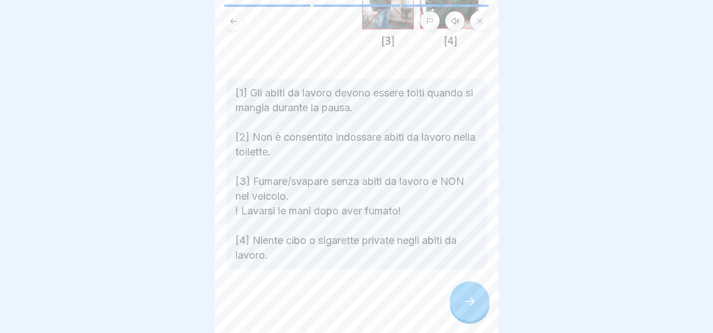
click at [461, 307] on div at bounding box center [470, 301] width 40 height 40
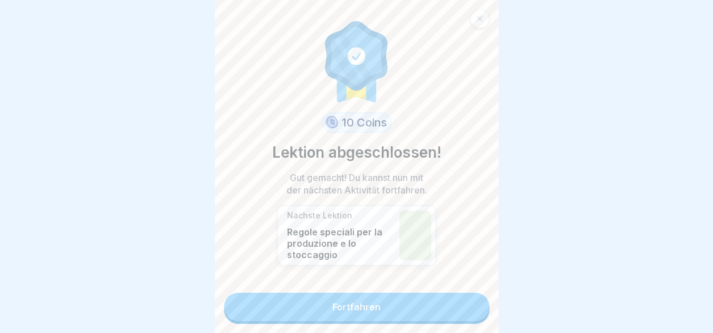
click at [461, 307] on link "Fortfahren" at bounding box center [356, 307] width 265 height 28
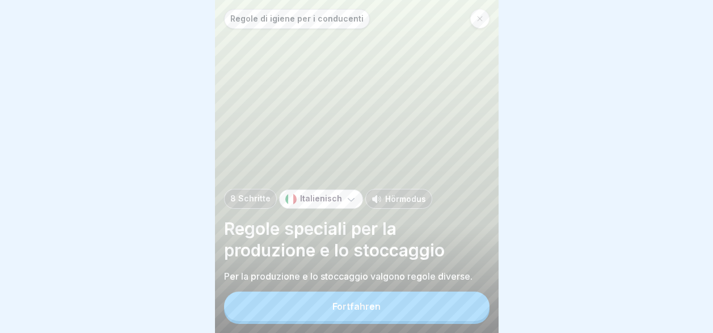
click at [461, 307] on button "Fortfahren" at bounding box center [356, 306] width 265 height 29
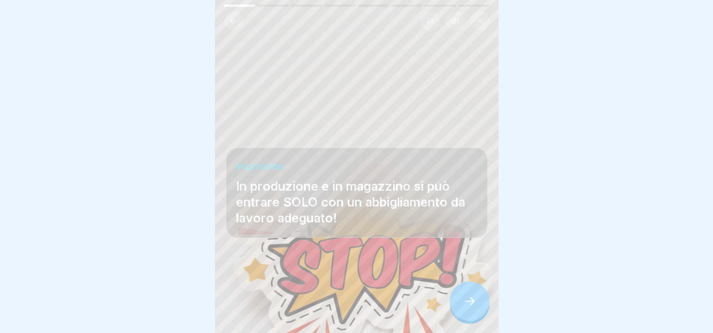
scroll to position [9, 0]
click at [461, 307] on div at bounding box center [470, 301] width 40 height 40
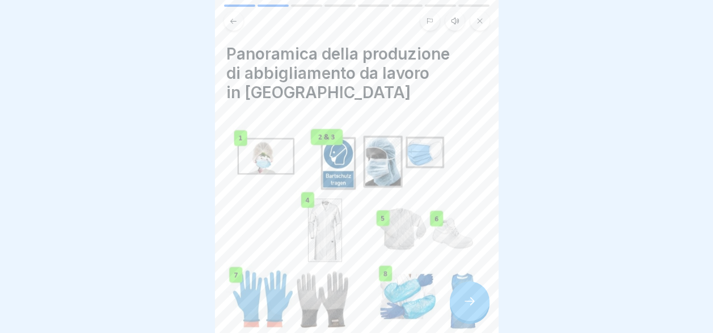
click at [461, 307] on div at bounding box center [470, 301] width 40 height 40
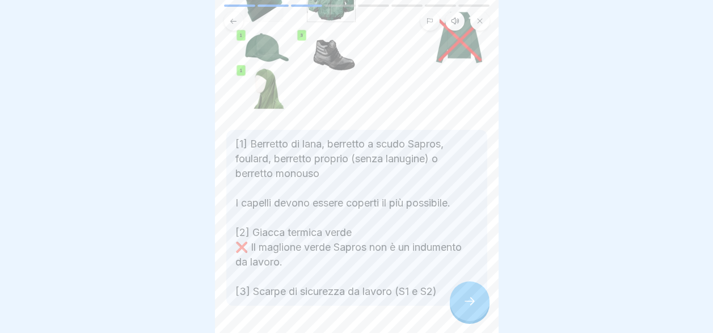
scroll to position [170, 0]
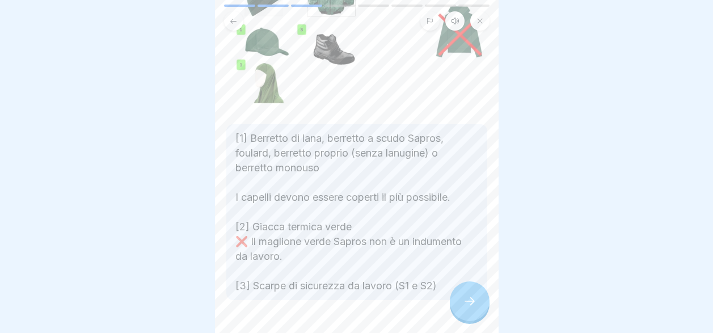
click at [468, 297] on icon at bounding box center [470, 301] width 14 height 14
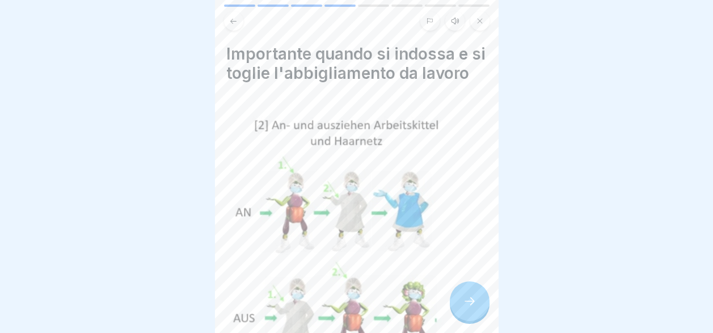
click at [468, 297] on icon at bounding box center [470, 301] width 14 height 14
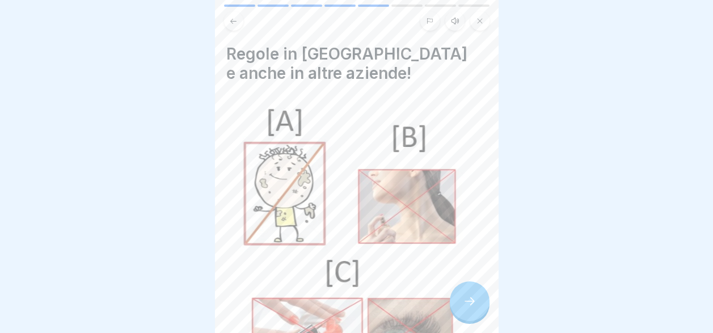
click at [468, 297] on icon at bounding box center [470, 301] width 14 height 14
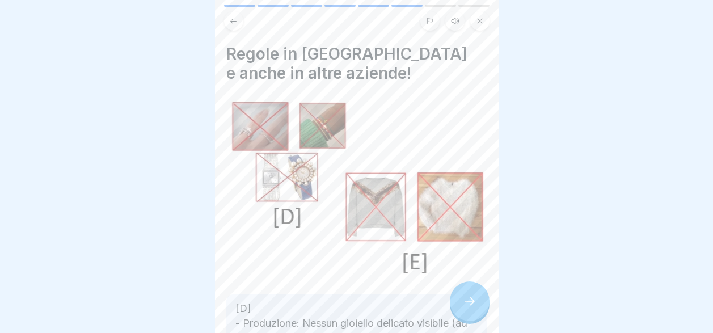
click at [468, 297] on icon at bounding box center [470, 301] width 14 height 14
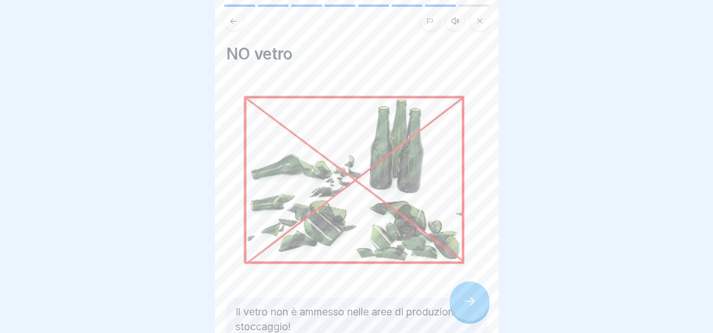
click at [468, 297] on icon at bounding box center [470, 301] width 14 height 14
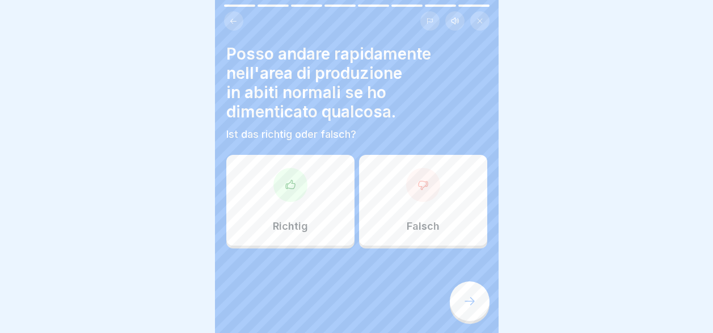
click at [415, 198] on div "Falsch" at bounding box center [423, 200] width 128 height 91
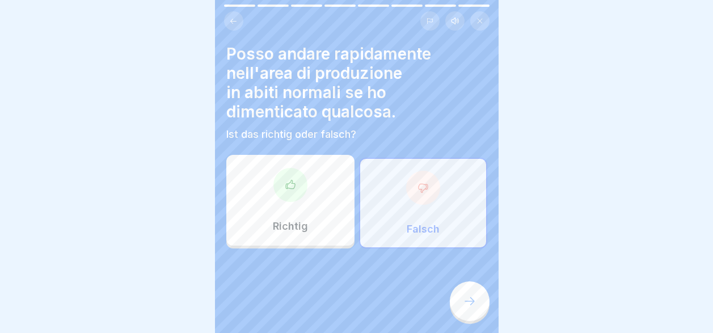
click at [473, 298] on icon at bounding box center [470, 301] width 14 height 14
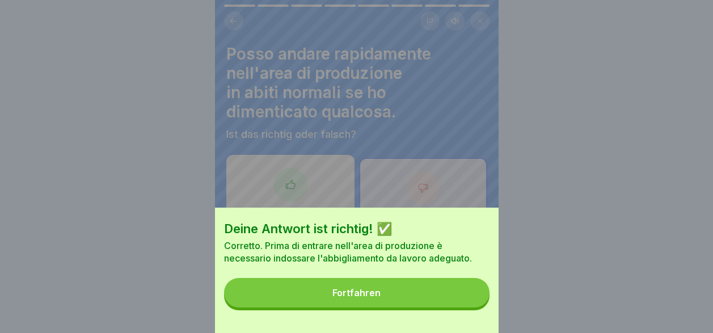
click at [468, 304] on button "Fortfahren" at bounding box center [356, 292] width 265 height 29
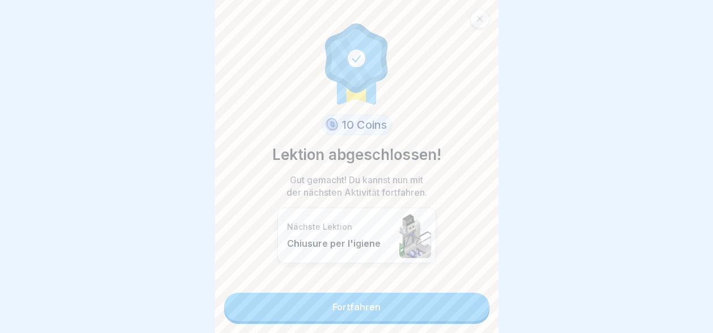
click at [468, 304] on link "Fortfahren" at bounding box center [356, 307] width 265 height 28
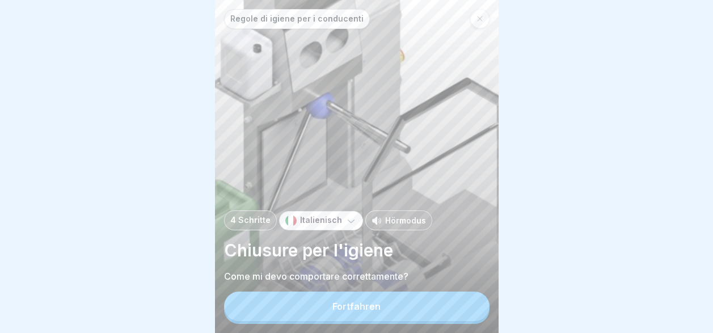
click at [468, 304] on button "Fortfahren" at bounding box center [356, 306] width 265 height 29
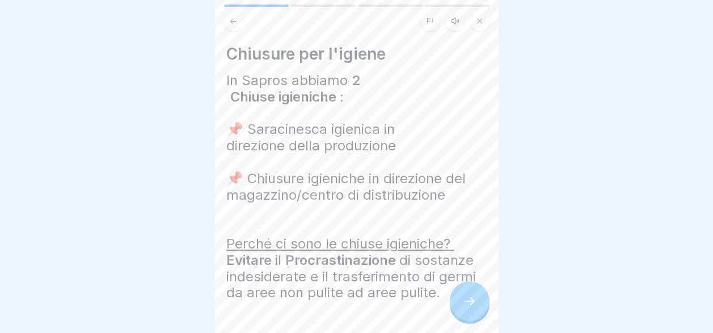
scroll to position [9, 0]
click at [468, 304] on icon at bounding box center [470, 301] width 14 height 14
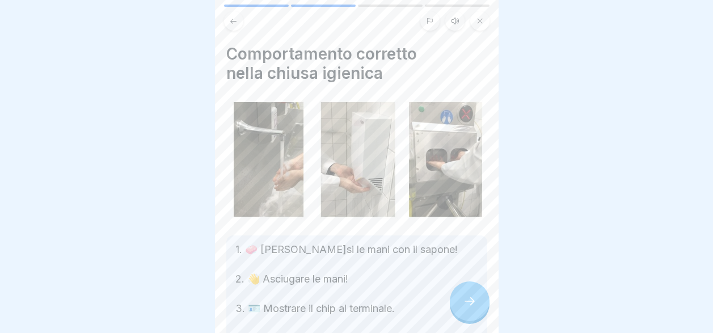
scroll to position [113, 0]
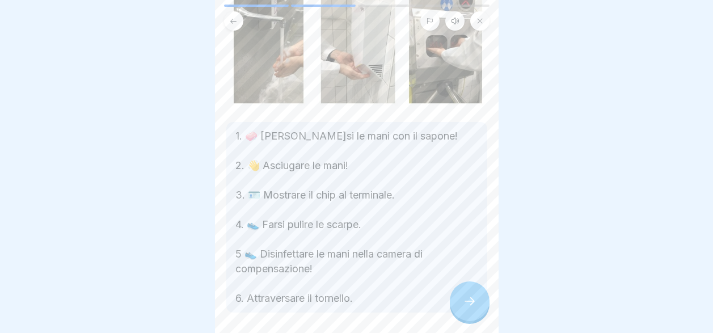
click at [465, 302] on icon at bounding box center [470, 301] width 14 height 14
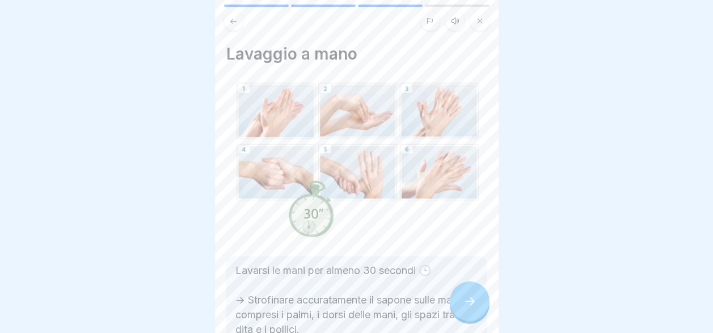
click at [465, 302] on icon at bounding box center [470, 301] width 14 height 14
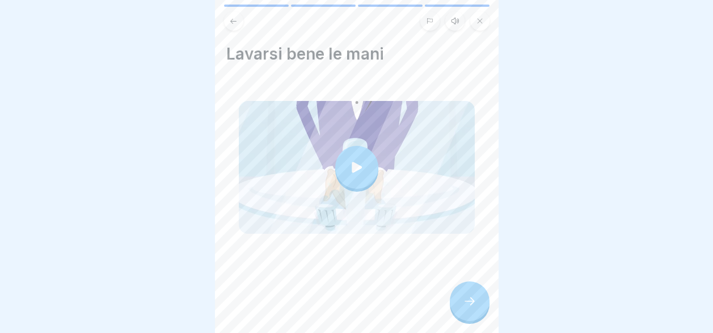
click at [465, 302] on icon at bounding box center [470, 301] width 14 height 14
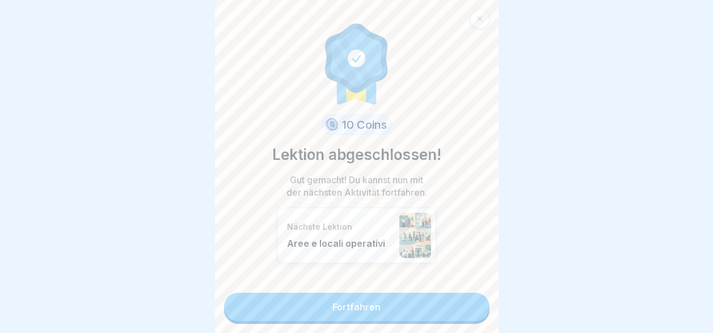
click at [465, 302] on link "Fortfahren" at bounding box center [356, 307] width 265 height 28
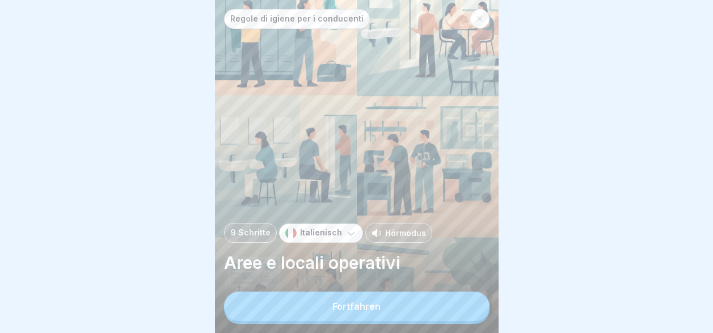
click at [465, 302] on button "Fortfahren" at bounding box center [356, 306] width 265 height 29
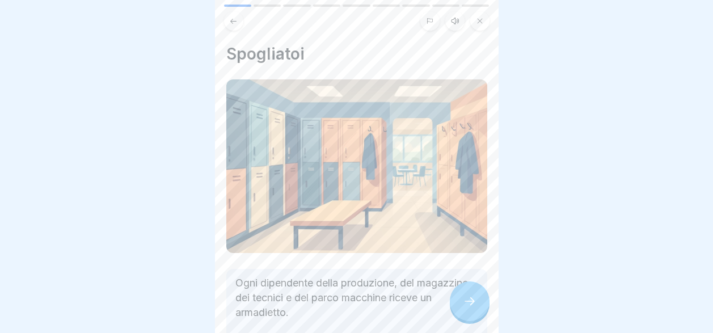
scroll to position [130, 0]
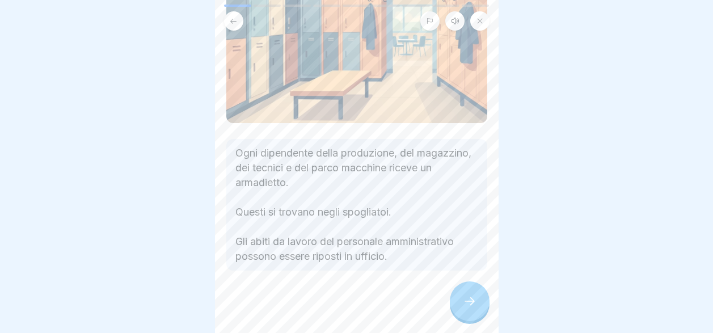
click at [465, 295] on div at bounding box center [470, 301] width 40 height 40
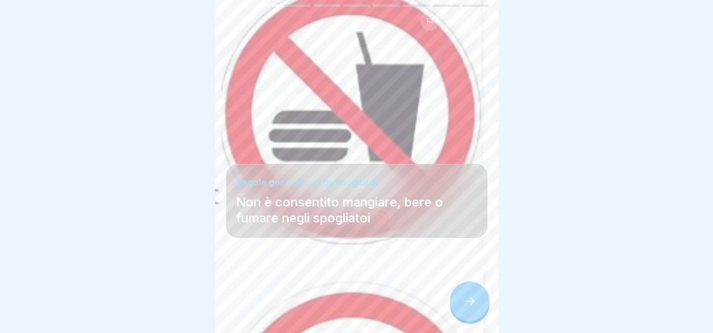
click at [465, 295] on div at bounding box center [470, 301] width 40 height 40
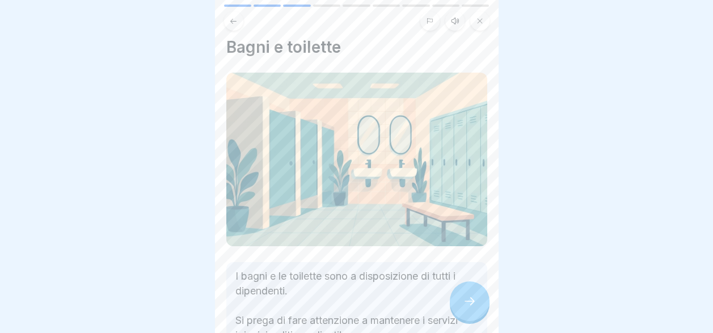
scroll to position [0, 0]
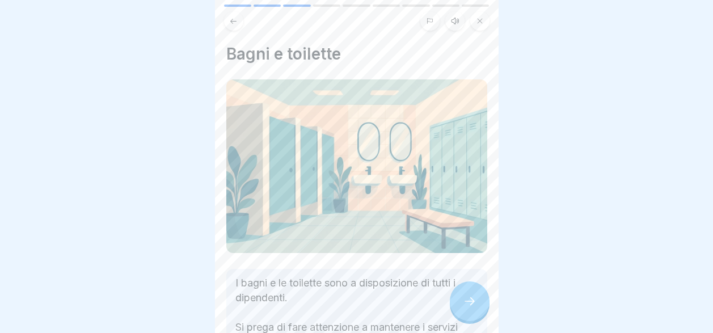
click at [468, 297] on icon at bounding box center [470, 301] width 14 height 14
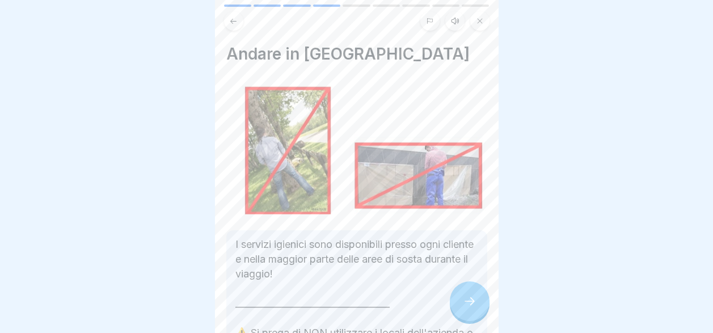
scroll to position [92, 0]
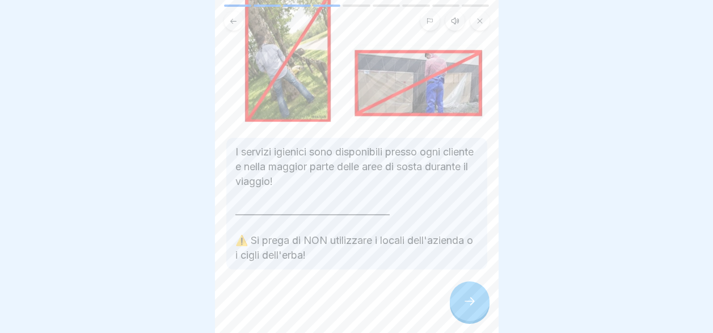
click at [462, 299] on div at bounding box center [470, 301] width 40 height 40
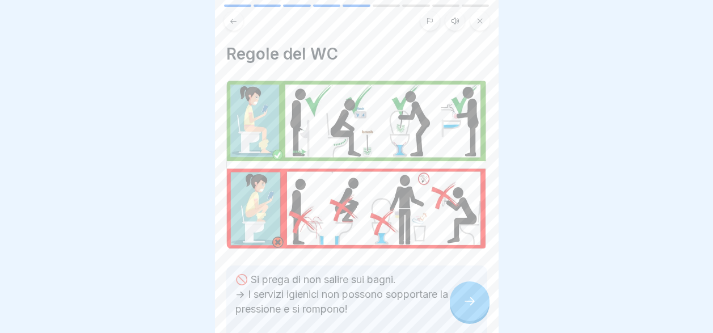
scroll to position [57, 0]
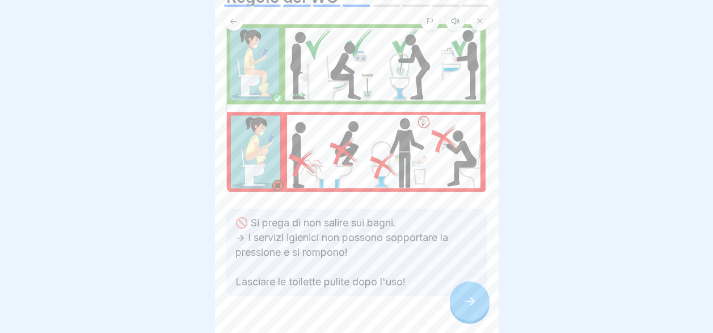
click at [474, 300] on icon at bounding box center [470, 301] width 14 height 14
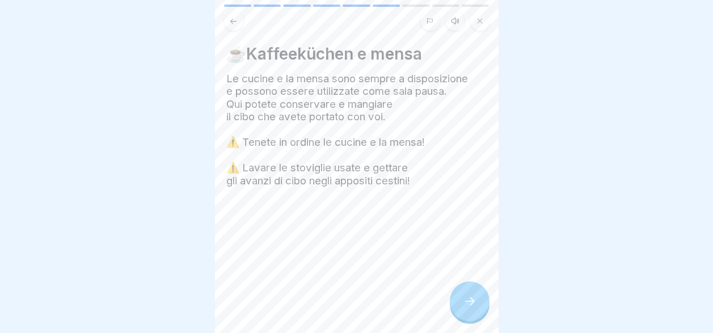
click at [472, 302] on icon at bounding box center [470, 301] width 10 height 8
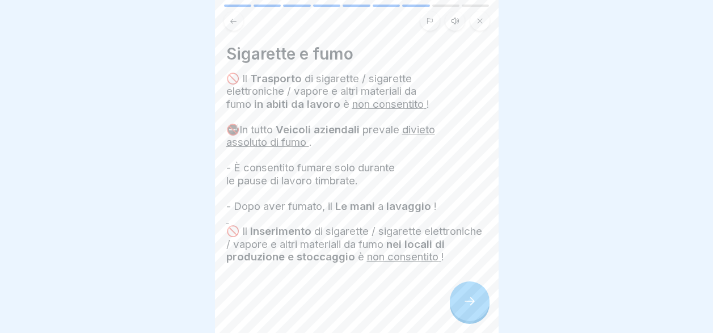
click at [472, 302] on icon at bounding box center [470, 301] width 10 height 8
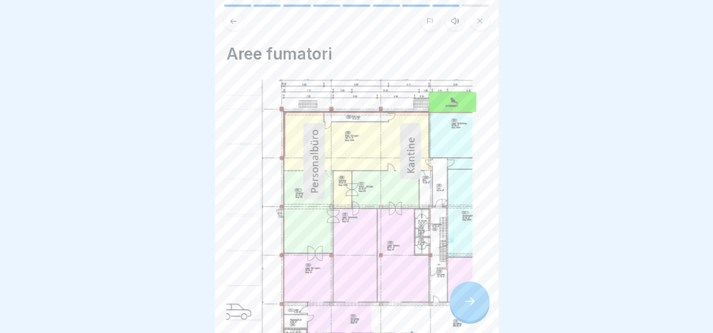
click at [472, 302] on icon at bounding box center [470, 301] width 10 height 8
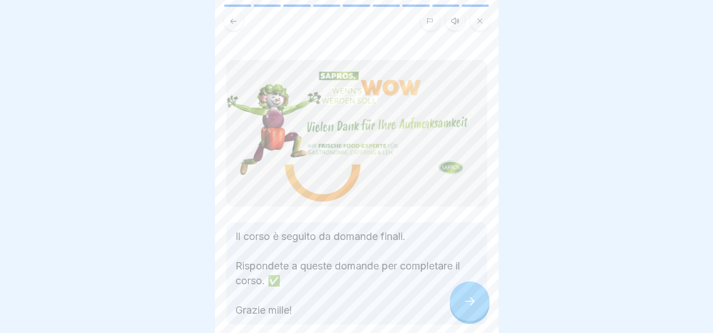
click at [472, 302] on icon at bounding box center [470, 301] width 10 height 8
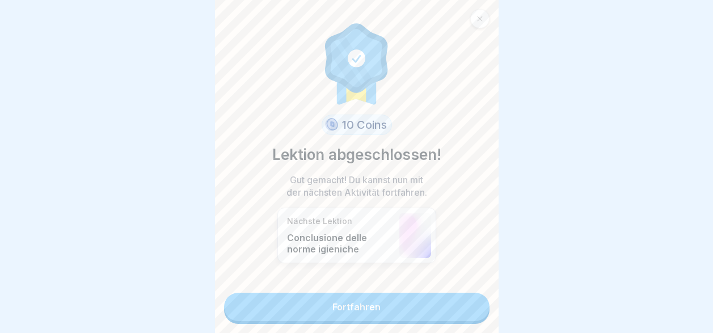
click at [472, 302] on link "Fortfahren" at bounding box center [356, 307] width 265 height 28
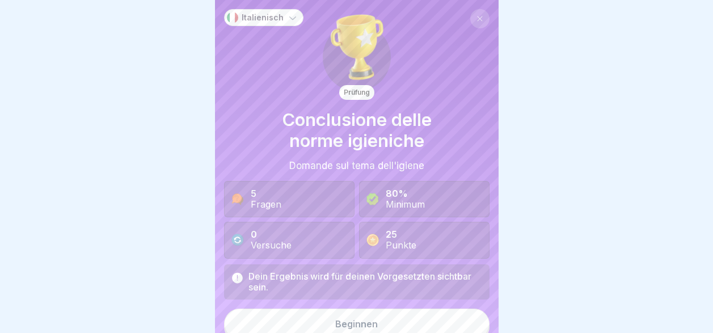
scroll to position [10, 0]
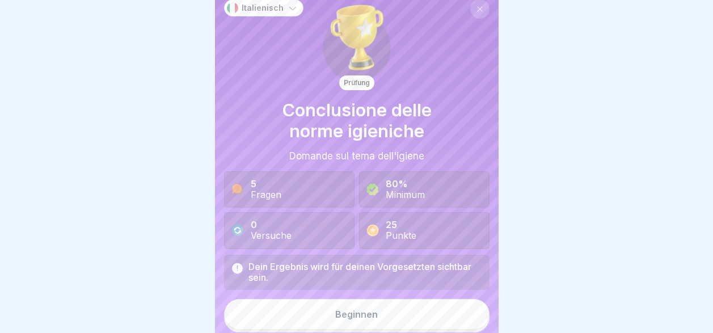
click at [448, 319] on button "Beginnen" at bounding box center [356, 314] width 265 height 31
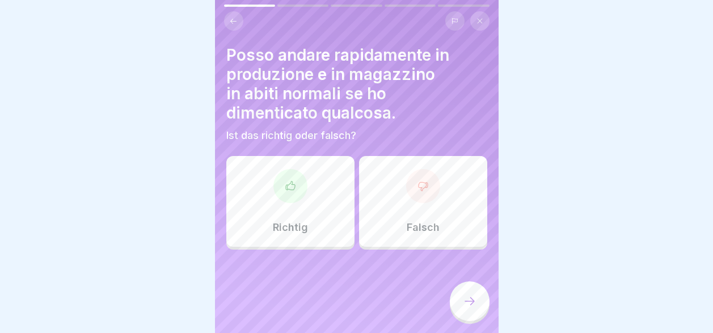
click at [408, 213] on div "Falsch" at bounding box center [423, 201] width 128 height 91
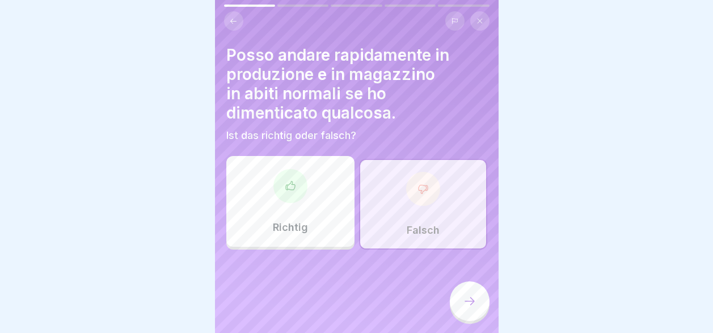
click at [468, 308] on icon at bounding box center [470, 301] width 14 height 14
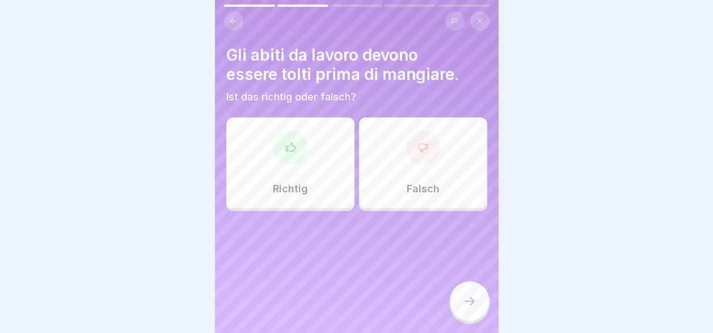
click at [295, 174] on div "Richtig" at bounding box center [290, 162] width 128 height 91
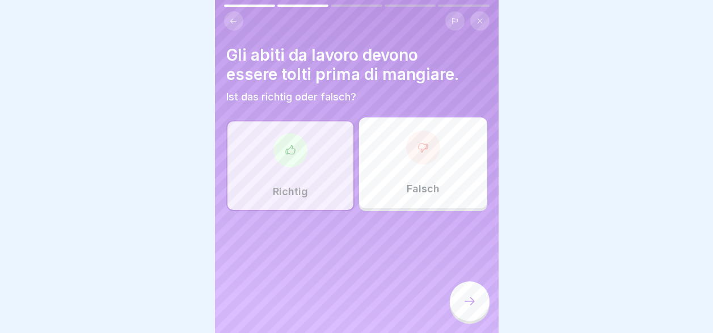
click at [477, 316] on div at bounding box center [470, 301] width 40 height 40
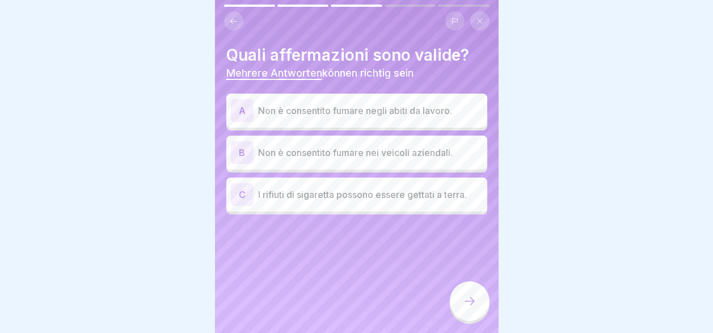
click at [404, 116] on p "Non è consentito fumare negli abiti da lavoro." at bounding box center [370, 111] width 225 height 14
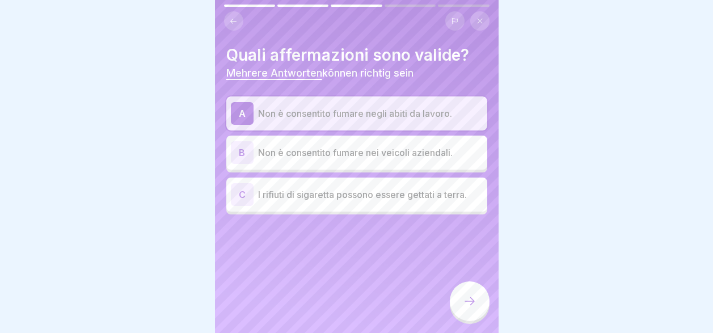
click at [399, 161] on div "B Non è consentito fumare nei veicoli aziendali." at bounding box center [357, 152] width 252 height 23
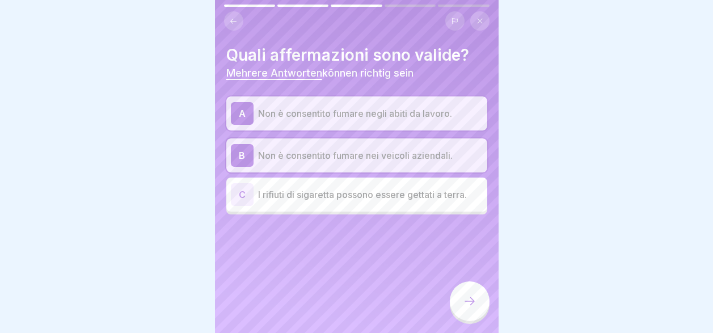
click at [469, 318] on div at bounding box center [470, 301] width 40 height 40
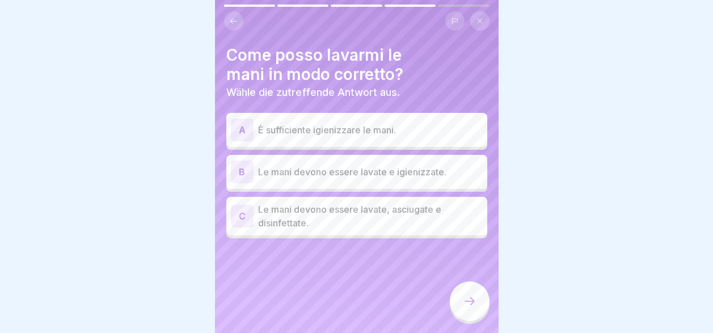
click at [410, 224] on p "Le mani devono essere lavate, asciugate e disinfettate." at bounding box center [370, 215] width 225 height 27
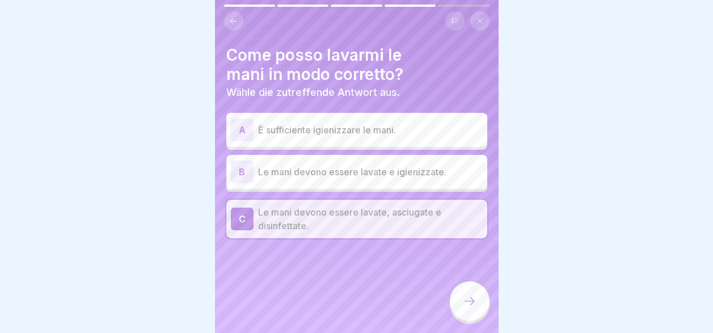
click at [412, 183] on div "B Le mani devono essere lavate e igienizzate." at bounding box center [356, 172] width 261 height 34
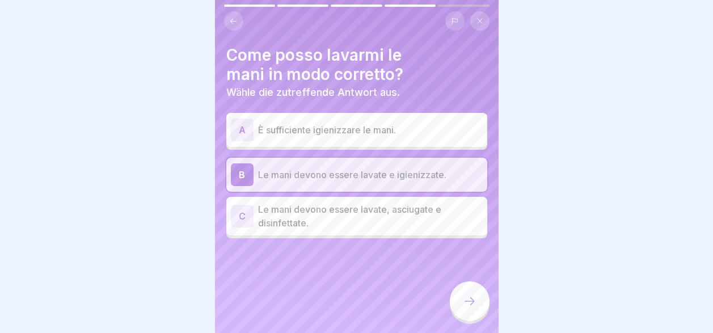
click at [403, 233] on div "C Le mani devono essere lavate, asciugate e disinfettate." at bounding box center [356, 216] width 261 height 39
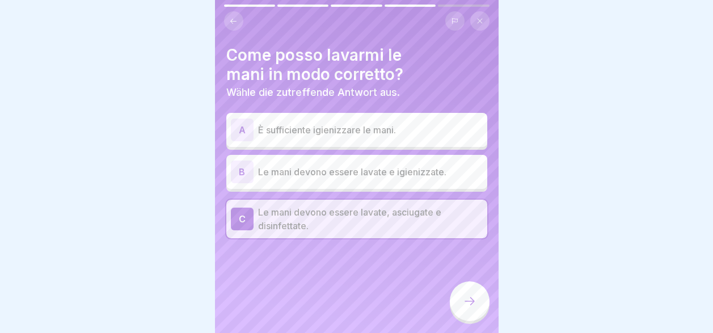
click at [467, 308] on icon at bounding box center [470, 301] width 14 height 14
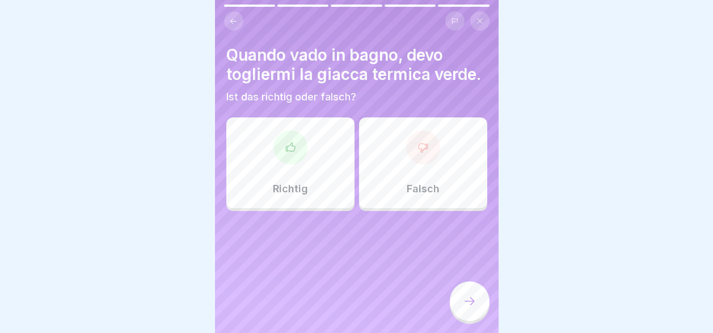
click at [296, 195] on p "Richtig" at bounding box center [290, 189] width 35 height 12
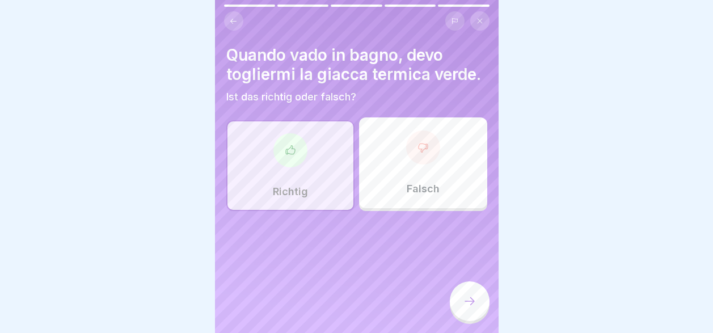
click at [467, 308] on icon at bounding box center [470, 301] width 14 height 14
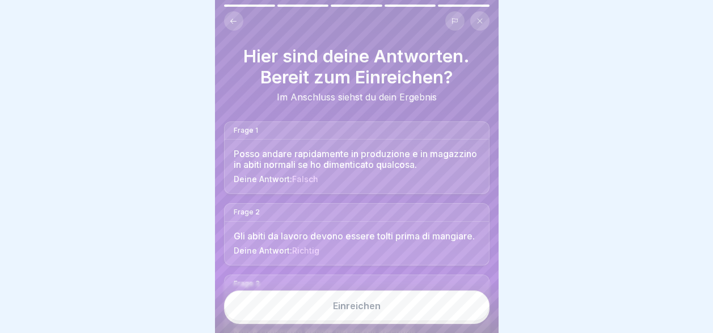
click at [410, 321] on button "Einreichen" at bounding box center [356, 305] width 265 height 31
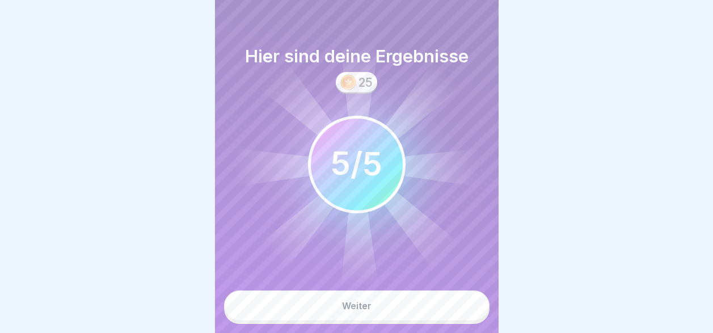
click at [410, 321] on button "Weiter" at bounding box center [356, 305] width 265 height 31
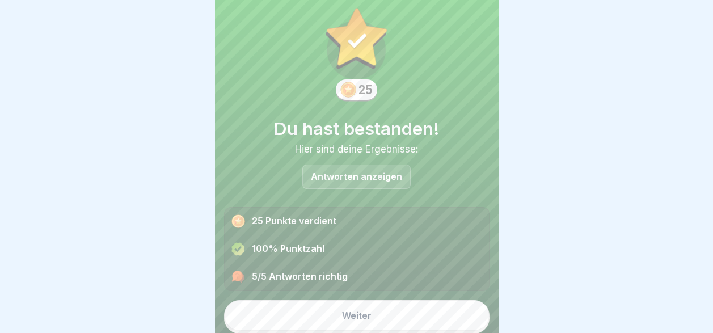
scroll to position [22, 0]
click at [410, 324] on button "Weiter" at bounding box center [356, 314] width 265 height 31
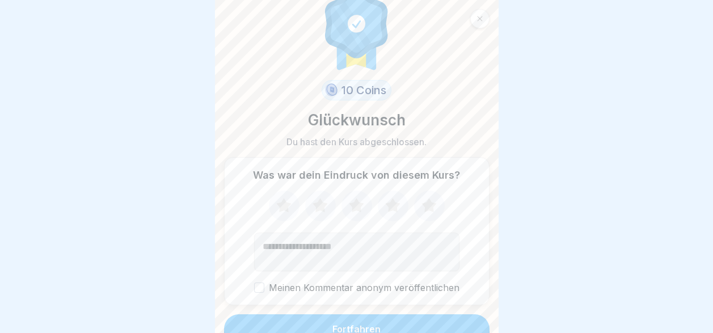
scroll to position [37, 0]
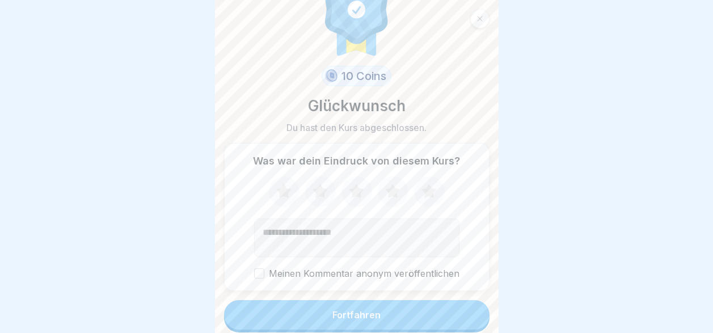
click at [433, 311] on button "Fortfahren" at bounding box center [356, 314] width 265 height 29
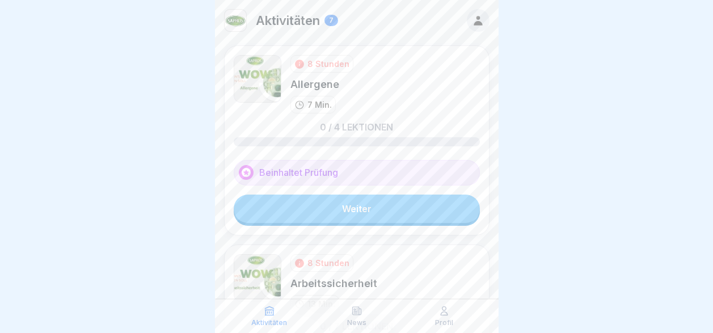
click at [403, 204] on link "Weiter" at bounding box center [357, 209] width 246 height 28
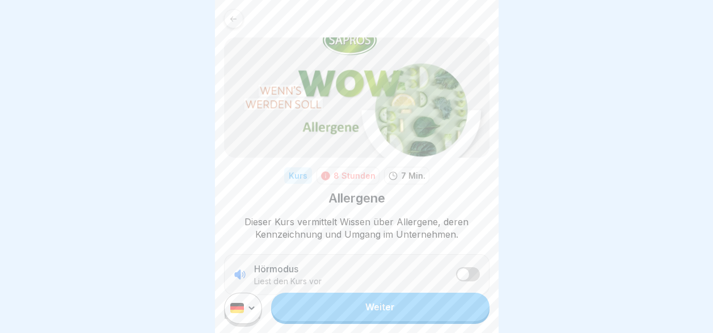
click at [393, 314] on link "Weiter" at bounding box center [380, 307] width 218 height 28
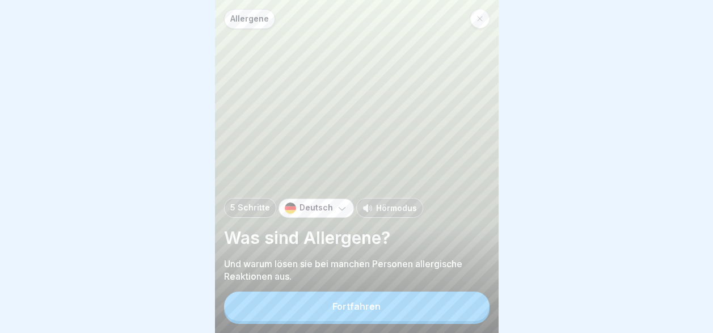
click at [341, 214] on icon at bounding box center [341, 207] width 11 height 11
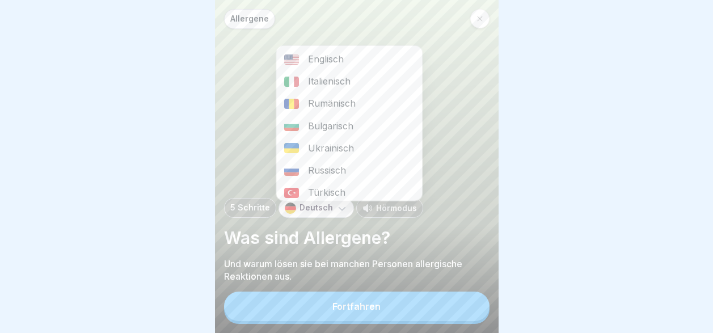
click at [350, 81] on div "Italienisch" at bounding box center [349, 81] width 146 height 22
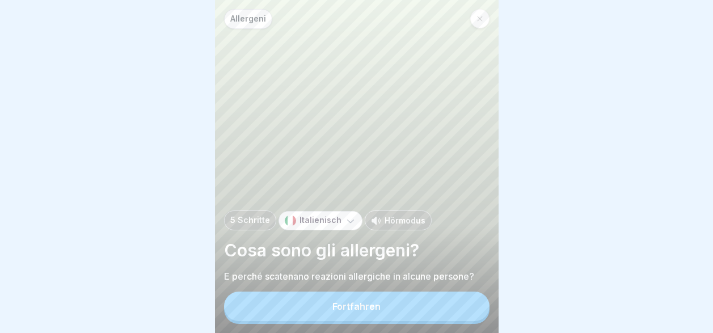
click at [360, 311] on div "Fortfahren" at bounding box center [356, 306] width 48 height 10
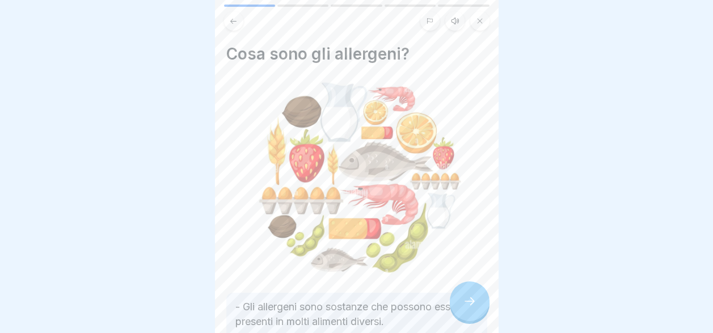
scroll to position [153, 0]
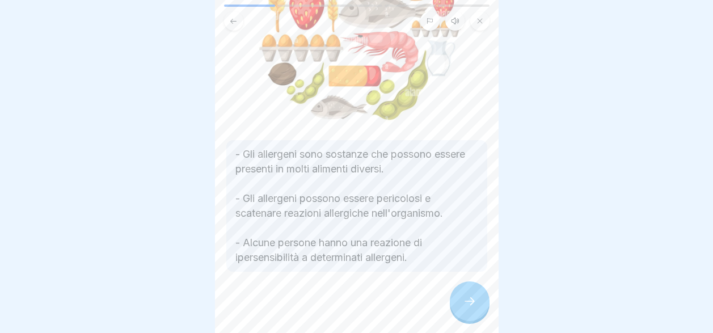
click at [466, 308] on icon at bounding box center [470, 301] width 14 height 14
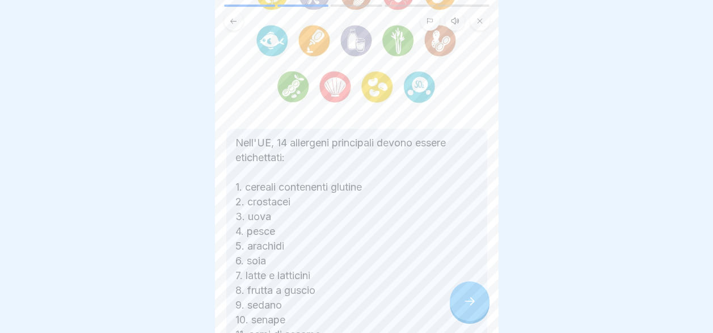
scroll to position [170, 0]
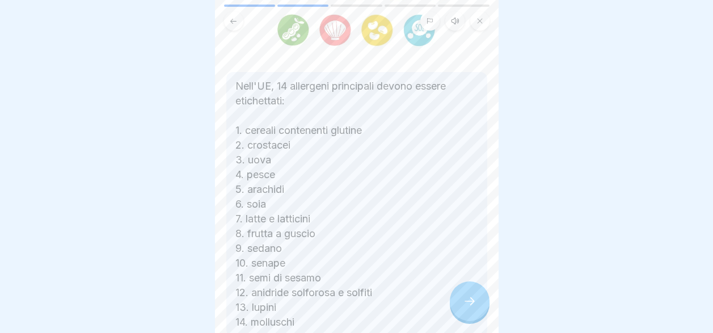
click at [472, 302] on div at bounding box center [470, 301] width 40 height 40
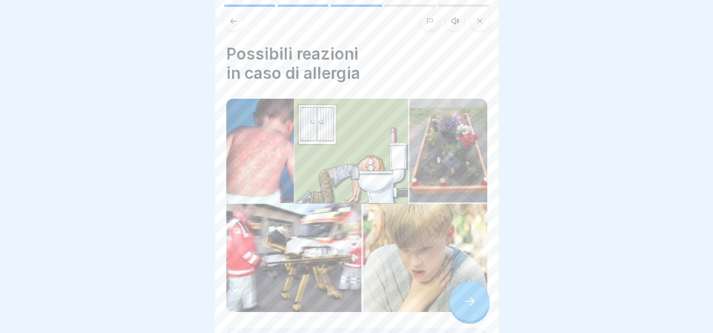
click at [472, 302] on div at bounding box center [470, 301] width 40 height 40
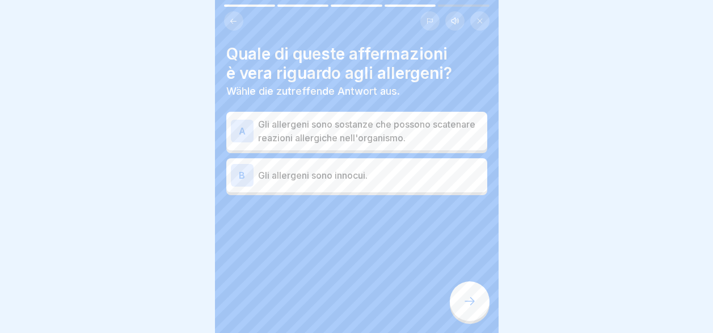
click at [374, 137] on p "Gli allergeni sono sostanze che possono scatenare reazioni allergiche nell'orga…" at bounding box center [370, 130] width 225 height 27
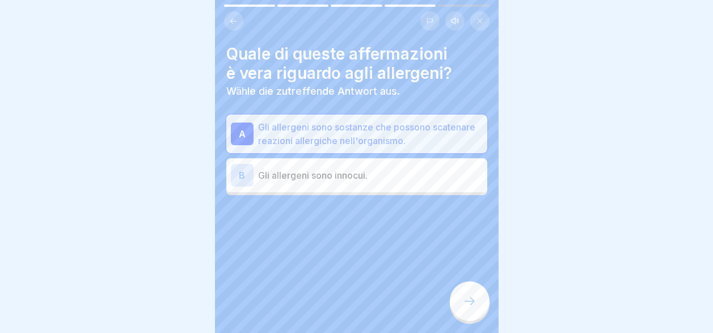
click at [470, 317] on div at bounding box center [470, 301] width 40 height 40
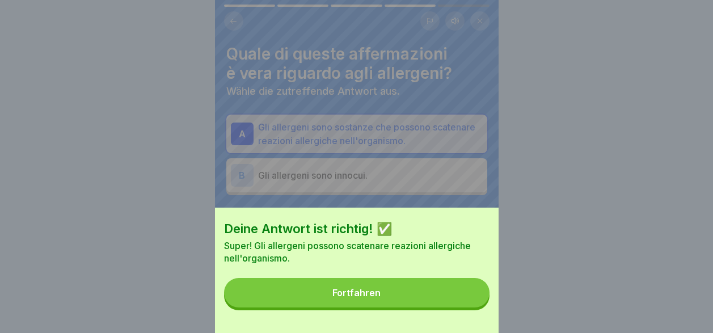
click at [459, 305] on button "Fortfahren" at bounding box center [356, 292] width 265 height 29
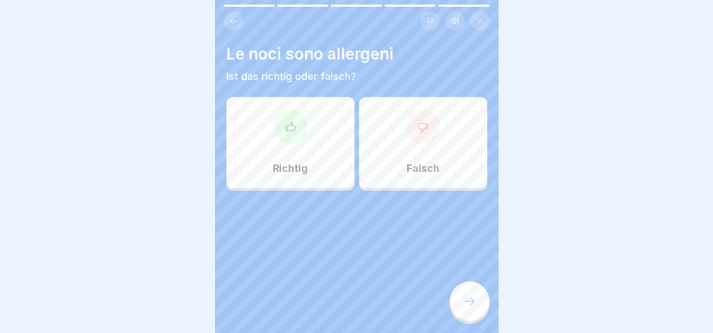
click at [311, 157] on div "Richtig" at bounding box center [290, 142] width 128 height 91
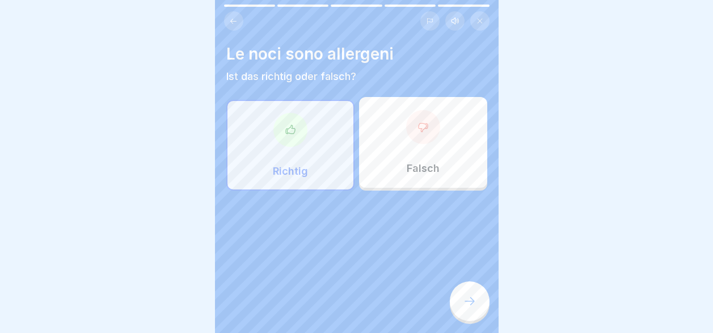
click at [468, 305] on icon at bounding box center [470, 301] width 14 height 14
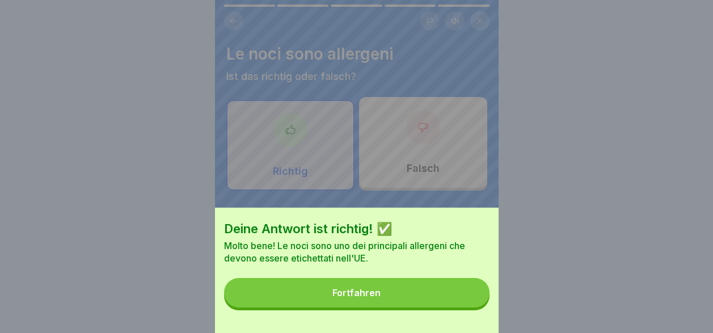
click at [468, 305] on button "Fortfahren" at bounding box center [356, 292] width 265 height 29
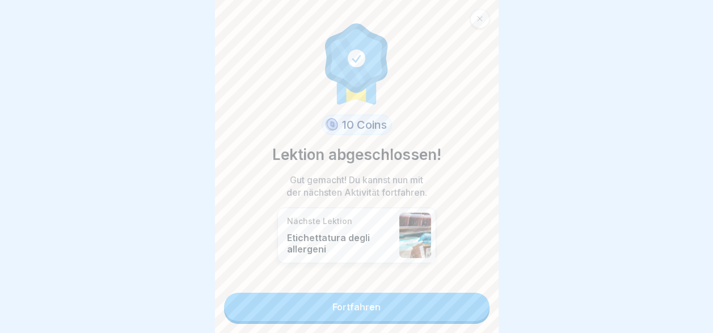
click at [468, 305] on link "Fortfahren" at bounding box center [356, 307] width 265 height 28
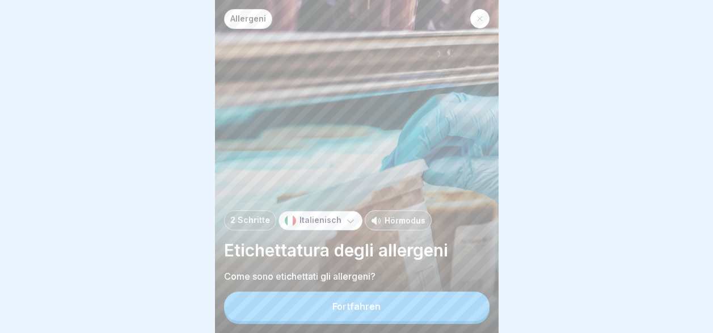
click at [454, 311] on button "Fortfahren" at bounding box center [356, 306] width 265 height 29
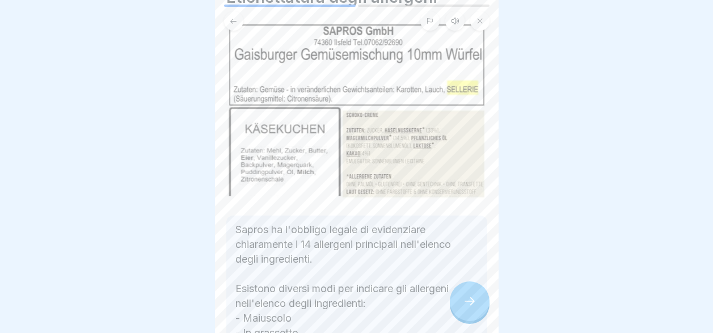
scroll to position [113, 0]
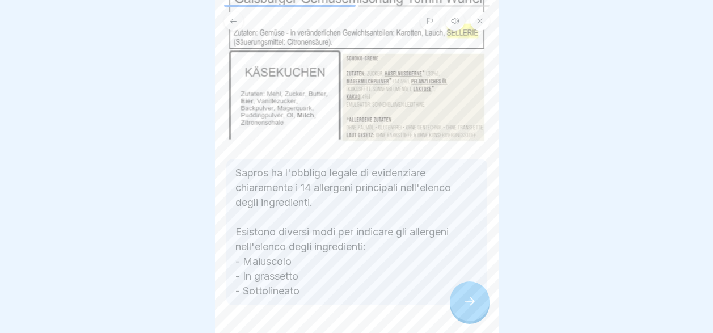
click at [467, 308] on icon at bounding box center [470, 301] width 14 height 14
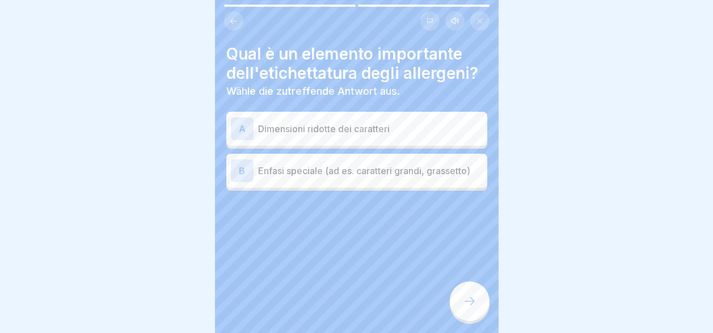
click at [327, 174] on p "Enfasi speciale (ad es. caratteri grandi, grassetto)" at bounding box center [370, 171] width 225 height 14
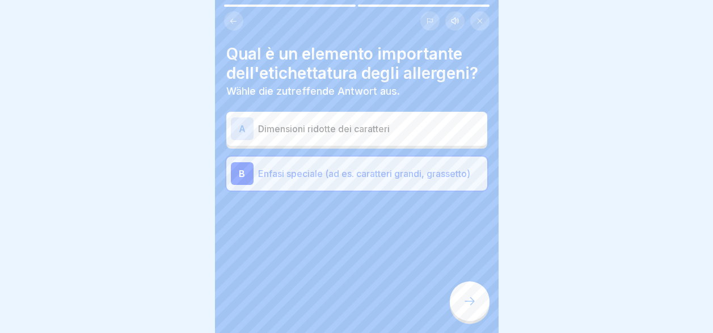
click at [471, 308] on icon at bounding box center [470, 301] width 14 height 14
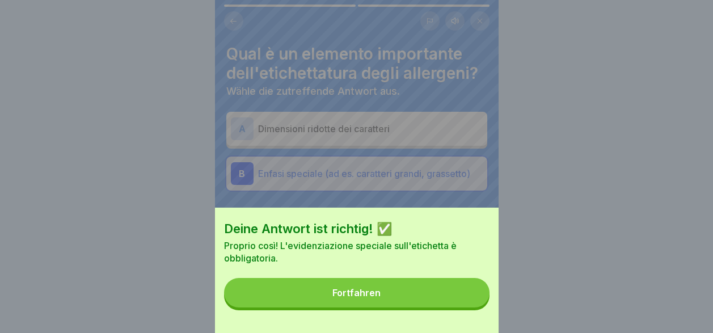
click at [454, 306] on button "Fortfahren" at bounding box center [356, 292] width 265 height 29
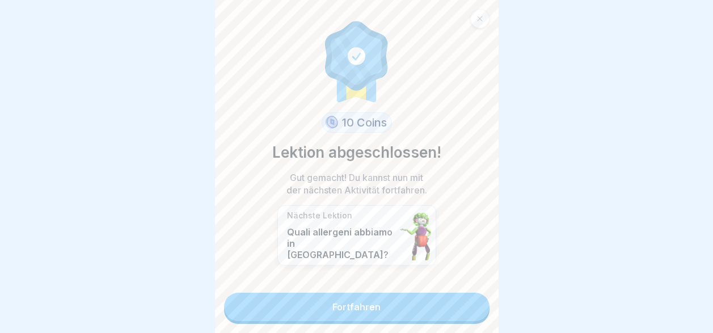
click at [454, 306] on link "Fortfahren" at bounding box center [356, 307] width 265 height 28
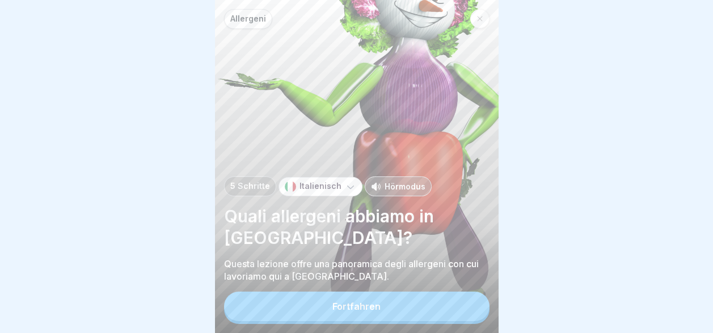
click at [453, 307] on button "Fortfahren" at bounding box center [356, 306] width 265 height 29
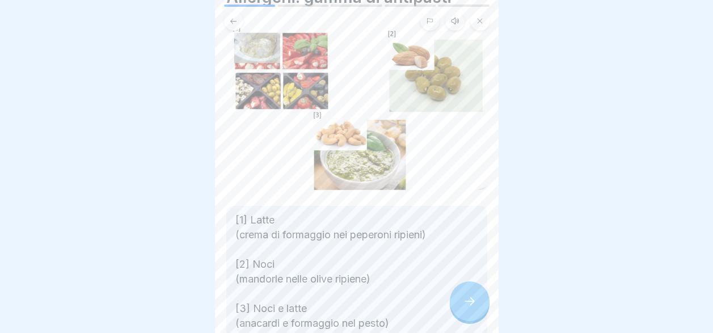
scroll to position [113, 0]
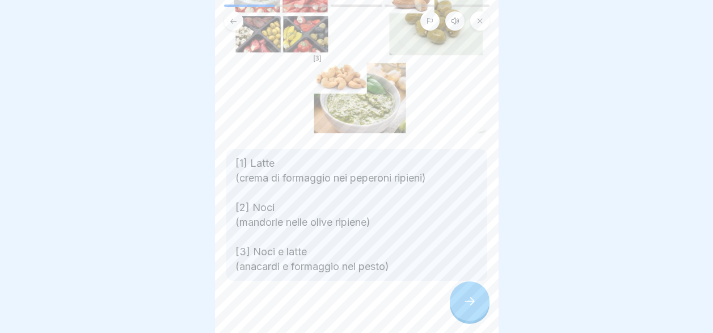
click at [466, 308] on icon at bounding box center [470, 301] width 14 height 14
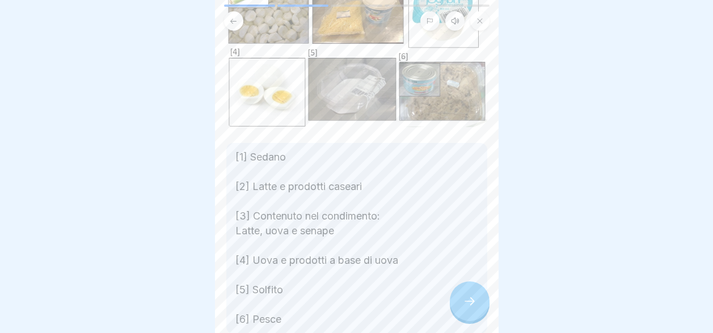
click at [466, 305] on icon at bounding box center [470, 301] width 14 height 14
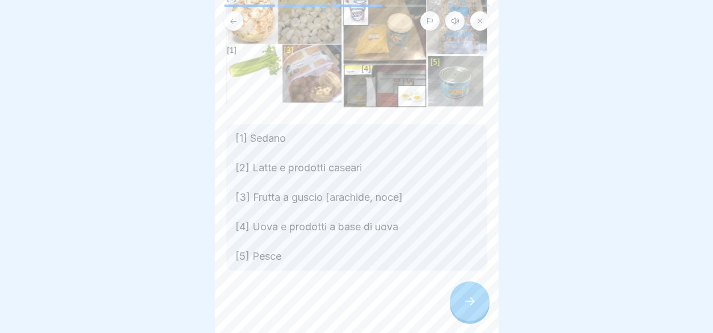
scroll to position [100, 0]
click at [461, 309] on div at bounding box center [470, 301] width 40 height 40
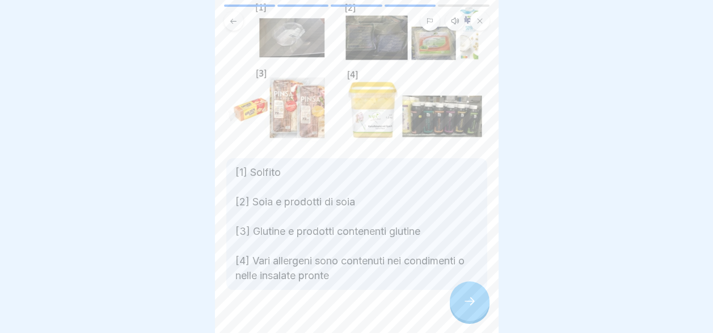
scroll to position [101, 0]
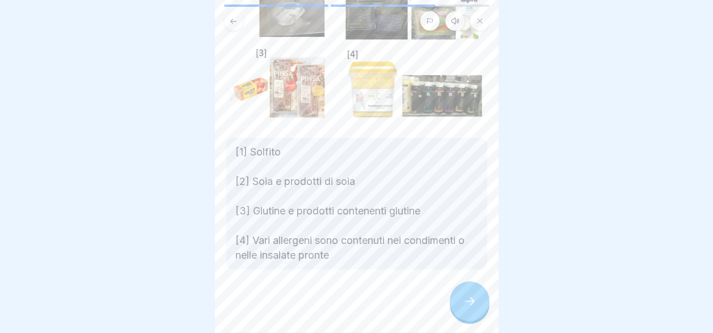
click at [469, 308] on icon at bounding box center [470, 301] width 14 height 14
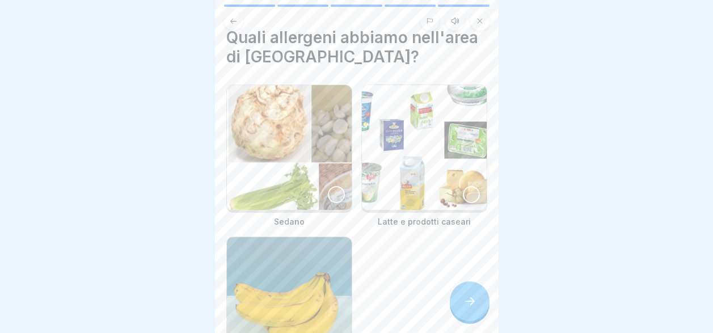
scroll to position [0, 0]
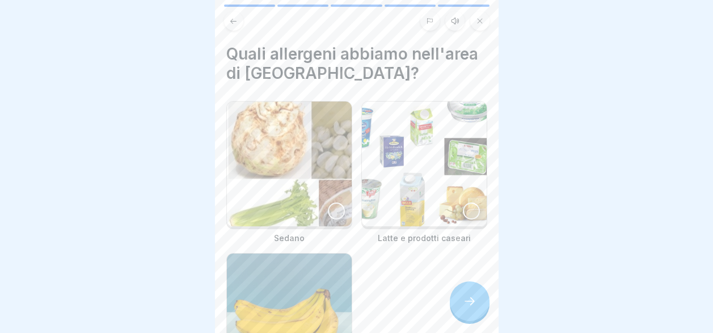
click at [473, 308] on icon at bounding box center [470, 301] width 14 height 14
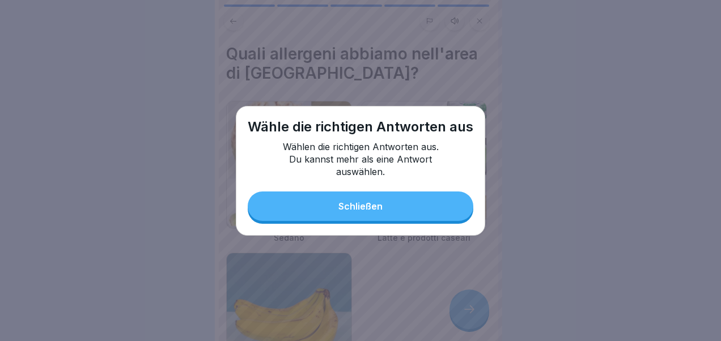
drag, startPoint x: 411, startPoint y: 200, endPoint x: 419, endPoint y: 202, distance: 8.1
click at [415, 204] on button "Schließen" at bounding box center [361, 206] width 226 height 29
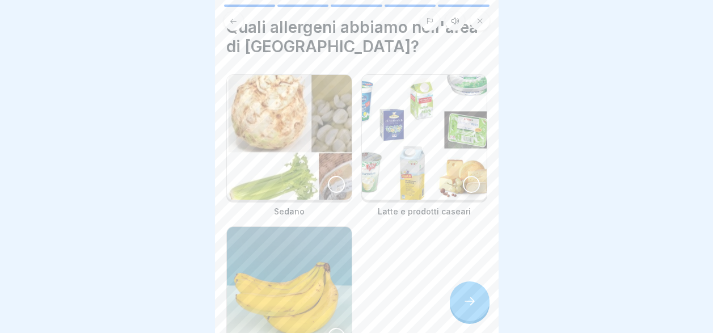
scroll to position [9, 0]
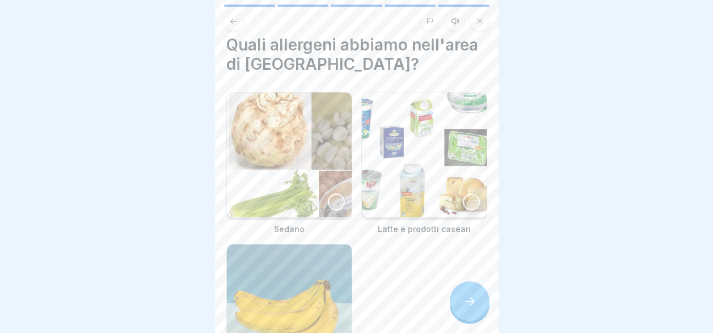
click at [231, 20] on icon at bounding box center [233, 21] width 9 height 9
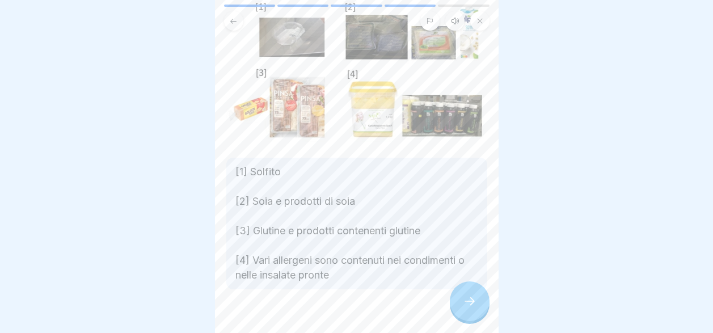
scroll to position [101, 0]
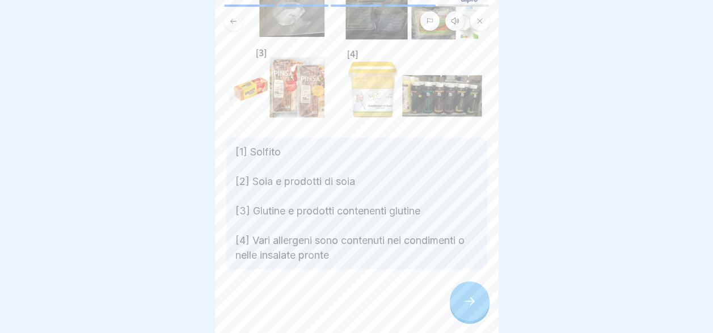
click at [470, 308] on icon at bounding box center [470, 301] width 14 height 14
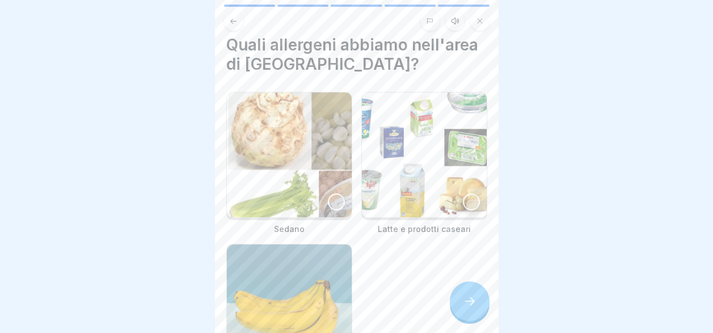
click at [388, 160] on img at bounding box center [424, 154] width 125 height 125
click at [468, 308] on icon at bounding box center [470, 301] width 14 height 14
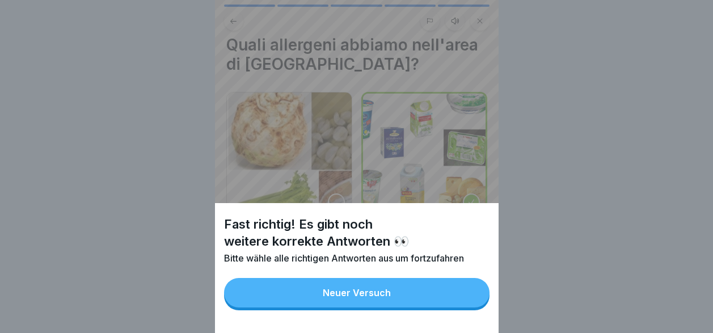
click at [316, 181] on div "Fast richtig! Es gibt noch weitere korrekte Antworten 👀 Bitte wähle alle richti…" at bounding box center [357, 166] width 284 height 333
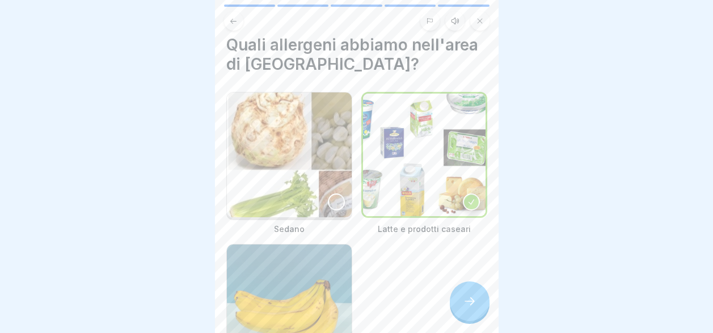
click at [330, 202] on div at bounding box center [336, 201] width 17 height 17
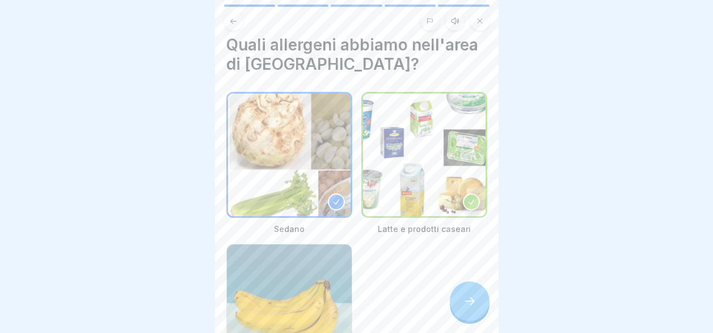
scroll to position [123, 0]
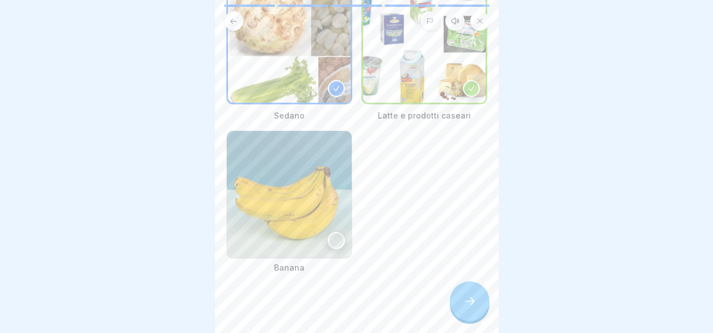
click at [331, 233] on div at bounding box center [336, 240] width 17 height 17
click at [332, 85] on icon at bounding box center [336, 89] width 8 height 8
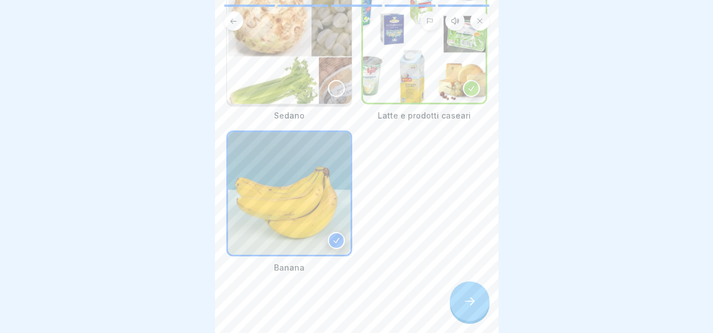
scroll to position [121, 0]
click at [332, 85] on div at bounding box center [336, 89] width 17 height 17
click at [334, 232] on div at bounding box center [336, 240] width 17 height 17
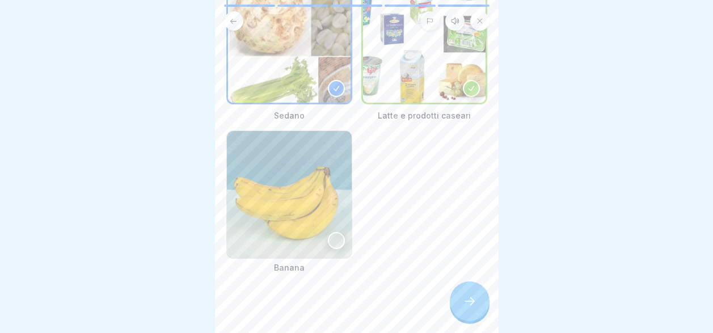
click at [475, 308] on icon at bounding box center [470, 301] width 14 height 14
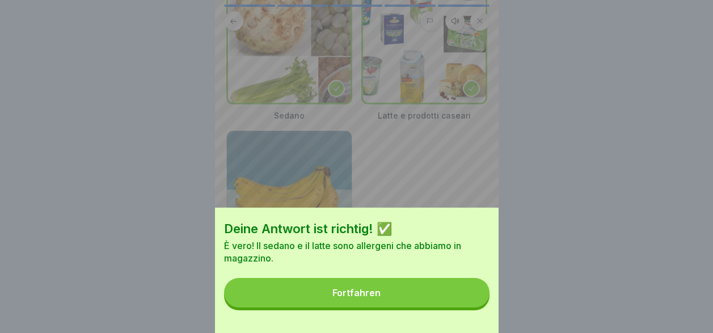
click at [446, 305] on button "Fortfahren" at bounding box center [356, 292] width 265 height 29
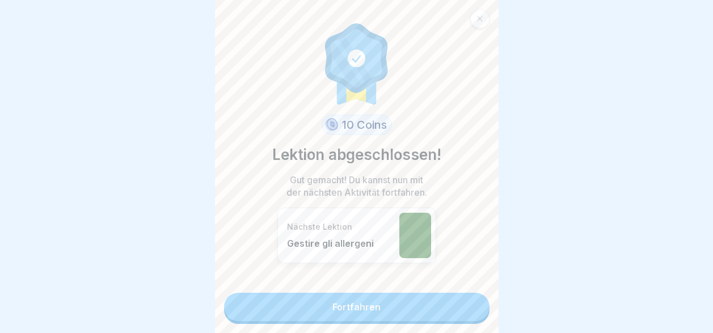
click at [433, 309] on link "Fortfahren" at bounding box center [356, 307] width 265 height 28
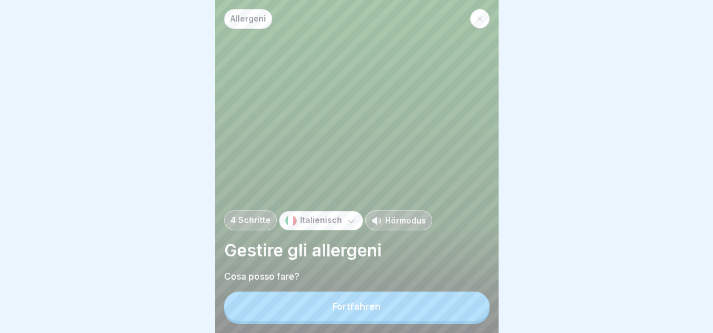
click at [433, 309] on button "Fortfahren" at bounding box center [356, 306] width 265 height 29
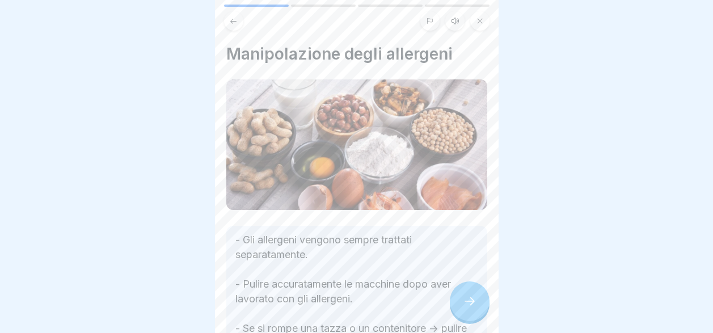
scroll to position [170, 0]
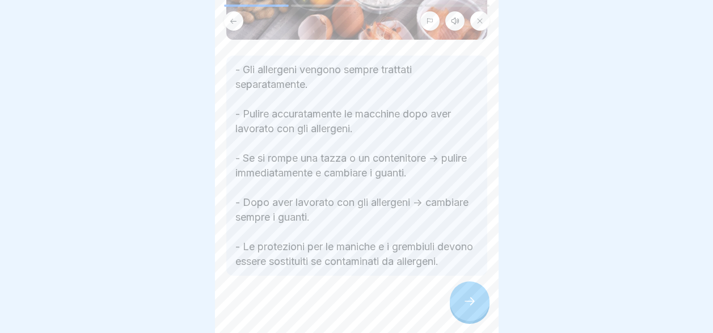
click at [451, 295] on div at bounding box center [356, 310] width 261 height 68
click at [455, 302] on div at bounding box center [470, 301] width 40 height 40
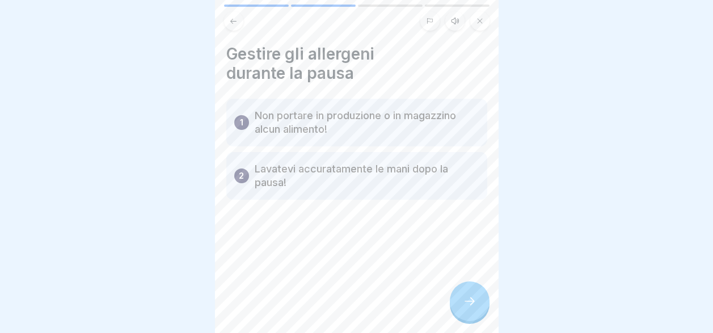
click at [463, 308] on icon at bounding box center [470, 301] width 14 height 14
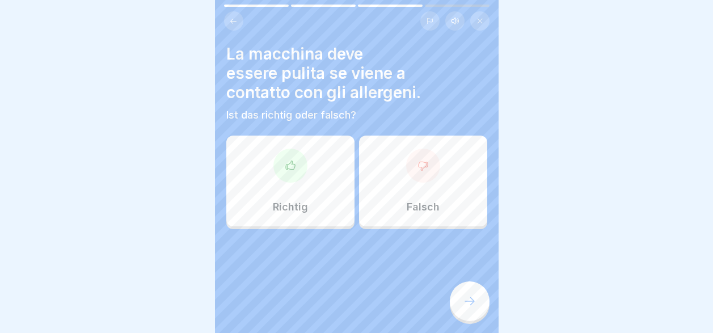
click at [297, 197] on div "Richtig" at bounding box center [290, 181] width 128 height 91
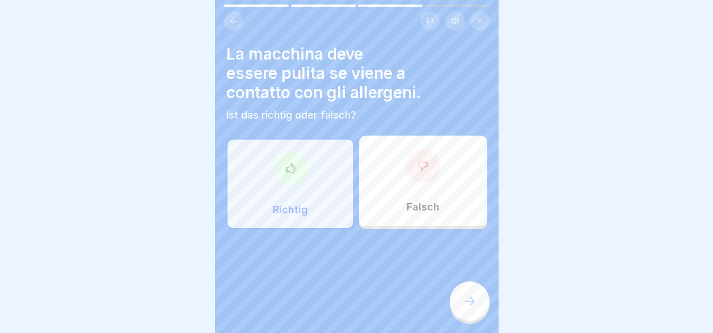
click at [472, 302] on div at bounding box center [470, 301] width 40 height 40
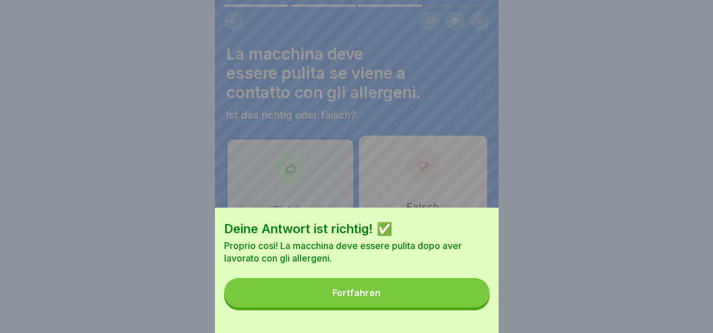
click at [441, 302] on button "Fortfahren" at bounding box center [356, 292] width 265 height 29
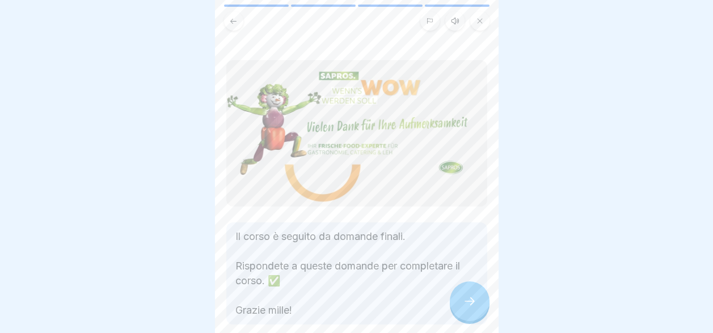
click at [468, 301] on div at bounding box center [470, 301] width 40 height 40
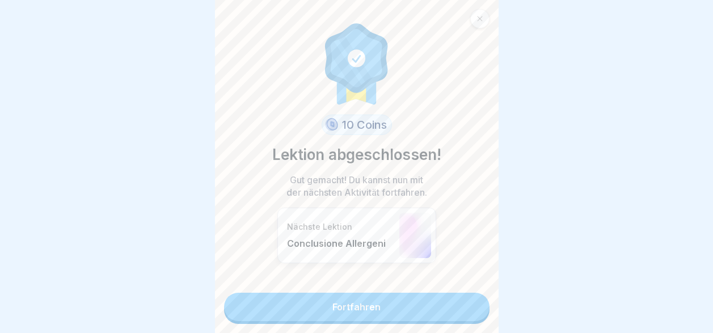
click at [440, 304] on link "Fortfahren" at bounding box center [356, 307] width 265 height 28
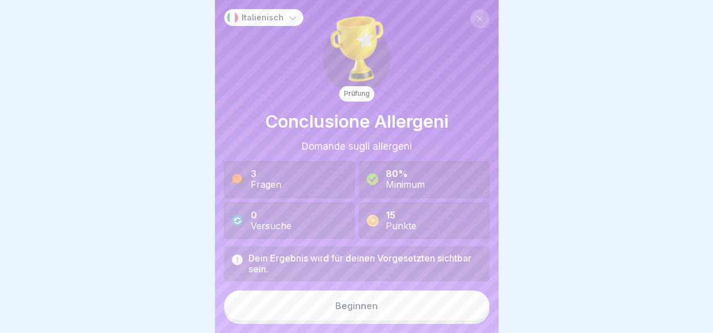
click at [437, 316] on button "Beginnen" at bounding box center [356, 305] width 265 height 31
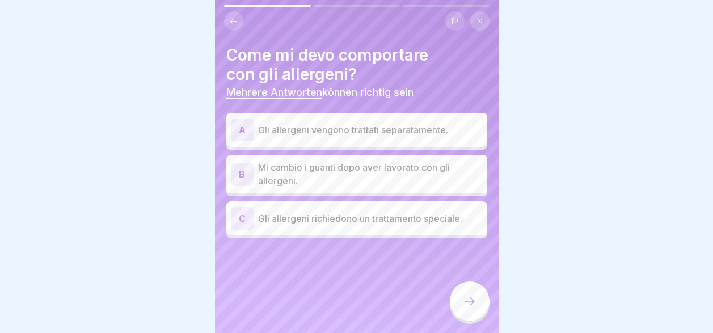
click at [317, 133] on p "Gli allergeni vengono trattati separatamente." at bounding box center [370, 130] width 225 height 14
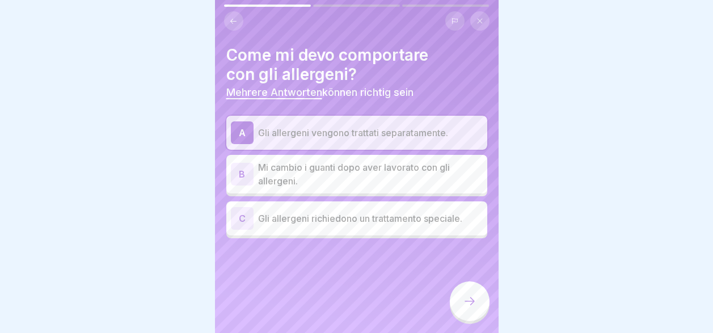
click at [329, 176] on p "Mi cambio i guanti dopo aver lavorato con gli allergeni." at bounding box center [370, 174] width 225 height 27
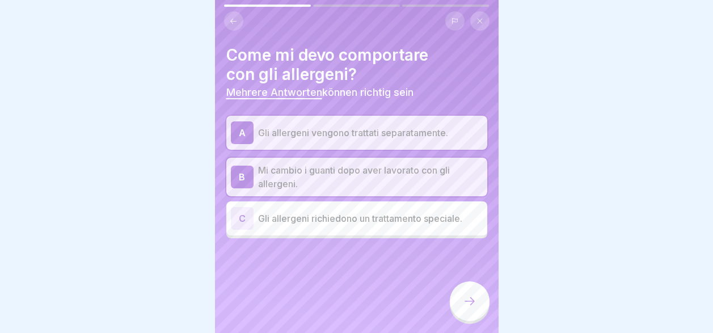
click at [344, 230] on div "C Gli allergeni richiedono un trattamento speciale." at bounding box center [356, 218] width 261 height 34
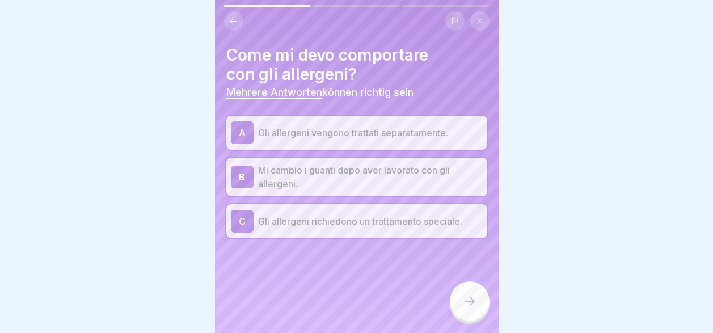
click at [464, 306] on icon at bounding box center [470, 301] width 14 height 14
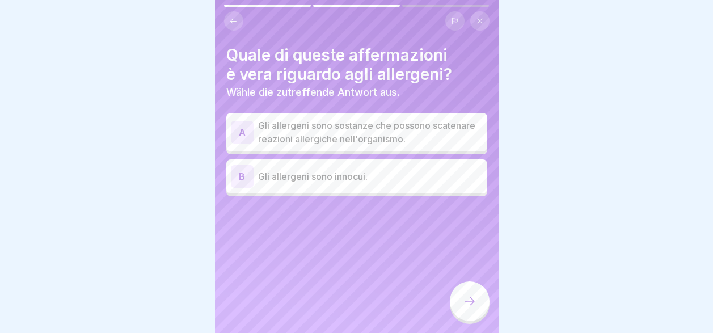
click at [327, 141] on p "Gli allergeni sono sostanze che possono scatenare reazioni allergiche nell'orga…" at bounding box center [370, 132] width 225 height 27
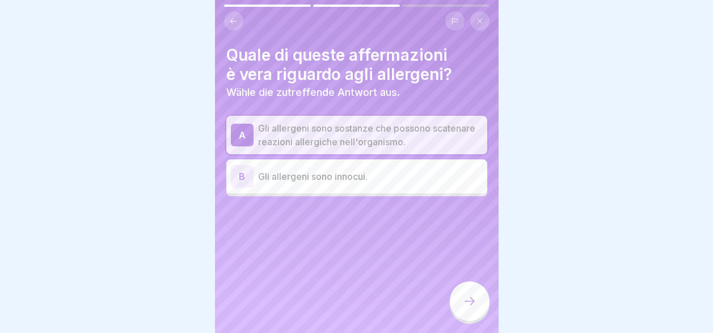
click at [466, 308] on icon at bounding box center [470, 301] width 14 height 14
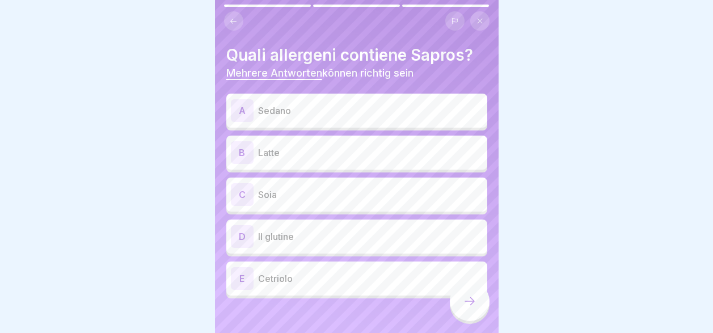
click at [361, 118] on div "A Sedano" at bounding box center [357, 110] width 252 height 23
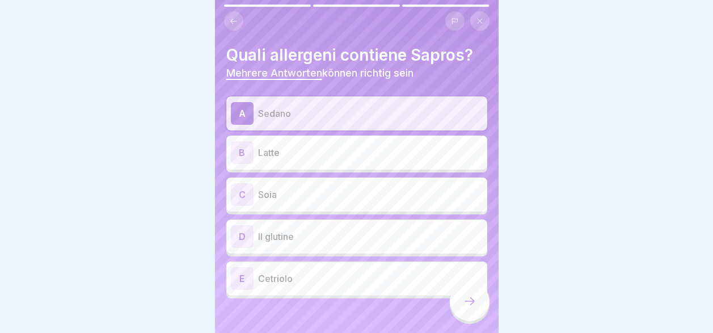
click at [366, 164] on div "B Latte" at bounding box center [356, 153] width 261 height 34
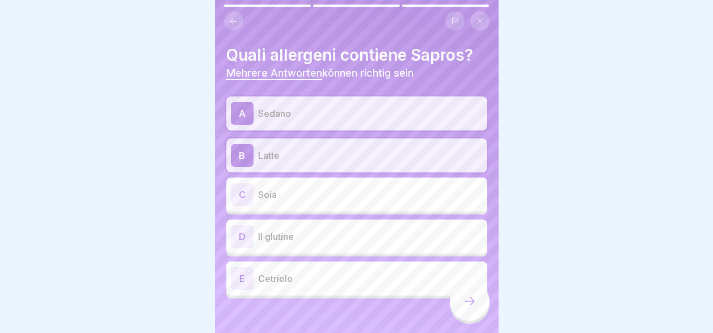
click at [378, 192] on p "Soia" at bounding box center [370, 195] width 225 height 14
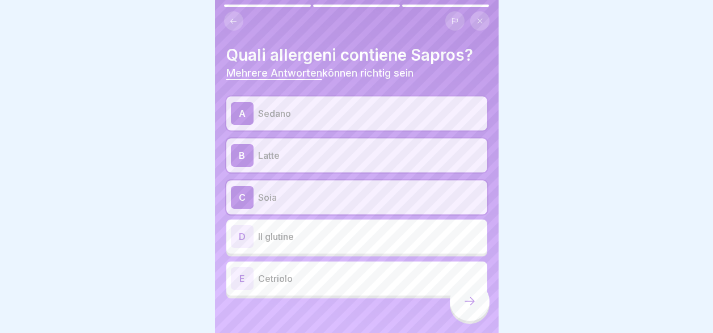
click at [341, 281] on p "Cetriolo" at bounding box center [370, 279] width 225 height 14
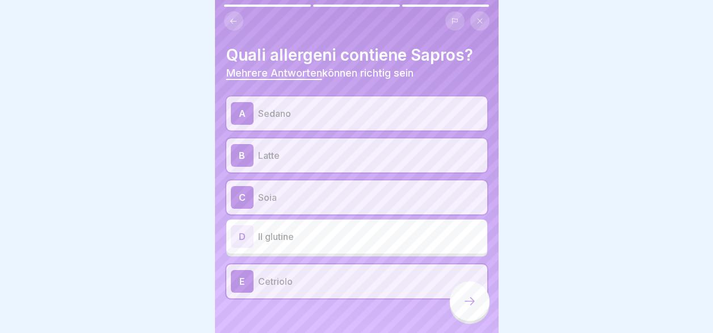
click at [334, 243] on div "D Il glutine" at bounding box center [357, 236] width 252 height 23
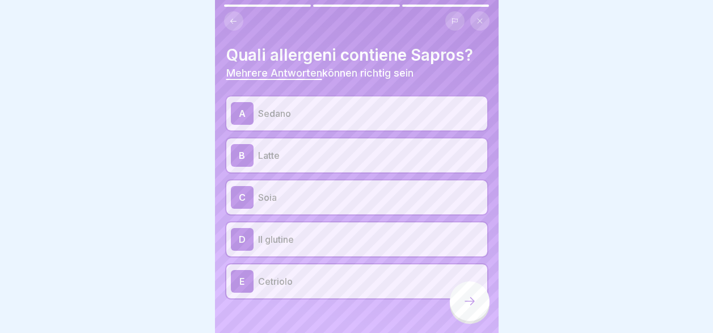
click at [472, 308] on icon at bounding box center [470, 301] width 14 height 14
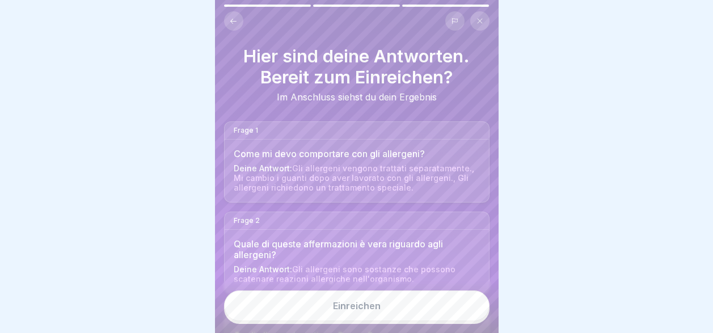
click at [429, 321] on button "Einreichen" at bounding box center [356, 305] width 265 height 31
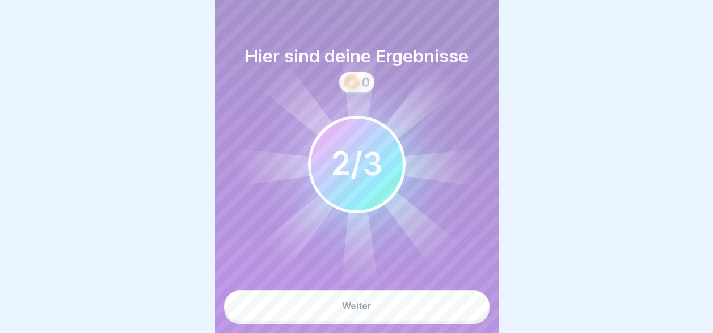
click at [429, 318] on button "Weiter" at bounding box center [356, 305] width 265 height 31
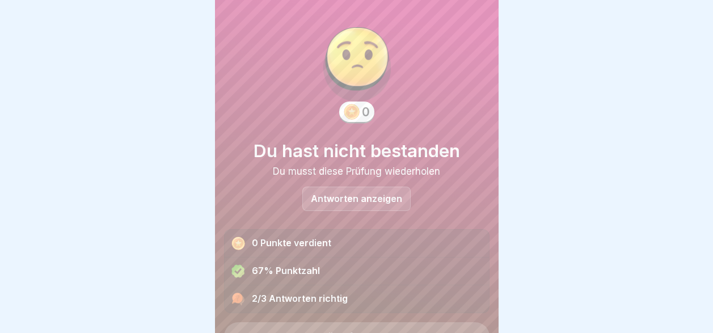
click at [396, 196] on p "Antworten anzeigen" at bounding box center [356, 199] width 91 height 10
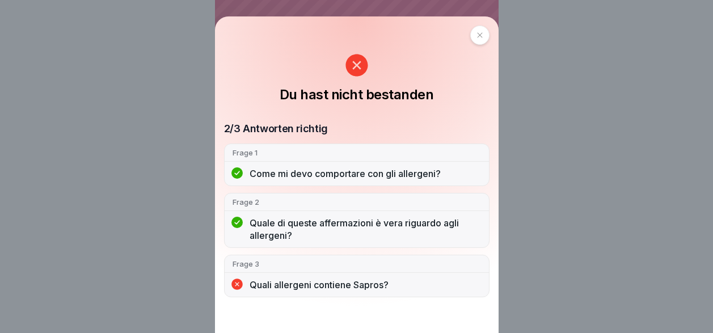
click at [480, 37] on div at bounding box center [479, 35] width 19 height 19
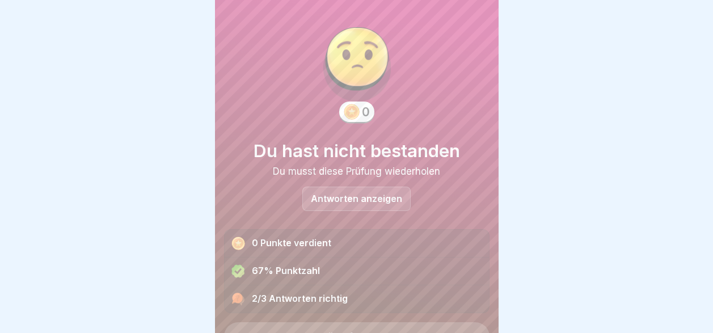
scroll to position [55, 0]
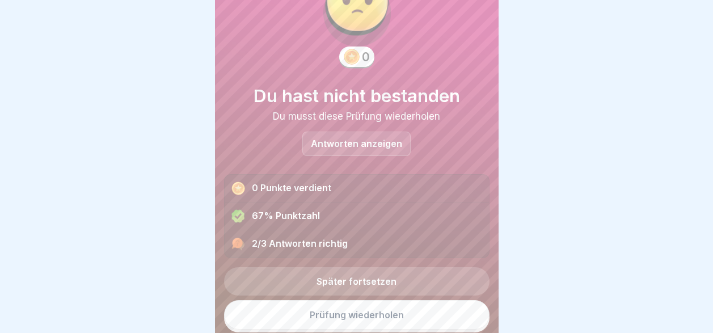
click at [418, 316] on link "Prüfung wiederholen" at bounding box center [356, 314] width 265 height 29
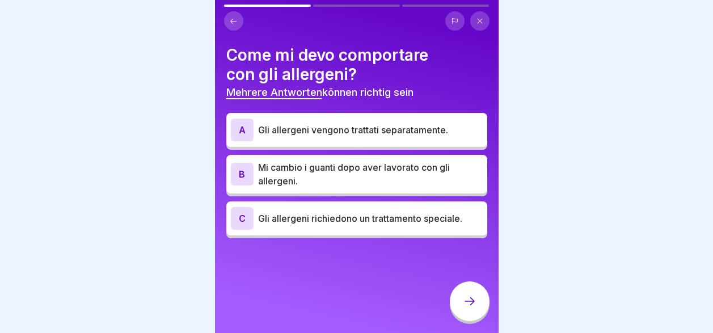
click at [335, 215] on p "Gli allergeni richiedono un trattamento speciale." at bounding box center [370, 219] width 225 height 14
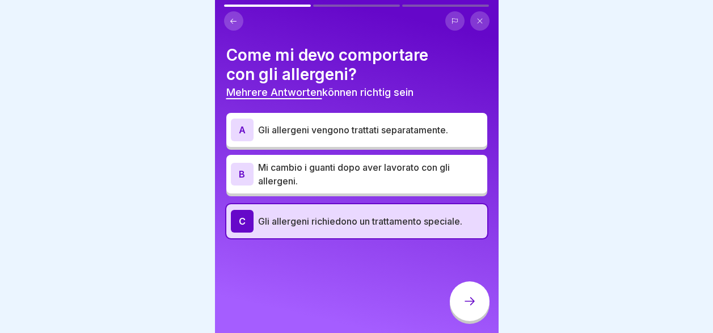
click at [332, 167] on p "Mi cambio i guanti dopo aver lavorato con gli allergeni." at bounding box center [370, 174] width 225 height 27
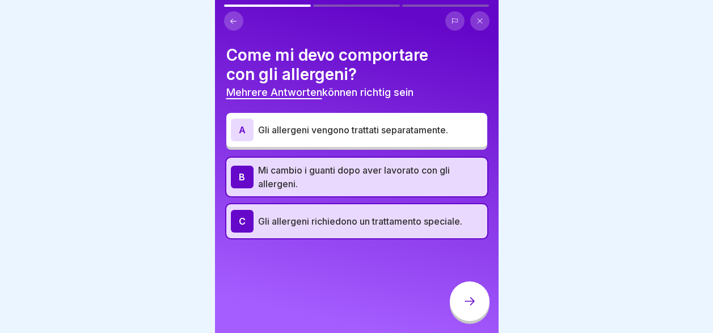
click at [344, 131] on p "Gli allergeni vengono trattati separatamente." at bounding box center [370, 130] width 225 height 14
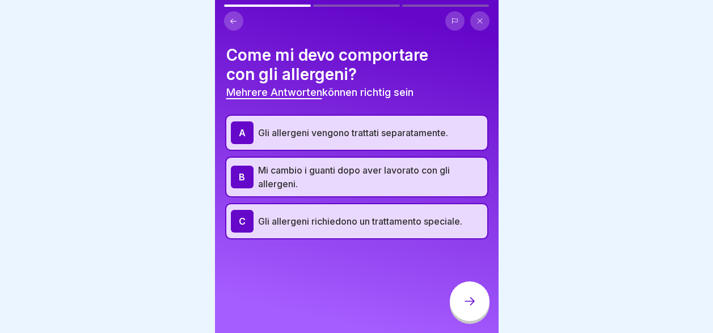
click at [458, 315] on div at bounding box center [470, 301] width 40 height 40
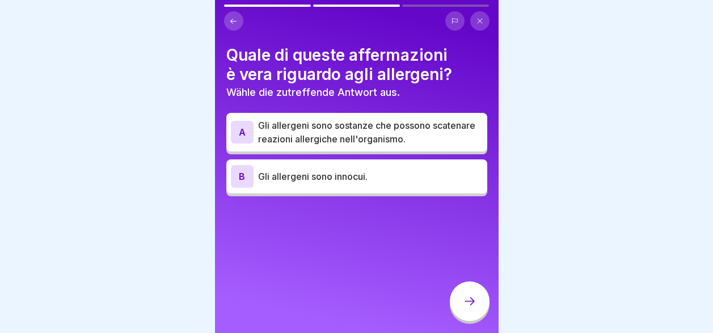
click at [357, 137] on p "Gli allergeni sono sostanze che possono scatenare reazioni allergiche nell'orga…" at bounding box center [370, 132] width 225 height 27
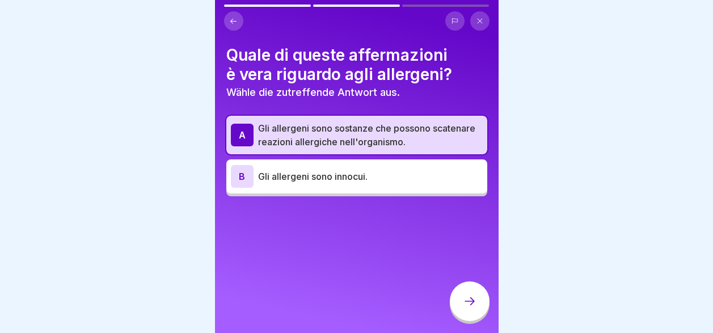
click at [479, 315] on div at bounding box center [470, 301] width 40 height 40
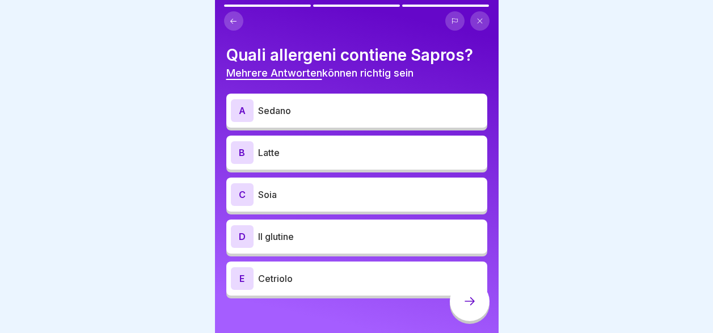
click at [361, 286] on div "E Cetriolo" at bounding box center [357, 278] width 252 height 23
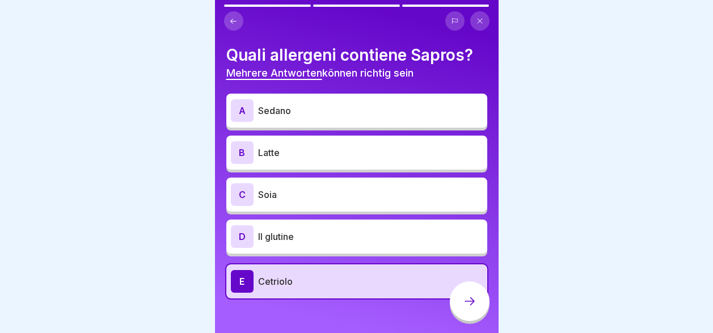
click at [335, 168] on div "B Latte" at bounding box center [356, 153] width 261 height 34
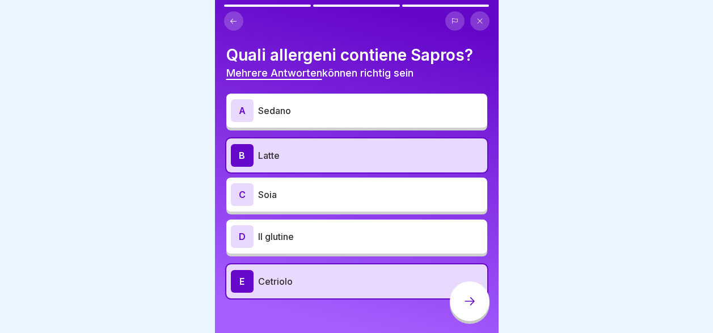
click at [335, 114] on p "Sedano" at bounding box center [370, 111] width 225 height 14
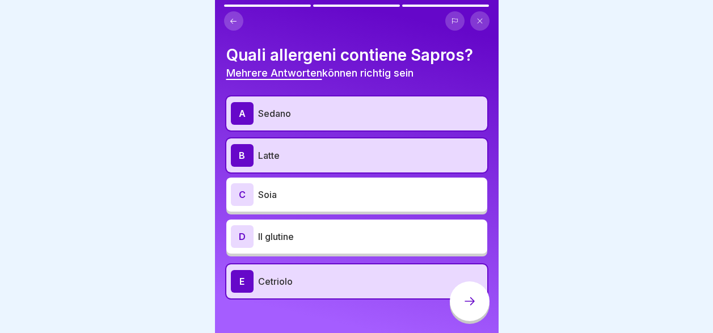
click at [335, 204] on div "C Soia" at bounding box center [357, 194] width 252 height 23
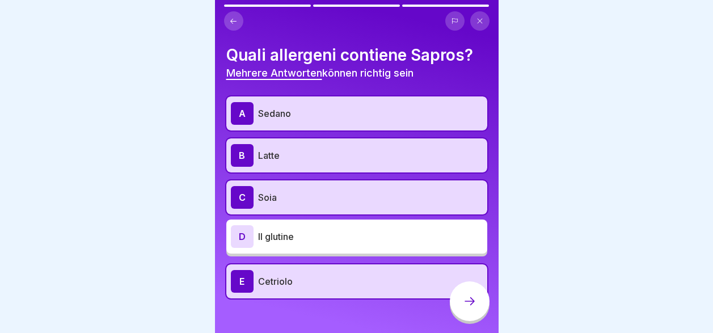
click at [471, 305] on icon at bounding box center [470, 301] width 14 height 14
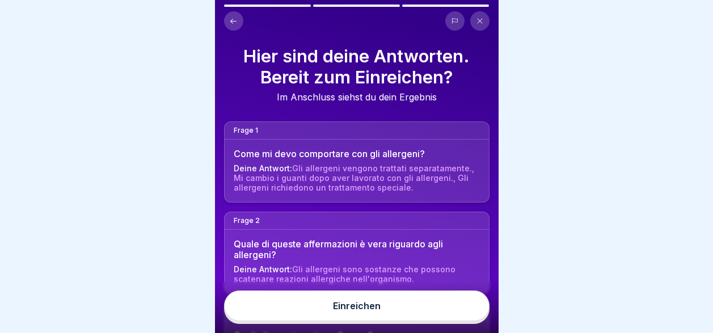
click at [451, 321] on button "Einreichen" at bounding box center [356, 305] width 265 height 31
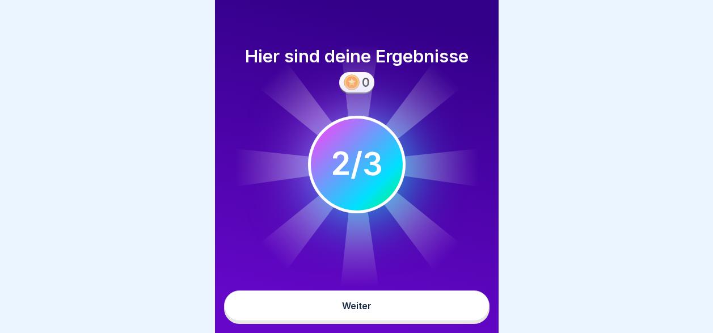
click at [438, 321] on button "Weiter" at bounding box center [356, 305] width 265 height 31
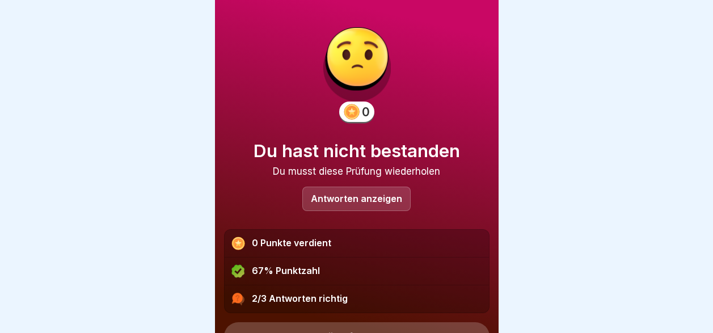
click at [367, 197] on p "Antworten anzeigen" at bounding box center [356, 199] width 91 height 10
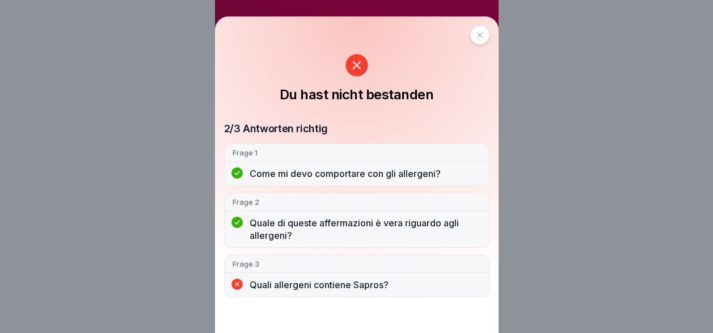
click at [489, 36] on div at bounding box center [479, 35] width 19 height 19
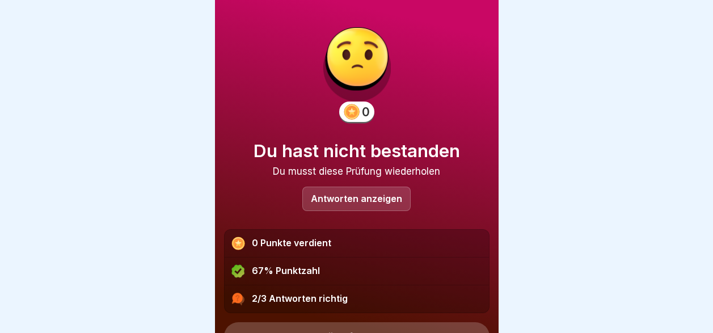
scroll to position [55, 0]
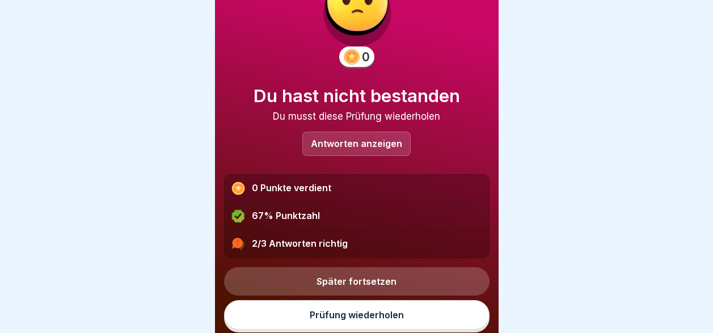
click at [368, 319] on link "Prüfung wiederholen" at bounding box center [356, 314] width 265 height 29
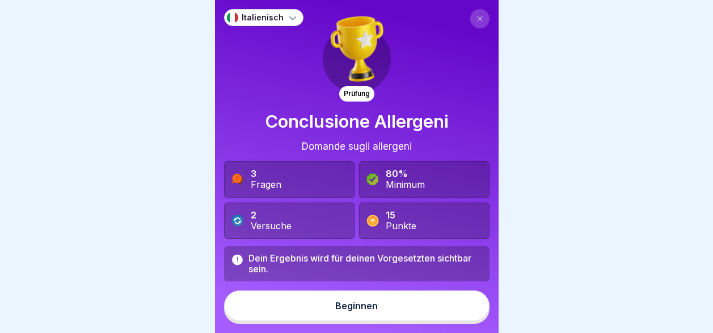
click at [346, 320] on button "Beginnen" at bounding box center [356, 305] width 265 height 31
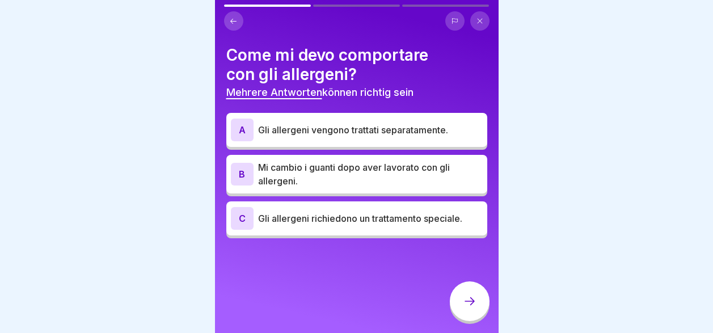
click at [344, 213] on p "Gli allergeni richiedono un trattamento speciale." at bounding box center [370, 219] width 225 height 14
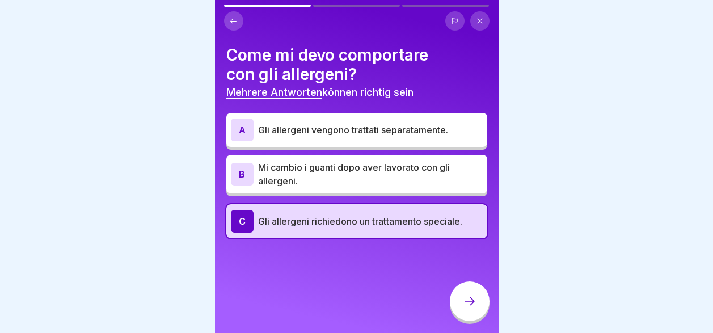
click at [345, 167] on p "Mi cambio i guanti dopo aver lavorato con gli allergeni." at bounding box center [370, 174] width 225 height 27
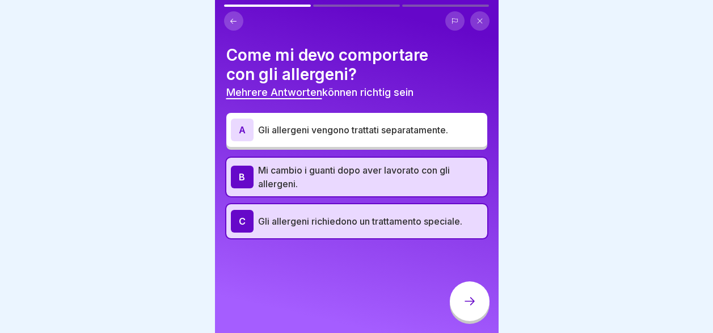
click at [349, 122] on div "A Gli allergeni vengono trattati separatamente." at bounding box center [357, 130] width 252 height 23
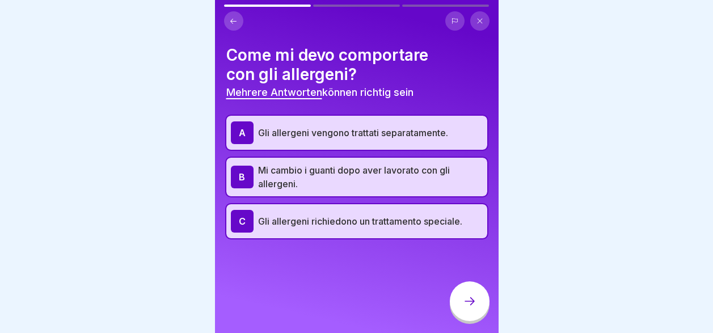
click at [464, 308] on icon at bounding box center [470, 301] width 14 height 14
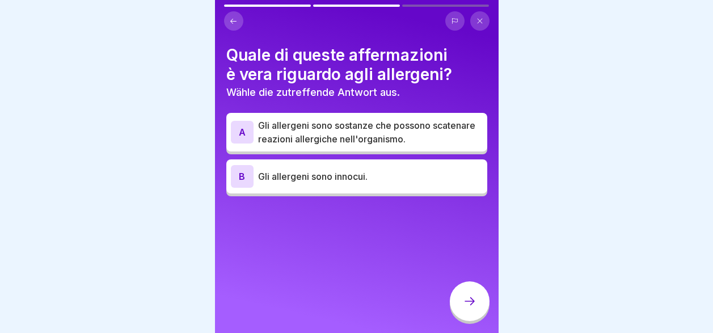
click at [380, 133] on p "Gli allergeni sono sostanze che possono scatenare reazioni allergiche nell'orga…" at bounding box center [370, 132] width 225 height 27
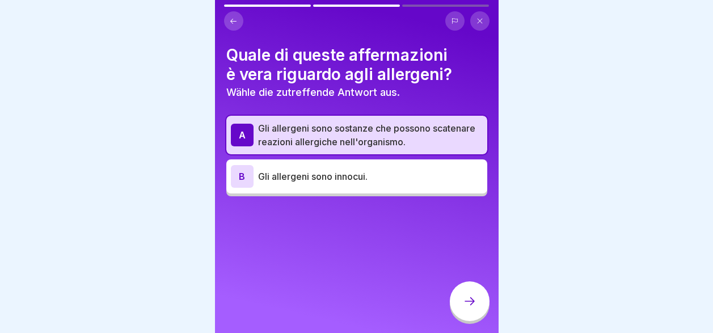
click at [471, 308] on icon at bounding box center [470, 301] width 14 height 14
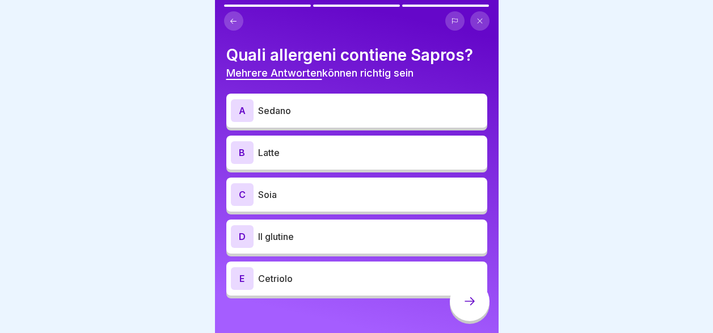
click at [332, 150] on p "Latte" at bounding box center [370, 153] width 225 height 14
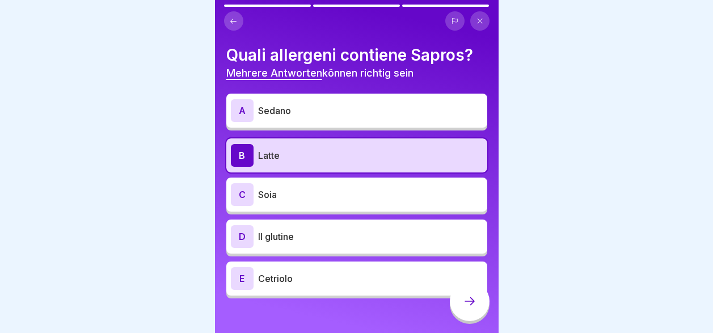
click at [333, 116] on p "Sedano" at bounding box center [370, 111] width 225 height 14
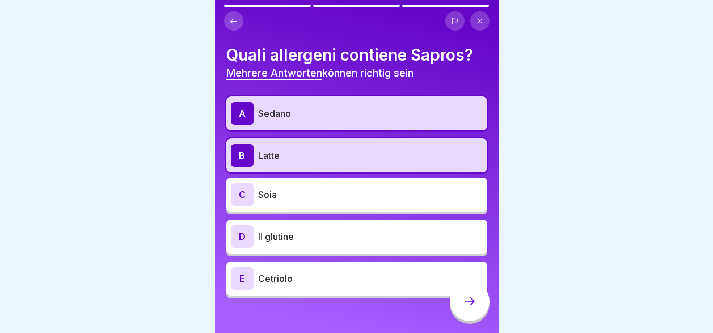
click at [337, 298] on div "Quali allergeni contiene Sapros? Mehrere Antworten können richtig sein A Sedano…" at bounding box center [357, 166] width 284 height 333
click at [421, 283] on p "Cetriolo" at bounding box center [370, 279] width 225 height 14
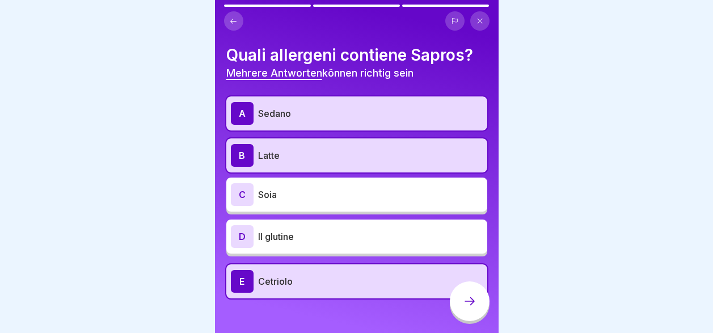
click at [468, 308] on icon at bounding box center [470, 301] width 14 height 14
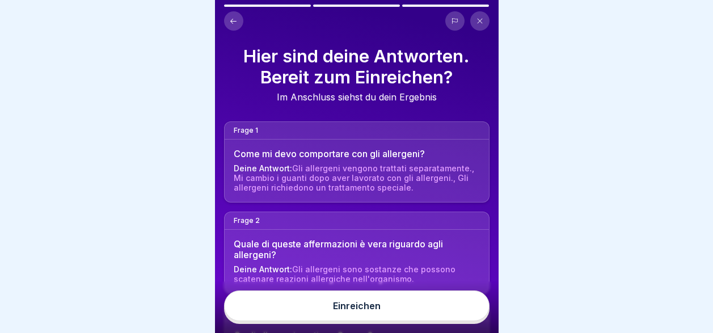
click at [463, 314] on button "Einreichen" at bounding box center [356, 305] width 265 height 31
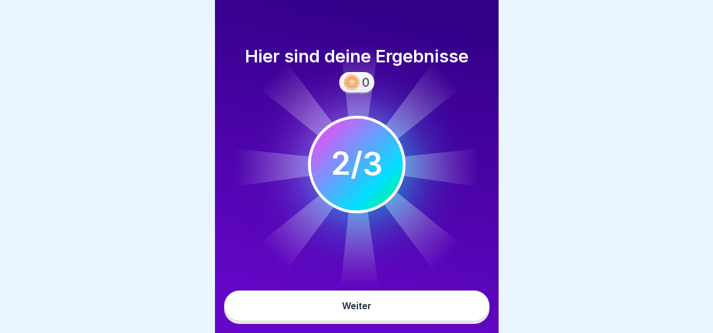
click at [463, 314] on button "Weiter" at bounding box center [356, 305] width 265 height 31
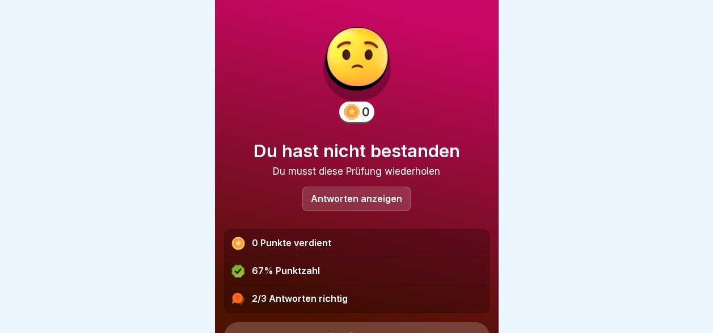
scroll to position [55, 0]
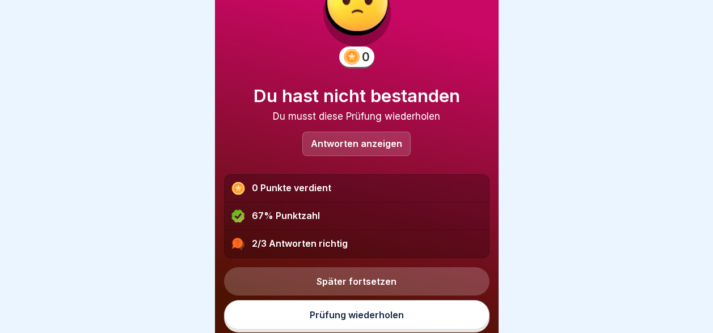
click at [383, 317] on link "Prüfung wiederholen" at bounding box center [356, 314] width 265 height 29
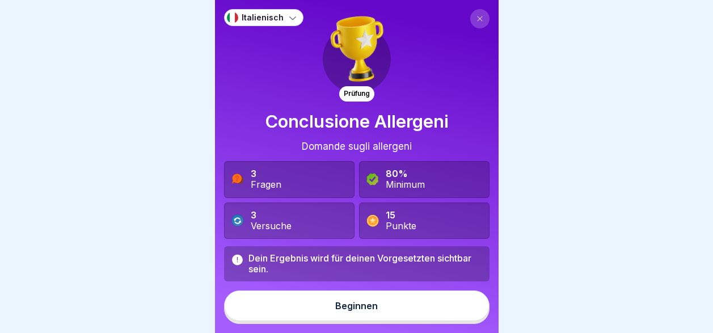
click at [381, 314] on button "Beginnen" at bounding box center [356, 305] width 265 height 31
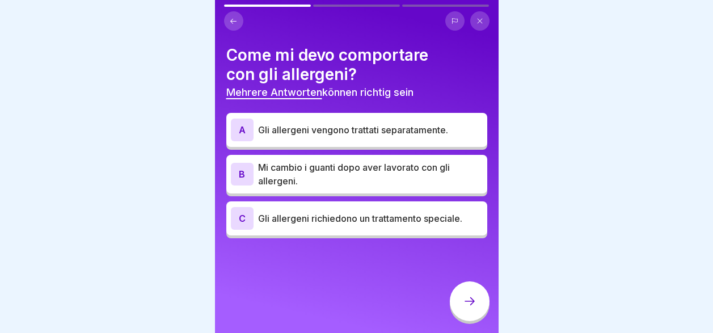
click at [361, 222] on p "Gli allergeni richiedono un trattamento speciale." at bounding box center [370, 219] width 225 height 14
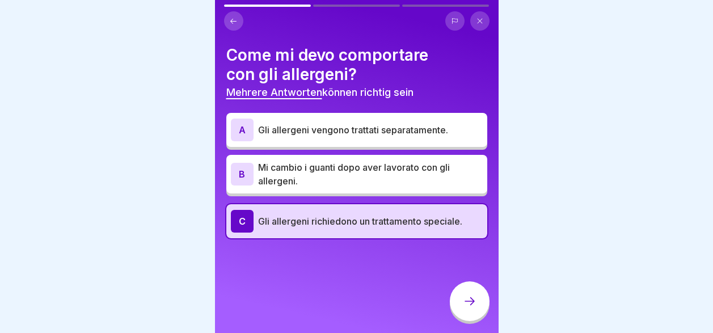
click at [357, 163] on p "Mi cambio i guanti dopo aver lavorato con gli allergeni." at bounding box center [370, 174] width 225 height 27
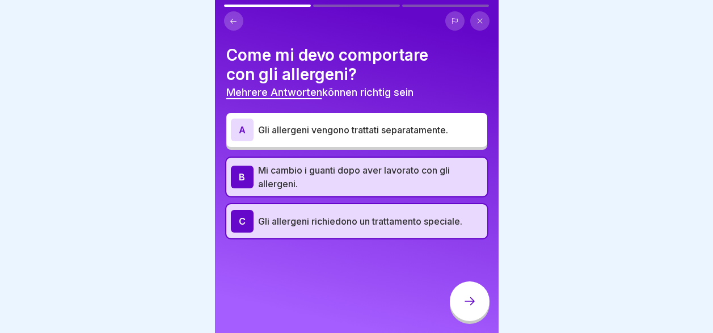
click at [358, 134] on p "Gli allergeni vengono trattati separatamente." at bounding box center [370, 130] width 225 height 14
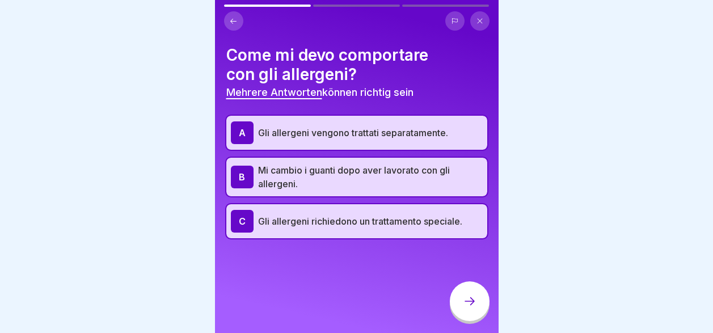
click at [465, 308] on icon at bounding box center [470, 301] width 14 height 14
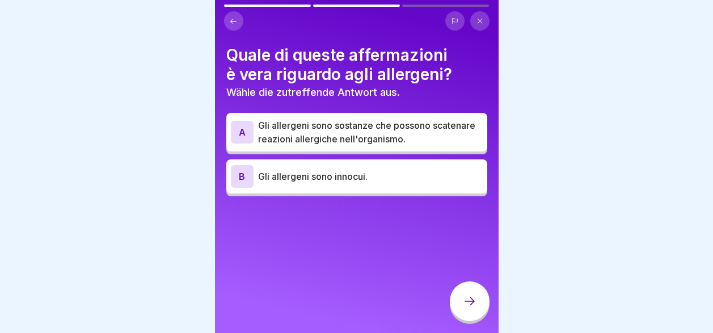
click at [390, 139] on p "Gli allergeni sono sostanze che possono scatenare reazioni allergiche nell'orga…" at bounding box center [370, 132] width 225 height 27
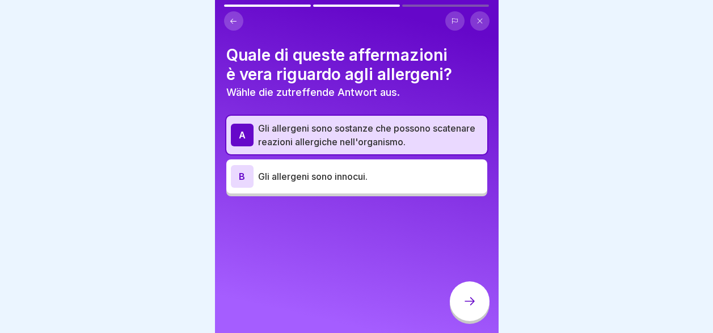
click at [458, 297] on div at bounding box center [470, 301] width 40 height 40
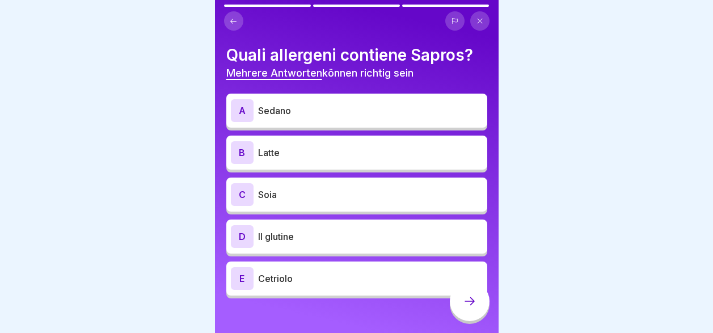
click at [352, 113] on p "Sedano" at bounding box center [370, 111] width 225 height 14
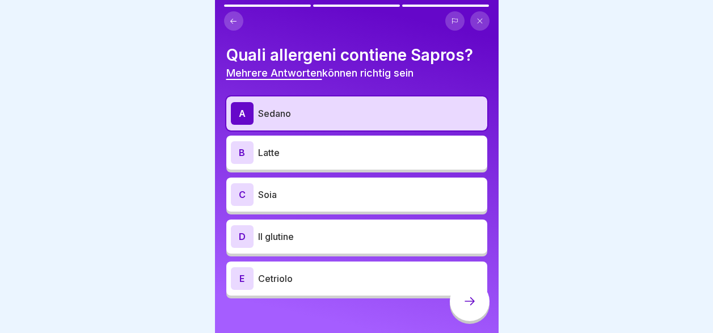
click at [351, 159] on p "Latte" at bounding box center [370, 153] width 225 height 14
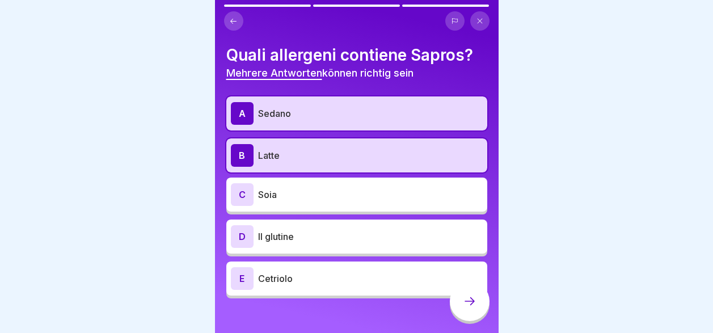
click at [461, 310] on div at bounding box center [470, 301] width 40 height 40
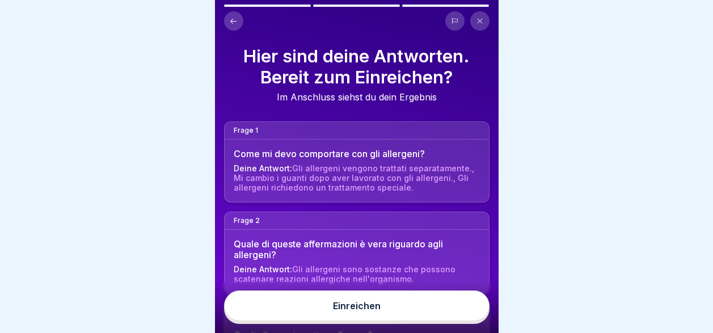
click at [437, 318] on button "Einreichen" at bounding box center [356, 305] width 265 height 31
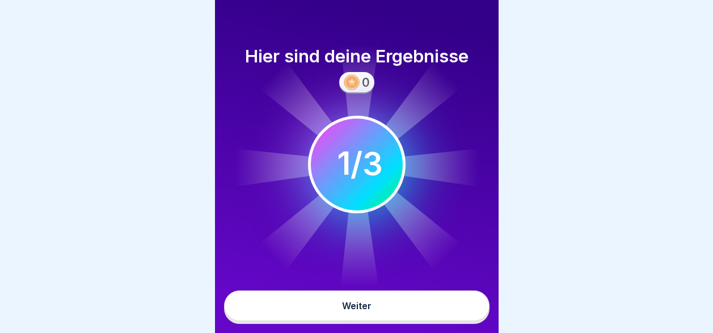
click at [433, 316] on button "Weiter" at bounding box center [356, 305] width 265 height 31
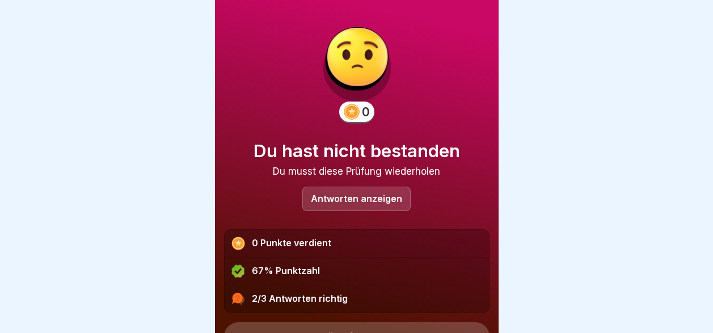
scroll to position [55, 0]
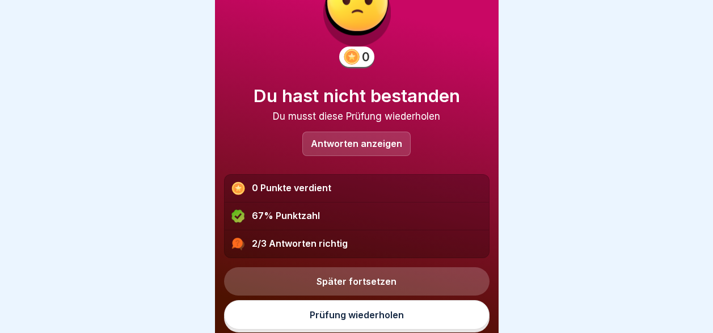
click at [361, 282] on link "Später fortsetzen" at bounding box center [356, 281] width 265 height 28
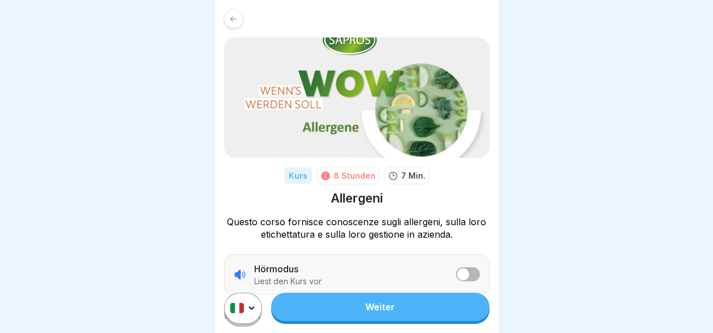
click at [370, 315] on link "Weiter" at bounding box center [380, 307] width 218 height 28
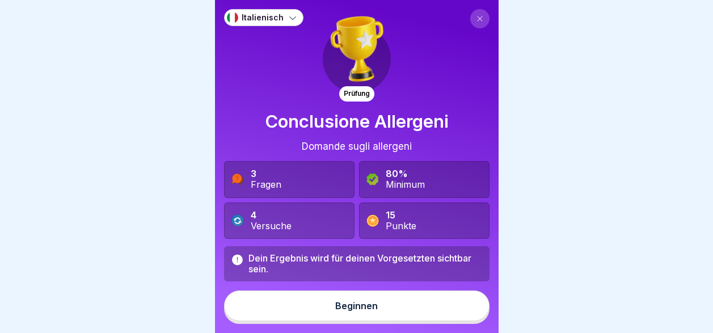
scroll to position [9, 0]
click at [366, 317] on button "Beginnen" at bounding box center [356, 305] width 265 height 31
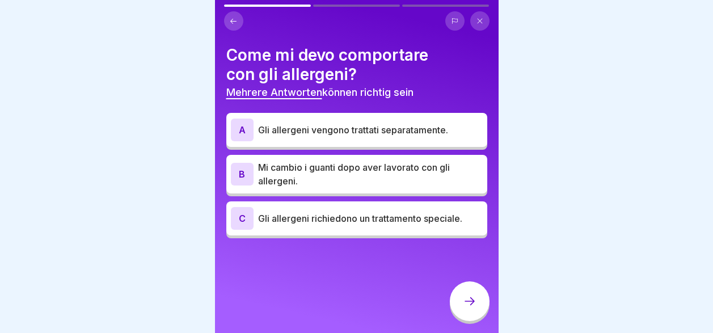
click at [369, 163] on p "Mi cambio i guanti dopo aver lavorato con gli allergeni." at bounding box center [370, 174] width 225 height 27
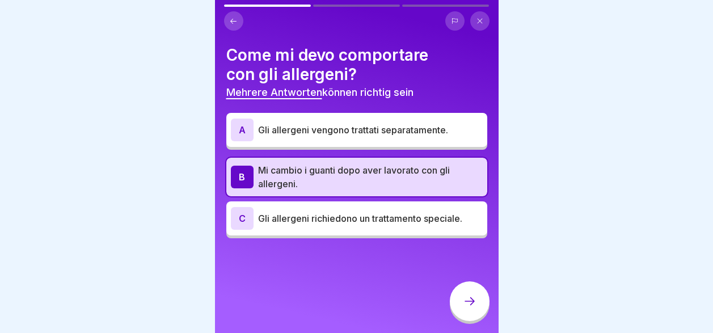
click at [365, 123] on p "Gli allergeni vengono trattati separatamente." at bounding box center [370, 130] width 225 height 14
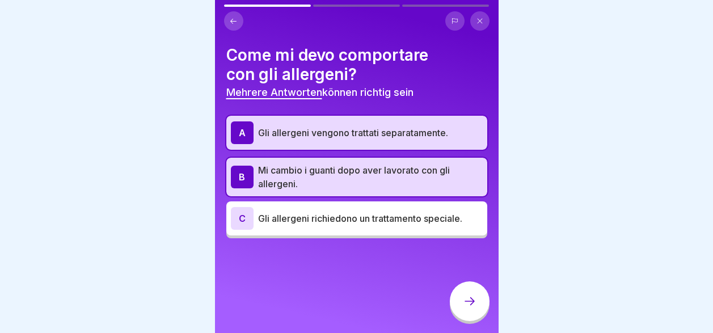
click at [387, 213] on p "Gli allergeni richiedono un trattamento speciale." at bounding box center [370, 219] width 225 height 14
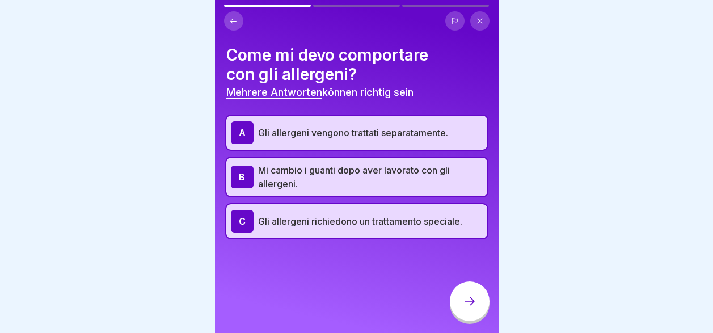
click at [468, 304] on icon at bounding box center [470, 301] width 14 height 14
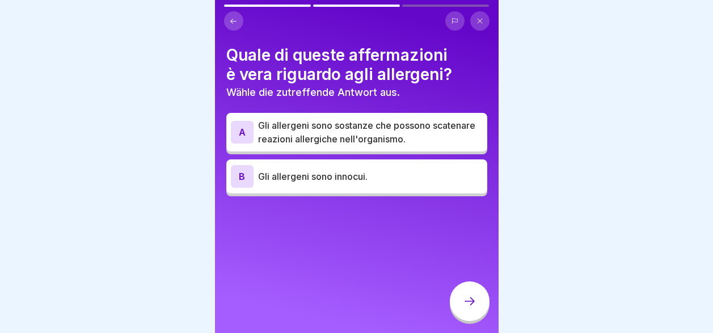
click at [425, 127] on p "Gli allergeni sono sostanze che possono scatenare reazioni allergiche nell'orga…" at bounding box center [370, 132] width 225 height 27
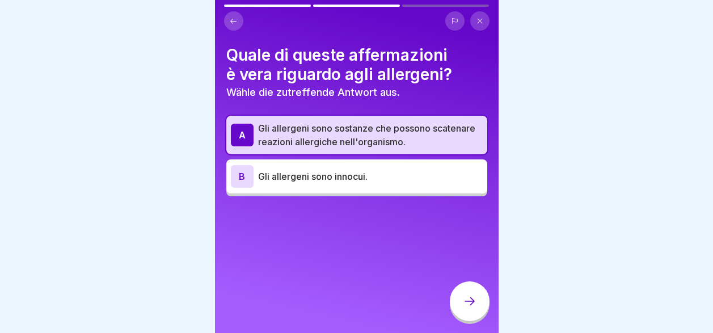
click at [472, 301] on icon at bounding box center [470, 301] width 14 height 14
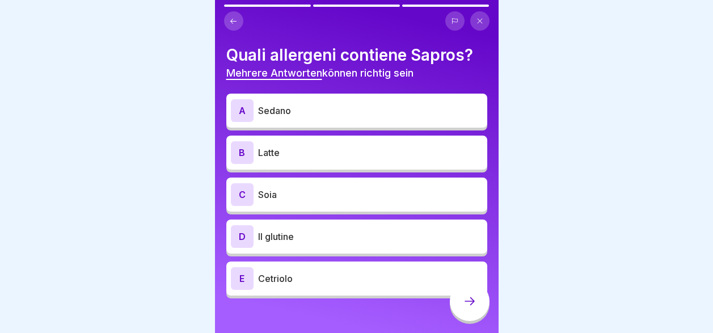
click at [382, 243] on div "D Il glutine" at bounding box center [356, 237] width 261 height 34
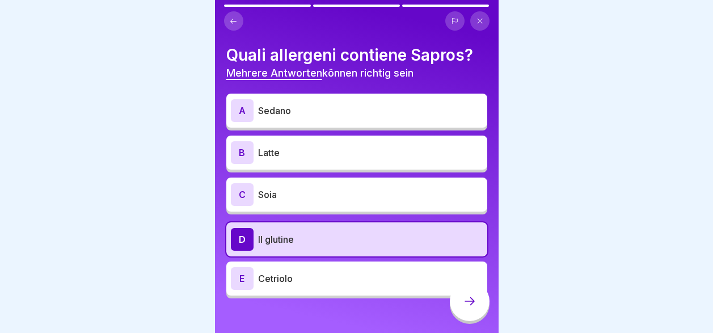
click at [385, 272] on p "Cetriolo" at bounding box center [370, 279] width 225 height 14
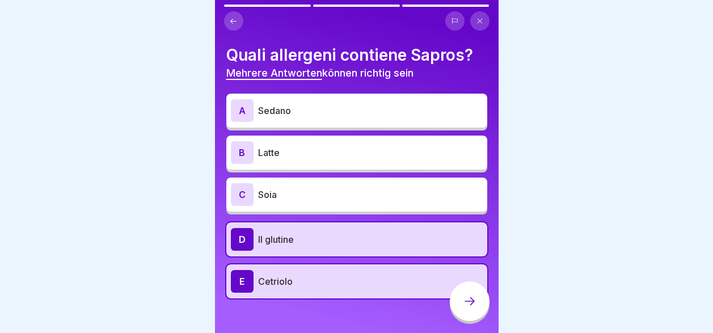
click at [367, 188] on p "Soia" at bounding box center [370, 195] width 225 height 14
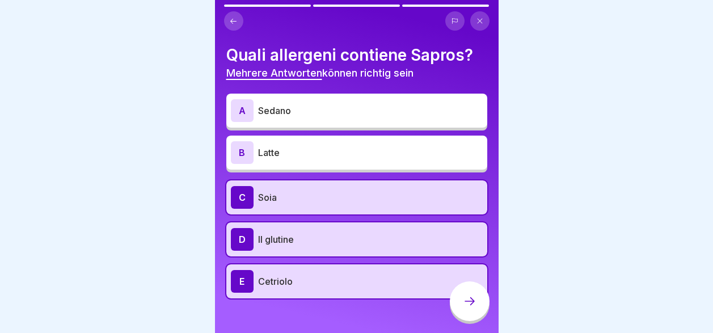
click at [356, 146] on p "Latte" at bounding box center [370, 153] width 225 height 14
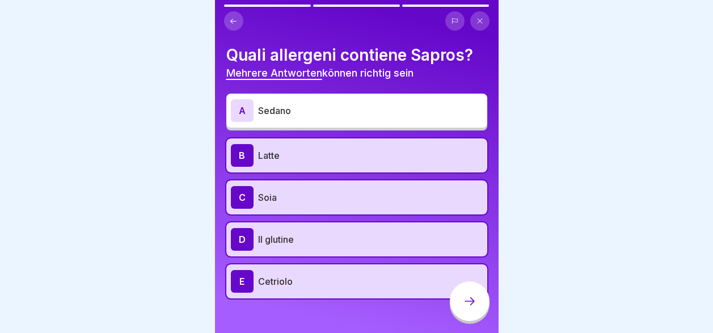
click at [354, 108] on p "Sedano" at bounding box center [370, 111] width 225 height 14
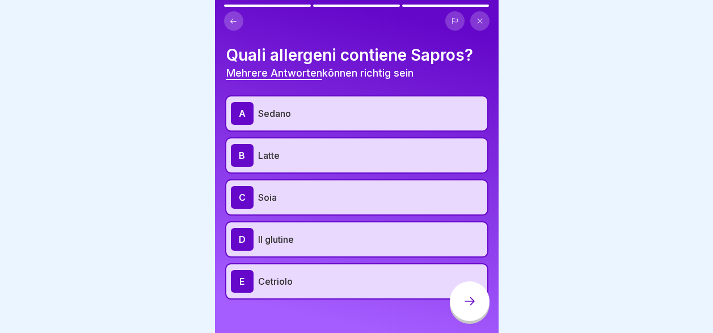
click at [471, 303] on icon at bounding box center [470, 301] width 14 height 14
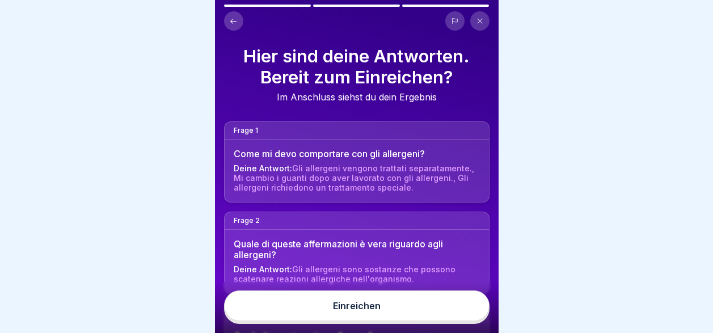
click at [440, 315] on button "Einreichen" at bounding box center [356, 305] width 265 height 31
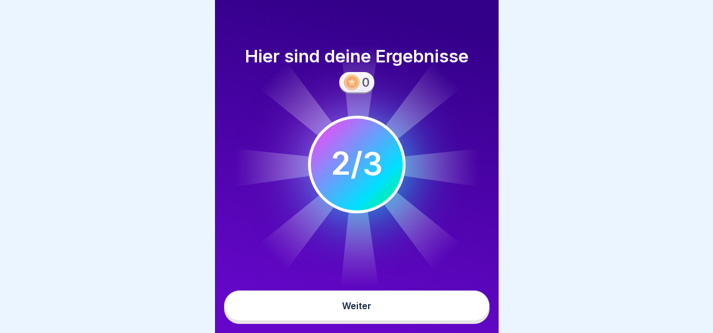
click at [438, 314] on button "Weiter" at bounding box center [356, 305] width 265 height 31
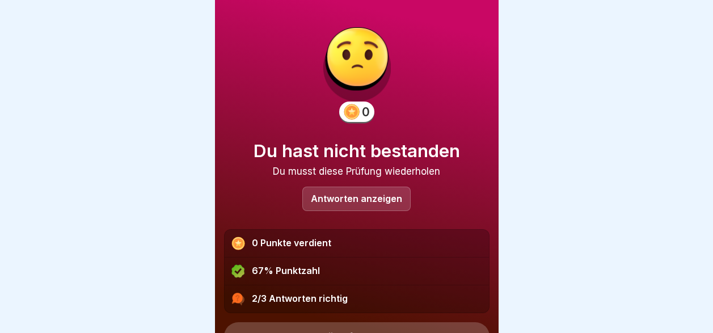
click at [379, 194] on p "Antworten anzeigen" at bounding box center [356, 199] width 91 height 10
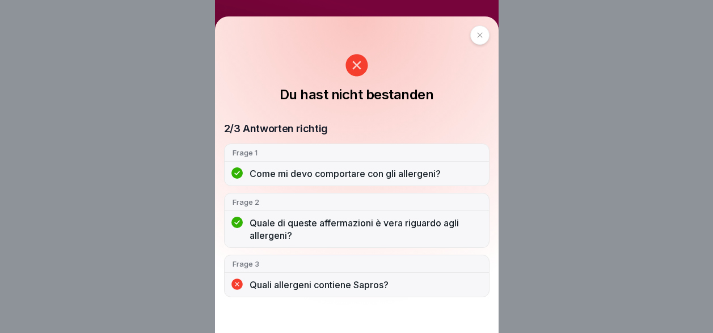
click at [488, 36] on div at bounding box center [479, 35] width 19 height 19
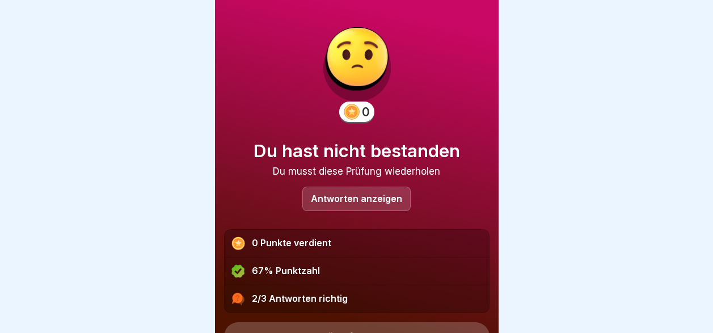
scroll to position [55, 0]
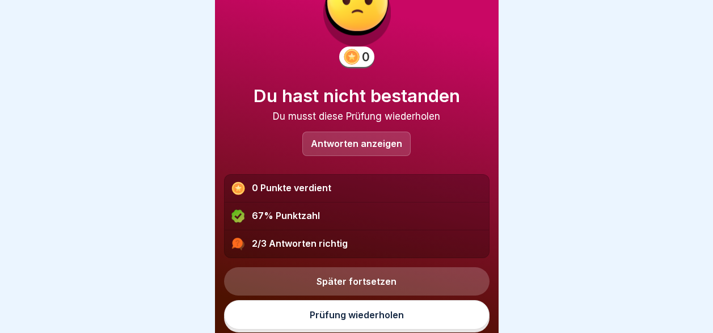
click at [364, 277] on link "Später fortsetzen" at bounding box center [356, 281] width 265 height 28
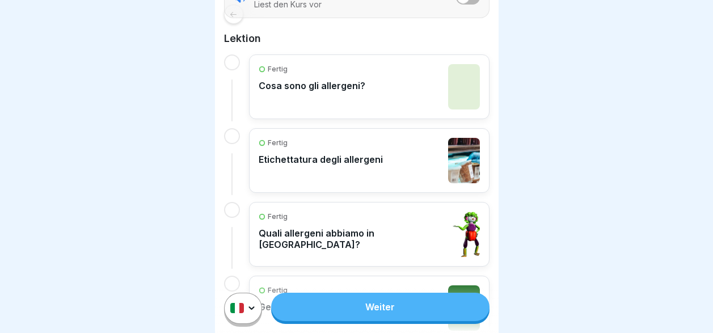
scroll to position [227, 0]
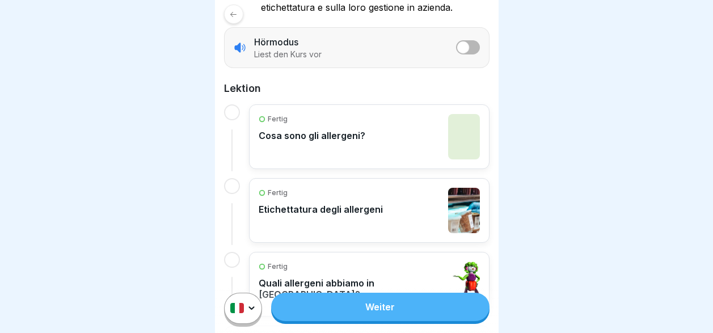
click at [315, 136] on p "Cosa sono gli allergeni?" at bounding box center [312, 135] width 107 height 11
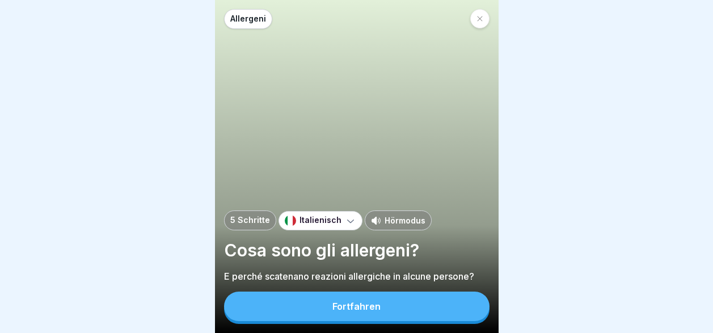
click at [390, 311] on button "Fortfahren" at bounding box center [356, 306] width 265 height 29
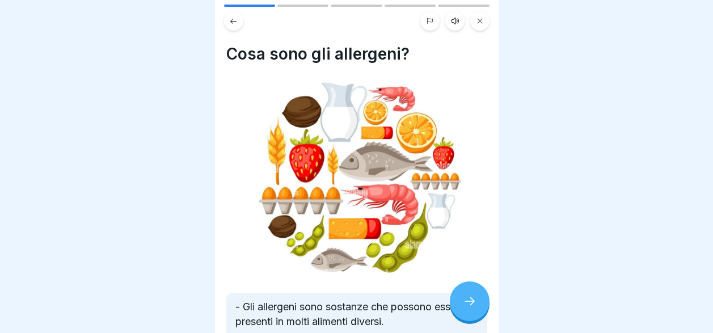
scroll to position [9, 0]
click at [465, 303] on icon at bounding box center [470, 301] width 14 height 14
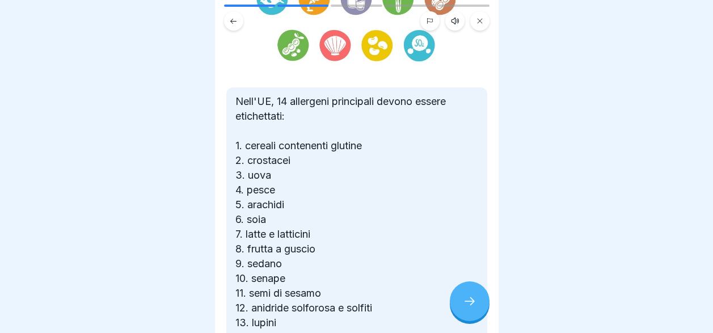
scroll to position [170, 0]
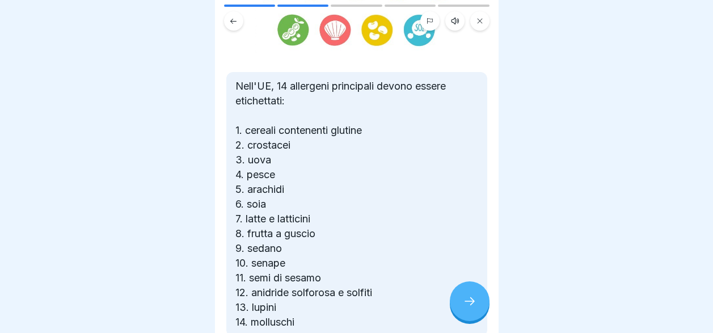
click at [472, 305] on icon at bounding box center [470, 301] width 14 height 14
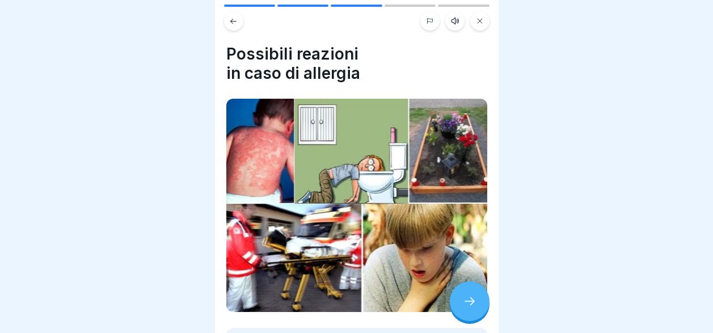
click at [472, 305] on icon at bounding box center [470, 301] width 14 height 14
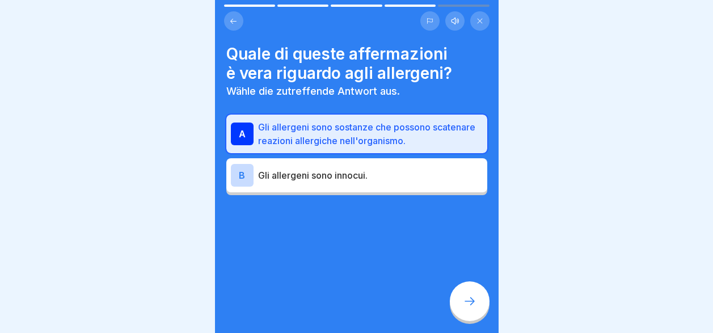
click at [472, 305] on icon at bounding box center [470, 301] width 14 height 14
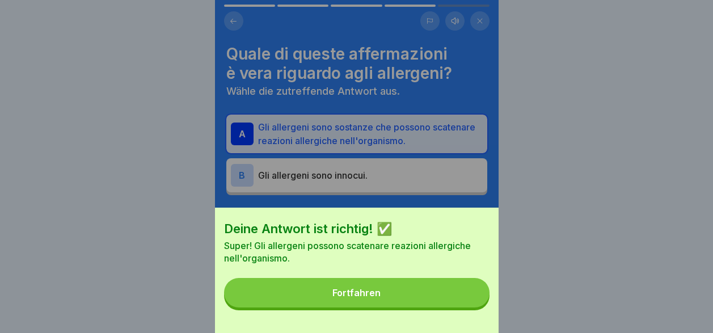
click at [472, 305] on button "Fortfahren" at bounding box center [356, 292] width 265 height 29
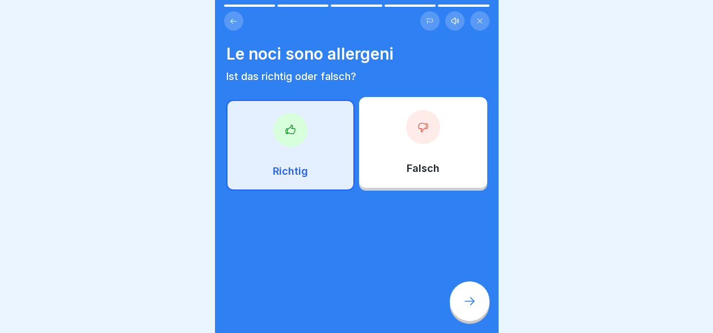
click at [472, 305] on icon at bounding box center [470, 301] width 14 height 14
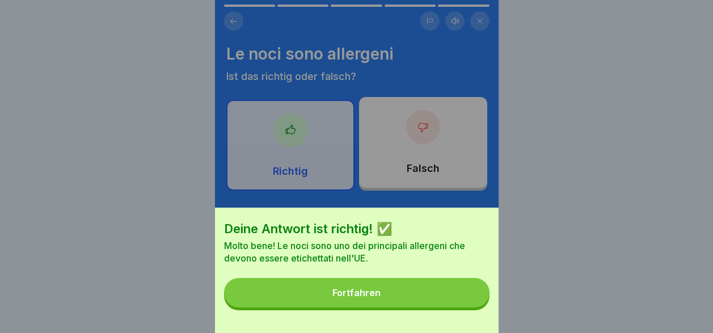
click at [472, 305] on button "Fortfahren" at bounding box center [356, 292] width 265 height 29
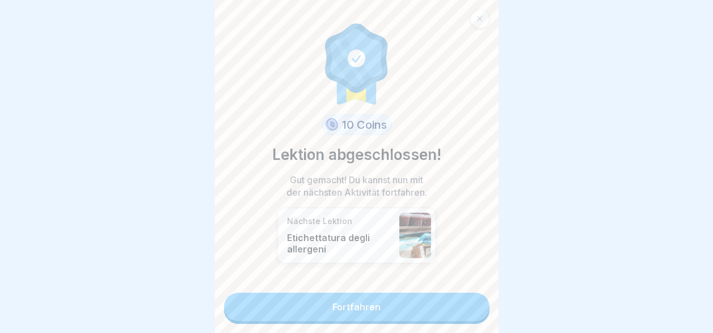
click at [472, 305] on link "Fortfahren" at bounding box center [356, 307] width 265 height 28
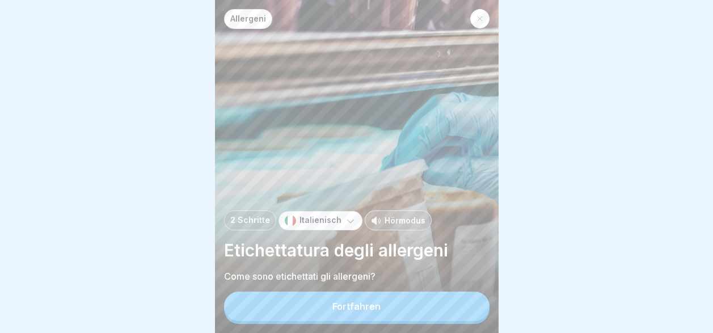
click at [466, 315] on button "Fortfahren" at bounding box center [356, 306] width 265 height 29
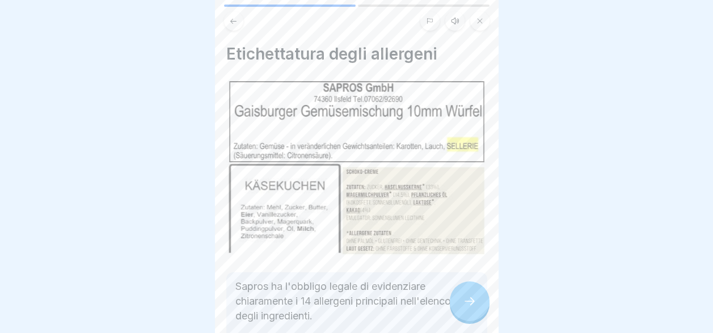
click at [466, 308] on icon at bounding box center [470, 301] width 14 height 14
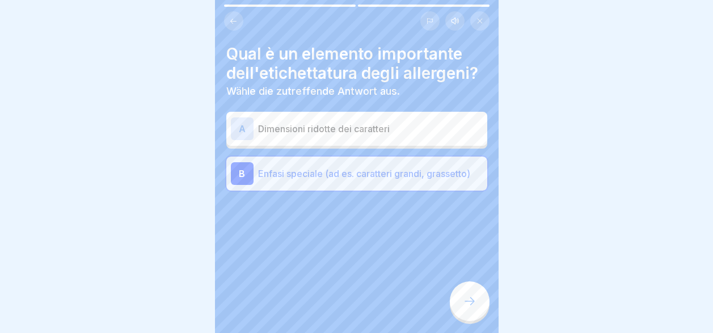
click at [466, 308] on icon at bounding box center [470, 301] width 14 height 14
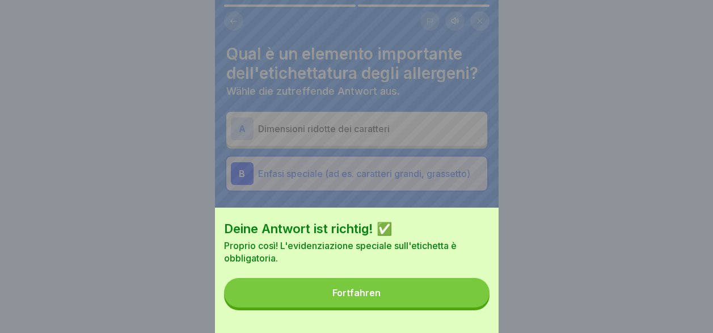
click at [466, 307] on button "Fortfahren" at bounding box center [356, 292] width 265 height 29
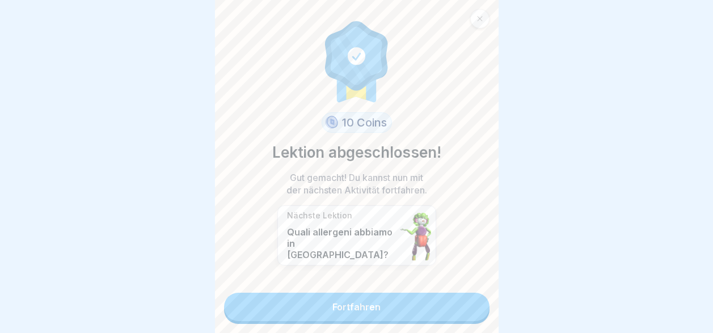
click at [466, 315] on link "Fortfahren" at bounding box center [356, 307] width 265 height 28
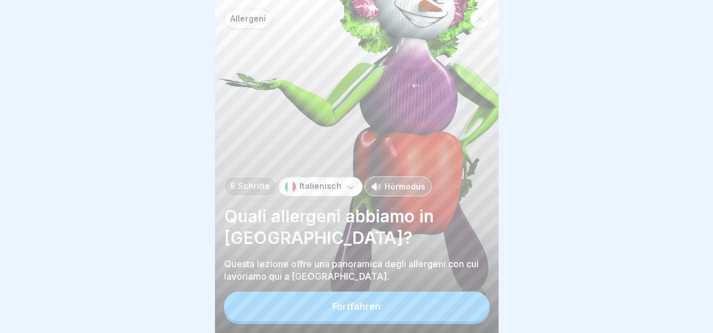
click at [466, 315] on button "Fortfahren" at bounding box center [356, 306] width 265 height 29
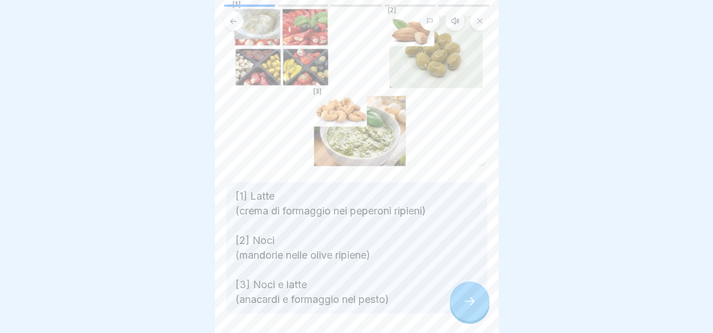
scroll to position [67, 0]
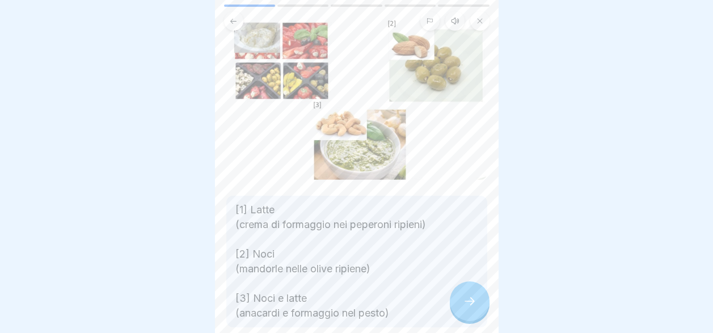
click at [469, 307] on icon at bounding box center [470, 301] width 14 height 14
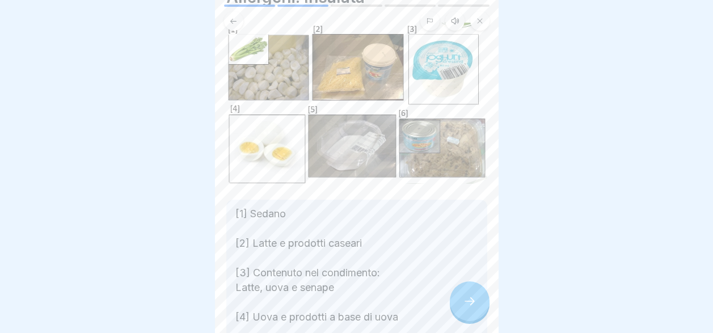
scroll to position [0, 0]
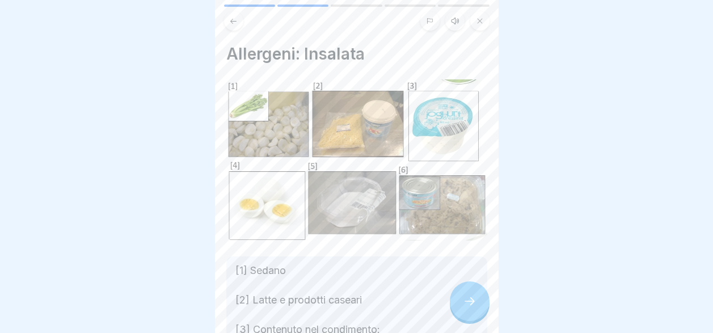
drag, startPoint x: 474, startPoint y: 302, endPoint x: 468, endPoint y: 302, distance: 6.2
click at [468, 302] on icon at bounding box center [470, 301] width 14 height 14
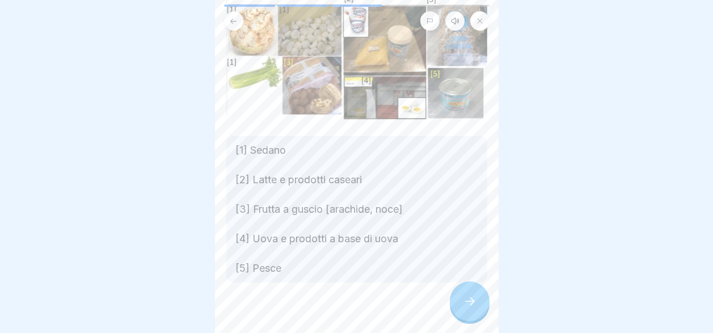
scroll to position [100, 0]
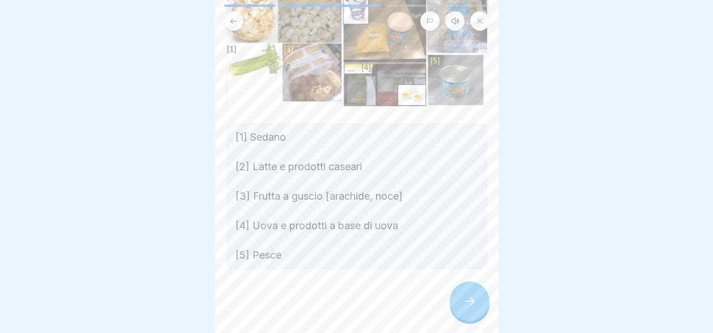
click at [458, 303] on div at bounding box center [470, 301] width 40 height 40
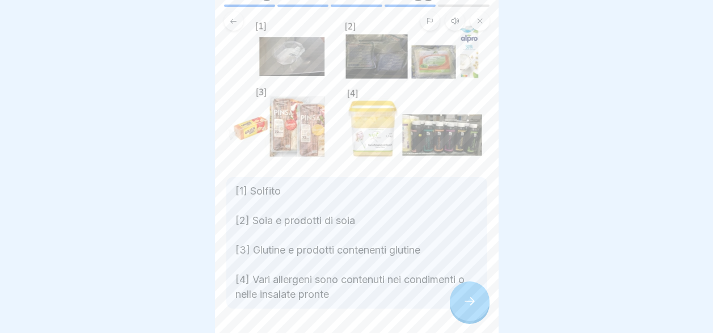
scroll to position [101, 0]
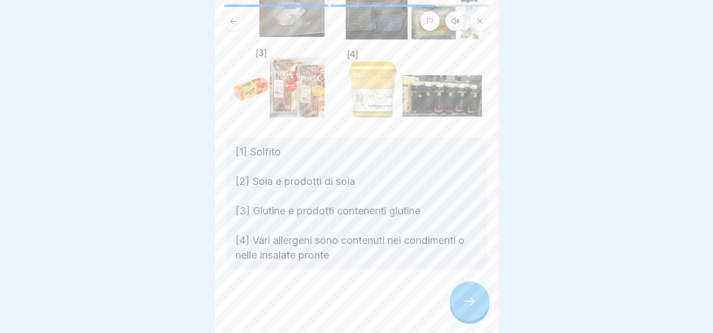
click at [467, 301] on icon at bounding box center [470, 301] width 14 height 14
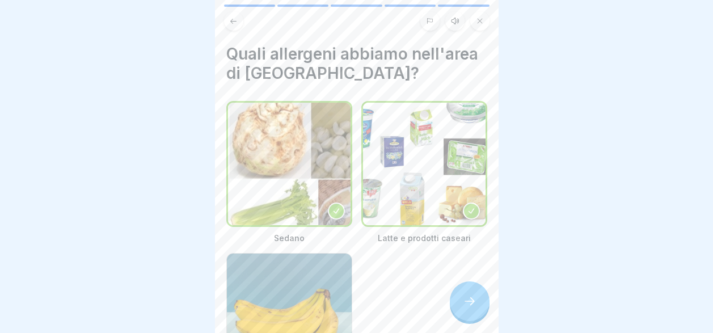
scroll to position [57, 0]
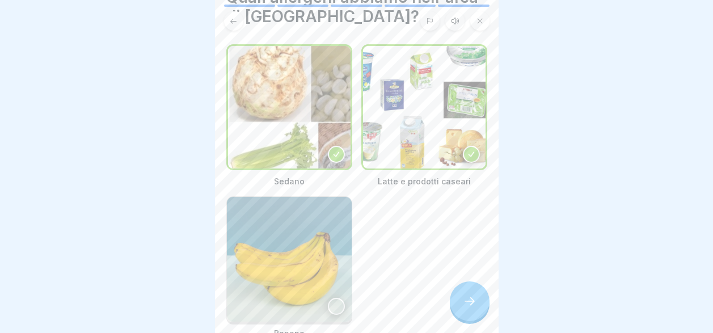
click at [471, 303] on icon at bounding box center [470, 301] width 14 height 14
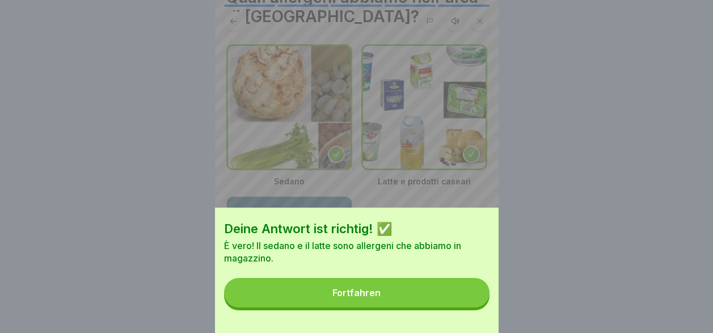
click at [462, 305] on button "Fortfahren" at bounding box center [356, 292] width 265 height 29
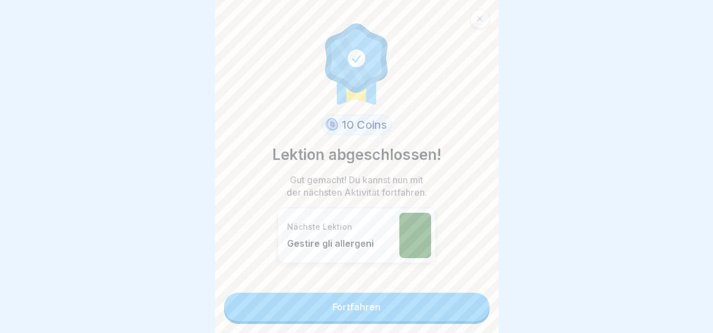
click at [457, 308] on link "Fortfahren" at bounding box center [356, 307] width 265 height 28
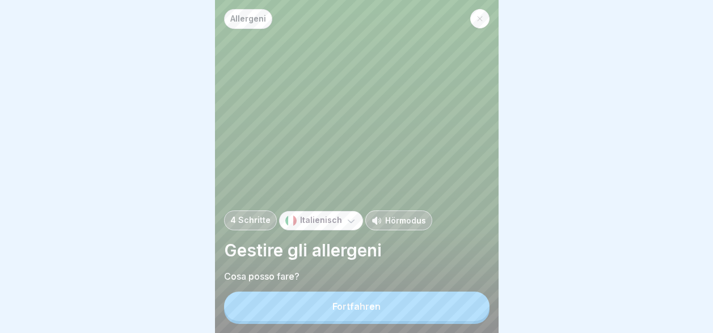
click at [456, 308] on button "Fortfahren" at bounding box center [356, 306] width 265 height 29
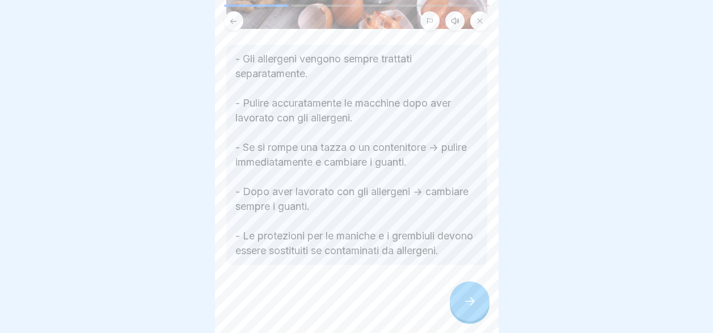
scroll to position [191, 0]
click at [466, 308] on icon at bounding box center [470, 301] width 14 height 14
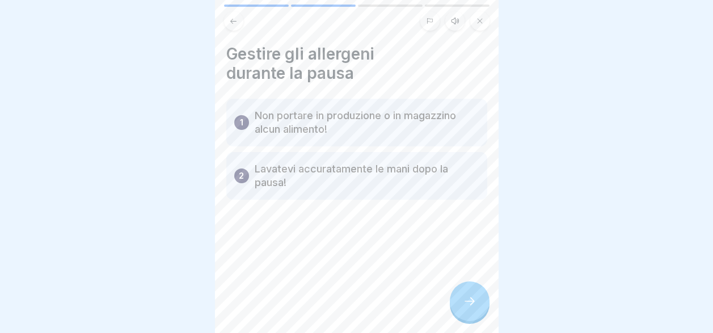
click at [466, 308] on icon at bounding box center [470, 301] width 14 height 14
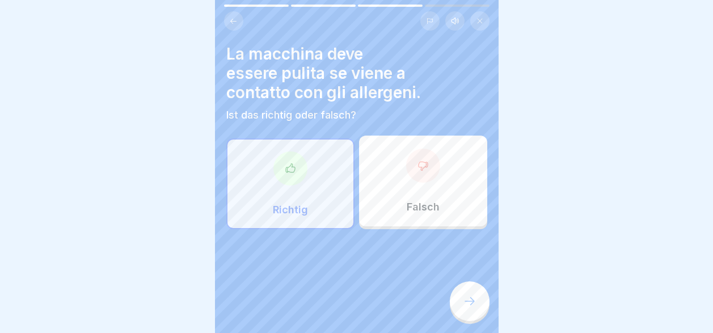
click at [466, 308] on icon at bounding box center [470, 301] width 14 height 14
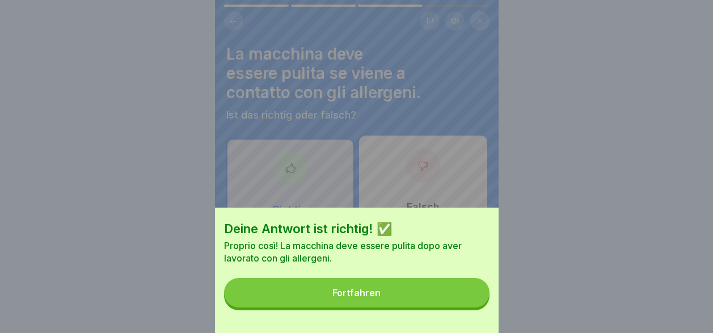
click at [466, 307] on button "Fortfahren" at bounding box center [356, 292] width 265 height 29
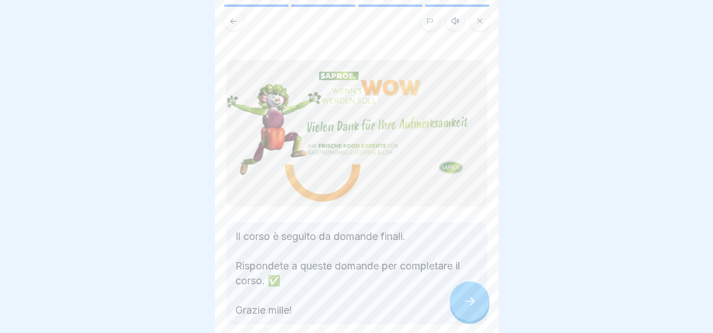
click at [466, 308] on icon at bounding box center [470, 301] width 14 height 14
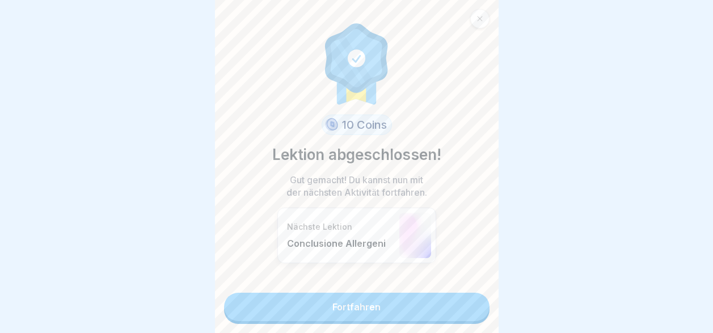
click at [466, 311] on link "Fortfahren" at bounding box center [356, 307] width 265 height 28
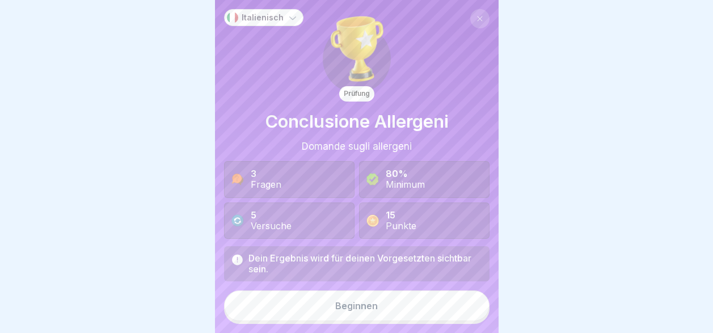
click at [466, 311] on button "Beginnen" at bounding box center [356, 305] width 265 height 31
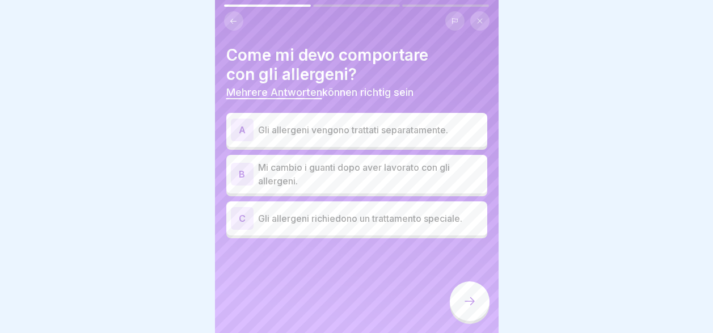
click at [402, 229] on div "C Gli allergeni richiedono un trattamento speciale." at bounding box center [357, 218] width 252 height 23
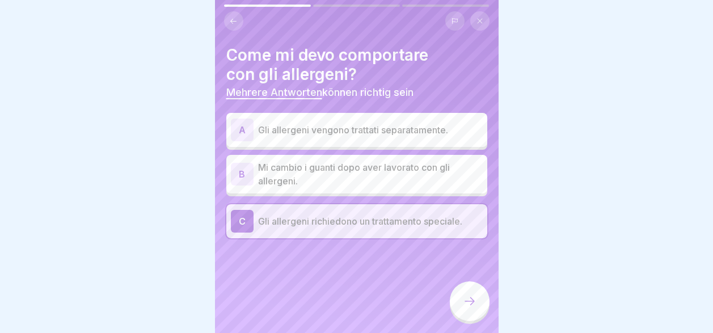
click at [402, 175] on p "Mi cambio i guanti dopo aver lavorato con gli allergeni." at bounding box center [370, 174] width 225 height 27
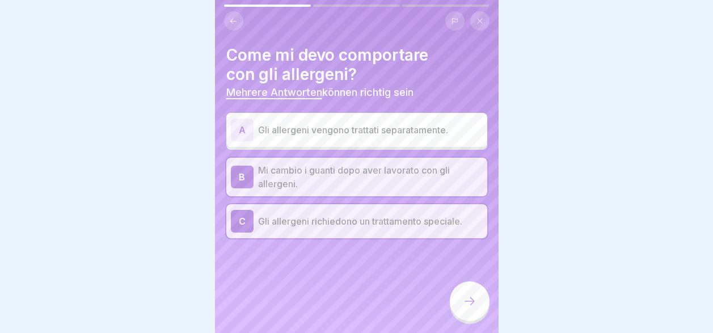
click at [391, 130] on p "Gli allergeni vengono trattati separatamente." at bounding box center [370, 130] width 225 height 14
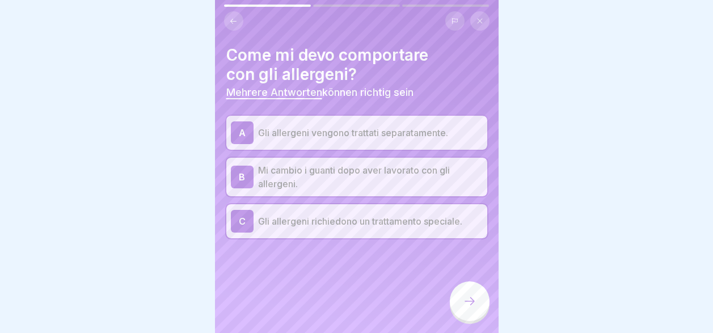
click at [470, 308] on icon at bounding box center [470, 301] width 14 height 14
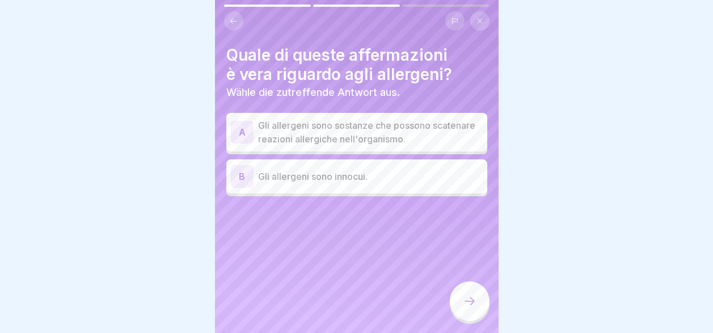
click at [454, 141] on p "Gli allergeni sono sostanze che possono scatenare reazioni allergiche nell'orga…" at bounding box center [370, 132] width 225 height 27
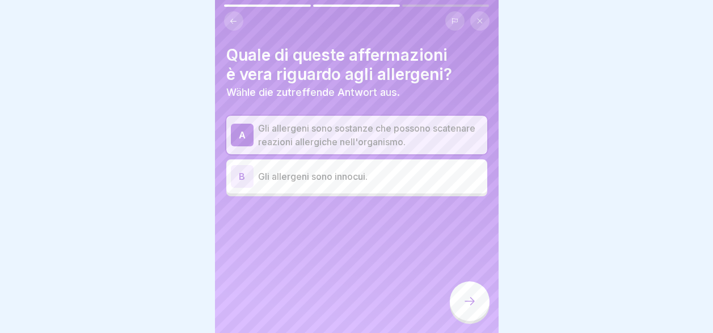
click at [472, 319] on div at bounding box center [470, 301] width 40 height 40
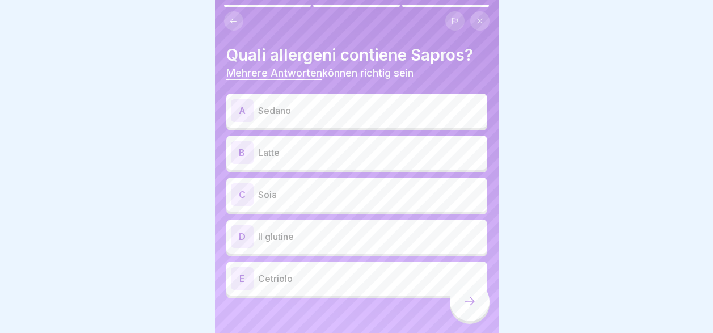
click at [387, 243] on div "D Il glutine" at bounding box center [356, 237] width 261 height 34
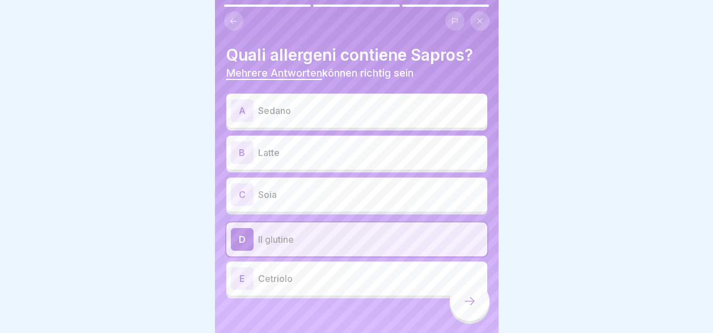
click at [370, 193] on p "Soia" at bounding box center [370, 195] width 225 height 14
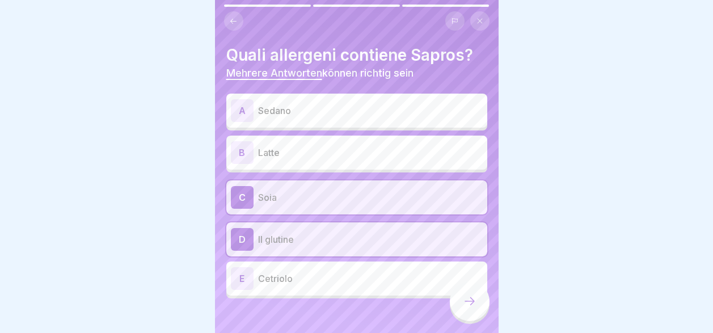
click at [361, 161] on div "B Latte" at bounding box center [357, 152] width 252 height 23
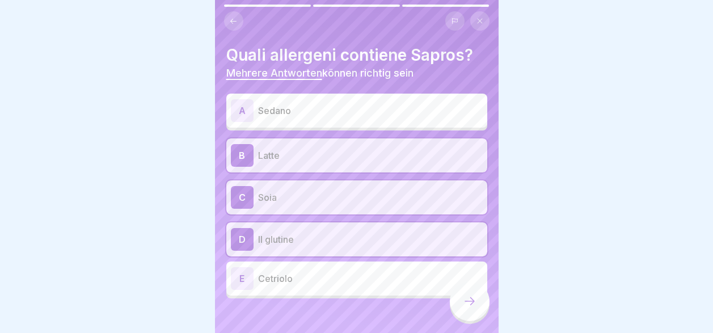
click at [359, 123] on div "A Sedano" at bounding box center [356, 111] width 261 height 34
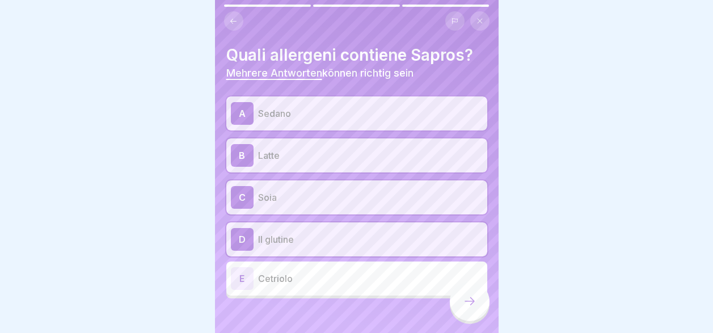
click at [463, 308] on icon at bounding box center [470, 301] width 14 height 14
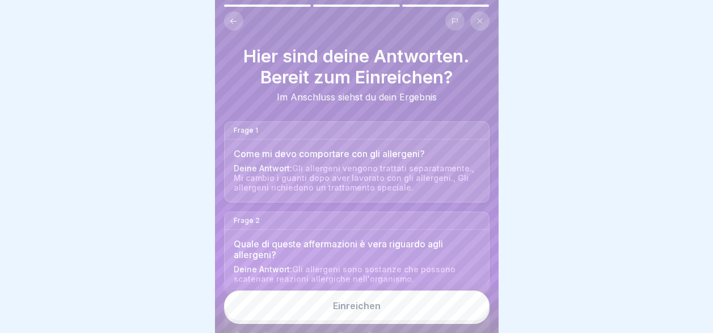
click at [453, 321] on button "Einreichen" at bounding box center [356, 305] width 265 height 31
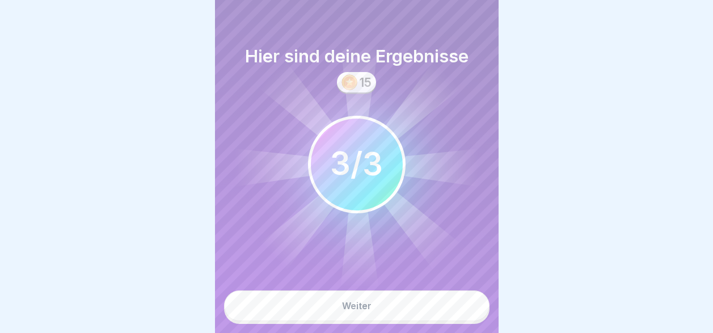
click at [452, 321] on button "Weiter" at bounding box center [356, 305] width 265 height 31
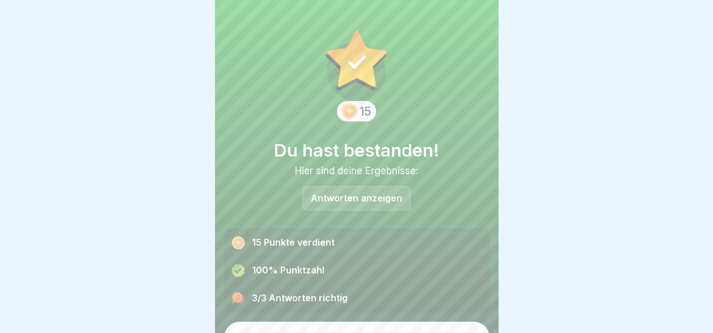
scroll to position [22, 0]
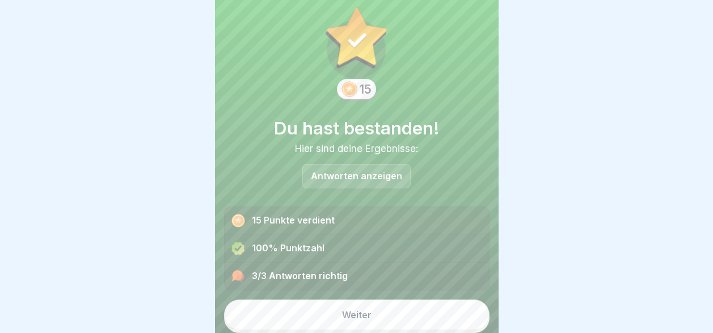
click at [448, 301] on button "Weiter" at bounding box center [356, 314] width 265 height 31
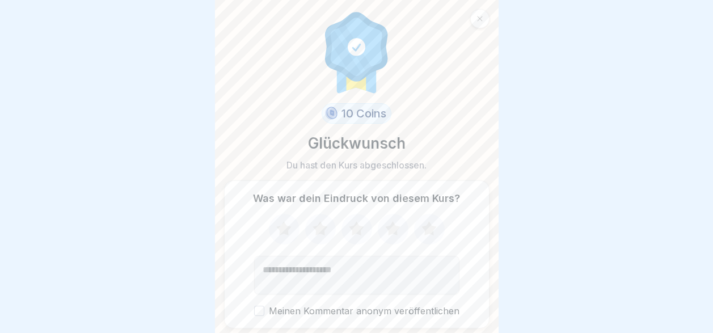
scroll to position [37, 0]
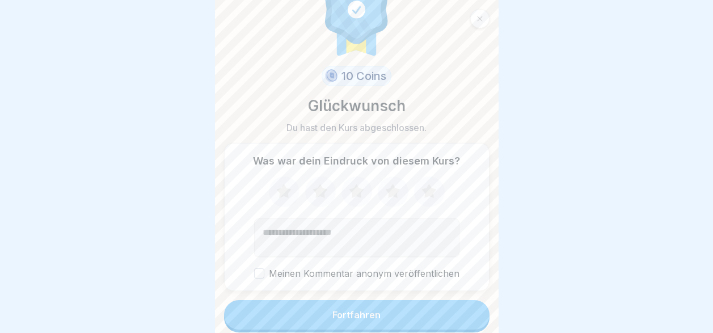
click at [426, 315] on button "Fortfahren" at bounding box center [356, 314] width 265 height 29
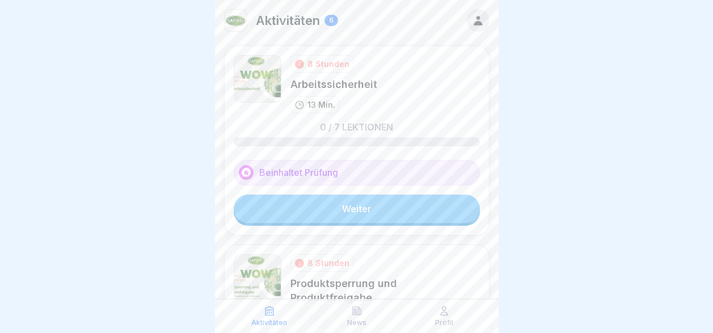
click at [395, 210] on link "Weiter" at bounding box center [357, 209] width 246 height 28
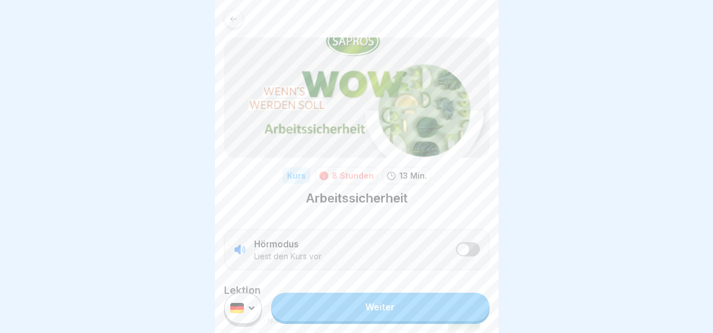
click at [413, 318] on link "Weiter" at bounding box center [380, 307] width 218 height 28
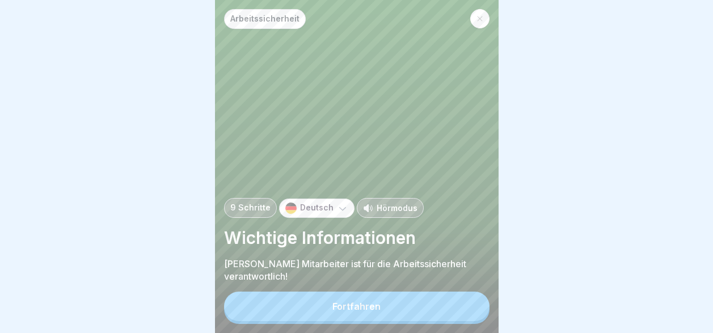
click at [413, 318] on button "Fortfahren" at bounding box center [356, 306] width 265 height 29
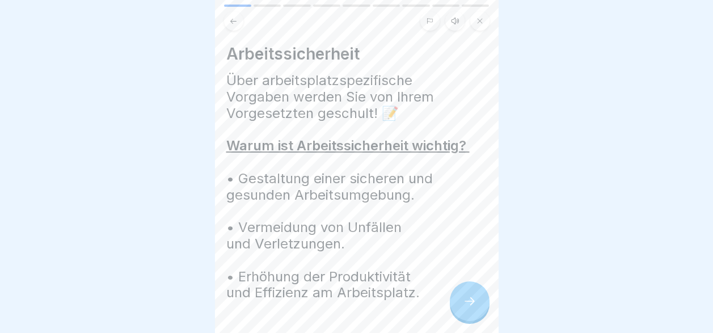
click at [465, 308] on icon at bounding box center [470, 301] width 14 height 14
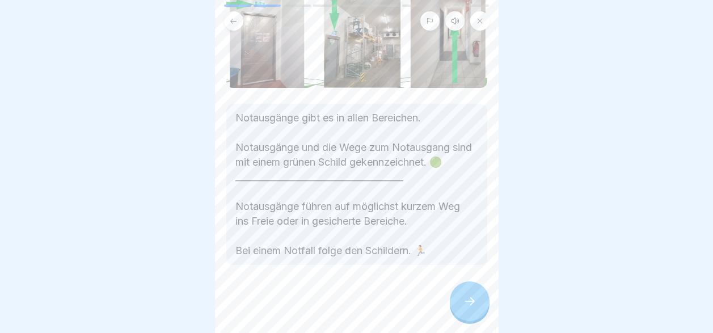
scroll to position [199, 0]
click at [474, 305] on icon at bounding box center [470, 301] width 14 height 14
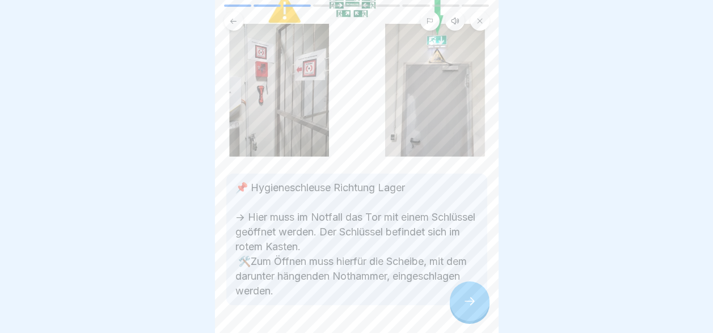
scroll to position [113, 0]
click at [463, 307] on icon at bounding box center [470, 301] width 14 height 14
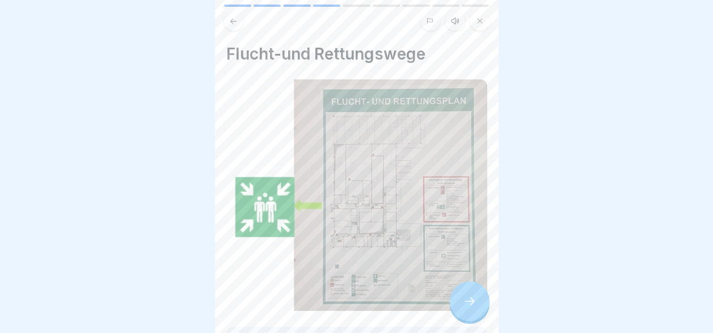
click at [463, 307] on icon at bounding box center [470, 301] width 14 height 14
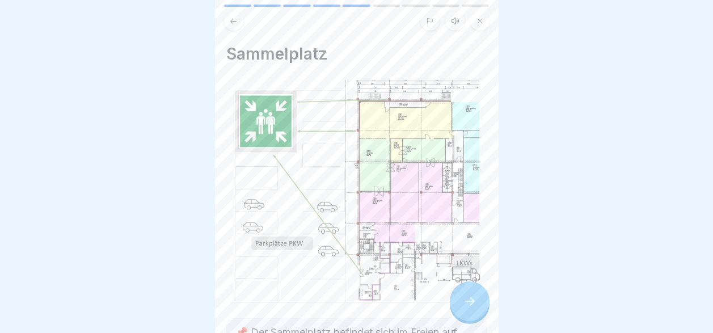
click at [463, 307] on icon at bounding box center [470, 301] width 14 height 14
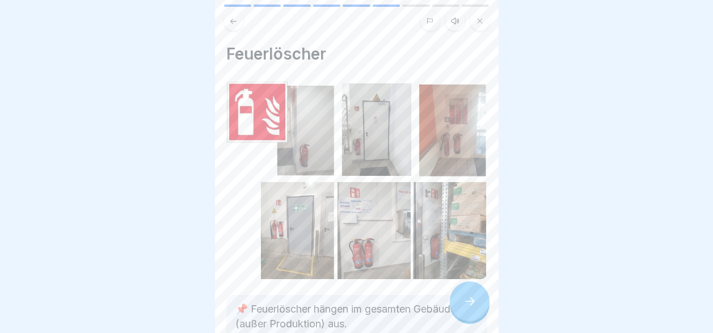
click at [463, 307] on icon at bounding box center [470, 301] width 14 height 14
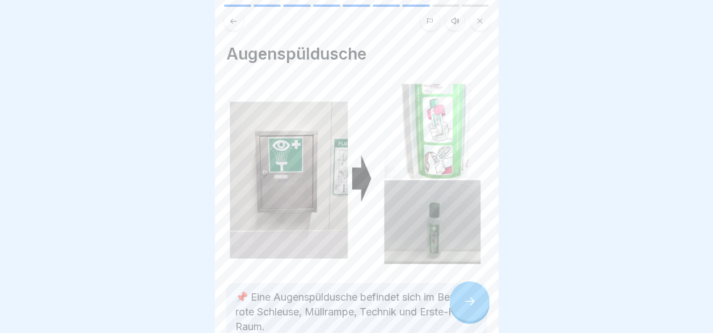
click at [463, 307] on icon at bounding box center [470, 301] width 14 height 14
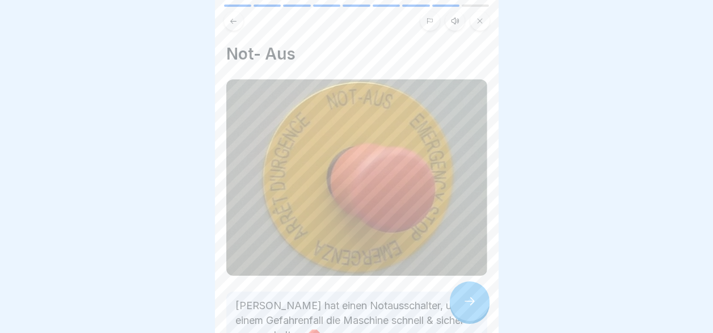
click at [463, 307] on icon at bounding box center [470, 301] width 14 height 14
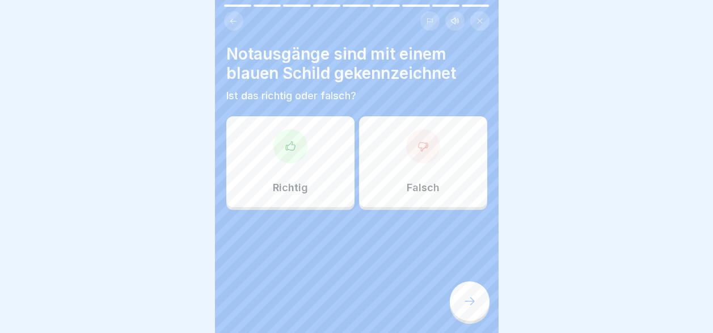
click at [407, 180] on div "Falsch" at bounding box center [423, 161] width 128 height 91
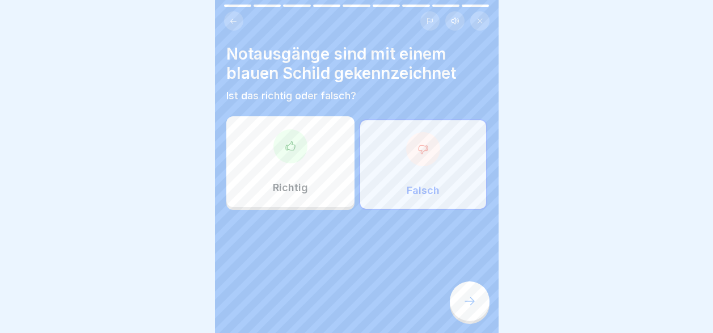
click at [476, 310] on div at bounding box center [470, 301] width 40 height 40
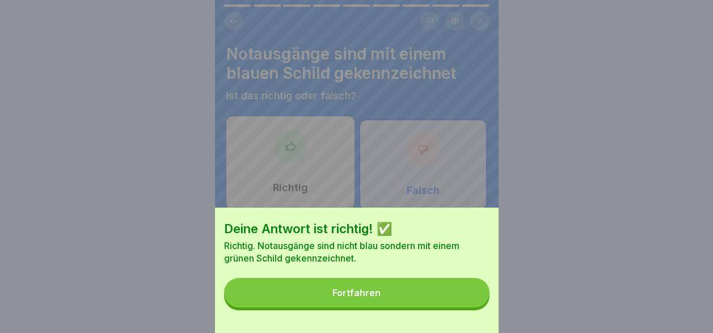
click at [476, 307] on button "Fortfahren" at bounding box center [356, 292] width 265 height 29
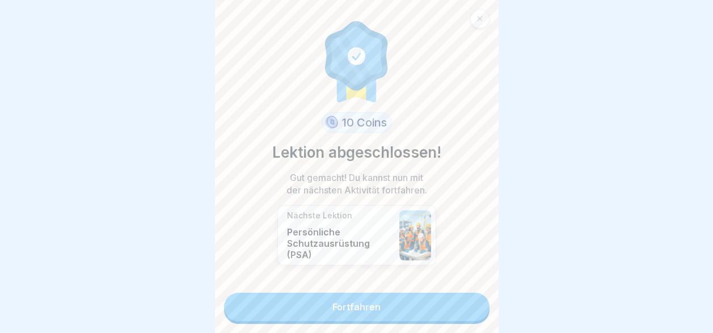
click at [476, 310] on link "Fortfahren" at bounding box center [356, 307] width 265 height 28
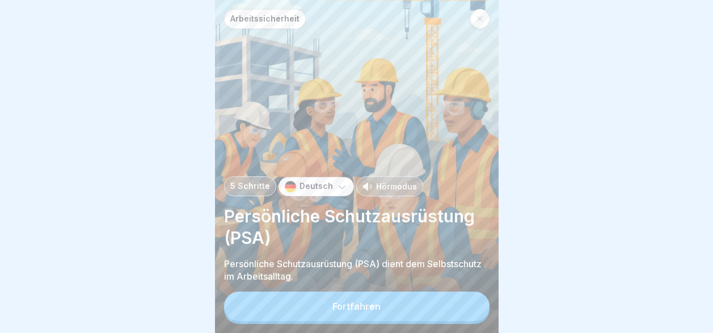
click at [461, 310] on button "Fortfahren" at bounding box center [356, 306] width 265 height 29
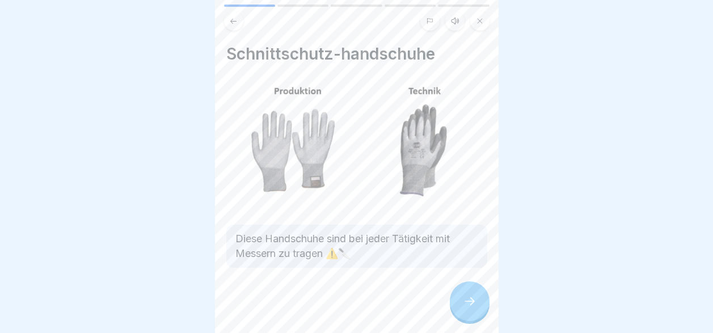
click at [461, 310] on div at bounding box center [470, 301] width 40 height 40
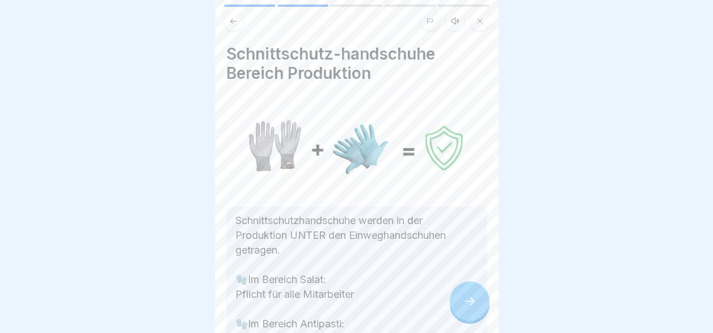
click at [461, 310] on div at bounding box center [470, 301] width 40 height 40
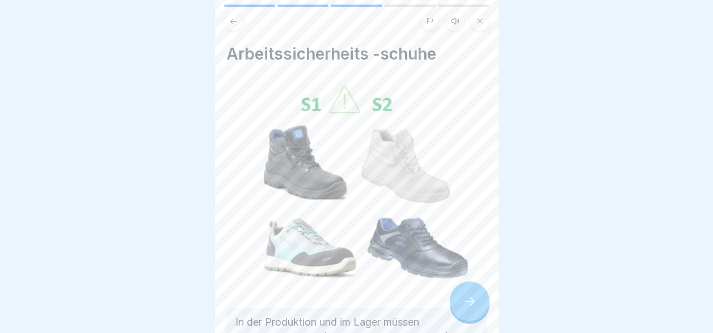
click at [461, 310] on div at bounding box center [470, 301] width 40 height 40
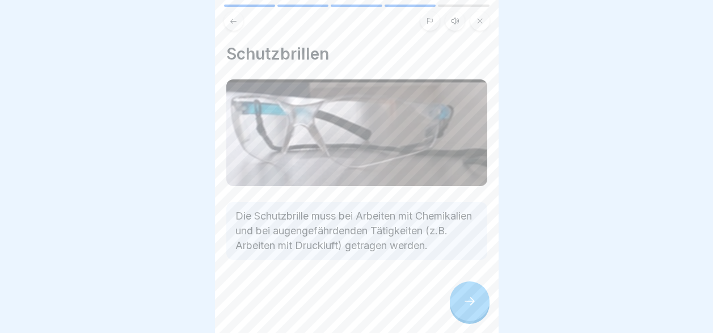
click at [461, 310] on div at bounding box center [470, 301] width 40 height 40
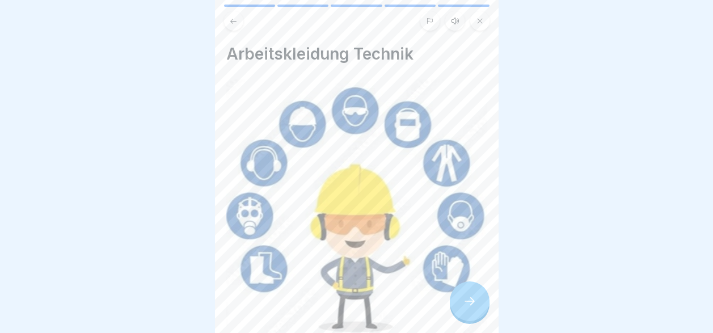
click at [461, 310] on div at bounding box center [470, 301] width 40 height 40
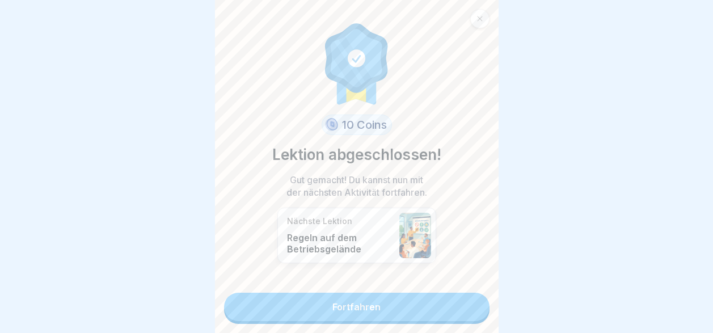
click at [461, 310] on link "Fortfahren" at bounding box center [356, 307] width 265 height 28
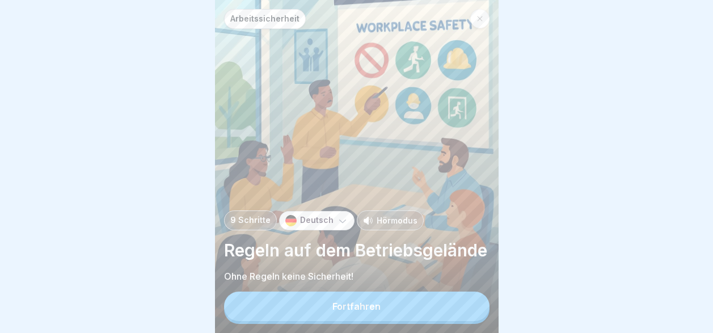
click at [331, 211] on div "Deutsch" at bounding box center [316, 220] width 75 height 19
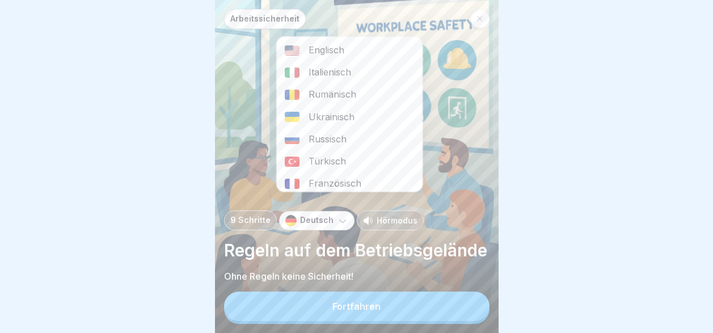
click at [340, 71] on div "Italienisch" at bounding box center [349, 72] width 146 height 22
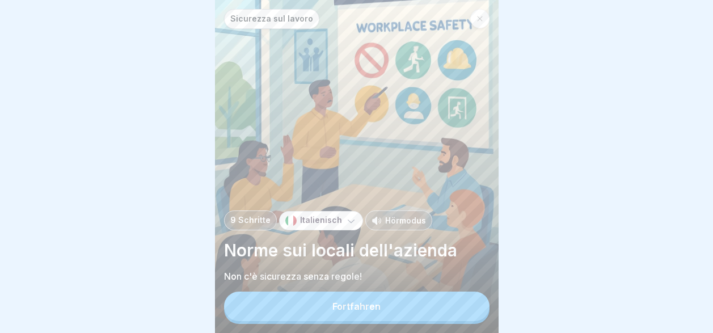
click at [449, 319] on button "Fortfahren" at bounding box center [356, 306] width 265 height 29
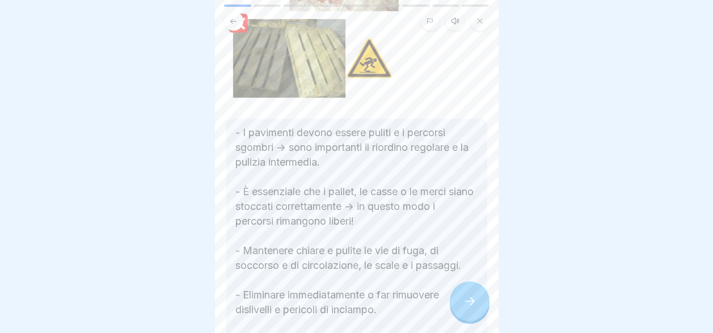
scroll to position [227, 0]
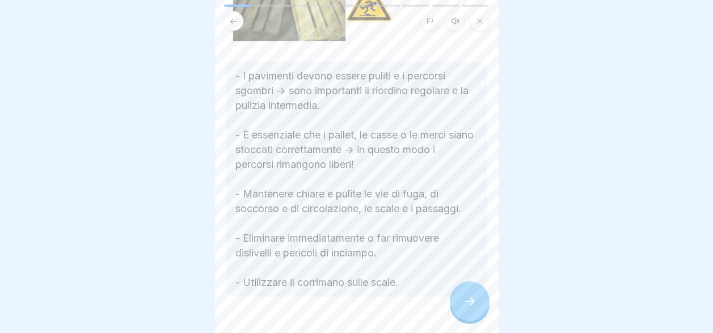
click at [466, 318] on div at bounding box center [470, 301] width 40 height 40
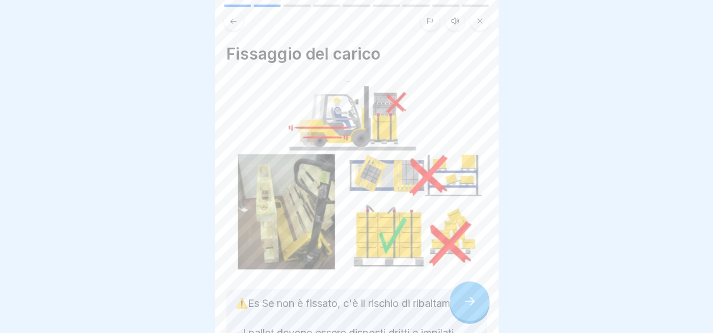
click at [466, 318] on div at bounding box center [470, 301] width 40 height 40
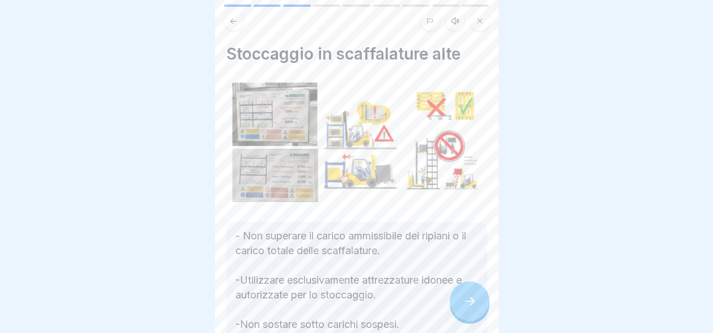
click at [466, 318] on div at bounding box center [470, 301] width 40 height 40
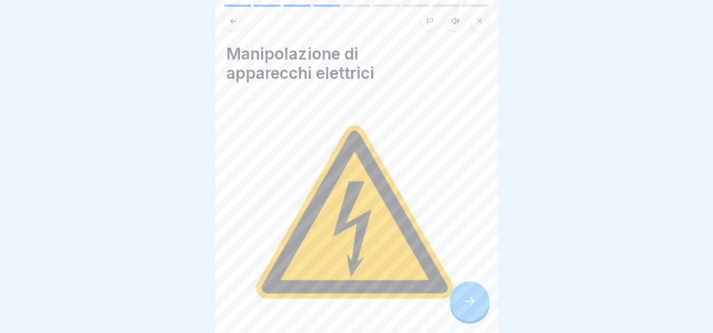
click at [466, 318] on div at bounding box center [470, 301] width 40 height 40
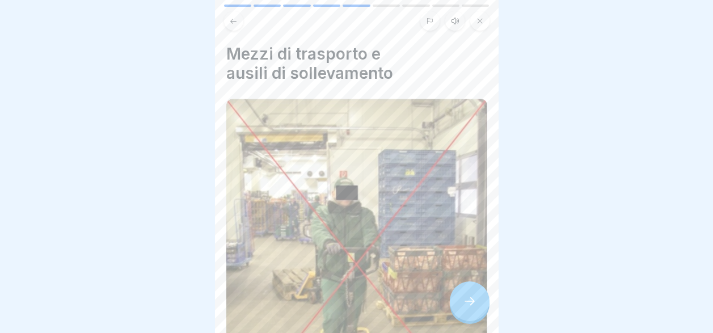
click at [469, 308] on icon at bounding box center [470, 301] width 14 height 14
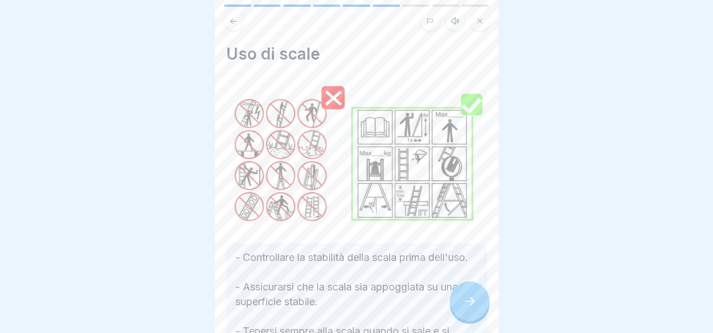
click at [469, 308] on icon at bounding box center [470, 301] width 14 height 14
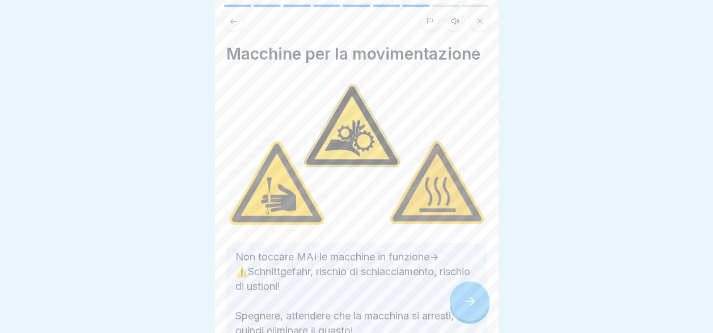
click at [469, 308] on icon at bounding box center [470, 301] width 14 height 14
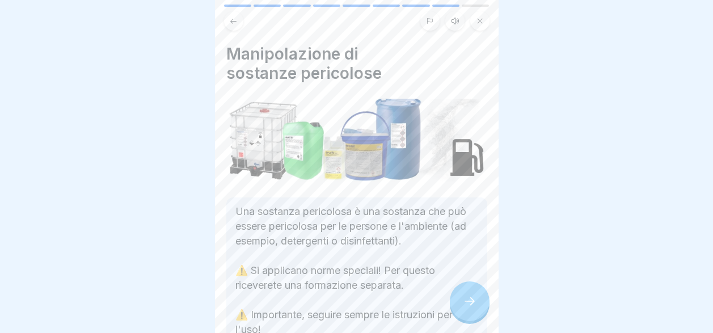
click at [469, 308] on icon at bounding box center [470, 301] width 14 height 14
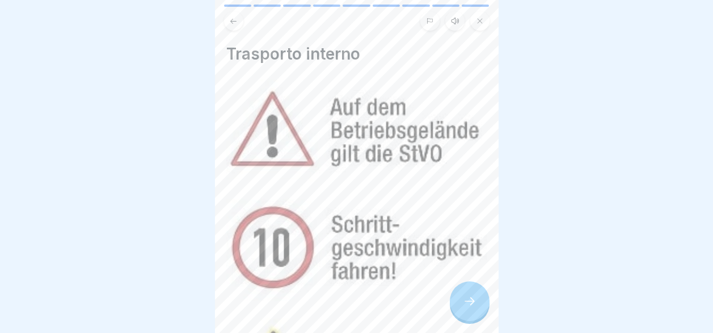
click at [469, 308] on icon at bounding box center [470, 301] width 14 height 14
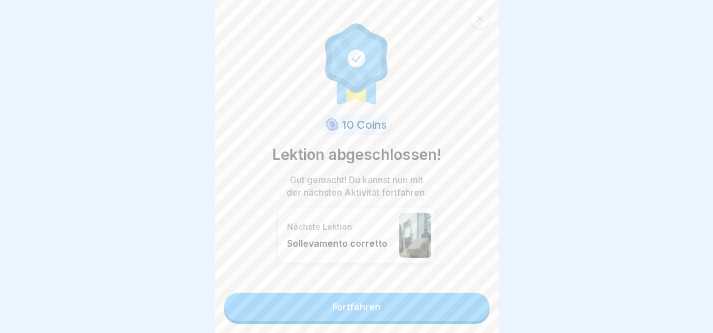
click at [469, 313] on link "Fortfahren" at bounding box center [356, 307] width 265 height 28
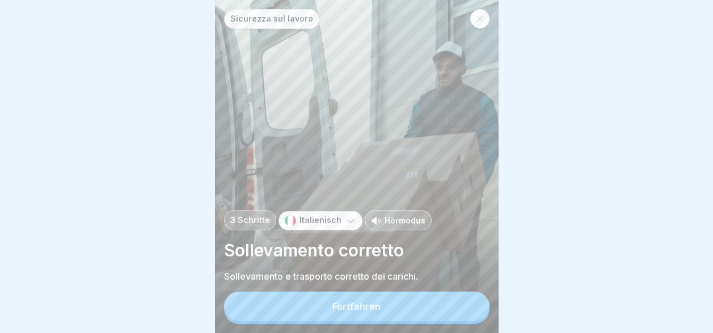
click at [469, 313] on button "Fortfahren" at bounding box center [356, 306] width 265 height 29
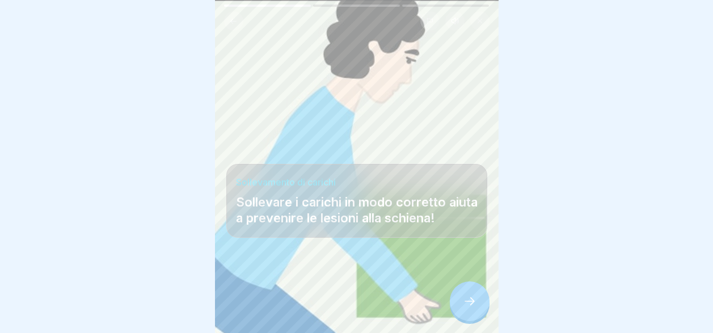
click at [469, 308] on icon at bounding box center [470, 301] width 14 height 14
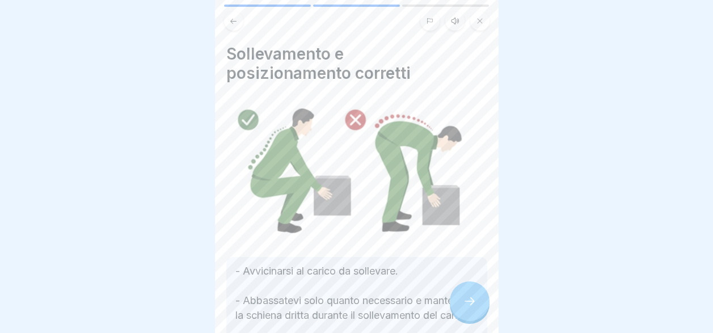
click at [469, 308] on icon at bounding box center [470, 301] width 14 height 14
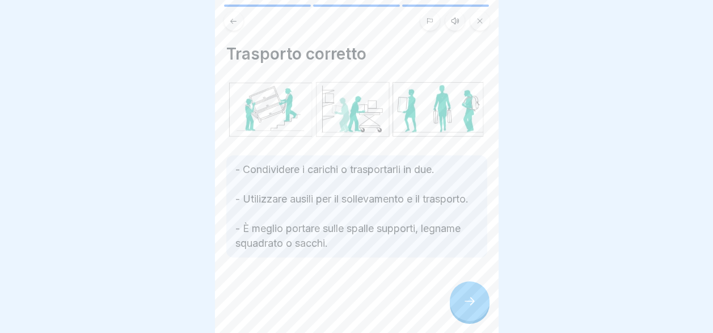
click at [469, 308] on icon at bounding box center [470, 301] width 14 height 14
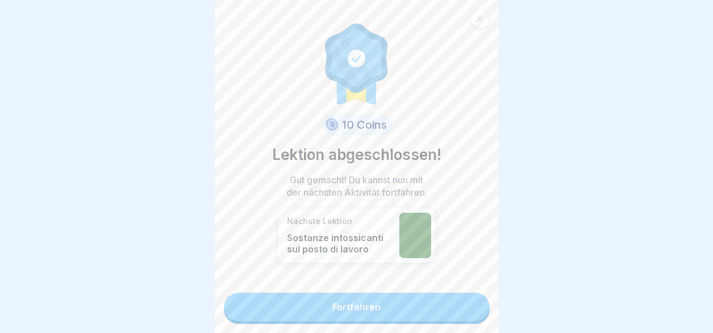
click at [469, 313] on link "Fortfahren" at bounding box center [356, 307] width 265 height 28
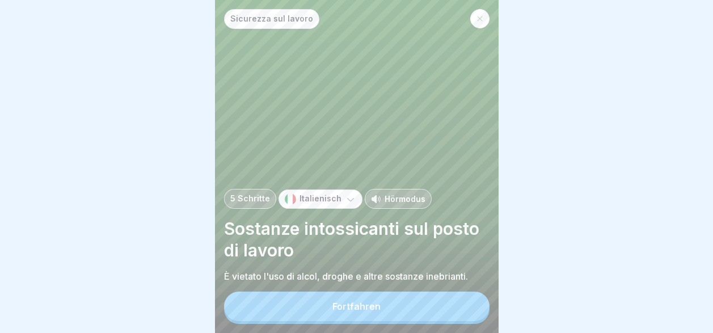
click at [469, 313] on button "Fortfahren" at bounding box center [356, 306] width 265 height 29
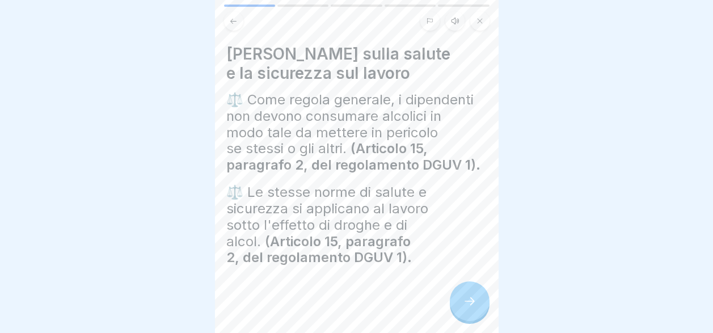
click at [469, 308] on icon at bounding box center [470, 301] width 14 height 14
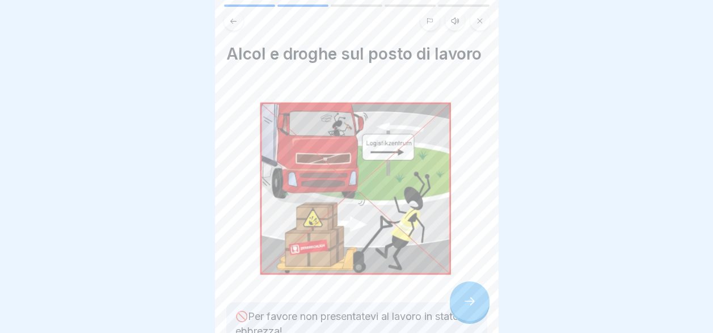
click at [469, 308] on icon at bounding box center [470, 301] width 14 height 14
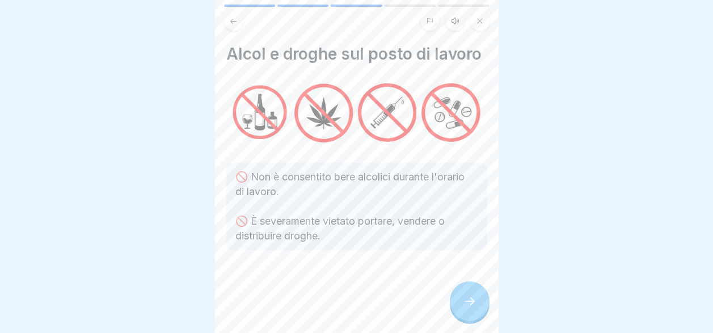
click at [469, 308] on icon at bounding box center [470, 301] width 14 height 14
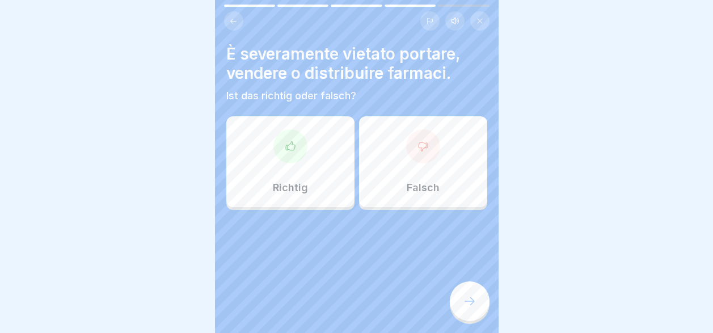
click at [281, 166] on div "Richtig" at bounding box center [290, 161] width 128 height 91
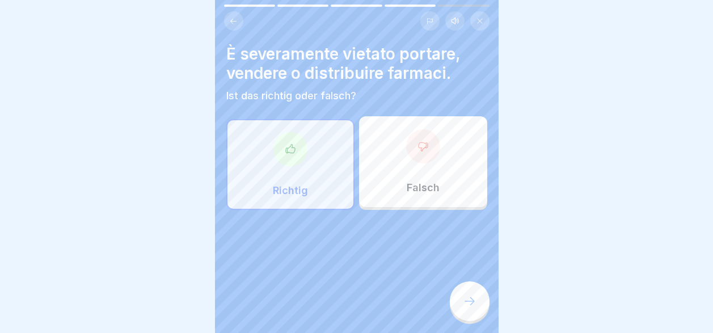
click at [469, 318] on div at bounding box center [470, 301] width 40 height 40
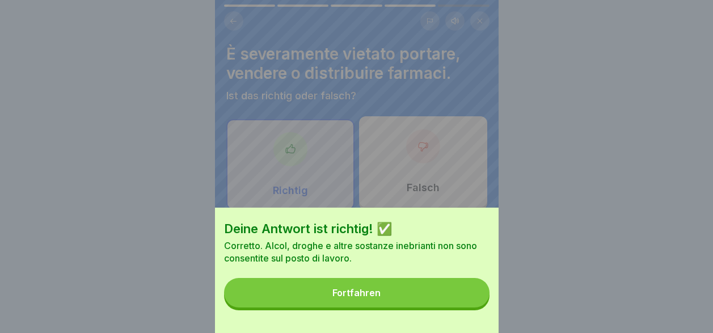
click at [443, 305] on button "Fortfahren" at bounding box center [356, 292] width 265 height 29
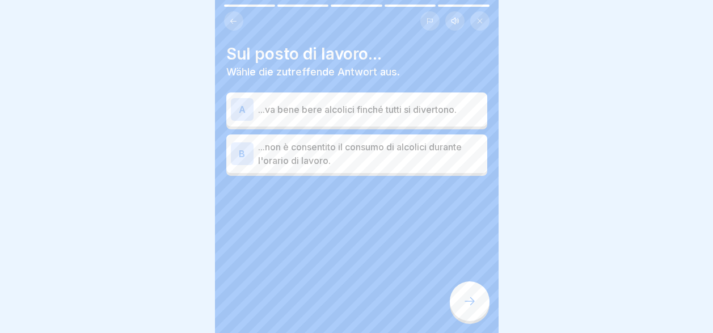
click at [363, 157] on p "...non è consentito il consumo di alcolici durante l'orario di lavoro." at bounding box center [370, 153] width 225 height 27
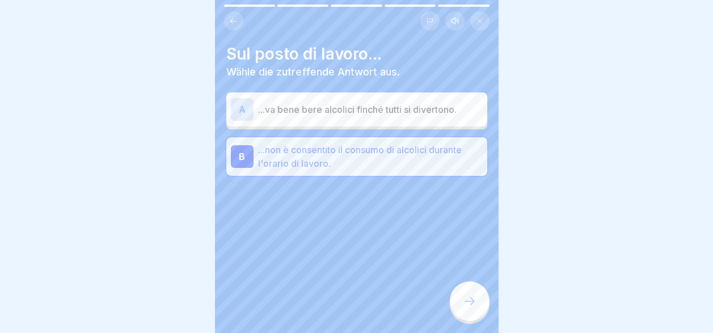
click at [467, 316] on div at bounding box center [470, 301] width 40 height 40
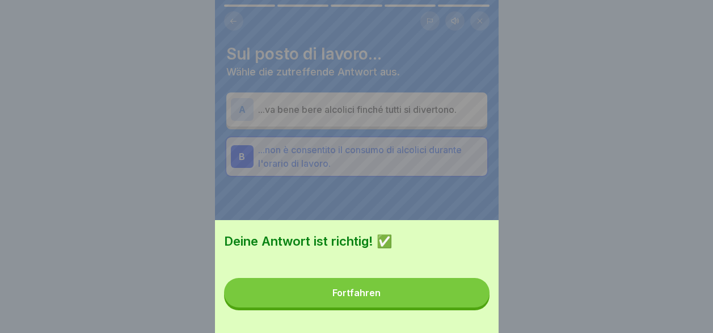
click at [458, 306] on button "Fortfahren" at bounding box center [356, 292] width 265 height 29
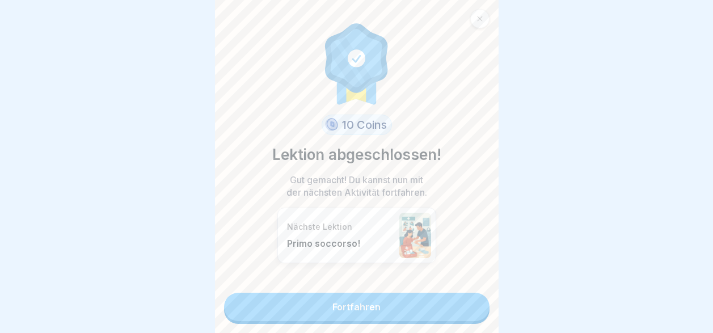
click at [450, 308] on link "Fortfahren" at bounding box center [356, 307] width 265 height 28
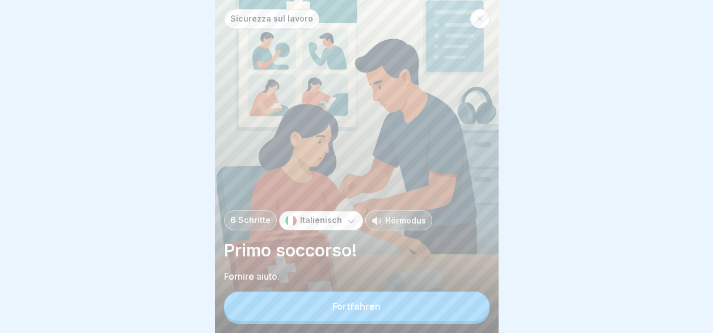
click at [450, 310] on button "Fortfahren" at bounding box center [356, 306] width 265 height 29
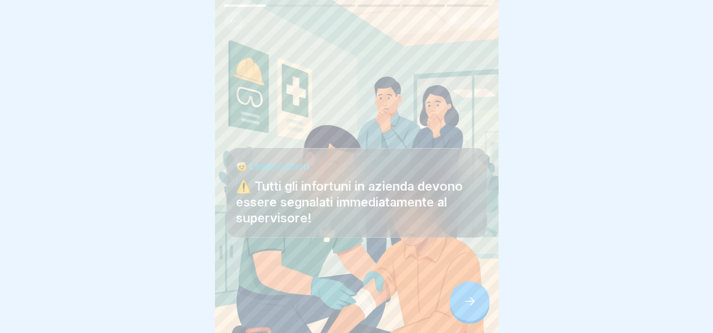
click at [450, 310] on div at bounding box center [470, 301] width 40 height 40
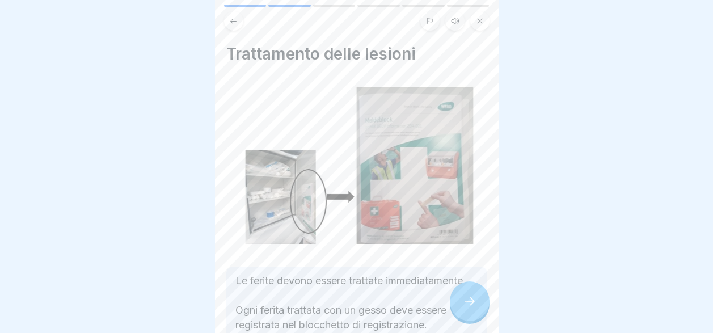
click at [460, 307] on div at bounding box center [470, 301] width 40 height 40
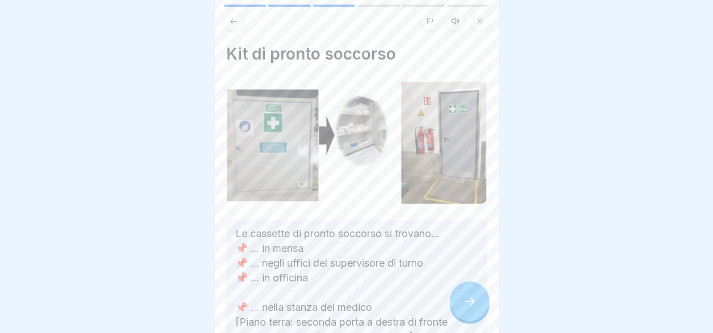
click at [460, 307] on div at bounding box center [470, 301] width 40 height 40
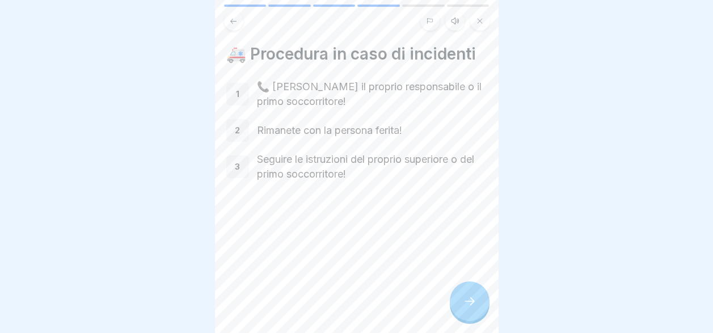
click at [460, 307] on div at bounding box center [470, 301] width 40 height 40
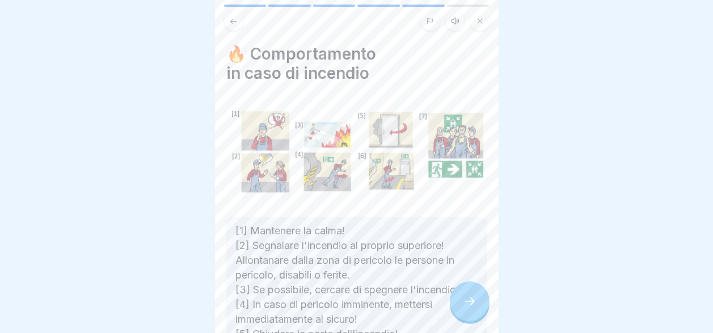
click at [460, 307] on div at bounding box center [470, 301] width 40 height 40
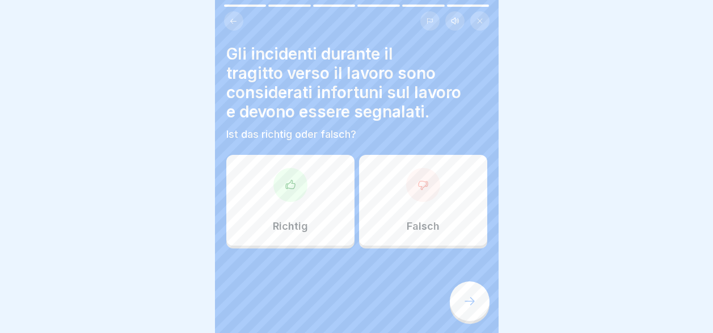
click at [270, 208] on div "Richtig" at bounding box center [290, 200] width 128 height 91
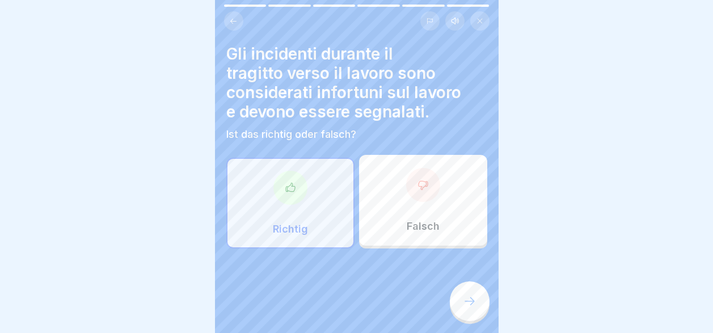
click at [468, 319] on div at bounding box center [470, 301] width 40 height 40
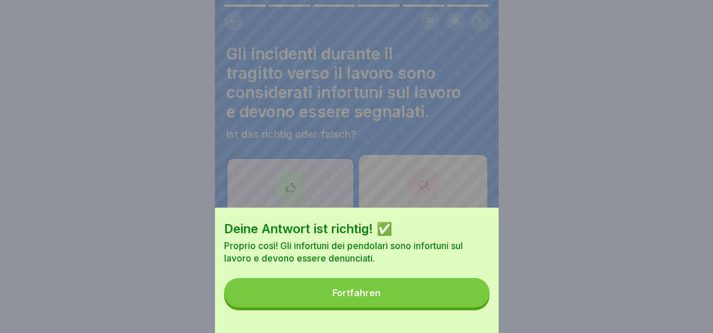
click at [453, 304] on button "Fortfahren" at bounding box center [356, 292] width 265 height 29
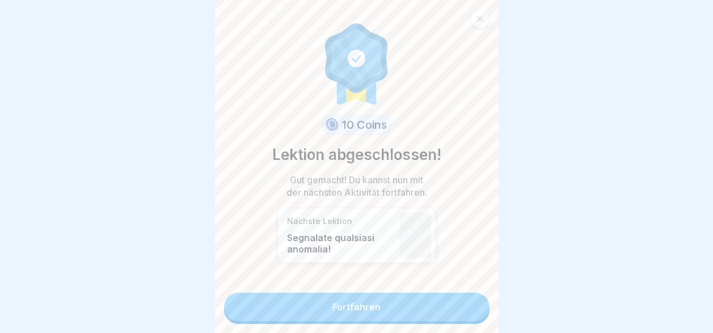
click at [452, 314] on link "Fortfahren" at bounding box center [356, 307] width 265 height 28
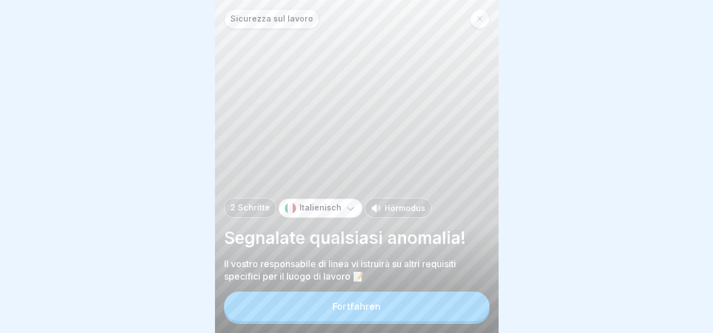
click at [450, 314] on button "Fortfahren" at bounding box center [356, 306] width 265 height 29
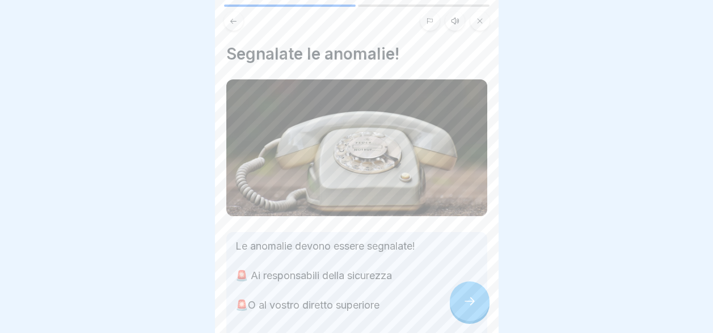
scroll to position [57, 0]
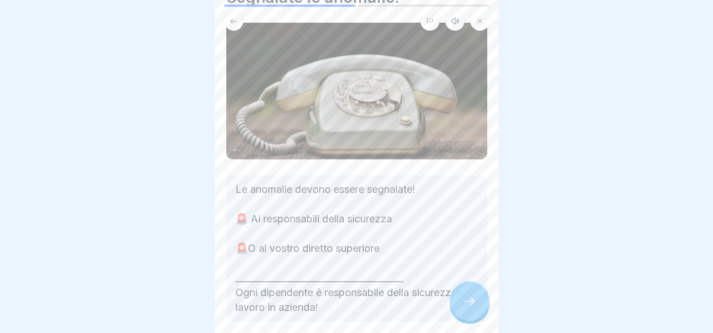
click at [467, 308] on icon at bounding box center [470, 301] width 14 height 14
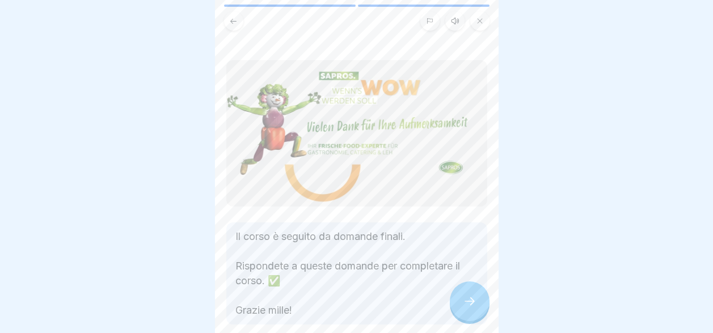
click at [467, 308] on icon at bounding box center [470, 301] width 14 height 14
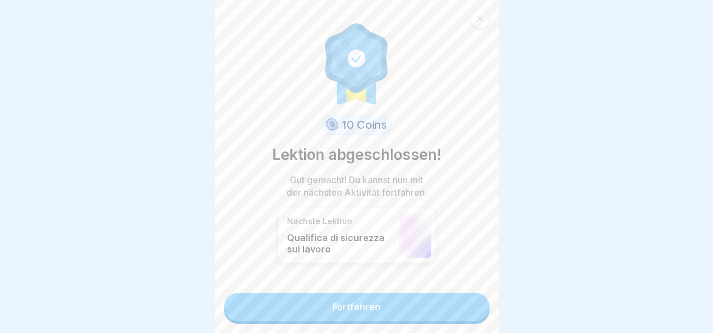
click at [467, 313] on link "Fortfahren" at bounding box center [356, 307] width 265 height 28
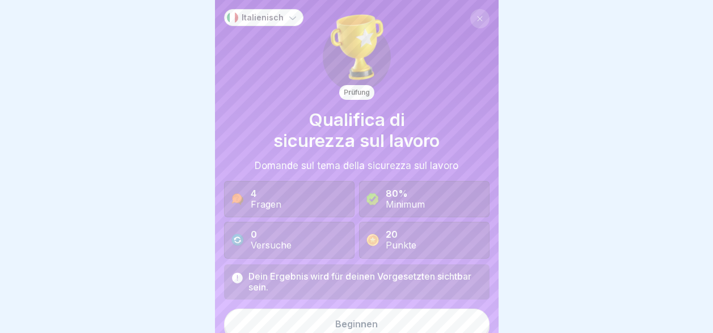
click at [467, 313] on button "Beginnen" at bounding box center [356, 324] width 265 height 31
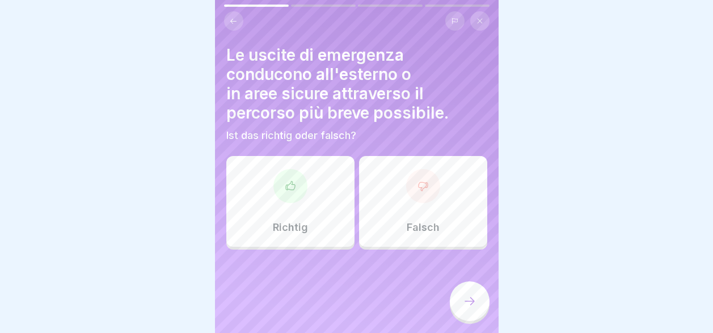
click at [275, 219] on div "Richtig" at bounding box center [290, 201] width 128 height 91
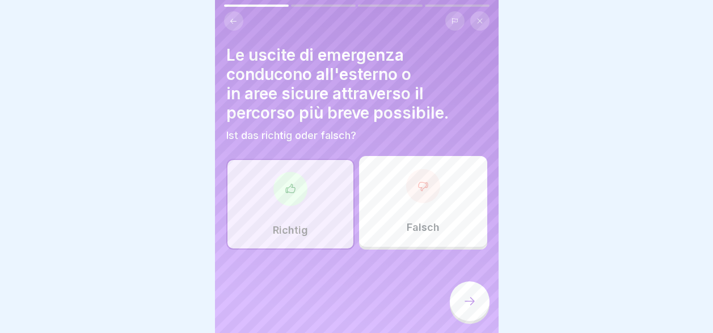
click at [468, 306] on icon at bounding box center [470, 301] width 14 height 14
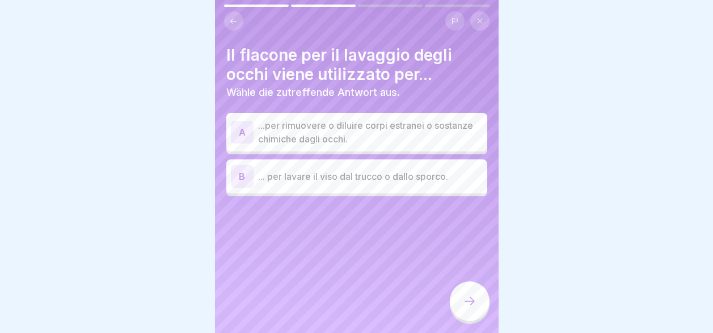
click at [319, 138] on p "...per rimuovere o diluire corpi estranei o sostanze chimiche dagli occhi." at bounding box center [370, 132] width 225 height 27
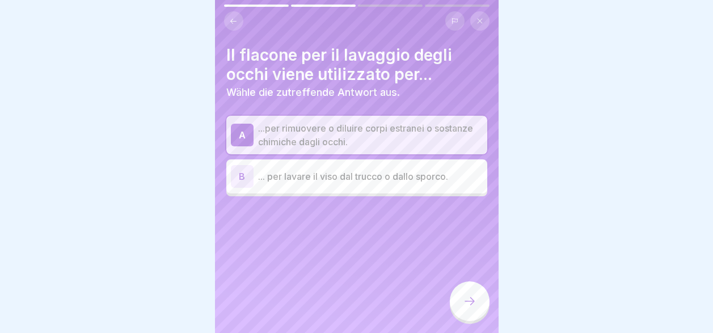
click at [468, 317] on div at bounding box center [470, 301] width 40 height 40
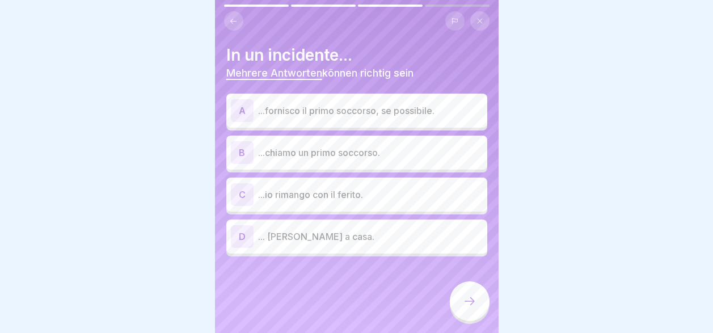
click at [391, 117] on div "A ...fornisco il primo soccorso, se possibile." at bounding box center [357, 110] width 252 height 23
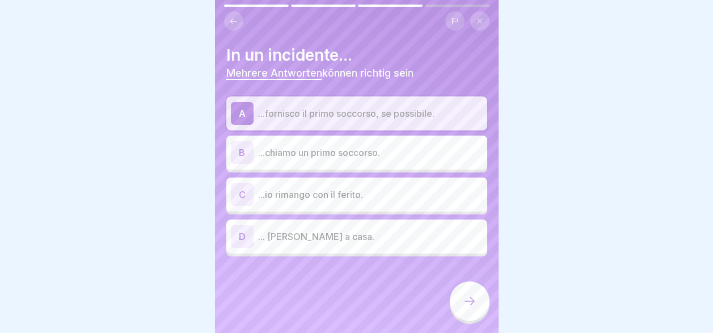
click at [396, 159] on div "B ...chiamo un primo soccorso." at bounding box center [357, 152] width 252 height 23
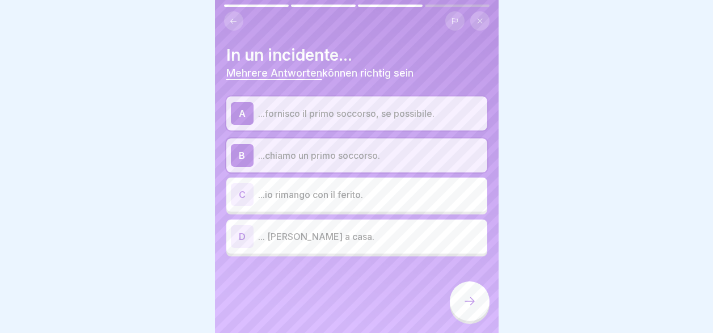
click at [398, 201] on div "C ...io rimango con il ferito." at bounding box center [357, 194] width 252 height 23
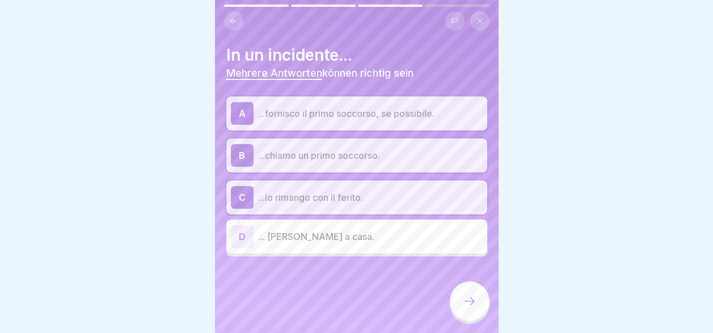
click at [469, 308] on icon at bounding box center [470, 301] width 14 height 14
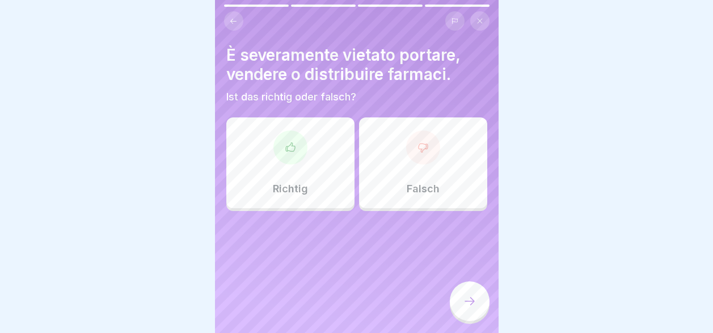
click at [278, 184] on p "Richtig" at bounding box center [290, 189] width 35 height 12
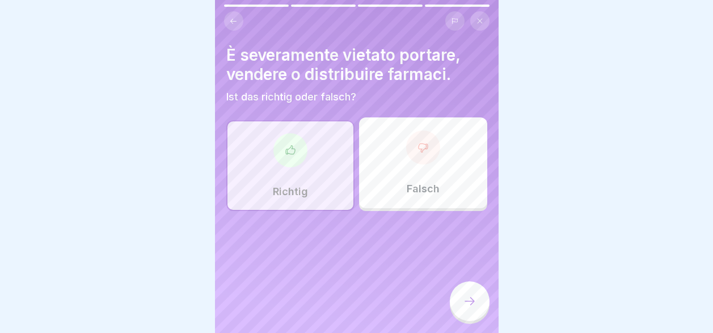
click at [468, 308] on icon at bounding box center [470, 301] width 14 height 14
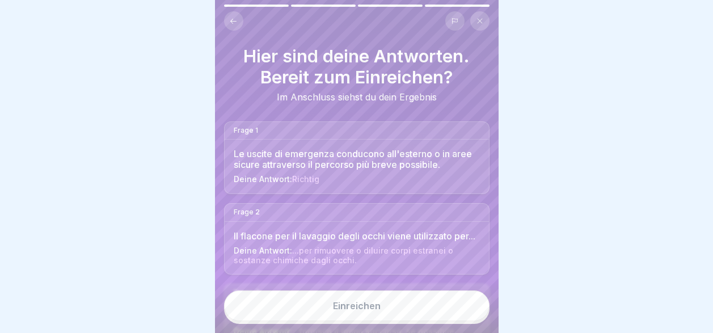
click at [448, 313] on button "Einreichen" at bounding box center [356, 305] width 265 height 31
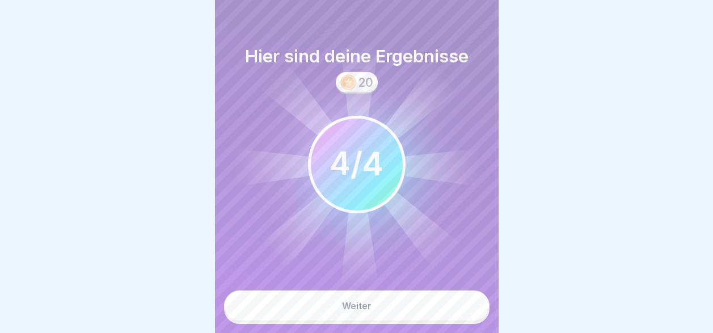
click at [445, 313] on button "Weiter" at bounding box center [356, 305] width 265 height 31
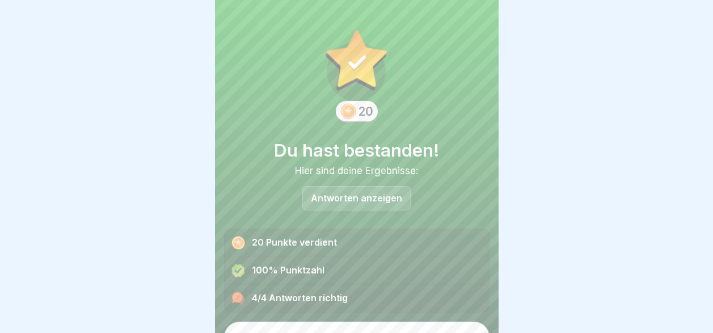
scroll to position [22, 0]
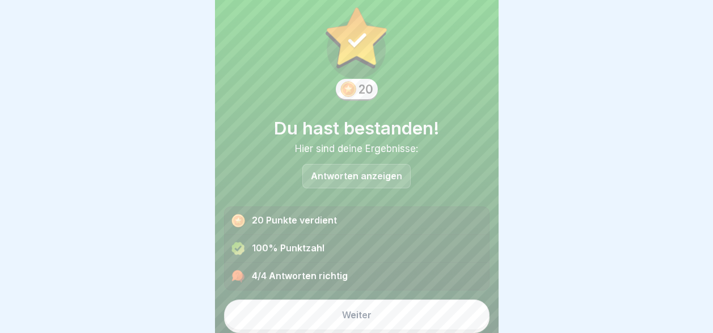
click at [436, 313] on button "Weiter" at bounding box center [356, 314] width 265 height 31
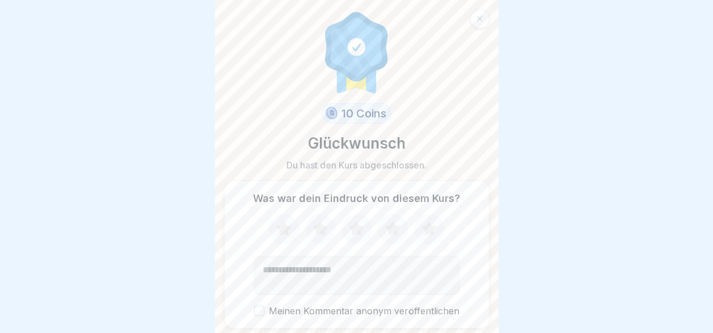
scroll to position [37, 0]
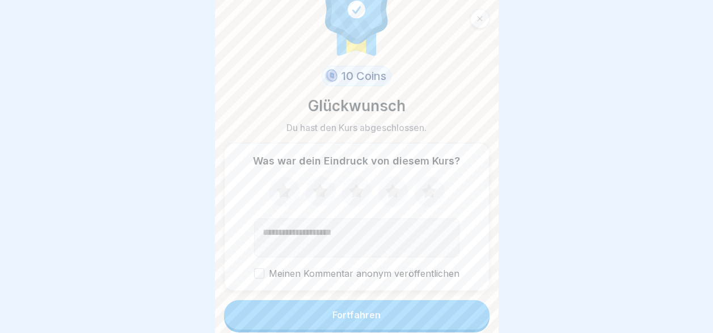
click at [436, 313] on button "Fortfahren" at bounding box center [356, 314] width 265 height 29
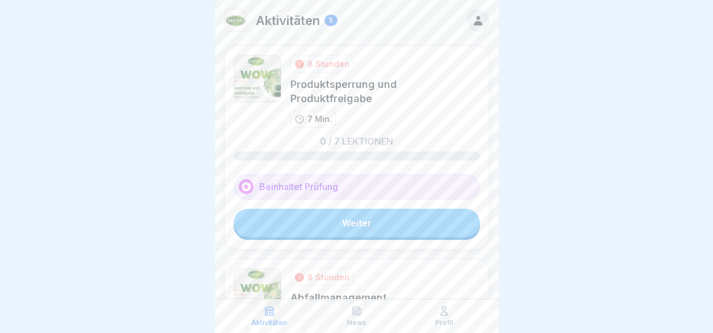
click at [384, 231] on link "Weiter" at bounding box center [357, 223] width 246 height 28
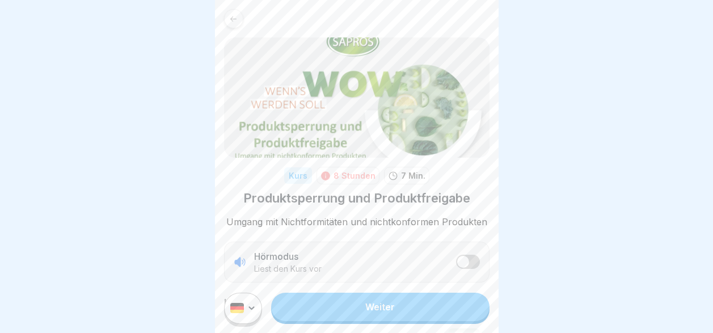
click at [250, 313] on html "Kurs 8 Stunden 7 Min. Produktsperrung und Produktfreigabe Umgang mit Nichtformi…" at bounding box center [356, 166] width 713 height 333
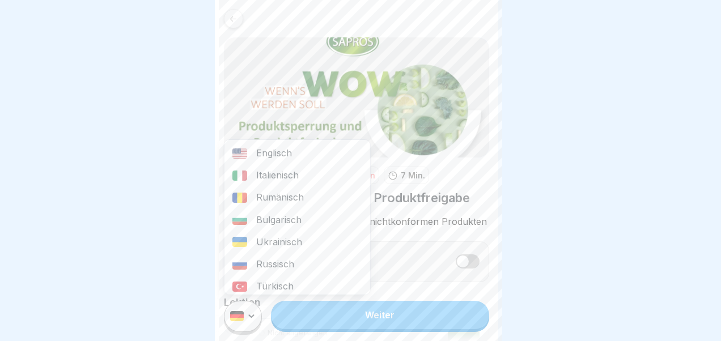
click at [305, 180] on div "Italienisch" at bounding box center [298, 175] width 146 height 22
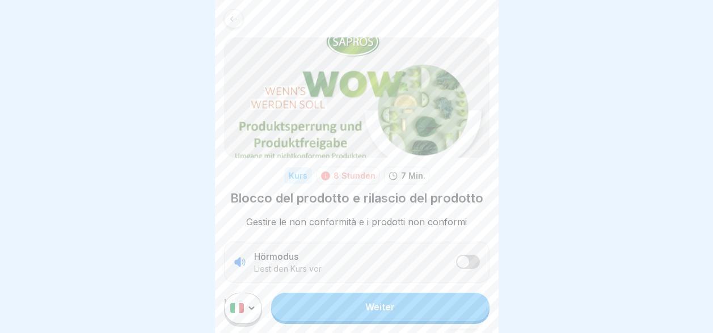
click at [366, 315] on link "Weiter" at bounding box center [380, 307] width 218 height 28
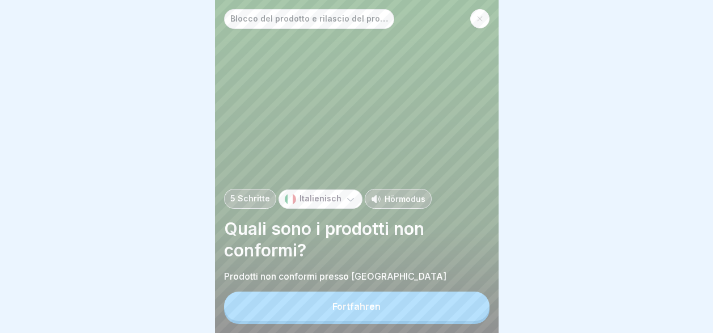
click at [366, 311] on div "Fortfahren" at bounding box center [356, 306] width 48 height 10
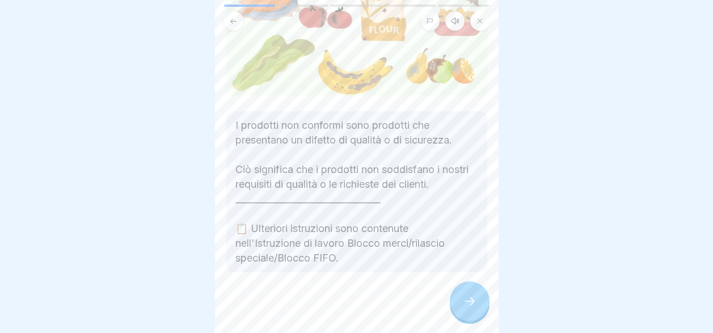
scroll to position [169, 0]
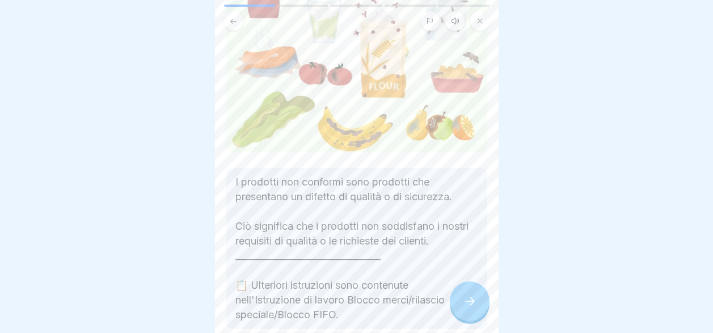
click at [466, 302] on div at bounding box center [470, 301] width 40 height 40
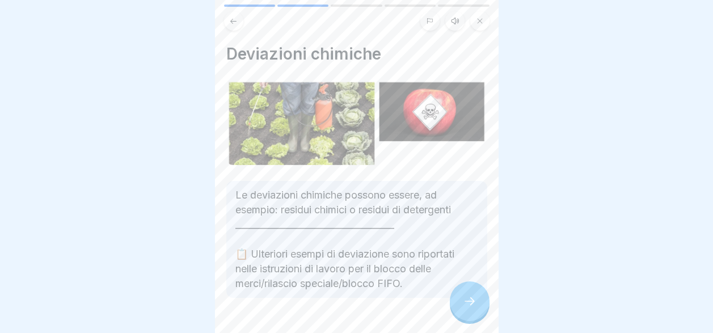
click at [466, 302] on div at bounding box center [470, 301] width 40 height 40
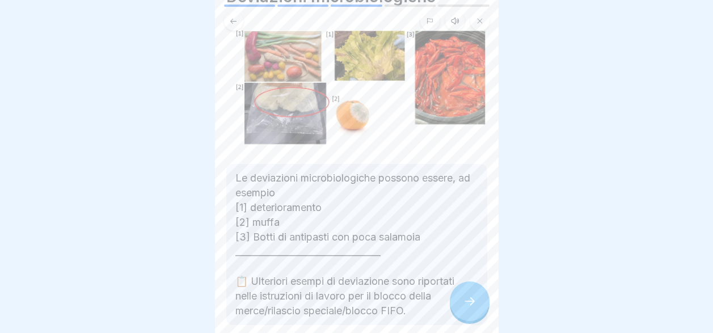
scroll to position [56, 0]
click at [468, 310] on div at bounding box center [470, 301] width 40 height 40
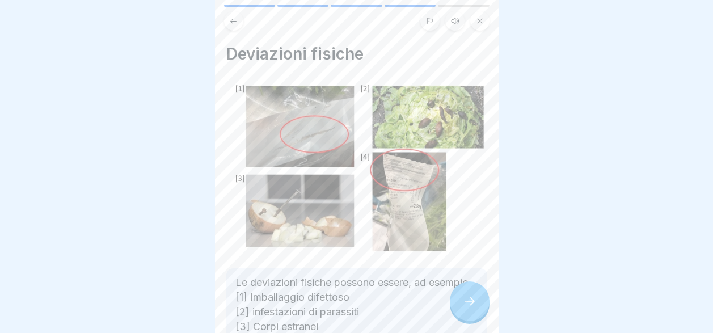
click at [468, 310] on div at bounding box center [470, 301] width 40 height 40
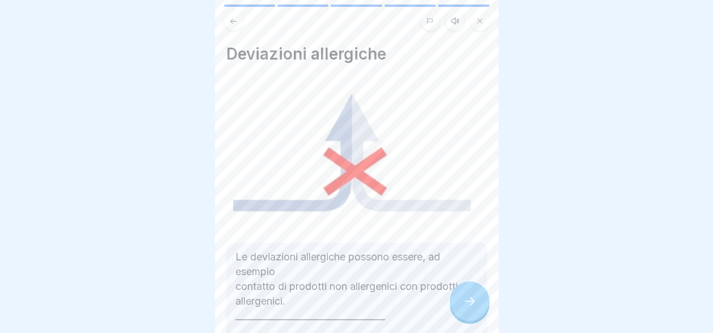
click at [468, 310] on div at bounding box center [470, 301] width 40 height 40
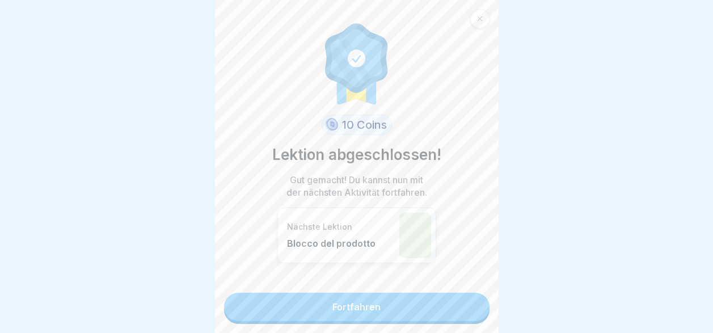
click at [468, 310] on link "Fortfahren" at bounding box center [356, 307] width 265 height 28
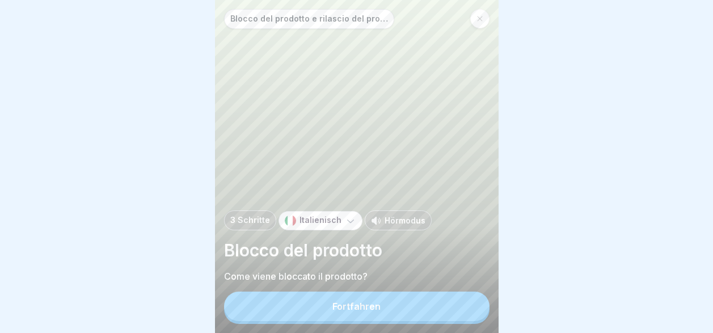
click at [468, 310] on button "Fortfahren" at bounding box center [356, 306] width 265 height 29
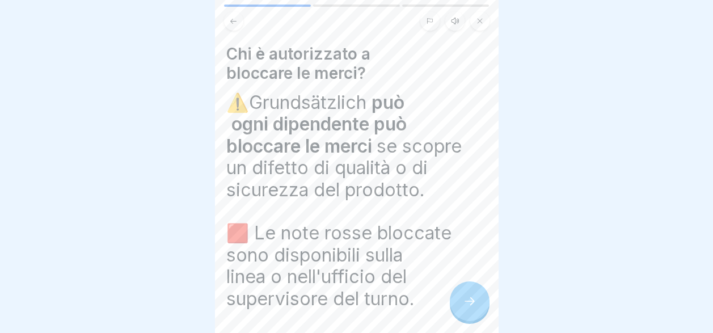
scroll to position [45, 0]
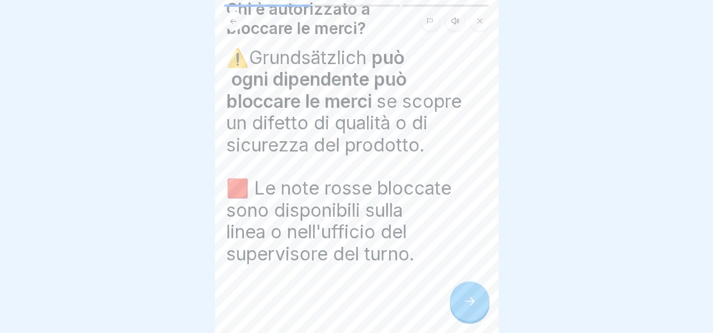
click at [466, 317] on div at bounding box center [470, 301] width 40 height 40
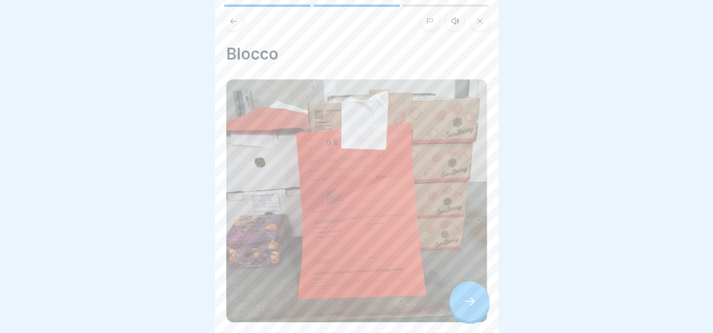
click at [466, 317] on div at bounding box center [470, 301] width 40 height 40
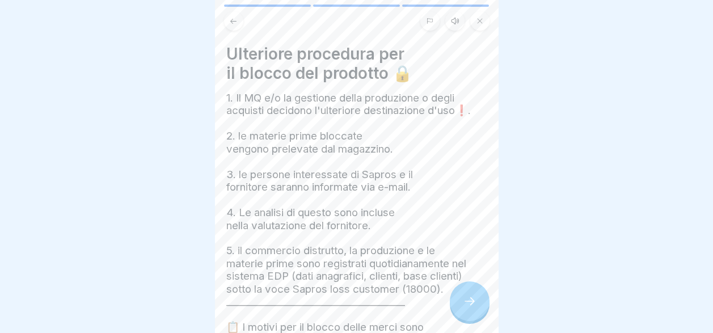
click at [466, 317] on div at bounding box center [470, 301] width 40 height 40
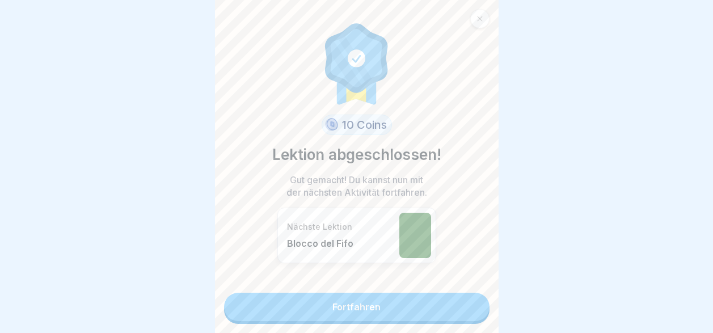
click at [466, 317] on link "Fortfahren" at bounding box center [356, 307] width 265 height 28
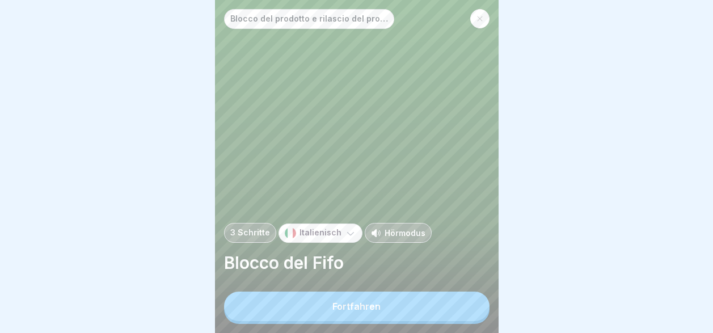
click at [456, 320] on button "Fortfahren" at bounding box center [356, 306] width 265 height 29
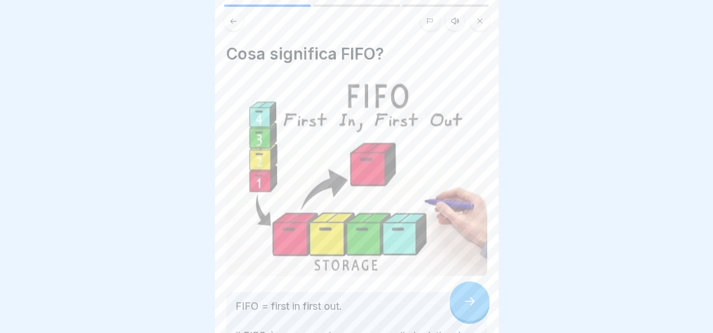
scroll to position [170, 0]
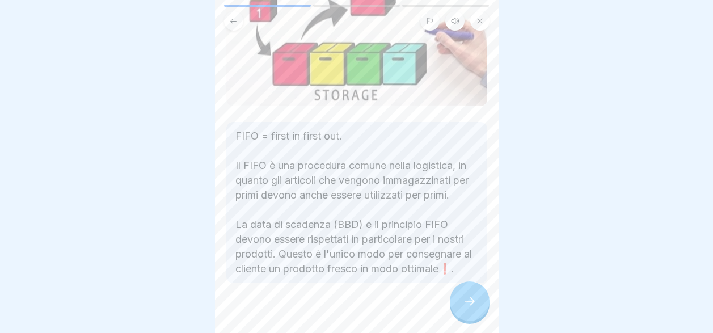
click at [471, 308] on icon at bounding box center [470, 301] width 14 height 14
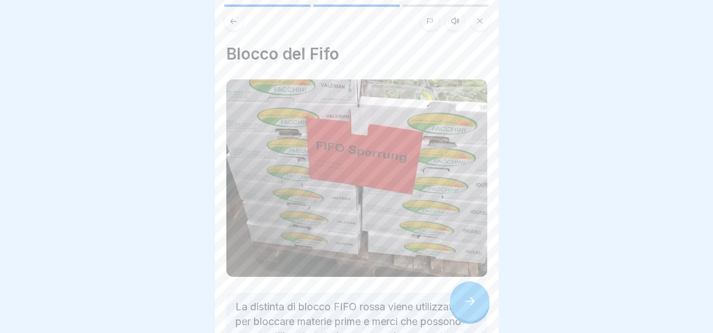
click at [471, 308] on icon at bounding box center [470, 301] width 14 height 14
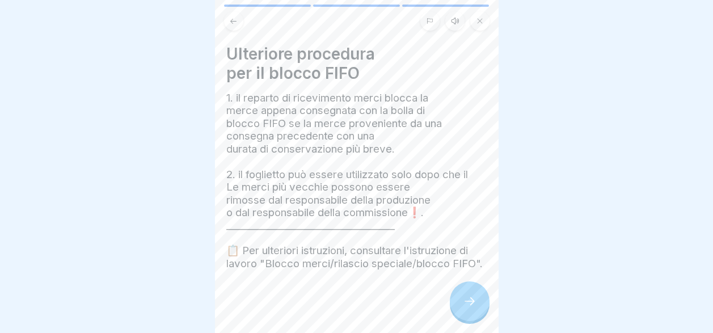
click at [471, 308] on icon at bounding box center [470, 301] width 14 height 14
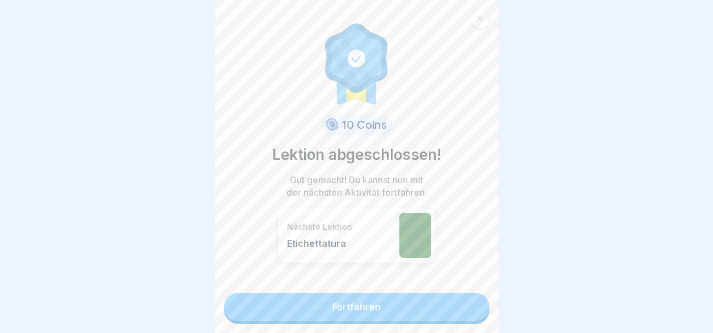
click at [471, 315] on link "Fortfahren" at bounding box center [356, 307] width 265 height 28
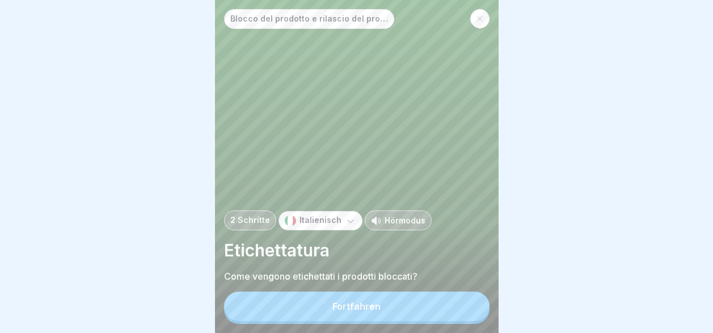
click at [467, 314] on button "Fortfahren" at bounding box center [356, 306] width 265 height 29
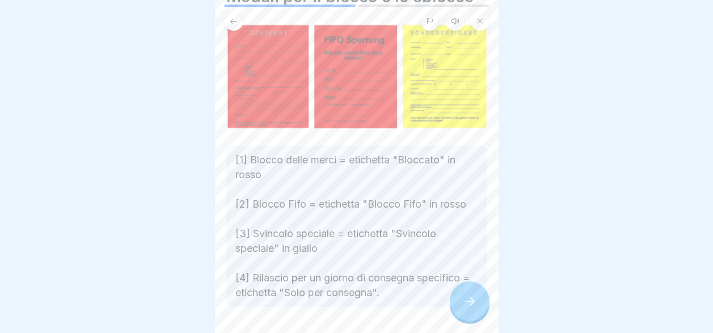
scroll to position [39, 0]
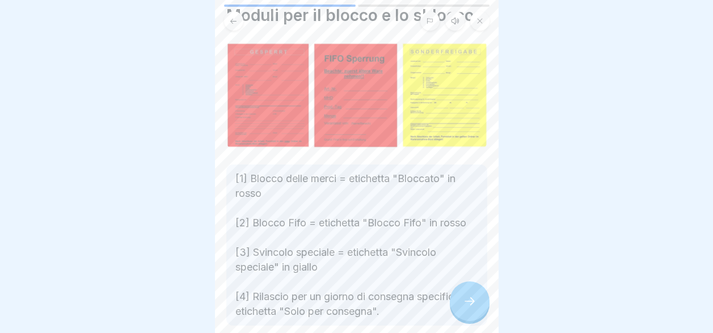
click at [471, 302] on icon at bounding box center [470, 301] width 14 height 14
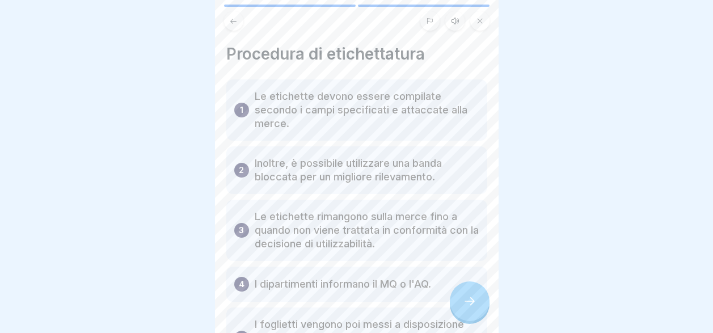
click at [467, 300] on icon at bounding box center [470, 301] width 14 height 14
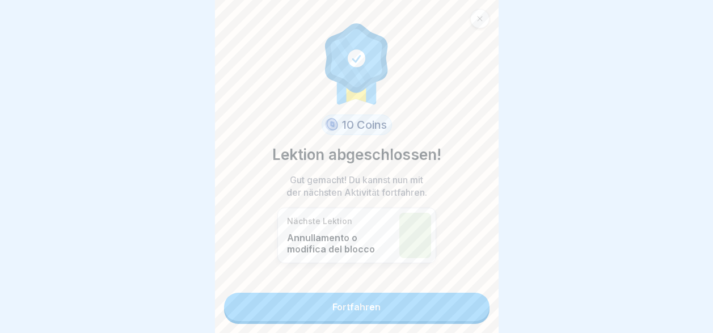
click at [467, 300] on link "Fortfahren" at bounding box center [356, 307] width 265 height 28
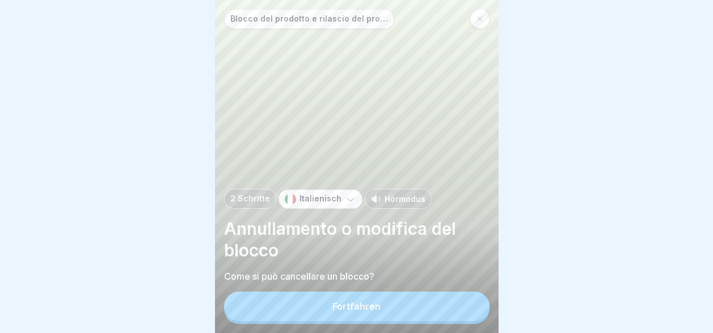
click at [467, 300] on div "Fortfahren" at bounding box center [356, 308] width 265 height 32
click at [464, 310] on button "Fortfahren" at bounding box center [356, 306] width 265 height 29
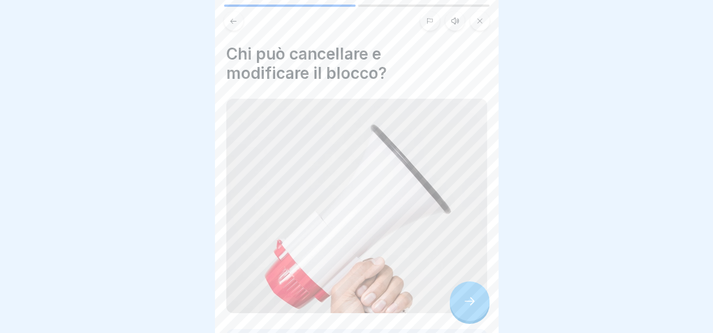
scroll to position [227, 0]
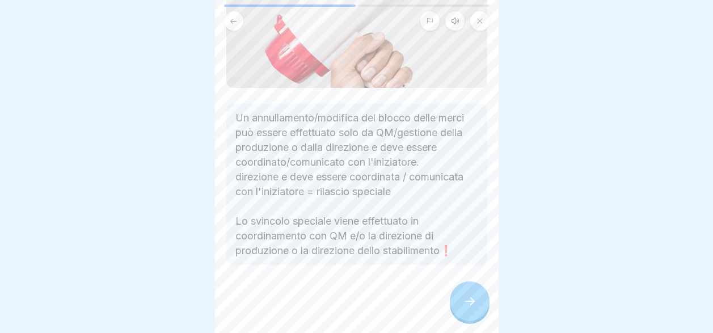
click at [463, 320] on div at bounding box center [470, 301] width 40 height 40
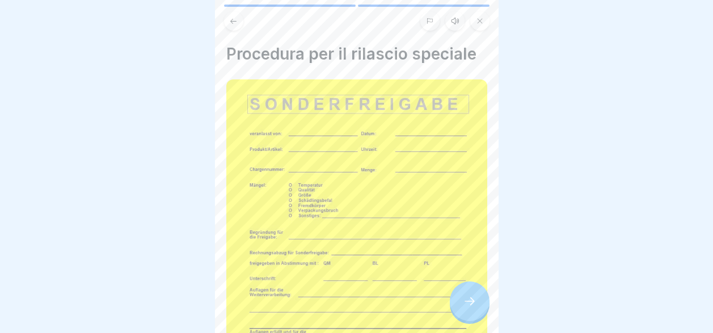
click at [463, 308] on icon at bounding box center [470, 301] width 14 height 14
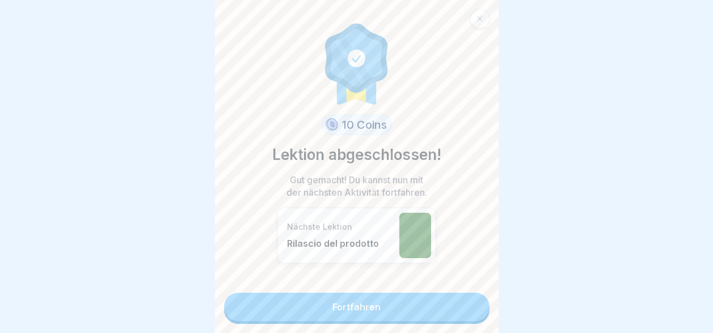
click at [462, 309] on link "Fortfahren" at bounding box center [356, 307] width 265 height 28
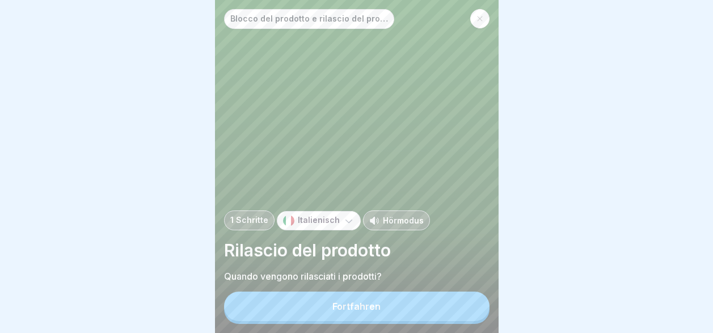
click at [462, 309] on button "Fortfahren" at bounding box center [356, 306] width 265 height 29
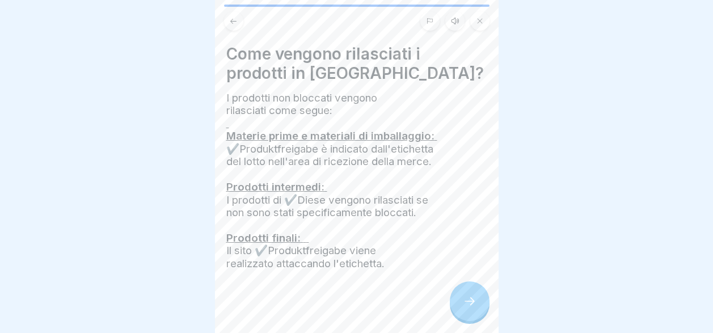
click at [463, 308] on icon at bounding box center [470, 301] width 14 height 14
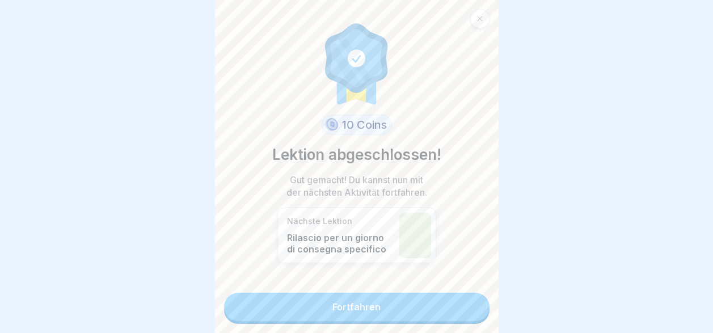
click at [462, 309] on link "Fortfahren" at bounding box center [356, 307] width 265 height 28
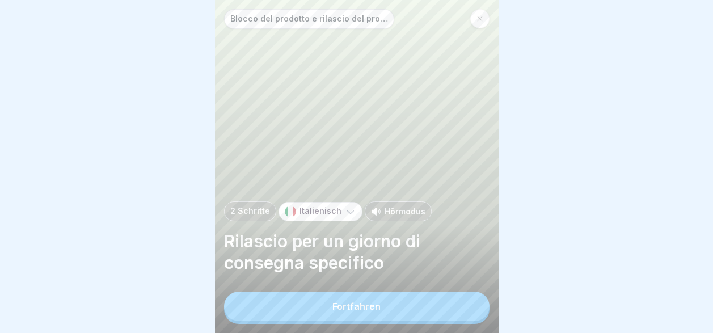
click at [462, 309] on button "Fortfahren" at bounding box center [356, 306] width 265 height 29
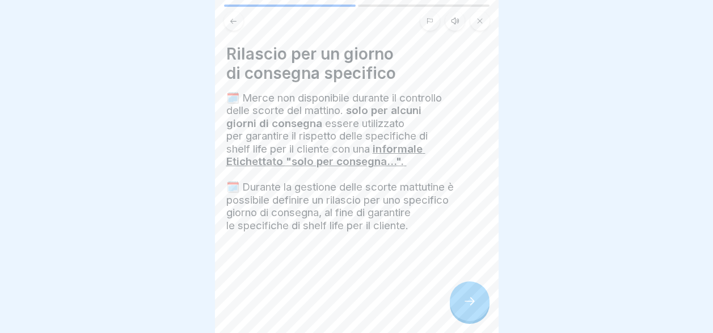
click at [463, 308] on icon at bounding box center [470, 301] width 14 height 14
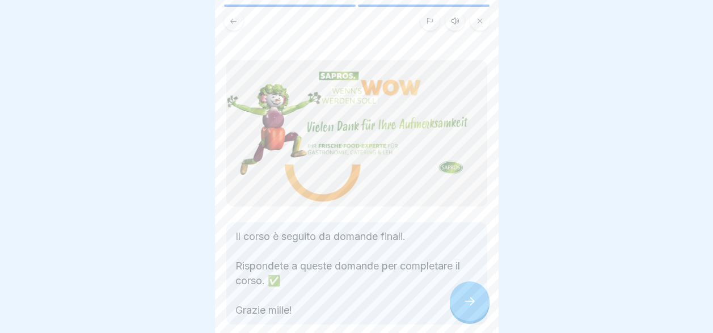
click at [463, 308] on icon at bounding box center [470, 301] width 14 height 14
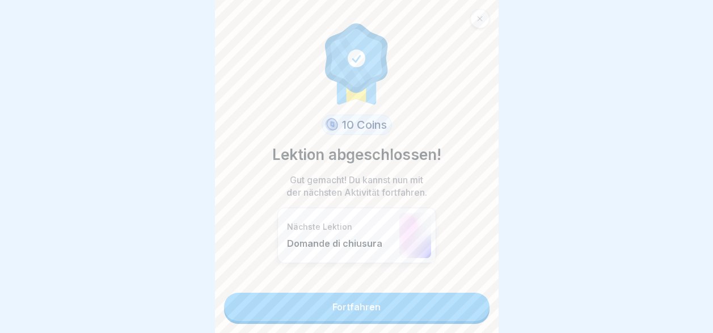
click at [462, 309] on link "Fortfahren" at bounding box center [356, 307] width 265 height 28
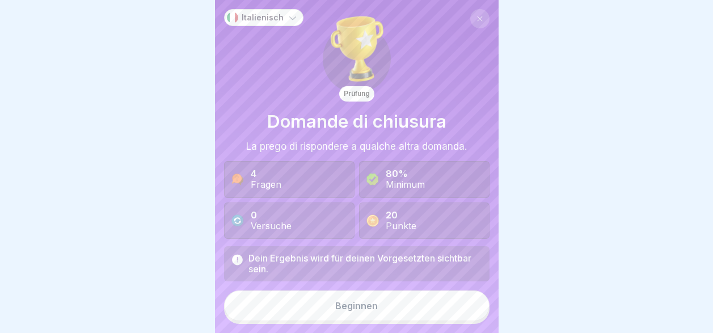
click at [462, 309] on button "Beginnen" at bounding box center [356, 305] width 265 height 31
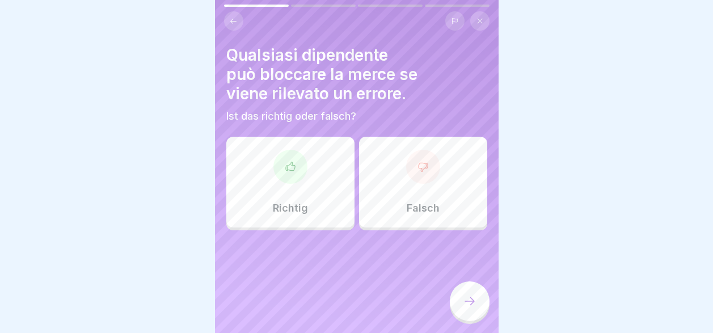
click at [276, 198] on div "Richtig" at bounding box center [290, 182] width 128 height 91
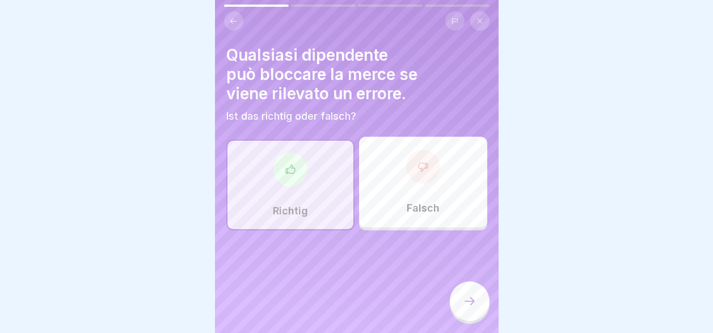
click at [466, 308] on icon at bounding box center [470, 301] width 14 height 14
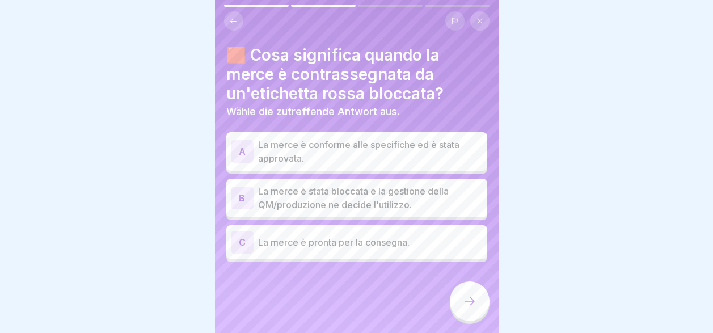
click at [362, 201] on p "La merce è stata bloccata e la gestione della QM/produzione ne decide l'utilizz…" at bounding box center [370, 197] width 225 height 27
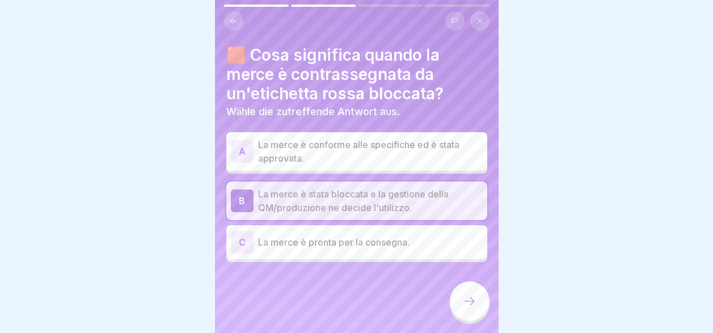
click at [464, 308] on icon at bounding box center [470, 301] width 14 height 14
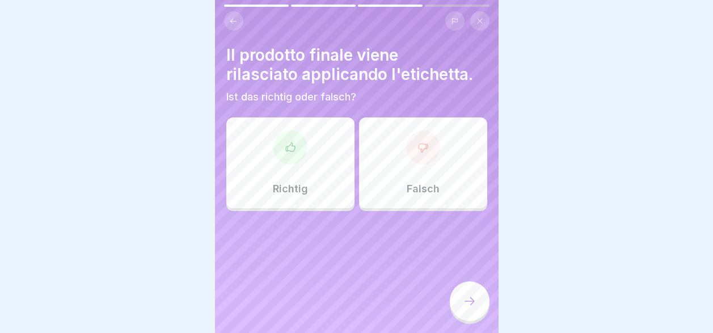
click at [280, 176] on div "Richtig" at bounding box center [290, 162] width 128 height 91
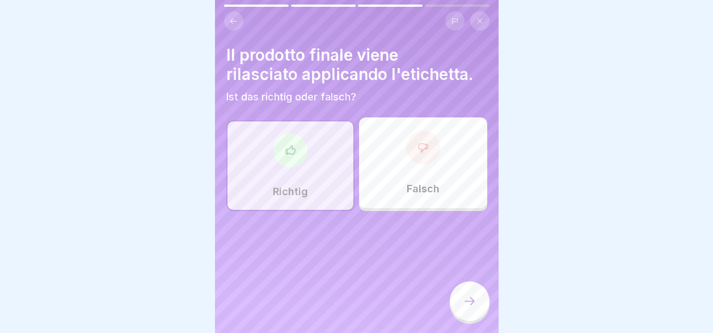
click at [470, 308] on icon at bounding box center [470, 301] width 14 height 14
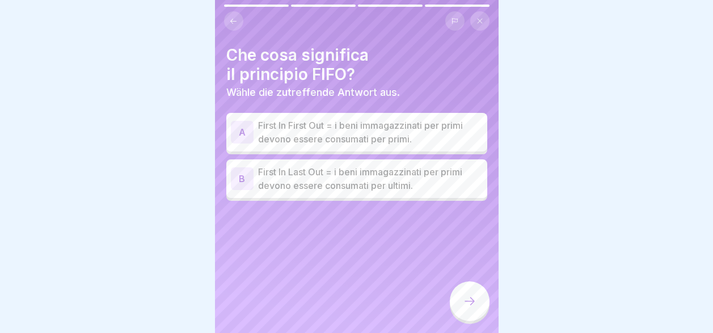
click at [307, 182] on p "First In Last Out = i beni immagazzinati per primi devono essere consumati per …" at bounding box center [370, 178] width 225 height 27
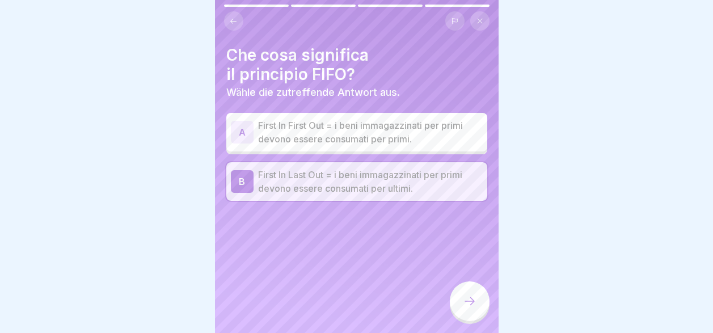
click at [468, 308] on icon at bounding box center [470, 301] width 14 height 14
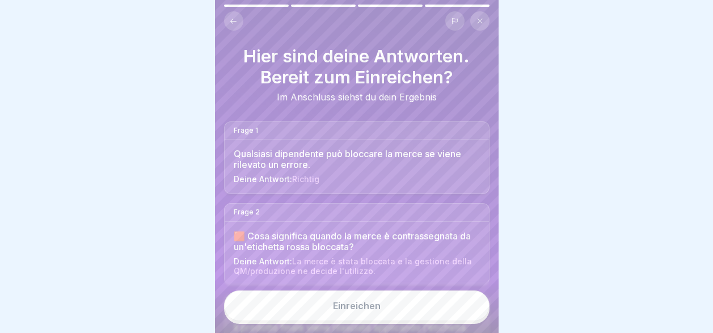
click at [441, 321] on button "Einreichen" at bounding box center [356, 305] width 265 height 31
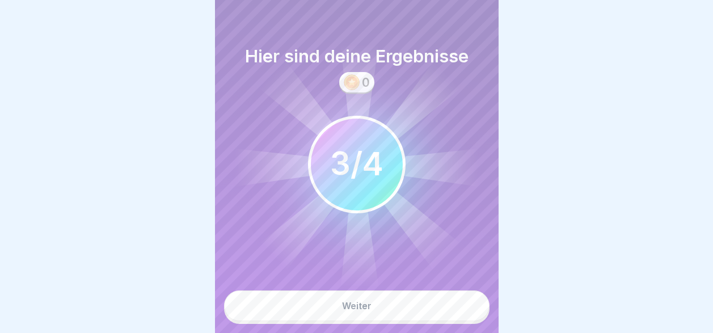
click at [441, 321] on button "Weiter" at bounding box center [356, 305] width 265 height 31
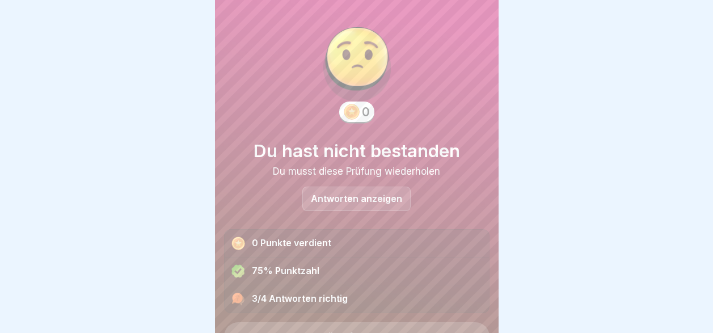
click at [383, 206] on div "Antworten anzeigen" at bounding box center [356, 199] width 108 height 24
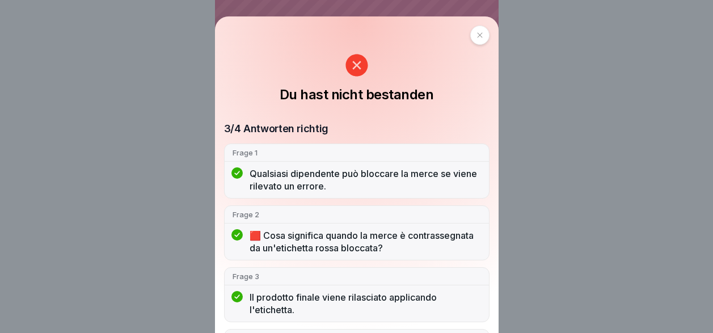
click at [477, 37] on icon at bounding box center [479, 35] width 5 height 5
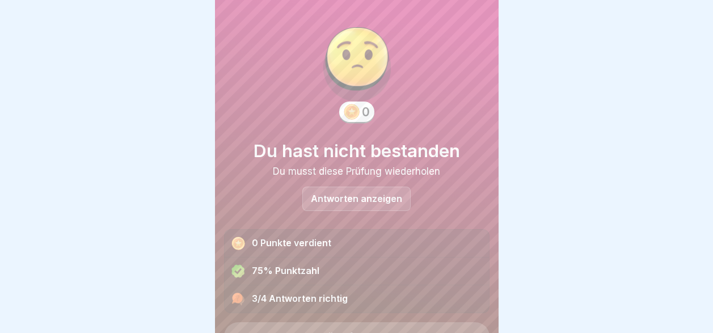
scroll to position [55, 0]
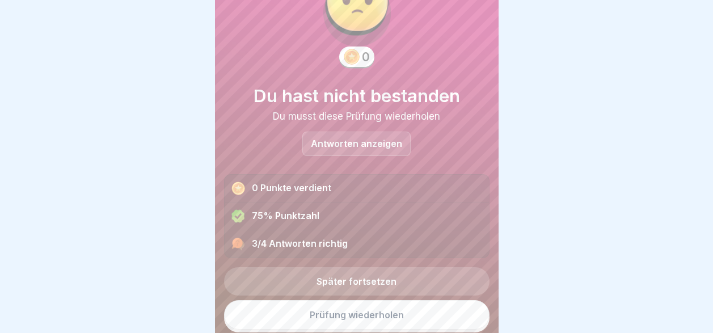
click at [370, 313] on link "Prüfung wiederholen" at bounding box center [356, 314] width 265 height 29
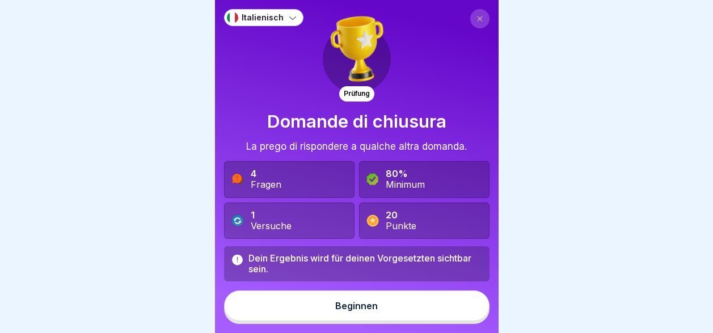
click at [364, 311] on div "Beginnen" at bounding box center [356, 306] width 43 height 10
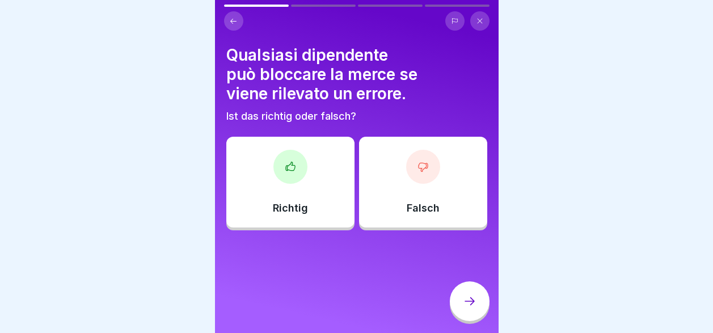
click at [298, 191] on div "Richtig" at bounding box center [290, 182] width 128 height 91
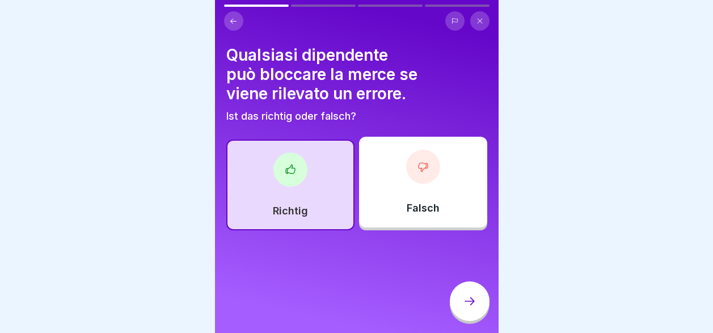
click at [463, 308] on icon at bounding box center [470, 301] width 14 height 14
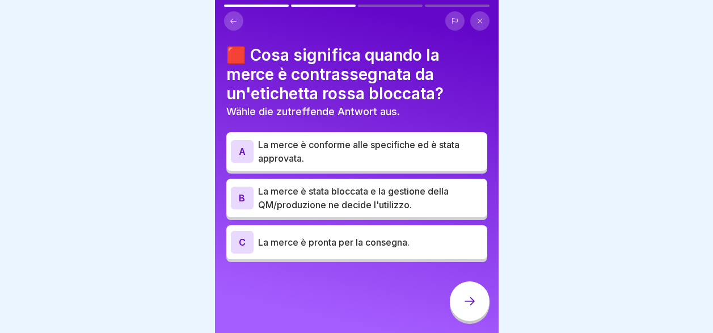
click at [327, 199] on p "La merce è stata bloccata e la gestione della QM/produzione ne decide l'utilizz…" at bounding box center [370, 197] width 225 height 27
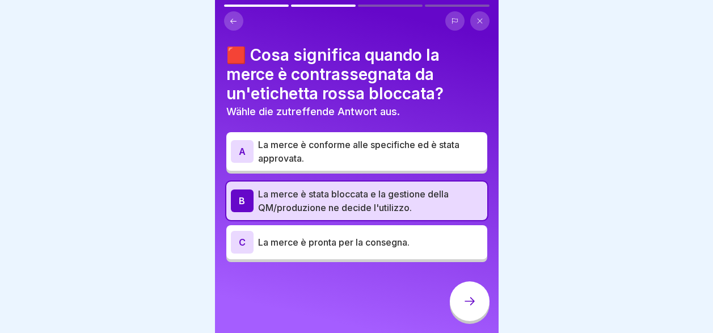
click at [460, 314] on div at bounding box center [470, 301] width 40 height 40
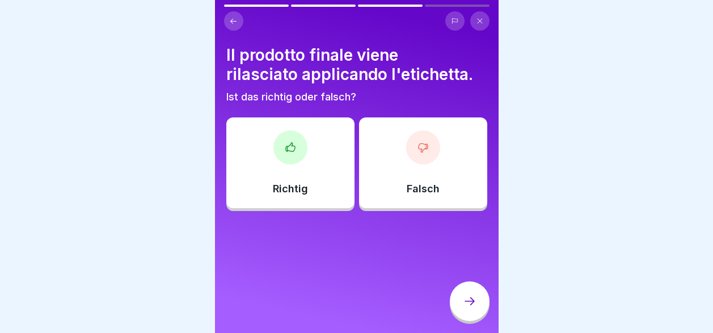
click at [286, 157] on div at bounding box center [290, 147] width 34 height 34
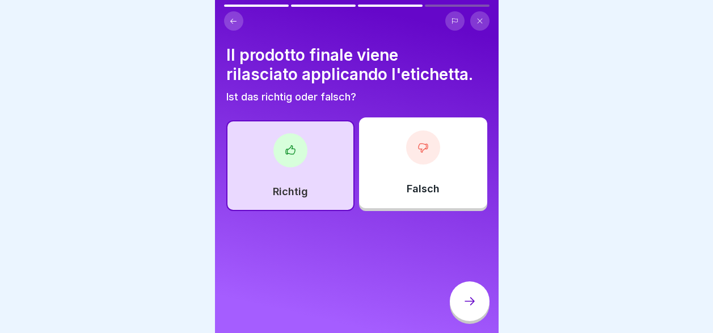
click at [472, 305] on icon at bounding box center [470, 301] width 14 height 14
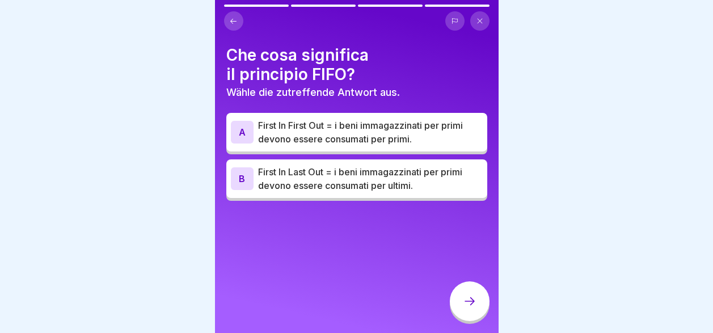
click at [324, 138] on p "First In First Out = i beni immagazzinati per primi devono essere consumati per…" at bounding box center [370, 132] width 225 height 27
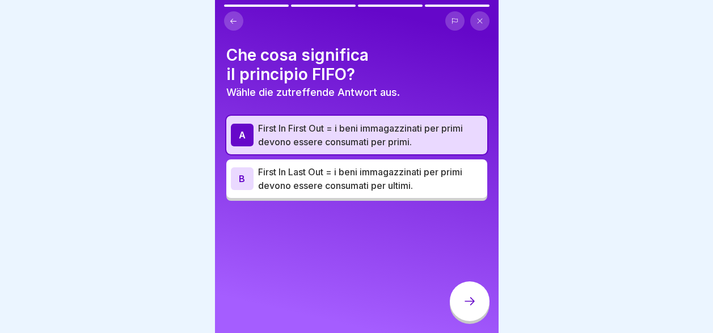
click at [461, 308] on div at bounding box center [470, 301] width 40 height 40
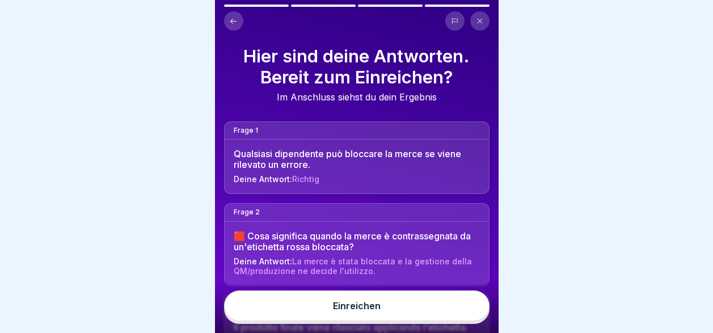
click at [405, 321] on button "Einreichen" at bounding box center [356, 305] width 265 height 31
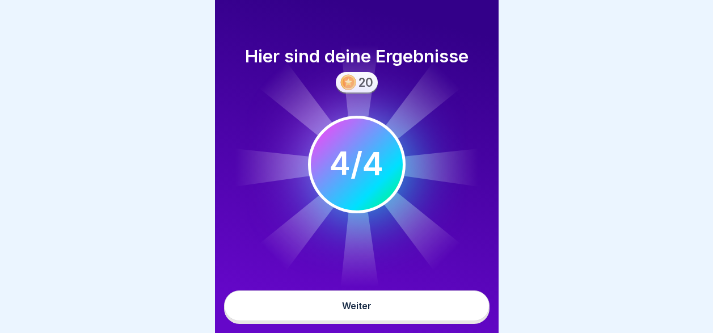
click at [405, 321] on button "Weiter" at bounding box center [356, 305] width 265 height 31
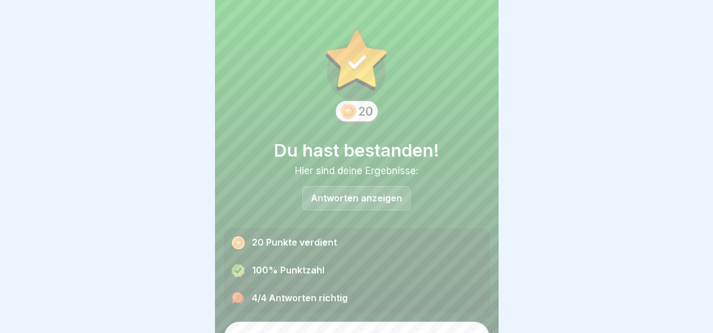
scroll to position [22, 0]
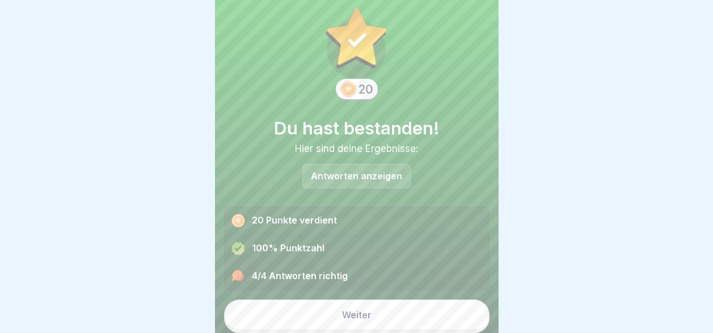
click at [405, 324] on button "Weiter" at bounding box center [356, 314] width 265 height 31
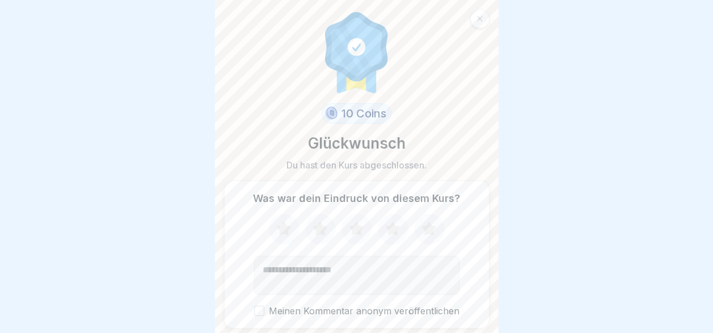
scroll to position [37, 0]
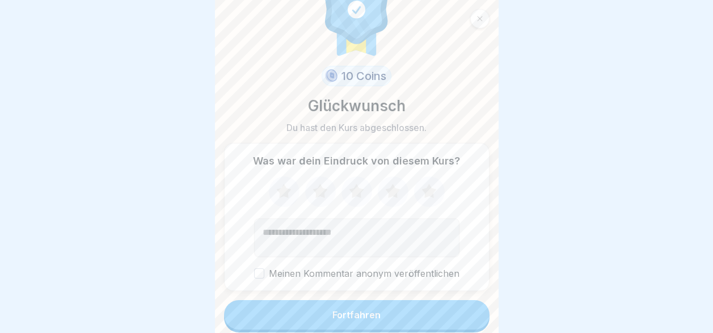
click at [417, 314] on button "Fortfahren" at bounding box center [356, 314] width 265 height 29
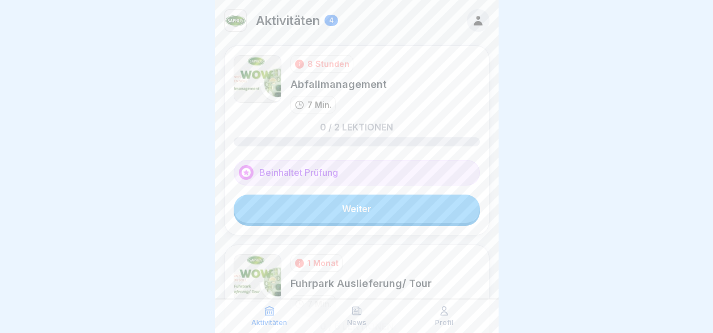
click at [378, 214] on link "Weiter" at bounding box center [357, 209] width 246 height 28
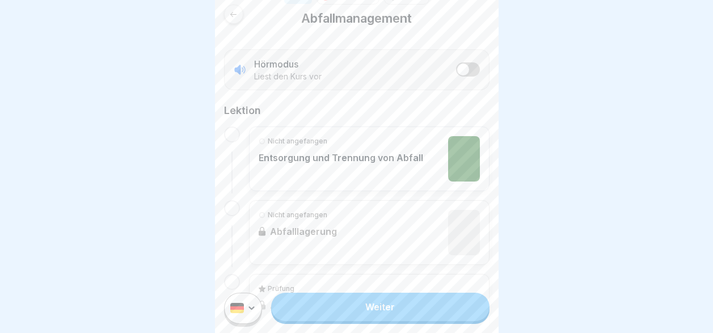
scroll to position [227, 0]
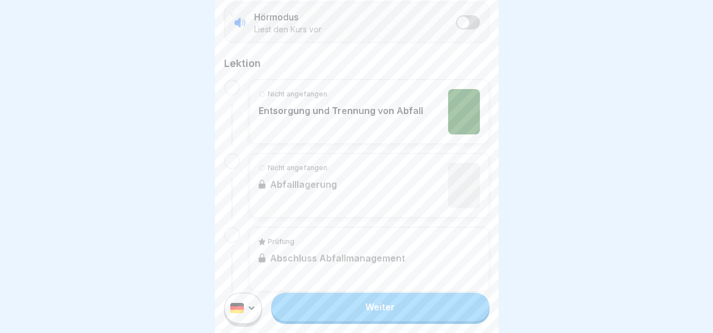
click at [367, 319] on link "Weiter" at bounding box center [380, 307] width 218 height 28
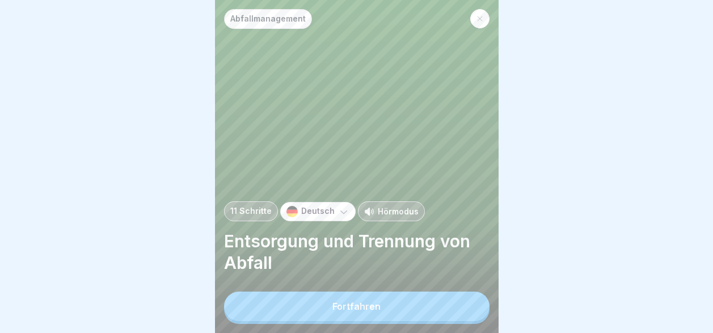
click at [367, 311] on div "Fortfahren" at bounding box center [356, 306] width 48 height 10
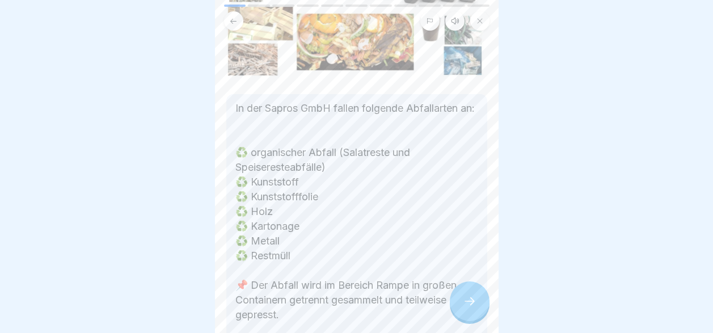
scroll to position [170, 0]
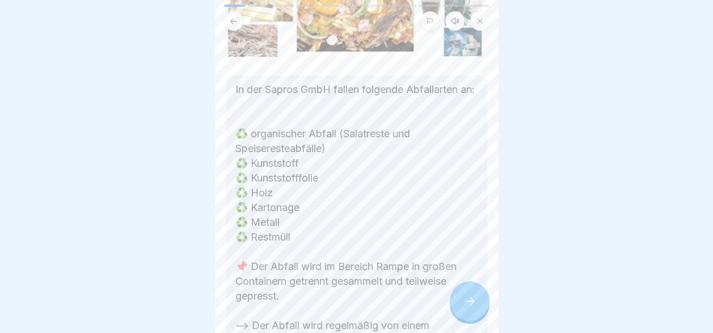
click at [464, 305] on icon at bounding box center [470, 301] width 14 height 14
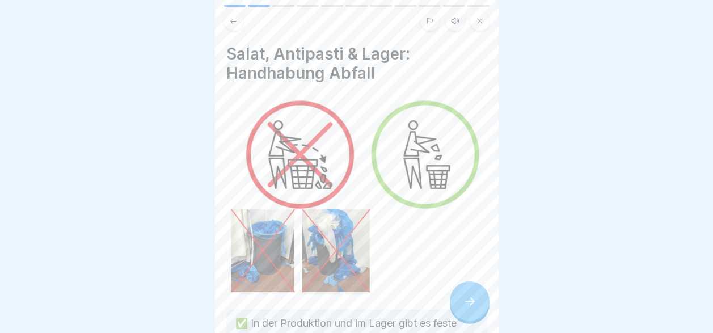
click at [464, 305] on icon at bounding box center [470, 301] width 14 height 14
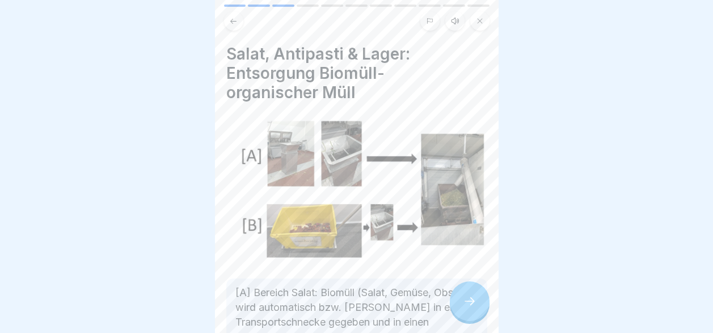
click at [464, 305] on icon at bounding box center [470, 301] width 14 height 14
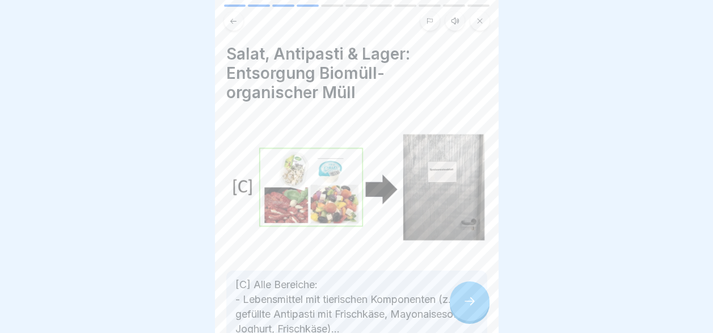
click at [464, 305] on icon at bounding box center [470, 301] width 14 height 14
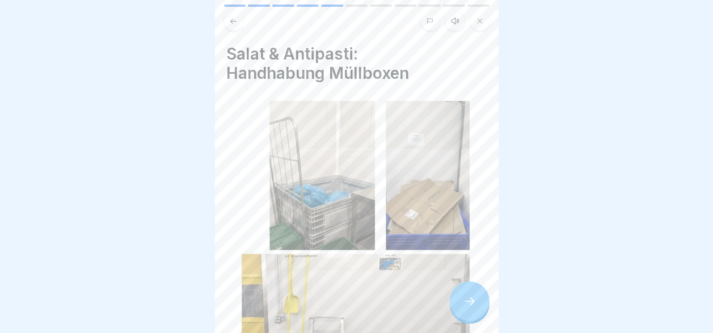
click at [464, 305] on icon at bounding box center [470, 301] width 14 height 14
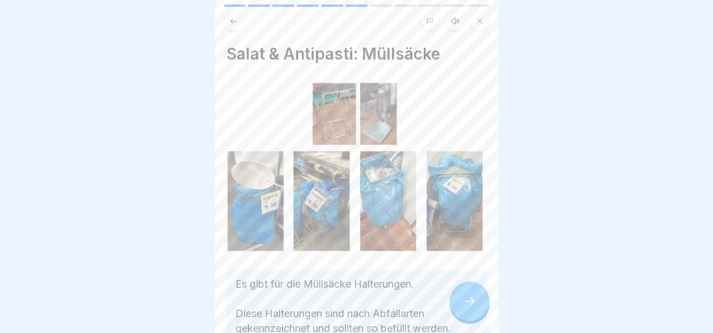
click at [464, 305] on icon at bounding box center [470, 301] width 14 height 14
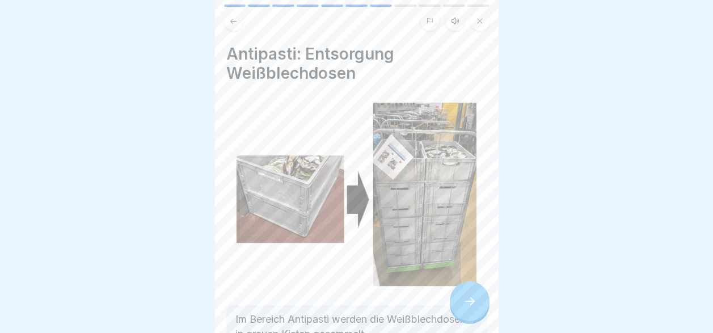
click at [464, 305] on icon at bounding box center [470, 301] width 14 height 14
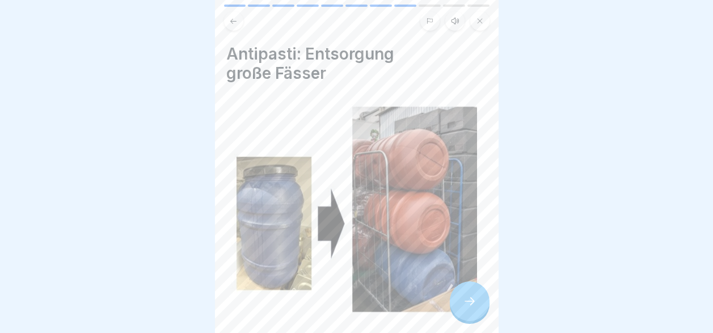
click at [464, 305] on icon at bounding box center [470, 301] width 14 height 14
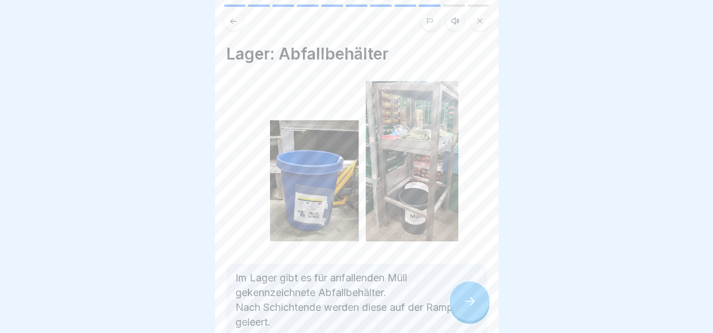
click at [464, 305] on icon at bounding box center [470, 301] width 14 height 14
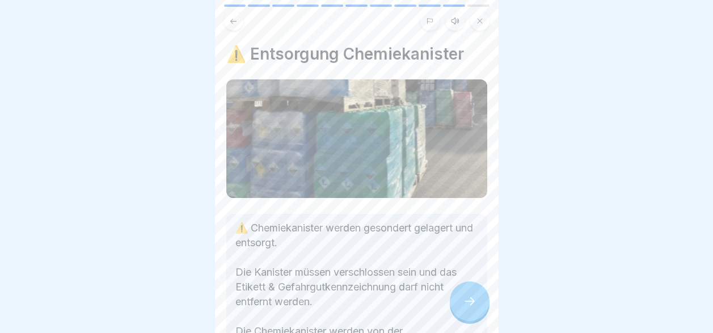
click at [464, 305] on icon at bounding box center [470, 301] width 14 height 14
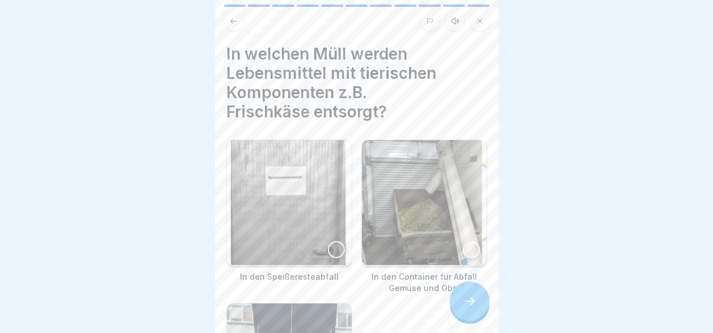
click at [464, 305] on icon at bounding box center [470, 301] width 14 height 14
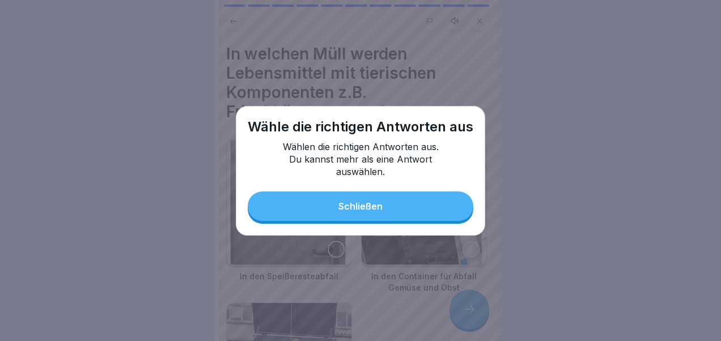
click at [443, 209] on button "Schließen" at bounding box center [361, 206] width 226 height 29
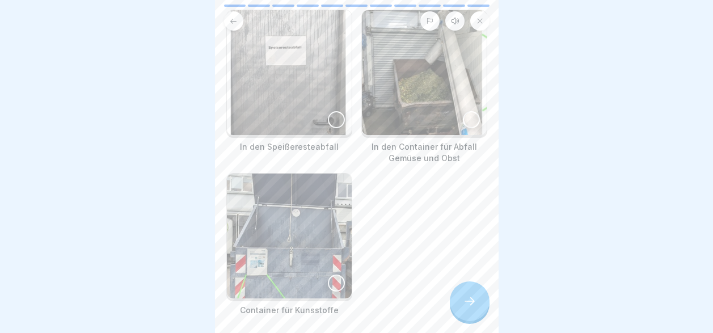
scroll to position [59, 0]
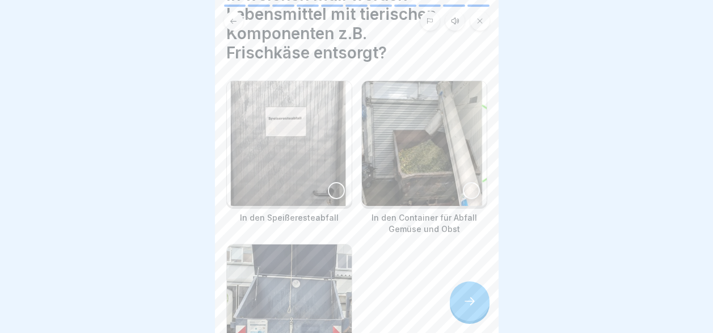
click at [332, 188] on div at bounding box center [336, 190] width 17 height 17
click at [465, 188] on div at bounding box center [471, 190] width 17 height 17
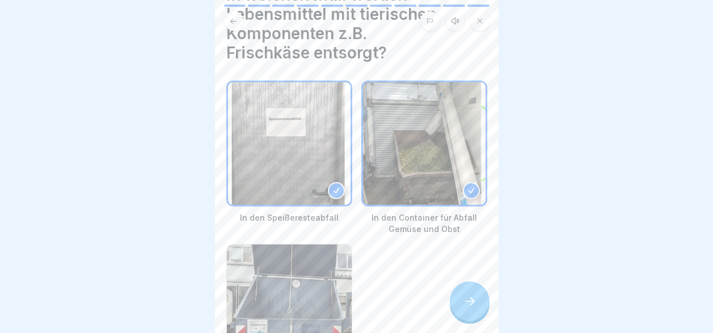
click at [470, 308] on icon at bounding box center [470, 301] width 14 height 14
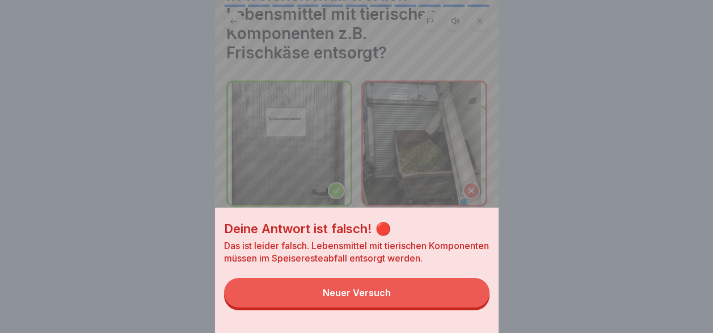
click at [470, 307] on button "Neuer Versuch" at bounding box center [356, 292] width 265 height 29
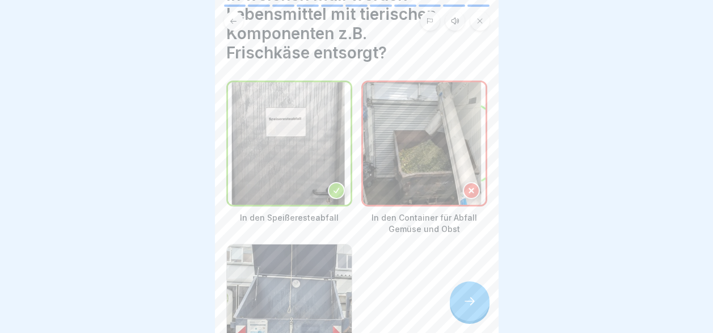
scroll to position [172, 0]
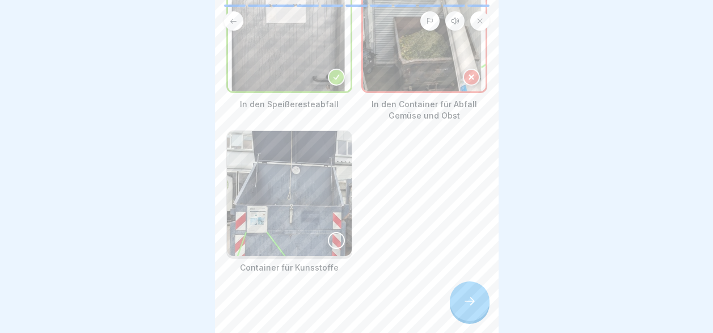
click at [469, 75] on icon at bounding box center [471, 77] width 5 height 5
click at [466, 69] on div at bounding box center [471, 77] width 17 height 17
click at [328, 77] on div at bounding box center [336, 77] width 17 height 17
click at [334, 232] on div at bounding box center [336, 240] width 17 height 17
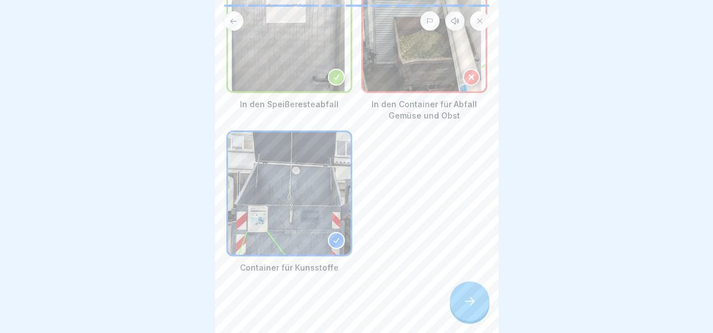
click at [469, 75] on icon at bounding box center [471, 77] width 5 height 5
click at [479, 311] on div at bounding box center [470, 301] width 40 height 40
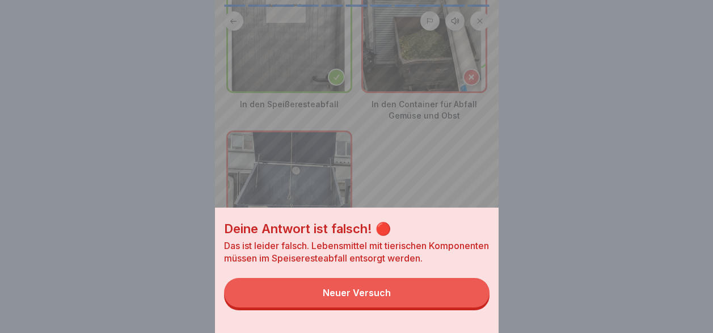
click at [460, 307] on button "Neuer Versuch" at bounding box center [356, 292] width 265 height 29
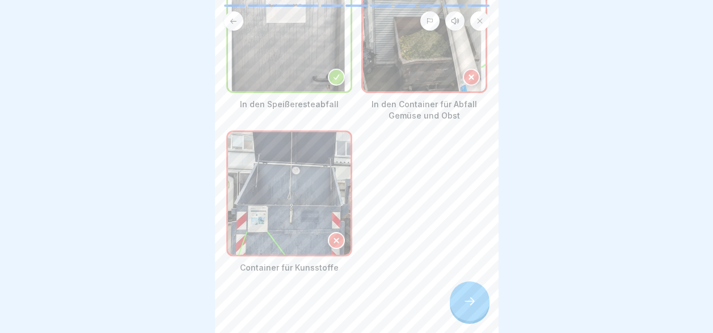
scroll to position [59, 0]
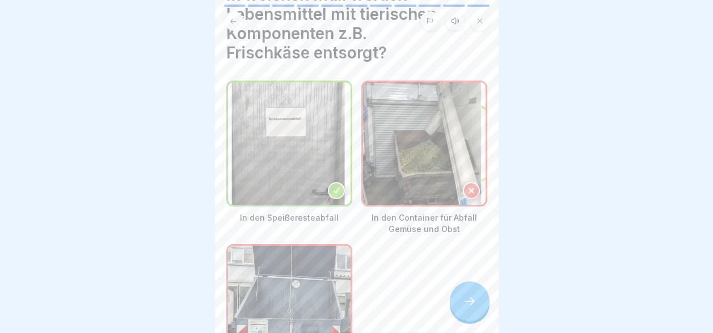
click at [449, 154] on img at bounding box center [424, 143] width 123 height 123
click at [406, 153] on img at bounding box center [424, 143] width 123 height 123
click at [332, 189] on icon at bounding box center [336, 191] width 8 height 8
click at [334, 188] on icon at bounding box center [337, 190] width 6 height 5
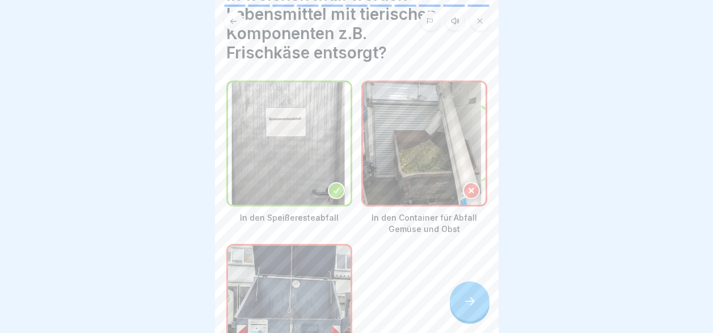
click at [330, 217] on div "In den Speißeresteabfall" at bounding box center [289, 158] width 126 height 154
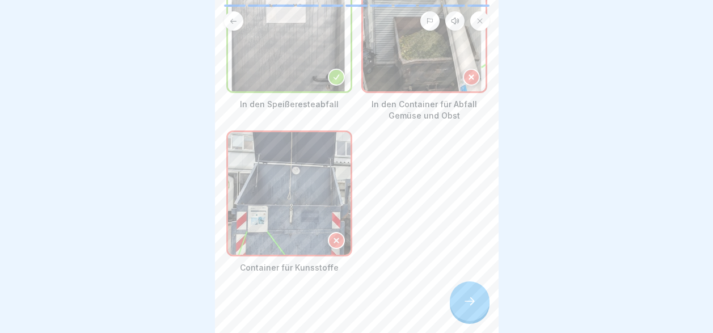
click at [334, 237] on icon at bounding box center [336, 241] width 8 height 8
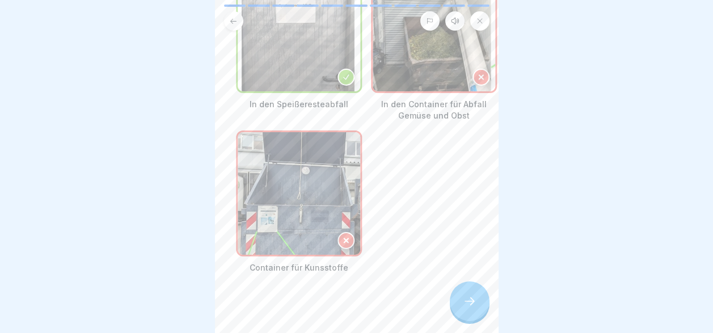
click at [331, 237] on img at bounding box center [299, 193] width 123 height 123
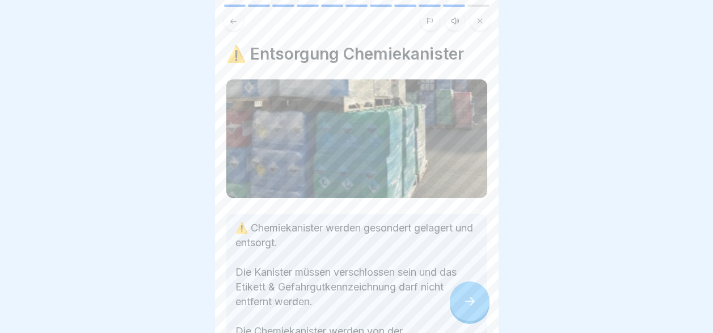
click at [332, 237] on p "⚠️ Chemiekanister werden gesondert gelagert und entsorgt. Die Kanister müssen v…" at bounding box center [356, 287] width 243 height 133
click at [475, 308] on icon at bounding box center [470, 301] width 14 height 14
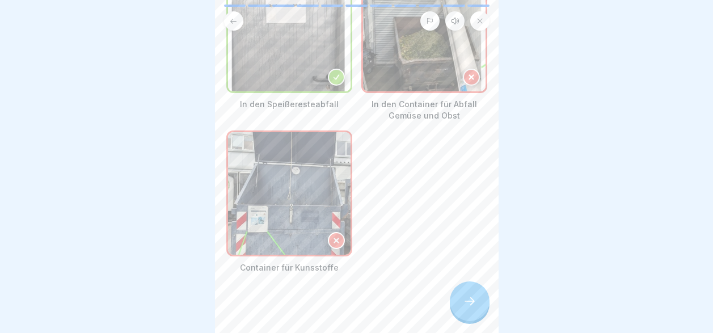
scroll to position [2, 0]
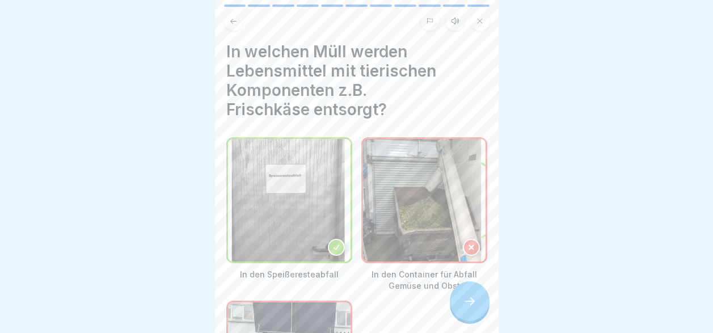
click at [290, 188] on img at bounding box center [289, 200] width 123 height 123
click at [394, 202] on img at bounding box center [424, 200] width 123 height 123
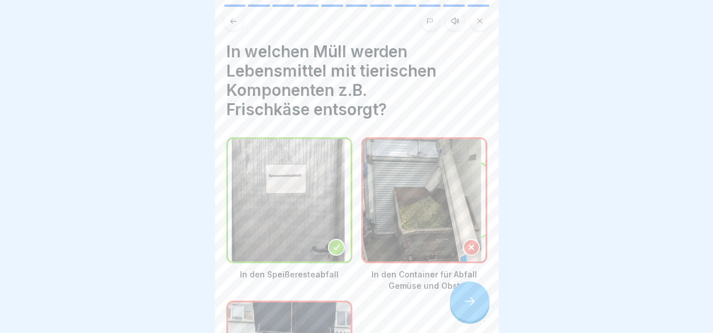
click at [394, 202] on img at bounding box center [424, 200] width 123 height 123
click at [467, 243] on icon at bounding box center [471, 247] width 8 height 8
click at [469, 245] on icon at bounding box center [471, 247] width 5 height 5
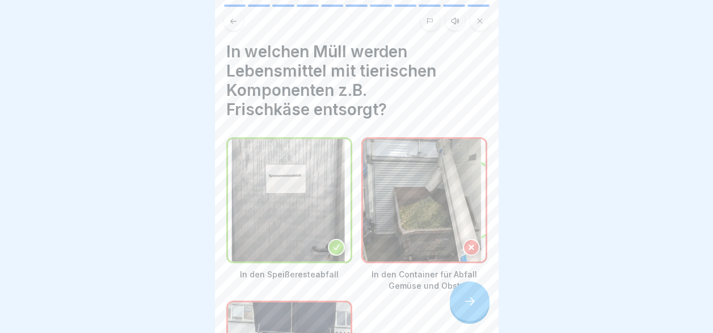
click at [469, 245] on icon at bounding box center [471, 247] width 5 height 5
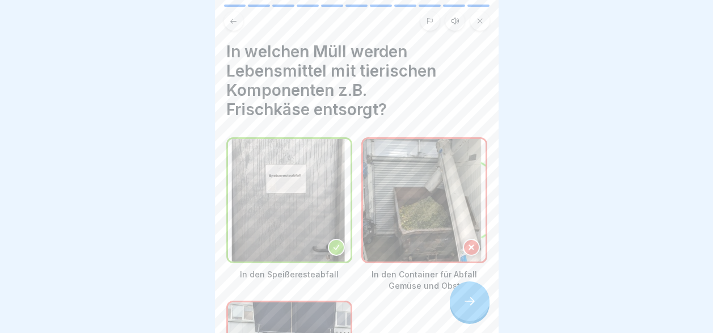
click at [469, 245] on icon at bounding box center [471, 247] width 5 height 5
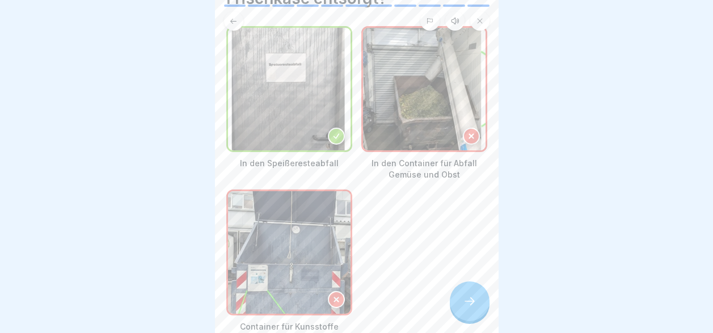
scroll to position [172, 0]
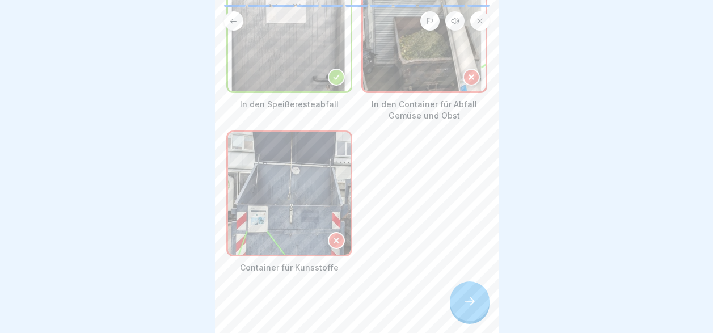
click at [464, 308] on icon at bounding box center [470, 301] width 14 height 14
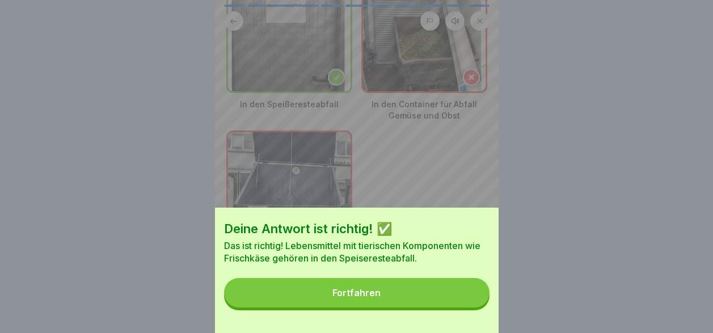
click at [452, 307] on button "Fortfahren" at bounding box center [356, 292] width 265 height 29
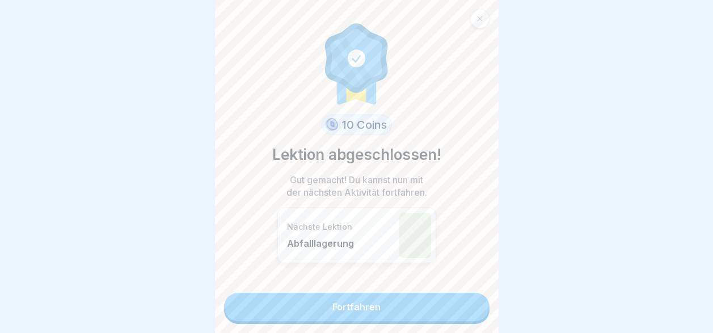
click at [447, 317] on link "Fortfahren" at bounding box center [356, 307] width 265 height 28
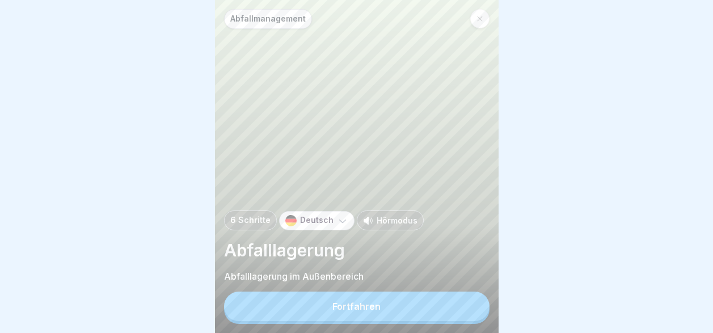
click at [444, 316] on button "Fortfahren" at bounding box center [356, 306] width 265 height 29
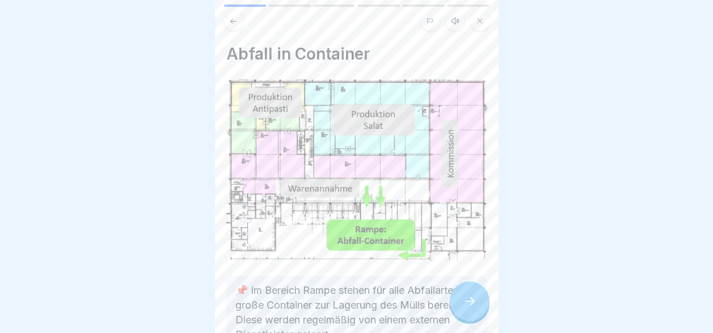
click at [461, 309] on div at bounding box center [470, 301] width 40 height 40
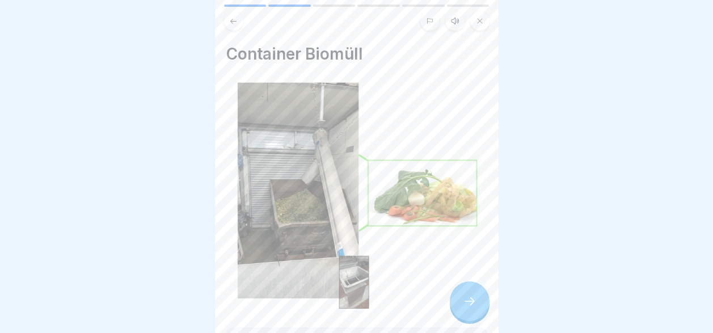
scroll to position [112, 0]
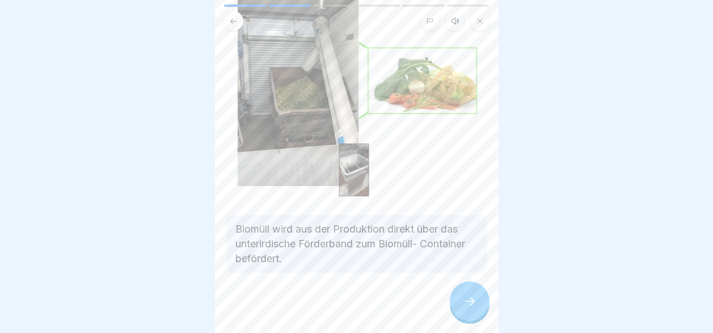
click at [465, 301] on icon at bounding box center [470, 301] width 14 height 14
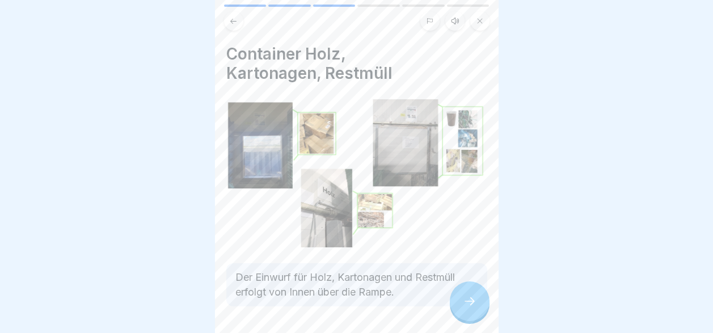
click at [463, 303] on icon at bounding box center [470, 301] width 14 height 14
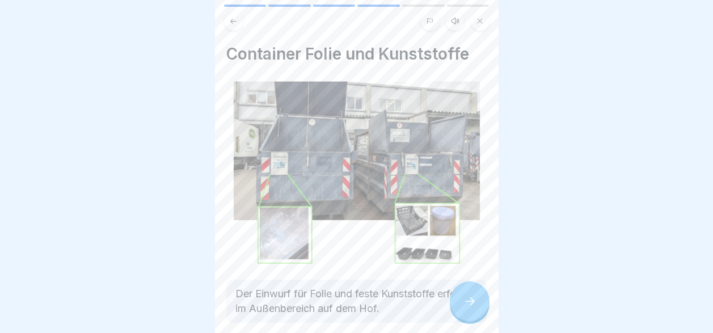
click at [463, 303] on icon at bounding box center [470, 301] width 14 height 14
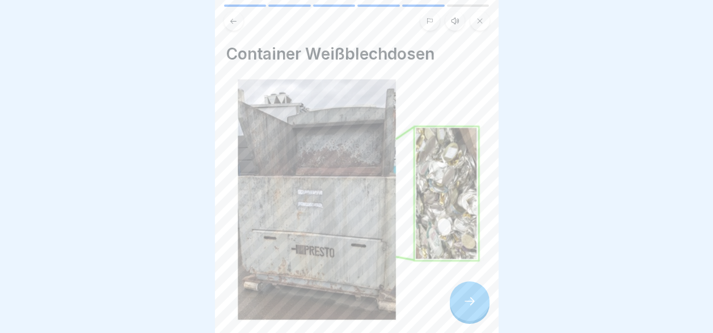
click at [463, 303] on icon at bounding box center [470, 301] width 14 height 14
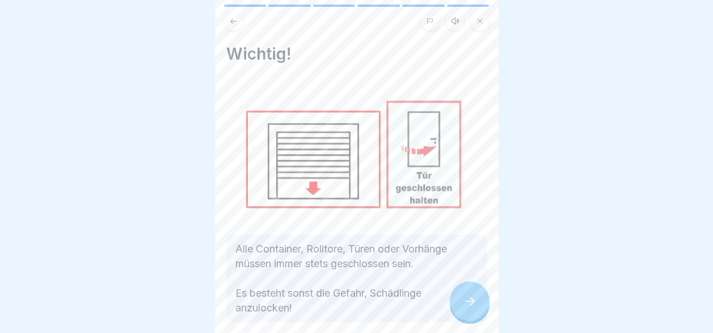
click at [463, 303] on icon at bounding box center [470, 301] width 14 height 14
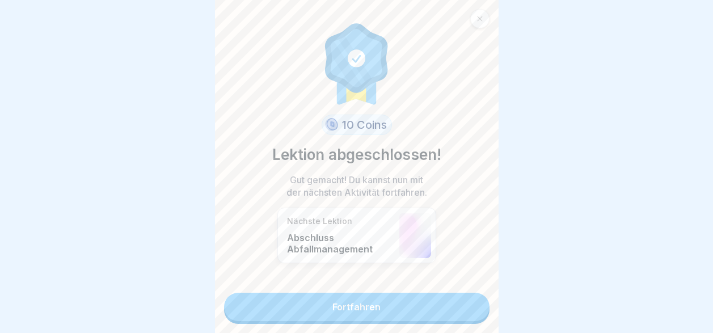
click at [463, 303] on link "Fortfahren" at bounding box center [356, 307] width 265 height 28
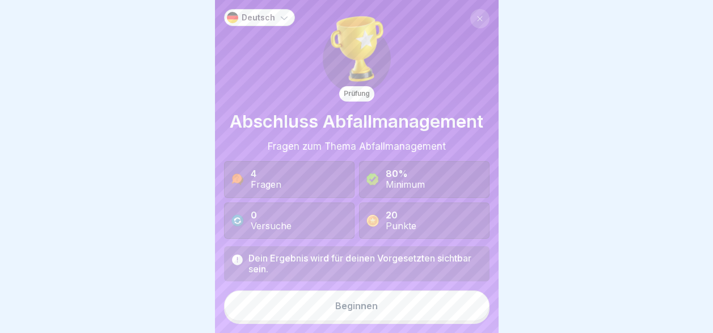
click at [454, 314] on button "Beginnen" at bounding box center [356, 305] width 265 height 31
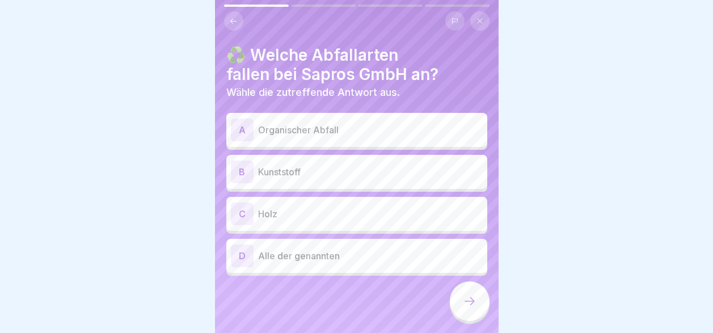
click at [297, 223] on div "C Holz" at bounding box center [357, 213] width 252 height 23
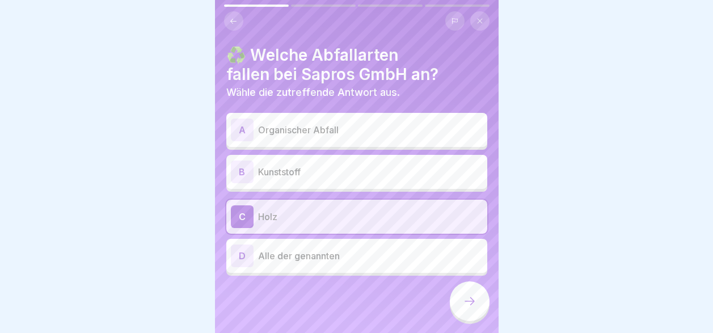
click at [294, 168] on p "Kunststoff" at bounding box center [370, 172] width 225 height 14
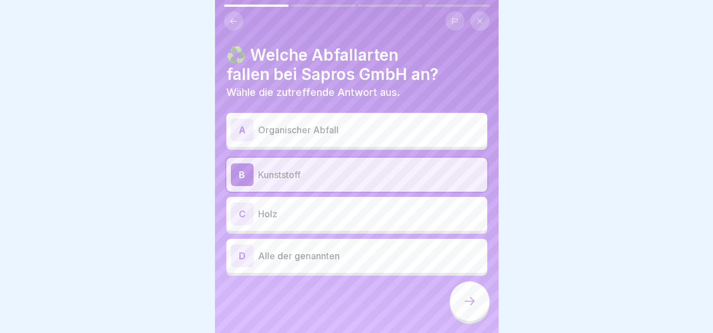
click at [296, 136] on p "Organischer Abfall" at bounding box center [370, 130] width 225 height 14
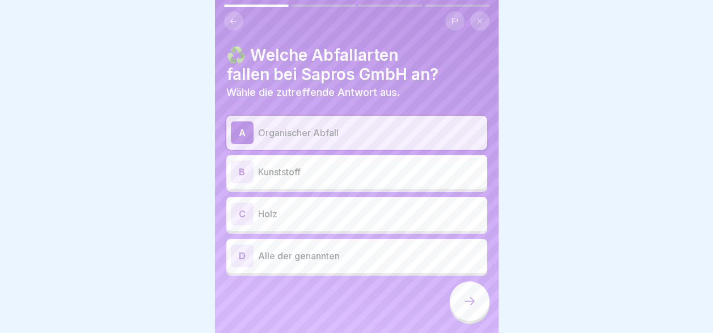
click at [232, 26] on button at bounding box center [233, 20] width 19 height 19
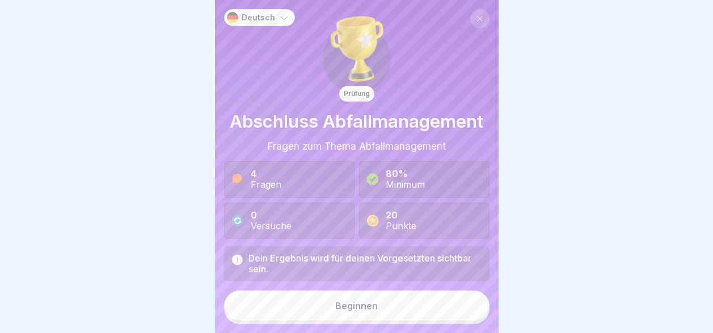
click at [282, 18] on icon at bounding box center [283, 17] width 11 height 11
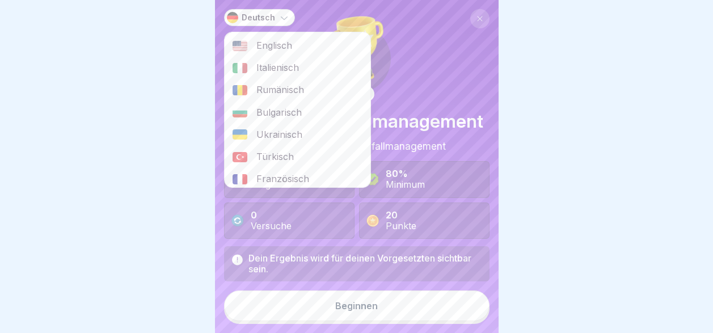
click at [261, 68] on span "Italienisch" at bounding box center [277, 67] width 43 height 11
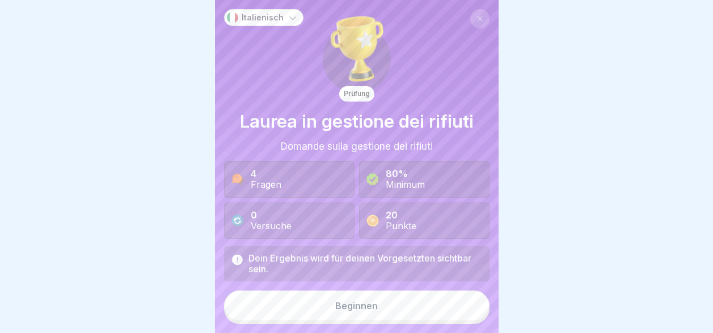
click at [319, 316] on button "Beginnen" at bounding box center [356, 305] width 265 height 31
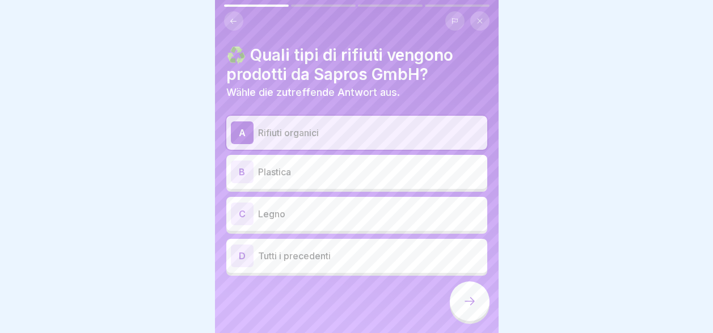
click at [312, 221] on div "C Legno" at bounding box center [357, 213] width 252 height 23
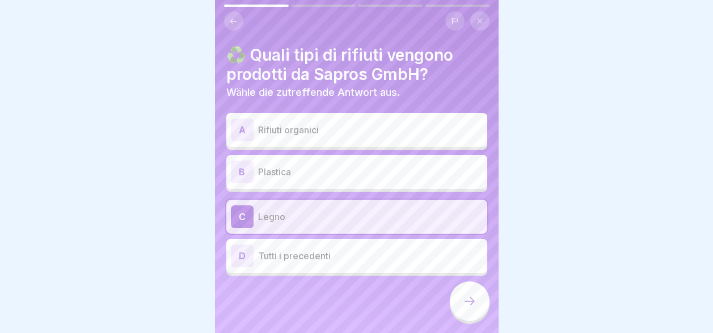
click at [305, 175] on p "Plastica" at bounding box center [370, 172] width 225 height 14
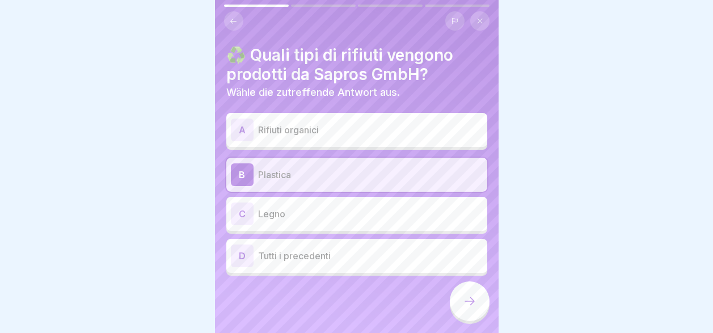
click at [312, 132] on p "Rifiuti organici" at bounding box center [370, 130] width 225 height 14
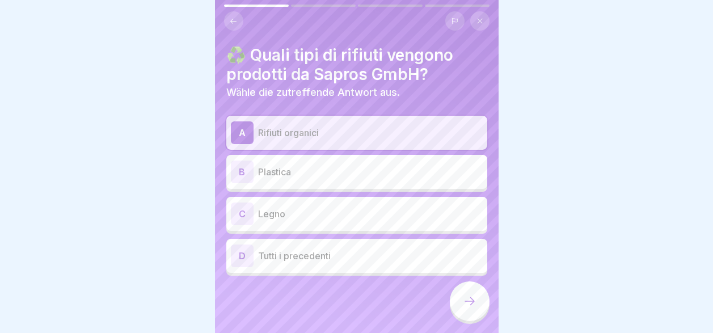
click at [466, 305] on icon at bounding box center [470, 301] width 14 height 14
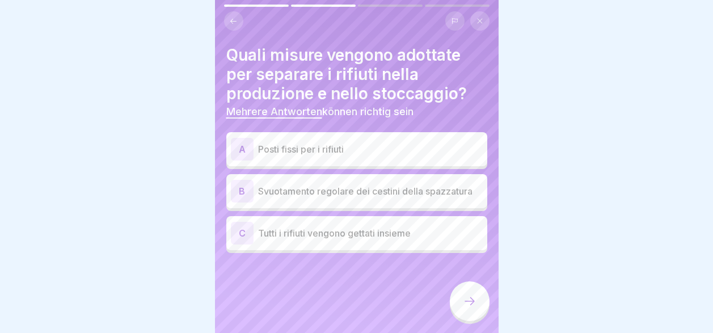
click at [337, 152] on p "Posti fissi per i rifiuti" at bounding box center [370, 149] width 225 height 14
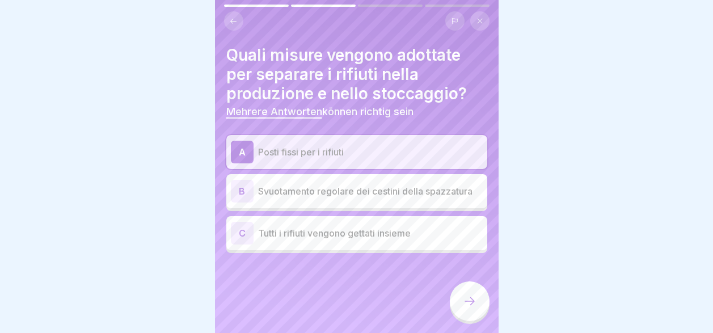
click at [470, 308] on icon at bounding box center [470, 301] width 14 height 14
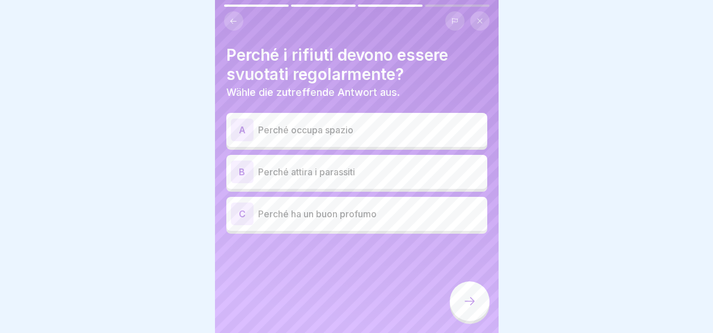
click at [340, 172] on p "Perché attira i parassiti" at bounding box center [370, 172] width 225 height 14
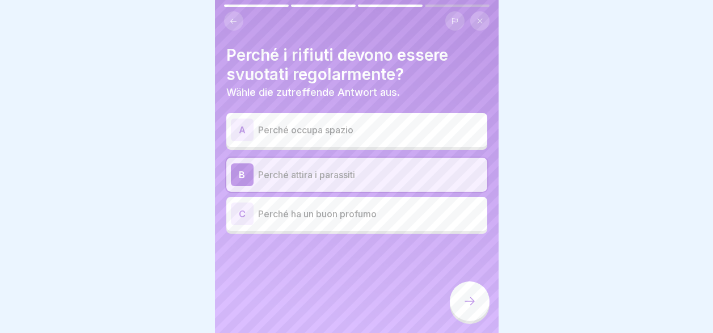
click at [474, 308] on icon at bounding box center [470, 301] width 14 height 14
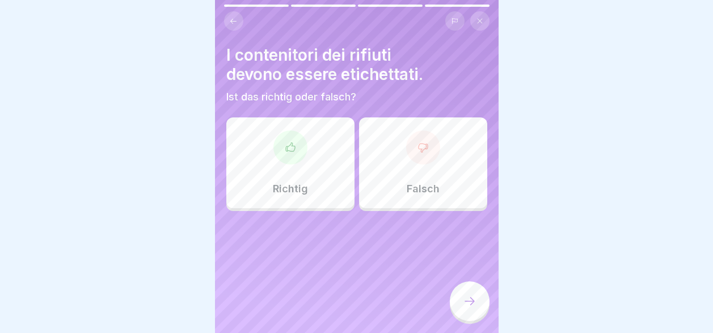
click at [310, 188] on div "Richtig" at bounding box center [290, 162] width 128 height 91
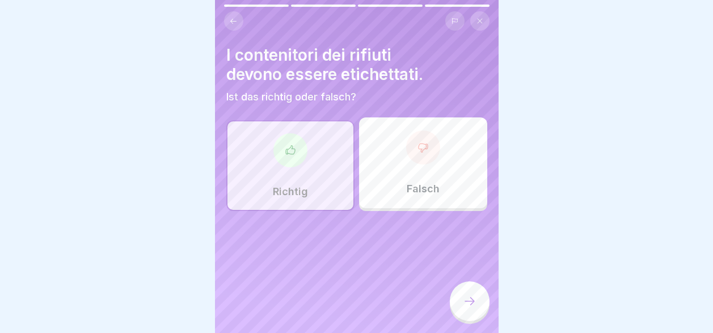
click at [474, 308] on icon at bounding box center [470, 301] width 14 height 14
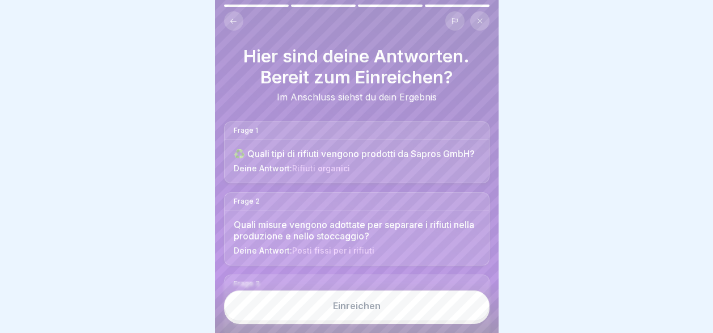
click at [420, 310] on button "Einreichen" at bounding box center [356, 305] width 265 height 31
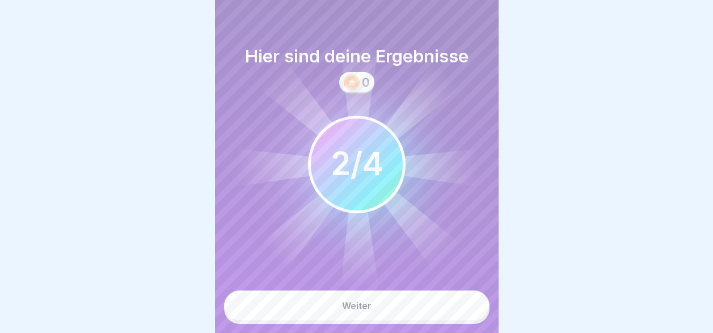
click at [417, 310] on button "Weiter" at bounding box center [356, 305] width 265 height 31
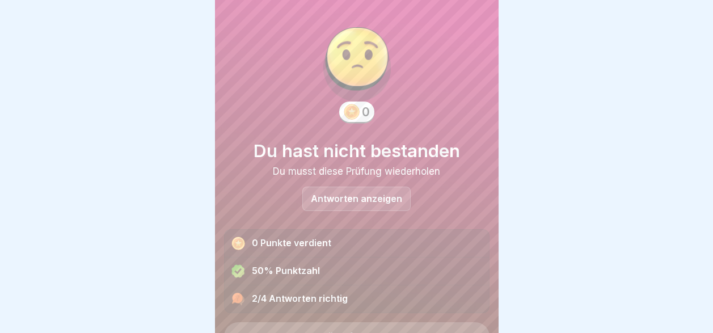
click at [369, 192] on div "Antworten anzeigen" at bounding box center [356, 199] width 108 height 24
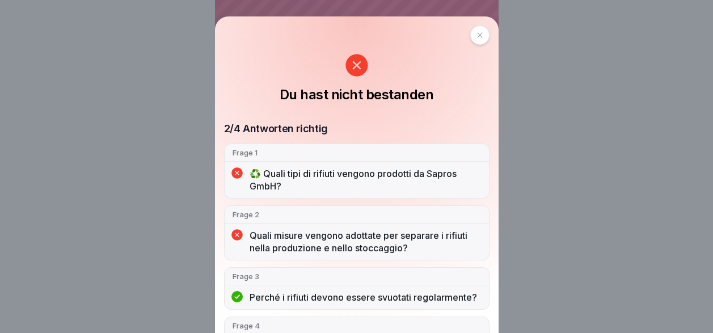
click at [470, 34] on div at bounding box center [479, 35] width 19 height 19
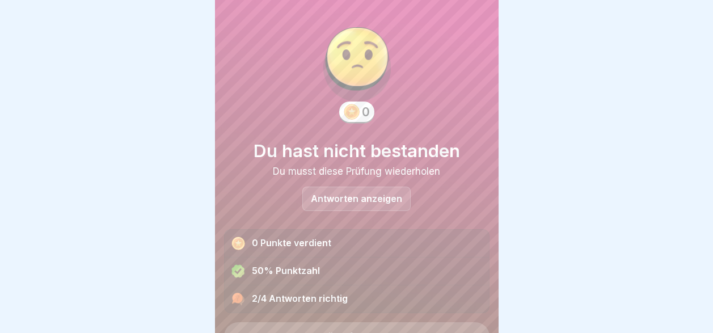
scroll to position [55, 0]
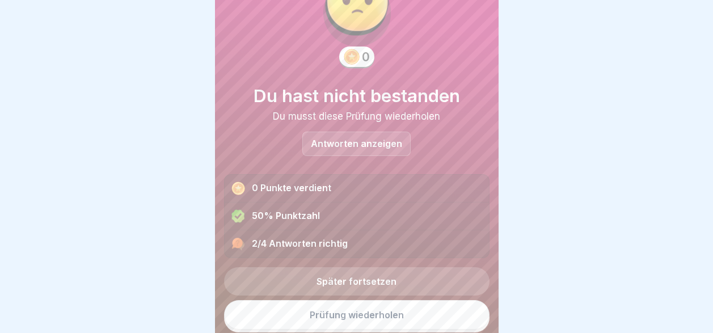
click at [382, 316] on link "Prüfung wiederholen" at bounding box center [356, 314] width 265 height 29
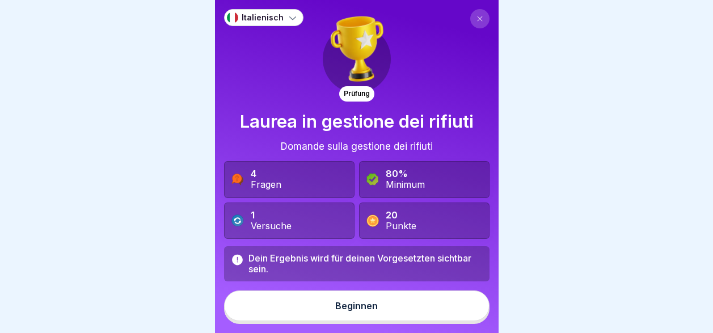
click at [337, 311] on div "Beginnen" at bounding box center [356, 306] width 43 height 10
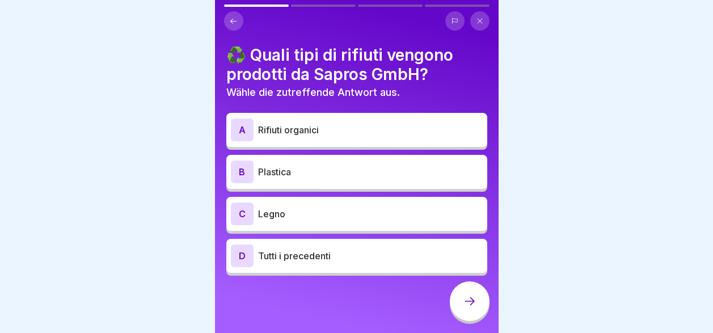
click at [324, 131] on p "Rifiuti organici" at bounding box center [370, 130] width 225 height 14
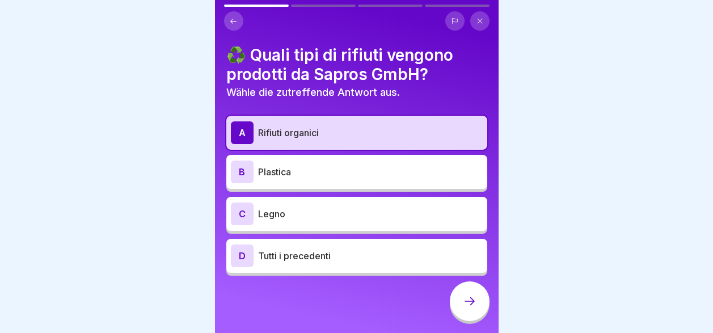
click at [330, 175] on p "Plastica" at bounding box center [370, 172] width 225 height 14
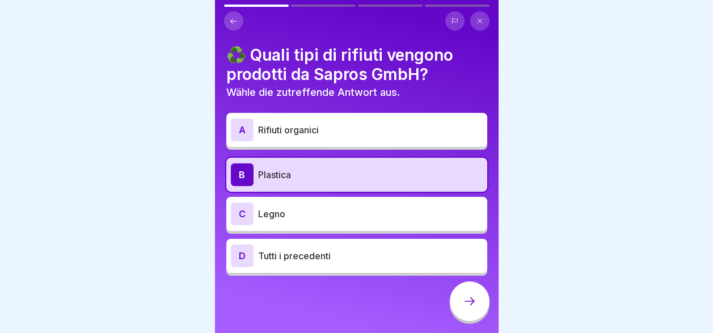
click at [344, 228] on div "C Legno" at bounding box center [356, 214] width 261 height 34
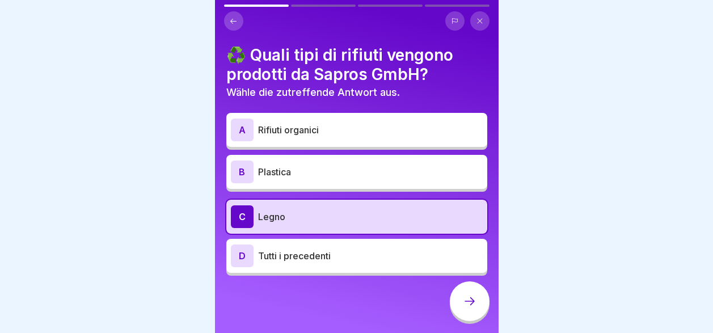
click at [337, 263] on div "D Tutti i precedenti" at bounding box center [357, 255] width 252 height 23
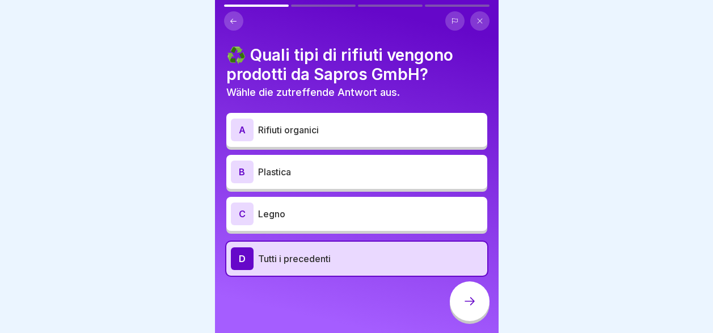
click at [476, 308] on icon at bounding box center [470, 301] width 14 height 14
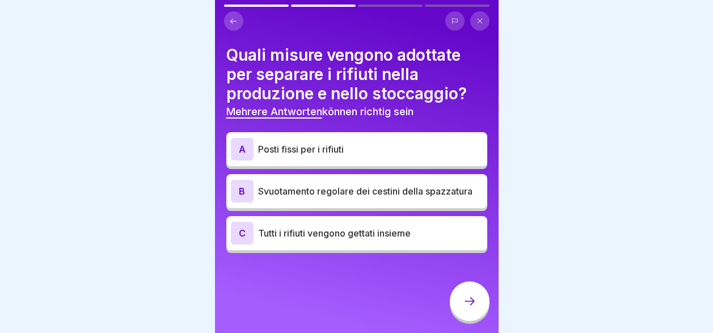
click at [331, 198] on p "Svuotamento regolare dei cestini della spazzatura" at bounding box center [370, 191] width 225 height 14
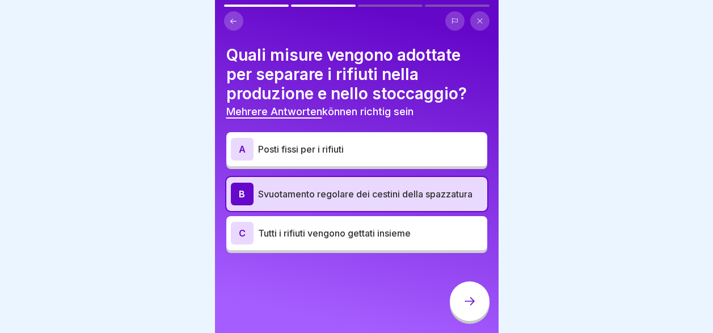
click at [327, 155] on p "Posti fissi per i rifiuti" at bounding box center [370, 149] width 225 height 14
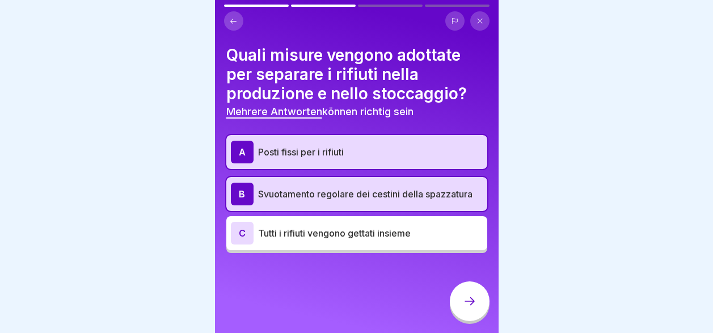
click at [468, 308] on icon at bounding box center [470, 301] width 14 height 14
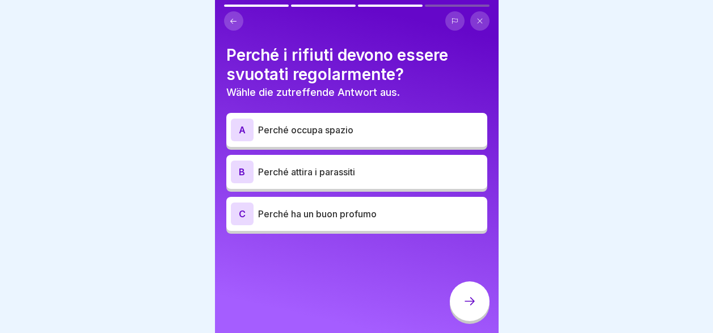
click at [378, 171] on p "Perché attira i parassiti" at bounding box center [370, 172] width 225 height 14
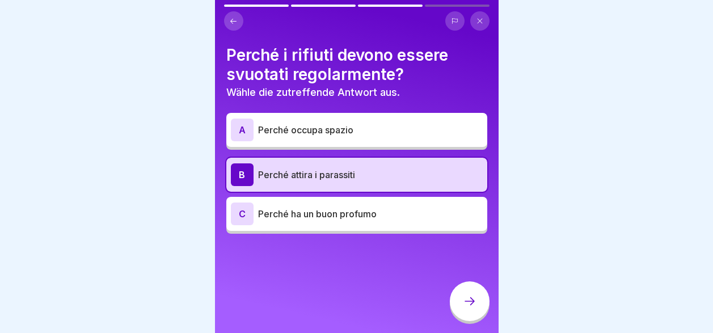
click at [468, 308] on icon at bounding box center [470, 301] width 14 height 14
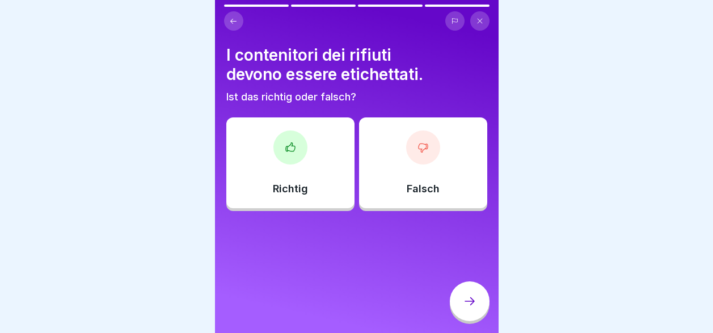
click at [299, 179] on div "Richtig" at bounding box center [290, 162] width 128 height 91
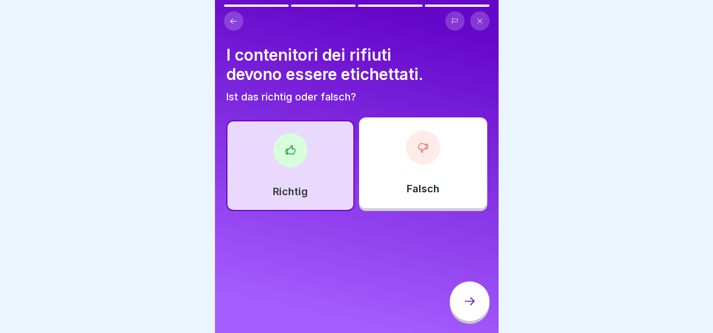
click at [464, 308] on icon at bounding box center [470, 301] width 14 height 14
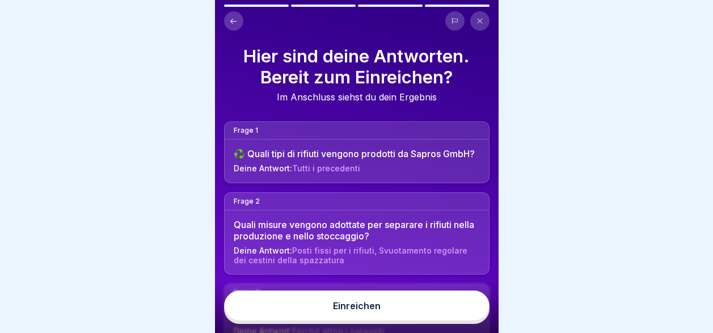
click at [448, 321] on button "Einreichen" at bounding box center [356, 305] width 265 height 31
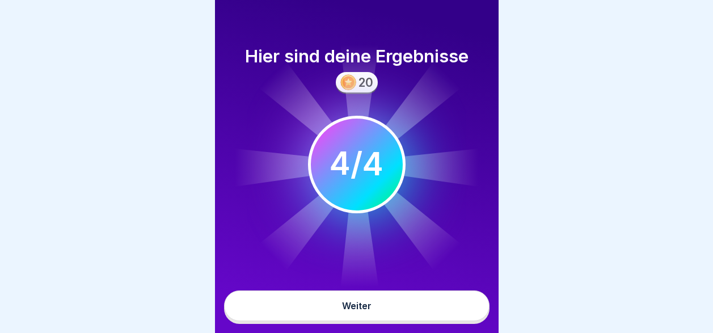
click at [449, 321] on button "Weiter" at bounding box center [356, 305] width 265 height 31
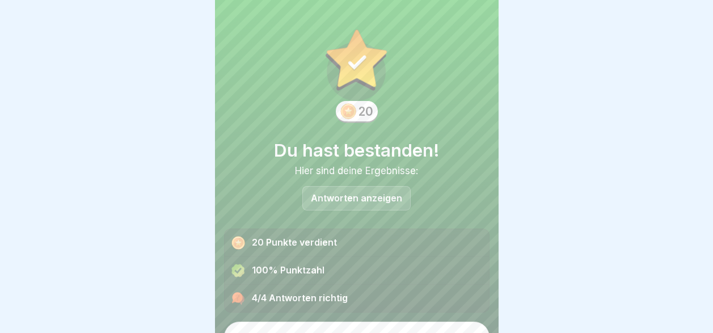
scroll to position [22, 0]
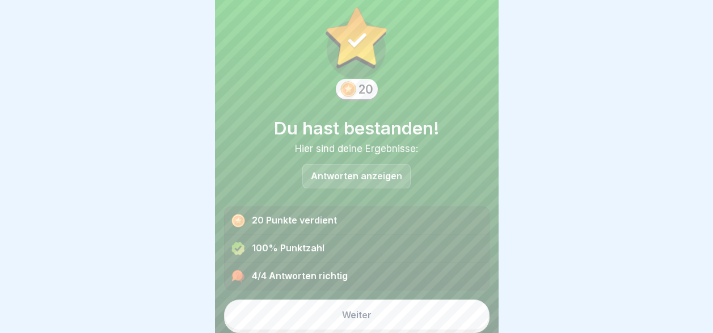
click at [428, 318] on button "Weiter" at bounding box center [356, 314] width 265 height 31
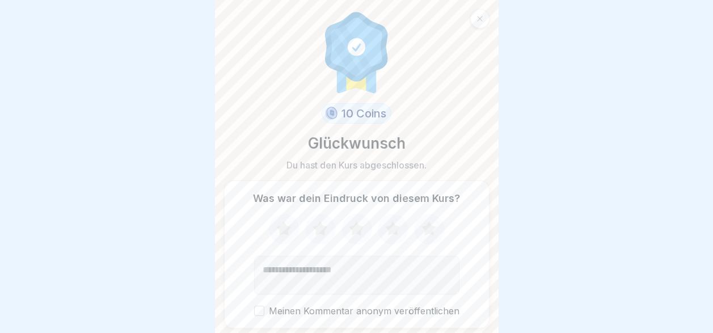
scroll to position [37, 0]
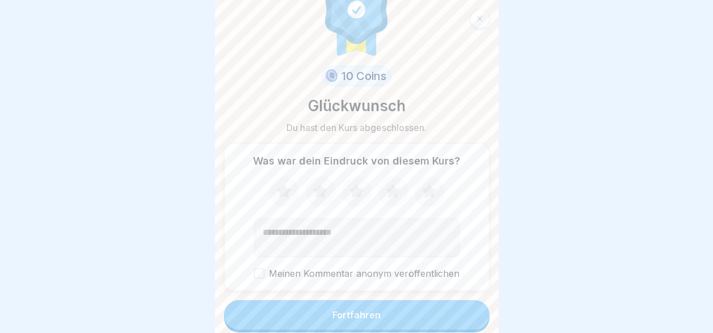
click at [427, 316] on button "Fortfahren" at bounding box center [356, 314] width 265 height 29
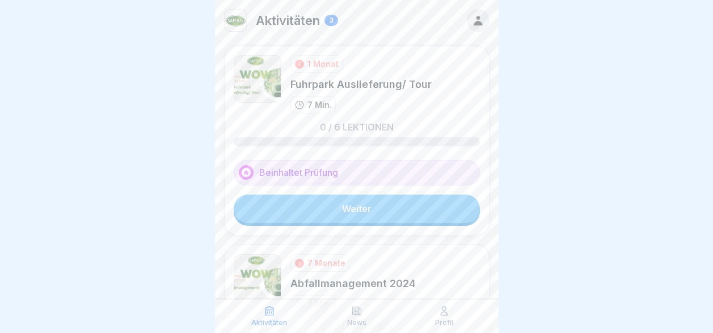
click at [392, 212] on link "Weiter" at bounding box center [357, 209] width 246 height 28
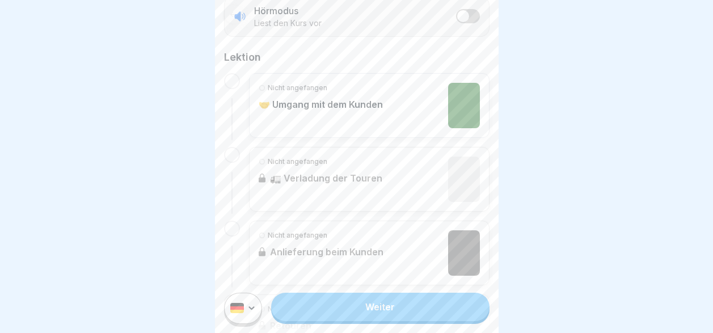
scroll to position [284, 0]
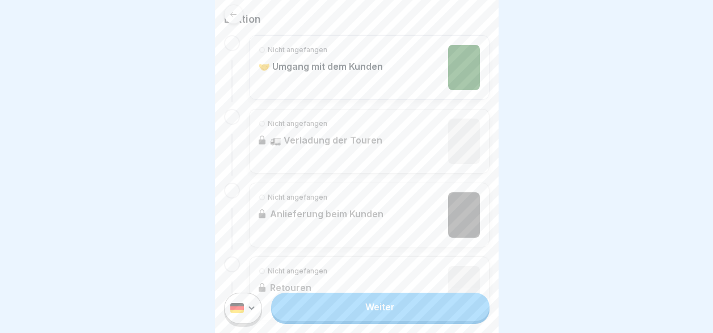
click at [420, 319] on link "Weiter" at bounding box center [380, 307] width 218 height 28
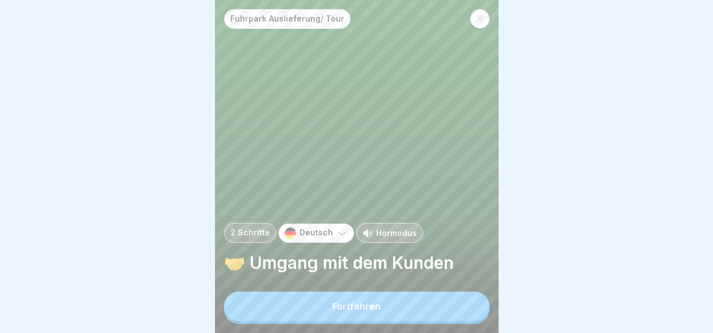
click at [422, 318] on button "Fortfahren" at bounding box center [356, 306] width 265 height 29
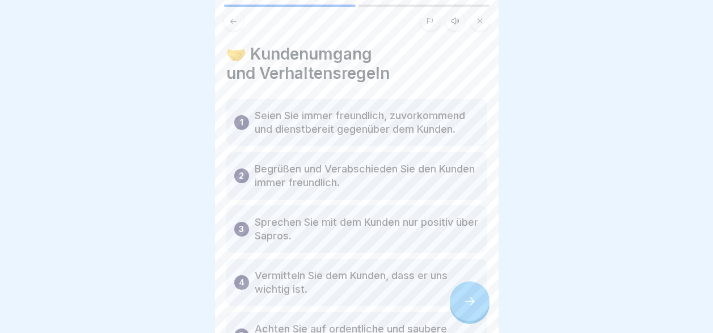
click at [469, 308] on icon at bounding box center [470, 301] width 14 height 14
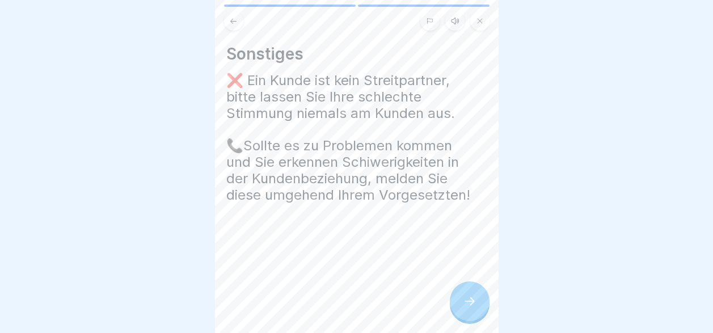
click at [469, 308] on icon at bounding box center [470, 301] width 14 height 14
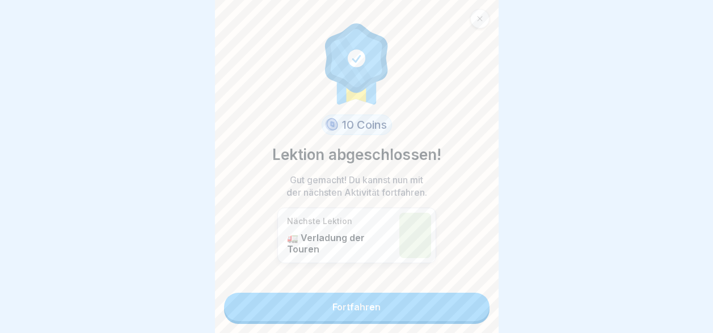
click at [469, 312] on link "Fortfahren" at bounding box center [356, 307] width 265 height 28
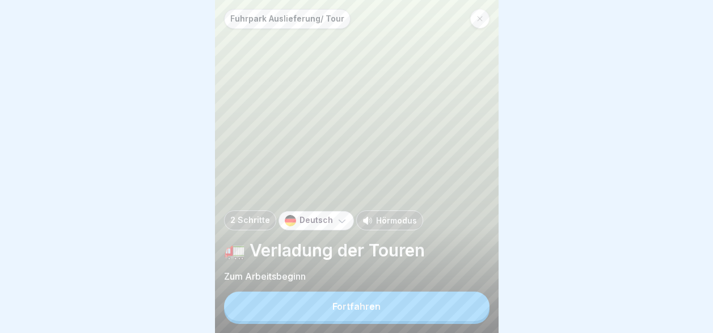
click at [339, 223] on icon at bounding box center [342, 221] width 7 height 3
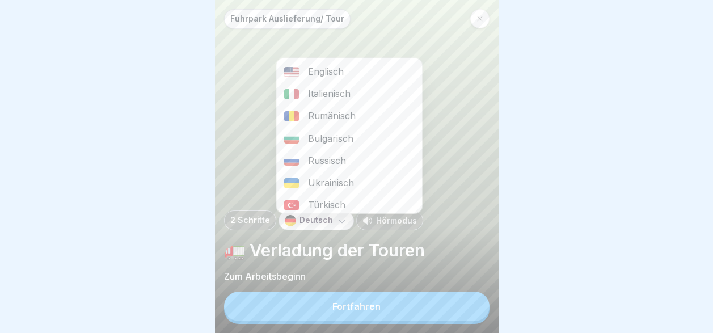
click at [315, 94] on div "Italienisch" at bounding box center [349, 94] width 146 height 22
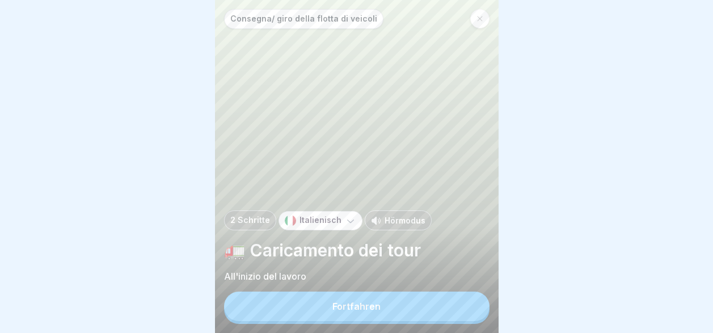
click at [398, 315] on button "Fortfahren" at bounding box center [356, 306] width 265 height 29
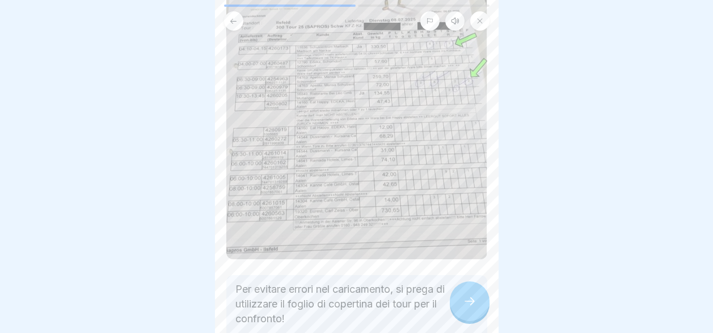
scroll to position [216, 0]
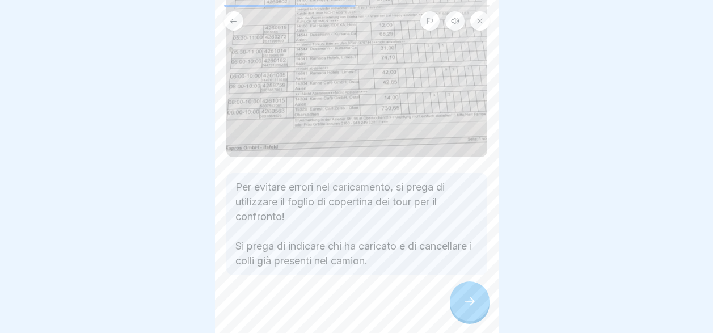
click at [473, 308] on icon at bounding box center [470, 301] width 14 height 14
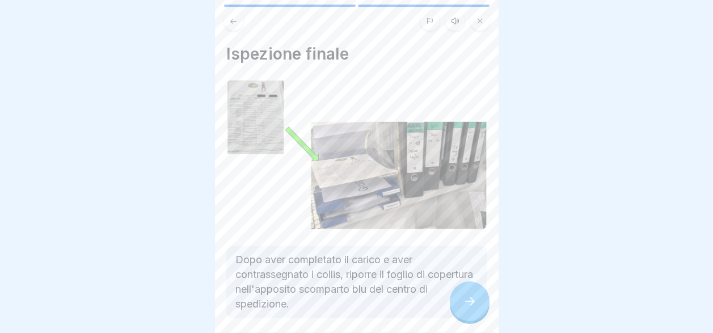
click at [478, 301] on div at bounding box center [470, 301] width 40 height 40
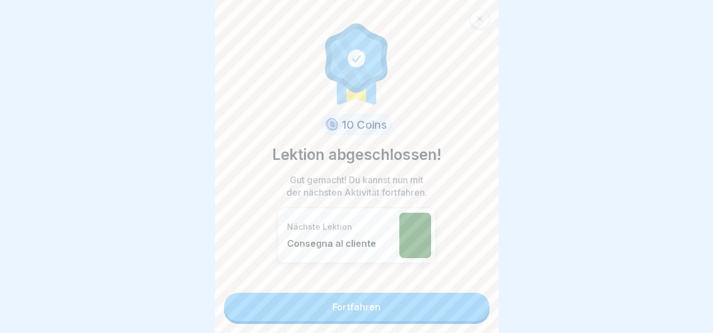
click at [440, 320] on link "Fortfahren" at bounding box center [356, 307] width 265 height 28
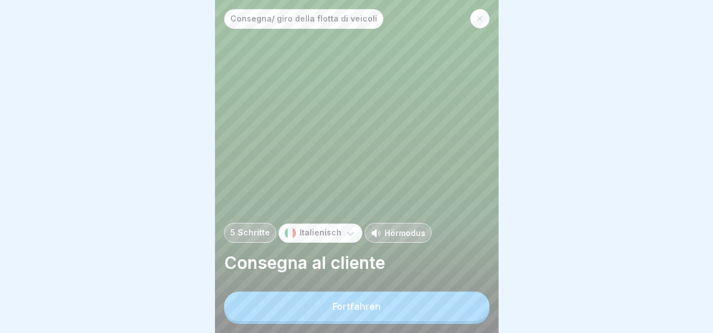
click at [441, 320] on button "Fortfahren" at bounding box center [356, 306] width 265 height 29
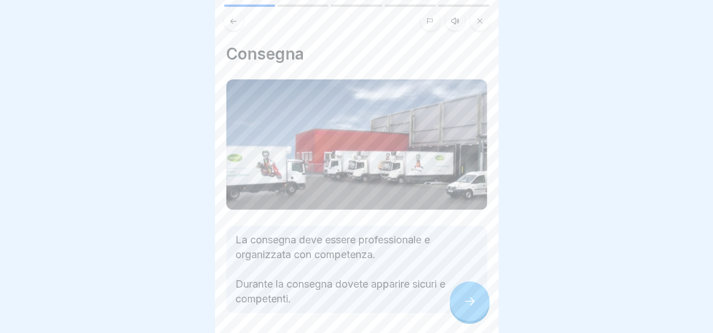
scroll to position [9, 0]
click at [472, 305] on icon at bounding box center [470, 301] width 14 height 14
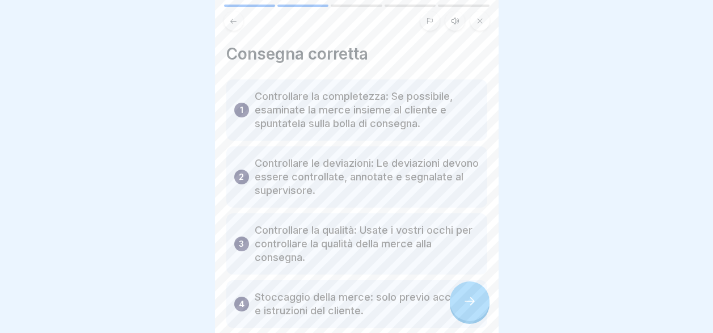
click at [472, 305] on icon at bounding box center [470, 301] width 14 height 14
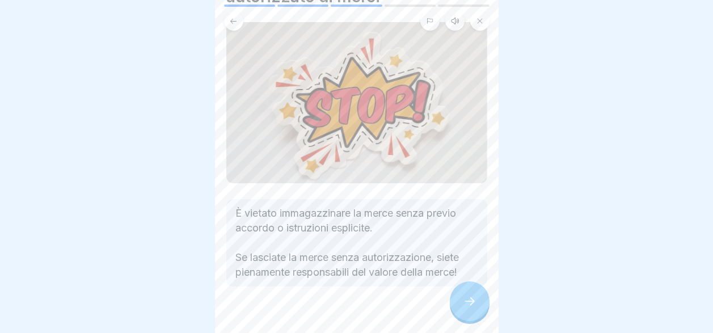
scroll to position [92, 0]
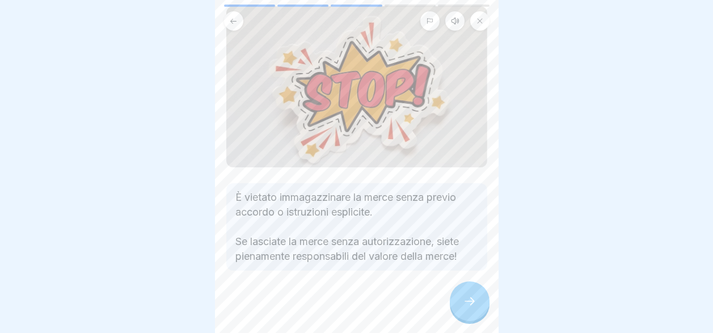
click at [461, 305] on div at bounding box center [470, 301] width 40 height 40
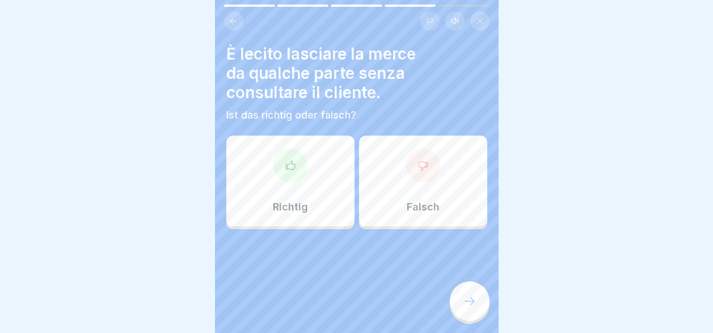
click at [417, 191] on div "Falsch" at bounding box center [423, 181] width 128 height 91
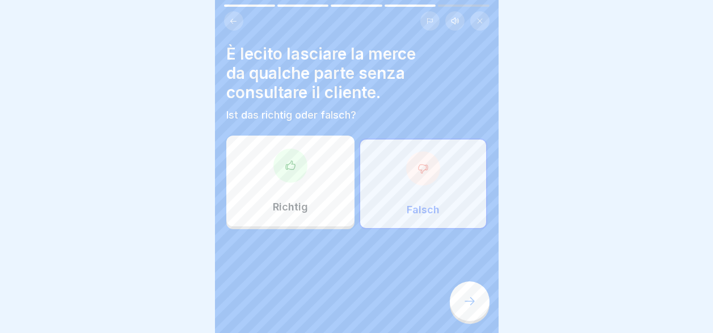
click at [475, 307] on icon at bounding box center [470, 301] width 14 height 14
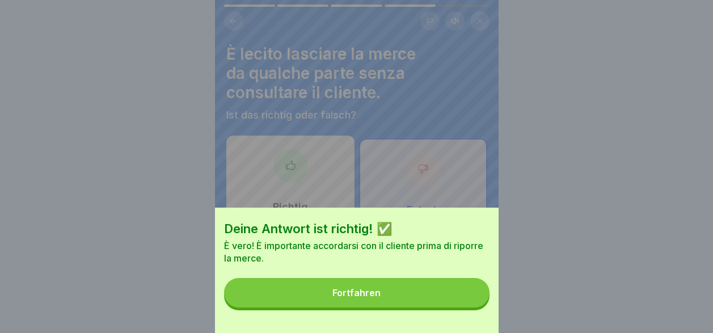
click at [467, 305] on button "Fortfahren" at bounding box center [356, 292] width 265 height 29
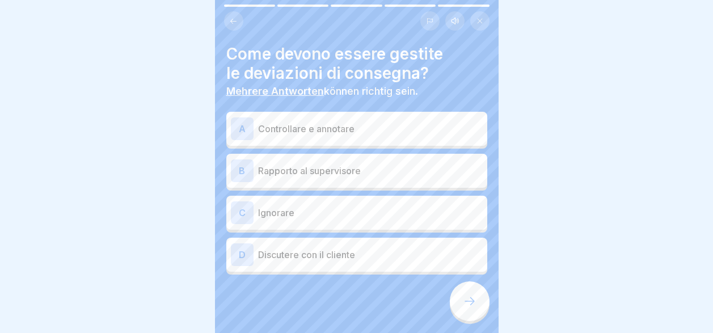
click at [322, 122] on p "Controllare e annotare" at bounding box center [370, 129] width 225 height 14
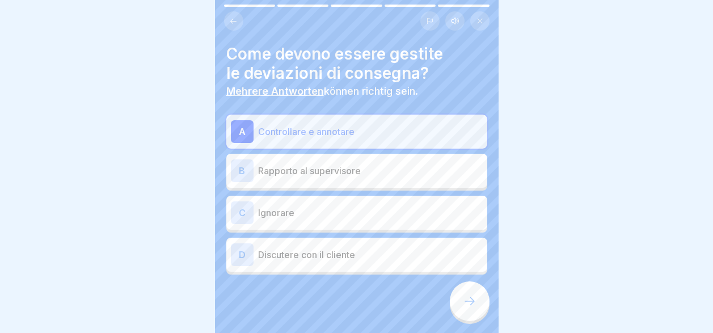
click at [337, 167] on p "Rapporto al supervisore" at bounding box center [370, 171] width 225 height 14
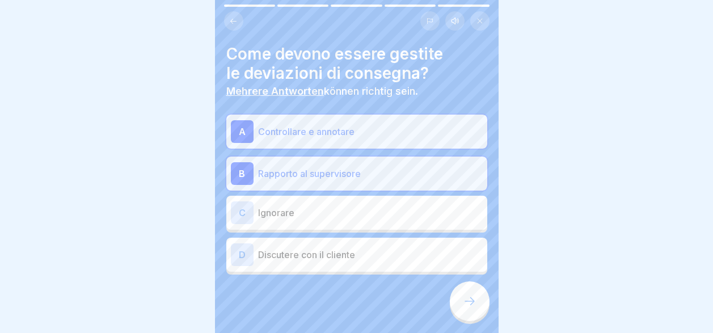
click at [468, 303] on icon at bounding box center [470, 301] width 14 height 14
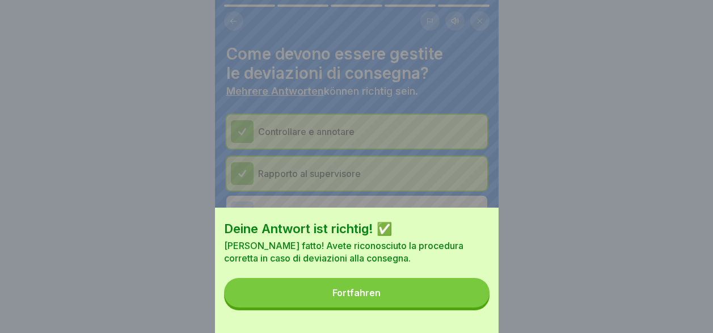
click at [445, 303] on button "Fortfahren" at bounding box center [356, 292] width 265 height 29
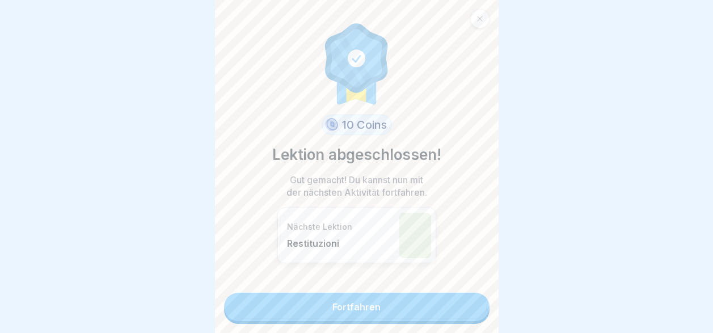
click at [431, 301] on link "Fortfahren" at bounding box center [356, 307] width 265 height 28
click at [433, 297] on link "Fortfahren" at bounding box center [356, 307] width 265 height 28
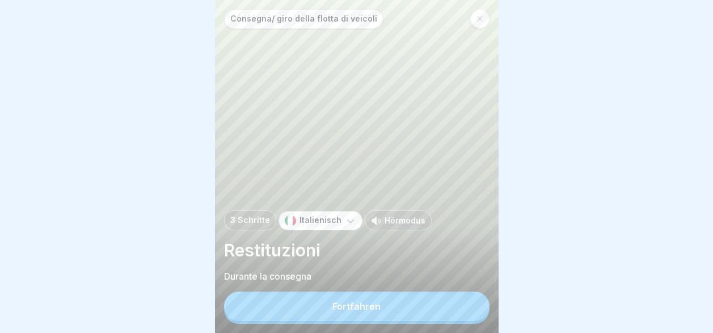
click at [423, 314] on button "Fortfahren" at bounding box center [356, 306] width 265 height 29
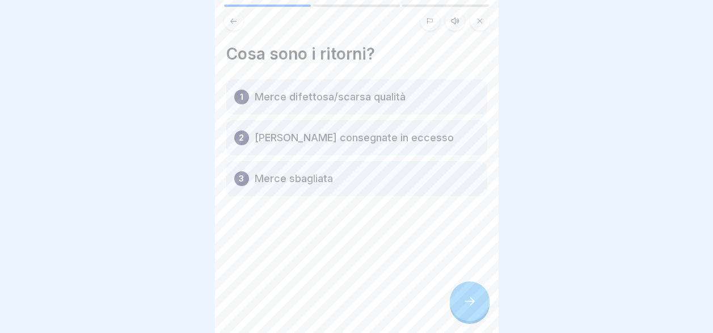
click at [475, 308] on icon at bounding box center [470, 301] width 14 height 14
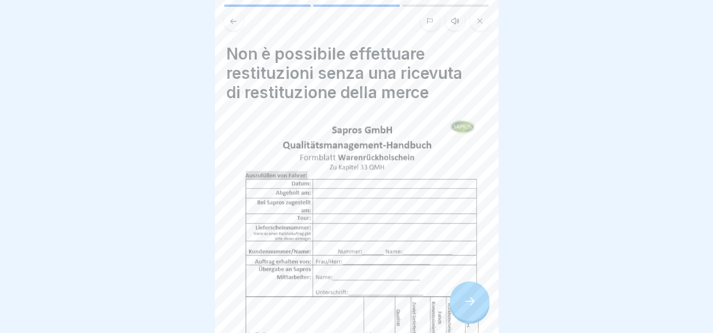
scroll to position [227, 0]
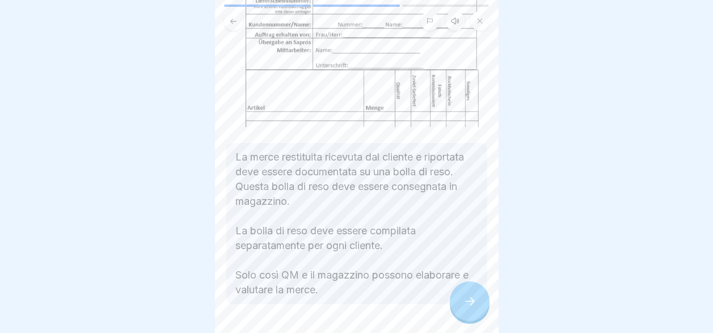
click at [455, 311] on div at bounding box center [470, 301] width 40 height 40
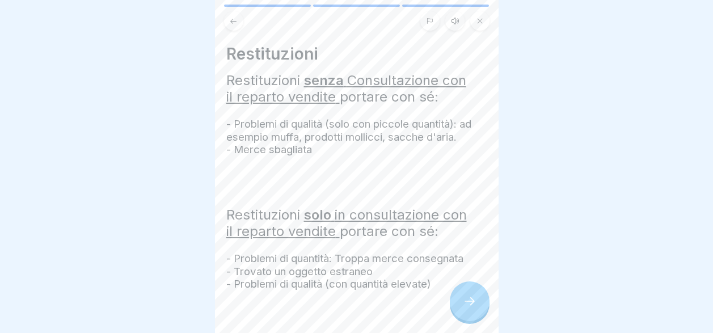
click at [455, 307] on div at bounding box center [470, 301] width 40 height 40
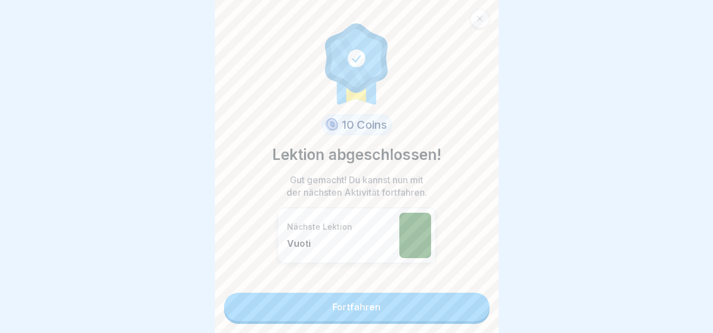
click at [398, 301] on link "Fortfahren" at bounding box center [356, 307] width 265 height 28
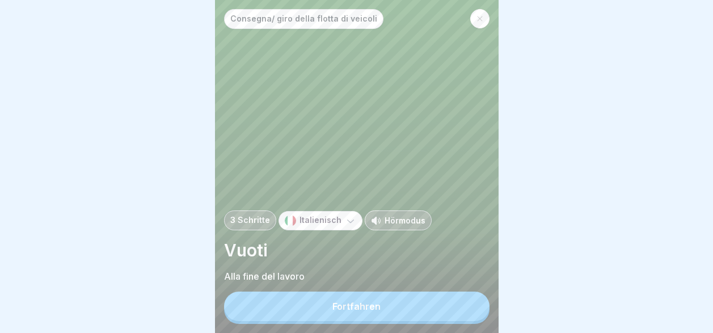
click at [398, 311] on button "Fortfahren" at bounding box center [356, 306] width 265 height 29
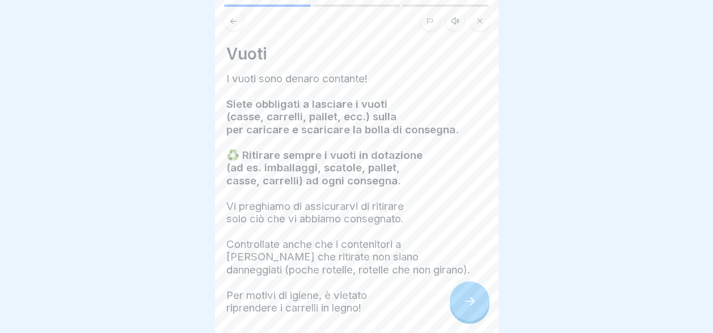
click at [461, 310] on div at bounding box center [470, 301] width 40 height 40
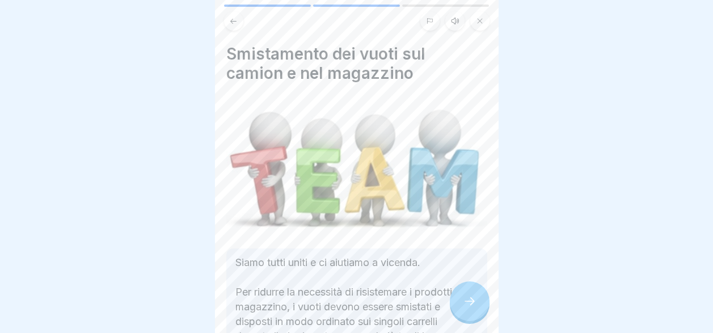
click at [461, 310] on div at bounding box center [470, 301] width 40 height 40
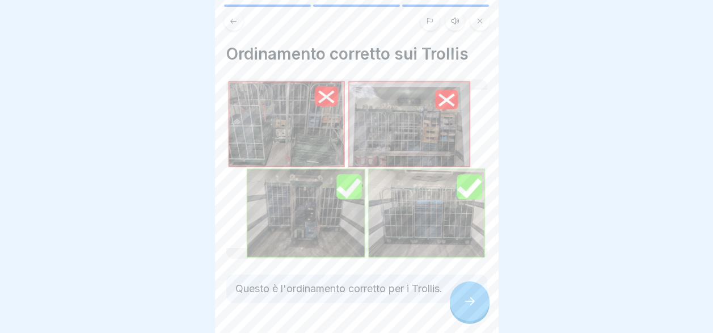
scroll to position [32, 0]
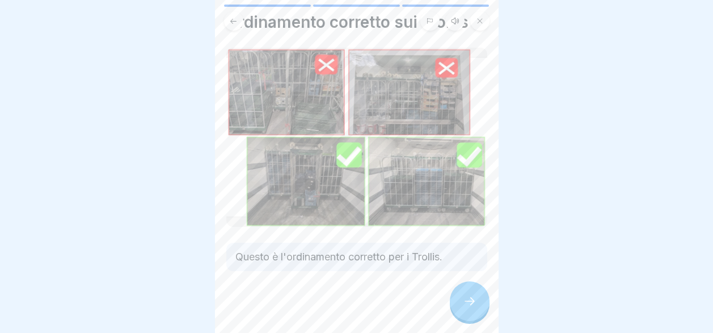
click at [475, 306] on icon at bounding box center [470, 301] width 14 height 14
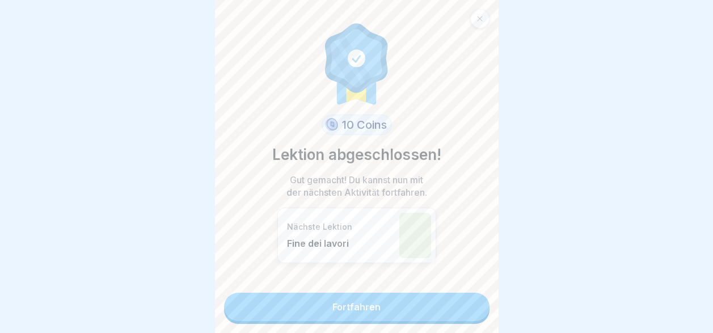
click at [467, 305] on link "Fortfahren" at bounding box center [356, 307] width 265 height 28
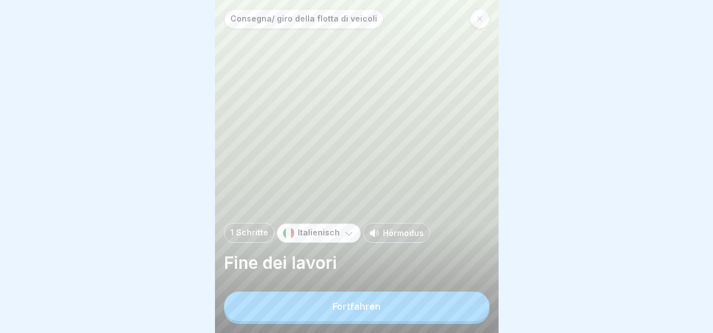
click at [440, 315] on button "Fortfahren" at bounding box center [356, 306] width 265 height 29
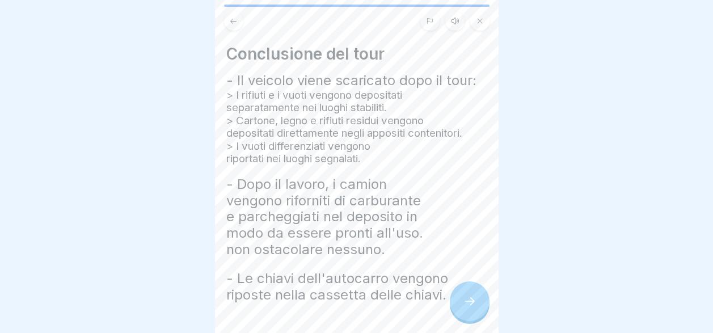
click at [469, 304] on div at bounding box center [470, 301] width 40 height 40
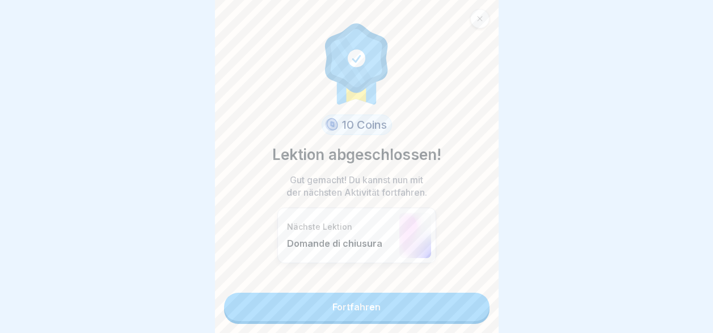
click at [451, 313] on link "Fortfahren" at bounding box center [356, 307] width 265 height 28
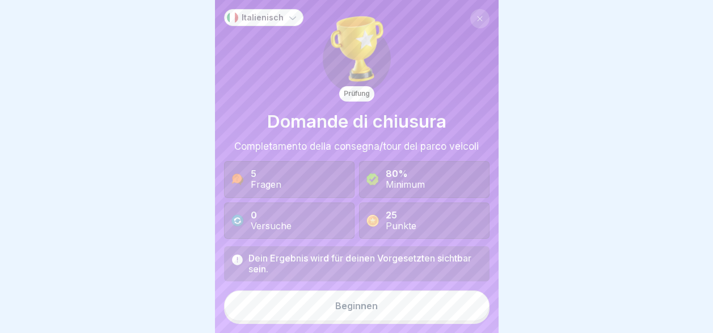
click at [434, 318] on button "Beginnen" at bounding box center [356, 305] width 265 height 31
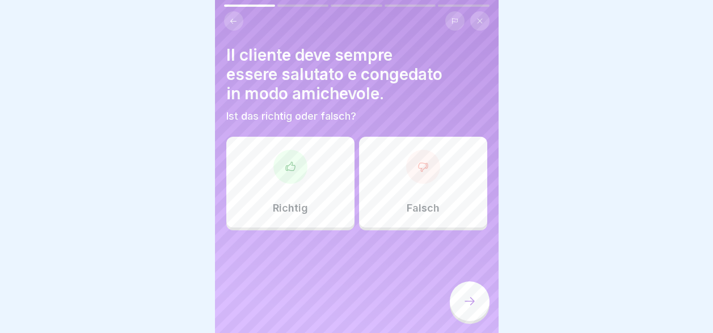
click at [281, 194] on div "Richtig" at bounding box center [290, 182] width 128 height 91
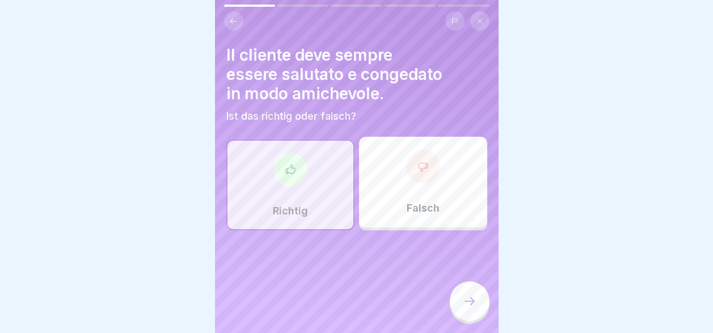
click at [476, 305] on div at bounding box center [470, 301] width 40 height 40
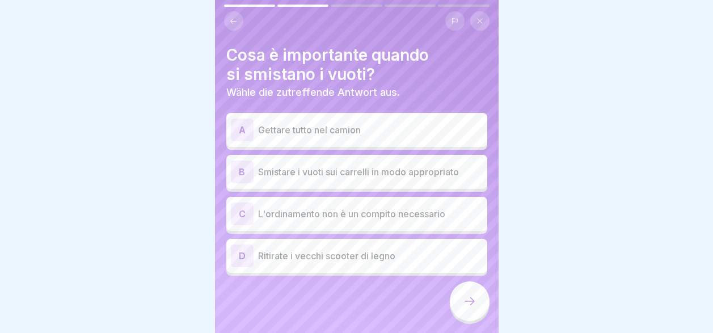
click at [311, 172] on p "Smistare i vuoti sui carrelli in modo appropriato" at bounding box center [370, 172] width 225 height 14
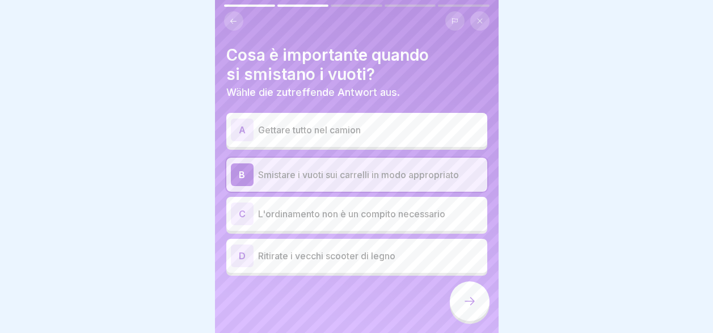
click at [468, 308] on icon at bounding box center [470, 301] width 14 height 14
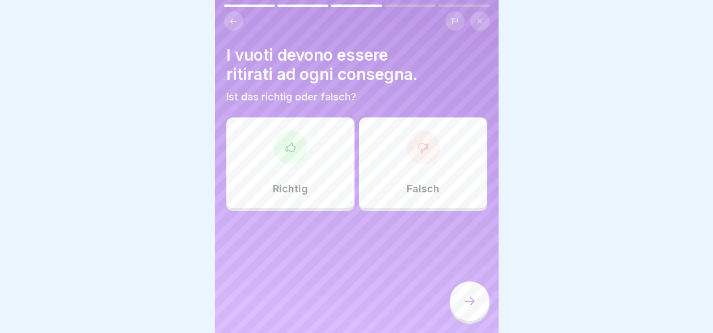
click at [293, 183] on p "Richtig" at bounding box center [290, 189] width 35 height 12
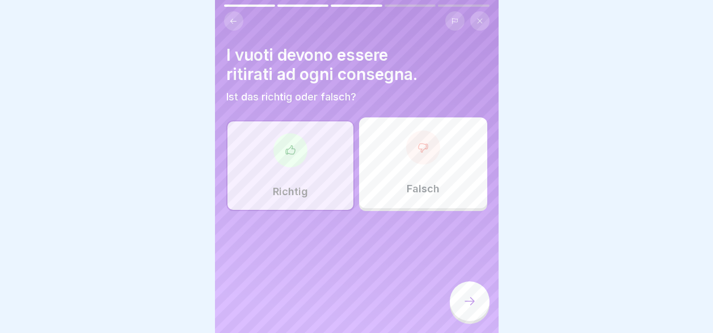
click at [476, 315] on div at bounding box center [470, 301] width 40 height 40
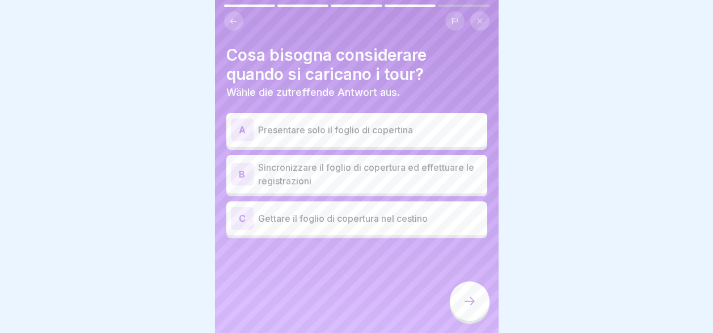
click at [308, 176] on p "Sincronizzare il foglio di copertura ed effettuare le registrazioni" at bounding box center [370, 174] width 225 height 27
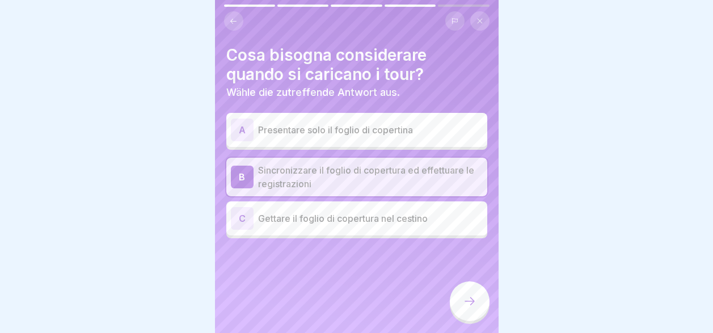
click at [316, 137] on div "A Presentare solo il foglio di copertina" at bounding box center [357, 130] width 252 height 23
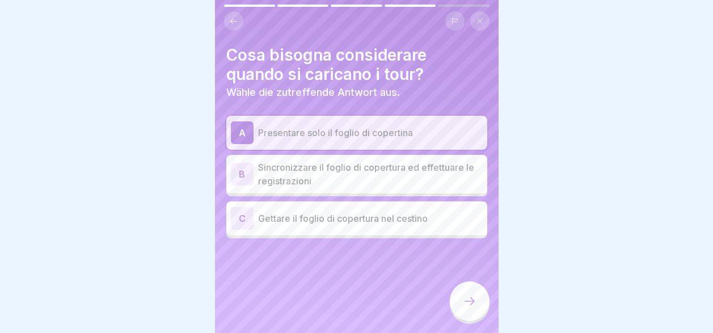
click at [473, 305] on icon at bounding box center [470, 301] width 14 height 14
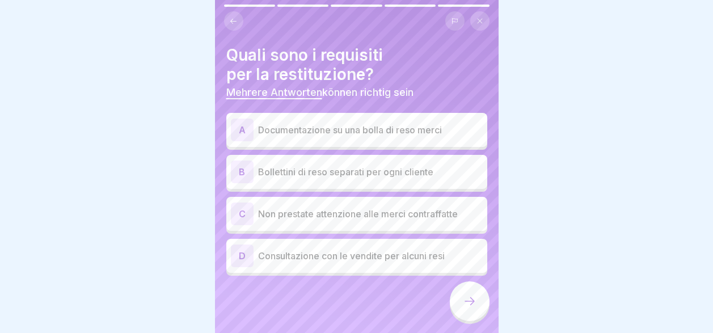
click at [332, 133] on p "Documentazione su una bolla di reso merci" at bounding box center [370, 130] width 225 height 14
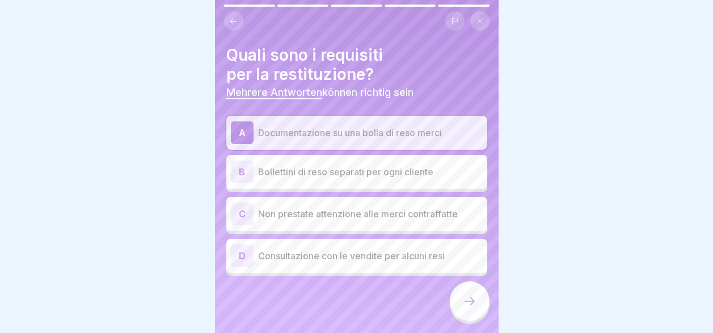
click at [335, 176] on p "Bollettini di reso separati per ogni cliente" at bounding box center [370, 172] width 225 height 14
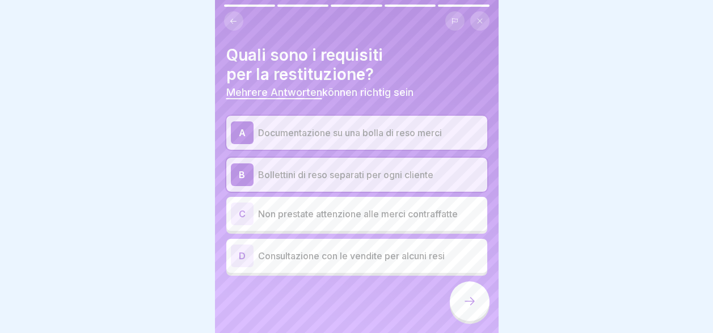
click at [474, 308] on icon at bounding box center [470, 301] width 14 height 14
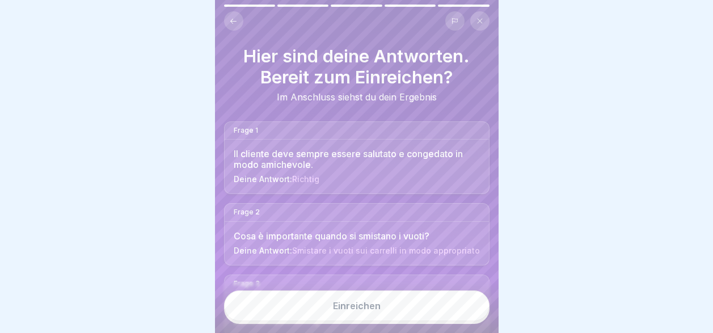
click at [422, 316] on button "Einreichen" at bounding box center [356, 305] width 265 height 31
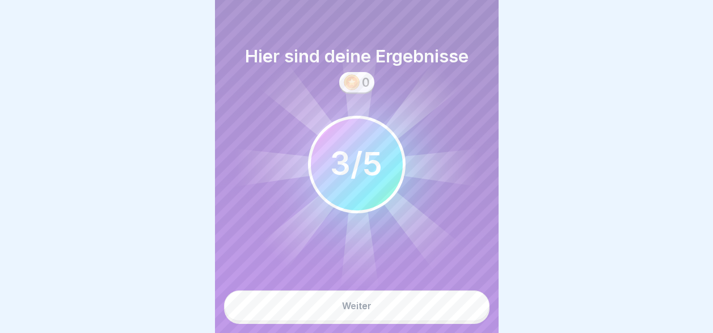
click at [422, 317] on button "Weiter" at bounding box center [356, 305] width 265 height 31
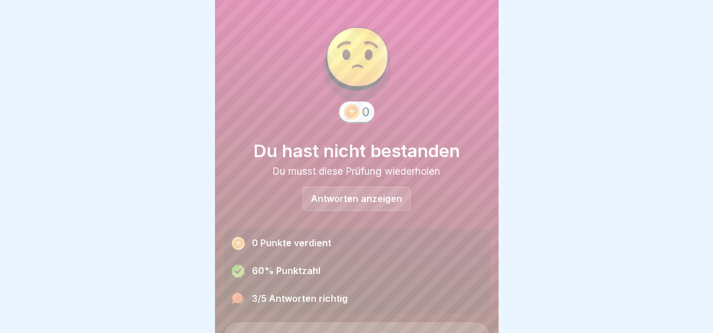
click at [383, 198] on p "Antworten anzeigen" at bounding box center [356, 199] width 91 height 10
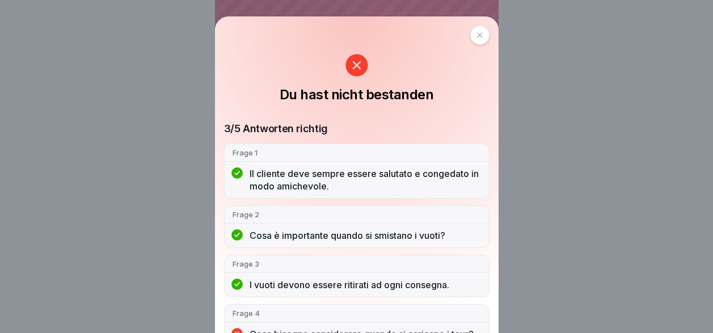
click at [478, 33] on icon at bounding box center [479, 35] width 7 height 7
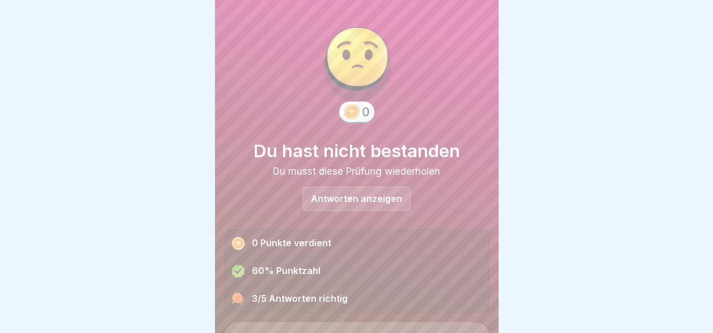
scroll to position [55, 0]
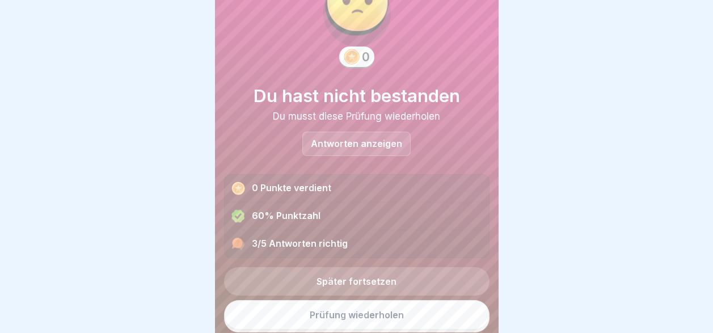
click at [367, 315] on link "Prüfung wiederholen" at bounding box center [356, 314] width 265 height 29
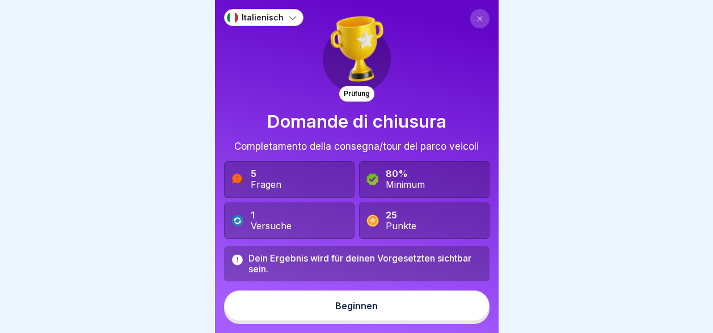
click at [356, 320] on button "Beginnen" at bounding box center [356, 305] width 265 height 31
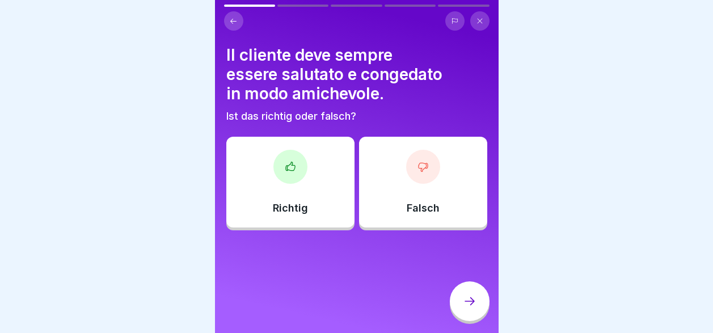
click at [297, 187] on div "Richtig" at bounding box center [290, 182] width 128 height 91
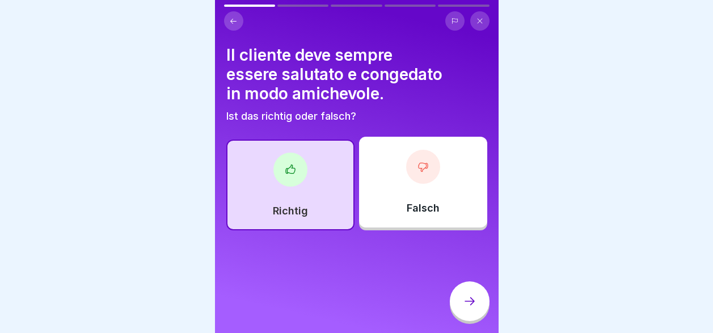
click at [474, 307] on icon at bounding box center [470, 301] width 14 height 14
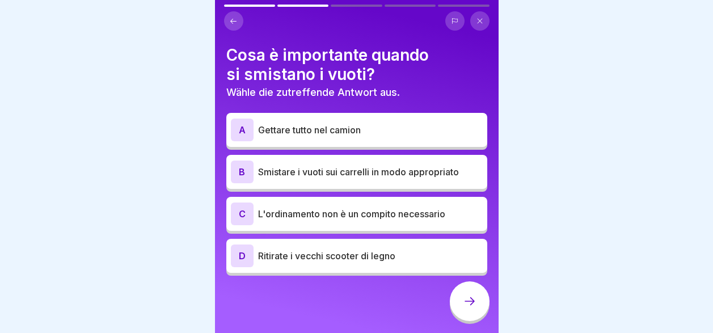
click at [383, 176] on p "Smistare i vuoti sui carrelli in modo appropriato" at bounding box center [370, 172] width 225 height 14
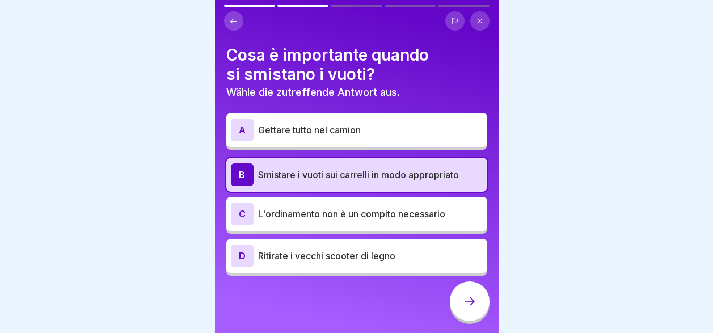
click at [467, 308] on icon at bounding box center [470, 301] width 14 height 14
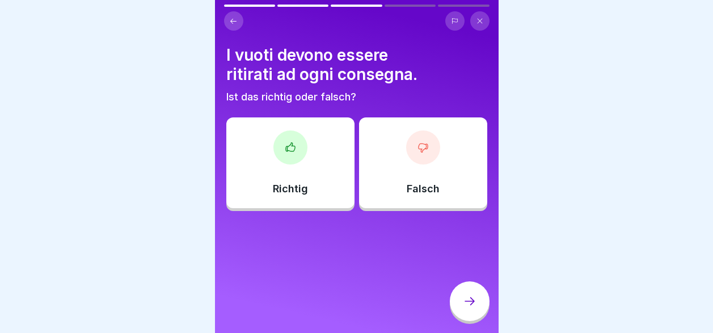
click at [296, 185] on p "Richtig" at bounding box center [290, 189] width 35 height 12
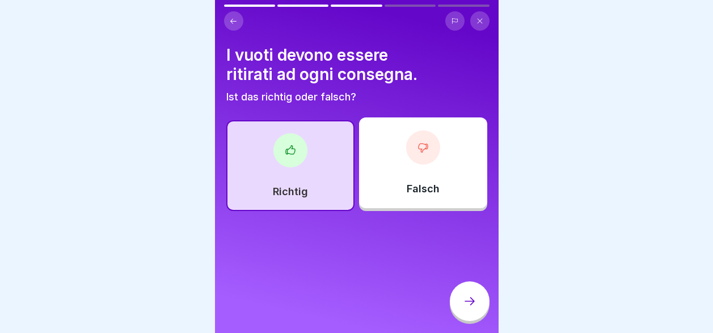
click at [468, 308] on icon at bounding box center [470, 301] width 14 height 14
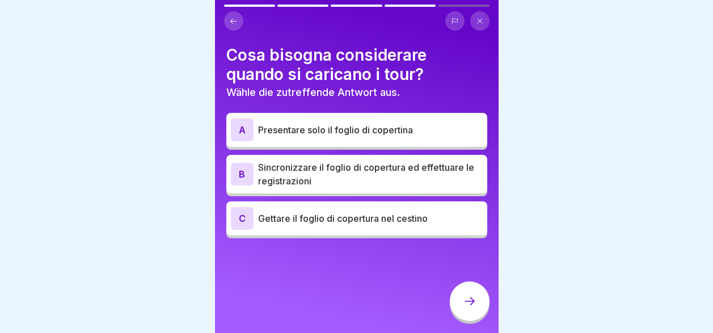
click at [335, 176] on p "Sincronizzare il foglio di copertura ed effettuare le registrazioni" at bounding box center [370, 174] width 225 height 27
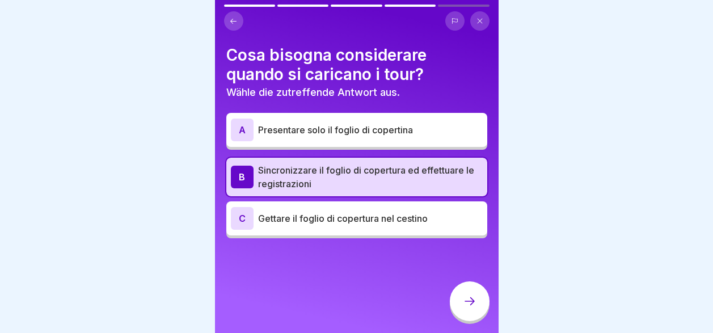
click at [344, 127] on p "Presentare solo il foglio di copertina" at bounding box center [370, 130] width 225 height 14
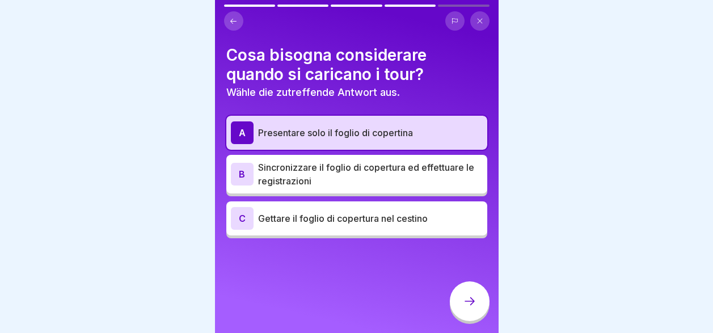
click at [468, 308] on icon at bounding box center [470, 301] width 14 height 14
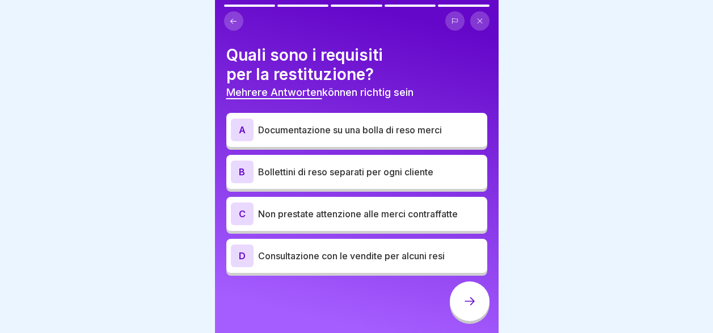
click at [360, 133] on p "Documentazione su una bolla di reso merci" at bounding box center [370, 130] width 225 height 14
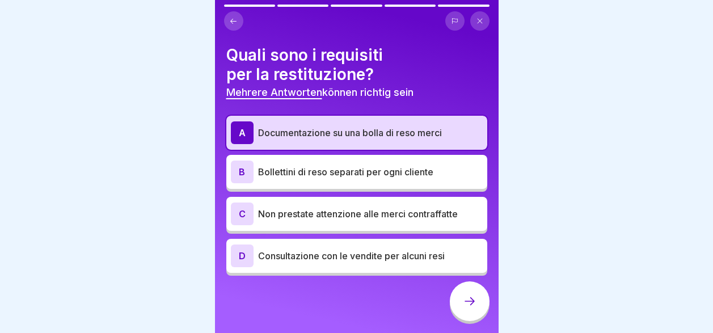
click at [349, 174] on p "Bollettini di reso separati per ogni cliente" at bounding box center [370, 172] width 225 height 14
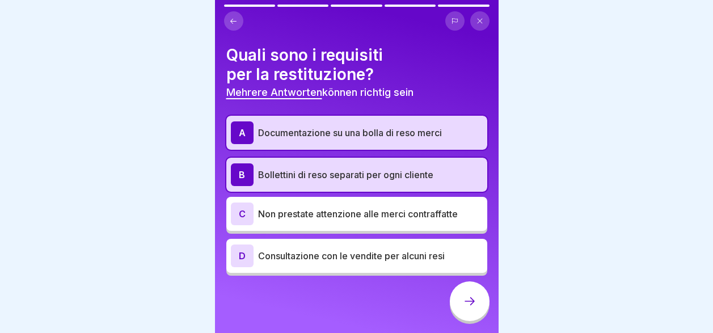
click at [432, 256] on p "Consultazione con le vendite per alcuni resi" at bounding box center [370, 256] width 225 height 14
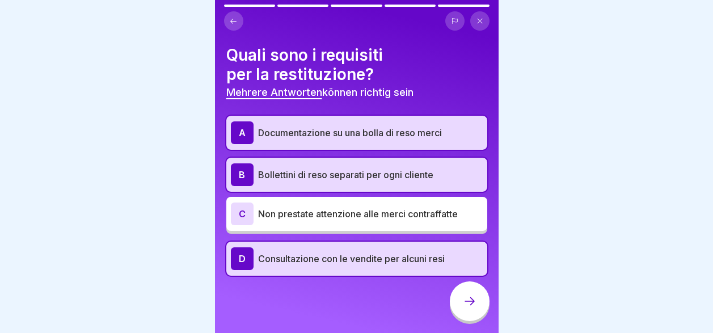
click at [465, 306] on icon at bounding box center [470, 301] width 14 height 14
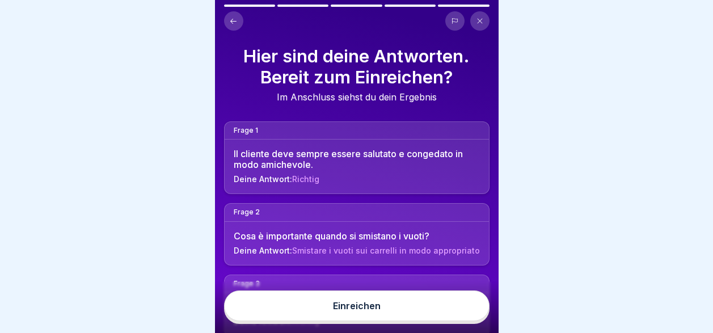
click at [417, 319] on button "Einreichen" at bounding box center [356, 305] width 265 height 31
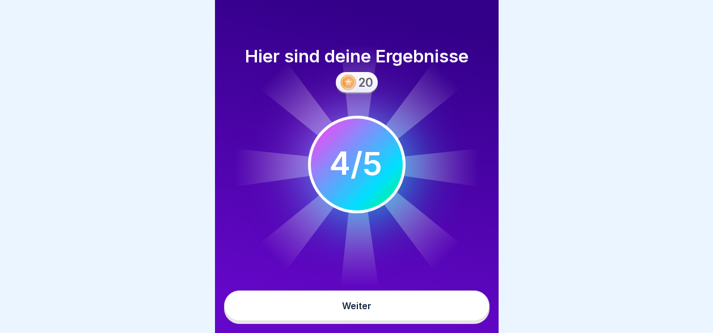
click at [417, 320] on button "Weiter" at bounding box center [356, 305] width 265 height 31
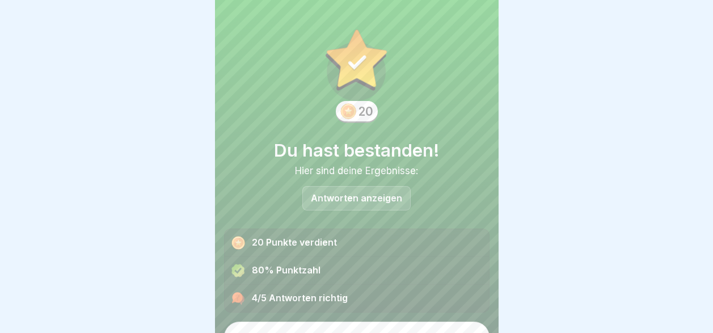
scroll to position [22, 0]
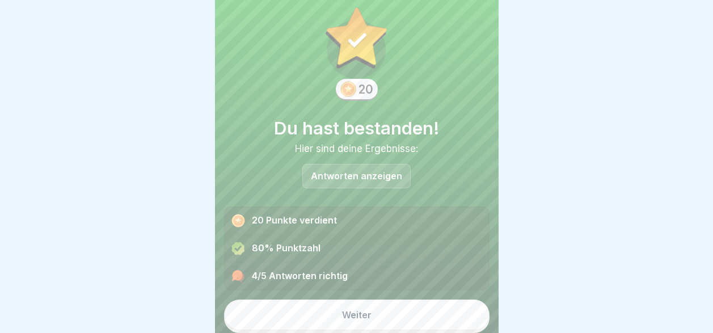
click at [380, 316] on button "Weiter" at bounding box center [356, 314] width 265 height 31
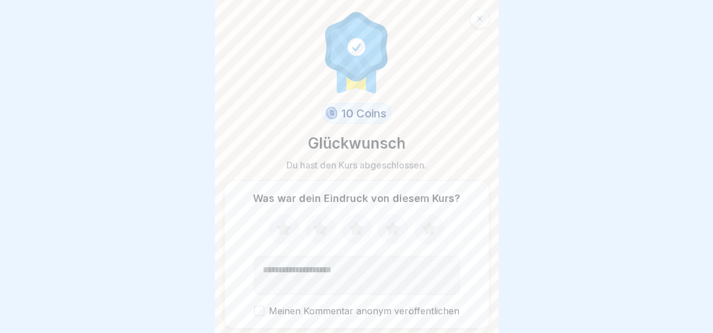
scroll to position [37, 0]
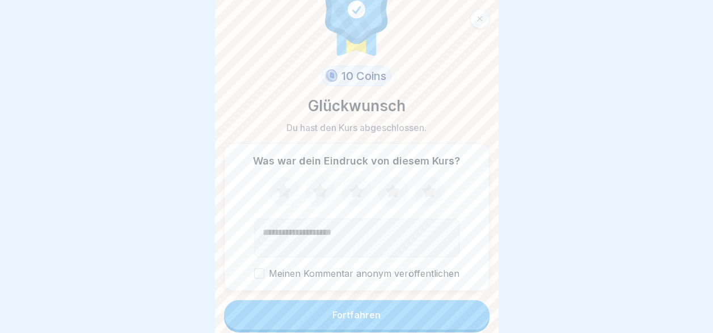
click at [417, 318] on button "Fortfahren" at bounding box center [356, 314] width 265 height 29
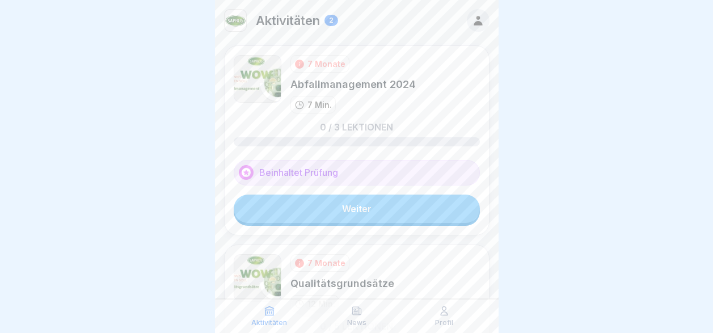
click at [396, 213] on link "Weiter" at bounding box center [357, 209] width 246 height 28
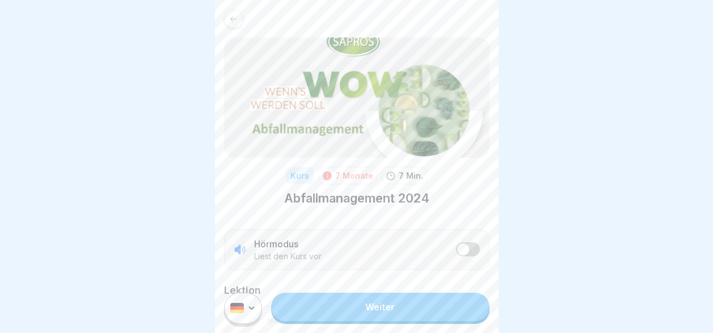
click at [408, 316] on link "Weiter" at bounding box center [380, 307] width 218 height 28
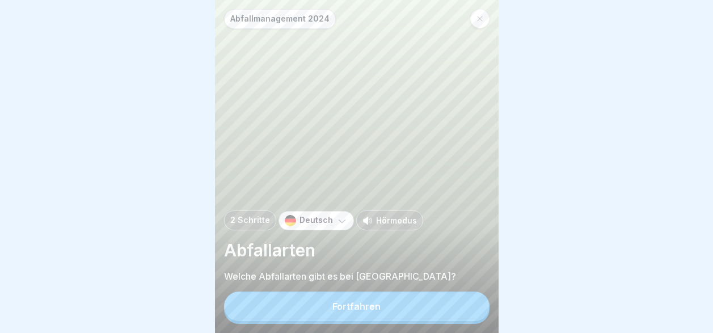
click at [336, 226] on icon at bounding box center [341, 220] width 11 height 11
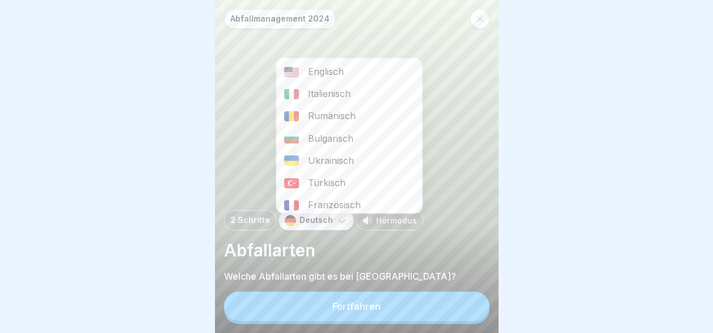
click at [318, 94] on div "Italienisch" at bounding box center [349, 94] width 146 height 22
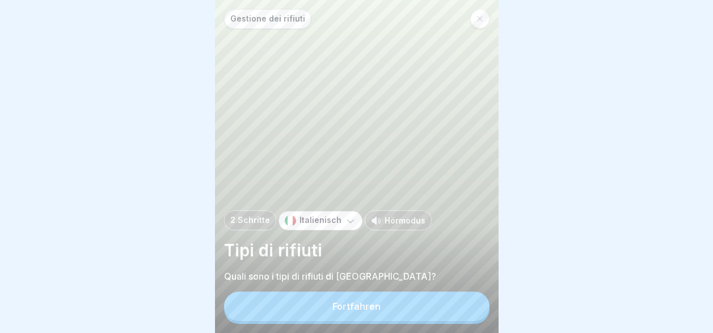
click at [372, 311] on div "Fortfahren" at bounding box center [356, 306] width 48 height 10
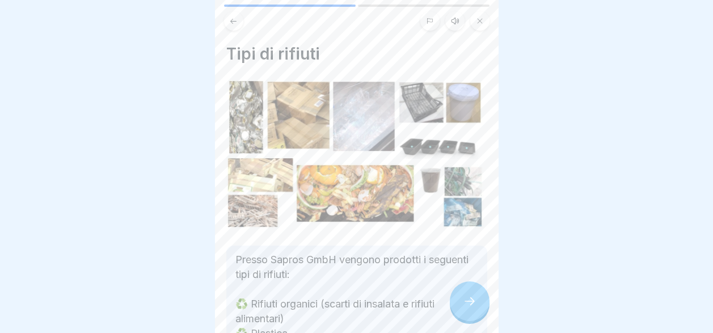
scroll to position [113, 0]
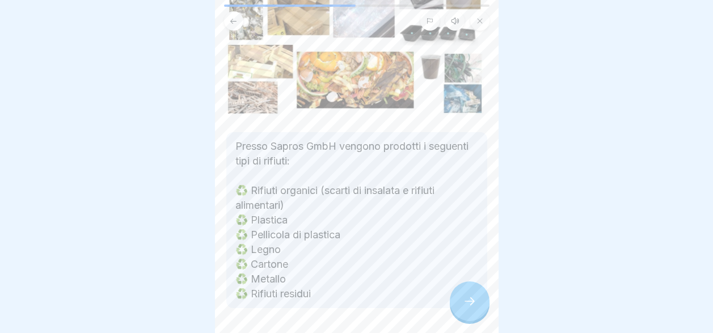
click at [474, 308] on icon at bounding box center [470, 301] width 14 height 14
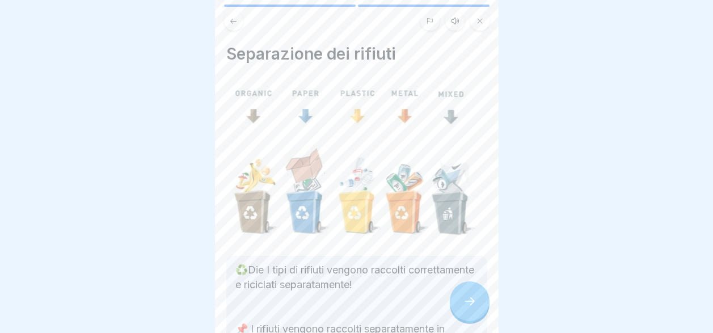
click at [460, 314] on div at bounding box center [470, 301] width 40 height 40
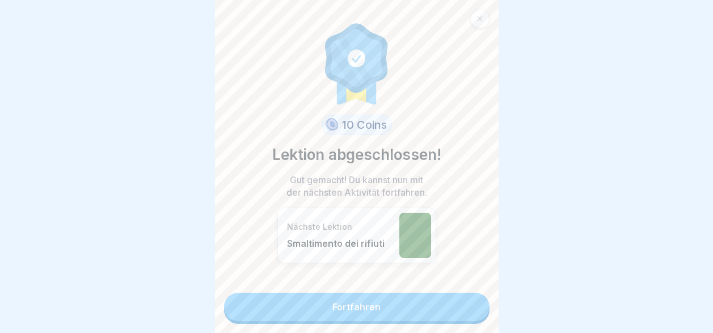
click at [460, 314] on link "Fortfahren" at bounding box center [356, 307] width 265 height 28
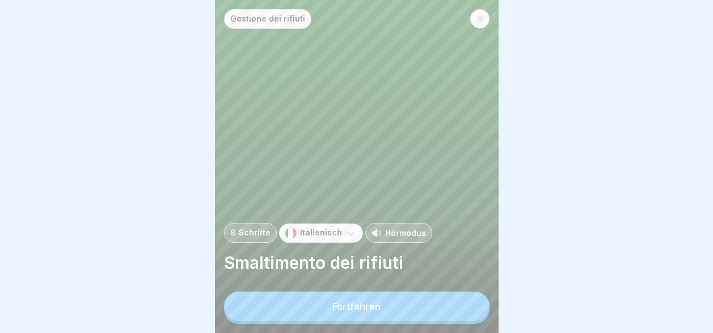
click at [442, 314] on button "Fortfahren" at bounding box center [356, 306] width 265 height 29
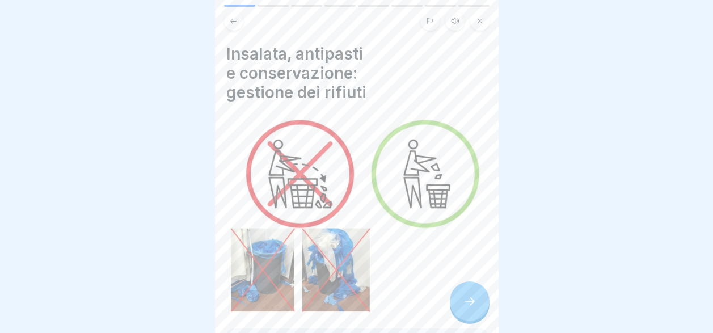
click at [476, 309] on div at bounding box center [470, 301] width 40 height 40
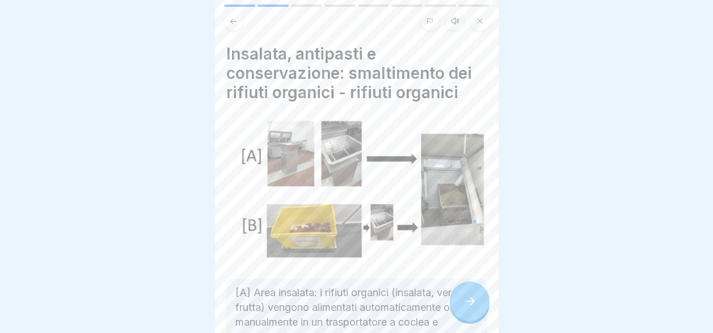
click at [476, 309] on div at bounding box center [470, 301] width 40 height 40
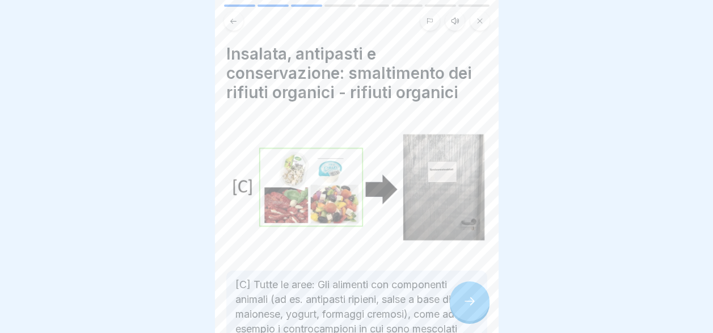
click at [467, 303] on div at bounding box center [470, 301] width 40 height 40
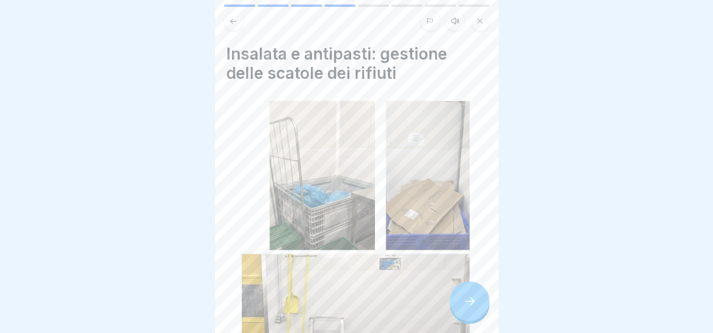
click at [467, 303] on div at bounding box center [470, 301] width 40 height 40
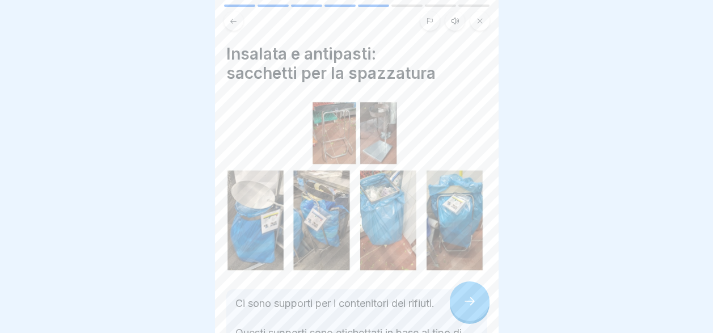
click at [467, 303] on div at bounding box center [470, 301] width 40 height 40
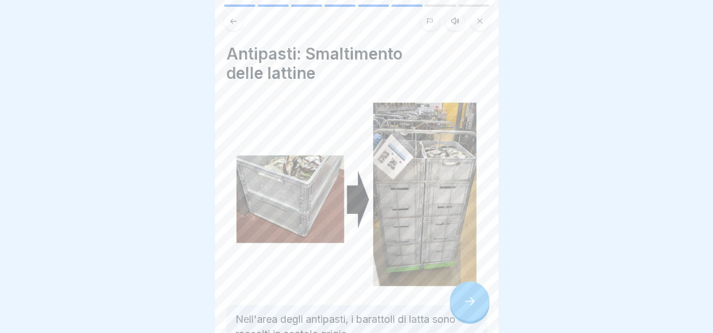
click at [467, 303] on div at bounding box center [470, 301] width 40 height 40
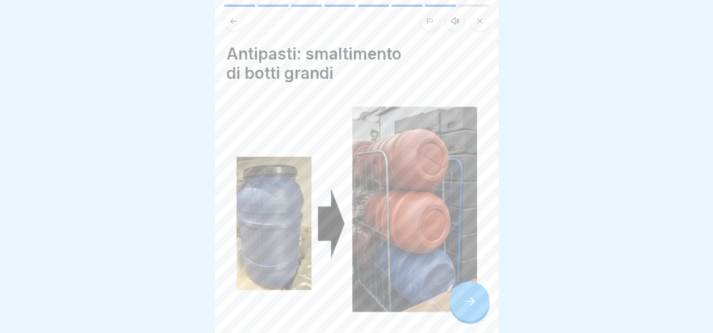
click at [467, 303] on div at bounding box center [470, 301] width 40 height 40
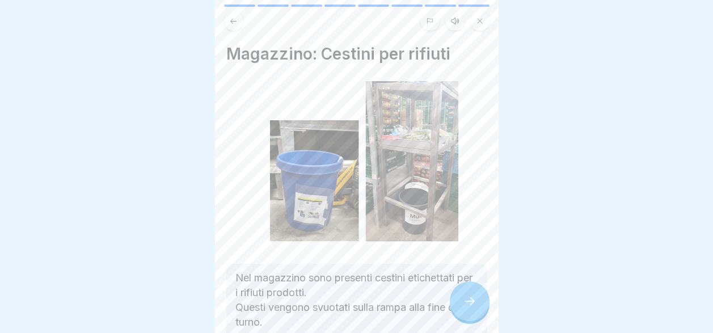
click at [467, 303] on div at bounding box center [470, 301] width 40 height 40
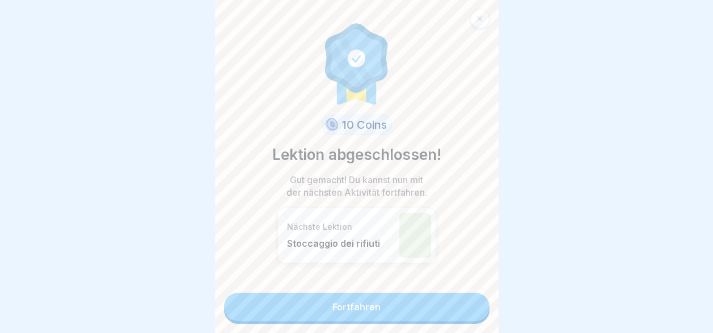
click at [467, 303] on link "Fortfahren" at bounding box center [356, 307] width 265 height 28
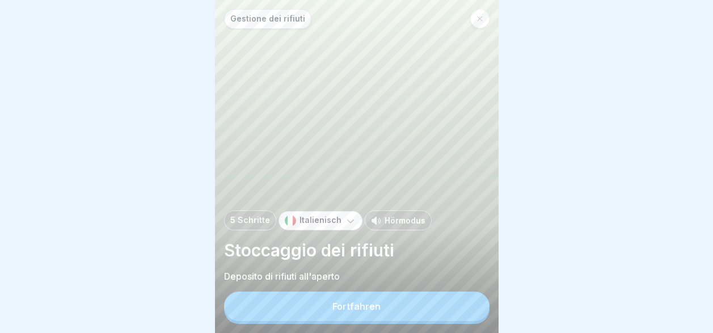
click at [467, 303] on button "Fortfahren" at bounding box center [356, 306] width 265 height 29
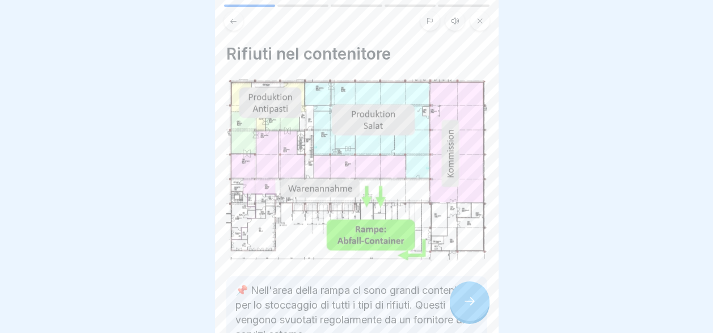
click at [460, 315] on div at bounding box center [470, 301] width 40 height 40
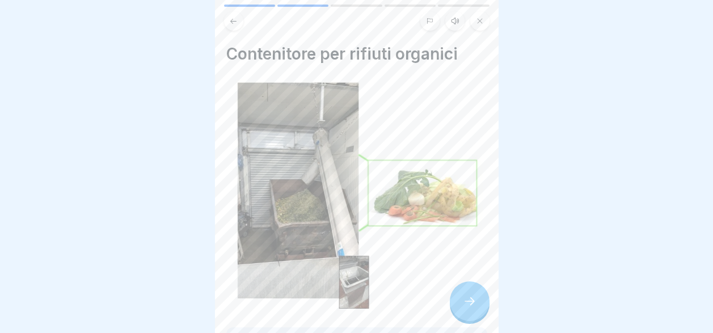
click at [460, 315] on div at bounding box center [470, 301] width 40 height 40
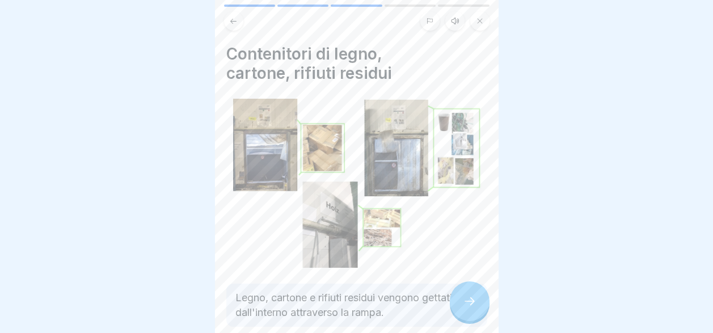
click at [460, 315] on div at bounding box center [470, 301] width 40 height 40
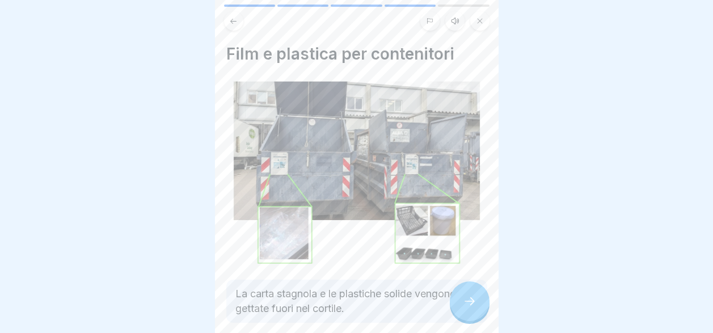
click at [460, 315] on div at bounding box center [470, 301] width 40 height 40
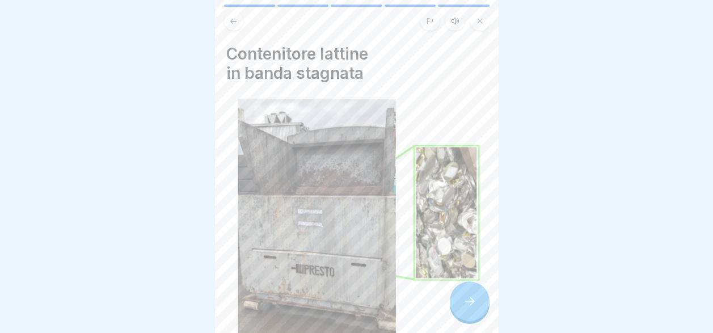
click at [460, 315] on div at bounding box center [470, 301] width 40 height 40
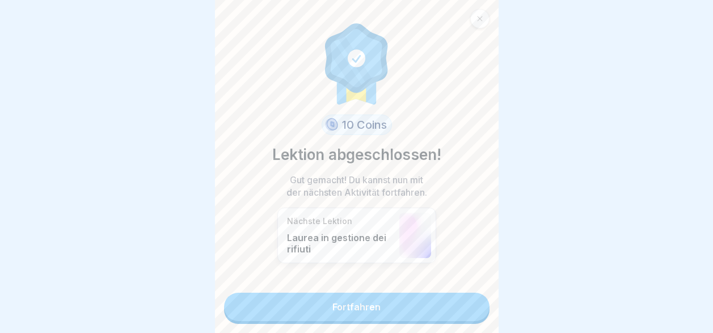
click at [460, 315] on link "Fortfahren" at bounding box center [356, 307] width 265 height 28
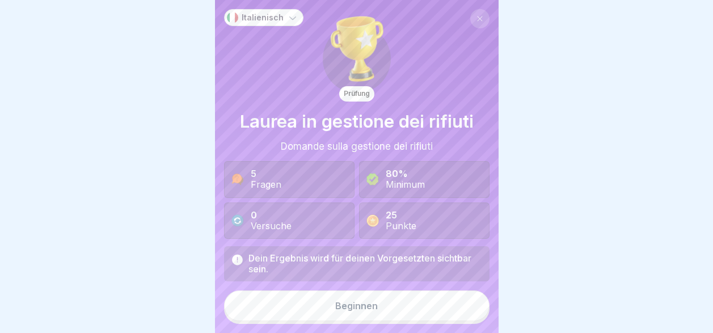
click at [460, 315] on button "Beginnen" at bounding box center [356, 305] width 265 height 31
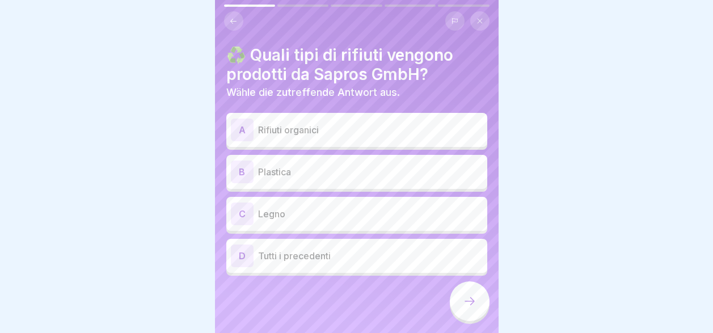
click at [312, 257] on p "Tutti i precedenti" at bounding box center [370, 256] width 225 height 14
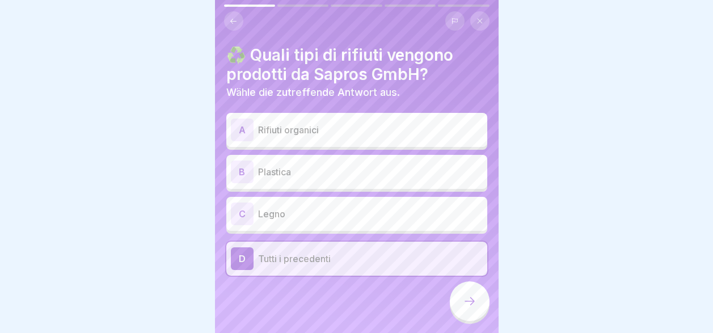
click at [312, 217] on p "Legno" at bounding box center [370, 214] width 225 height 14
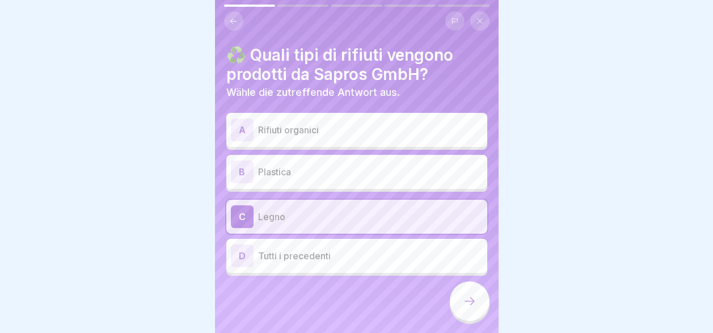
click at [311, 171] on p "Plastica" at bounding box center [370, 172] width 225 height 14
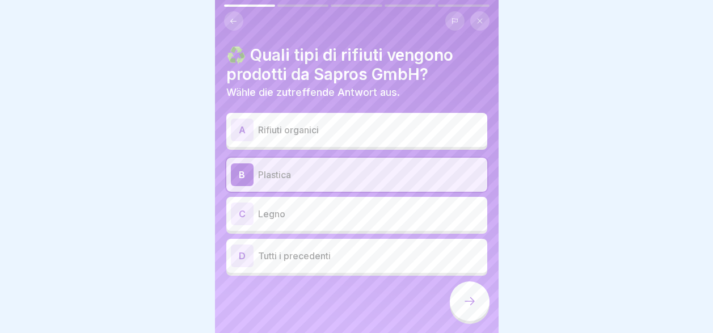
click at [335, 263] on div "D Tutti i precedenti" at bounding box center [357, 255] width 252 height 23
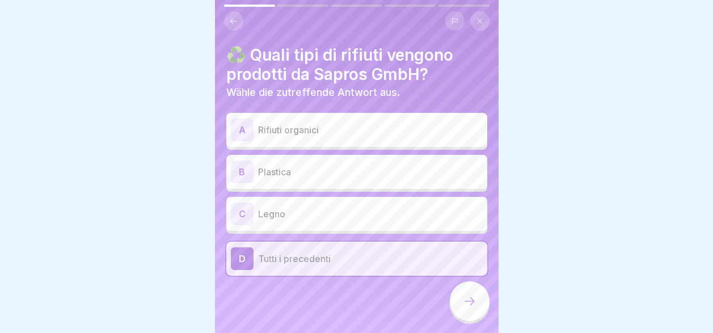
click at [465, 308] on icon at bounding box center [470, 301] width 14 height 14
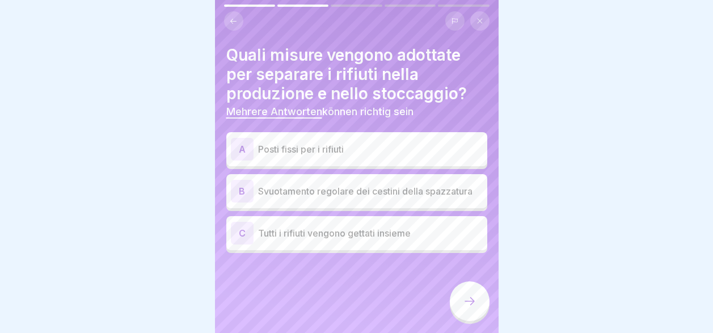
click at [371, 149] on p "Posti fissi per i rifiuti" at bounding box center [370, 149] width 225 height 14
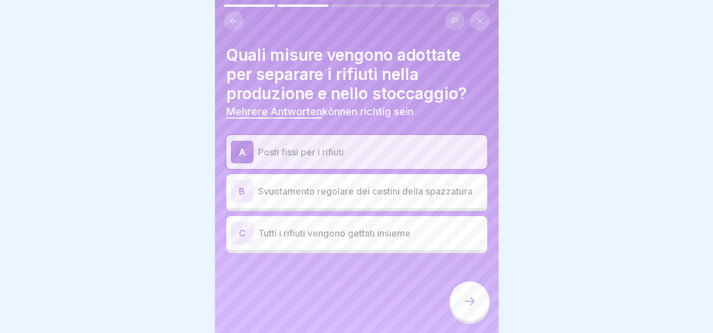
click at [387, 195] on p "Svuotamento regolare dei cestini della spazzatura" at bounding box center [370, 191] width 225 height 14
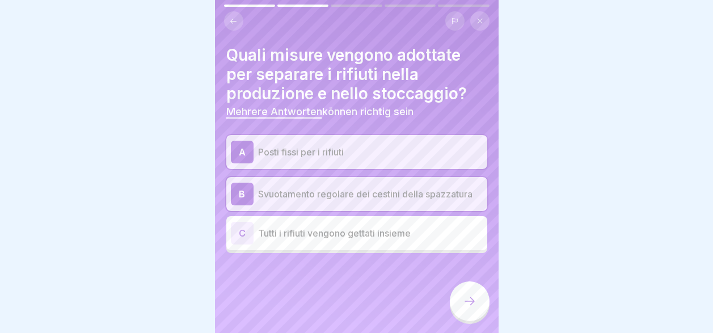
click at [457, 296] on div at bounding box center [470, 301] width 40 height 40
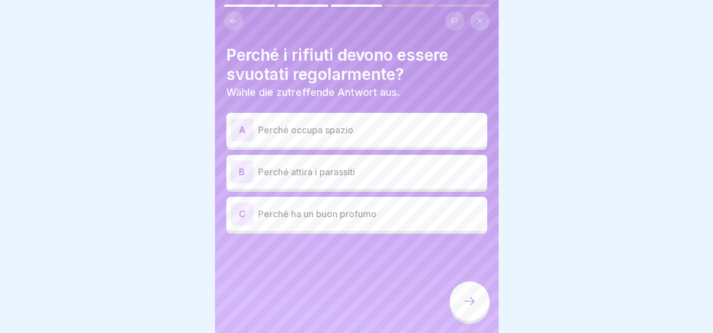
click at [348, 170] on p "Perché attira i parassiti" at bounding box center [370, 172] width 225 height 14
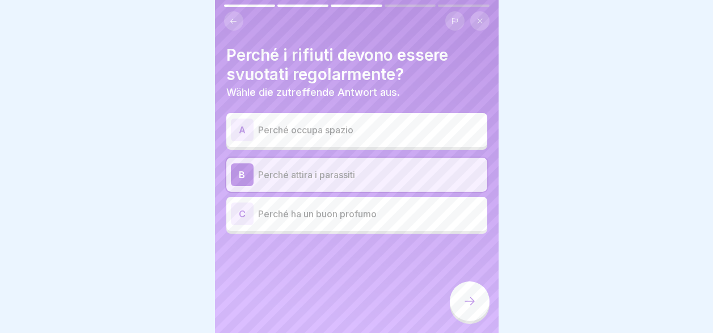
click at [472, 308] on icon at bounding box center [470, 301] width 14 height 14
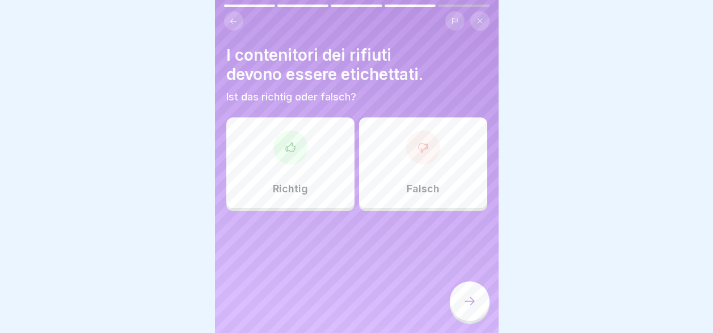
click at [302, 175] on div "Richtig" at bounding box center [290, 162] width 128 height 91
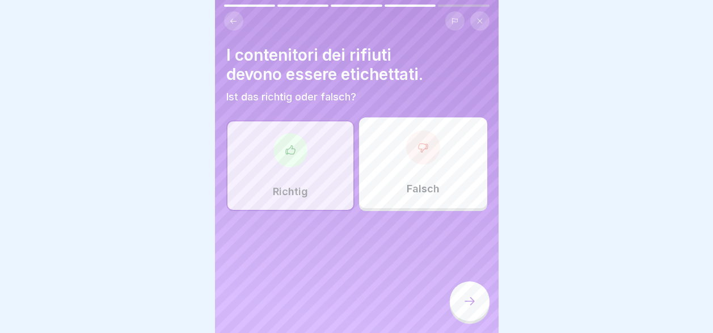
click at [462, 305] on div at bounding box center [470, 301] width 40 height 40
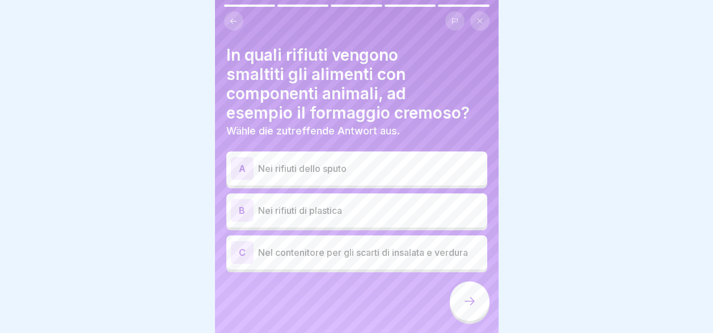
click at [315, 171] on p "Nei rifiuti dello sputo" at bounding box center [370, 169] width 225 height 14
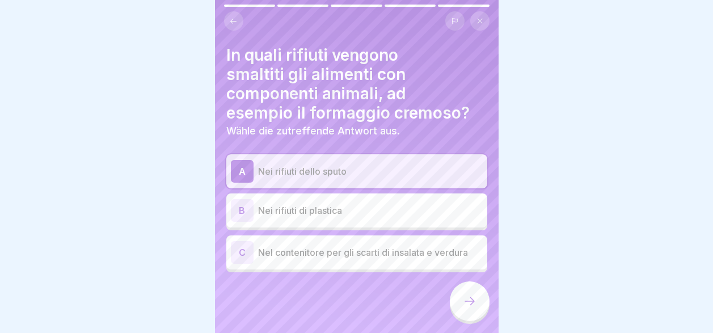
click at [466, 308] on icon at bounding box center [470, 301] width 14 height 14
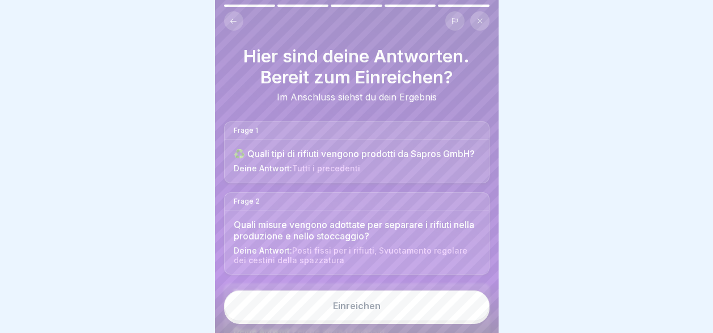
click at [414, 319] on button "Einreichen" at bounding box center [356, 305] width 265 height 31
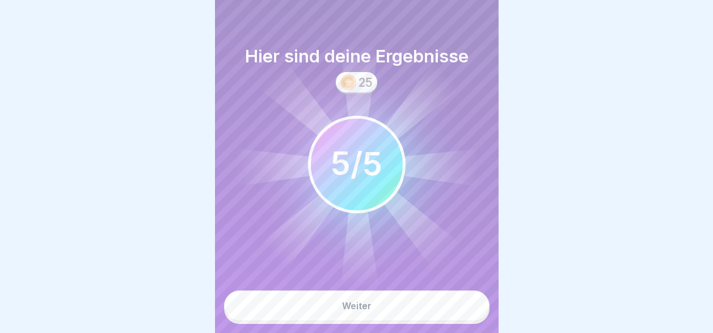
click at [413, 320] on button "Weiter" at bounding box center [356, 305] width 265 height 31
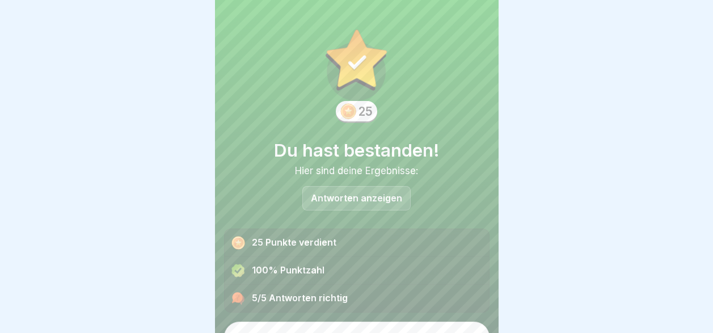
scroll to position [22, 0]
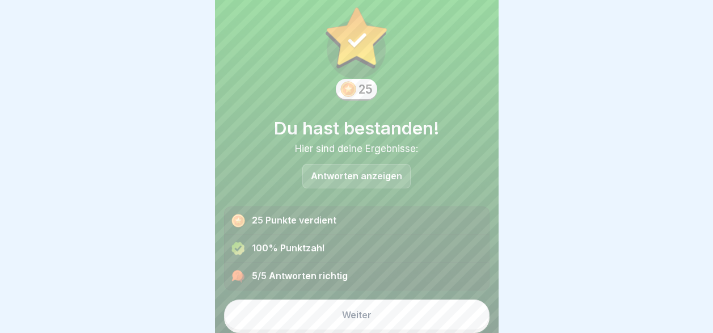
click at [413, 320] on button "Weiter" at bounding box center [356, 314] width 265 height 31
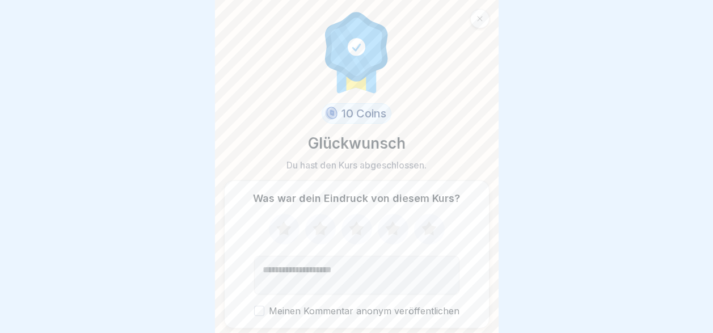
scroll to position [37, 0]
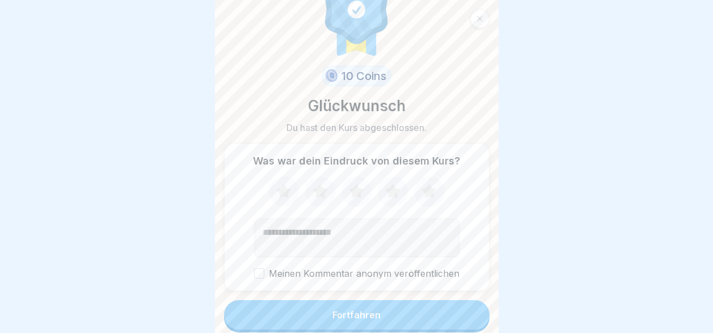
click at [413, 320] on button "Fortfahren" at bounding box center [356, 314] width 265 height 29
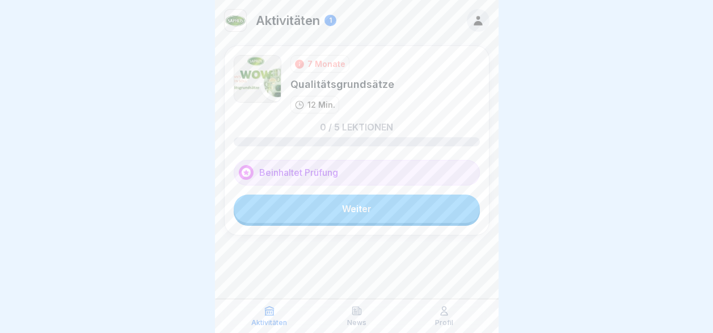
click at [381, 222] on link "Weiter" at bounding box center [357, 209] width 246 height 28
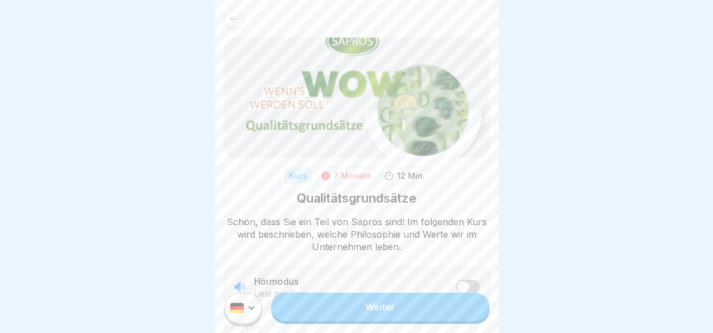
click at [399, 318] on link "Weiter" at bounding box center [380, 307] width 218 height 28
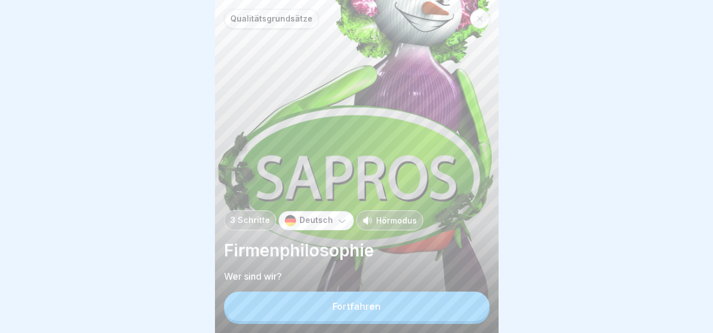
click at [341, 226] on icon at bounding box center [341, 220] width 11 height 11
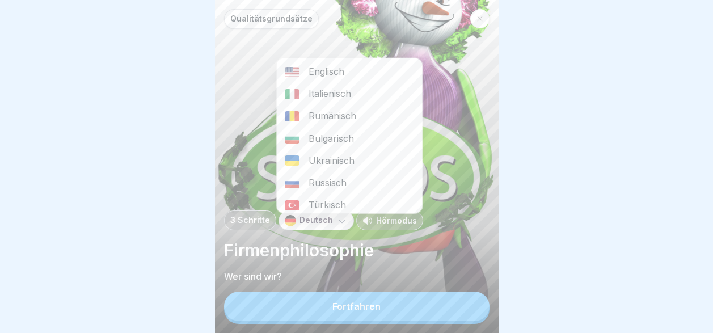
click at [319, 99] on div "Italienisch" at bounding box center [349, 94] width 146 height 22
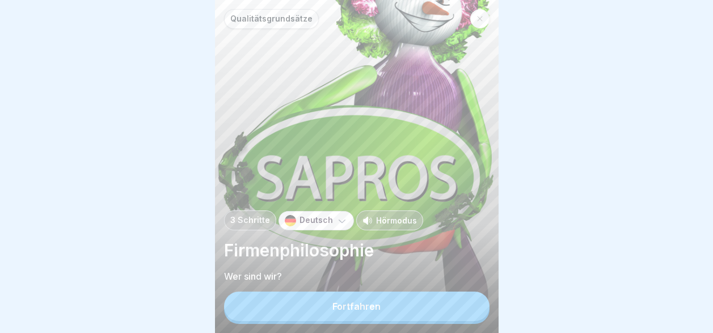
click at [372, 321] on button "Fortfahren" at bounding box center [356, 306] width 265 height 29
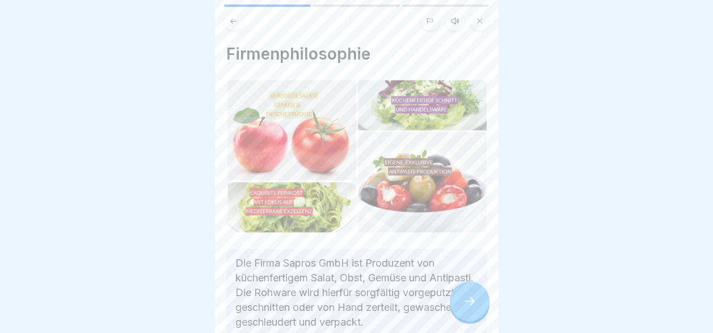
click at [229, 26] on button at bounding box center [233, 20] width 19 height 19
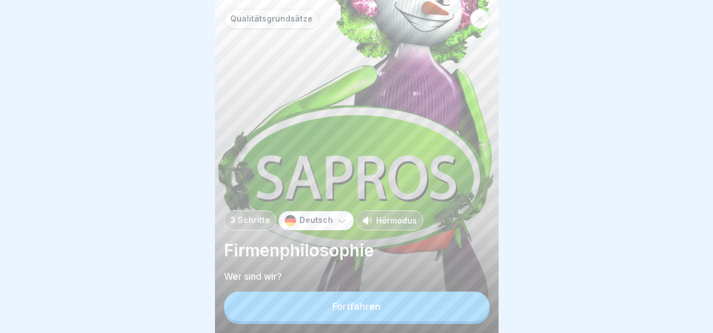
click at [325, 225] on p "Deutsch" at bounding box center [315, 221] width 33 height 10
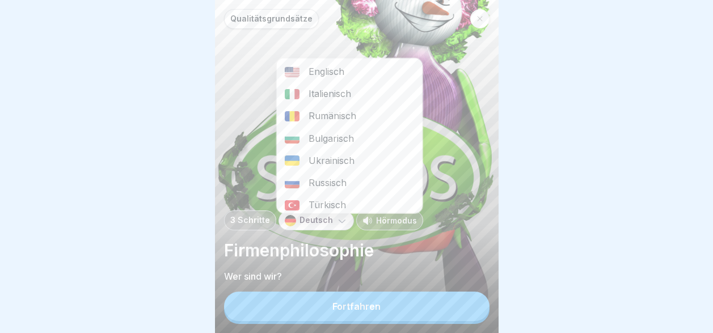
click at [324, 95] on div "Italienisch" at bounding box center [349, 94] width 146 height 22
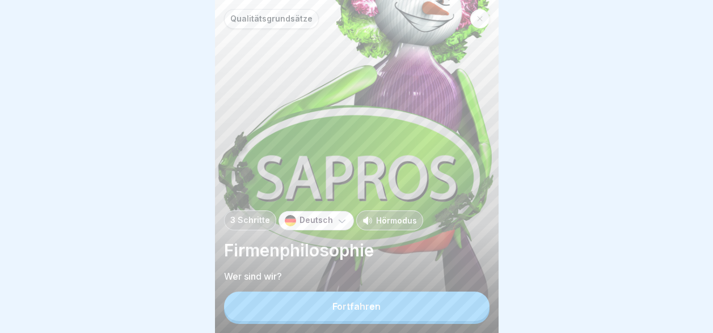
click at [340, 223] on icon at bounding box center [342, 221] width 7 height 3
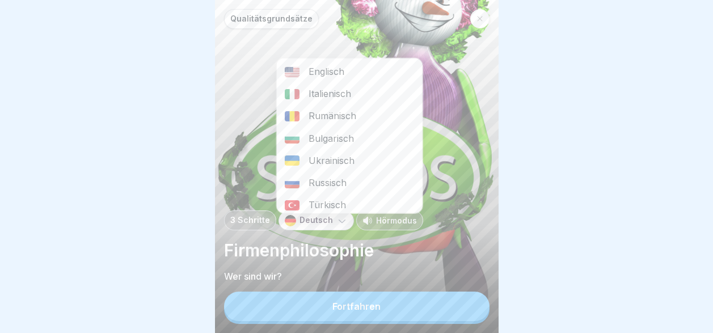
click at [311, 93] on div "Italienisch" at bounding box center [349, 94] width 146 height 22
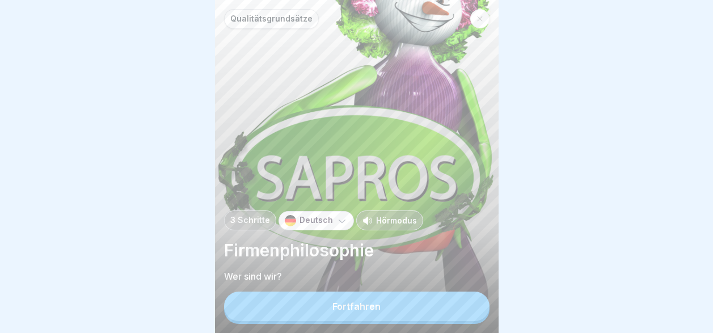
click at [377, 311] on div "Fortfahren" at bounding box center [356, 306] width 48 height 10
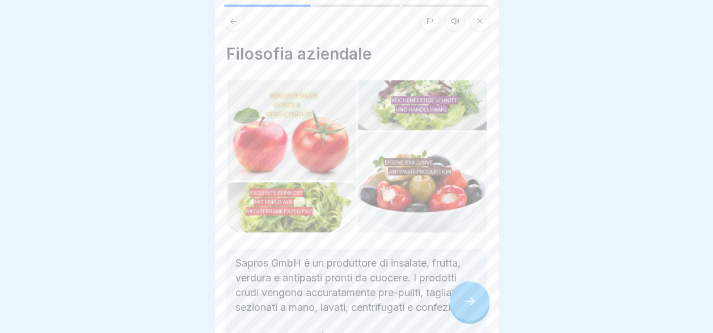
click at [476, 308] on icon at bounding box center [470, 301] width 14 height 14
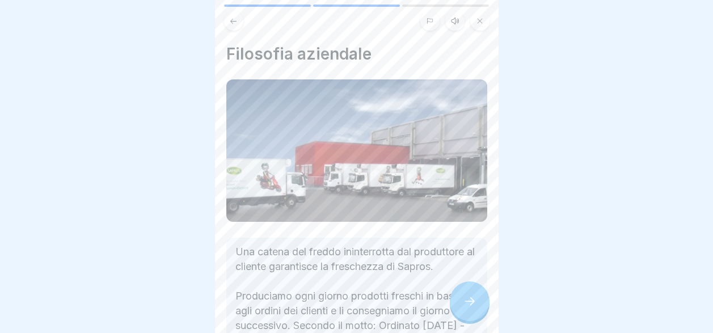
click at [476, 308] on icon at bounding box center [470, 301] width 14 height 14
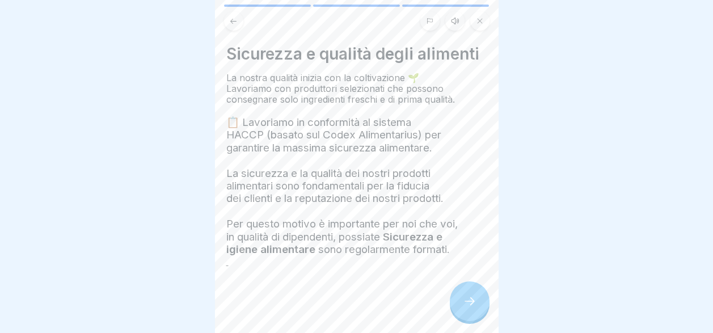
click at [476, 308] on icon at bounding box center [470, 301] width 14 height 14
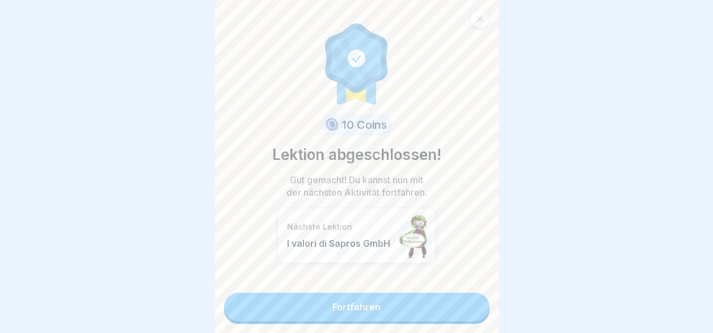
click at [438, 311] on link "Fortfahren" at bounding box center [356, 307] width 265 height 28
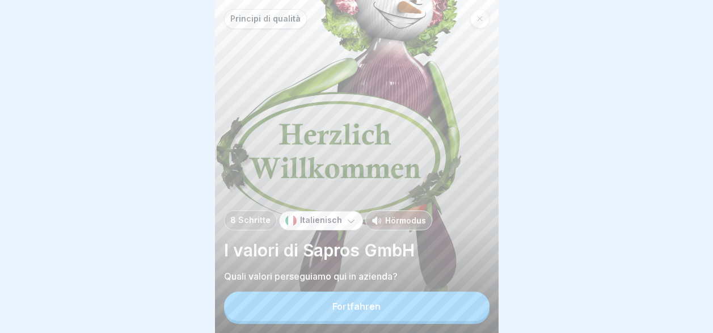
click at [434, 320] on button "Fortfahren" at bounding box center [356, 306] width 265 height 29
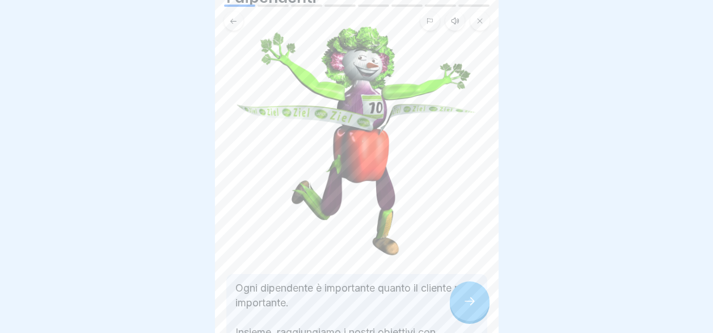
scroll to position [9, 0]
click at [471, 299] on icon at bounding box center [470, 301] width 14 height 14
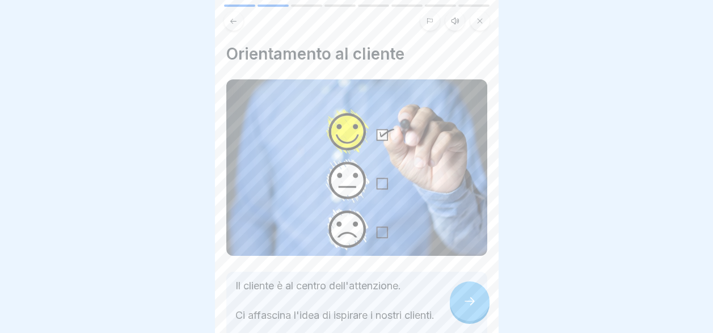
click at [459, 302] on div at bounding box center [470, 301] width 40 height 40
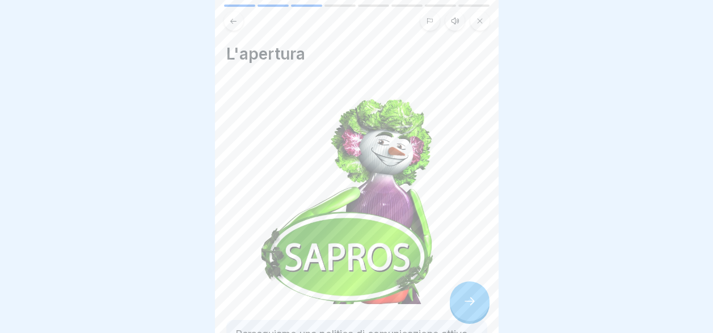
scroll to position [90, 0]
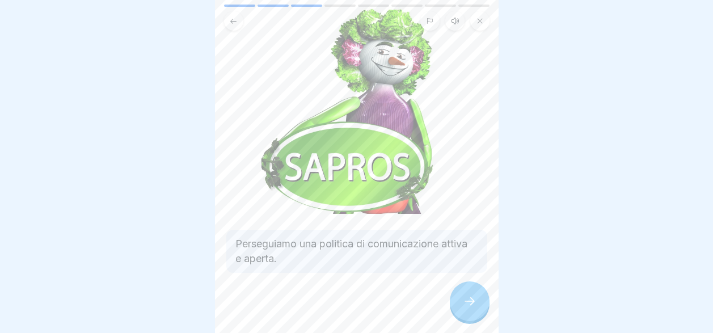
click at [460, 303] on div at bounding box center [470, 301] width 40 height 40
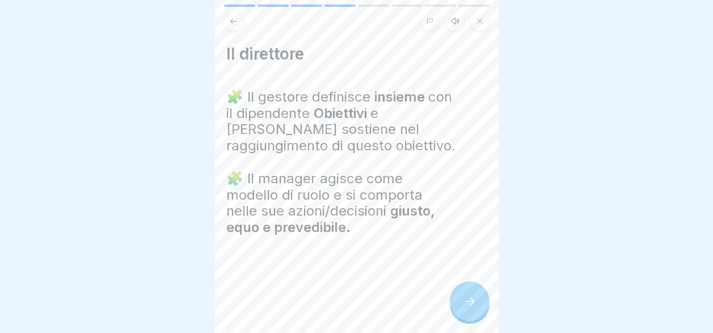
click at [460, 303] on div at bounding box center [470, 301] width 40 height 40
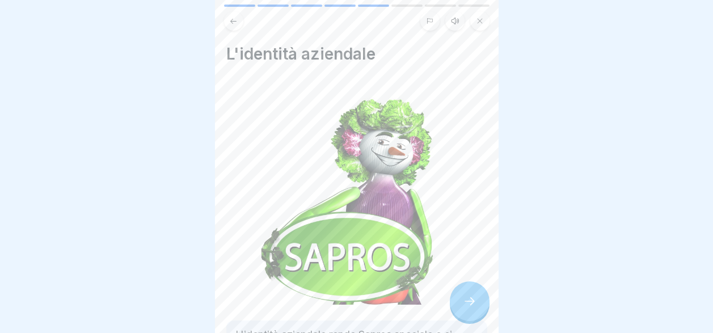
click at [460, 303] on div at bounding box center [470, 301] width 40 height 40
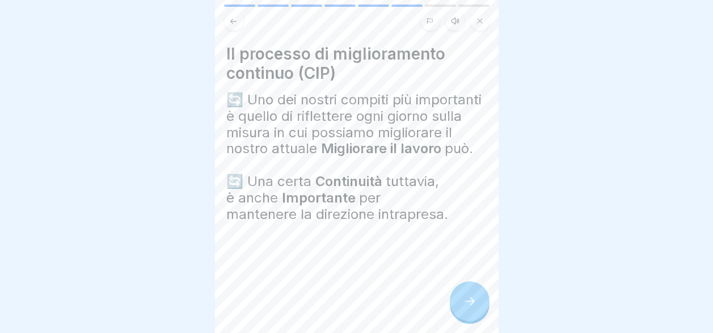
click at [460, 303] on div at bounding box center [470, 301] width 40 height 40
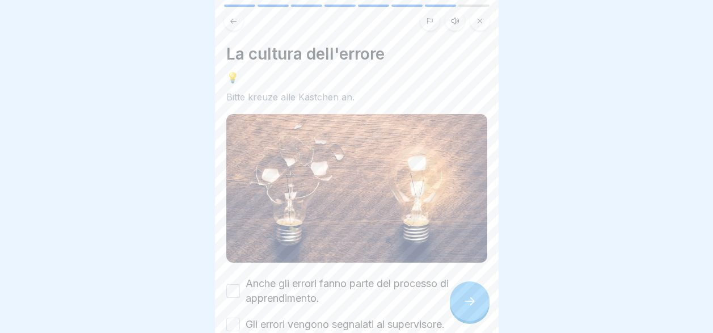
click at [460, 303] on div at bounding box center [470, 301] width 40 height 40
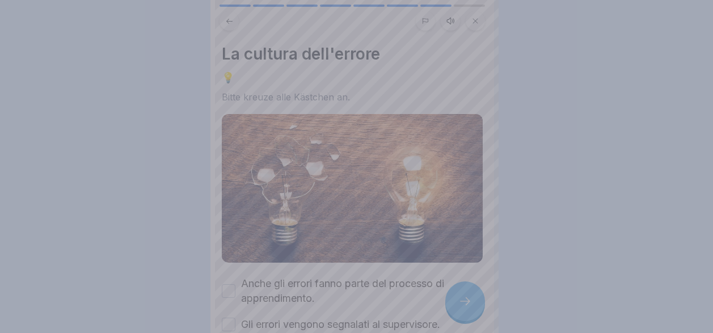
scroll to position [0, 0]
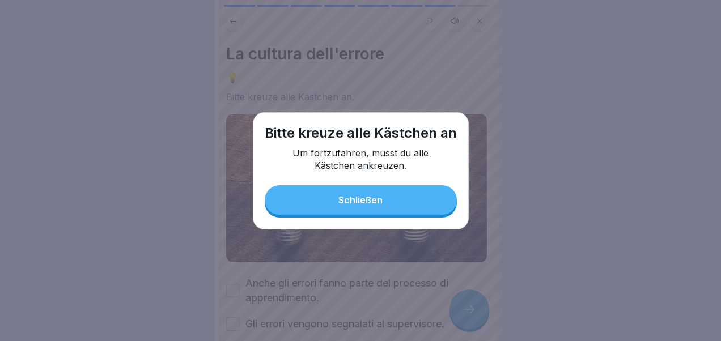
click at [410, 202] on button "Schließen" at bounding box center [361, 199] width 192 height 29
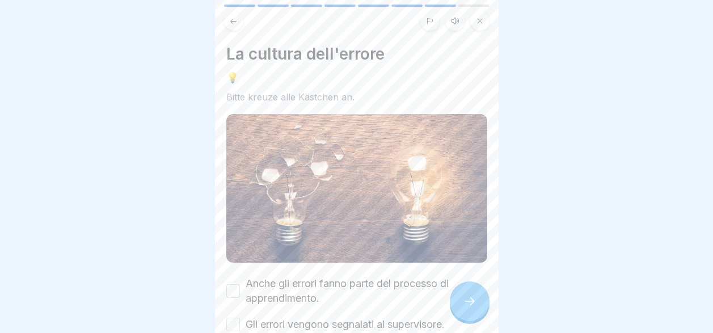
scroll to position [117, 0]
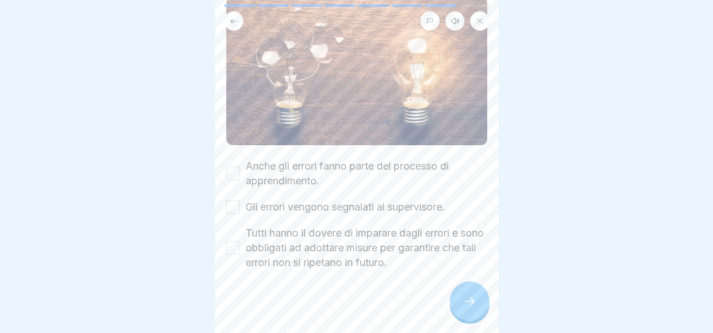
click at [235, 167] on button "Anche gli errori fanno parte del processo di apprendimento." at bounding box center [233, 174] width 14 height 14
click at [235, 204] on button "Gli errori vengono segnalati al supervisore." at bounding box center [233, 207] width 14 height 14
click at [238, 249] on button "Tutti hanno il dovere di imparare dagli errori e sono obbligati ad adottare mis…" at bounding box center [233, 248] width 14 height 14
click at [470, 308] on icon at bounding box center [470, 301] width 14 height 14
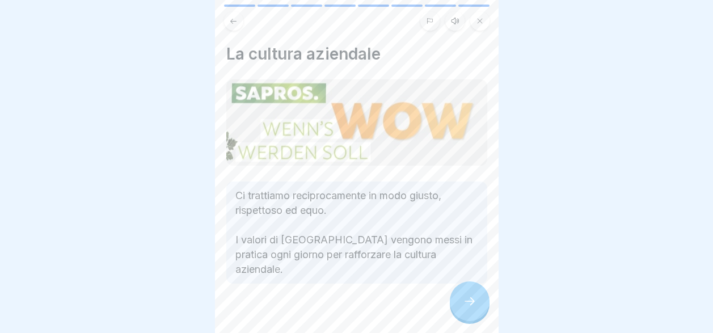
click at [480, 312] on div at bounding box center [470, 301] width 40 height 40
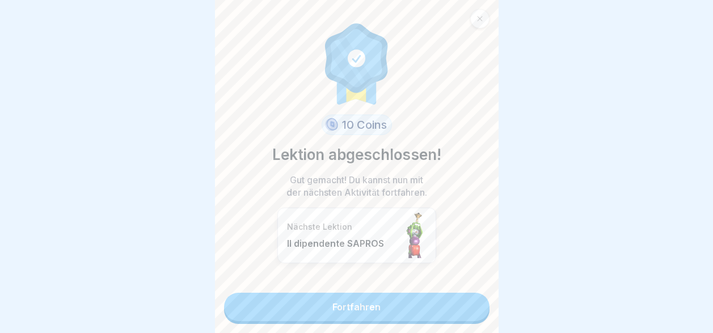
click at [421, 314] on link "Fortfahren" at bounding box center [356, 307] width 265 height 28
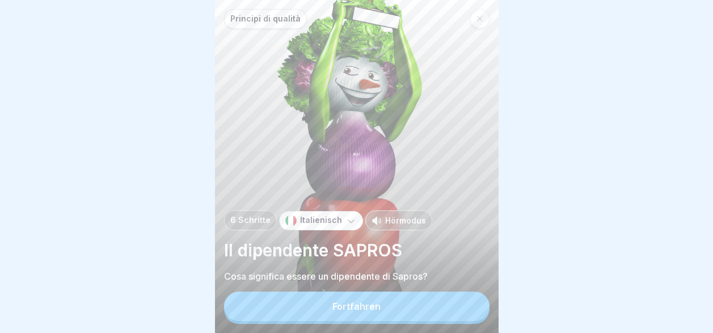
click at [419, 314] on button "Fortfahren" at bounding box center [356, 306] width 265 height 29
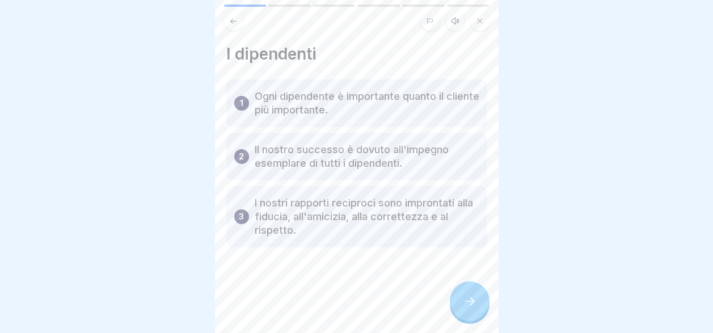
click at [463, 321] on div at bounding box center [470, 301] width 40 height 40
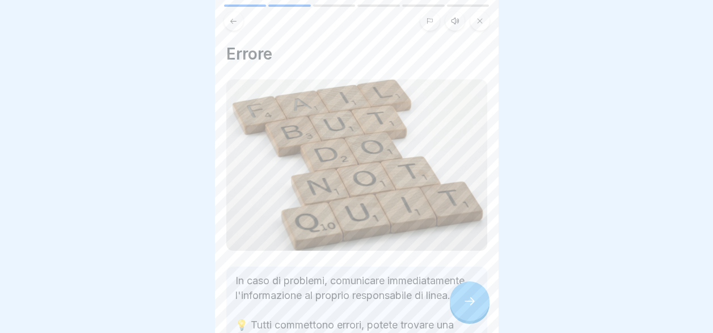
scroll to position [98, 0]
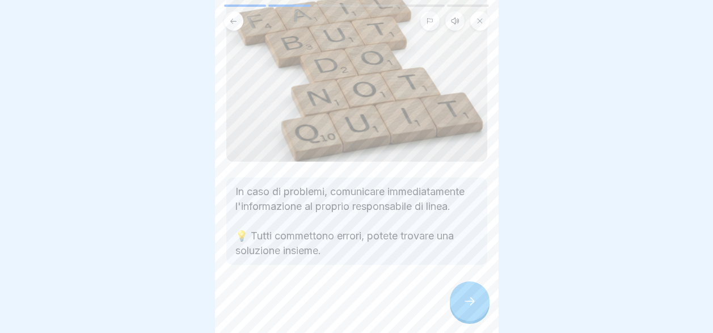
click at [455, 324] on div at bounding box center [356, 299] width 261 height 68
click at [471, 308] on icon at bounding box center [470, 301] width 14 height 14
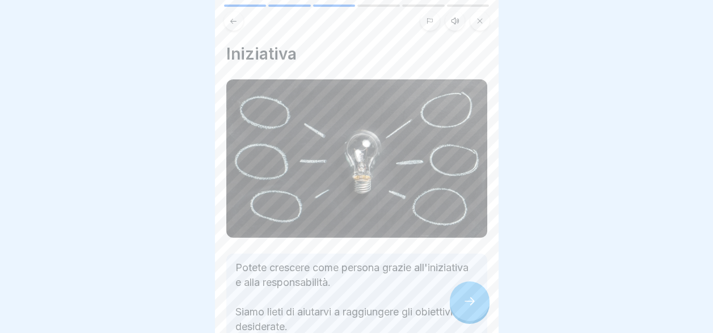
click at [471, 308] on icon at bounding box center [470, 301] width 14 height 14
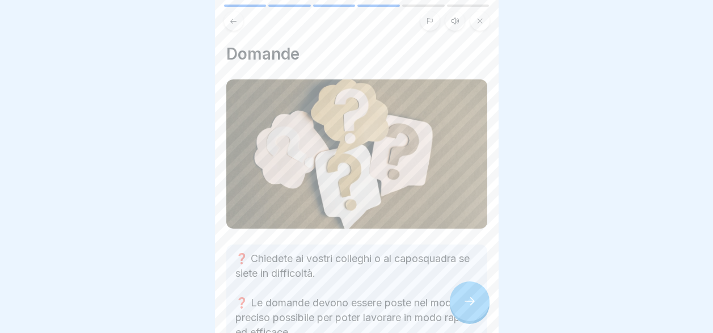
click at [471, 308] on icon at bounding box center [470, 301] width 14 height 14
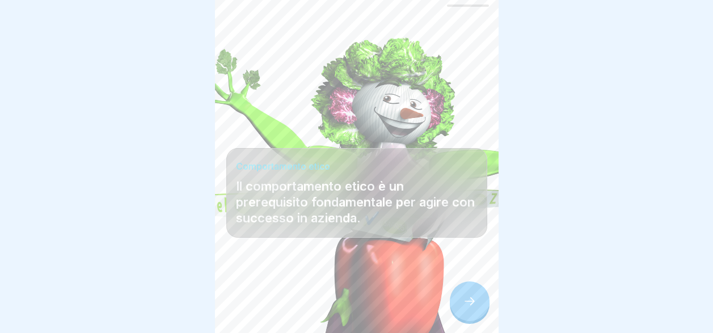
click at [471, 308] on icon at bounding box center [470, 301] width 14 height 14
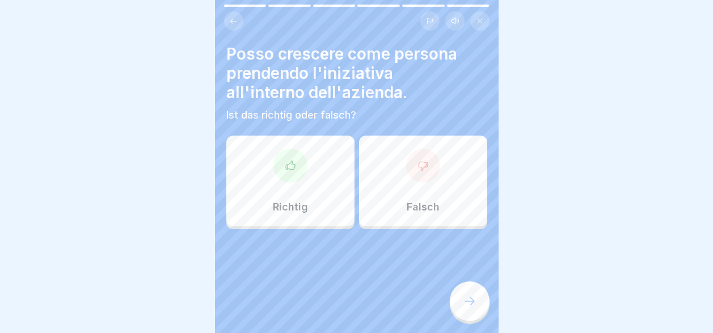
click at [259, 205] on div "Richtig" at bounding box center [290, 181] width 128 height 91
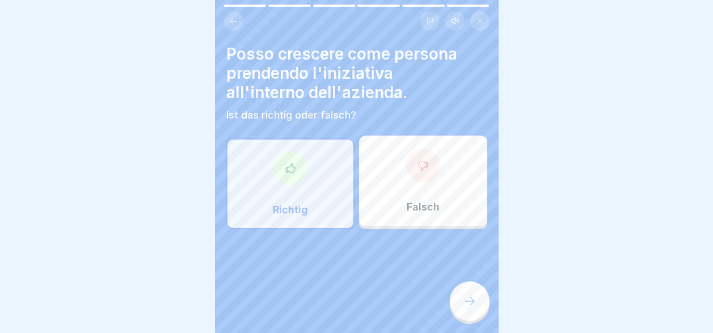
click at [476, 318] on div at bounding box center [470, 301] width 40 height 40
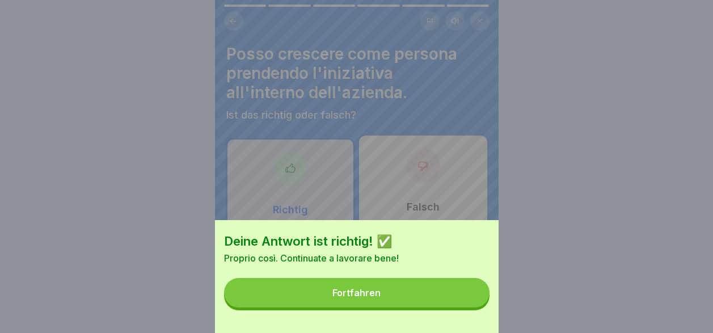
click at [430, 297] on button "Fortfahren" at bounding box center [356, 292] width 265 height 29
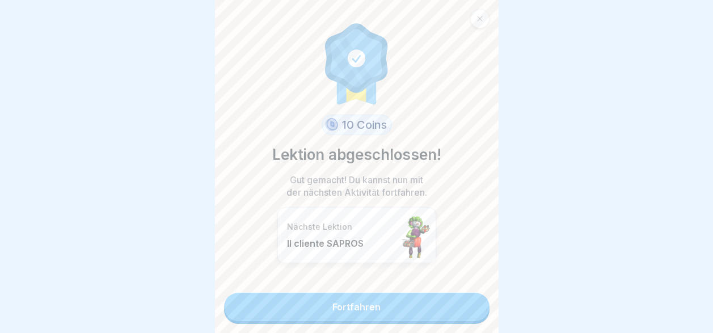
click at [417, 313] on link "Fortfahren" at bounding box center [356, 307] width 265 height 28
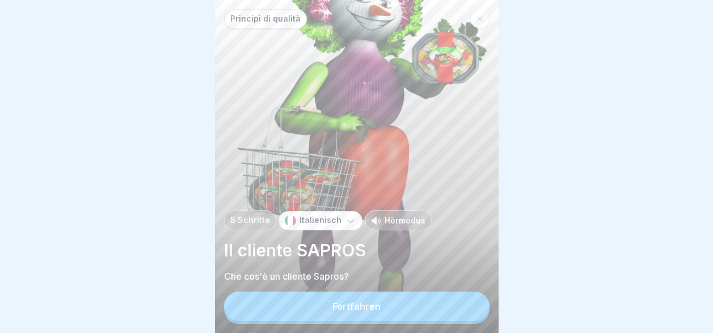
click at [417, 313] on button "Fortfahren" at bounding box center [356, 306] width 265 height 29
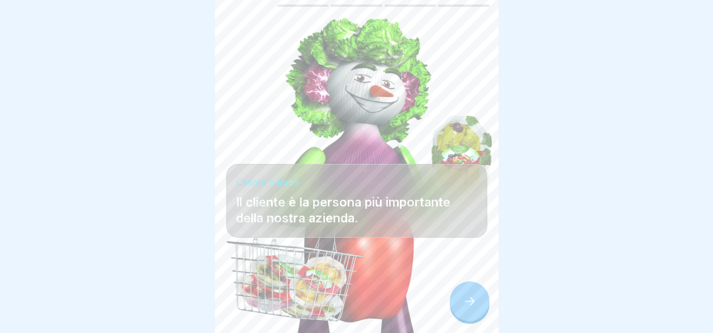
click at [461, 309] on div at bounding box center [470, 301] width 40 height 40
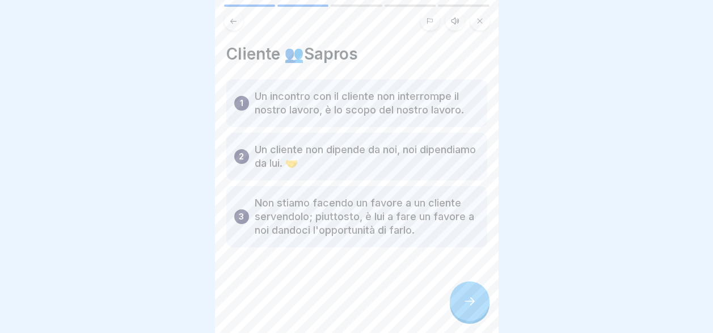
click at [461, 309] on div at bounding box center [470, 301] width 40 height 40
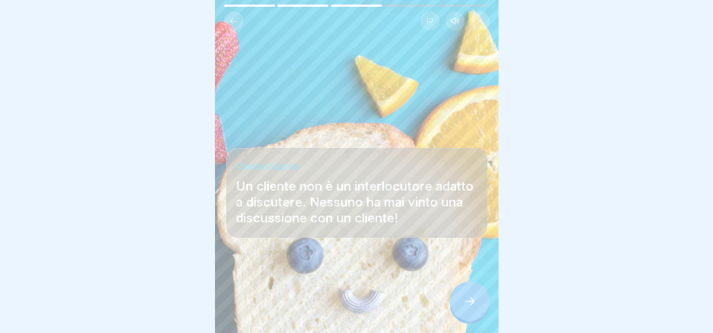
click at [461, 309] on div at bounding box center [470, 301] width 40 height 40
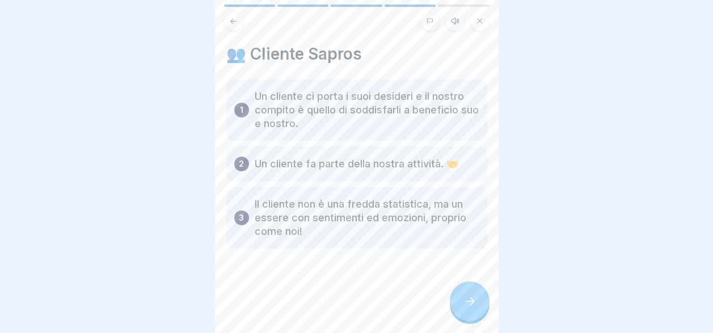
click at [461, 309] on div at bounding box center [470, 301] width 40 height 40
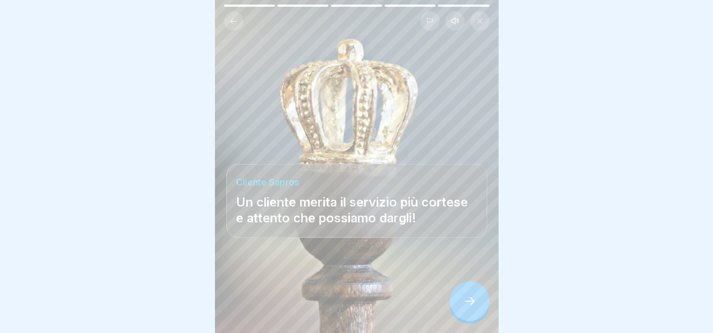
click at [461, 309] on div at bounding box center [470, 301] width 40 height 40
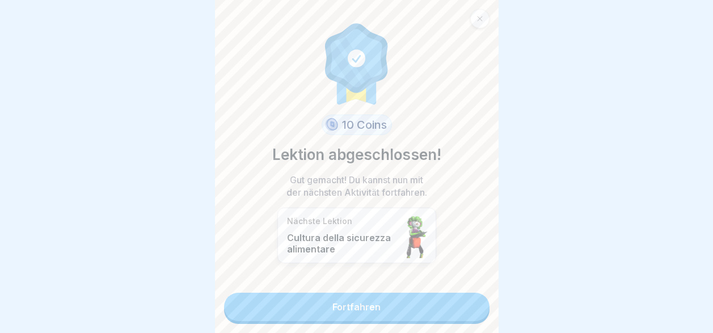
click at [461, 309] on link "Fortfahren" at bounding box center [356, 307] width 265 height 28
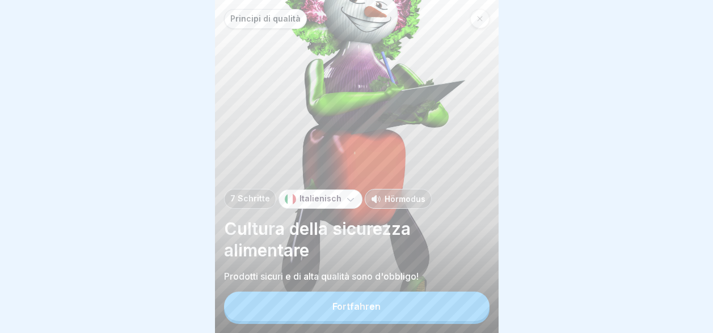
click at [461, 309] on button "Fortfahren" at bounding box center [356, 306] width 265 height 29
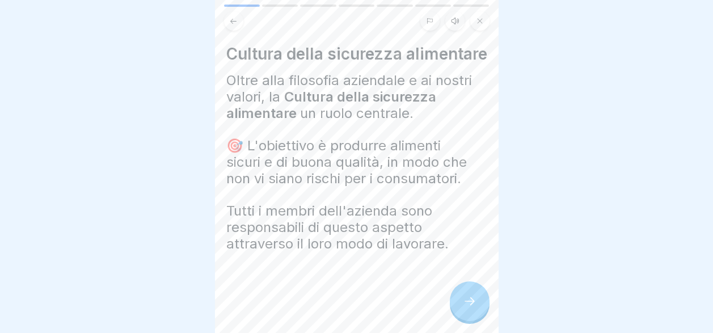
click at [461, 309] on div at bounding box center [470, 301] width 40 height 40
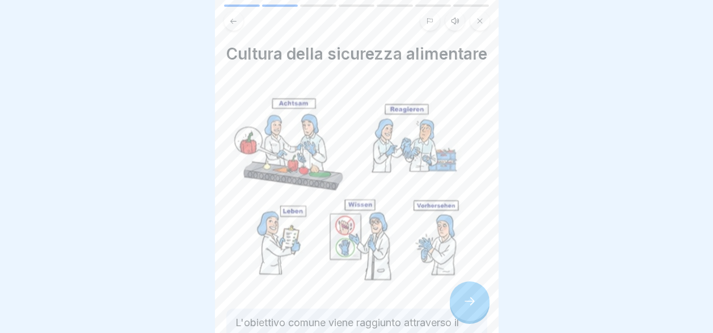
click at [461, 309] on div at bounding box center [470, 301] width 40 height 40
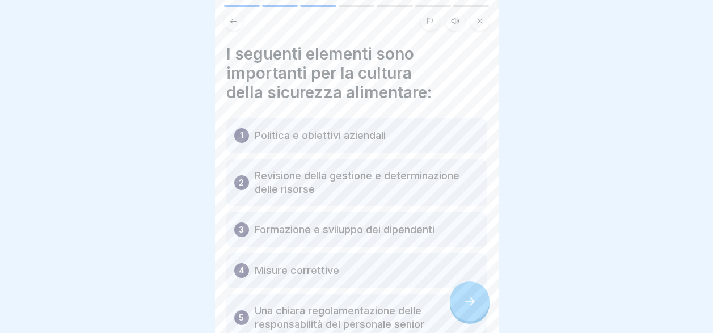
click at [461, 309] on div at bounding box center [470, 301] width 40 height 40
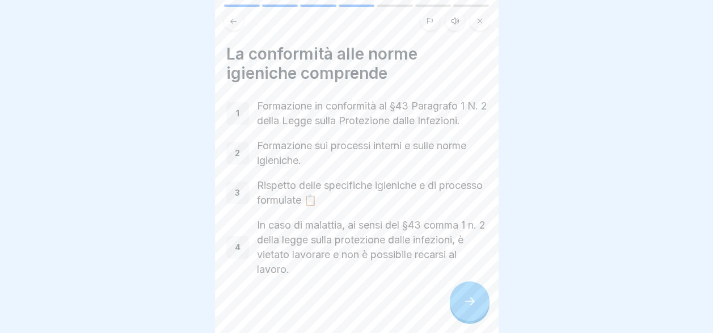
click at [461, 309] on div at bounding box center [470, 301] width 40 height 40
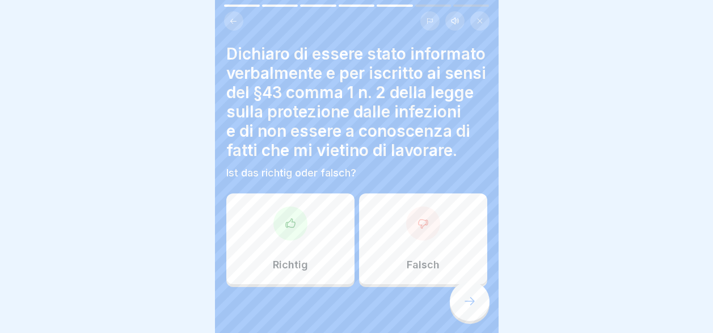
click at [265, 273] on div "Richtig" at bounding box center [290, 238] width 128 height 91
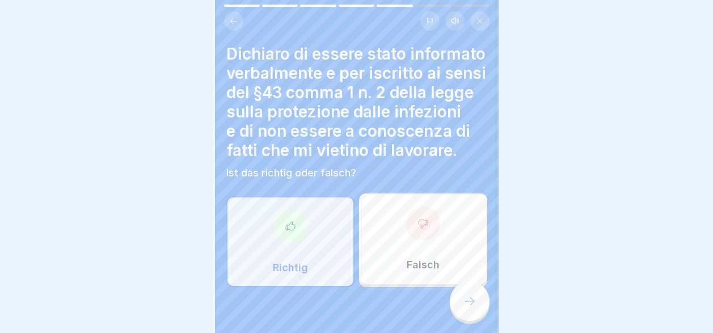
click at [468, 308] on icon at bounding box center [470, 301] width 14 height 14
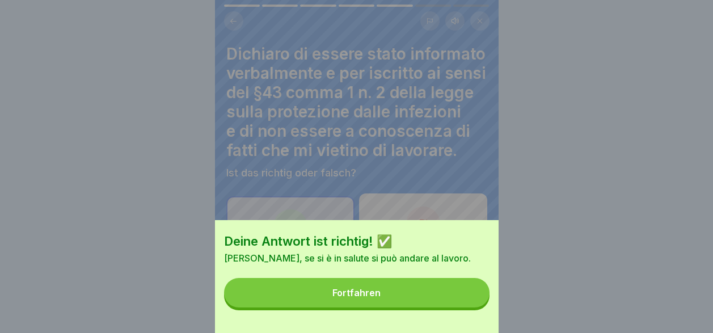
click at [469, 307] on button "Fortfahren" at bounding box center [356, 292] width 265 height 29
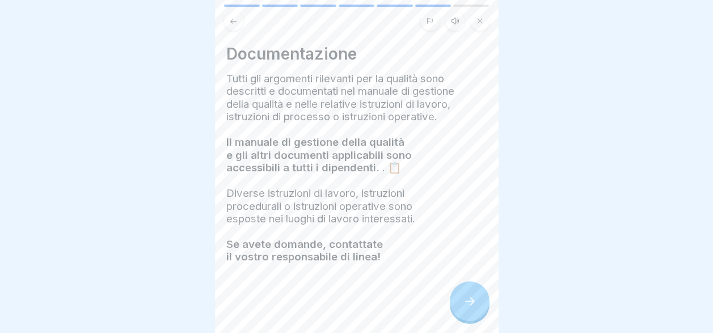
click at [469, 308] on icon at bounding box center [470, 301] width 14 height 14
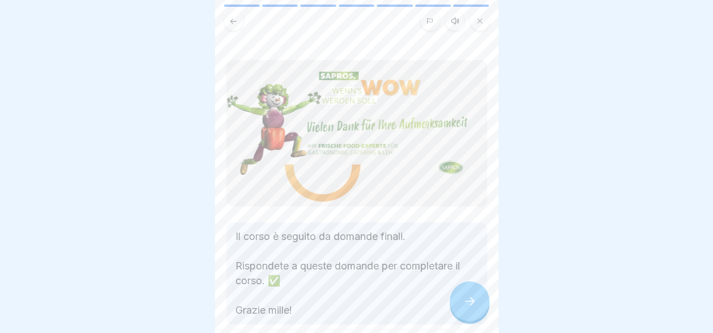
click at [469, 308] on icon at bounding box center [470, 301] width 14 height 14
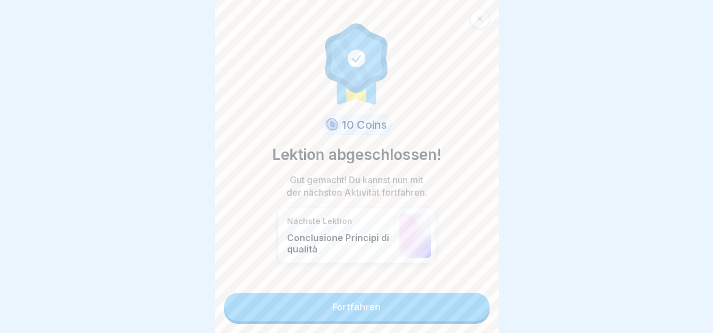
click at [469, 311] on link "Fortfahren" at bounding box center [356, 307] width 265 height 28
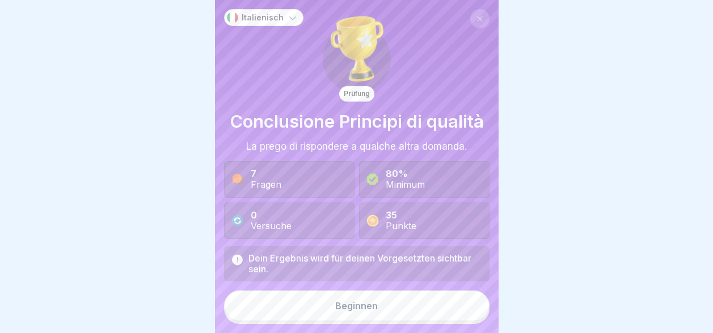
click at [407, 316] on button "Beginnen" at bounding box center [356, 305] width 265 height 31
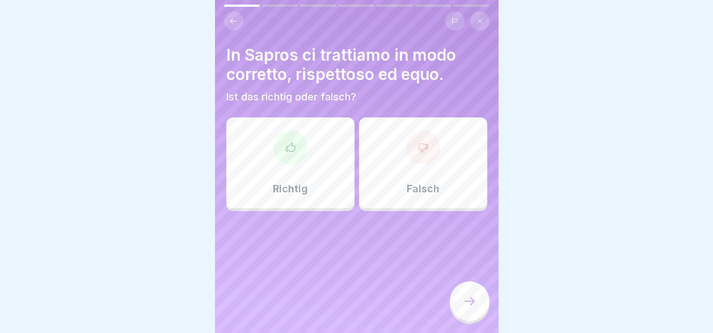
click at [275, 172] on div "Richtig" at bounding box center [290, 162] width 128 height 91
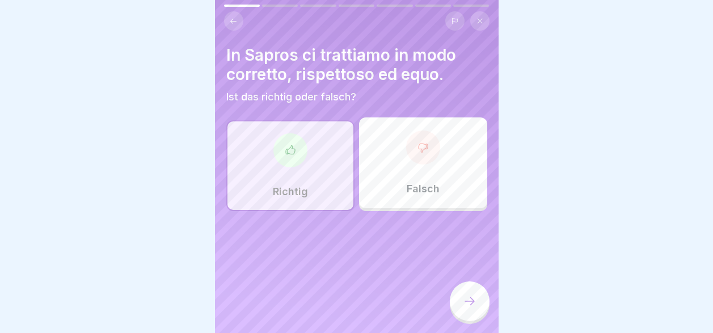
click at [475, 308] on icon at bounding box center [470, 301] width 14 height 14
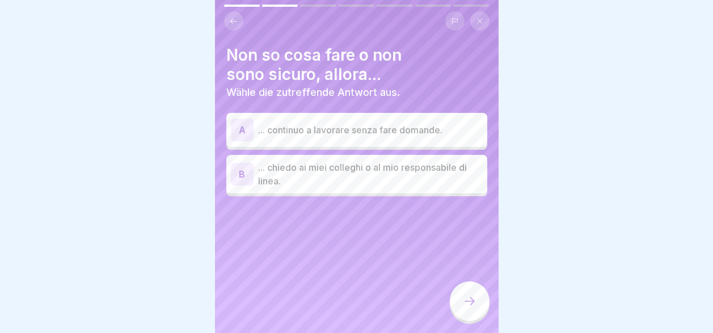
click at [347, 172] on p "... chiedo ai miei colleghi o al mio responsabile di linea." at bounding box center [370, 174] width 225 height 27
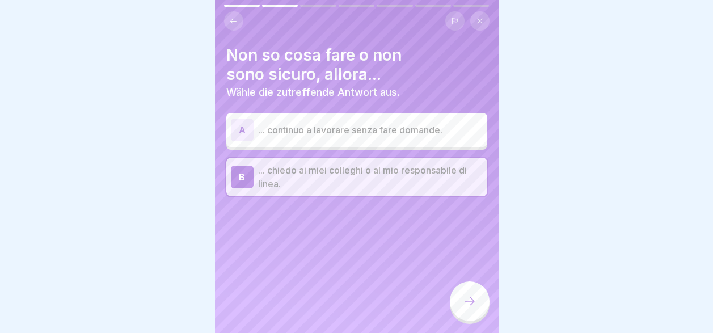
click at [470, 306] on icon at bounding box center [470, 301] width 14 height 14
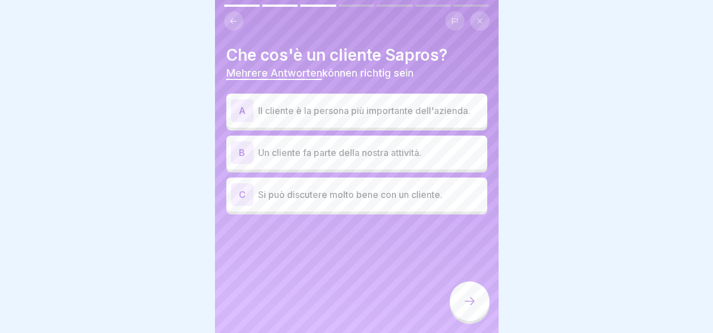
click at [368, 117] on p "Il cliente è la persona più importante dell'azienda." at bounding box center [370, 111] width 225 height 14
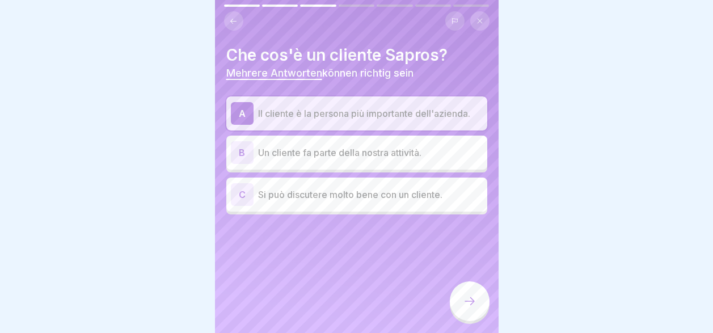
click at [350, 160] on div "B Un cliente fa parte della nostra attività." at bounding box center [357, 152] width 252 height 23
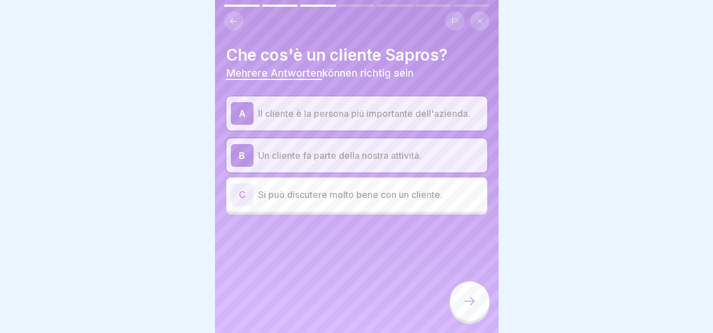
click at [467, 308] on icon at bounding box center [470, 301] width 14 height 14
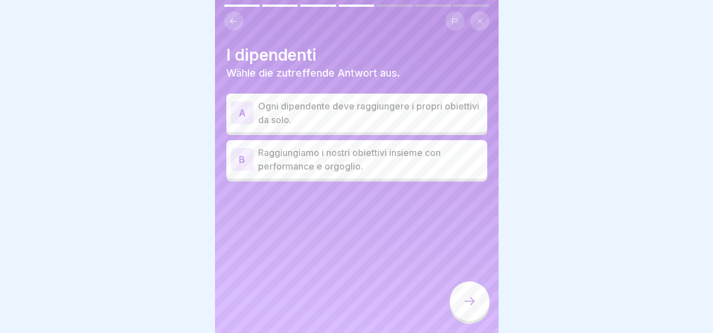
click at [368, 164] on p "Raggiungiamo i nostri obiettivi insieme con performance e orgoglio." at bounding box center [370, 159] width 225 height 27
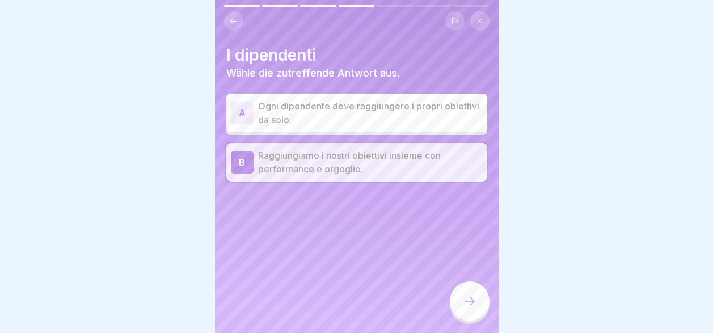
click at [465, 308] on icon at bounding box center [470, 301] width 14 height 14
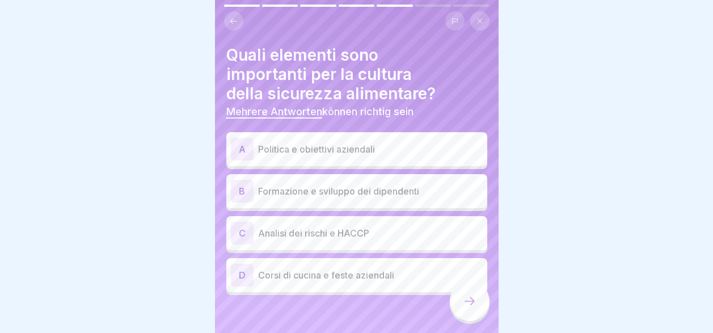
click at [322, 234] on p "Analisi dei rischi e HACCP" at bounding box center [370, 233] width 225 height 14
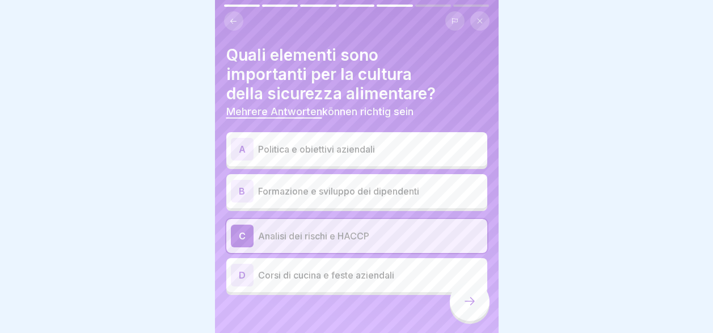
click at [314, 201] on div "B Formazione e sviluppo dei dipendenti" at bounding box center [357, 191] width 252 height 23
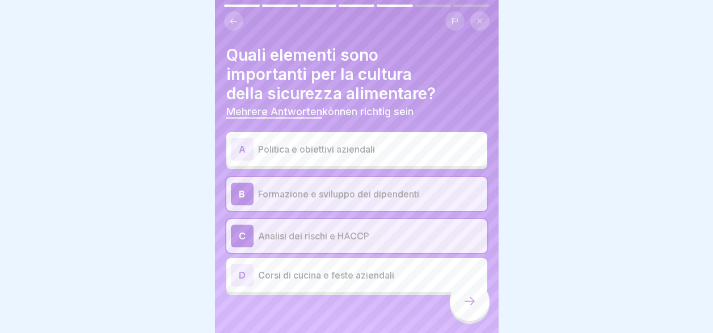
click at [313, 156] on div "A Politica e obiettivi aziendali" at bounding box center [357, 149] width 252 height 23
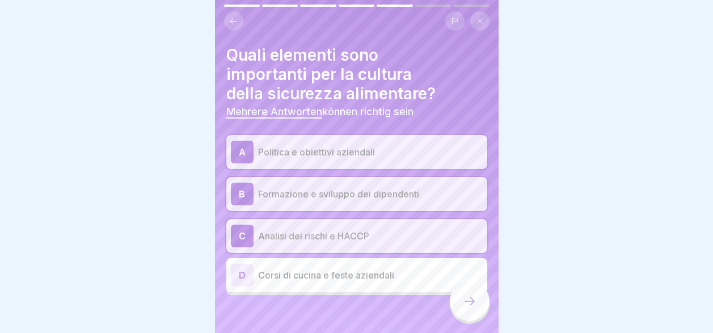
click at [465, 308] on icon at bounding box center [470, 301] width 14 height 14
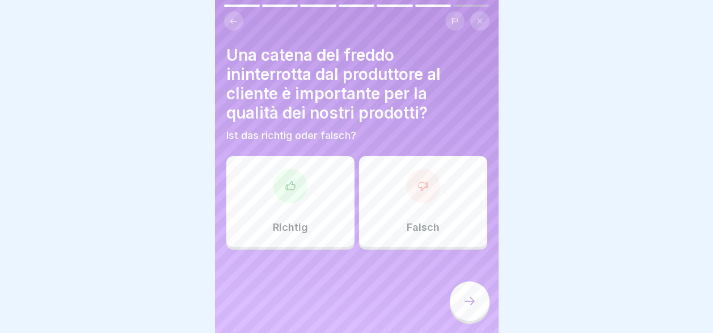
click at [285, 218] on div "Richtig" at bounding box center [290, 201] width 128 height 91
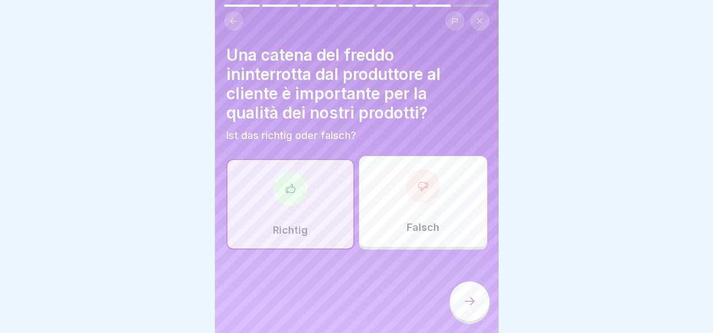
click at [466, 308] on icon at bounding box center [470, 301] width 14 height 14
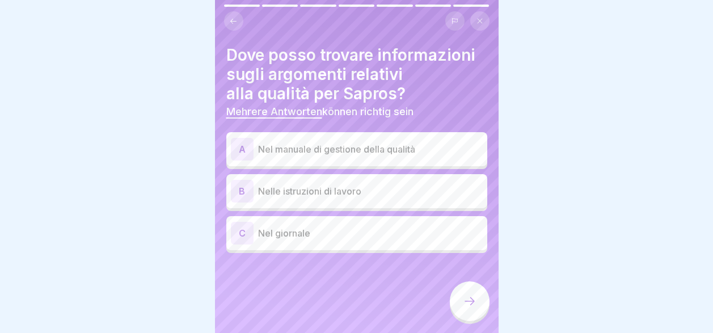
click at [328, 154] on p "Nel manuale di gestione della qualità" at bounding box center [370, 149] width 225 height 14
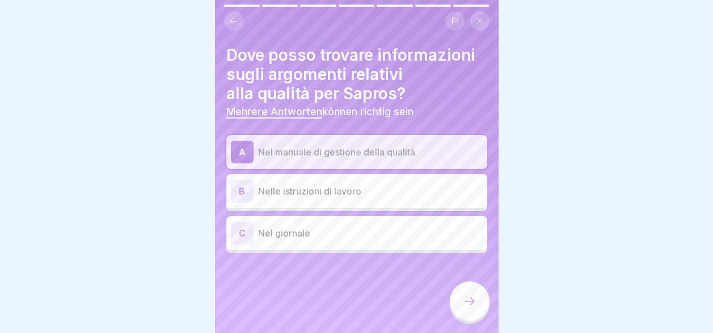
click at [461, 305] on div at bounding box center [470, 301] width 40 height 40
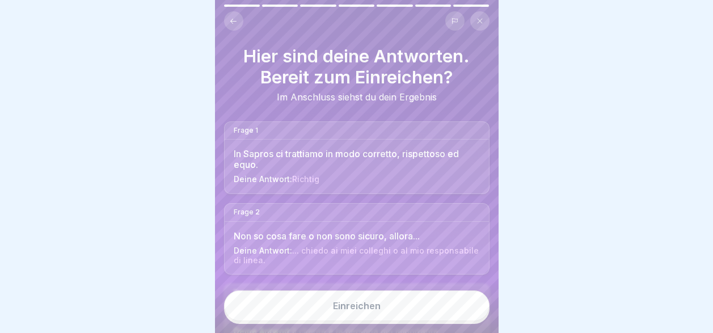
click at [444, 319] on button "Einreichen" at bounding box center [356, 305] width 265 height 31
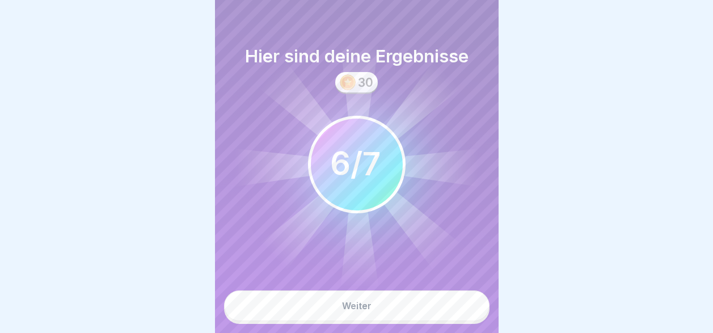
click at [444, 319] on button "Weiter" at bounding box center [356, 305] width 265 height 31
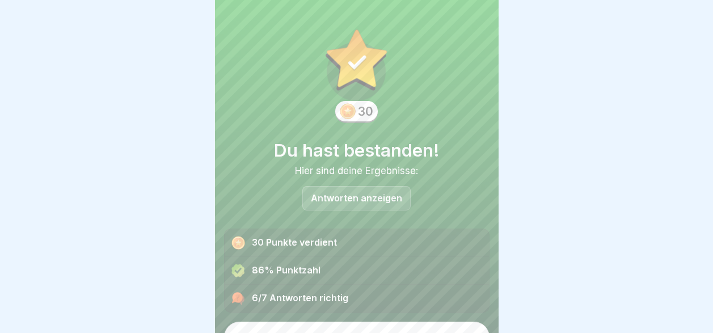
scroll to position [22, 0]
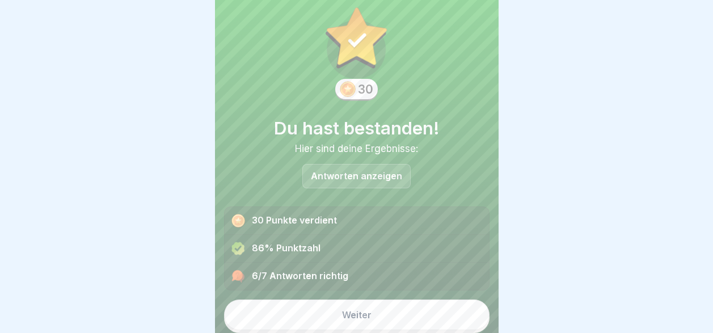
click at [432, 311] on button "Weiter" at bounding box center [356, 314] width 265 height 31
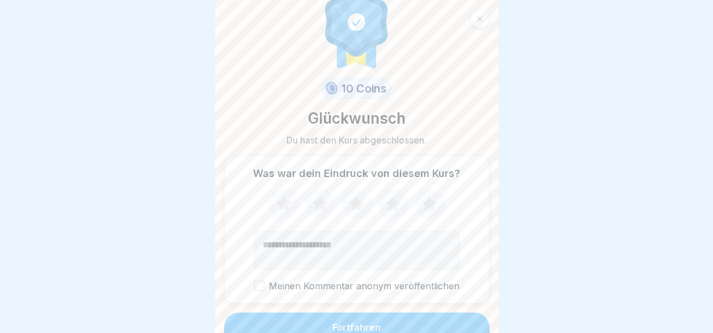
scroll to position [37, 0]
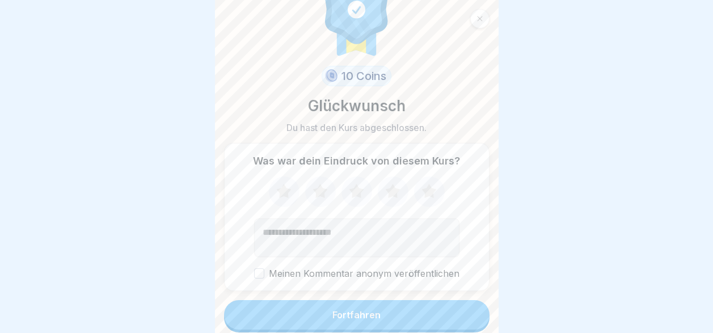
click at [425, 314] on button "Fortfahren" at bounding box center [356, 314] width 265 height 29
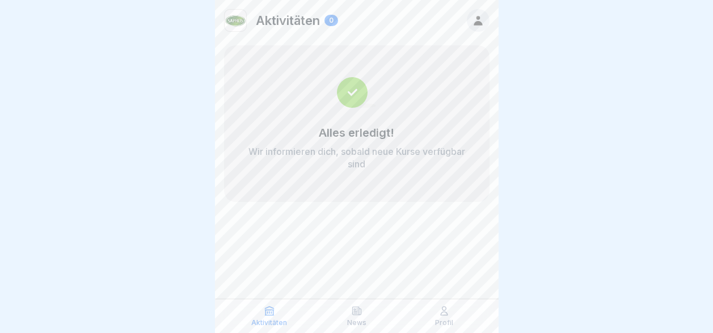
click at [350, 154] on p "Wir informieren dich, sobald neue Kurse verfügbar sind" at bounding box center [357, 157] width 220 height 25
click at [478, 26] on icon at bounding box center [478, 20] width 12 height 12
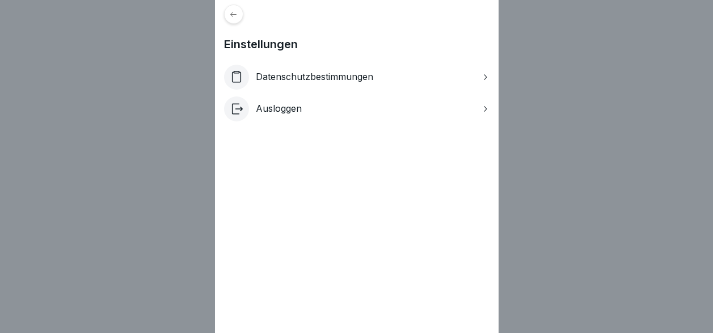
click at [239, 19] on div at bounding box center [233, 14] width 19 height 19
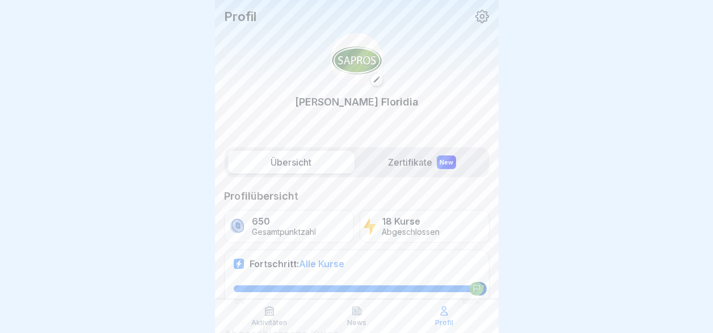
click at [331, 162] on label "Übersicht" at bounding box center [291, 162] width 126 height 23
click at [309, 167] on label "Übersicht" at bounding box center [291, 162] width 126 height 23
click at [284, 163] on label "Übersicht" at bounding box center [291, 162] width 126 height 23
click at [293, 167] on label "Übersicht" at bounding box center [291, 162] width 126 height 23
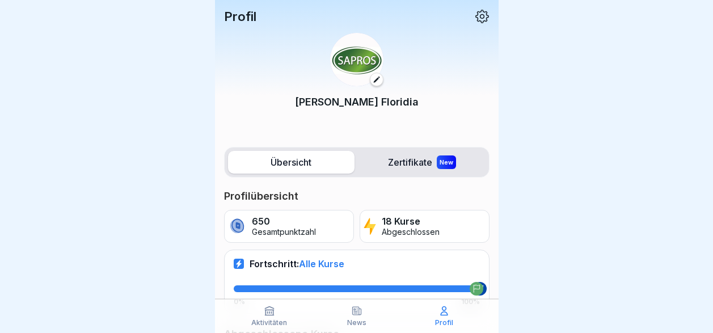
click at [276, 163] on label "Übersicht" at bounding box center [291, 162] width 126 height 23
click at [394, 163] on label "Zertifikate New" at bounding box center [422, 162] width 126 height 23
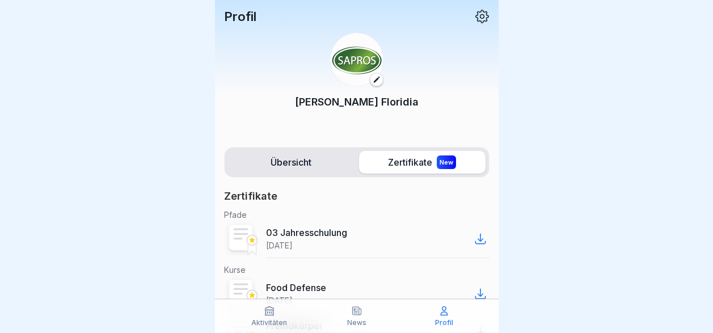
click at [286, 167] on label "Übersicht" at bounding box center [291, 162] width 126 height 23
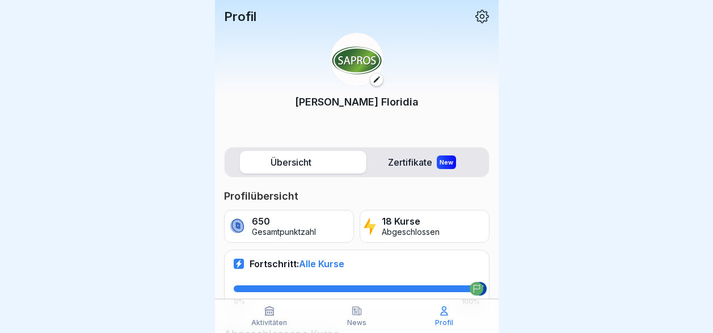
click at [302, 165] on label "Übersicht" at bounding box center [291, 162] width 126 height 23
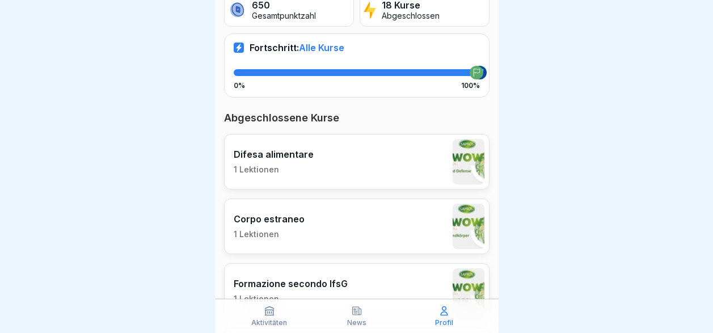
scroll to position [227, 0]
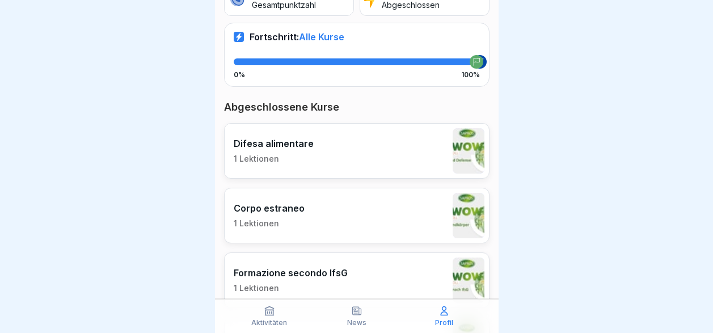
click at [268, 314] on icon at bounding box center [269, 310] width 11 height 11
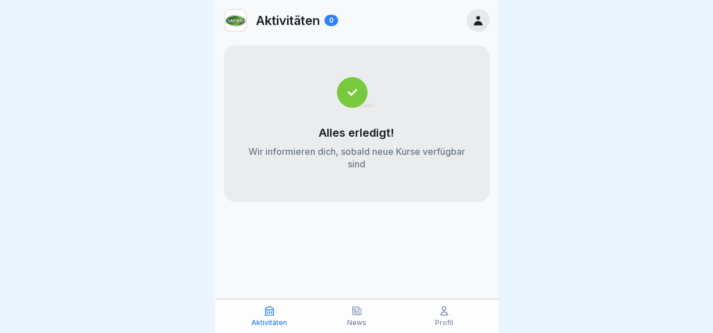
click at [356, 314] on icon at bounding box center [356, 310] width 11 height 11
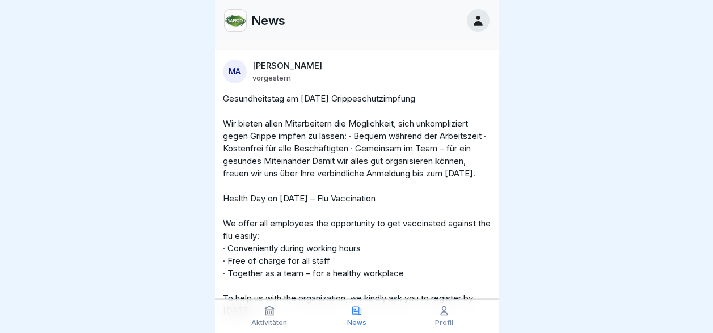
click at [266, 321] on p "Aktivitäten" at bounding box center [269, 323] width 36 height 8
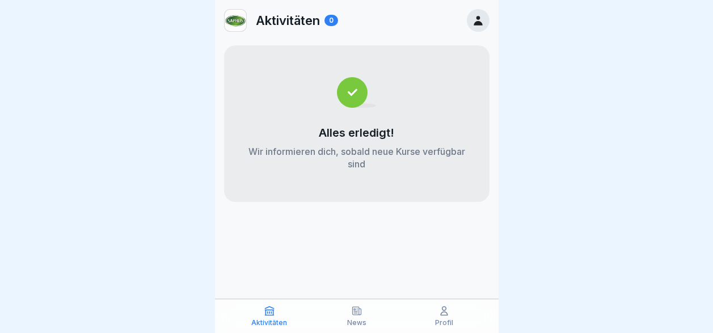
click at [268, 310] on icon at bounding box center [269, 311] width 9 height 9
click at [357, 316] on icon at bounding box center [356, 310] width 11 height 11
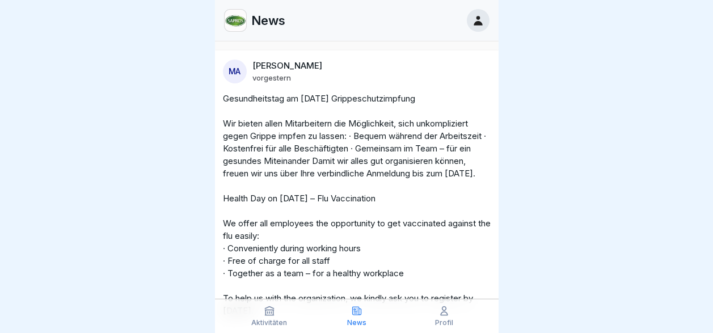
click at [445, 318] on div "Profil" at bounding box center [444, 316] width 82 height 22
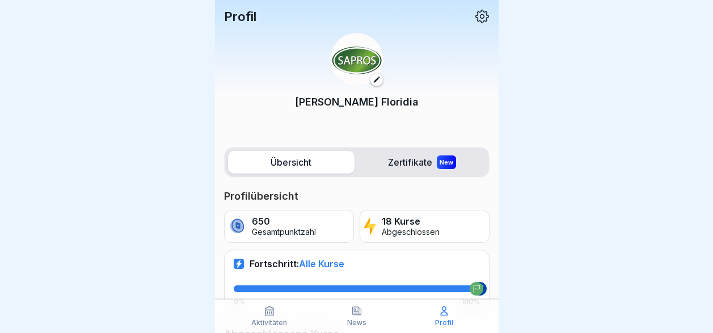
click at [475, 18] on icon at bounding box center [482, 16] width 15 height 15
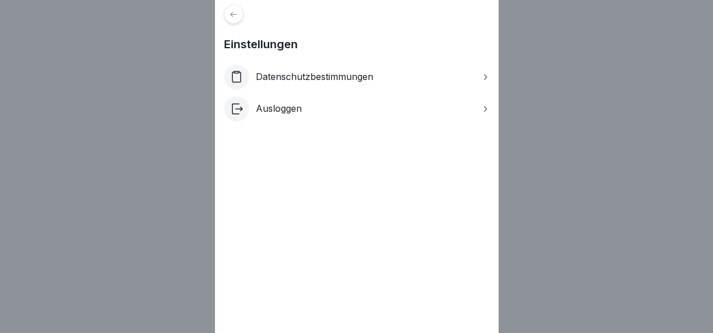
click at [487, 79] on icon at bounding box center [484, 77] width 9 height 9
click at [233, 12] on div at bounding box center [233, 14] width 19 height 19
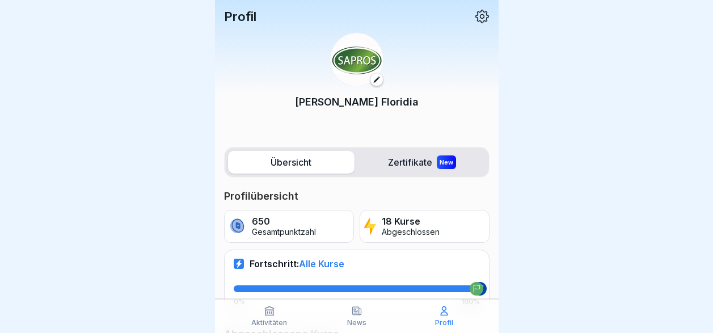
click at [396, 233] on p "Abgeschlossen" at bounding box center [411, 232] width 58 height 10
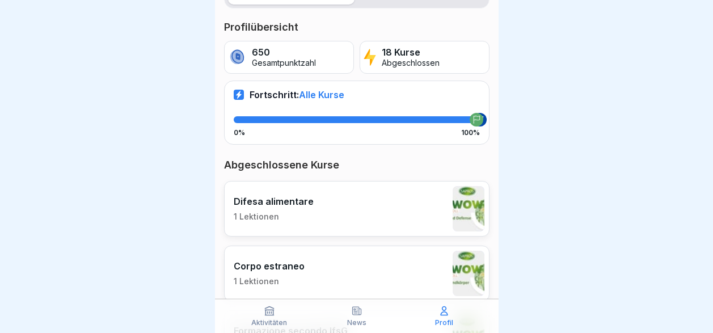
scroll to position [170, 0]
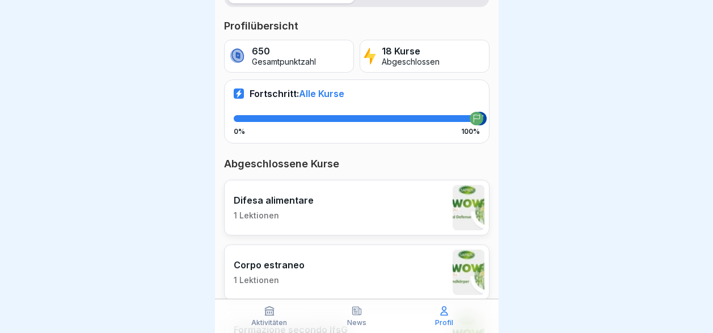
click at [281, 205] on p "Difesa alimentare" at bounding box center [274, 200] width 80 height 11
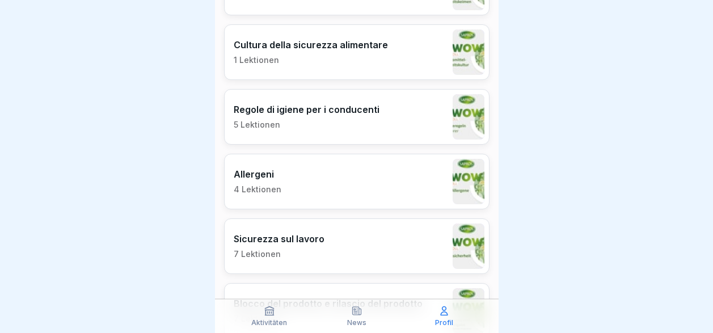
scroll to position [681, 0]
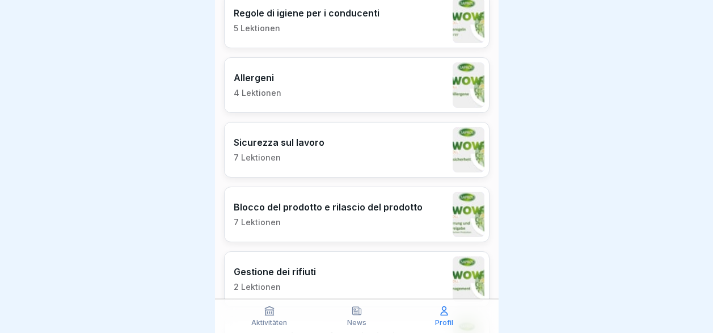
click at [335, 210] on p "Blocco del prodotto e rilascio del prodotto" at bounding box center [328, 206] width 189 height 11
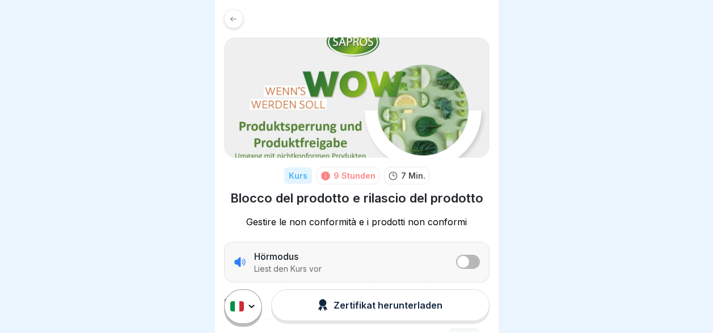
click at [365, 311] on div "Zertifikat herunterladen" at bounding box center [380, 305] width 125 height 12
